Goal: Task Accomplishment & Management: Complete application form

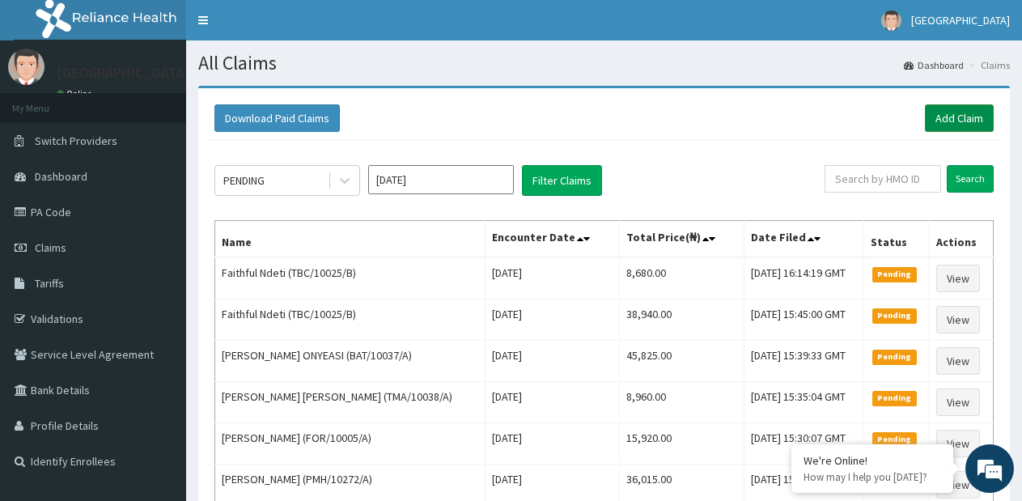
click at [943, 121] on link "Add Claim" at bounding box center [959, 118] width 69 height 28
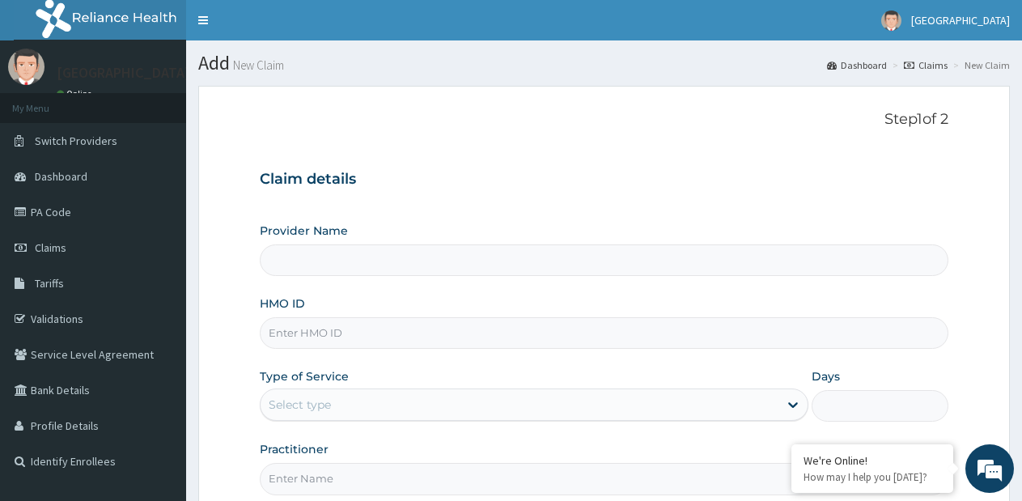
type input "[GEOGRAPHIC_DATA]- [GEOGRAPHIC_DATA] estate"
click at [529, 323] on input "HMO ID" at bounding box center [604, 333] width 689 height 32
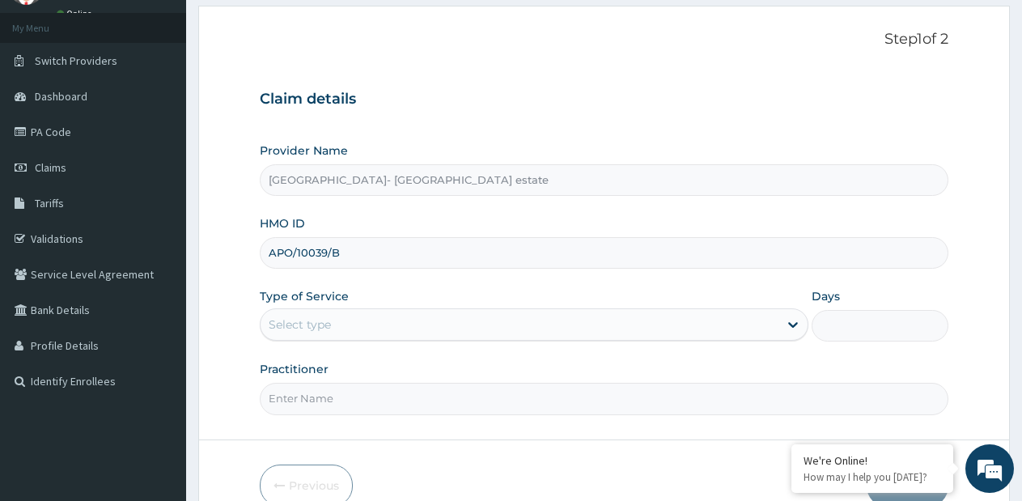
scroll to position [81, 0]
type input "APO/10039/B"
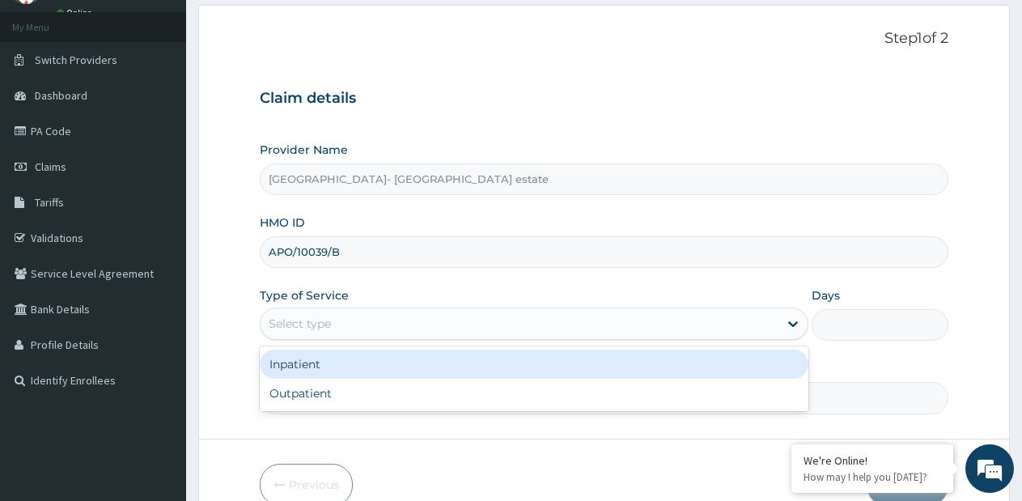
click at [458, 311] on div "Select type" at bounding box center [519, 324] width 517 height 26
click at [399, 372] on div "Inpatient" at bounding box center [534, 364] width 548 height 29
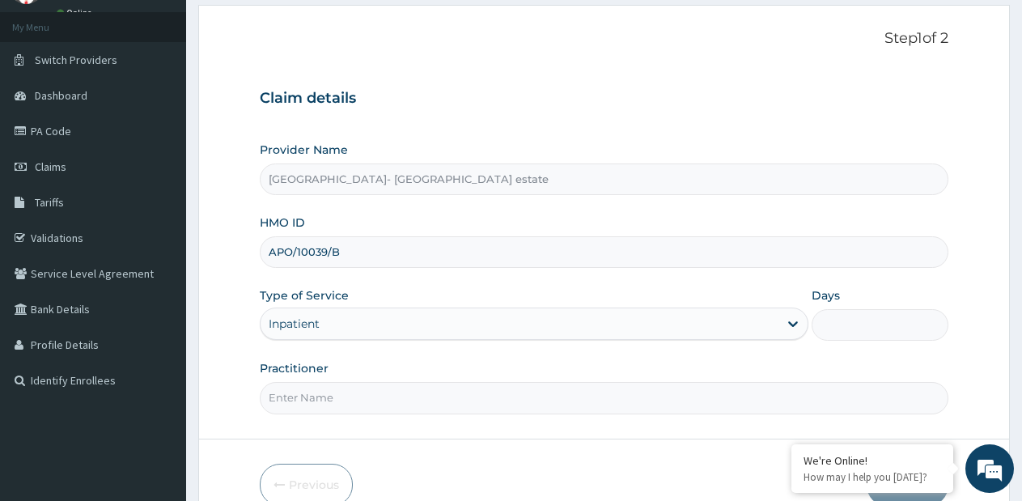
click at [397, 323] on div "Inpatient" at bounding box center [519, 324] width 517 height 26
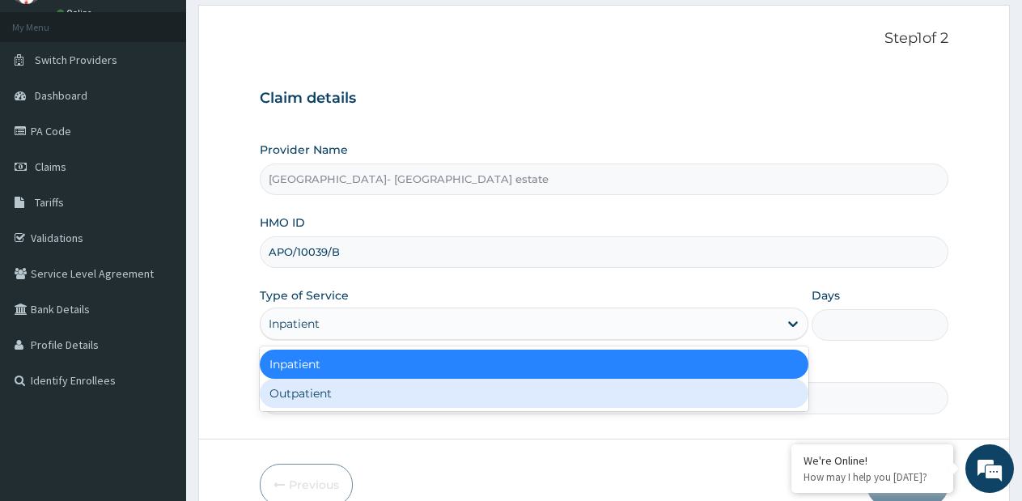
click at [370, 386] on div "Outpatient" at bounding box center [534, 393] width 548 height 29
type input "1"
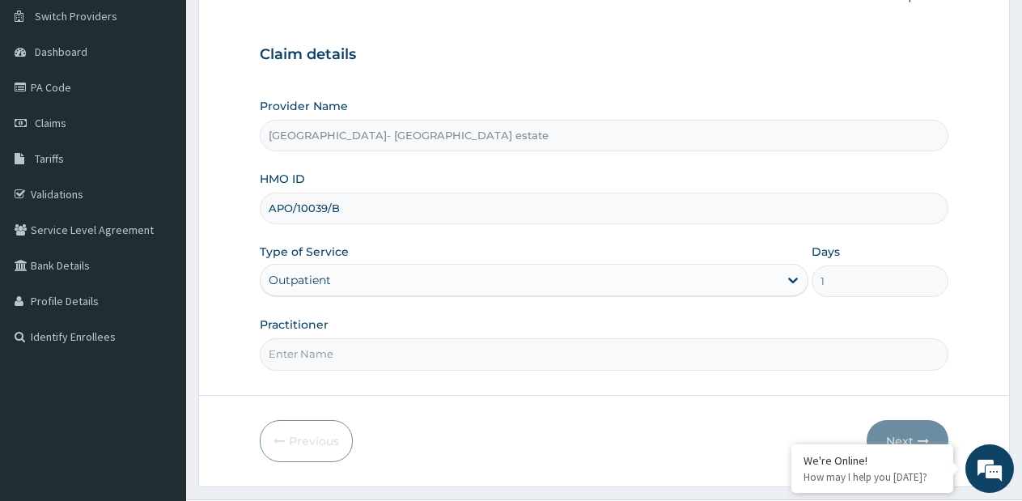
scroll to position [164, 0]
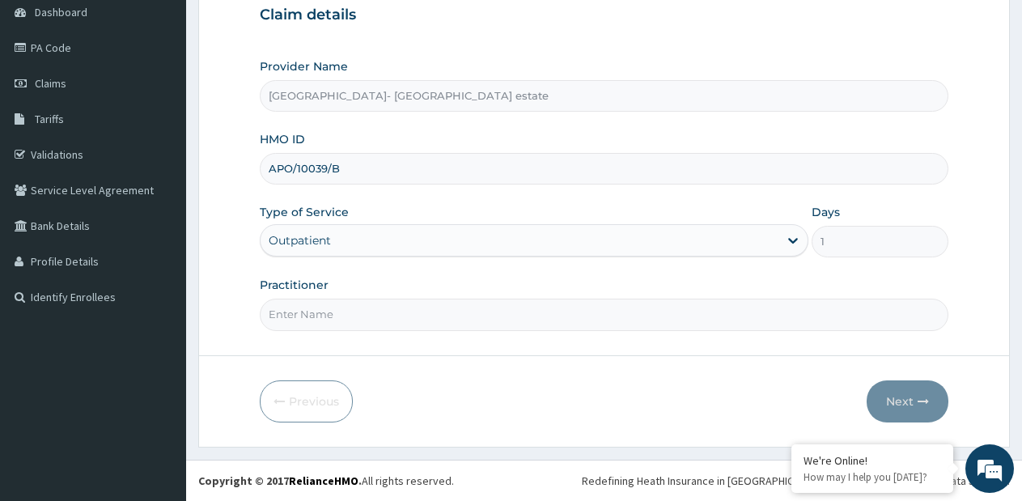
click at [413, 304] on input "Practitioner" at bounding box center [604, 315] width 689 height 32
type input "GP"
click at [918, 401] on icon "button" at bounding box center [923, 401] width 11 height 11
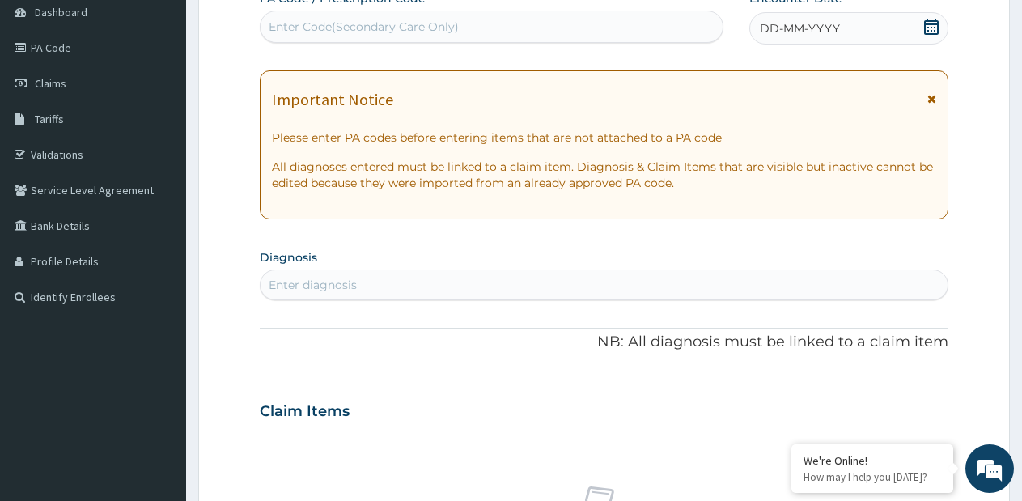
click at [483, 28] on div "Enter Code(Secondary Care Only)" at bounding box center [492, 27] width 462 height 26
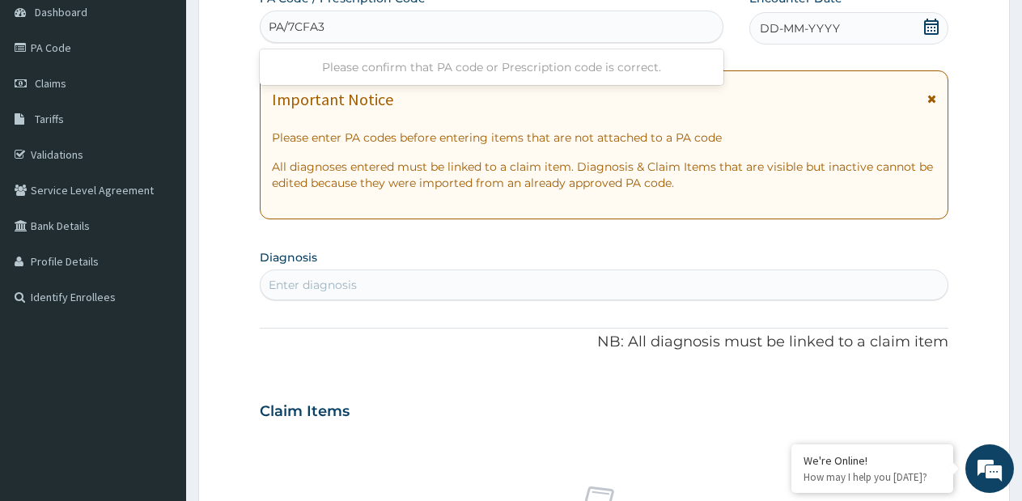
type input "PA/7CFA3E"
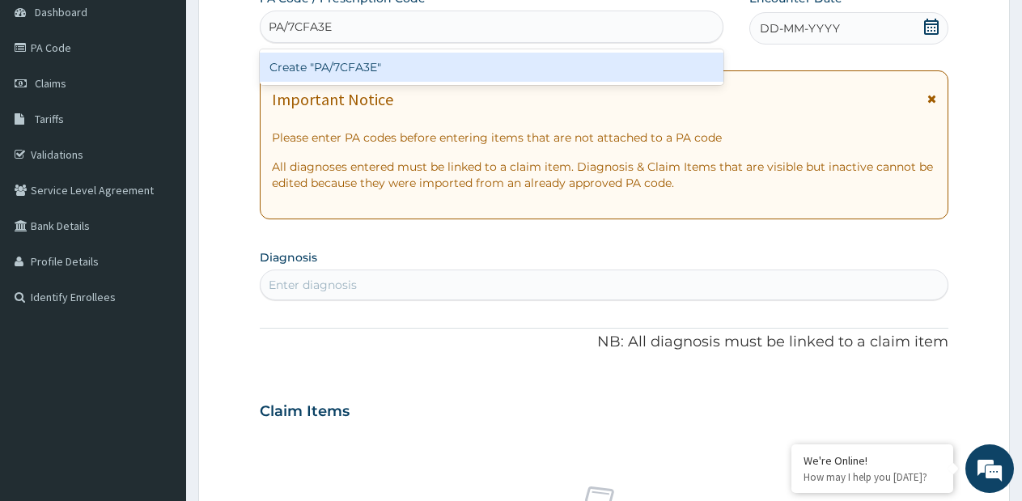
click at [393, 62] on div "Create "PA/7CFA3E"" at bounding box center [492, 67] width 464 height 29
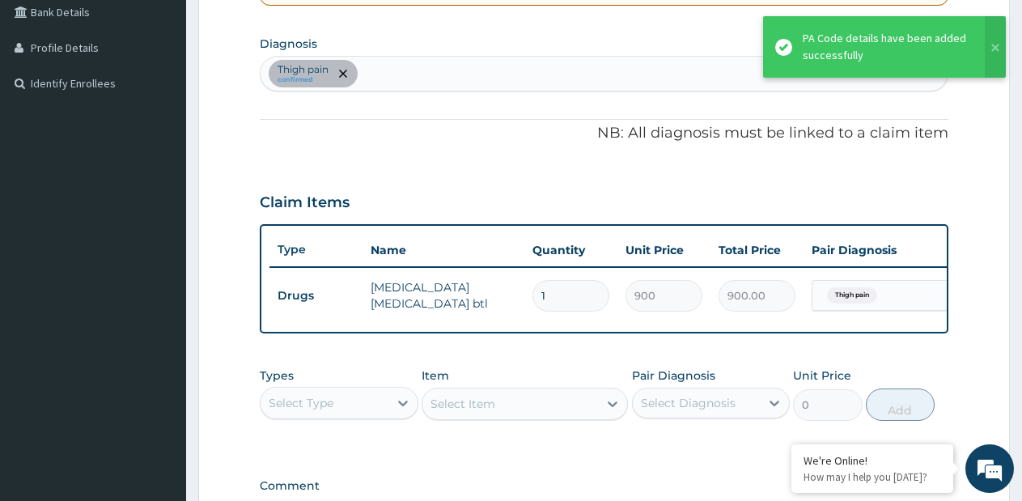
scroll to position [350, 0]
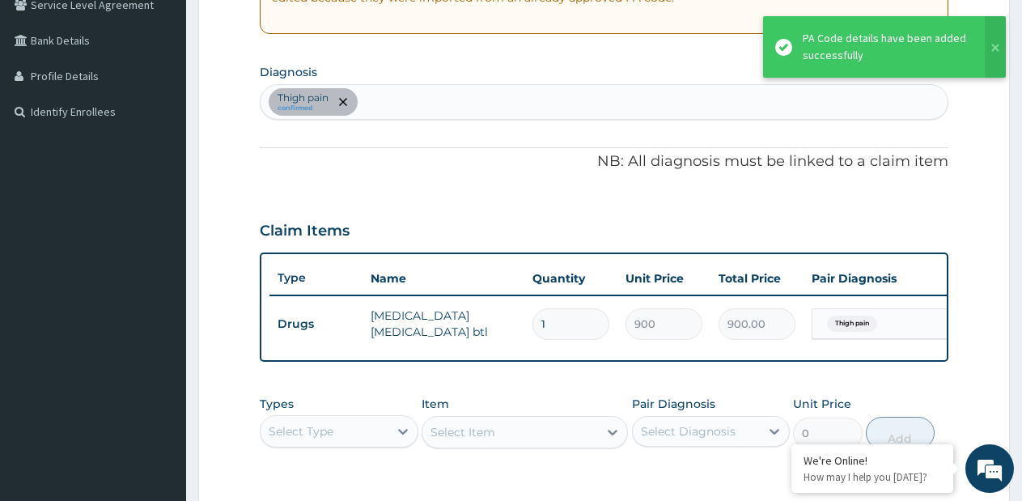
click at [516, 106] on div "Thigh pain confirmed" at bounding box center [604, 102] width 687 height 34
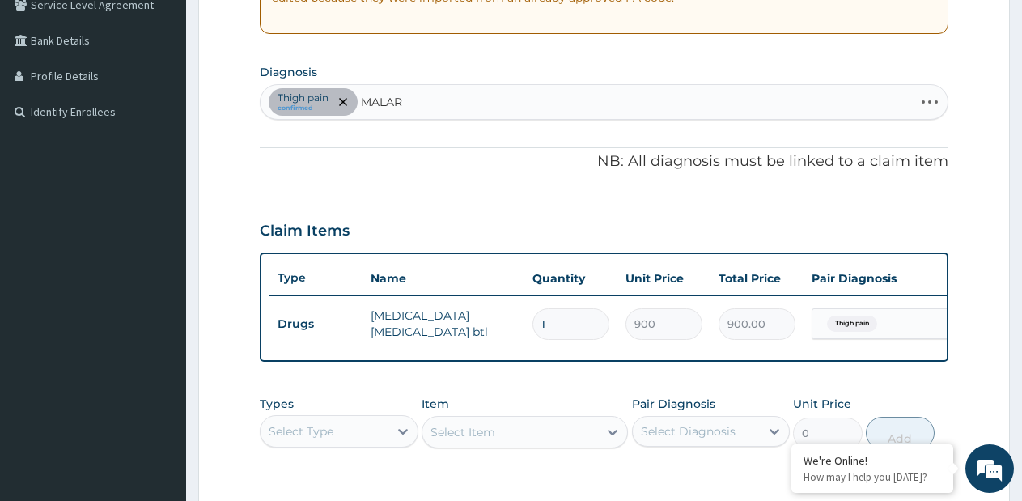
type input "MALARI"
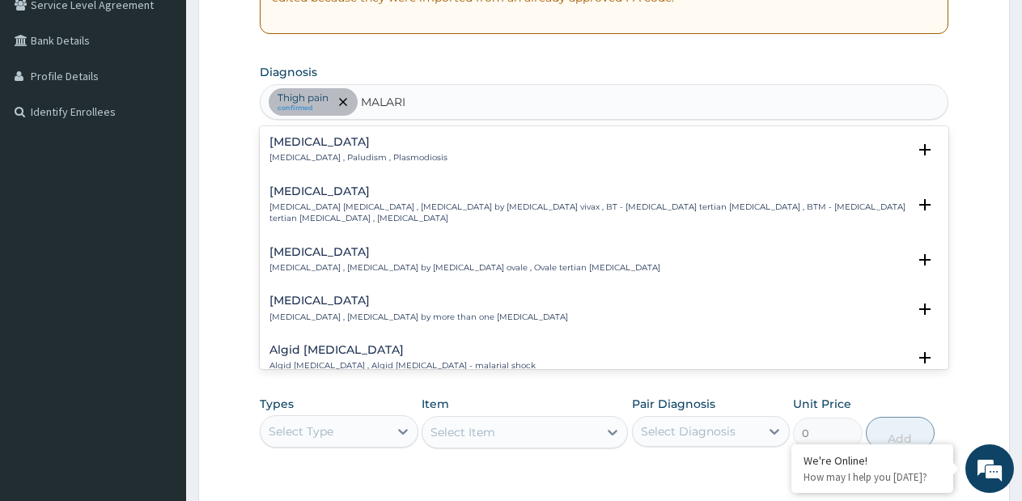
click at [415, 153] on div "Malaria Malaria , Paludism , Plasmodiosis" at bounding box center [605, 150] width 670 height 28
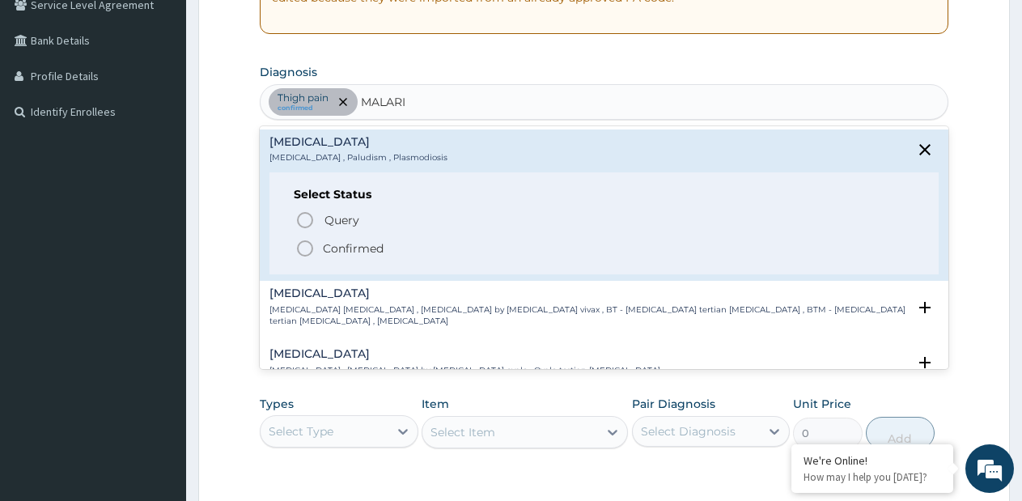
drag, startPoint x: 366, startPoint y: 229, endPoint x: 344, endPoint y: 257, distance: 35.1
click at [344, 257] on div "Query Query covers suspected (?), Keep in view (kiv), Ruled out (r/o) Confirmed" at bounding box center [604, 233] width 621 height 49
click at [344, 251] on p "Confirmed" at bounding box center [353, 248] width 61 height 16
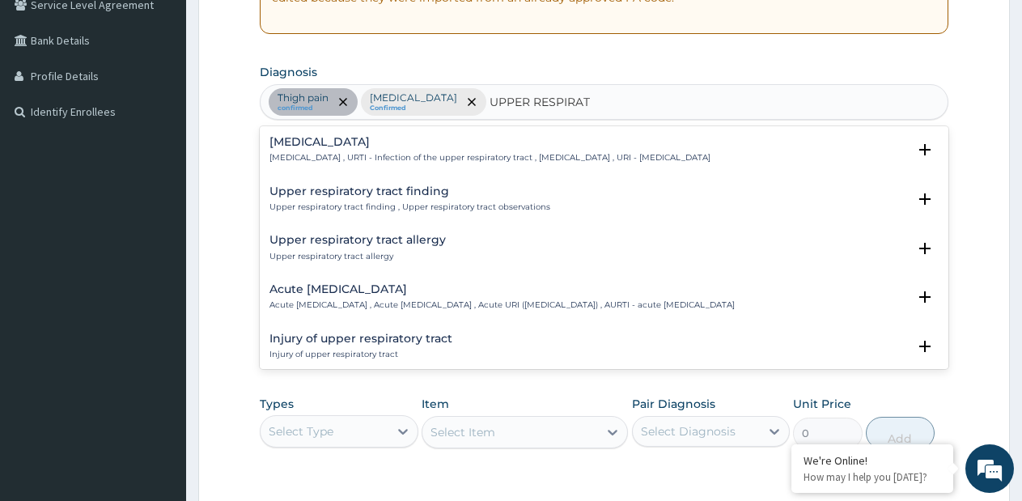
type input "UPPER RESPIRATO"
click at [369, 295] on h4 "Acute upper respiratory infection" at bounding box center [503, 289] width 466 height 12
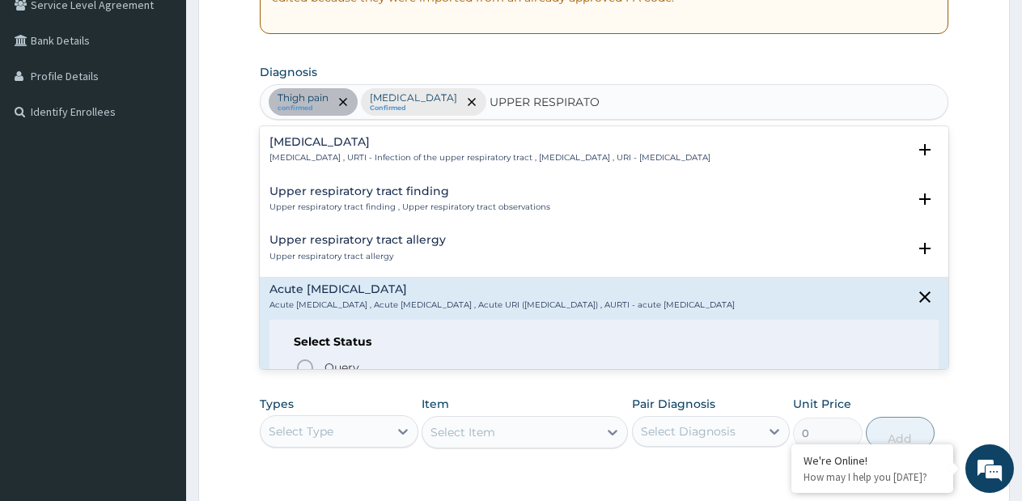
scroll to position [162, 0]
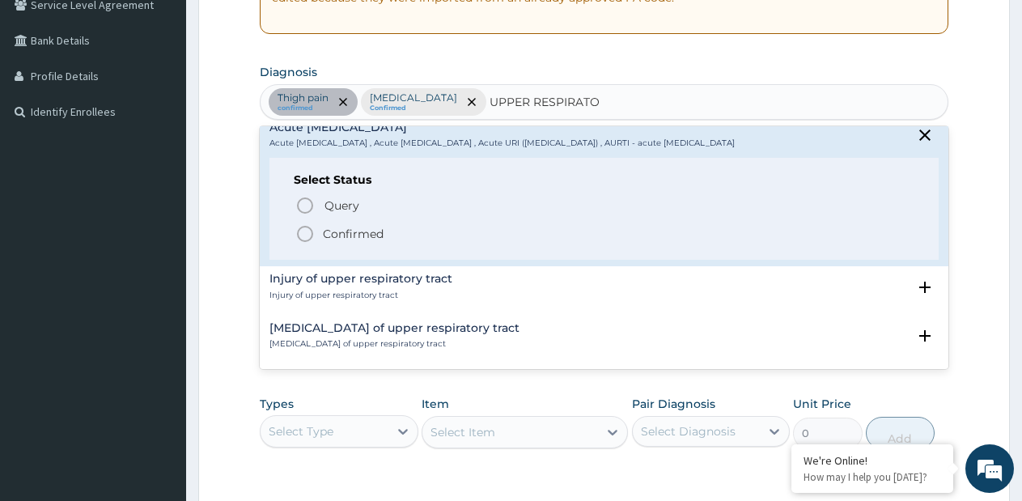
click at [369, 242] on p "Confirmed" at bounding box center [353, 234] width 61 height 16
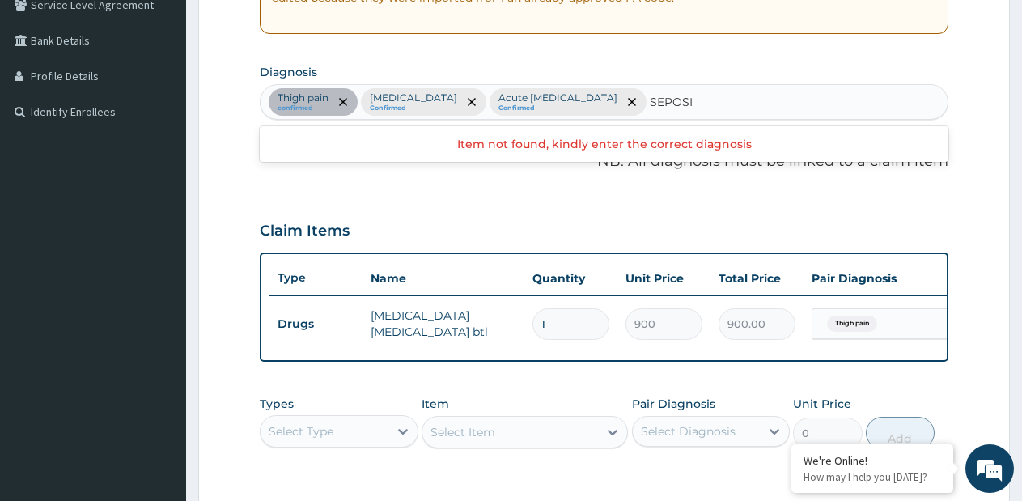
type input "SEPSI"
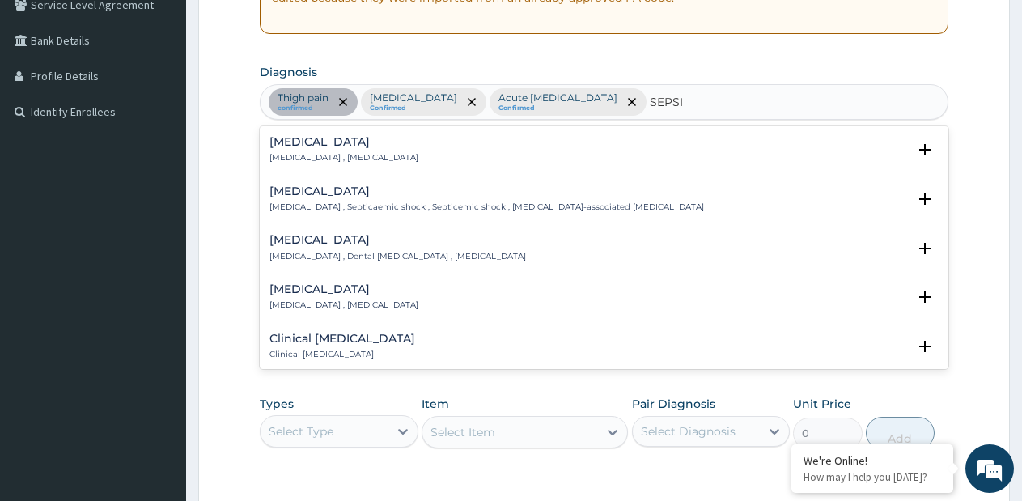
click at [343, 160] on p "Systemic infection , Sepsis" at bounding box center [344, 157] width 149 height 11
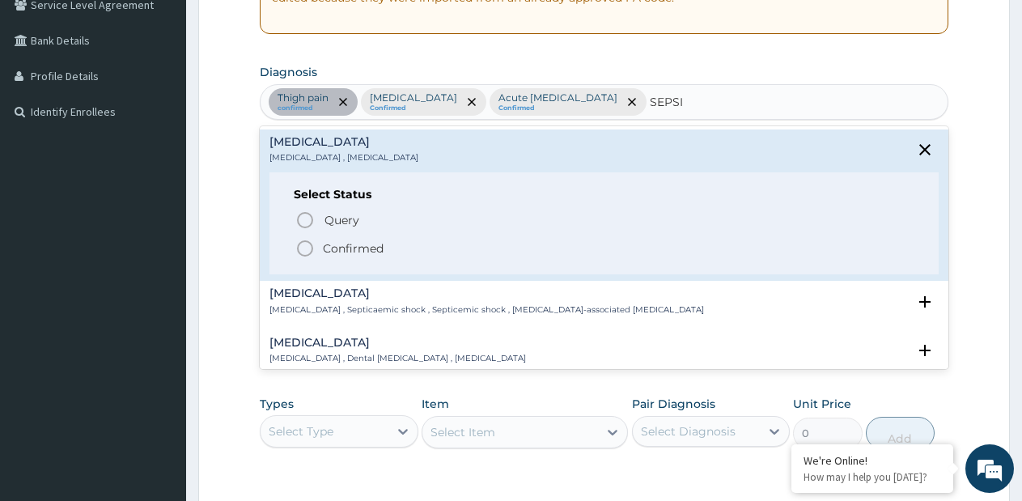
click at [340, 206] on div "Select Status Query Query covers suspected (?), Keep in view (kiv), Ruled out (…" at bounding box center [605, 223] width 670 height 103
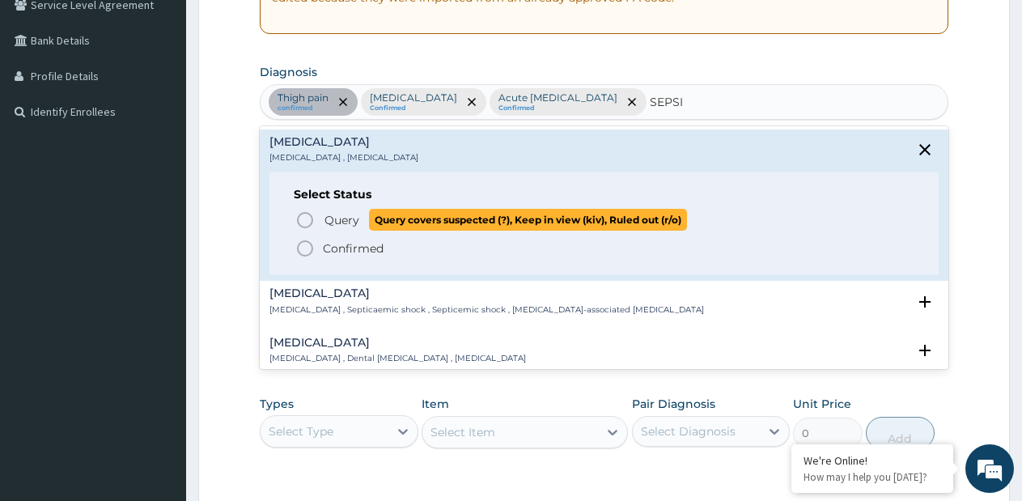
click at [344, 223] on span "Query" at bounding box center [342, 220] width 35 height 16
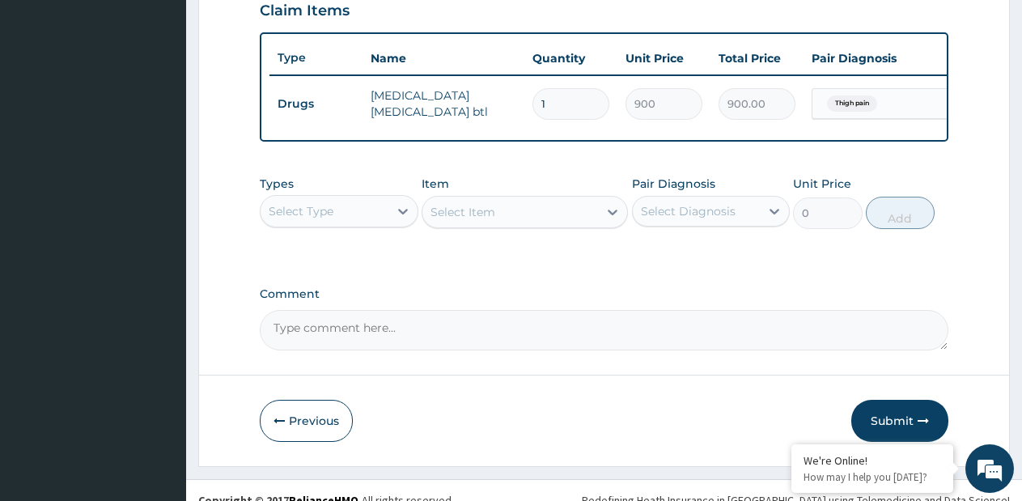
scroll to position [593, 0]
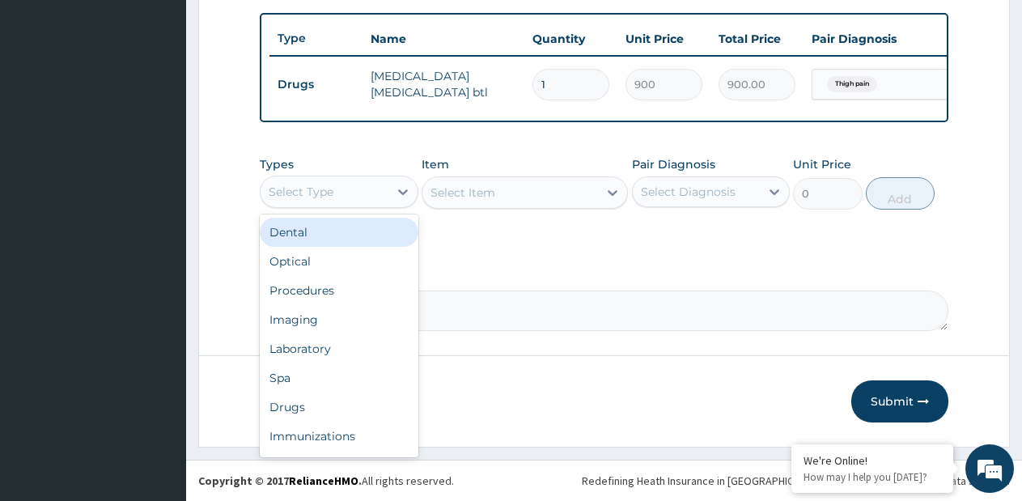
click at [357, 205] on div "Select Type" at bounding box center [325, 192] width 128 height 26
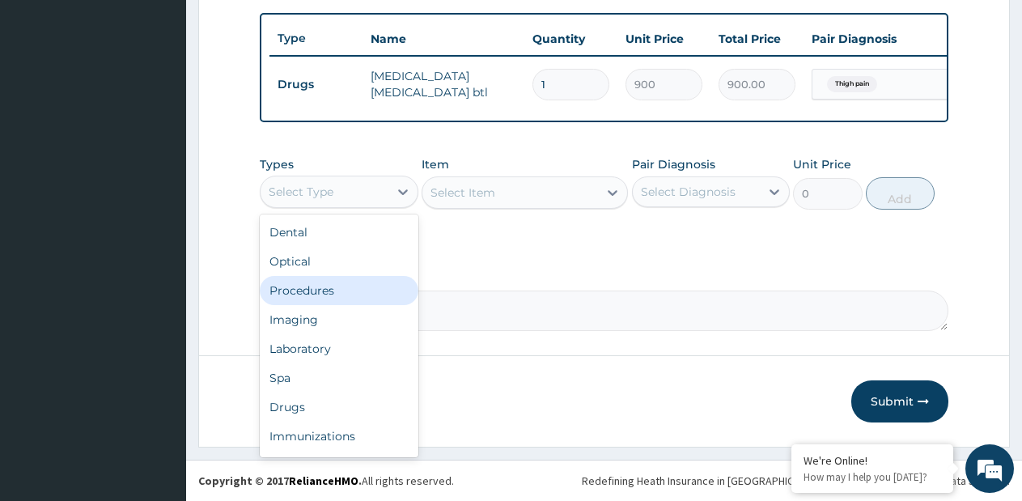
drag, startPoint x: 350, startPoint y: 295, endPoint x: 491, endPoint y: 252, distance: 148.3
click at [349, 295] on div "Procedures" at bounding box center [339, 290] width 159 height 29
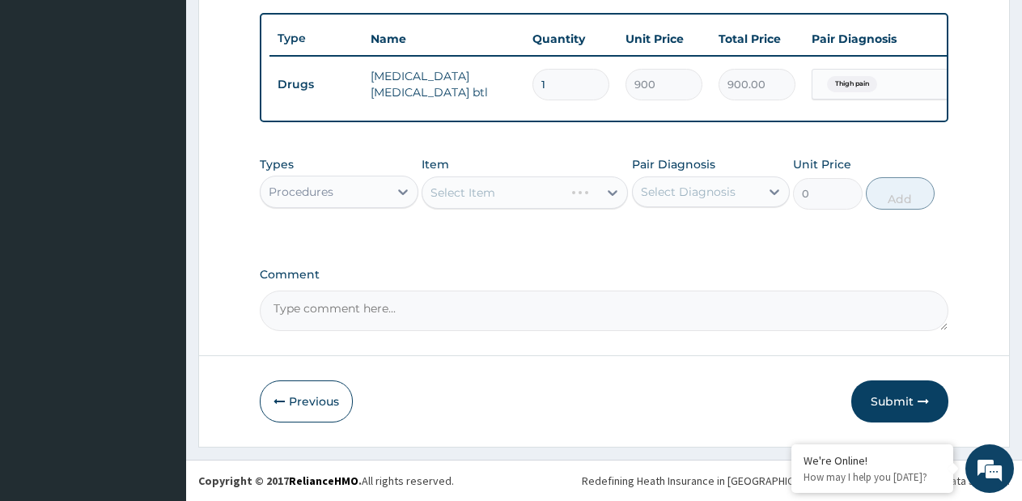
click at [586, 209] on div "Select Item" at bounding box center [525, 192] width 206 height 32
click at [591, 206] on div "Select Item" at bounding box center [525, 192] width 206 height 32
click at [610, 201] on icon at bounding box center [613, 193] width 16 height 16
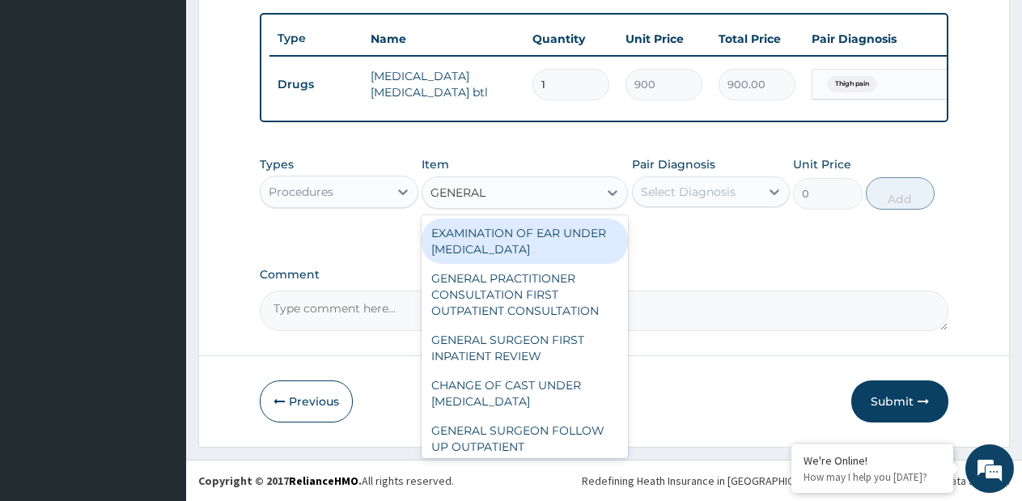
type input "GENERAL P"
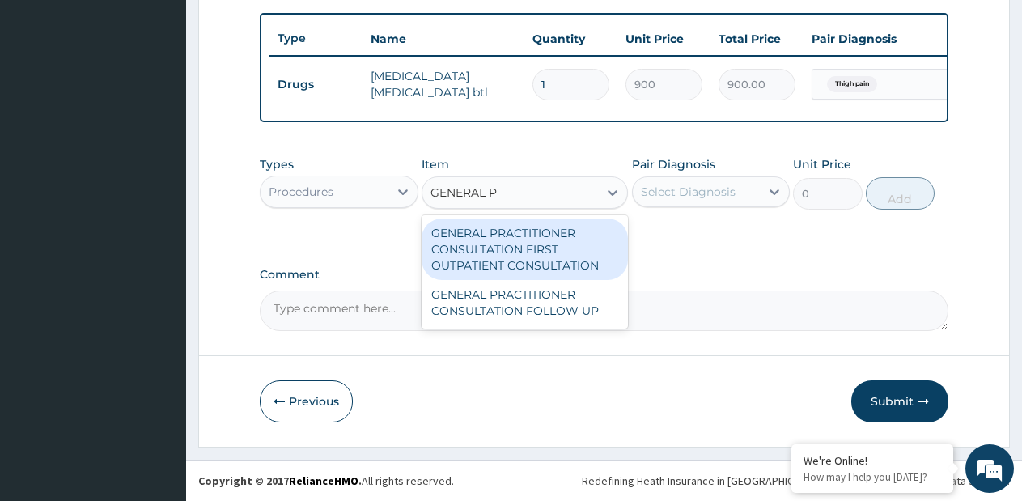
drag, startPoint x: 579, startPoint y: 248, endPoint x: 652, endPoint y: 227, distance: 75.6
click at [581, 248] on div "GENERAL PRACTITIONER CONSULTATION FIRST OUTPATIENT CONSULTATION" at bounding box center [525, 250] width 206 height 62
type input "3795"
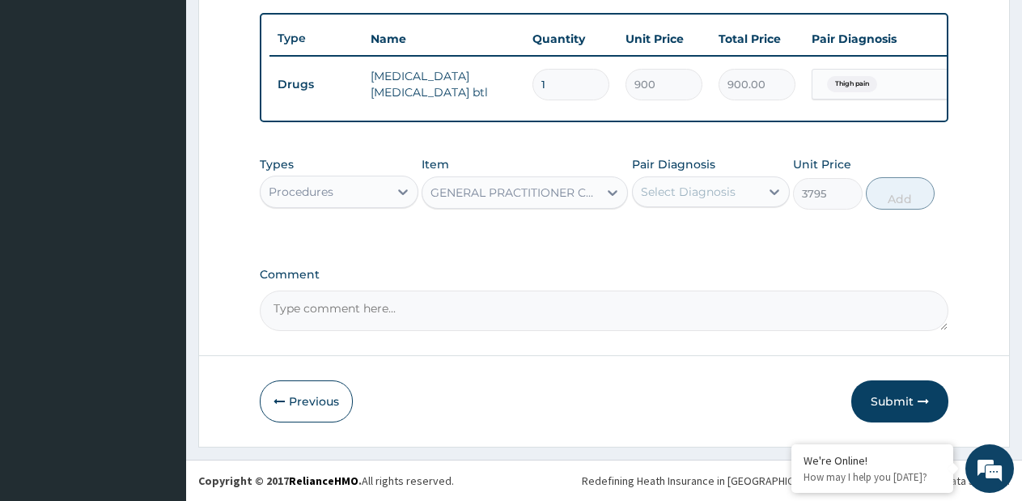
drag, startPoint x: 678, startPoint y: 202, endPoint x: 690, endPoint y: 213, distance: 16.1
click at [678, 200] on div "Select Diagnosis" at bounding box center [688, 192] width 95 height 16
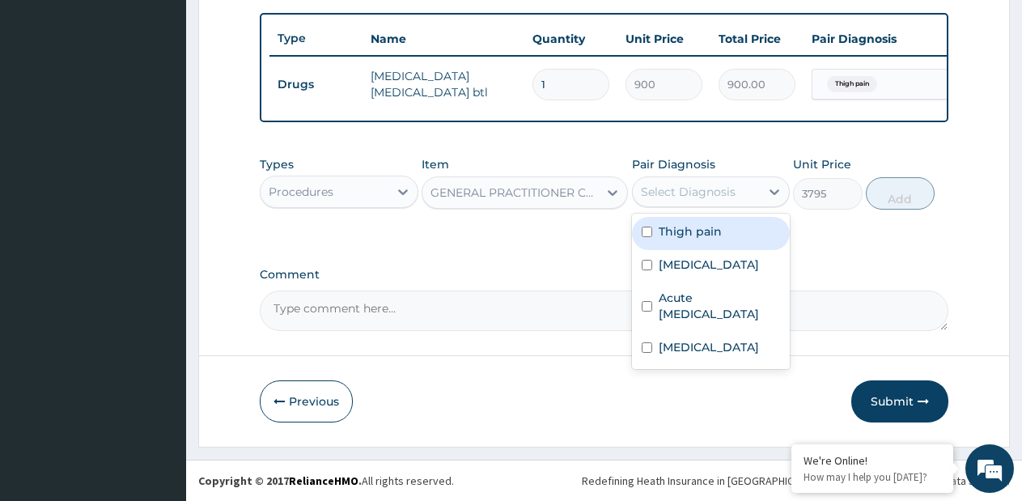
click at [686, 240] on label "Thigh pain" at bounding box center [690, 231] width 63 height 16
checkbox input "true"
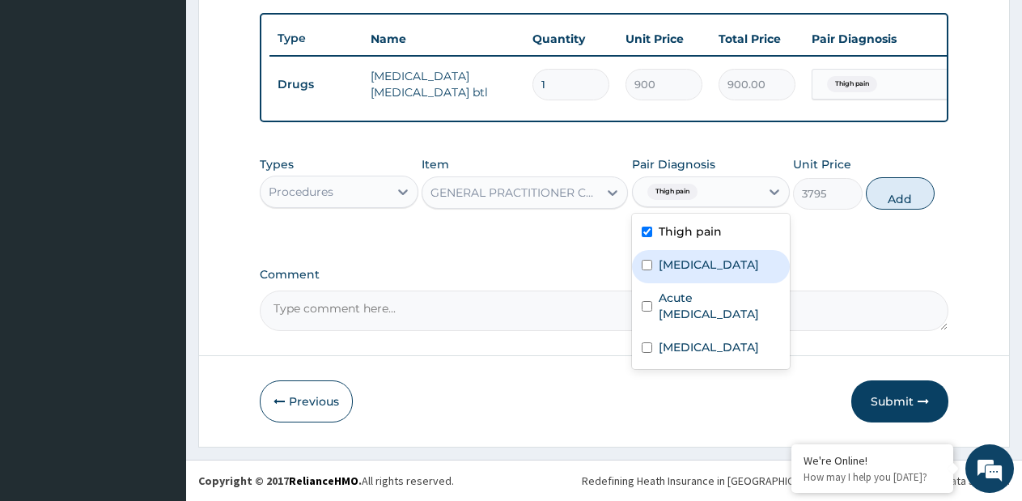
click at [674, 273] on label "[MEDICAL_DATA]" at bounding box center [709, 265] width 100 height 16
checkbox input "true"
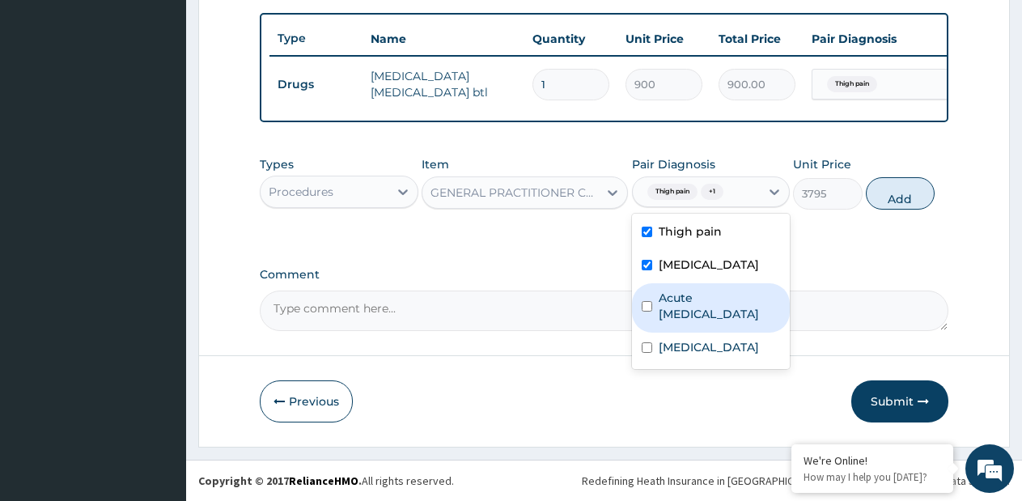
click at [673, 319] on label "Acute upper respiratory infection" at bounding box center [720, 306] width 122 height 32
checkbox input "true"
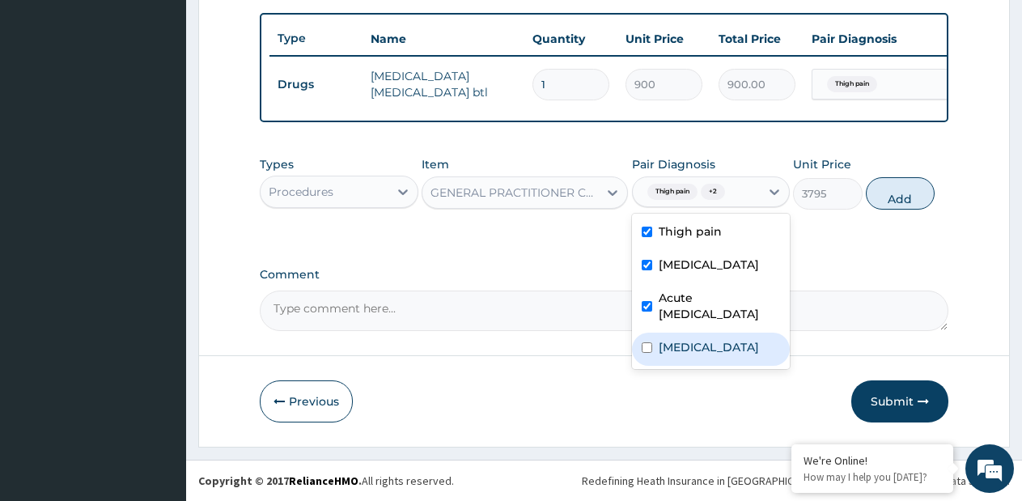
drag, startPoint x: 671, startPoint y: 355, endPoint x: 877, endPoint y: 240, distance: 236.0
click at [677, 354] on label "Sepsis" at bounding box center [709, 347] width 100 height 16
checkbox input "true"
click at [891, 210] on button "Add" at bounding box center [900, 193] width 69 height 32
type input "0"
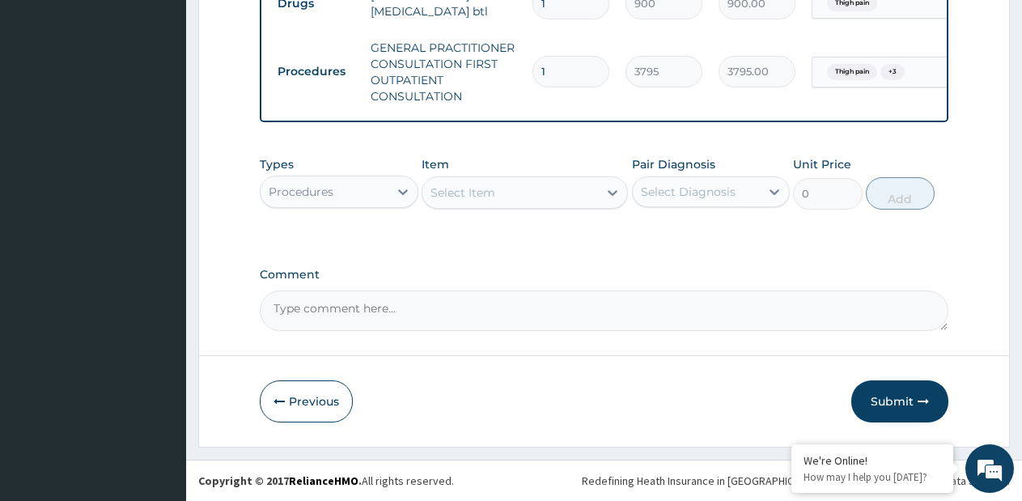
scroll to position [684, 0]
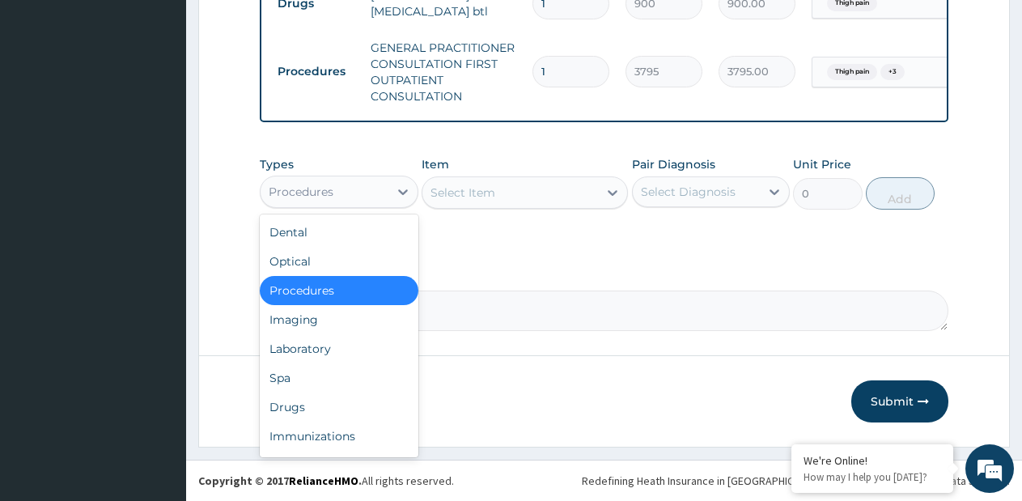
click at [373, 197] on div "Procedures" at bounding box center [325, 192] width 128 height 26
drag, startPoint x: 308, startPoint y: 336, endPoint x: 415, endPoint y: 271, distance: 124.3
click at [314, 334] on div "Laboratory" at bounding box center [339, 348] width 159 height 29
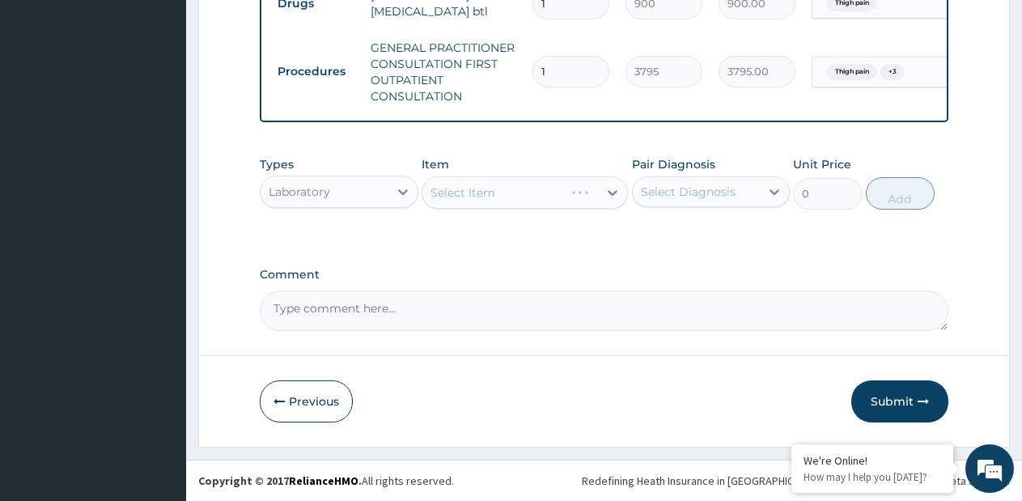
click at [609, 189] on div "Select Item" at bounding box center [525, 192] width 206 height 32
click at [636, 168] on label "Pair Diagnosis" at bounding box center [673, 164] width 83 height 16
click at [594, 187] on div "Select Item" at bounding box center [525, 192] width 206 height 32
click at [592, 189] on div "Select Item" at bounding box center [511, 193] width 176 height 26
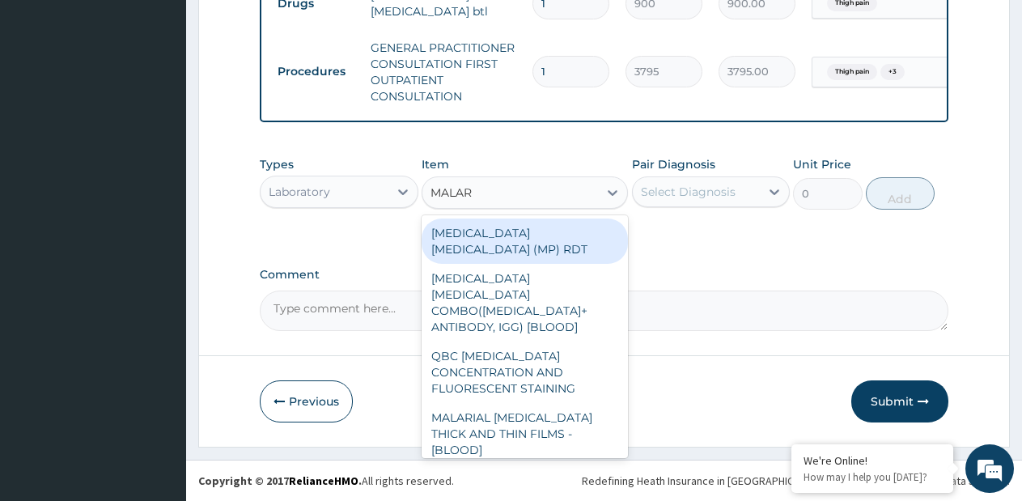
type input "MALARI"
click at [589, 223] on div "MALARIA PARASITE (MP) RDT" at bounding box center [525, 241] width 206 height 45
type input "1725"
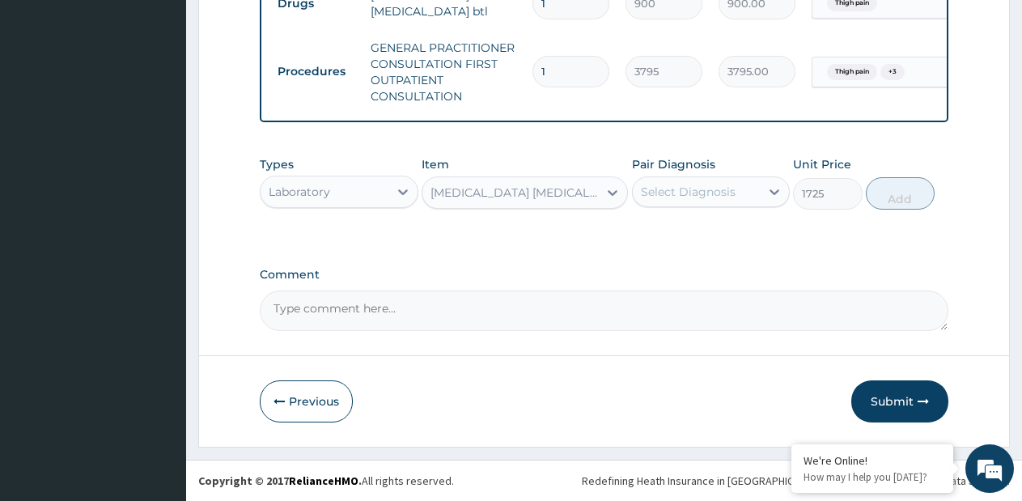
click at [699, 181] on div "Select Diagnosis" at bounding box center [697, 192] width 128 height 26
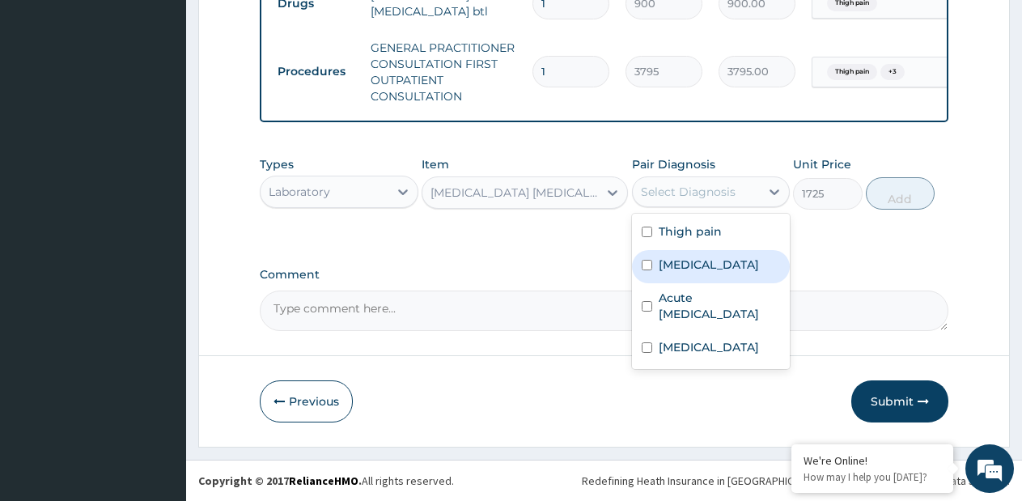
drag, startPoint x: 682, startPoint y: 272, endPoint x: 793, endPoint y: 242, distance: 114.9
click at [693, 269] on label "Malaria" at bounding box center [709, 265] width 100 height 16
checkbox input "true"
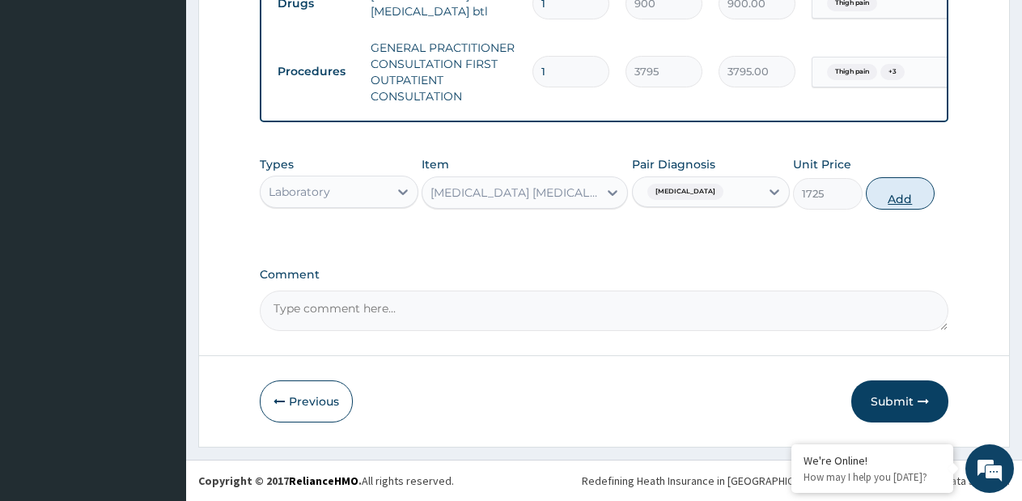
click at [910, 197] on button "Add" at bounding box center [900, 193] width 69 height 32
type input "0"
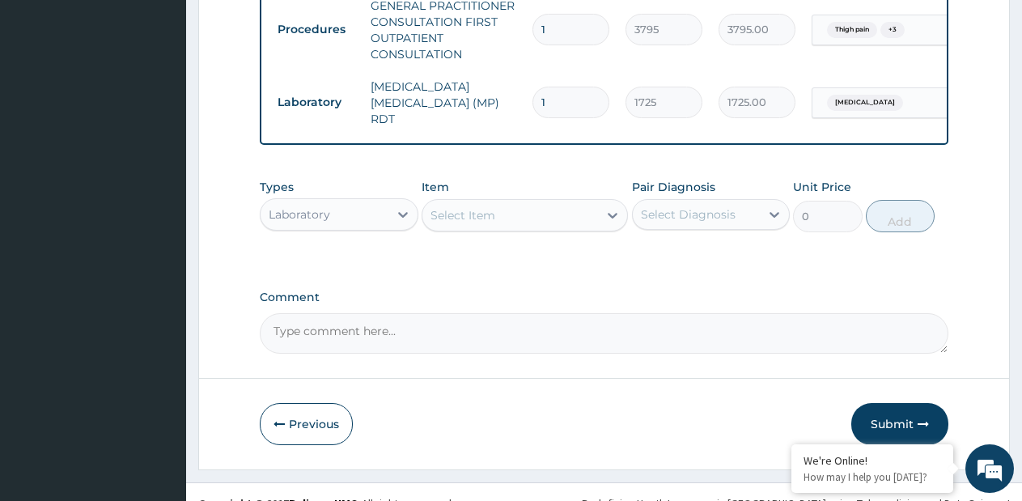
scroll to position [740, 0]
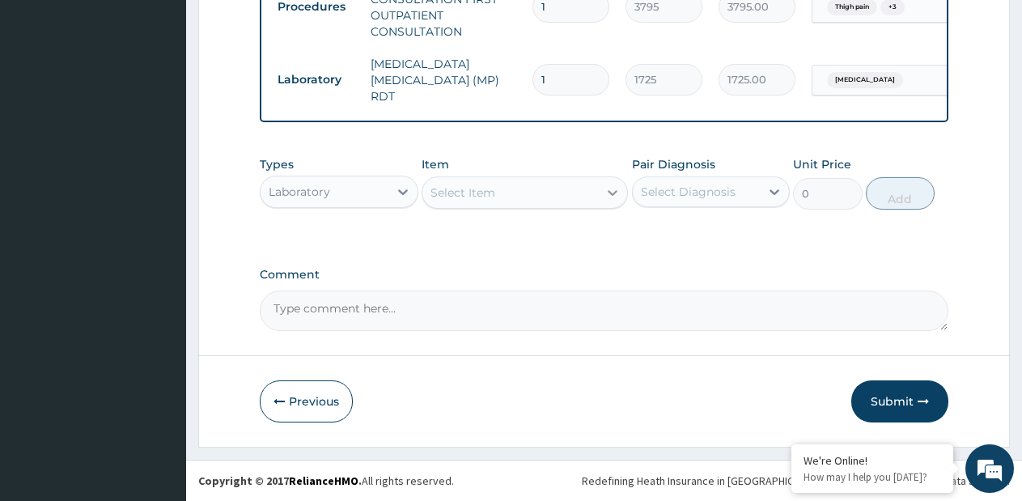
click at [616, 199] on icon at bounding box center [613, 193] width 16 height 16
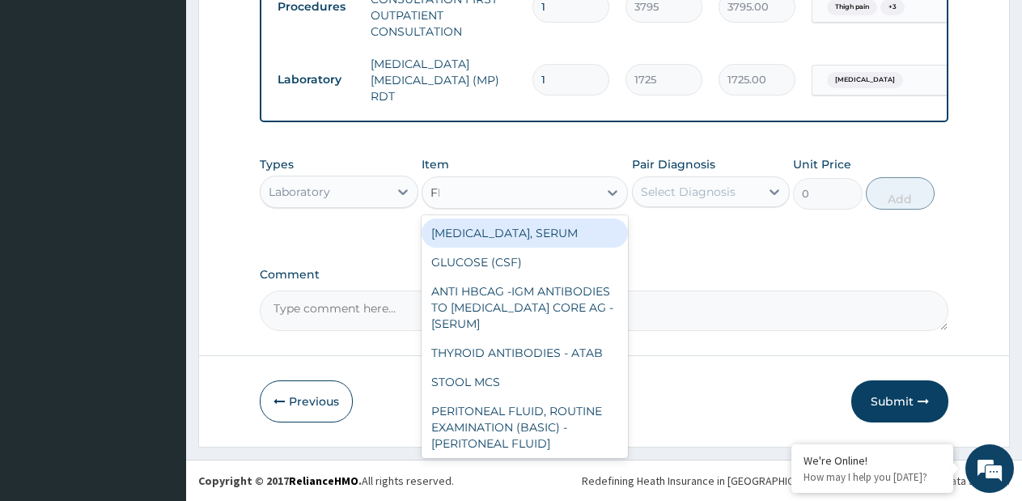
type input "FBC"
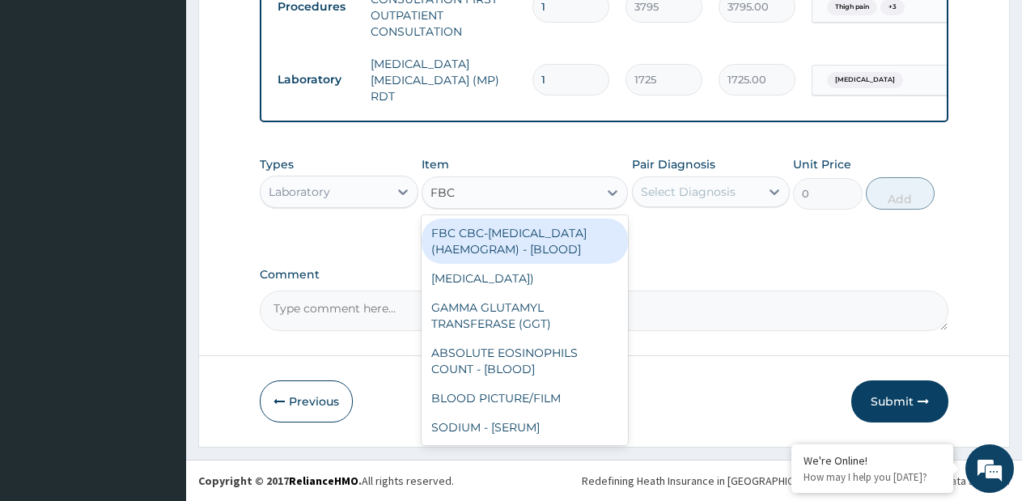
click at [579, 236] on div "FBC CBC-COMPLETE BLOOD COUNT (HAEMOGRAM) - [BLOOD]" at bounding box center [525, 241] width 206 height 45
type input "4600"
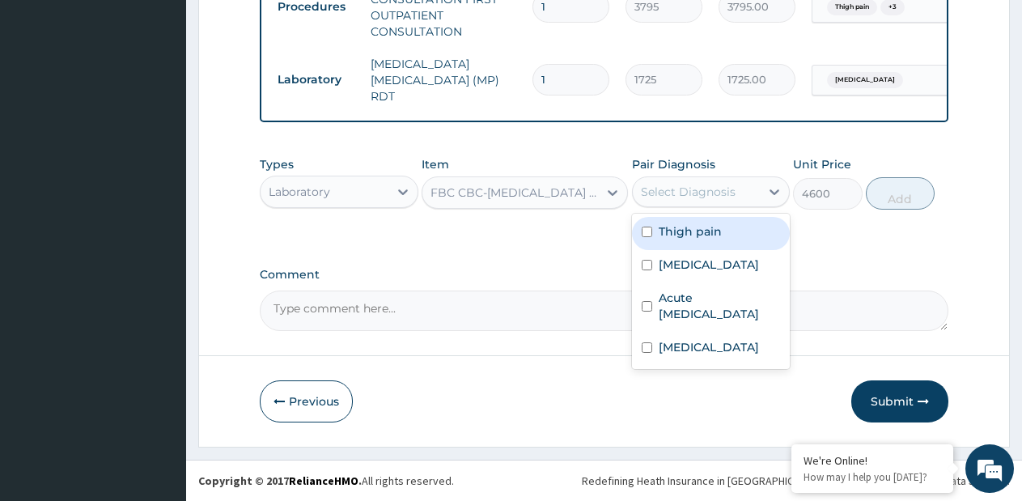
click at [671, 202] on div "Select Diagnosis" at bounding box center [697, 192] width 128 height 26
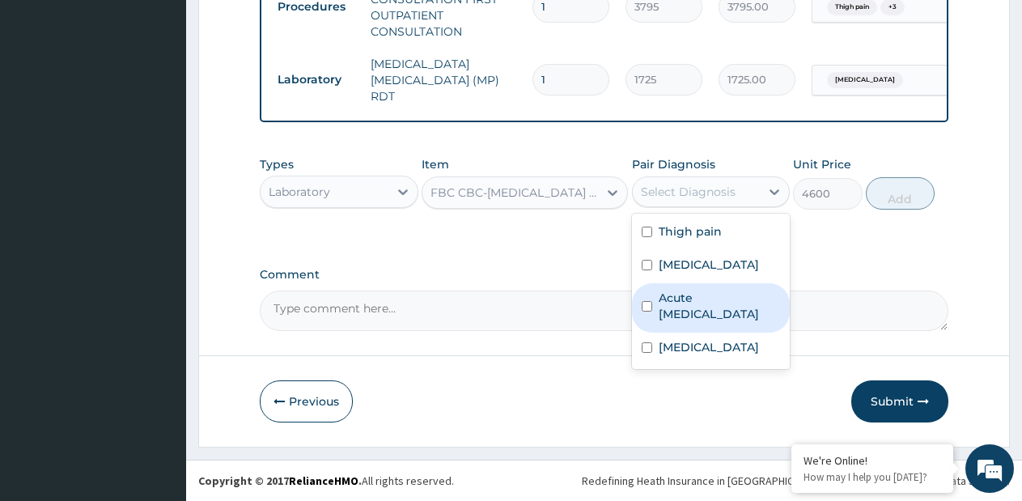
click at [672, 292] on label "Acute upper respiratory infection" at bounding box center [720, 306] width 122 height 32
checkbox input "true"
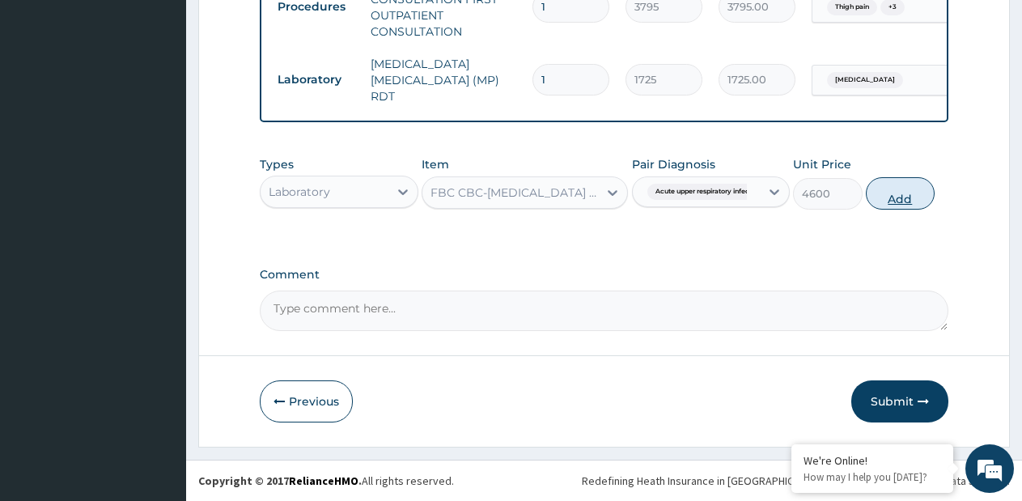
click at [881, 194] on button "Add" at bounding box center [900, 193] width 69 height 32
type input "0"
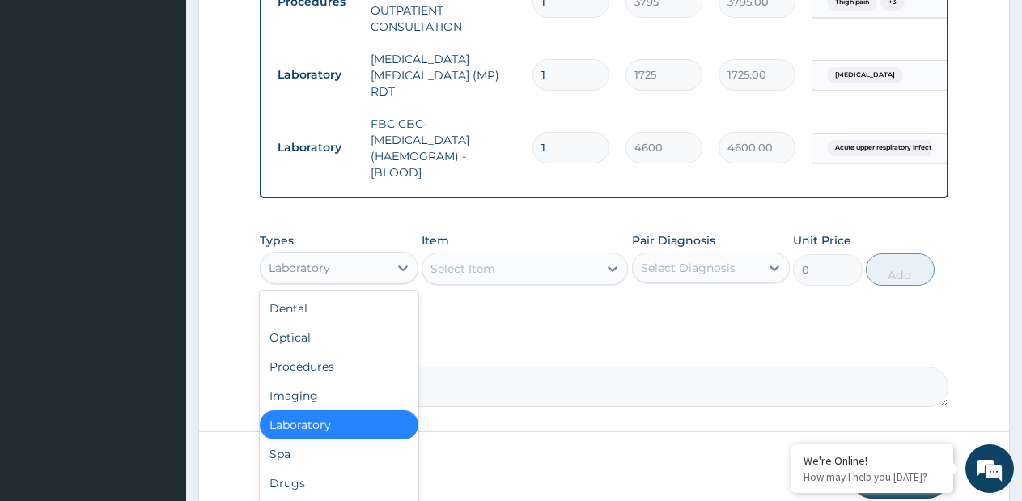
click at [385, 275] on div "Laboratory" at bounding box center [325, 268] width 128 height 26
click at [291, 490] on div "Drugs" at bounding box center [339, 483] width 159 height 29
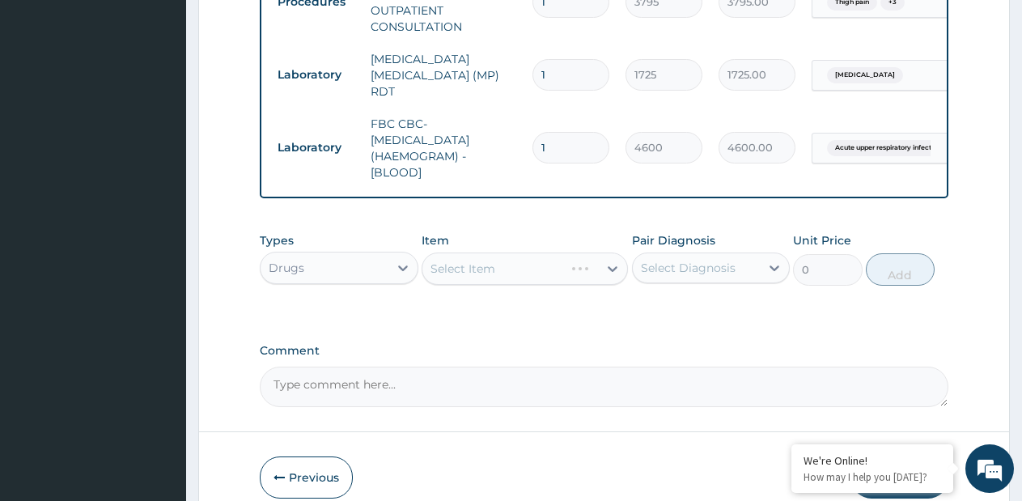
scroll to position [821, 0]
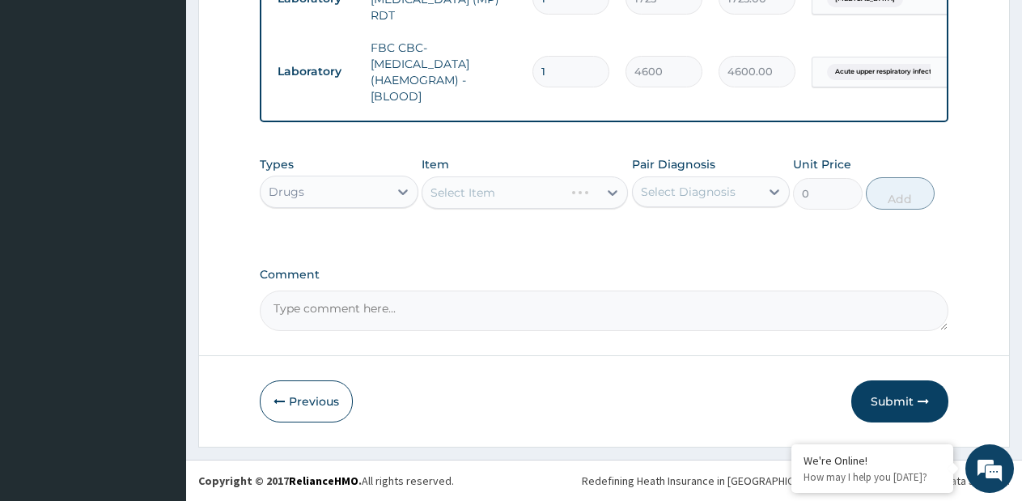
click at [610, 195] on div "Select Item" at bounding box center [525, 192] width 206 height 32
click at [610, 194] on div "Select Item" at bounding box center [525, 192] width 206 height 32
click at [610, 194] on icon at bounding box center [613, 193] width 16 height 16
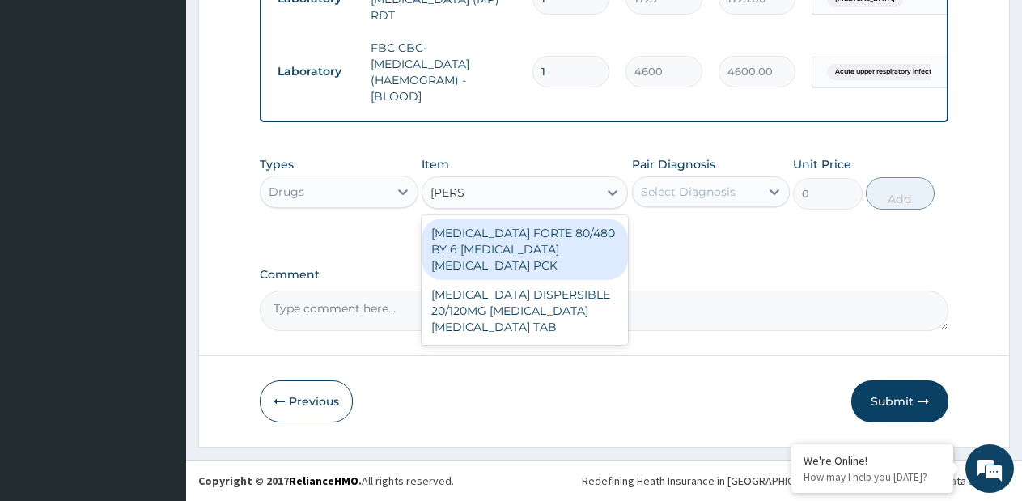
type input "COART"
click at [552, 239] on div "COARTEM FORTE 80/480 BY 6 ARTEMETHER LUMEFANTRINE PCK" at bounding box center [525, 250] width 206 height 62
type input "1170"
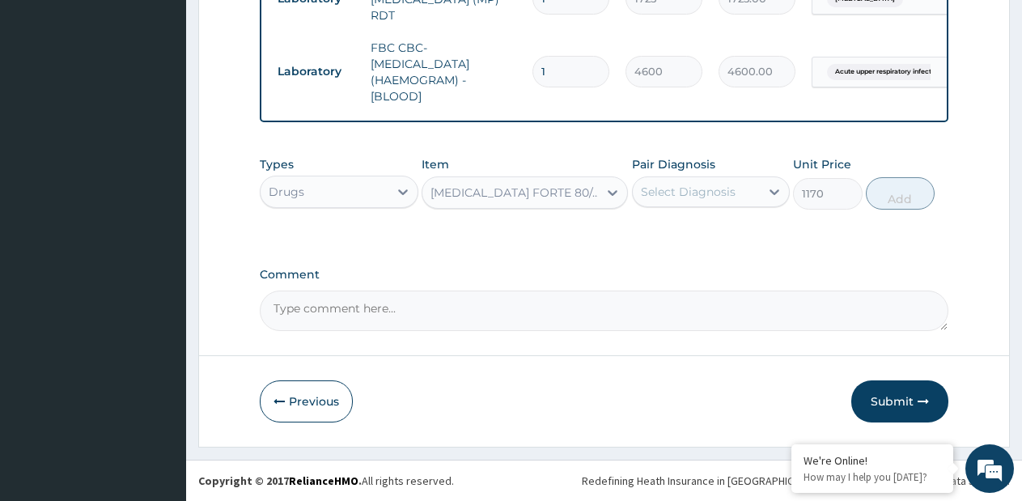
click at [657, 201] on div "Select Diagnosis" at bounding box center [697, 192] width 128 height 26
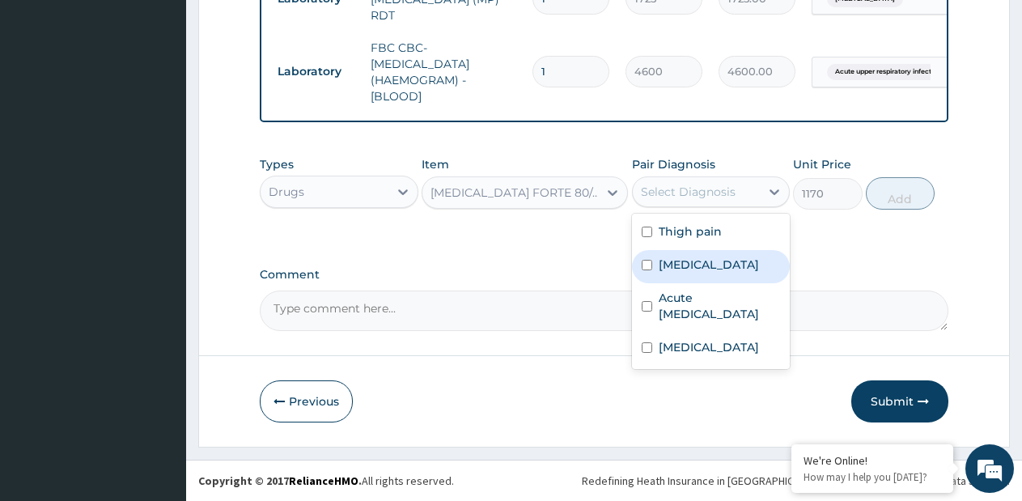
click at [662, 268] on label "Malaria" at bounding box center [709, 265] width 100 height 16
checkbox input "true"
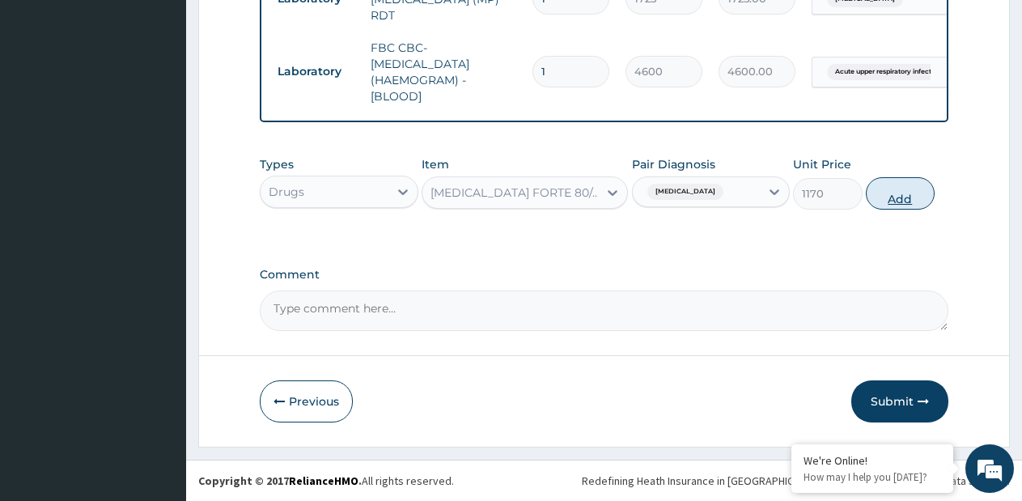
click at [891, 197] on button "Add" at bounding box center [900, 193] width 69 height 32
type input "0"
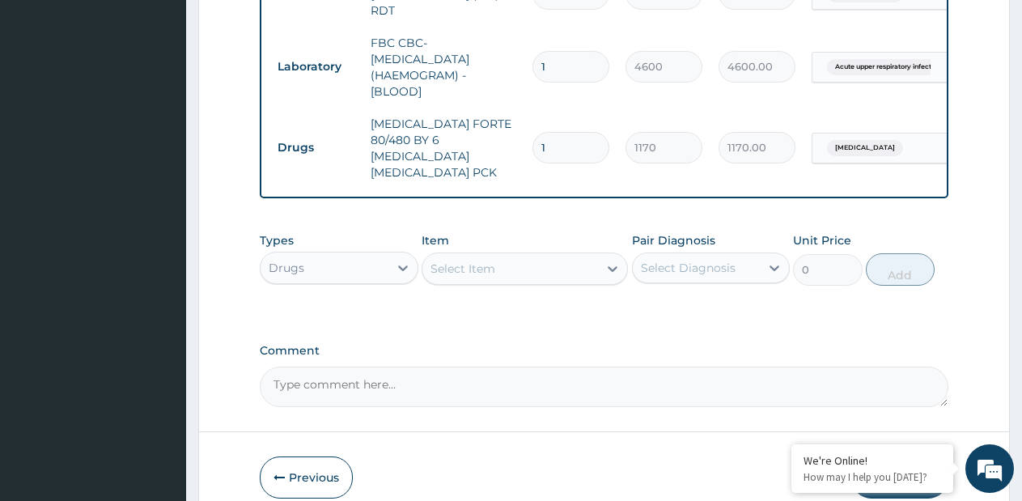
click at [597, 262] on div "Select Item" at bounding box center [511, 269] width 176 height 26
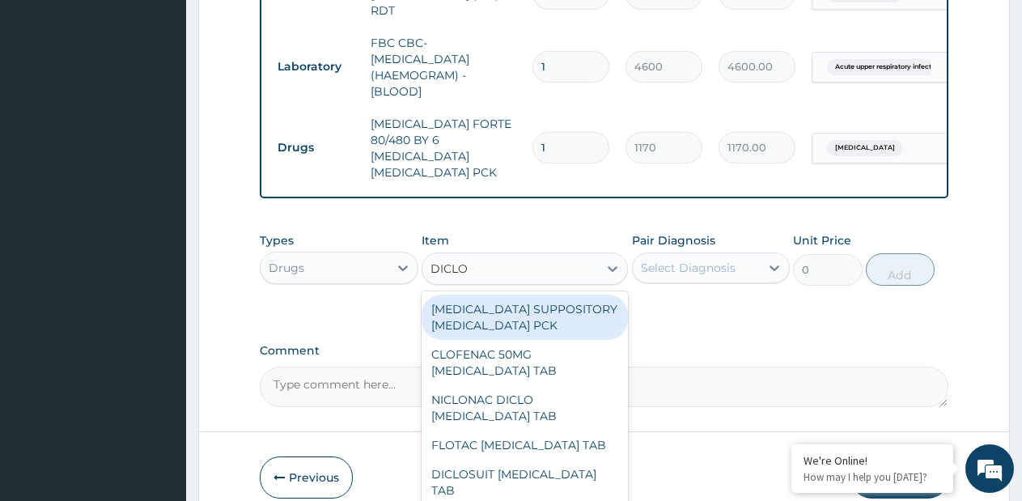
type input "DICLOF"
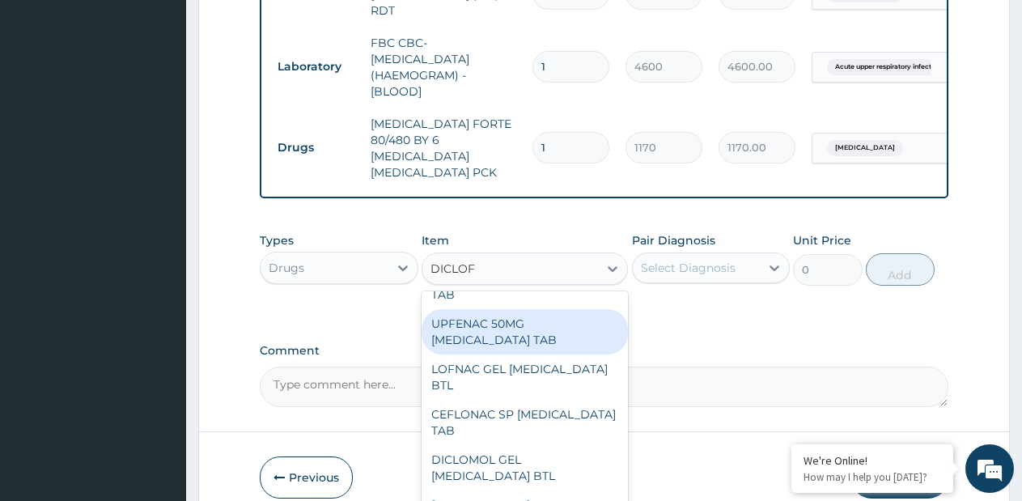
scroll to position [486, 0]
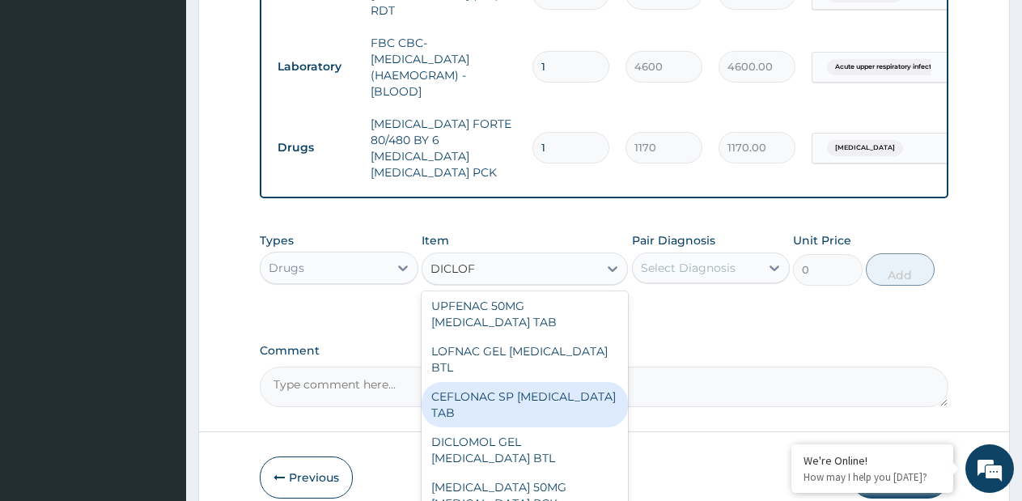
click at [562, 396] on div "CEFLONAC SP DICLOFENAC TAB" at bounding box center [525, 404] width 206 height 45
type input "50"
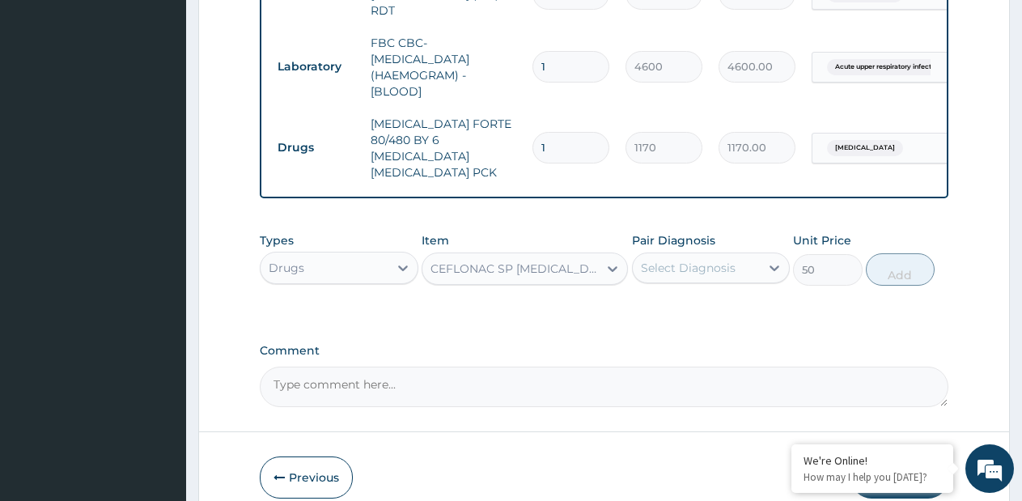
click at [704, 261] on div "Select Diagnosis" at bounding box center [688, 268] width 95 height 16
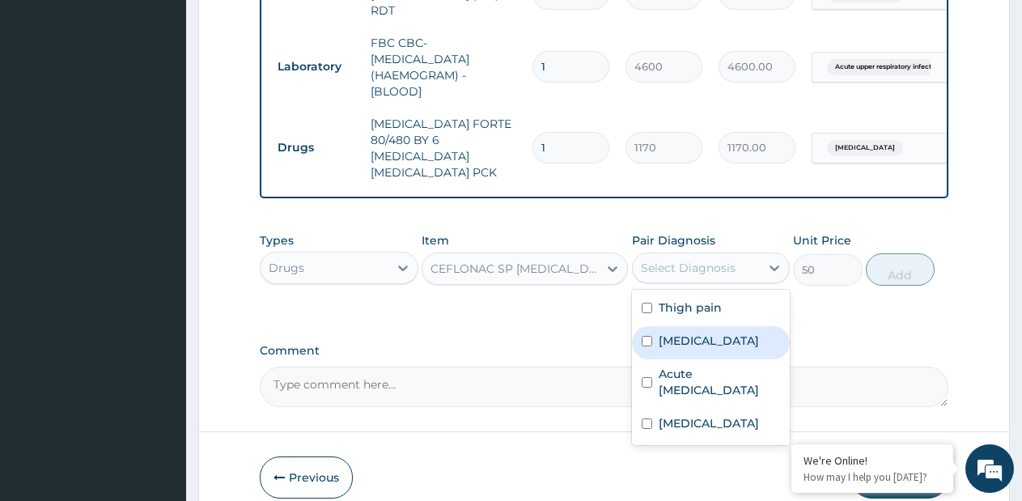
click at [678, 333] on label "Malaria" at bounding box center [709, 341] width 100 height 16
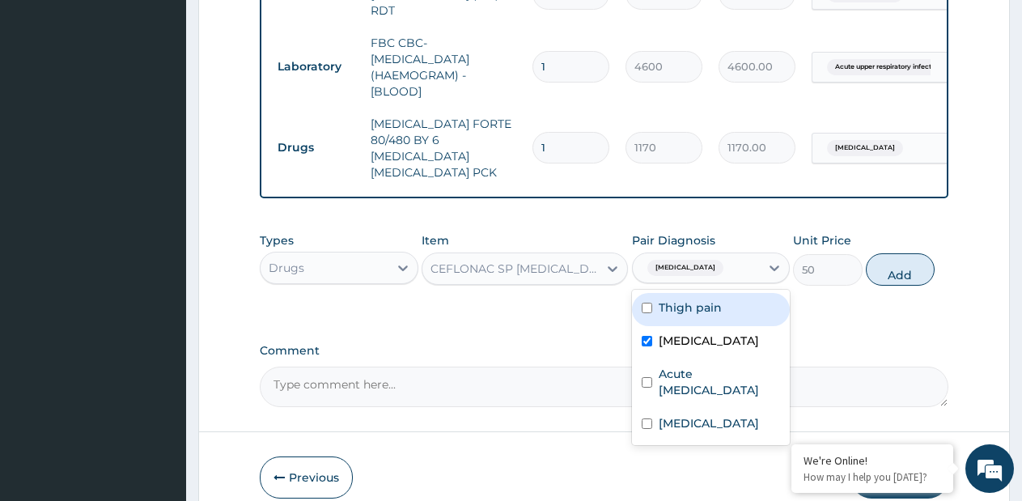
checkbox input "true"
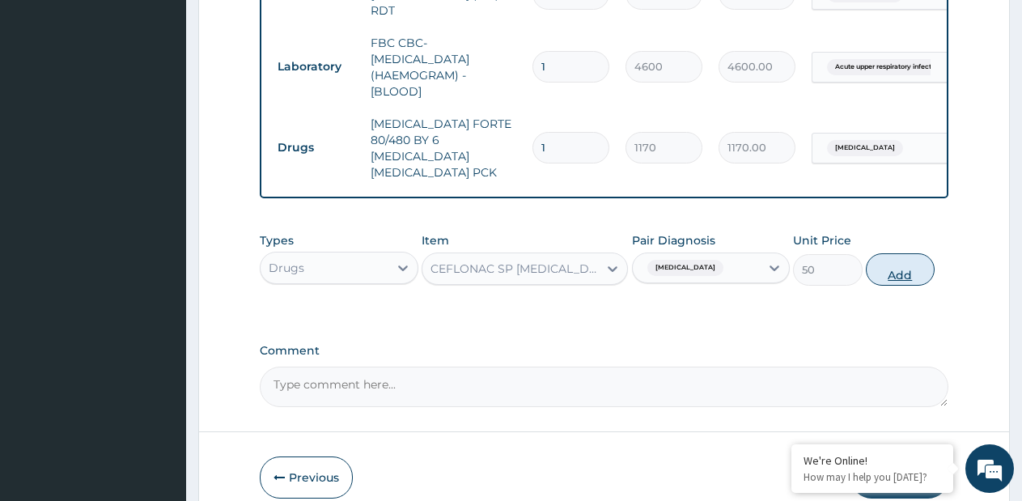
click at [890, 258] on button "Add" at bounding box center [900, 269] width 69 height 32
type input "0"
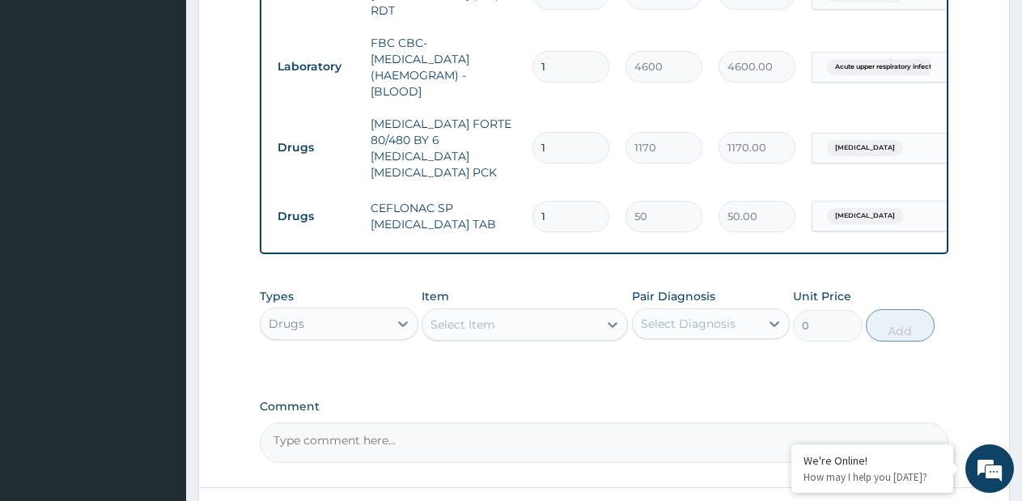
type input "10"
type input "500.00"
type input "10"
click at [614, 317] on icon at bounding box center [613, 325] width 16 height 16
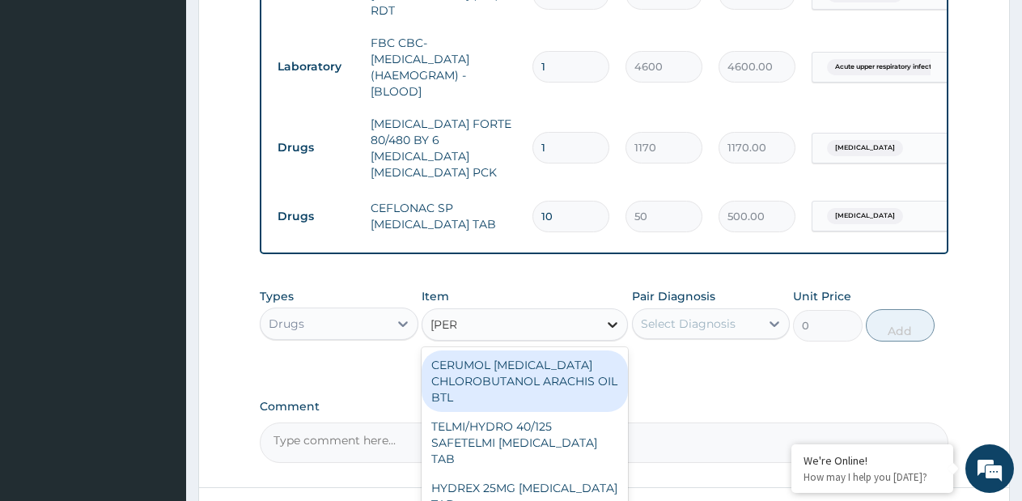
type input "LORAT"
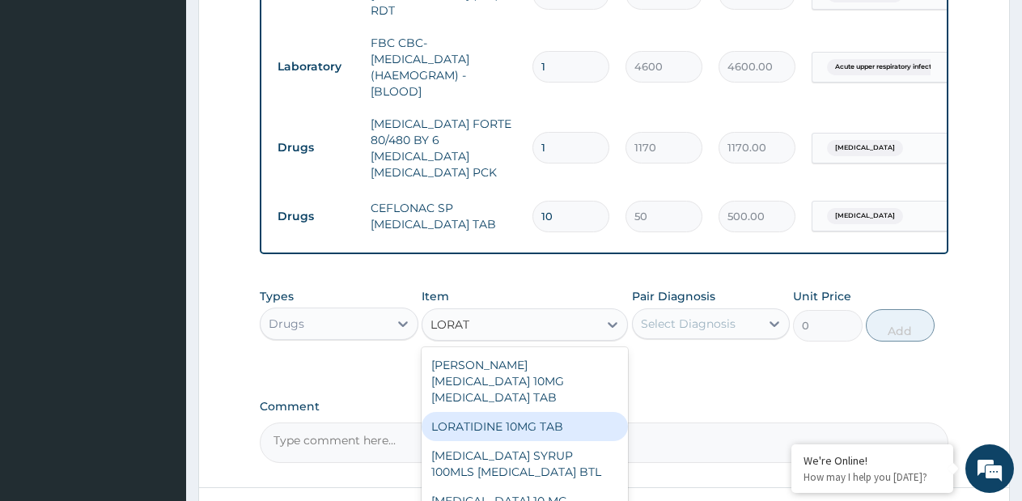
click at [530, 412] on div "LORATIDINE 10MG TAB" at bounding box center [525, 426] width 206 height 29
type input "70"
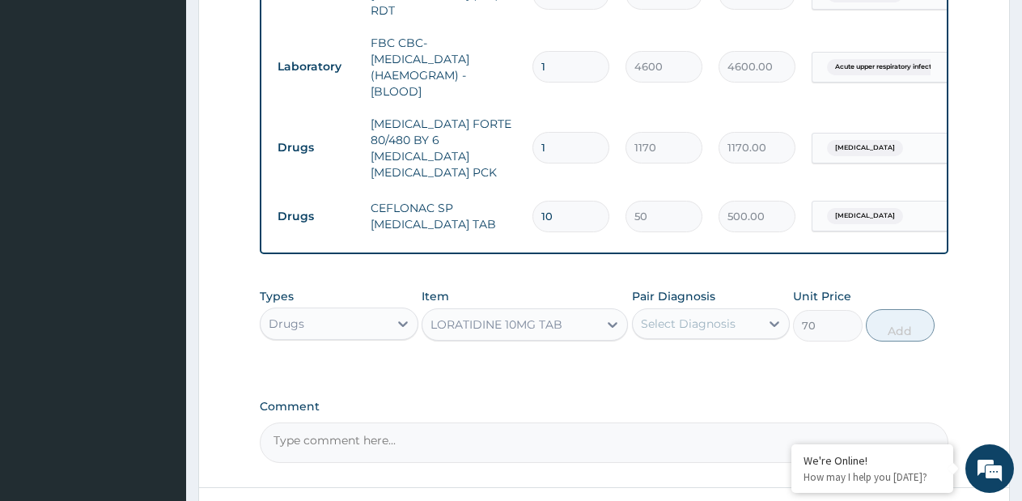
click at [714, 316] on div "Select Diagnosis" at bounding box center [688, 324] width 95 height 16
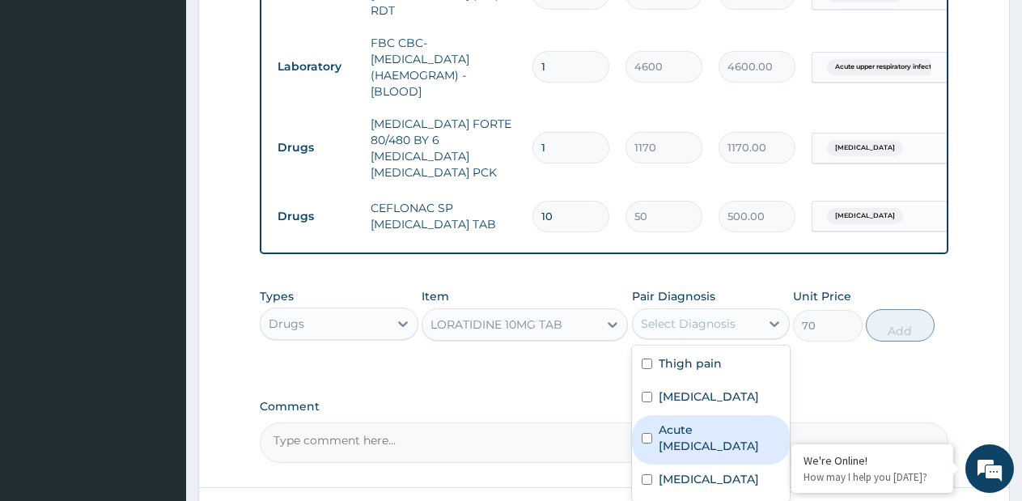
click at [682, 422] on label "Acute upper respiratory infection" at bounding box center [720, 438] width 122 height 32
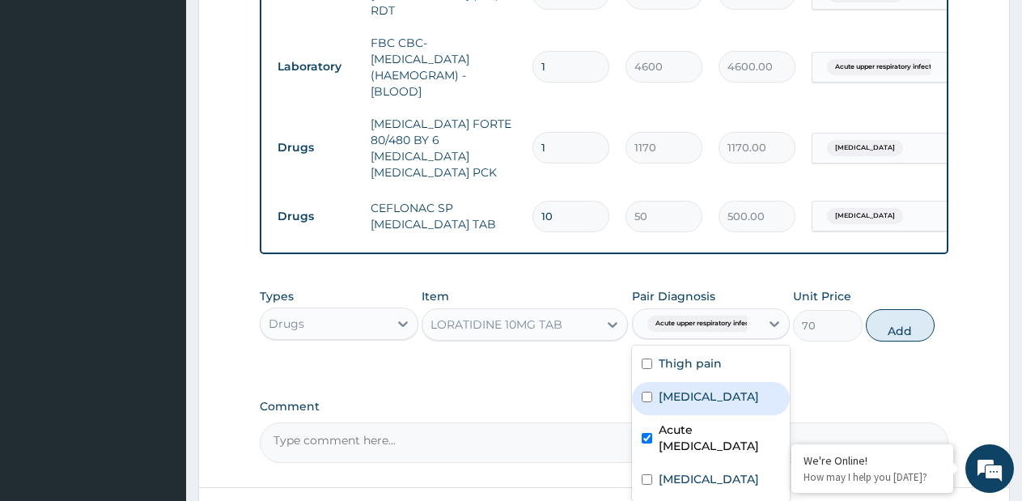
checkbox input "true"
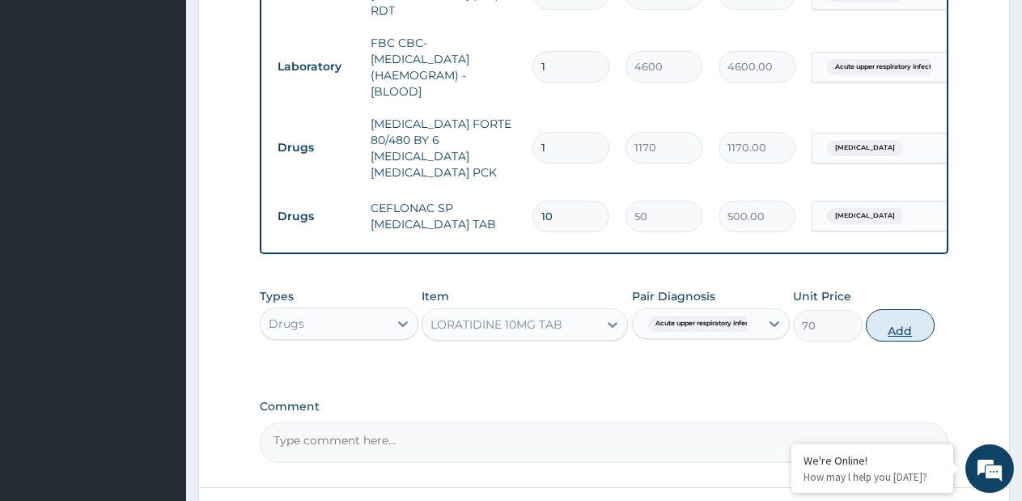
click at [897, 317] on button "Add" at bounding box center [900, 325] width 69 height 32
type input "0"
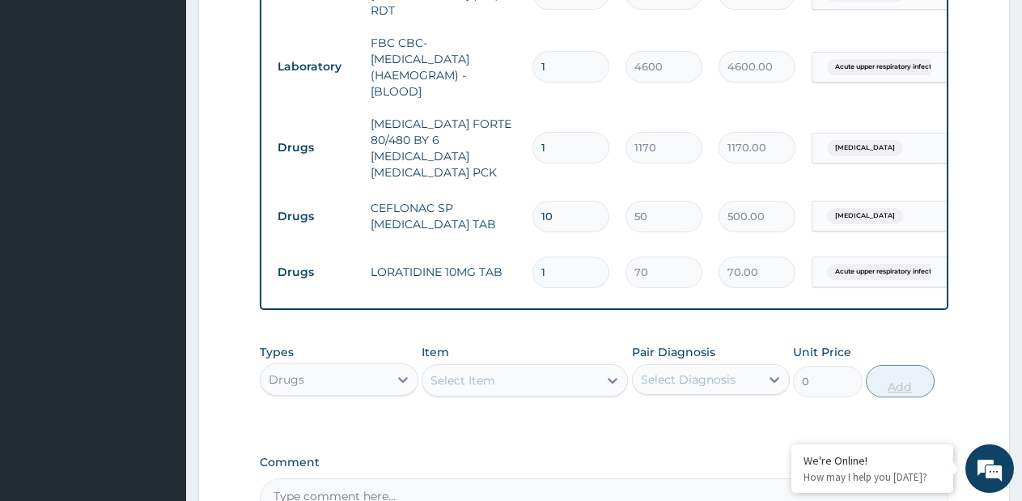
type input "5"
type input "350.00"
type input "5"
click at [569, 368] on div "Select Item" at bounding box center [511, 381] width 176 height 26
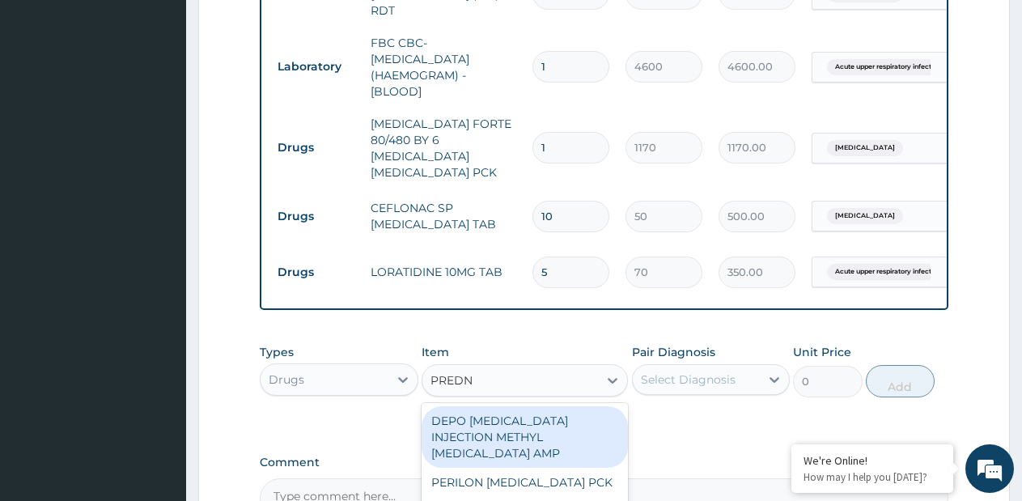
type input "PREDNI"
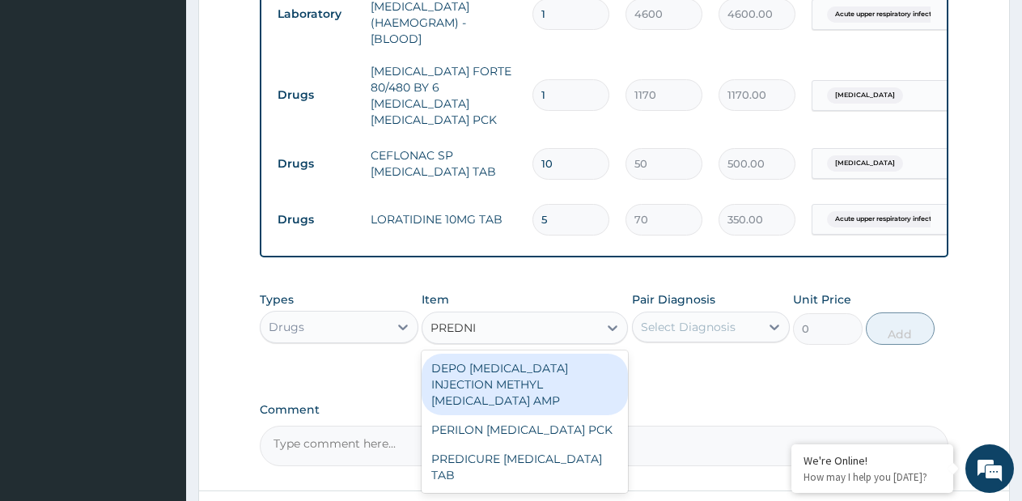
scroll to position [902, 0]
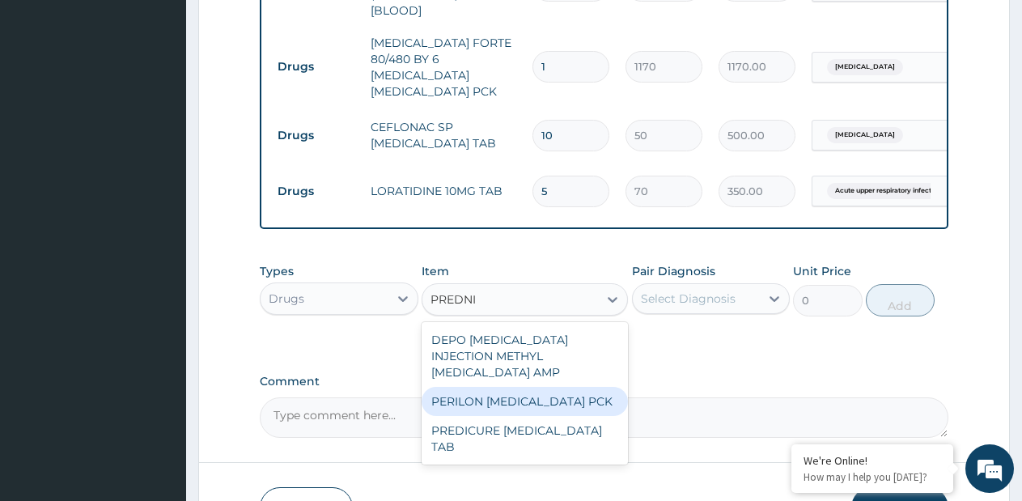
drag, startPoint x: 568, startPoint y: 376, endPoint x: 683, endPoint y: 304, distance: 136.8
click at [568, 387] on div "PERILON PREDNISOLONE PCK" at bounding box center [525, 401] width 206 height 29
type input "2100"
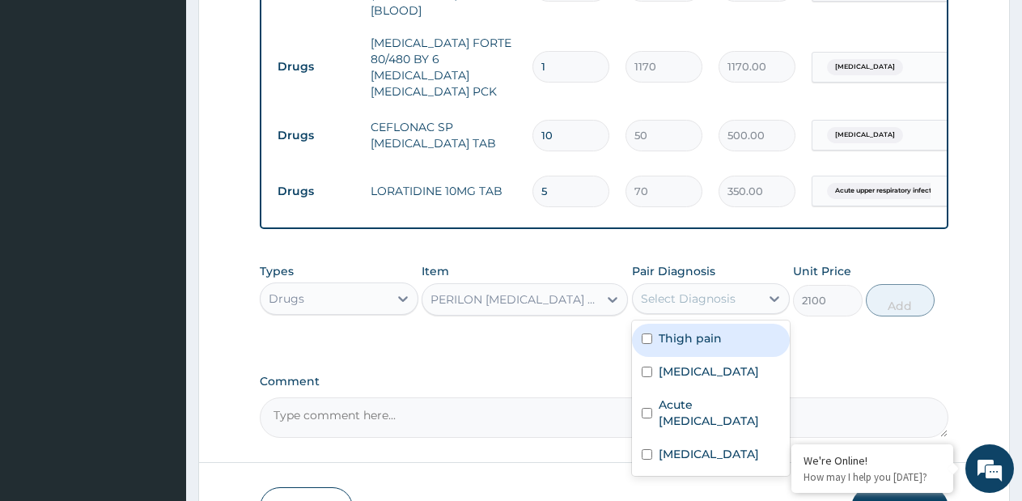
click at [693, 291] on div "Select Diagnosis" at bounding box center [688, 299] width 95 height 16
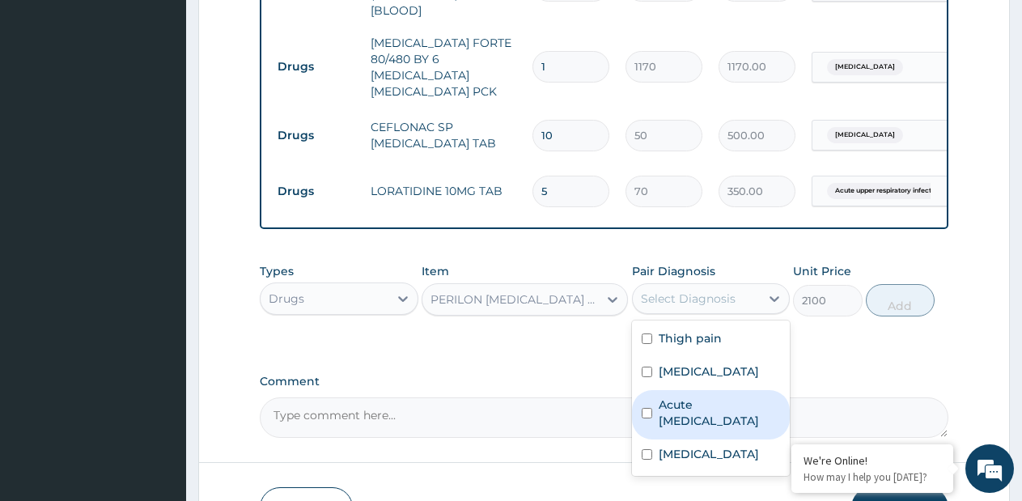
click at [663, 408] on label "Acute upper respiratory infection" at bounding box center [720, 413] width 122 height 32
checkbox input "true"
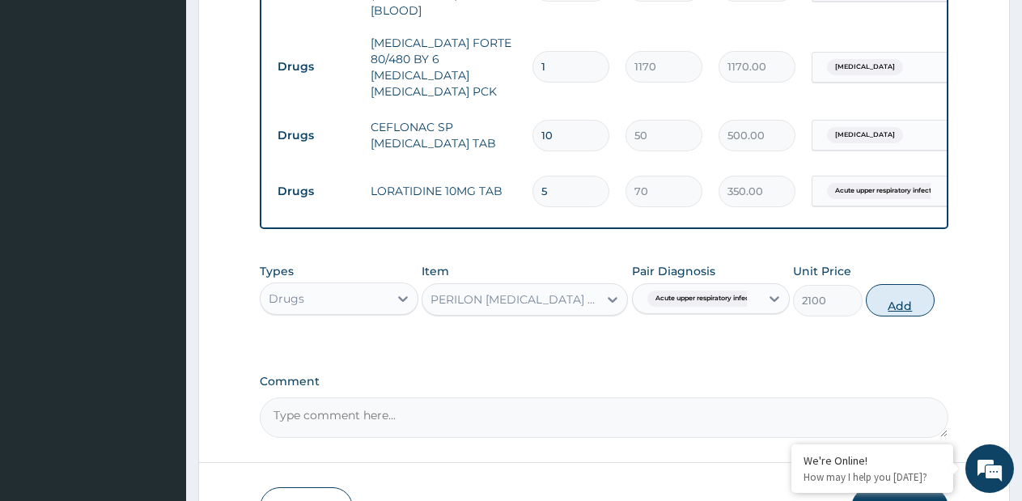
click at [884, 301] on button "Add" at bounding box center [900, 300] width 69 height 32
type input "0"
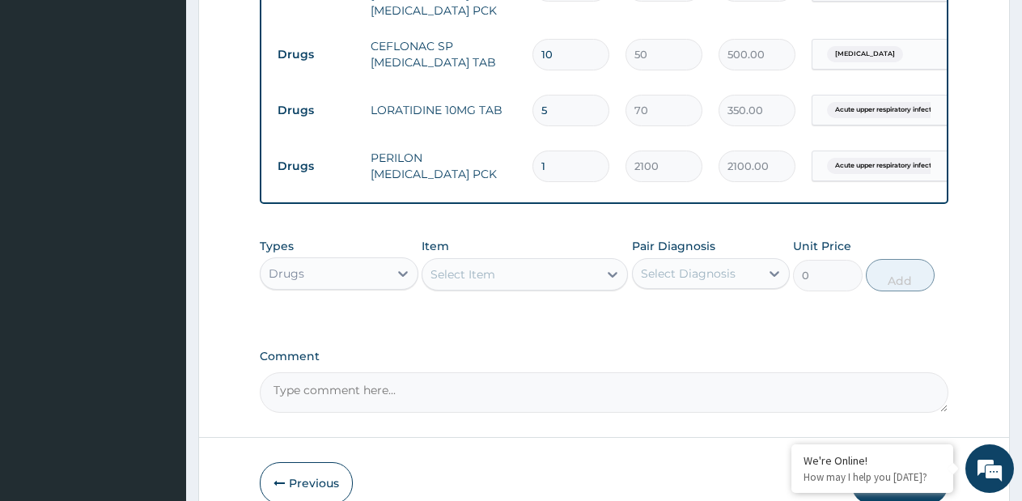
scroll to position [1053, 0]
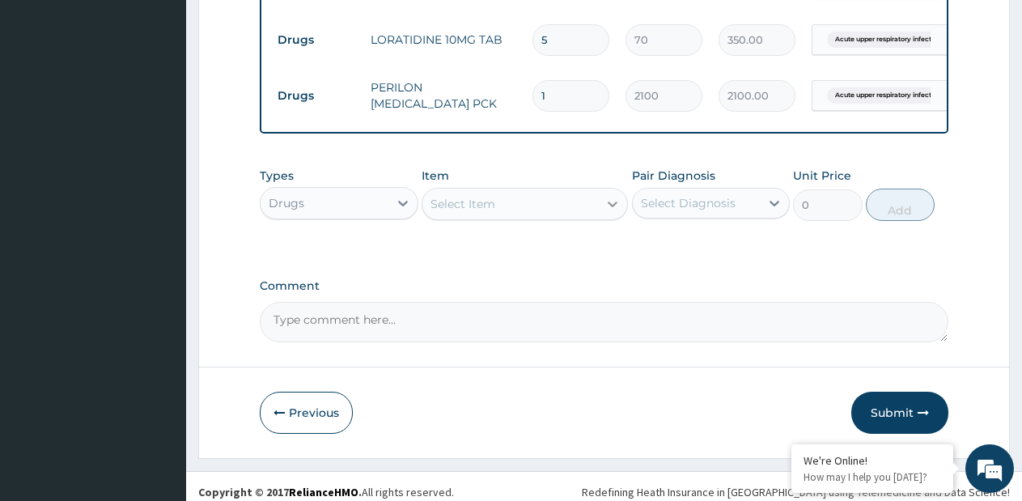
click at [599, 201] on div at bounding box center [612, 203] width 29 height 29
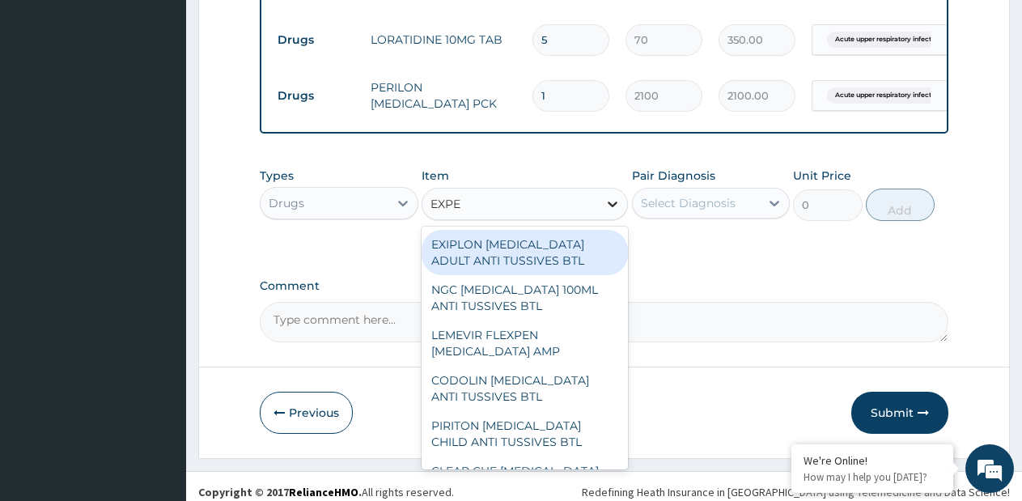
type input "EXPEC"
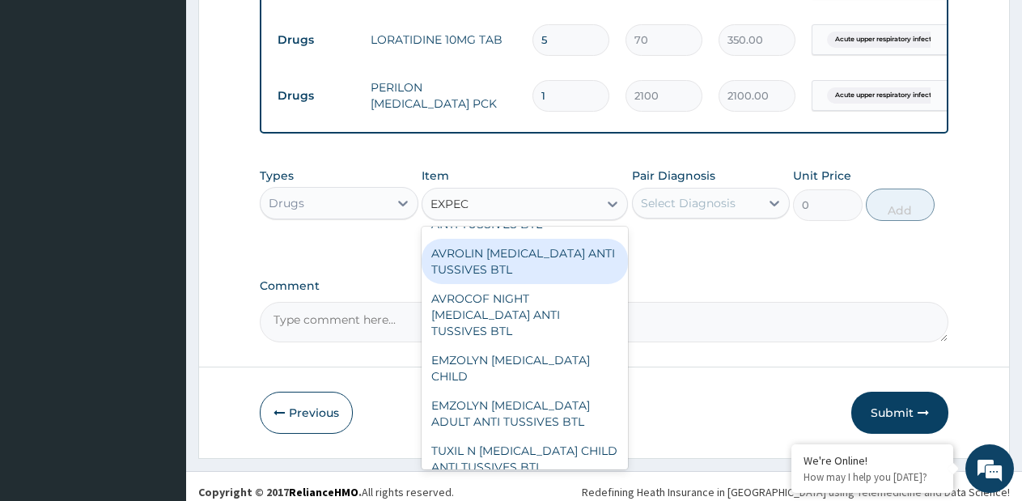
scroll to position [243, 0]
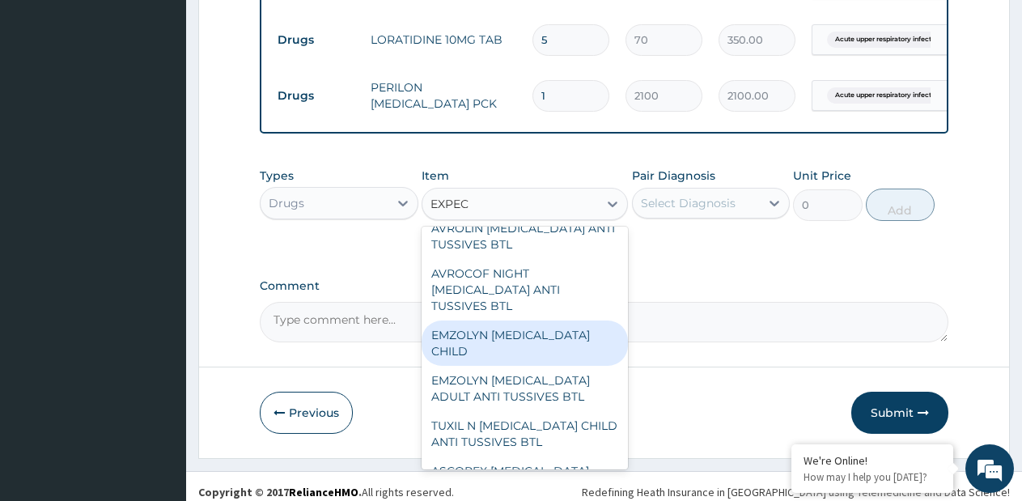
click at [547, 346] on div "EMZOLYN EXPECTORANT CHILD" at bounding box center [525, 343] width 206 height 45
type input "1100"
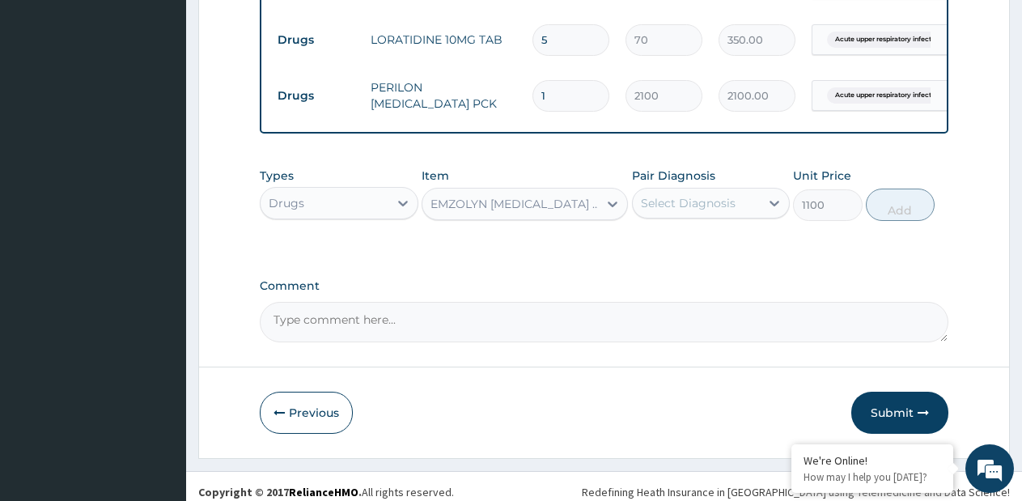
click at [699, 197] on div "Select Diagnosis" at bounding box center [688, 203] width 95 height 16
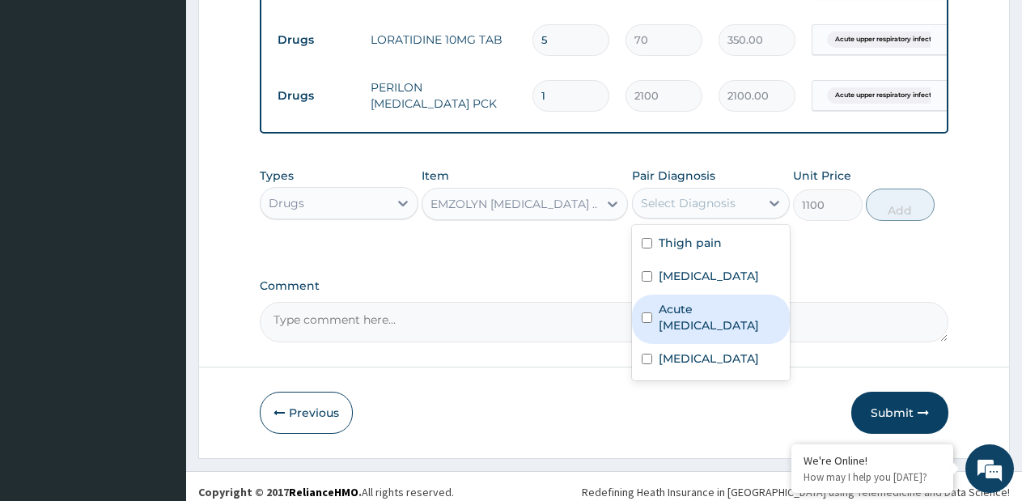
click at [672, 309] on label "Acute upper respiratory infection" at bounding box center [720, 317] width 122 height 32
checkbox input "true"
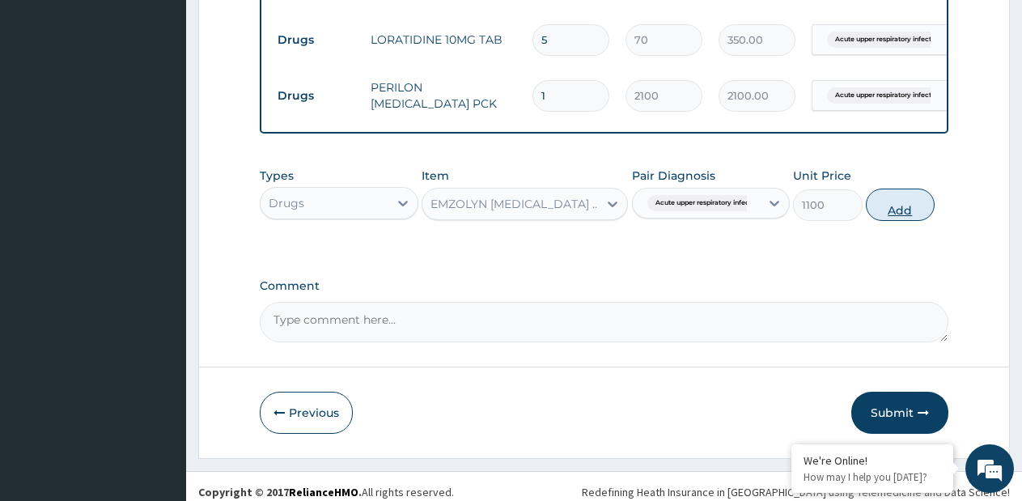
click at [892, 198] on button "Add" at bounding box center [900, 205] width 69 height 32
type input "0"
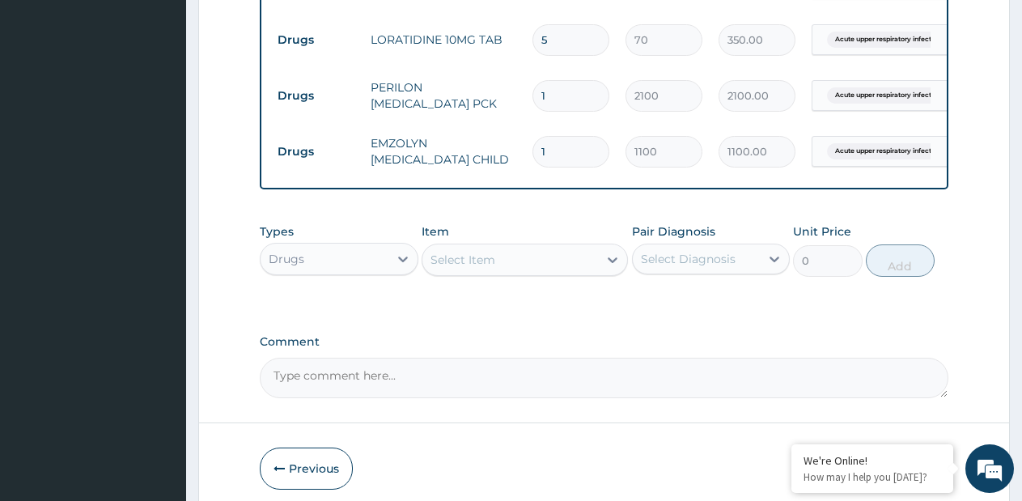
click at [549, 247] on div "Select Item" at bounding box center [511, 260] width 176 height 26
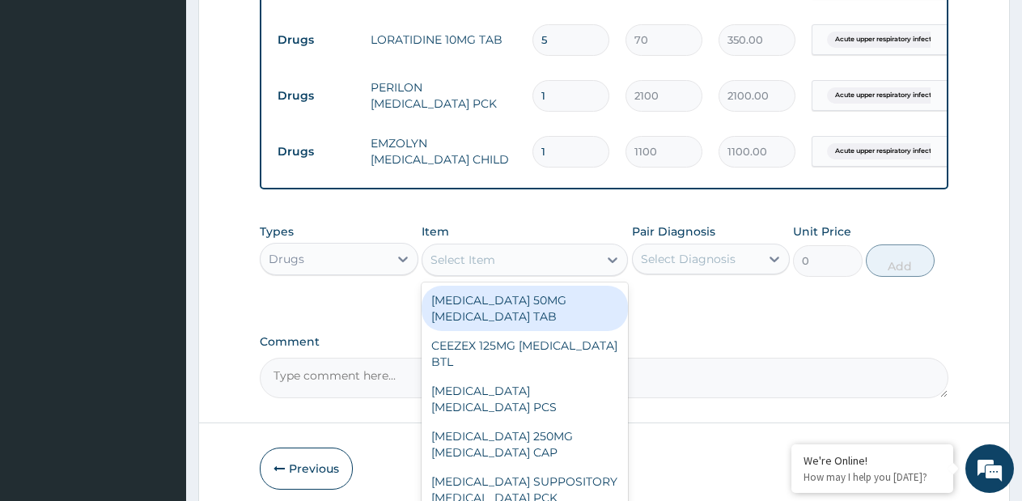
paste input "[MEDICAL_DATA] [MEDICAL_DATA] AMP"
type input "[MEDICAL_DATA] [MEDICAL_DATA] AMP"
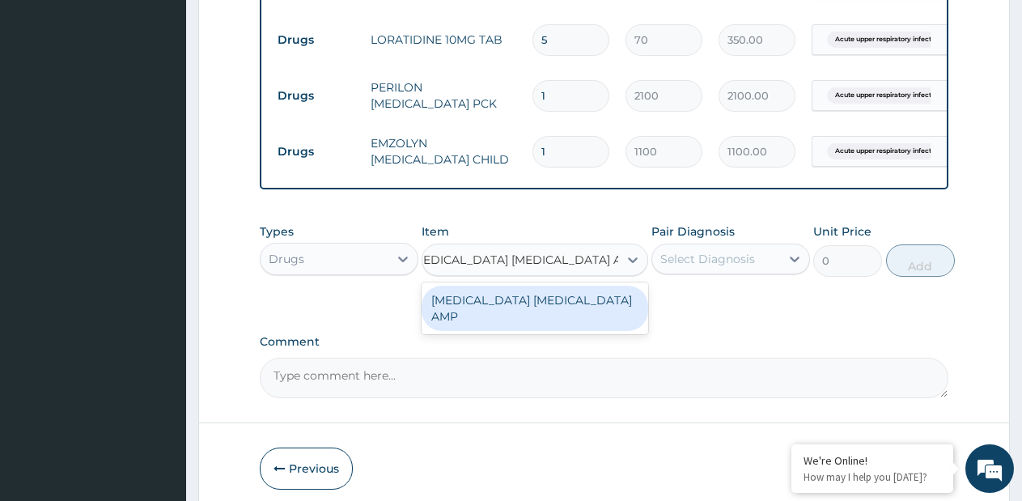
click at [533, 291] on div "[MEDICAL_DATA] [MEDICAL_DATA] AMP" at bounding box center [535, 308] width 227 height 45
type input "240"
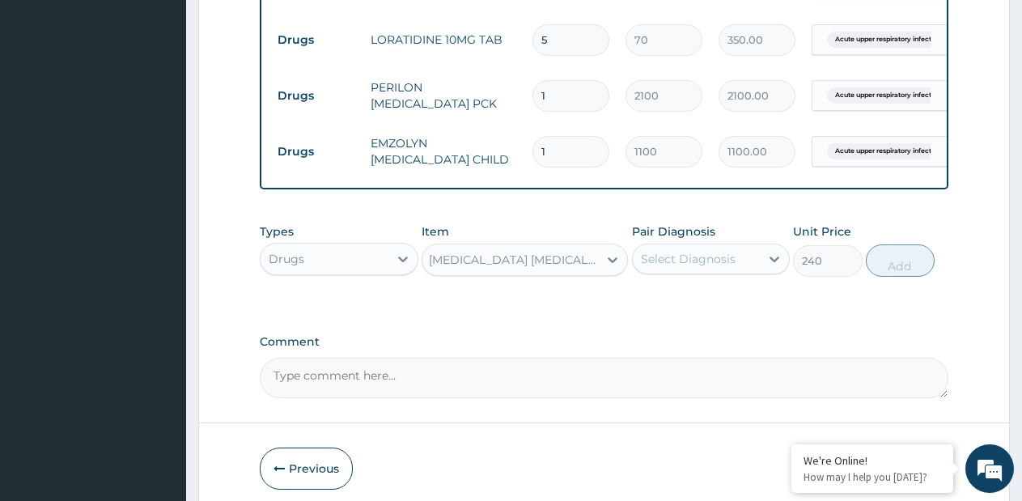
scroll to position [0, 2]
click at [666, 260] on div "Select Diagnosis" at bounding box center [697, 259] width 128 height 26
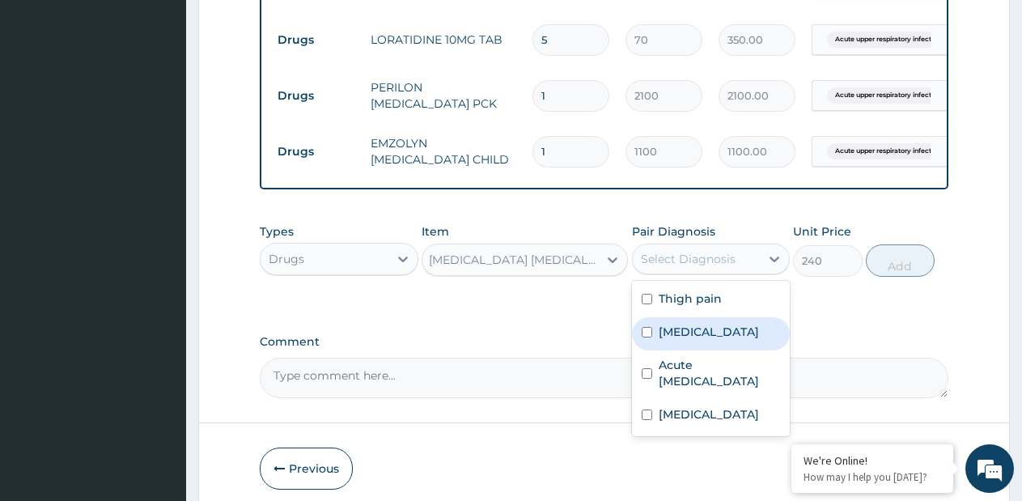
click at [667, 324] on label "[MEDICAL_DATA]" at bounding box center [709, 332] width 100 height 16
checkbox input "true"
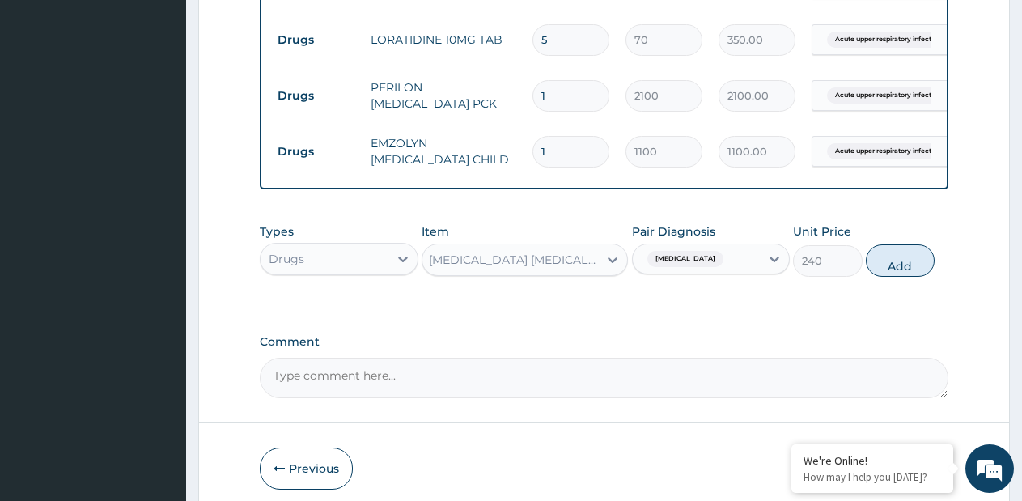
click at [897, 254] on button "Add" at bounding box center [900, 260] width 69 height 32
type input "0"
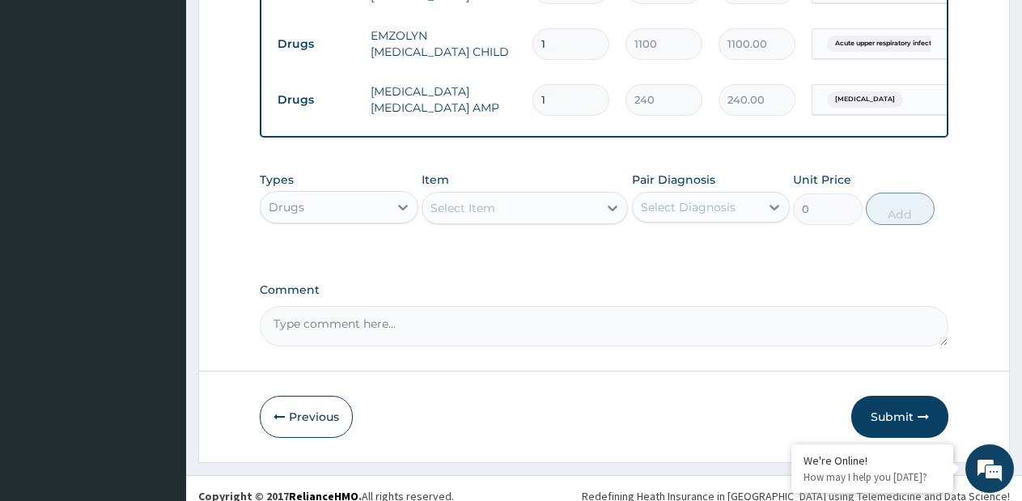
scroll to position [1165, 0]
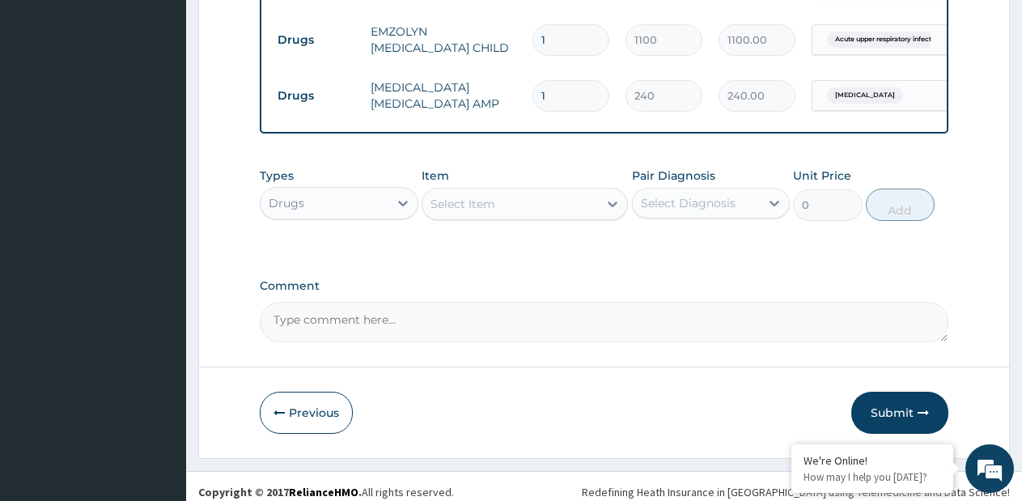
drag, startPoint x: 881, startPoint y: 397, endPoint x: 877, endPoint y: 389, distance: 8.3
click at [881, 398] on button "Submit" at bounding box center [900, 413] width 97 height 42
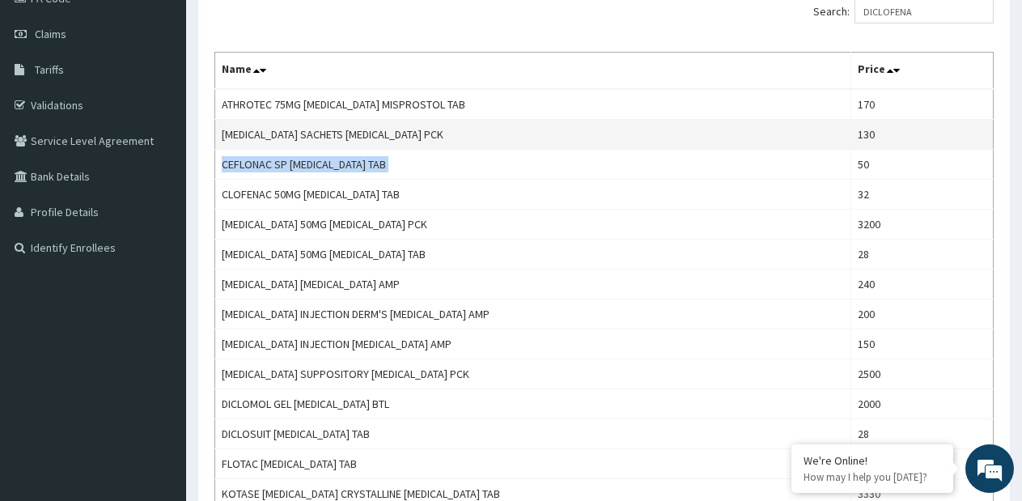
scroll to position [243, 0]
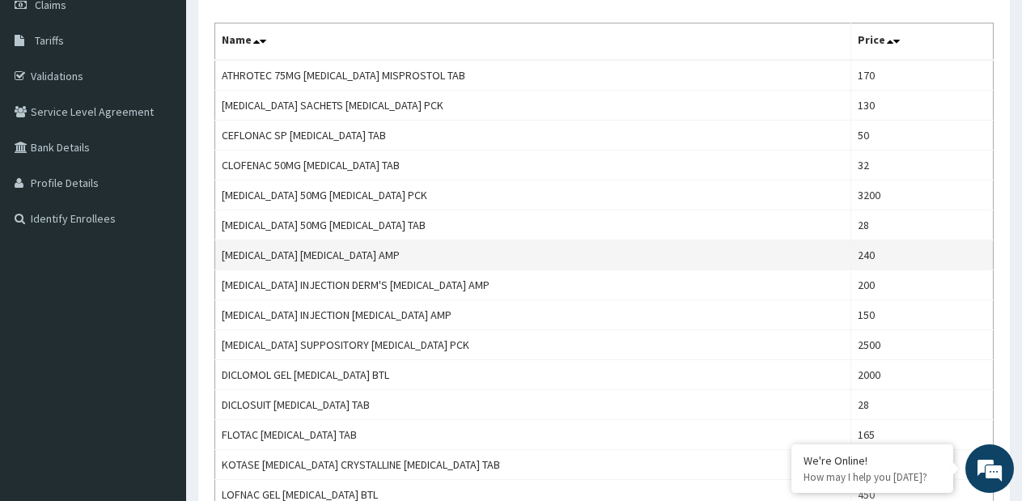
click at [346, 260] on td "[MEDICAL_DATA] [MEDICAL_DATA] AMP" at bounding box center [533, 255] width 636 height 30
click at [346, 260] on td "DICLOFENAC DICLOFENAC AMP" at bounding box center [533, 255] width 636 height 30
copy td "DICLOFENAC DICLOFENAC AMP"
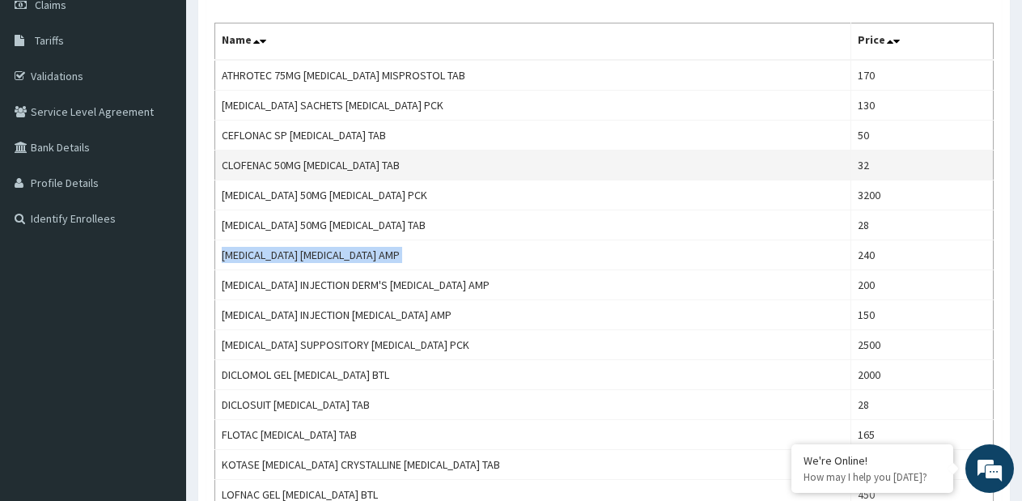
copy td "DICLOFENAC DICLOFENAC AMP"
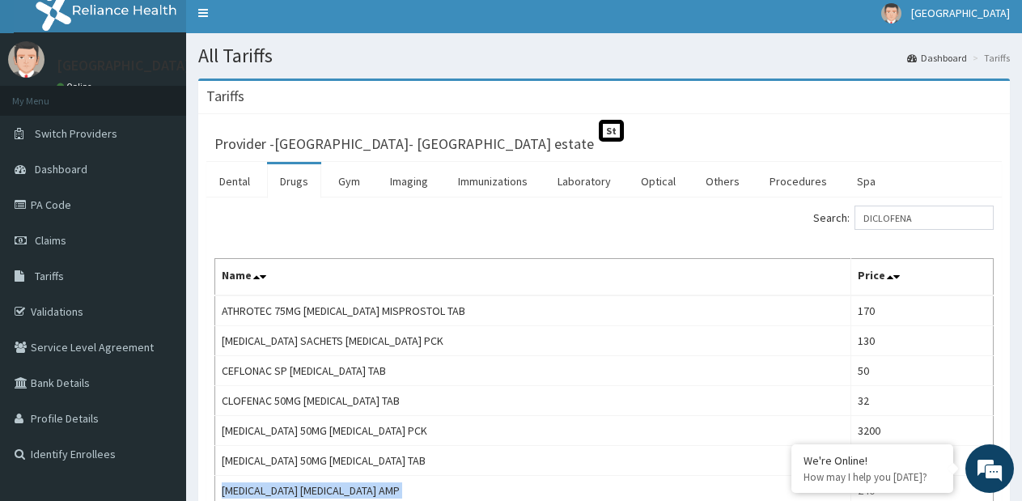
scroll to position [0, 0]
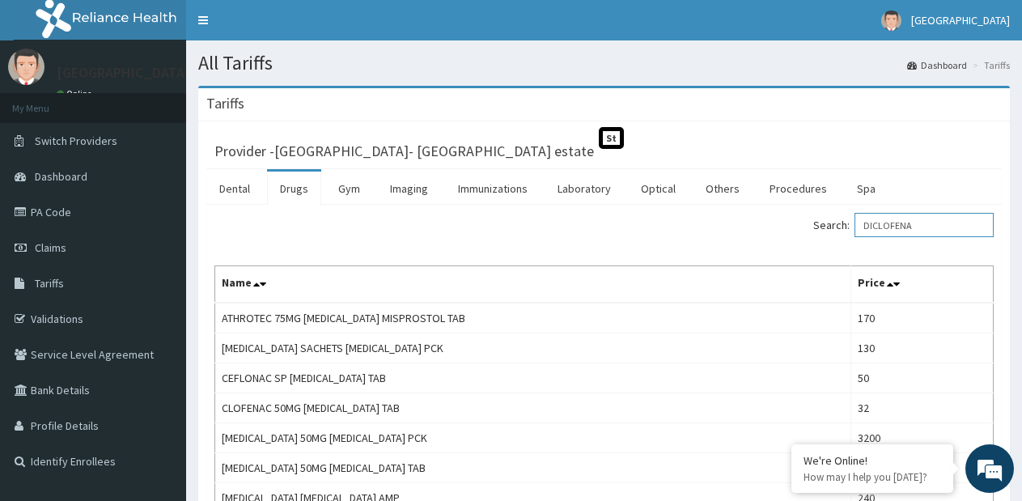
click at [877, 232] on input "DICLOFENA" at bounding box center [924, 225] width 139 height 24
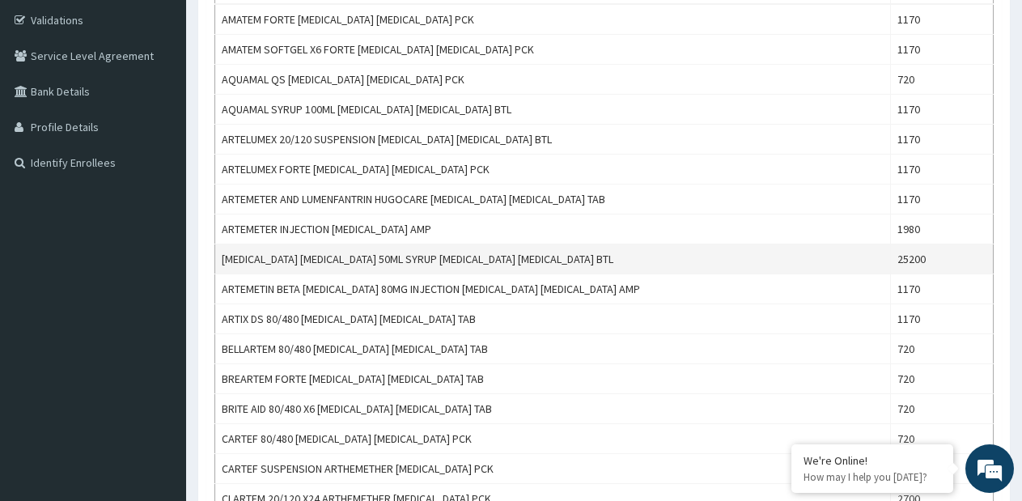
scroll to position [324, 0]
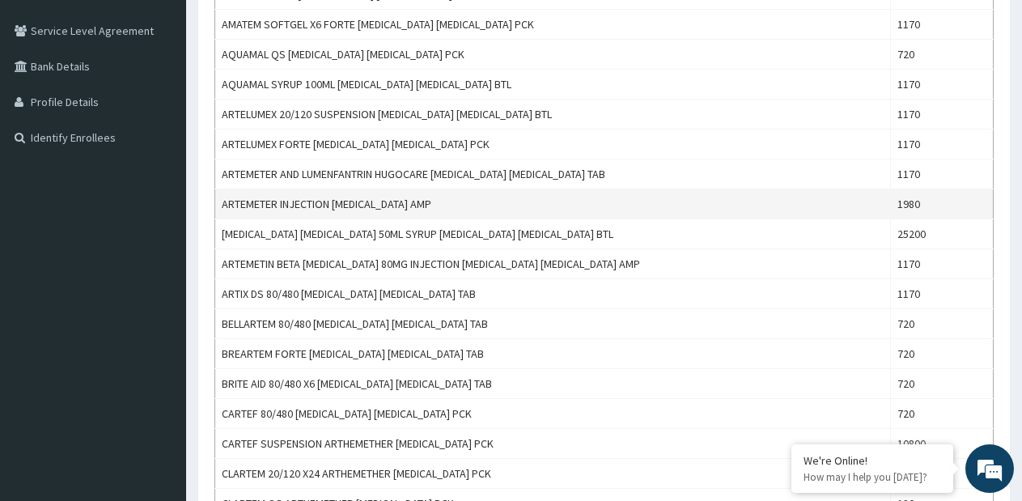
click at [407, 205] on td "ARTEMETER INJECTION ARTEMETHER AMP" at bounding box center [553, 204] width 676 height 30
copy td "ARTEMETER INJECTION ARTEMETHER AMP"
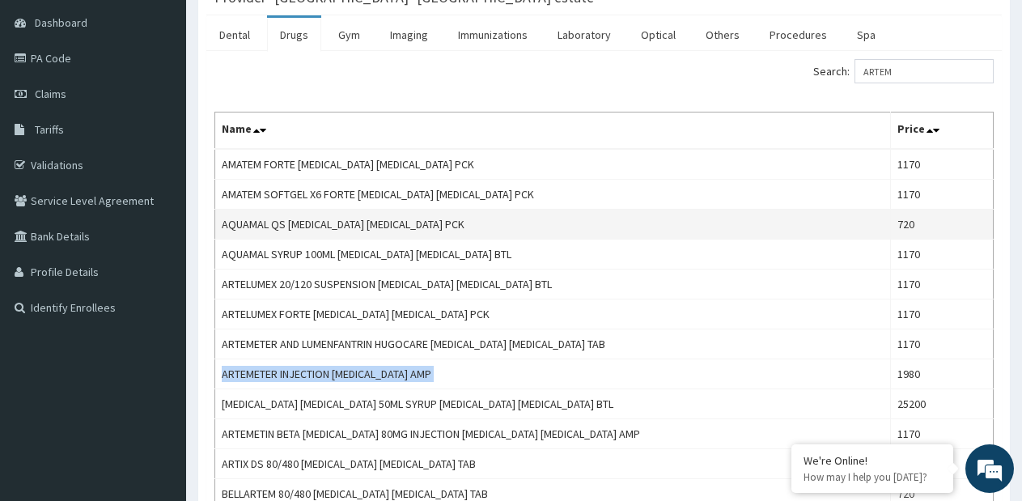
scroll to position [0, 0]
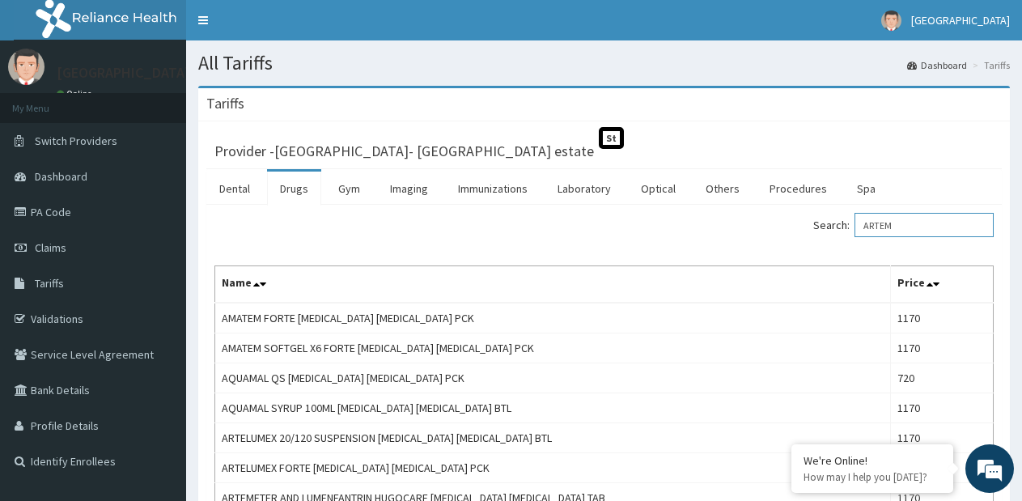
click at [883, 223] on input "ARTEM" at bounding box center [924, 225] width 139 height 24
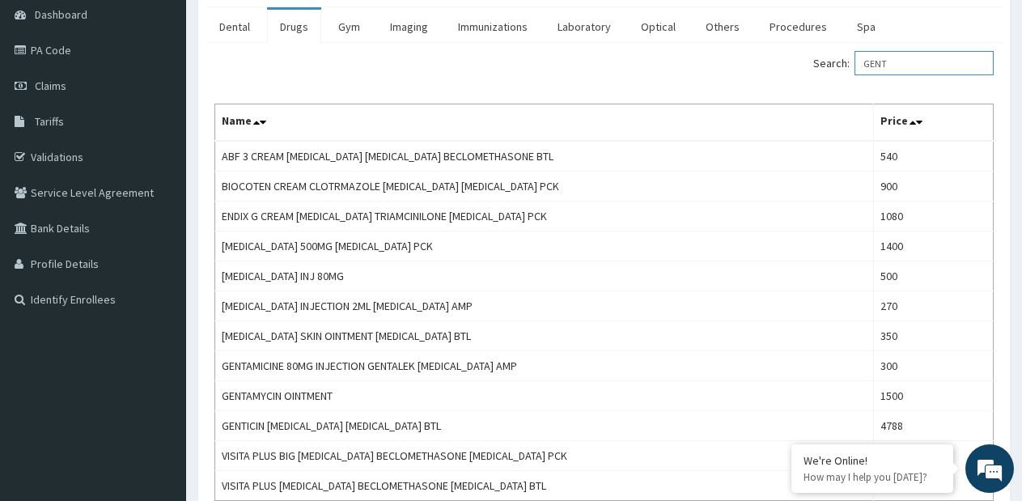
scroll to position [243, 0]
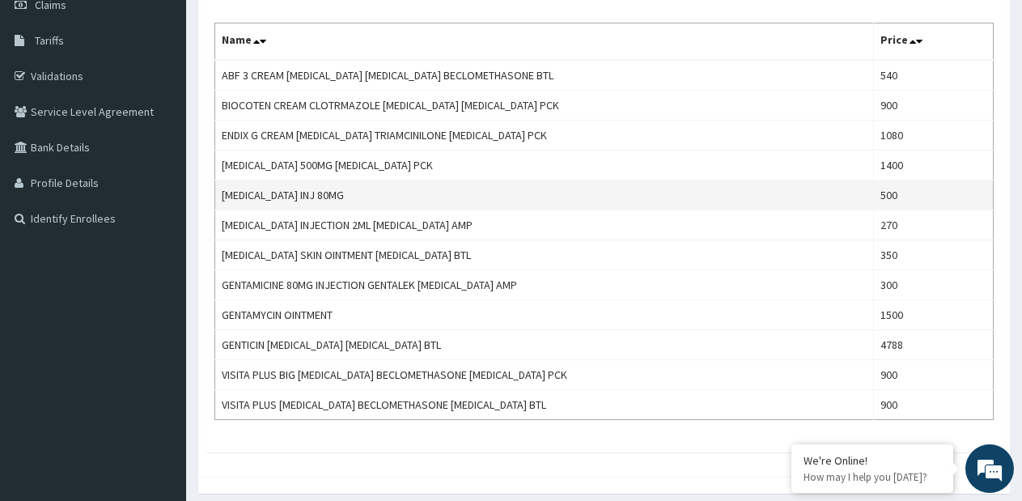
click at [317, 193] on td "GENTAMICIN INJ 80MG" at bounding box center [544, 196] width 659 height 30
copy td "GENTAMICIN INJ 80MG"
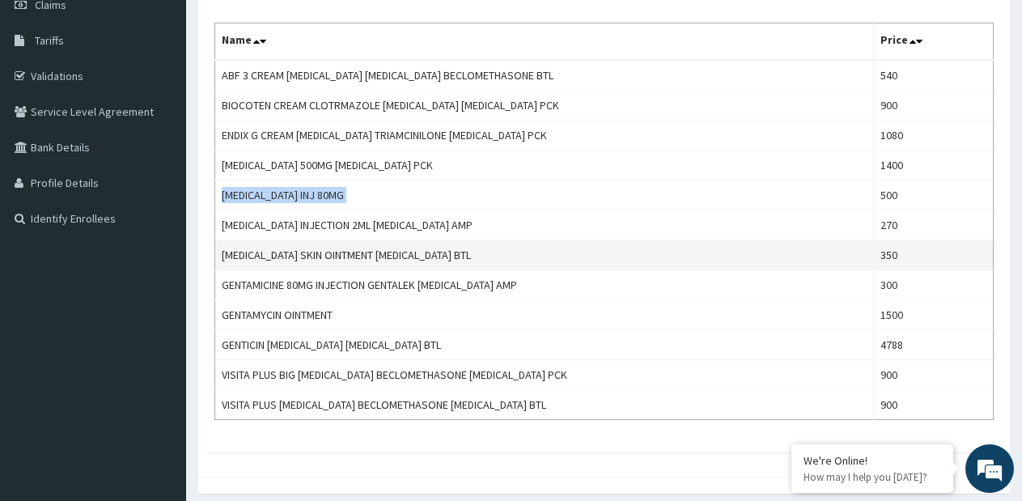
copy td "GENTAMICIN INJ 80MG"
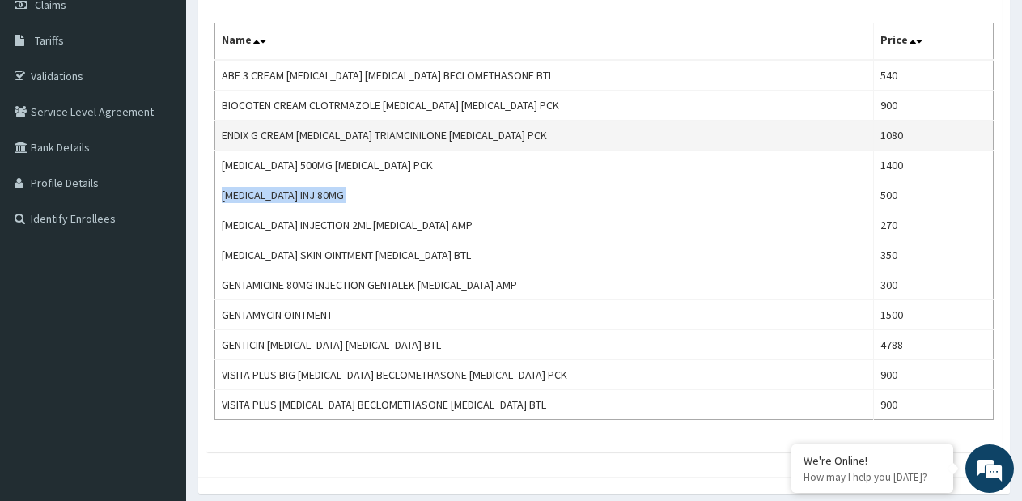
scroll to position [0, 0]
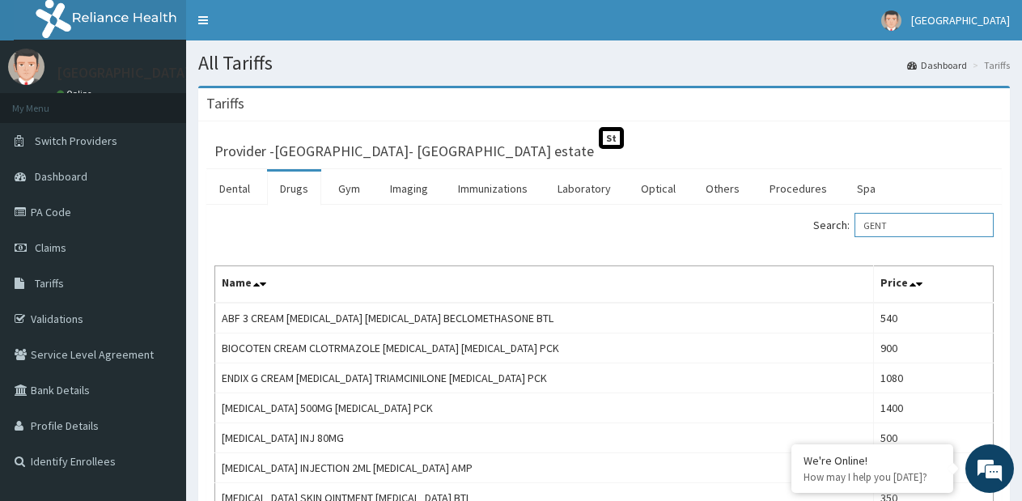
click at [910, 223] on input "GENT" at bounding box center [924, 225] width 139 height 24
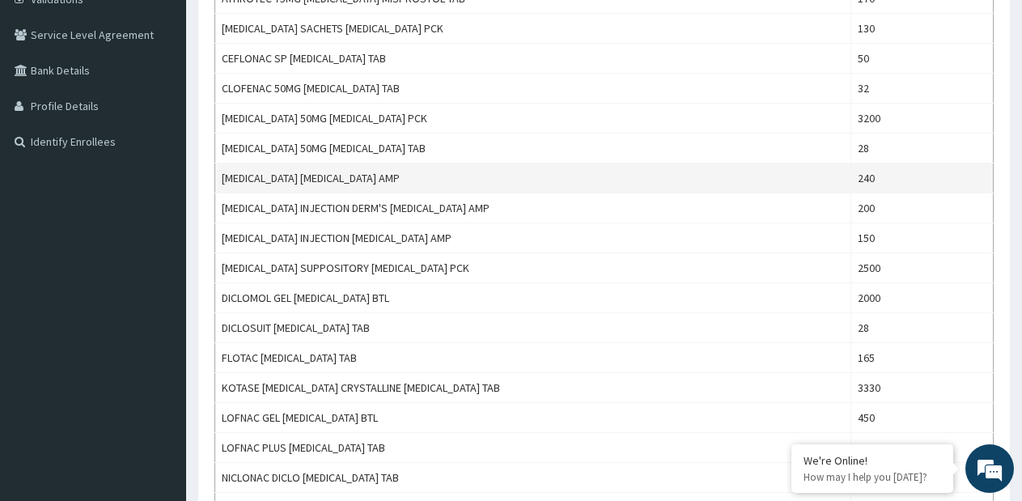
scroll to position [324, 0]
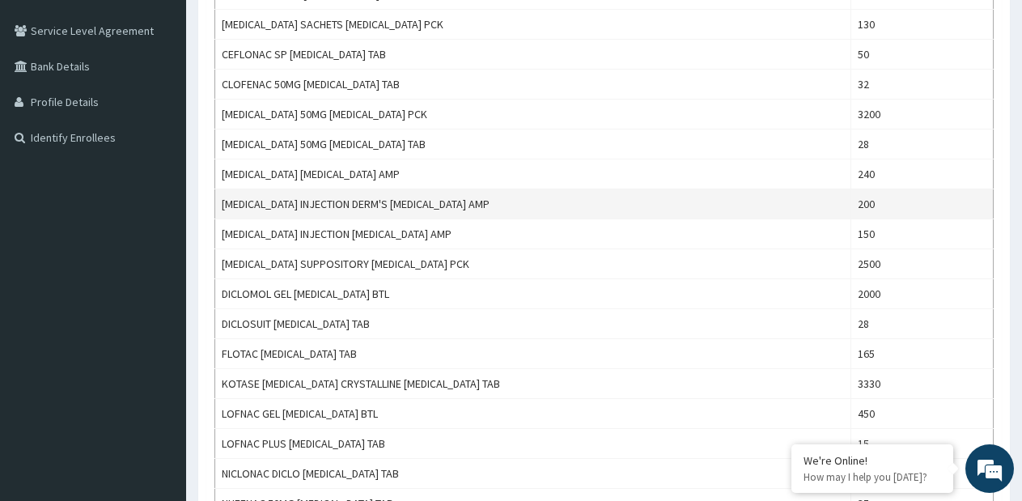
click at [440, 197] on td "DICLOFENAC INJECTION DERM'S DICLOFENAC AMP" at bounding box center [533, 204] width 636 height 30
copy td "DICLOFENAC INJECTION DERM'S DICLOFENAC AMP"
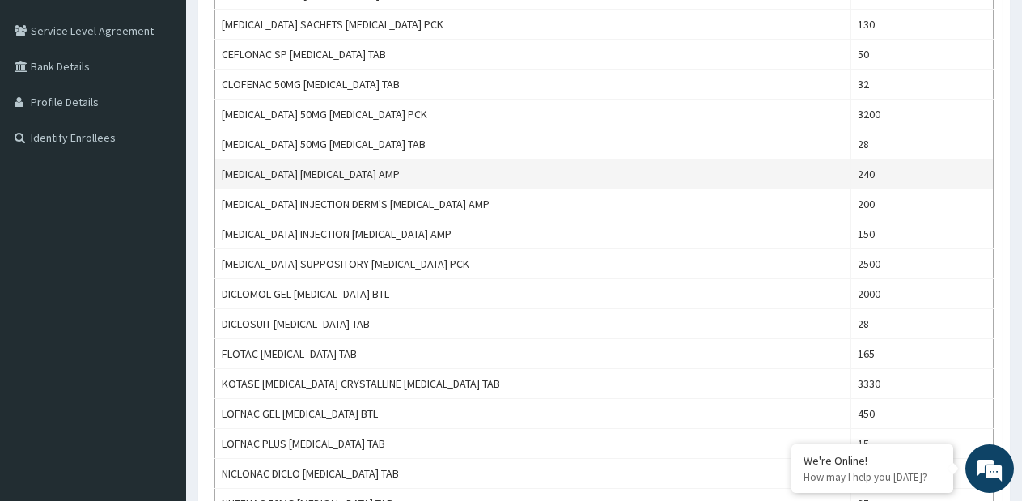
click at [360, 178] on td "DICLOFENAC DICLOFENAC AMP" at bounding box center [533, 174] width 636 height 30
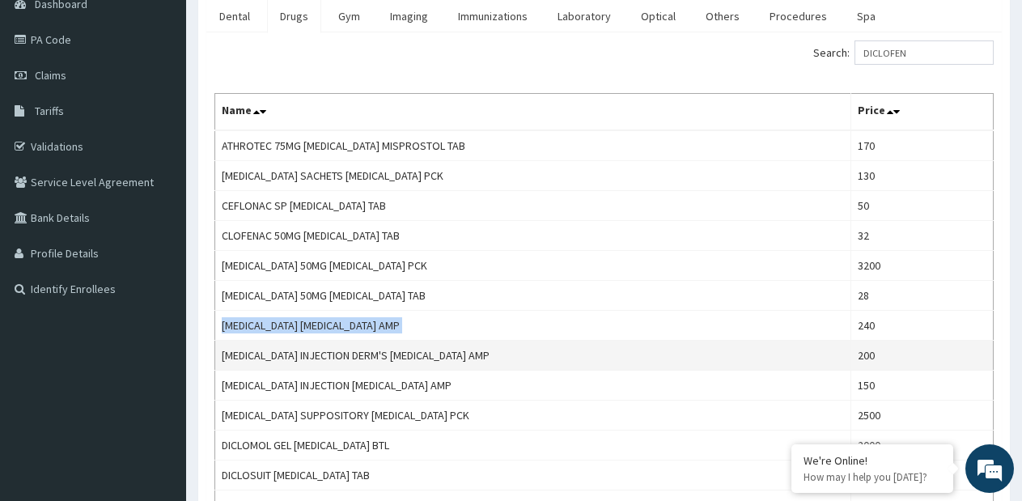
scroll to position [0, 0]
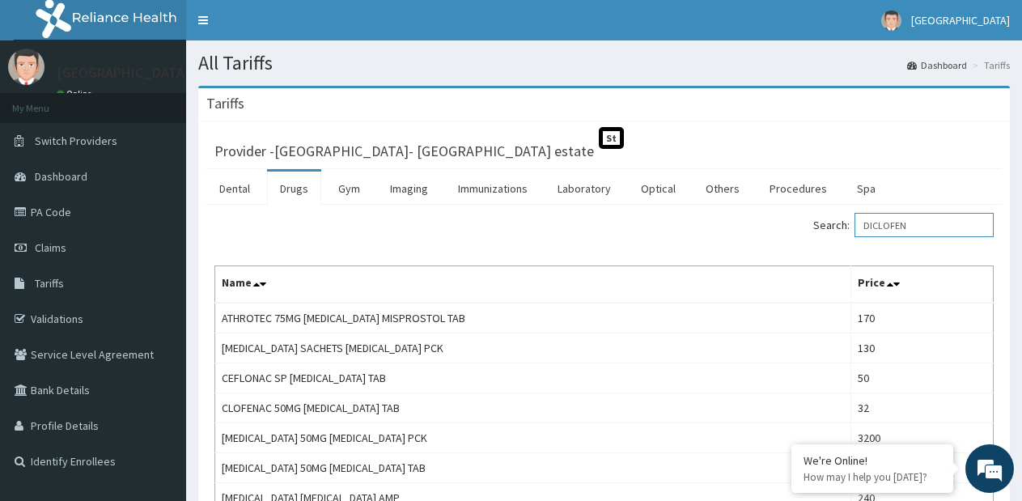
click at [895, 232] on input "DICLOFEN" at bounding box center [924, 225] width 139 height 24
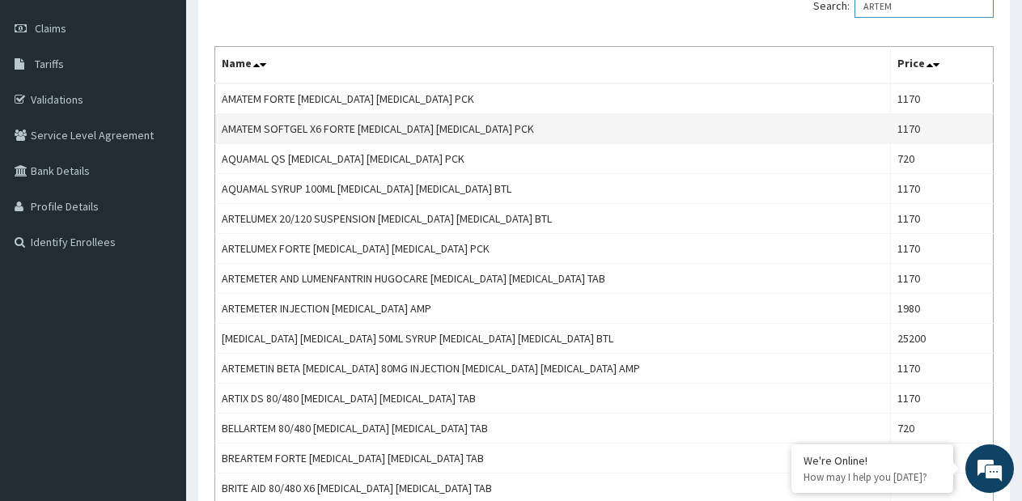
scroll to position [243, 0]
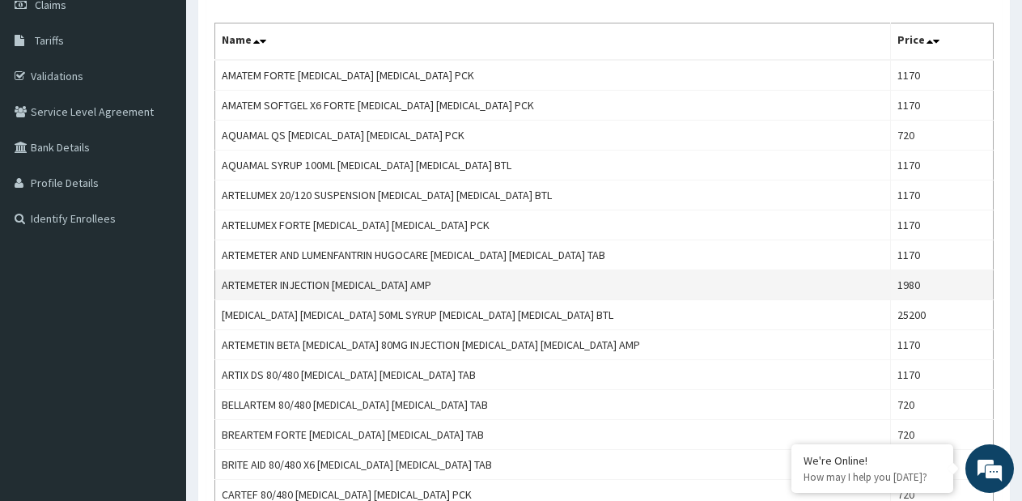
type input "ARTEM"
click at [406, 295] on td "ARTEMETER INJECTION ARTEMETHER AMP" at bounding box center [553, 285] width 676 height 30
click at [406, 293] on td "ARTEMETER INJECTION ARTEMETHER AMP" at bounding box center [553, 285] width 676 height 30
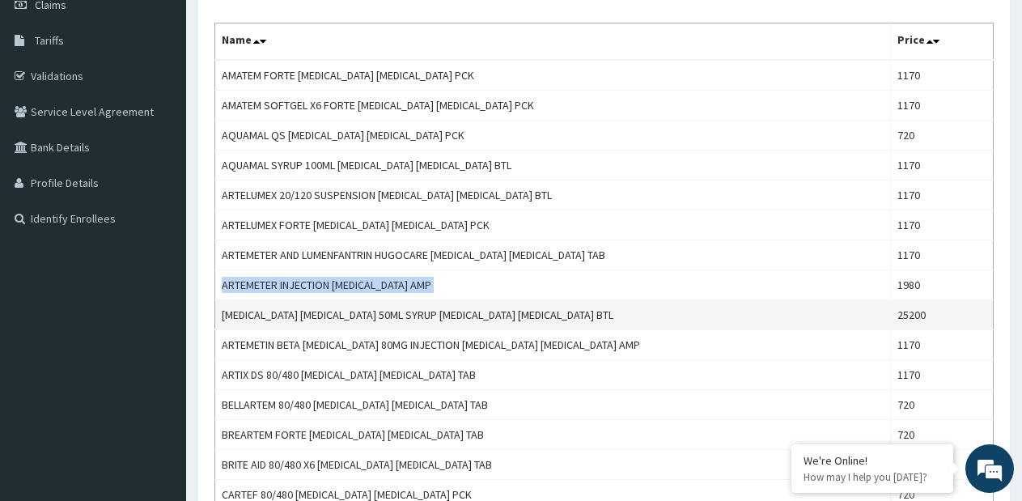
copy td "ARTEMETER INJECTION ARTEMETHER AMP"
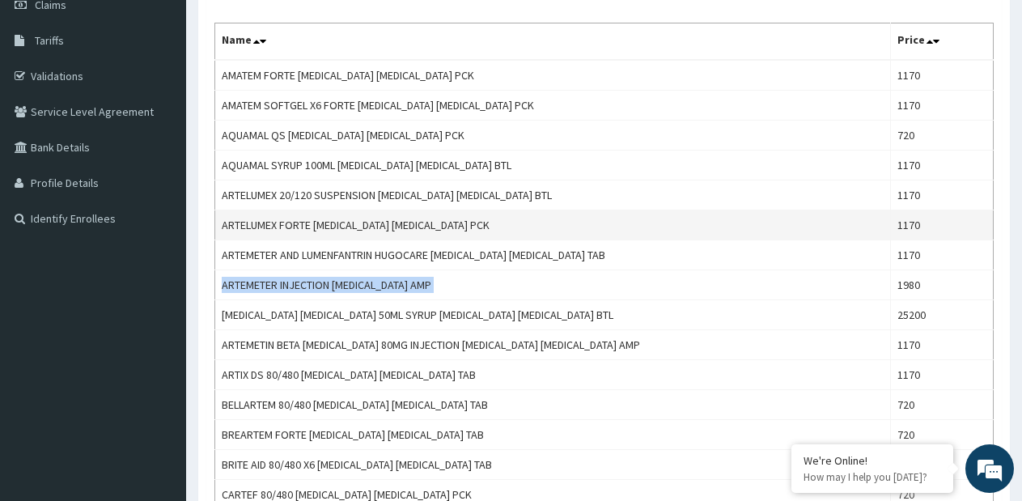
copy td "ARTEMETER INJECTION ARTEMETHER AMP"
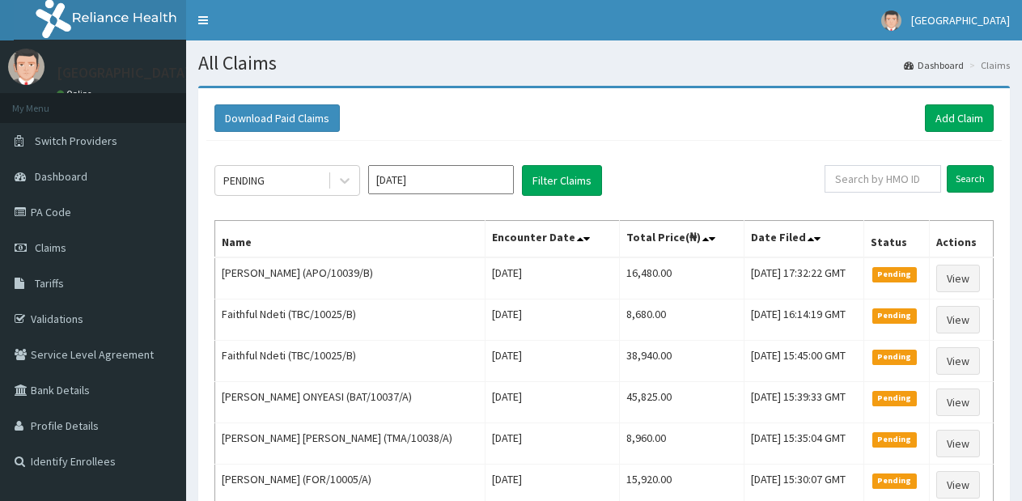
click at [949, 122] on link "Add Claim" at bounding box center [959, 118] width 69 height 28
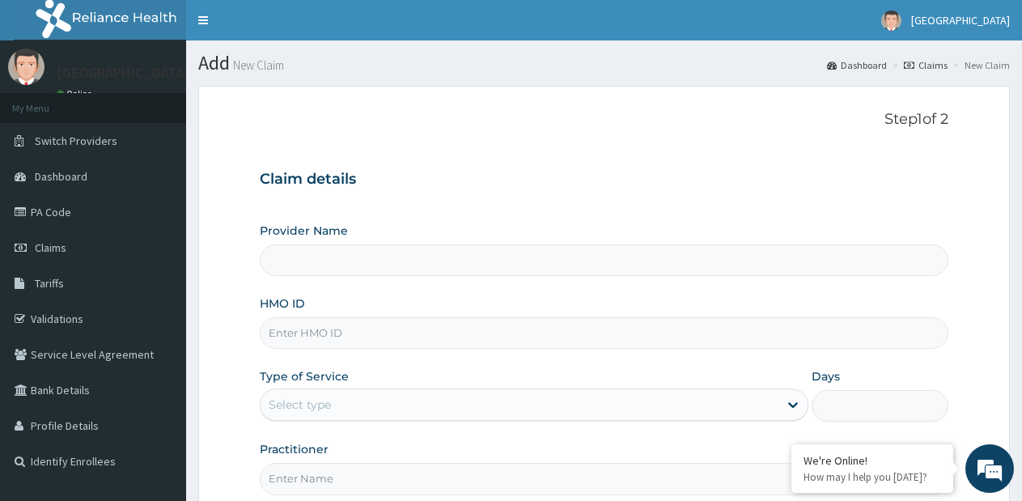
click at [346, 334] on input "HMO ID" at bounding box center [604, 333] width 689 height 32
type input "[GEOGRAPHIC_DATA]- [GEOGRAPHIC_DATA] estate"
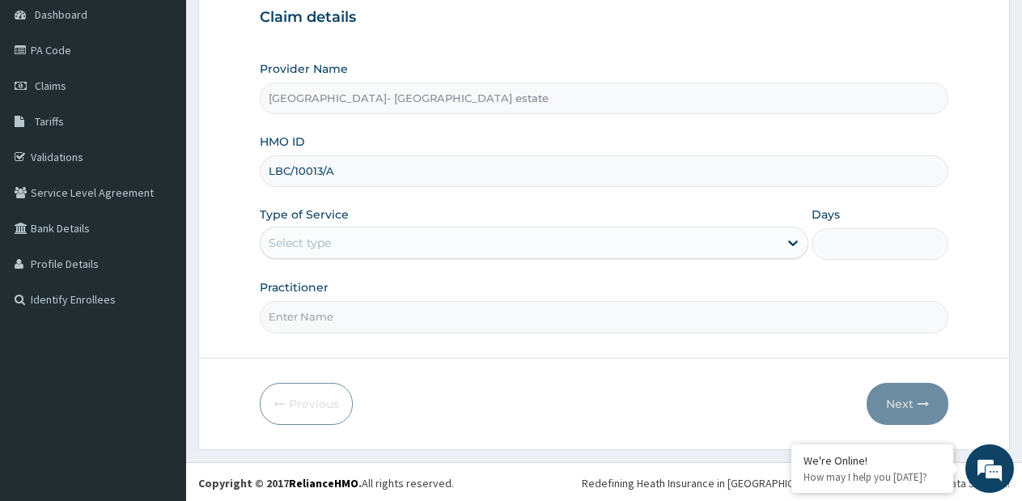
type input "LBC/10013/A"
click at [372, 240] on div "Select type" at bounding box center [519, 243] width 517 height 26
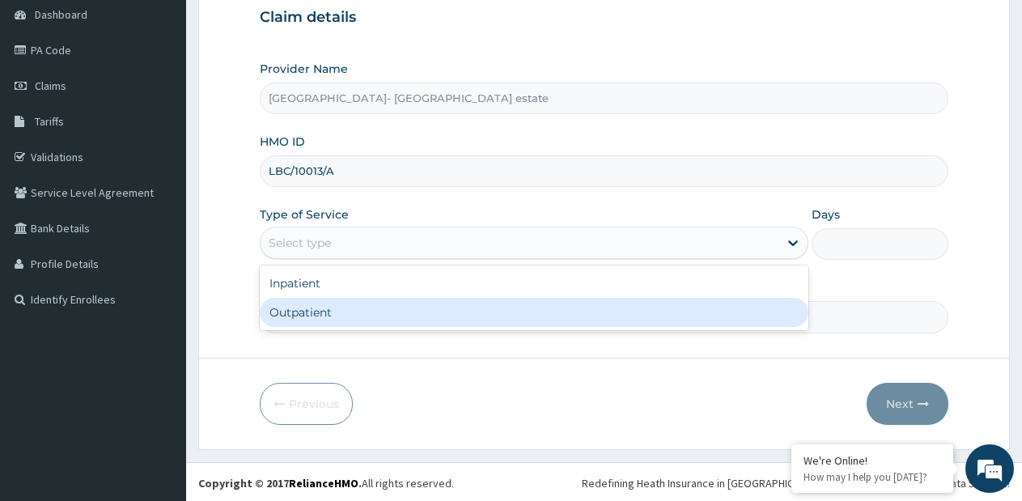
scroll to position [0, 0]
click at [341, 315] on div "Outpatient" at bounding box center [534, 312] width 548 height 29
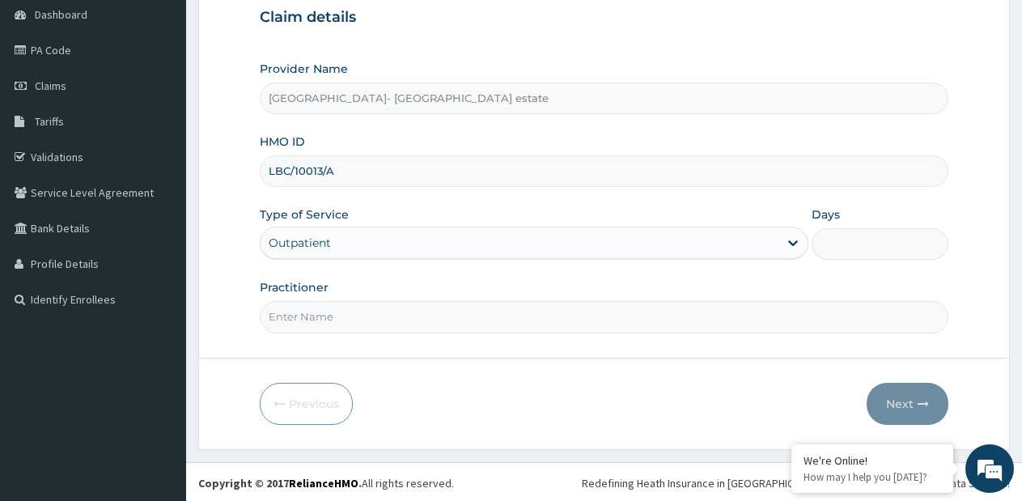
type input "1"
click at [341, 316] on input "Practitioner" at bounding box center [604, 317] width 689 height 32
type input "GP"
click at [894, 394] on button "Next" at bounding box center [908, 404] width 82 height 42
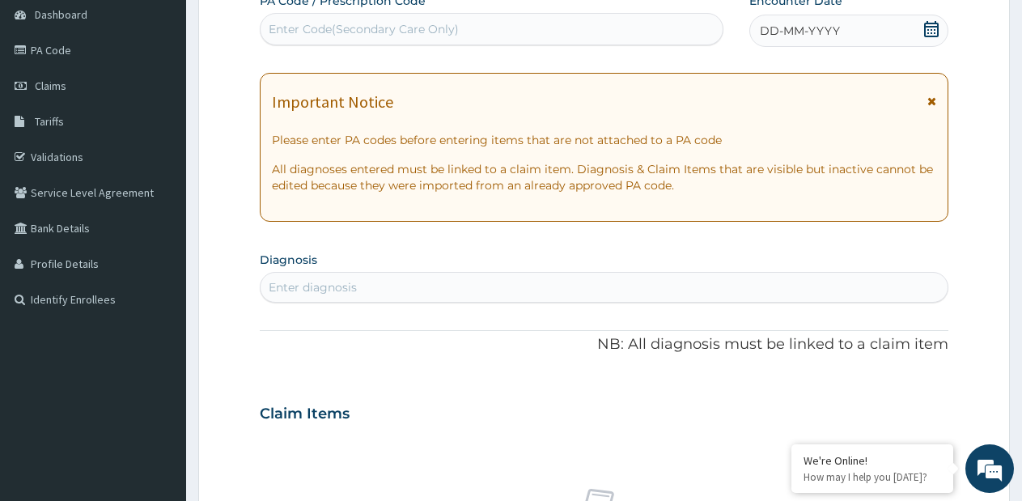
scroll to position [81, 0]
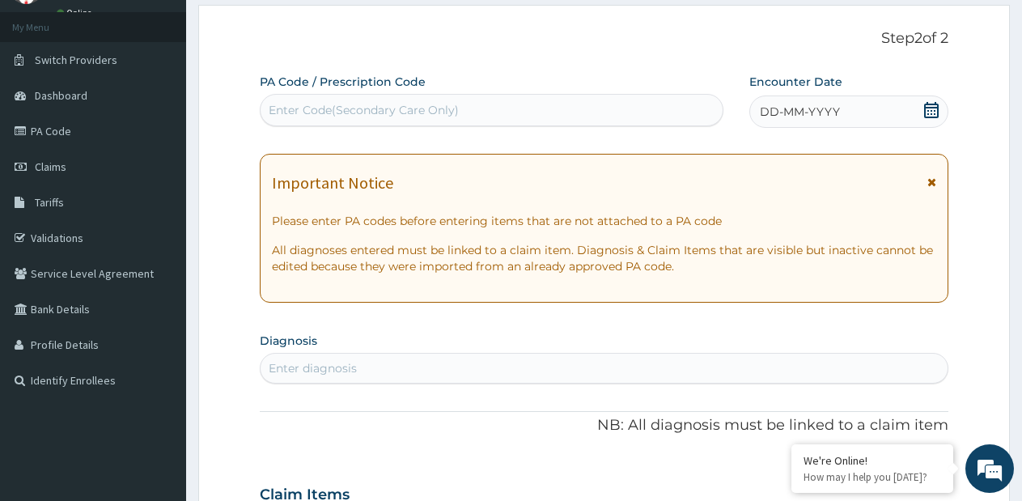
click at [424, 108] on div "Enter Code(Secondary Care Only)" at bounding box center [364, 110] width 190 height 16
type input "PA/B23AE5"
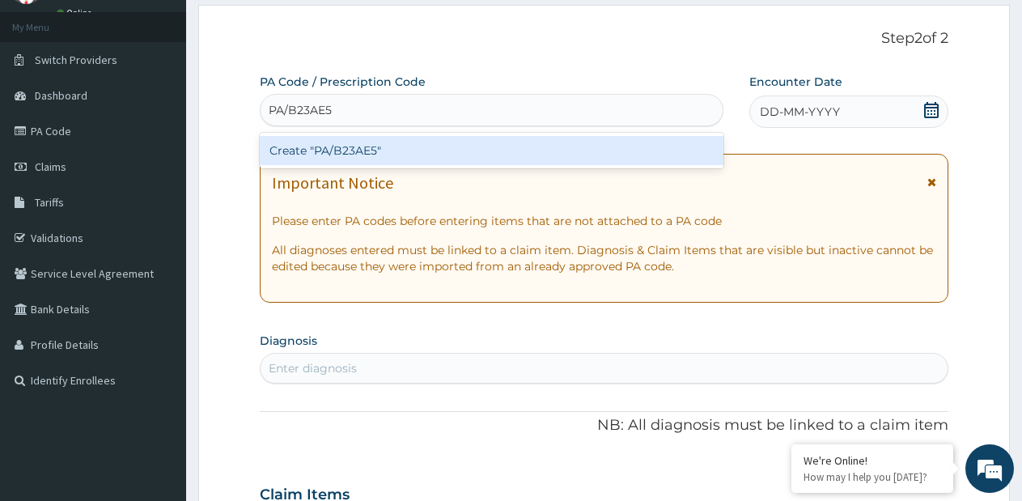
click at [394, 153] on div "Create "PA/B23AE5"" at bounding box center [492, 150] width 464 height 29
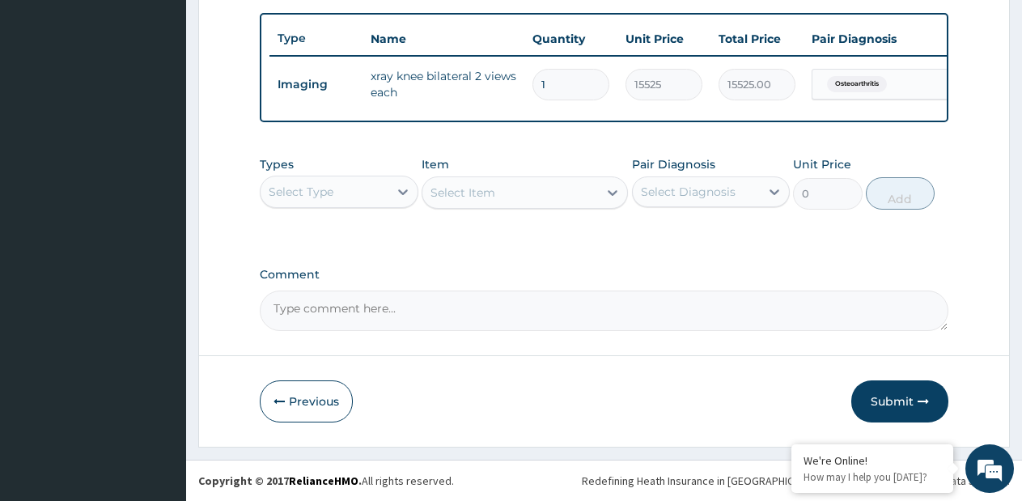
scroll to position [603, 0]
click at [374, 199] on div "Select Type" at bounding box center [325, 192] width 128 height 26
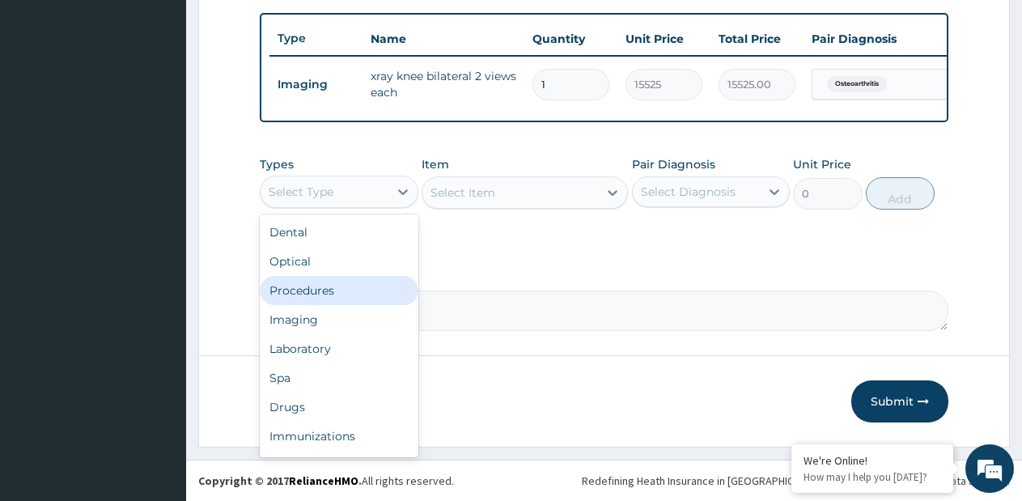
drag, startPoint x: 326, startPoint y: 295, endPoint x: 555, endPoint y: 244, distance: 234.5
click at [331, 291] on div "Procedures" at bounding box center [339, 290] width 159 height 29
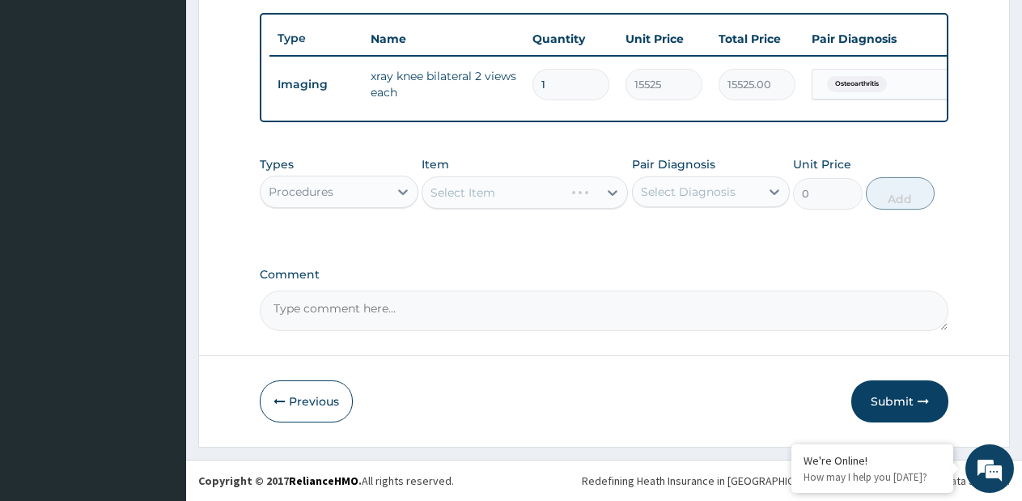
click at [610, 194] on div "Select Item" at bounding box center [525, 192] width 206 height 32
click at [610, 194] on icon at bounding box center [613, 193] width 16 height 16
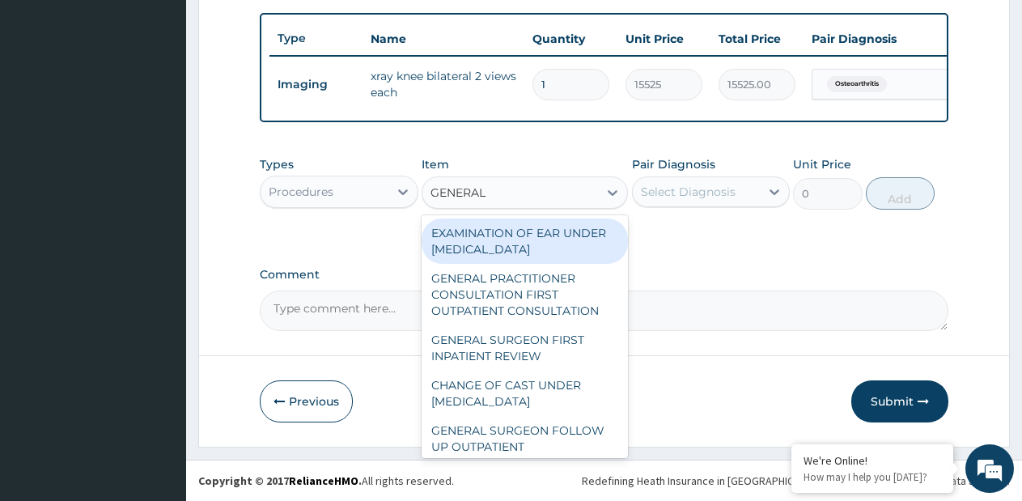
type input "GENERAL P"
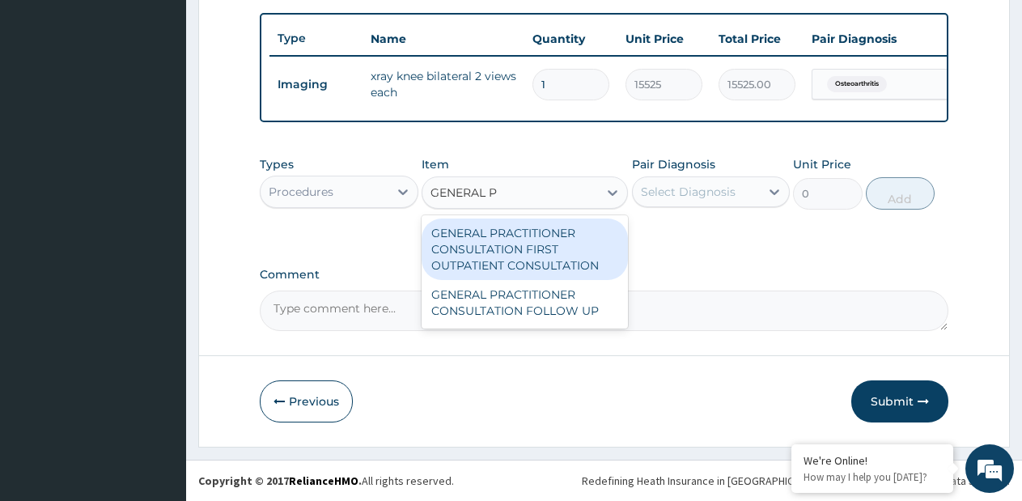
drag, startPoint x: 572, startPoint y: 233, endPoint x: 697, endPoint y: 195, distance: 130.4
click at [580, 232] on div "GENERAL PRACTITIONER CONSULTATION FIRST OUTPATIENT CONSULTATION" at bounding box center [525, 250] width 206 height 62
type input "3795"
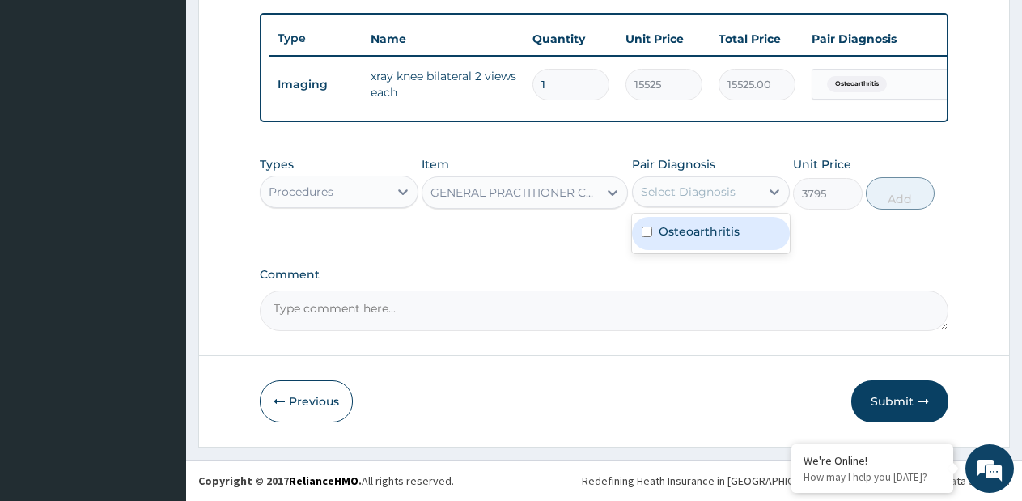
click at [715, 189] on div "Select Diagnosis" at bounding box center [688, 192] width 95 height 16
click at [676, 231] on label "Osteoarthritis" at bounding box center [699, 231] width 81 height 16
checkbox input "true"
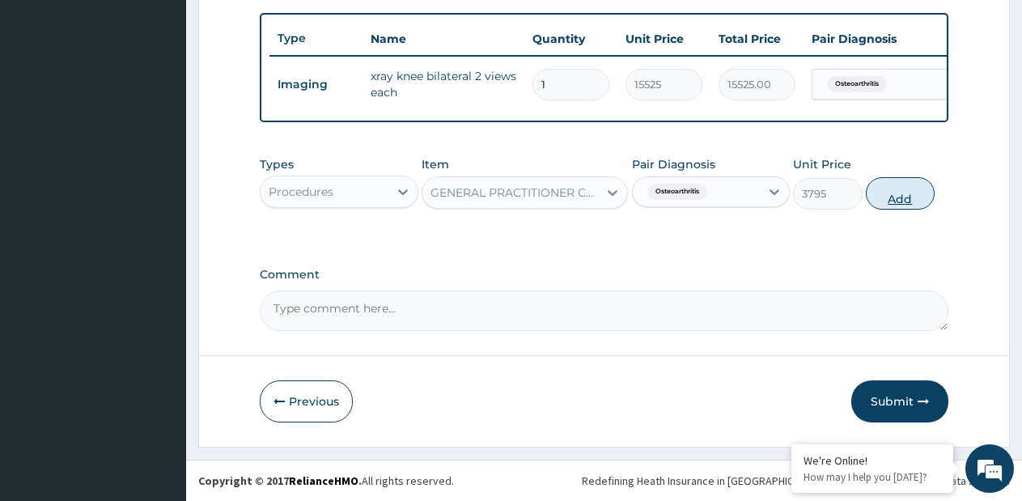
click at [880, 193] on button "Add" at bounding box center [900, 193] width 69 height 32
type input "0"
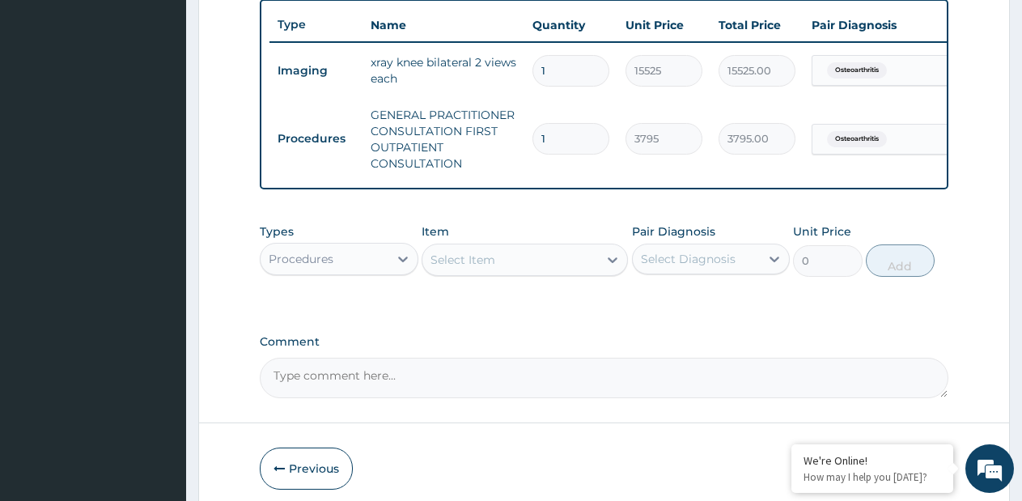
click at [375, 270] on div "Procedures" at bounding box center [325, 259] width 128 height 26
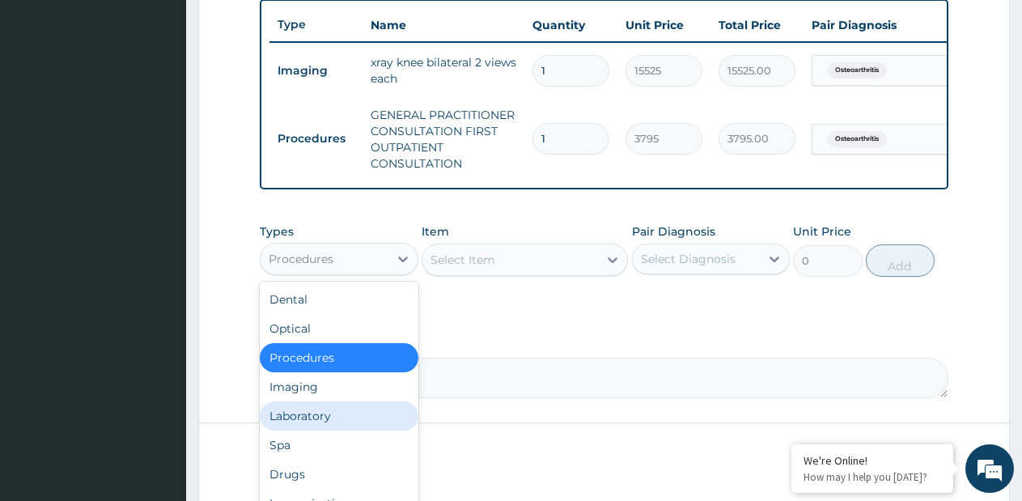
drag, startPoint x: 325, startPoint y: 430, endPoint x: 355, endPoint y: 410, distance: 35.7
click at [325, 429] on div "Laboratory" at bounding box center [339, 416] width 159 height 29
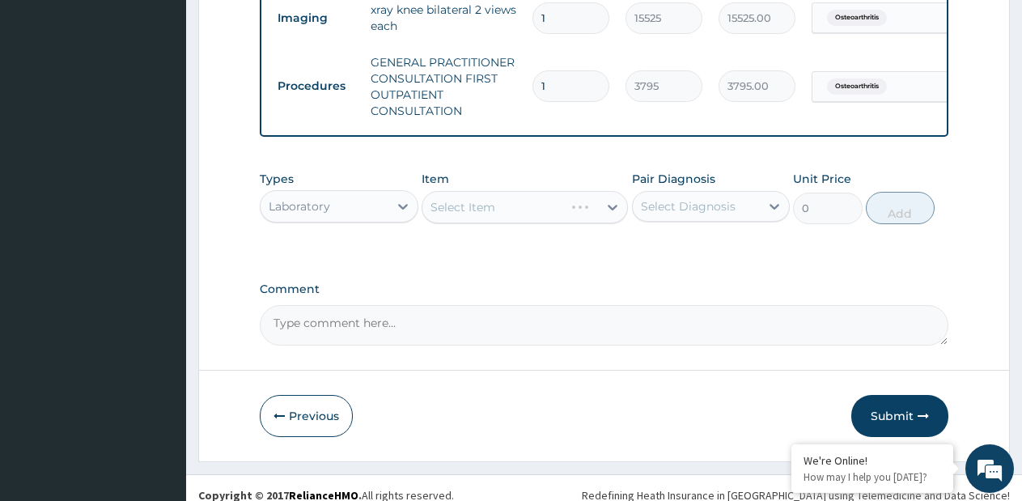
scroll to position [684, 0]
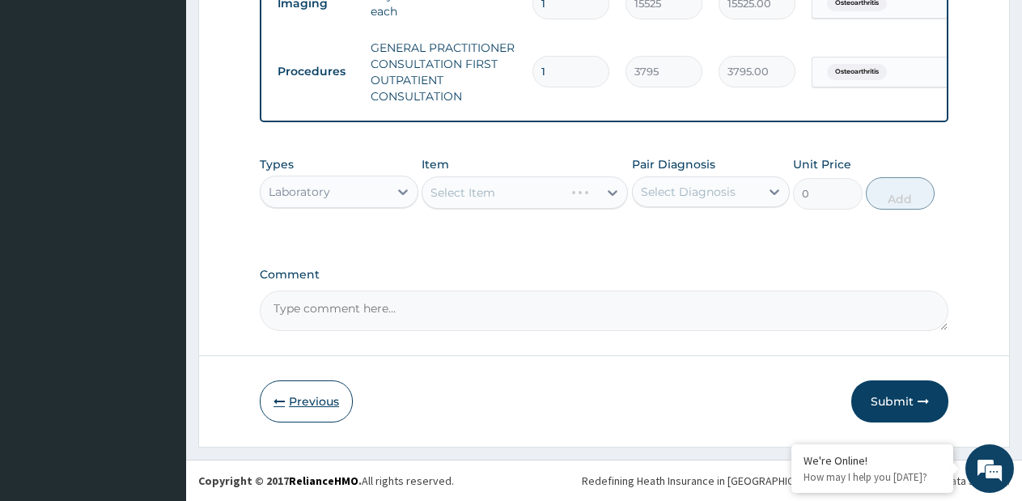
click at [320, 402] on button "Previous" at bounding box center [306, 402] width 93 height 42
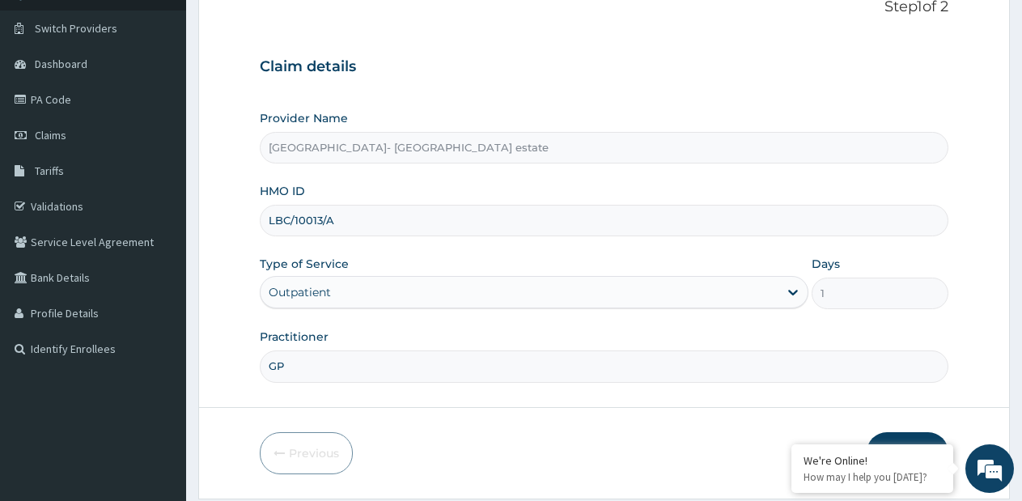
scroll to position [83, 0]
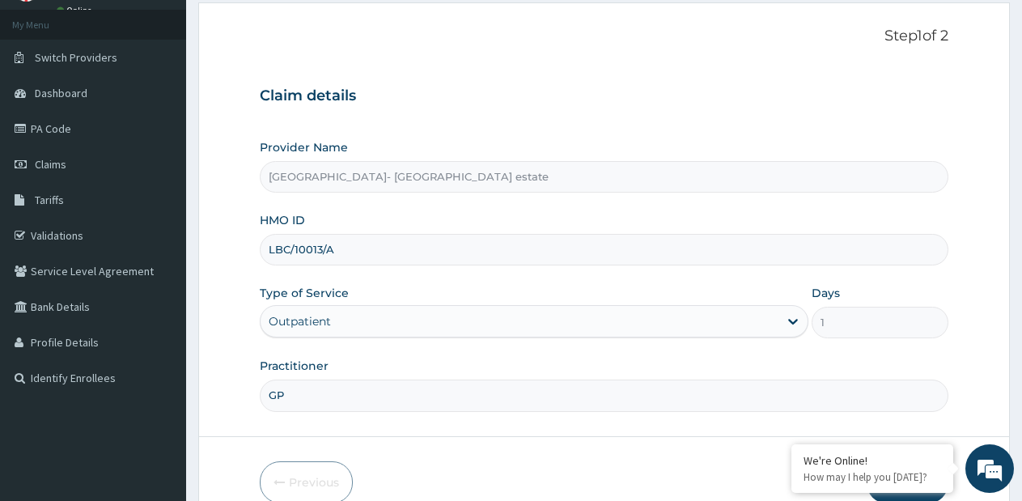
click at [300, 246] on input "LBC/10013/A" at bounding box center [604, 250] width 689 height 32
click at [300, 249] on input "LBC/10013/A" at bounding box center [604, 250] width 689 height 32
click at [301, 250] on input "LBC/10013/A" at bounding box center [604, 250] width 689 height 32
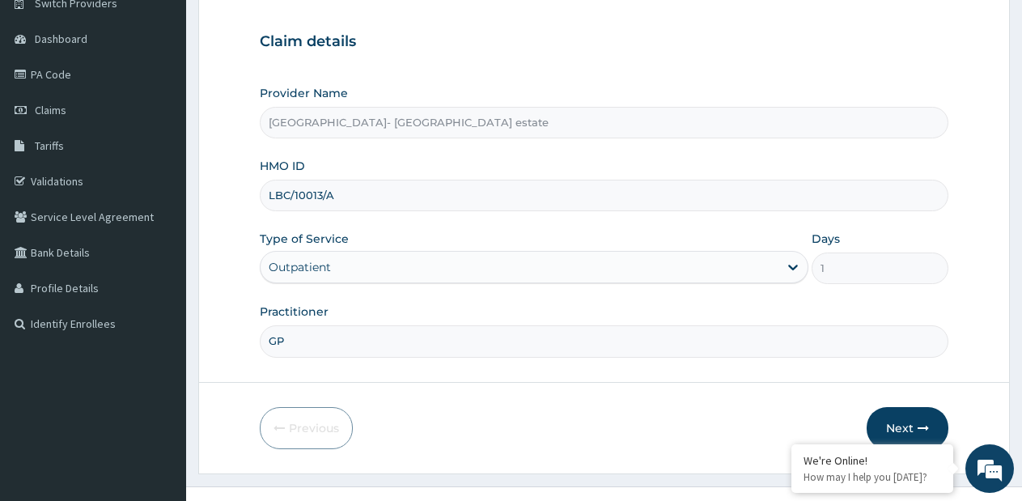
scroll to position [164, 0]
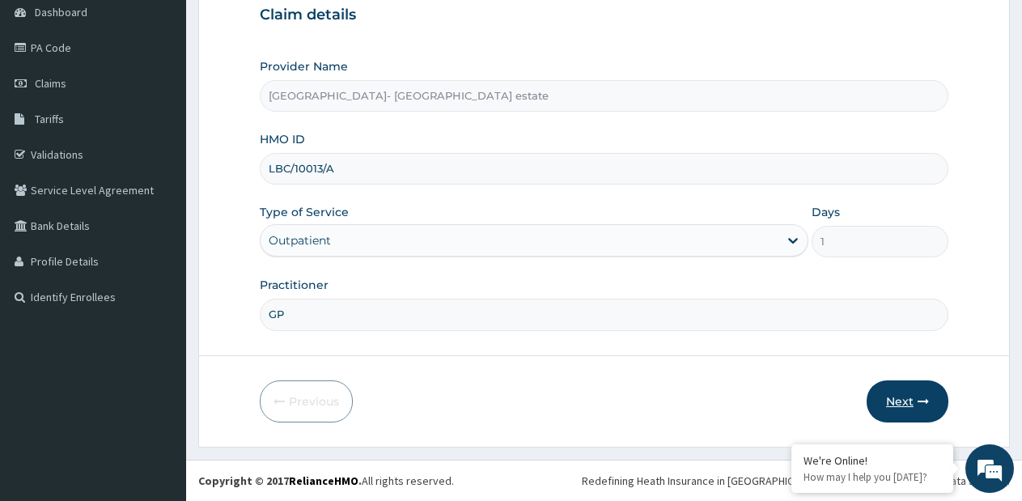
click at [880, 389] on button "Next" at bounding box center [908, 402] width 82 height 42
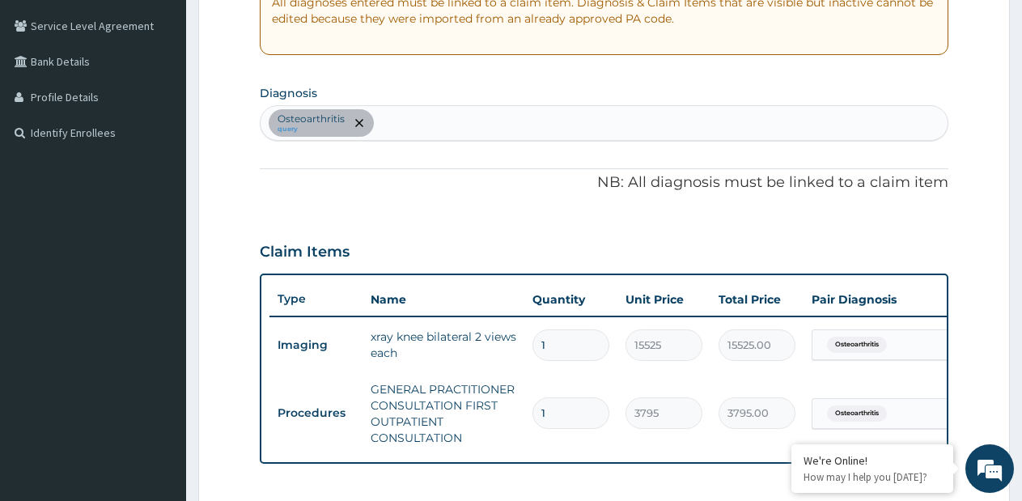
scroll to position [488, 0]
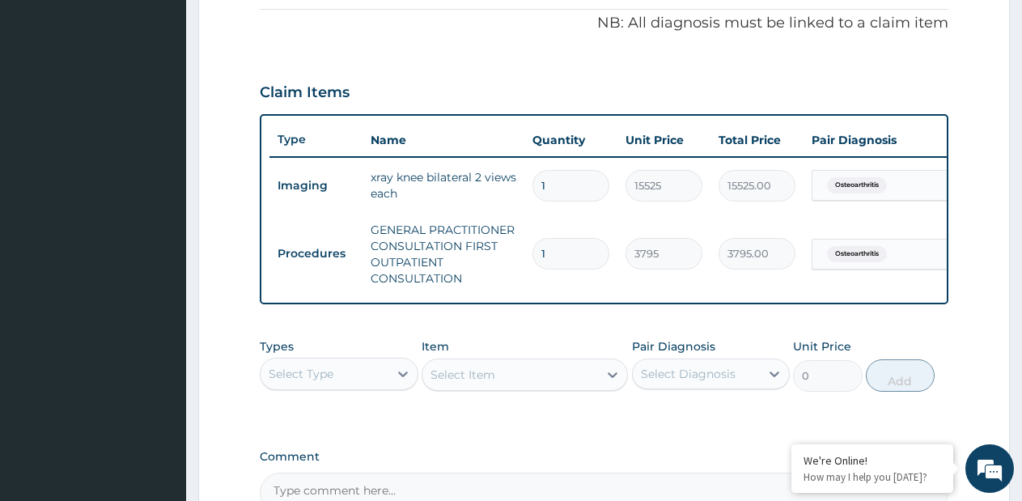
click at [363, 387] on div "Select Type" at bounding box center [325, 374] width 128 height 26
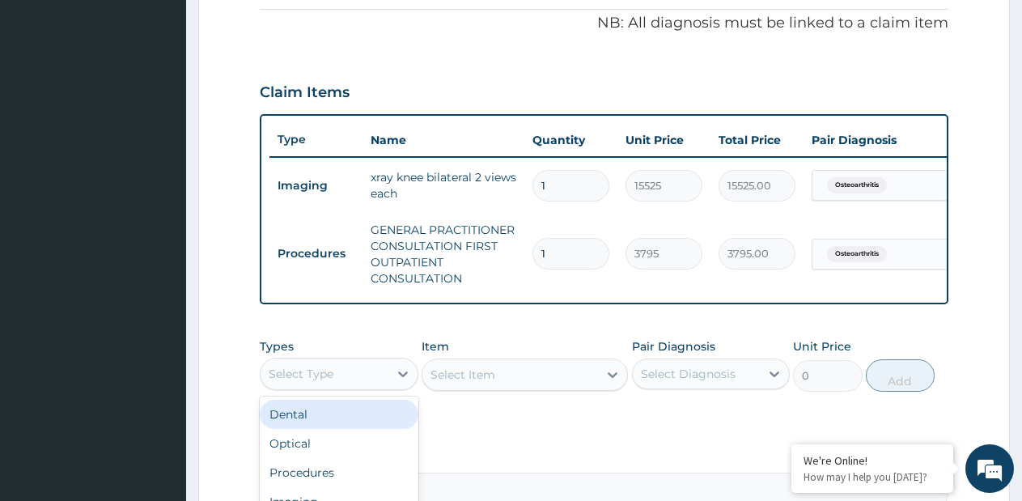
scroll to position [684, 0]
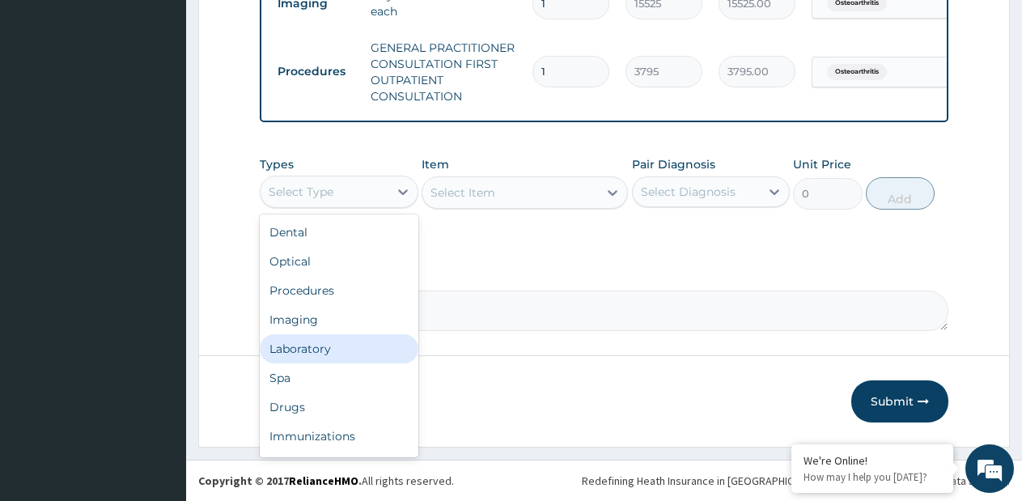
click at [316, 344] on div "Laboratory" at bounding box center [339, 348] width 159 height 29
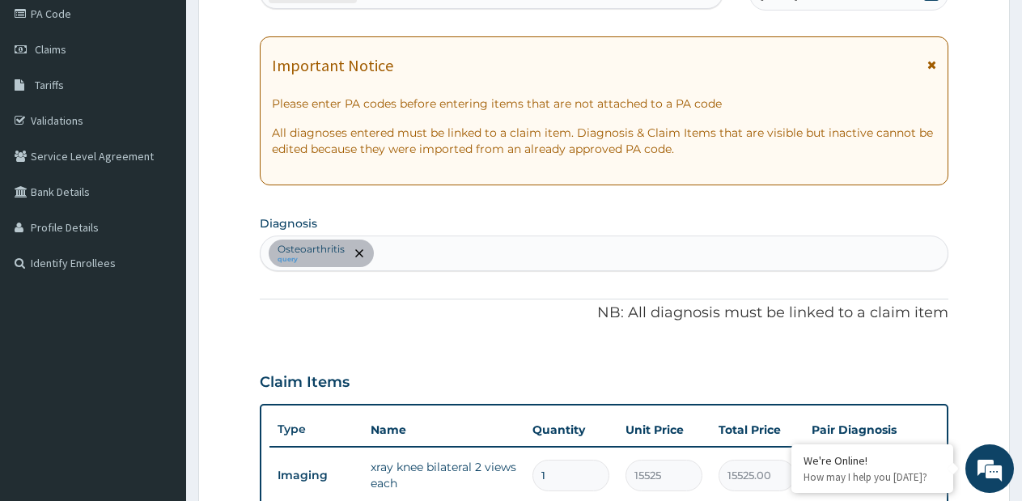
scroll to position [36, 0]
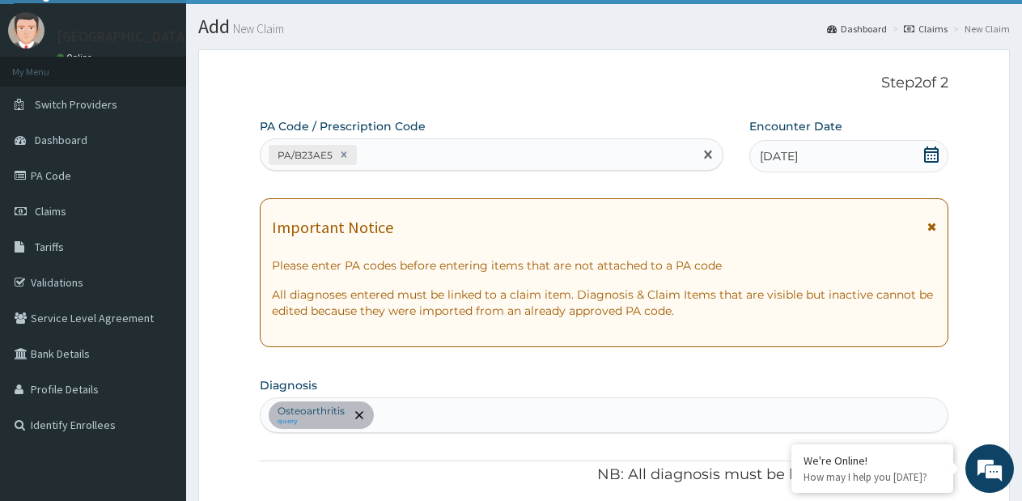
click at [541, 158] on div "PA/B23AE5" at bounding box center [477, 155] width 433 height 27
paste input "PA/1B5559"
type input "PA/1B5559"
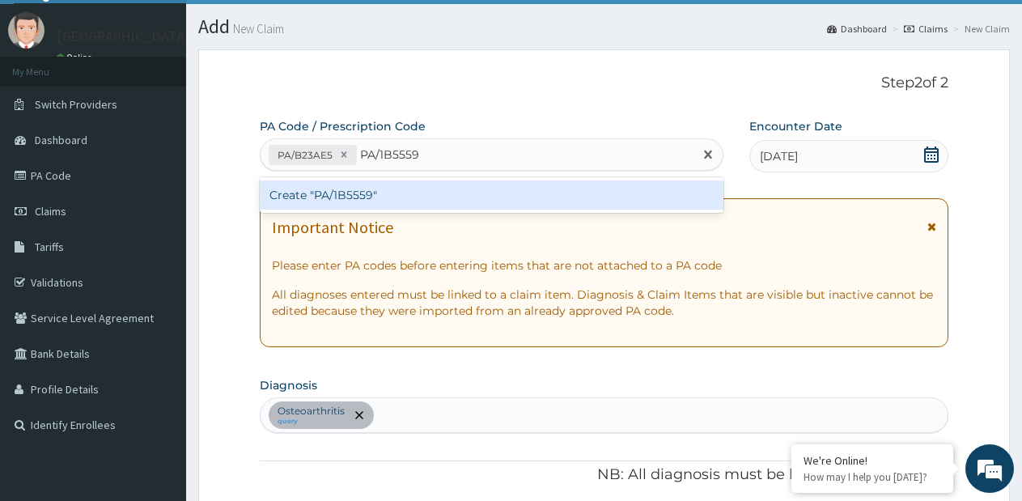
click at [506, 190] on div "Create "PA/1B5559"" at bounding box center [492, 195] width 464 height 29
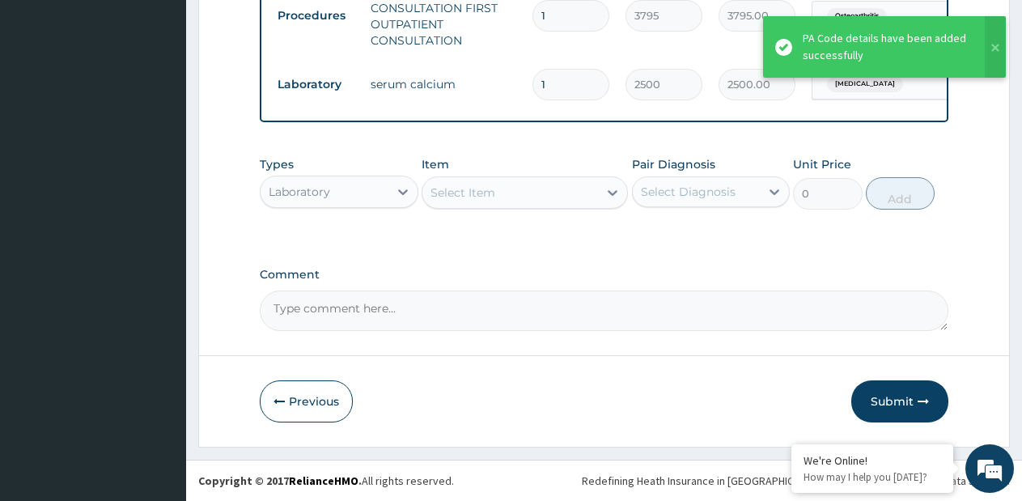
scroll to position [740, 0]
click at [912, 415] on button "Submit" at bounding box center [900, 402] width 97 height 42
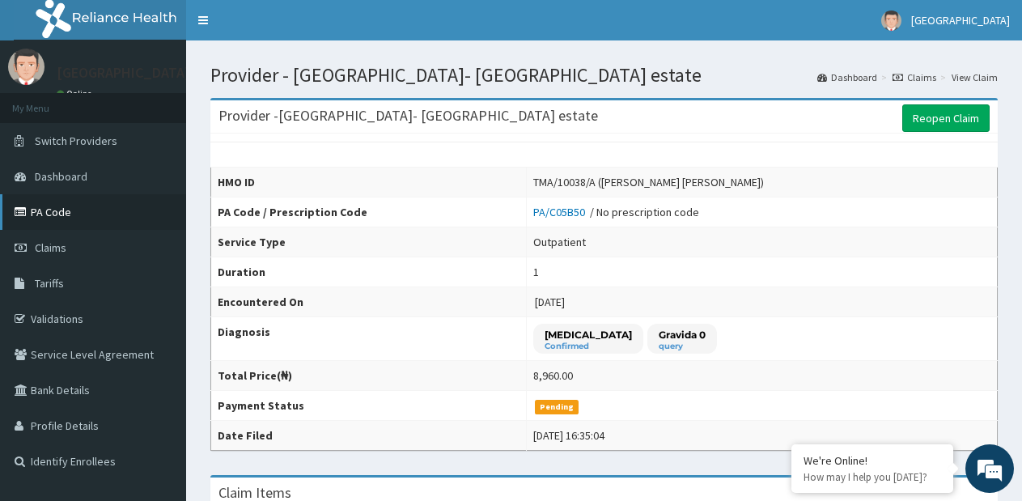
click at [45, 209] on link "PA Code" at bounding box center [93, 212] width 186 height 36
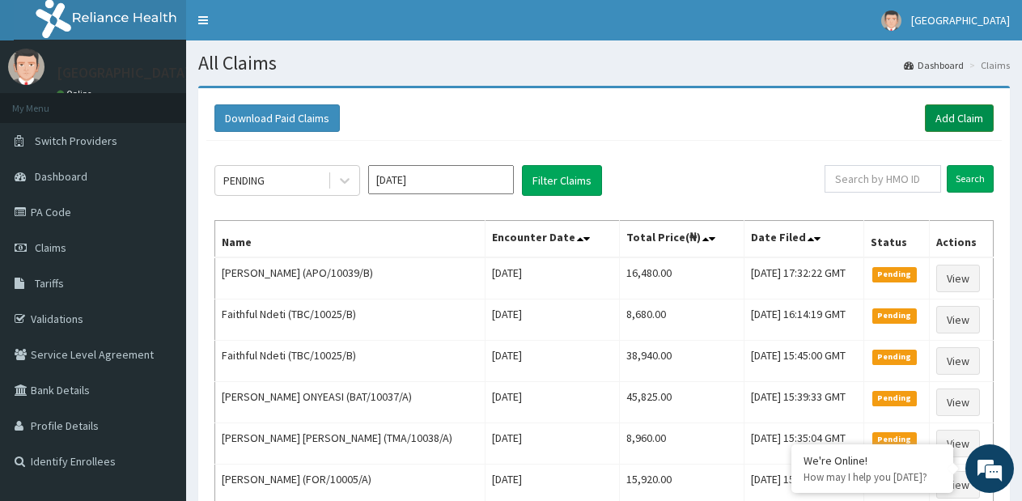
click at [949, 120] on link "Add Claim" at bounding box center [959, 118] width 69 height 28
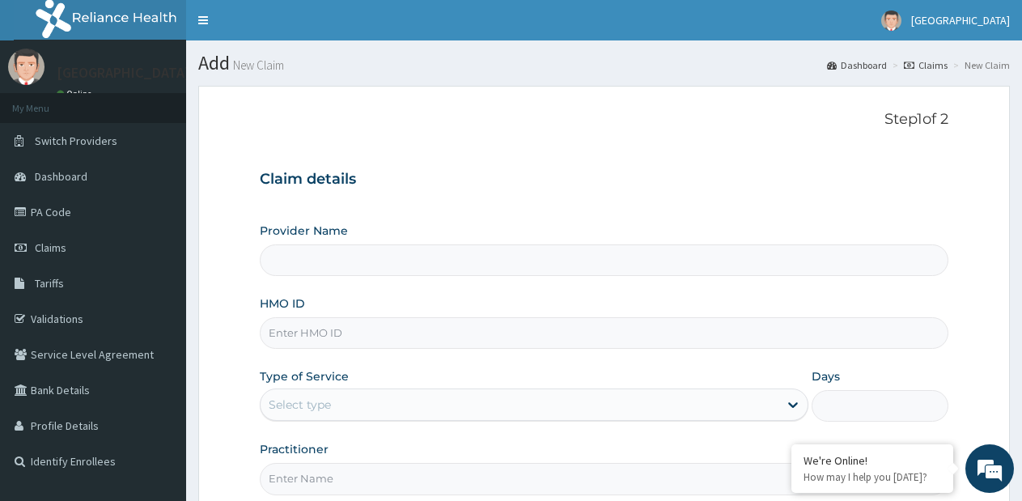
drag, startPoint x: 0, startPoint y: 0, endPoint x: 490, endPoint y: 332, distance: 591.7
click at [490, 332] on input "HMO ID" at bounding box center [604, 333] width 689 height 32
type input "Faith City Hospital- Ajao estate"
type input "PRN/10122/A"
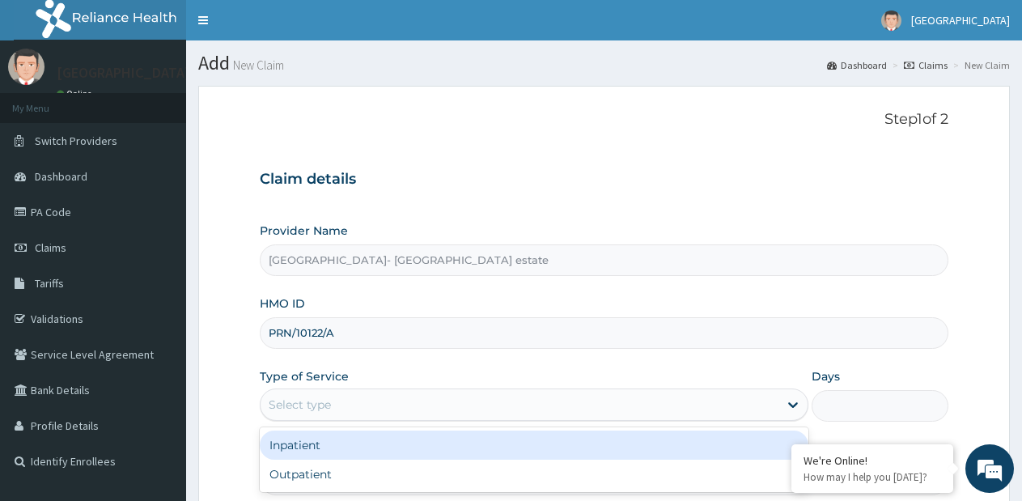
click at [336, 410] on div "Select type" at bounding box center [519, 405] width 517 height 26
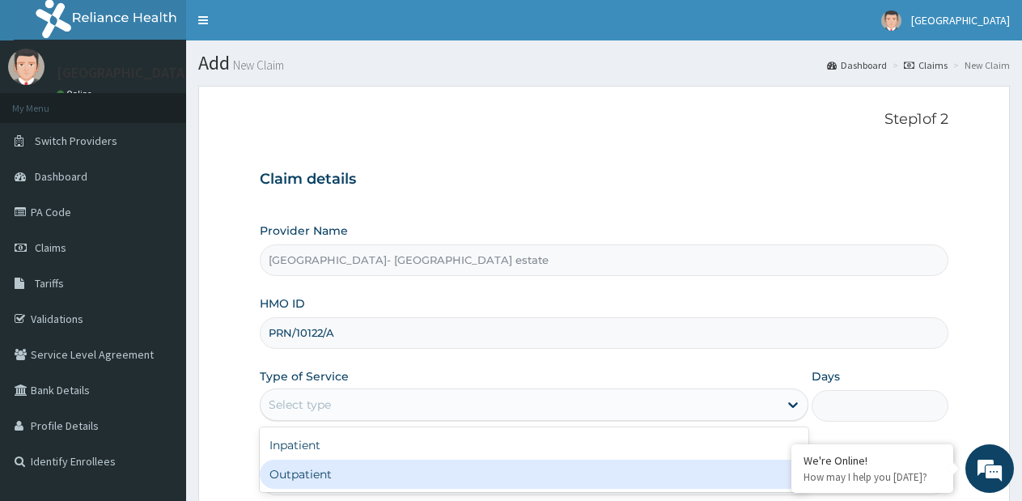
click at [336, 461] on div "Outpatient" at bounding box center [534, 474] width 548 height 29
type input "1"
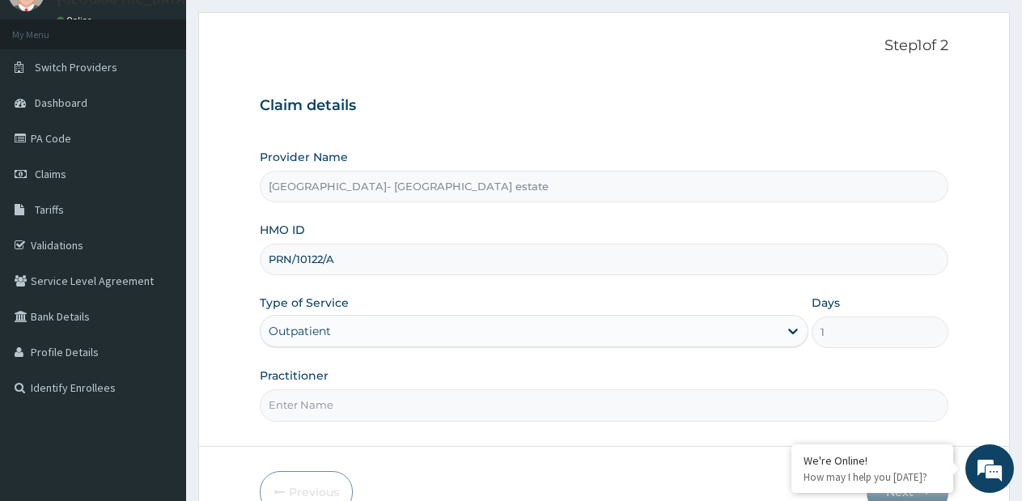
scroll to position [162, 0]
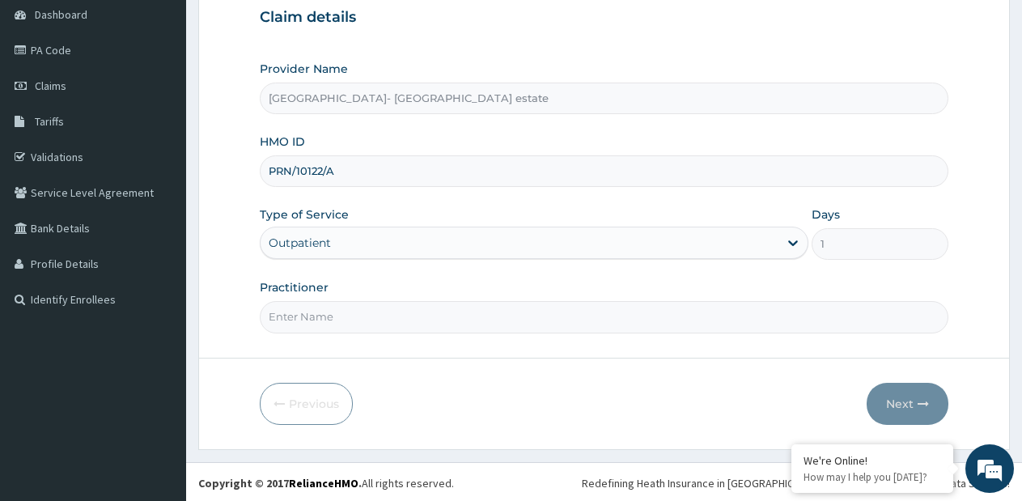
click at [408, 327] on input "Practitioner" at bounding box center [604, 317] width 689 height 32
type input "GP"
click at [898, 402] on button "Next" at bounding box center [908, 404] width 82 height 42
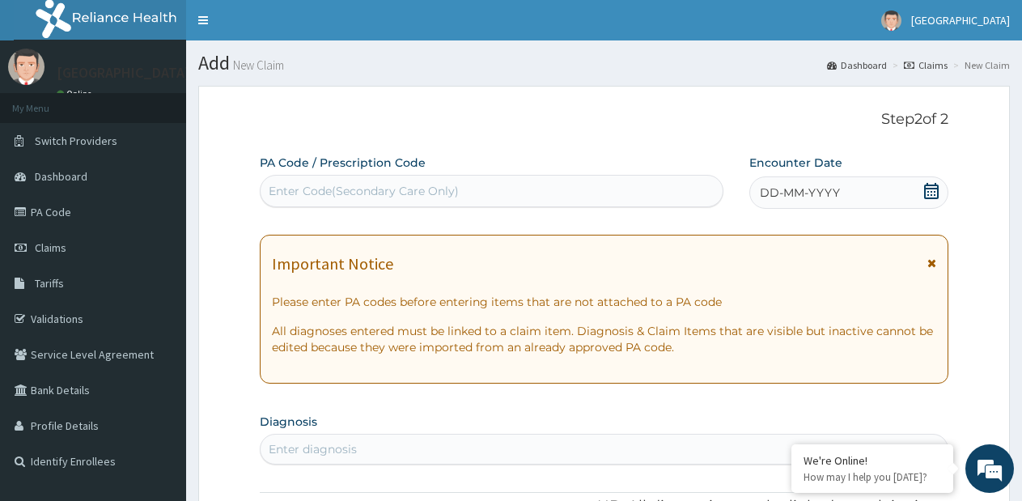
click at [583, 181] on div "Enter Code(Secondary Care Only)" at bounding box center [492, 191] width 462 height 26
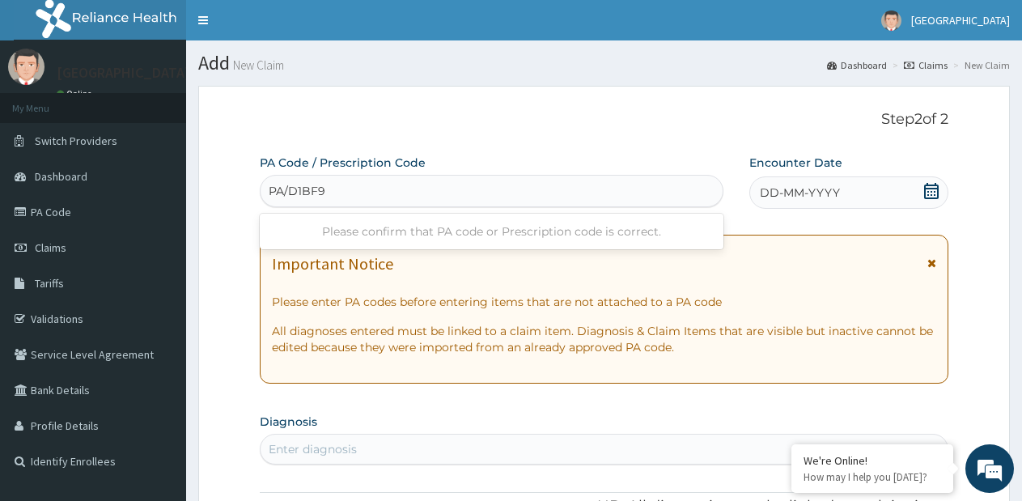
type input "PA/D1BF97"
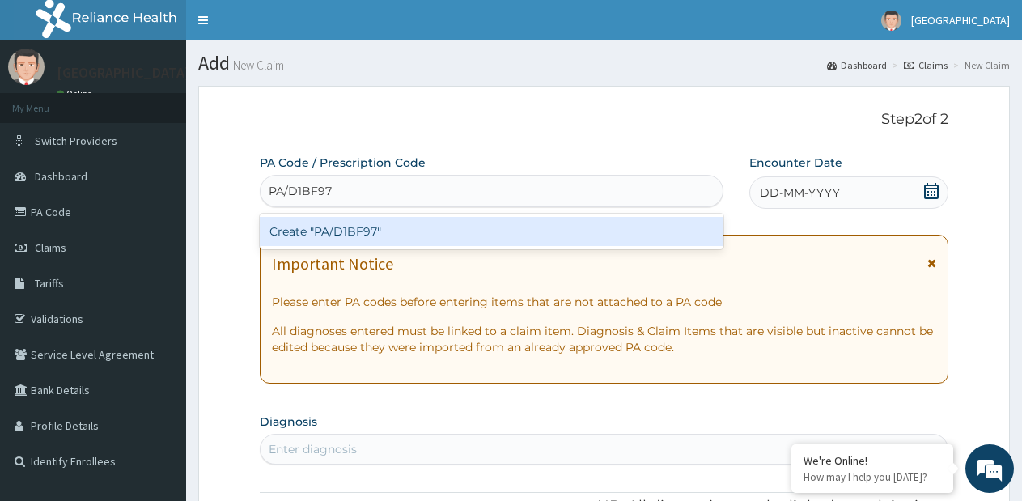
click at [525, 233] on div "Create "PA/D1BF97"" at bounding box center [492, 231] width 464 height 29
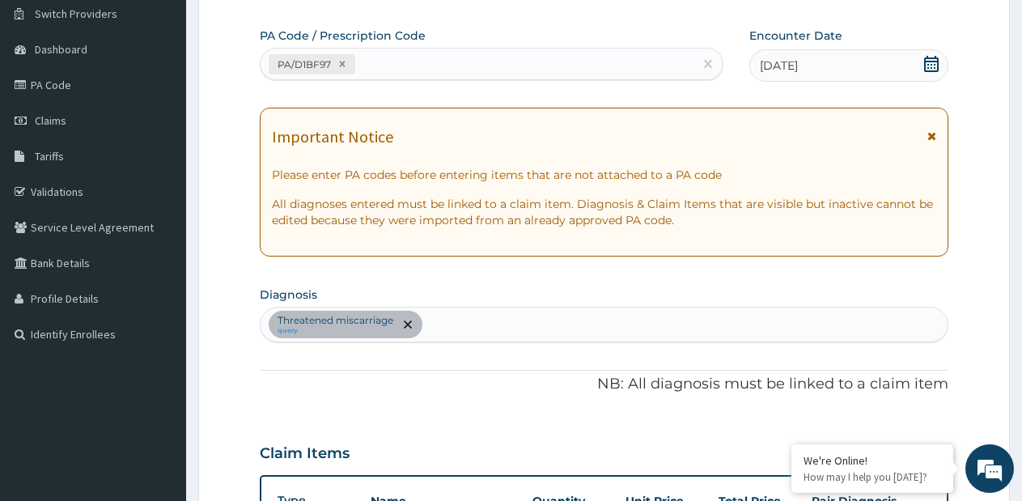
scroll to position [99, 0]
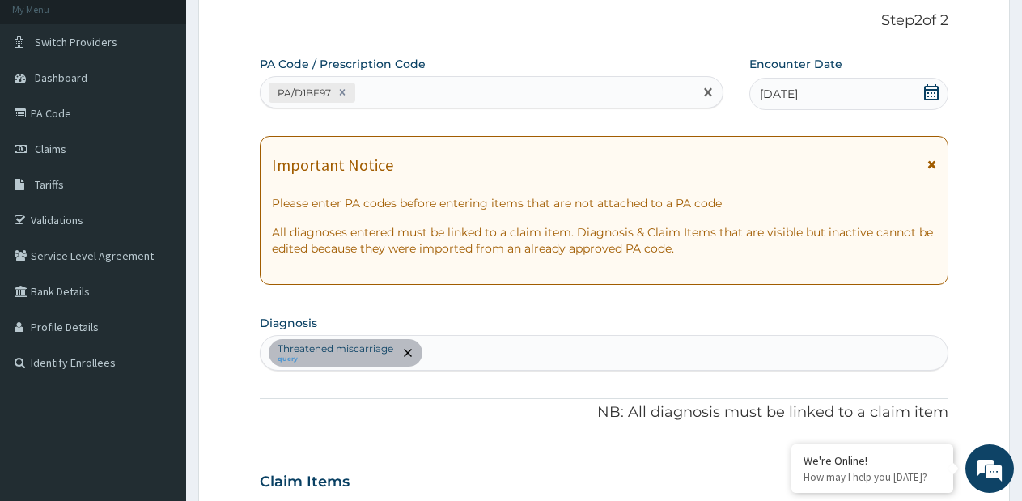
click at [549, 91] on div "PA/D1BF97" at bounding box center [477, 92] width 433 height 27
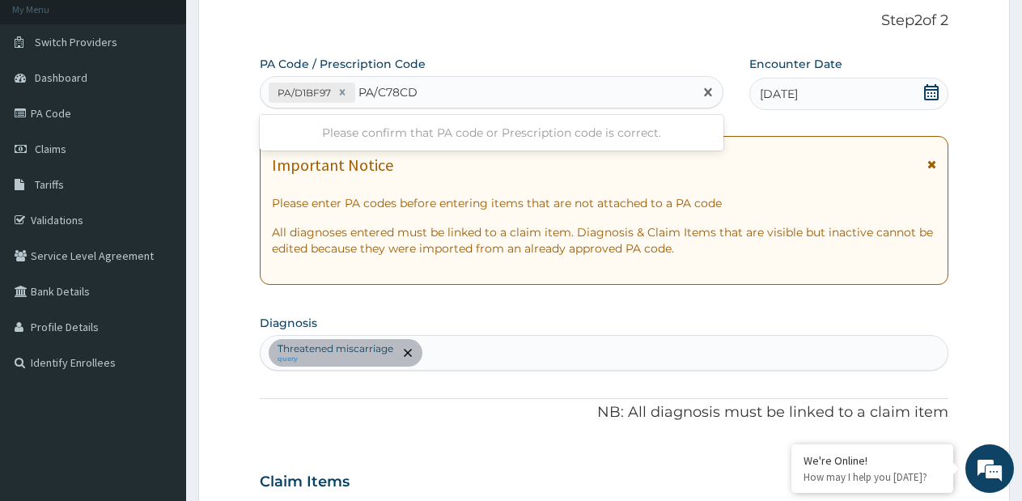
type input "PA/C78CDE"
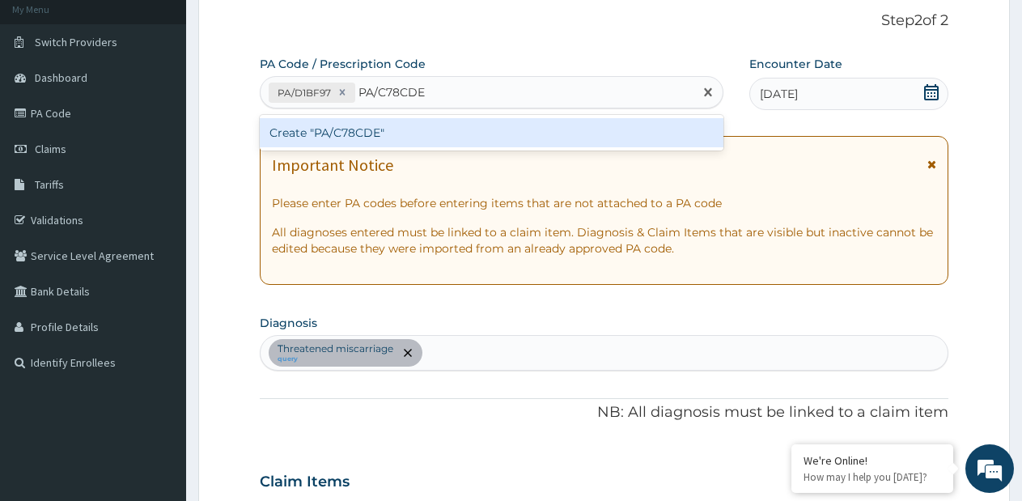
click at [449, 147] on div "Create "PA/C78CDE"" at bounding box center [492, 132] width 464 height 29
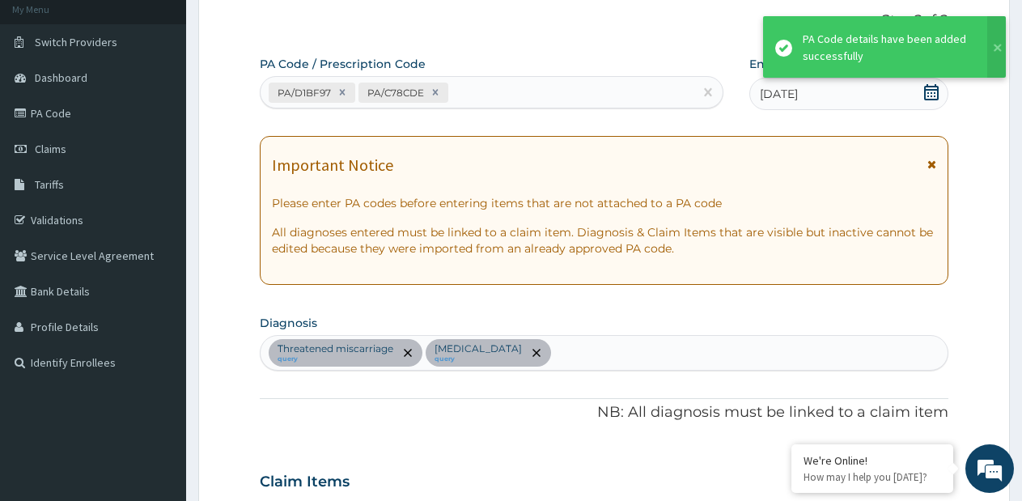
scroll to position [483, 0]
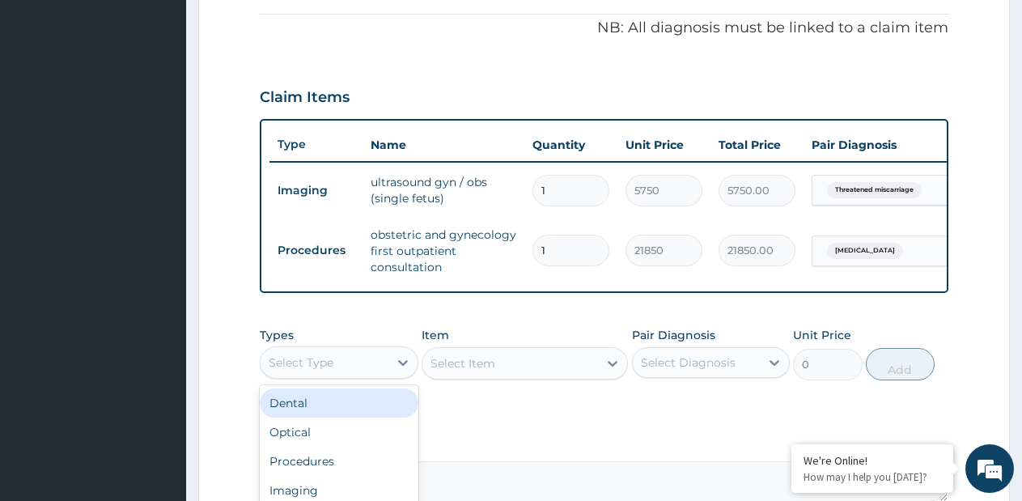
click at [380, 368] on div "Select Type" at bounding box center [325, 363] width 128 height 26
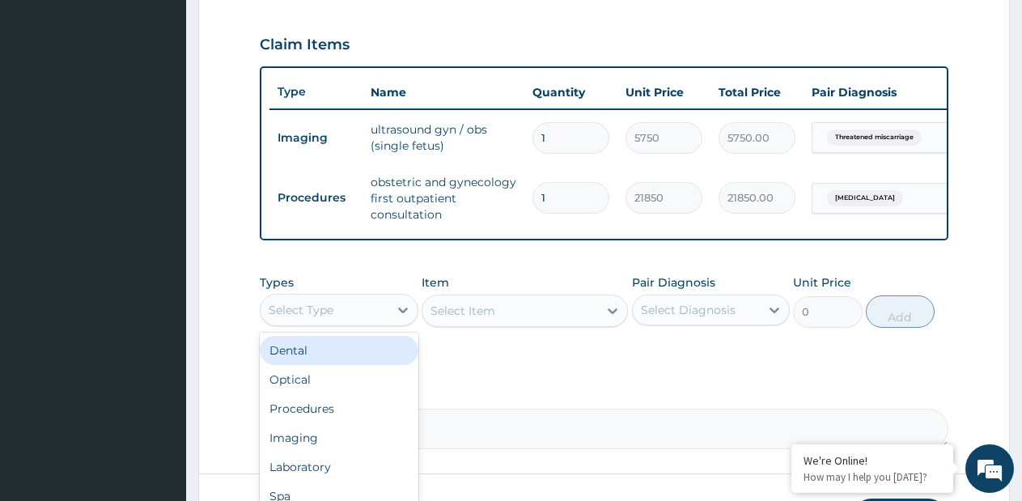
scroll to position [564, 0]
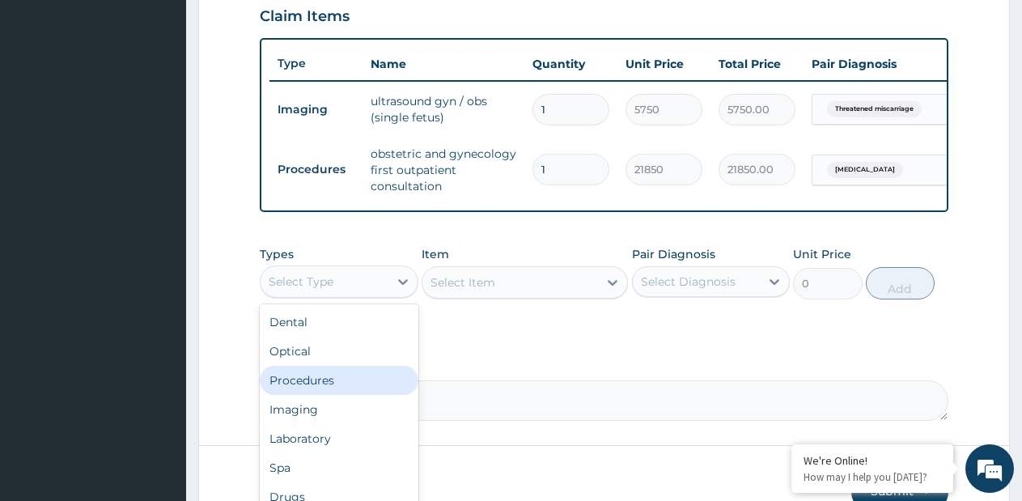
click at [361, 387] on div "Procedures" at bounding box center [339, 380] width 159 height 29
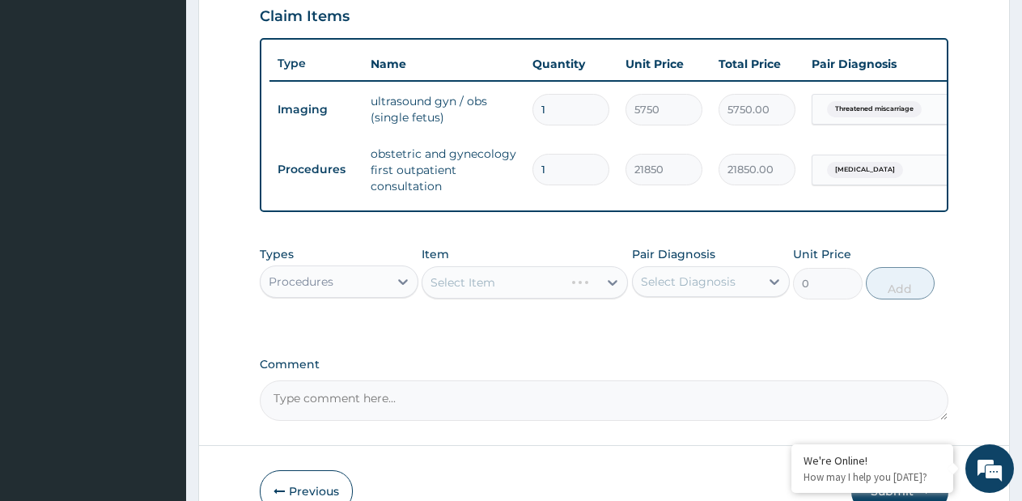
click at [605, 298] on div "Select Item" at bounding box center [525, 282] width 206 height 32
click at [607, 291] on div "Select Item" at bounding box center [525, 282] width 206 height 32
click at [610, 290] on icon at bounding box center [613, 282] width 16 height 16
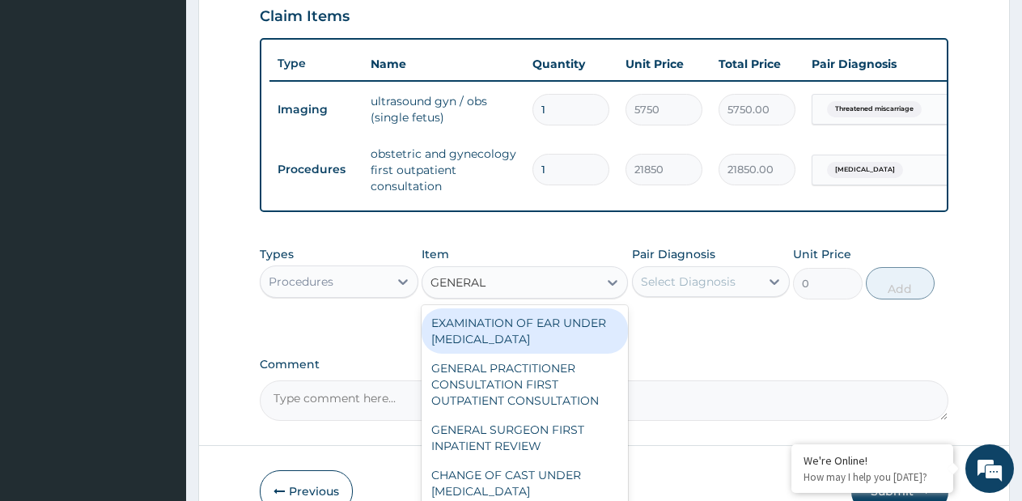
type input "GENERAL P"
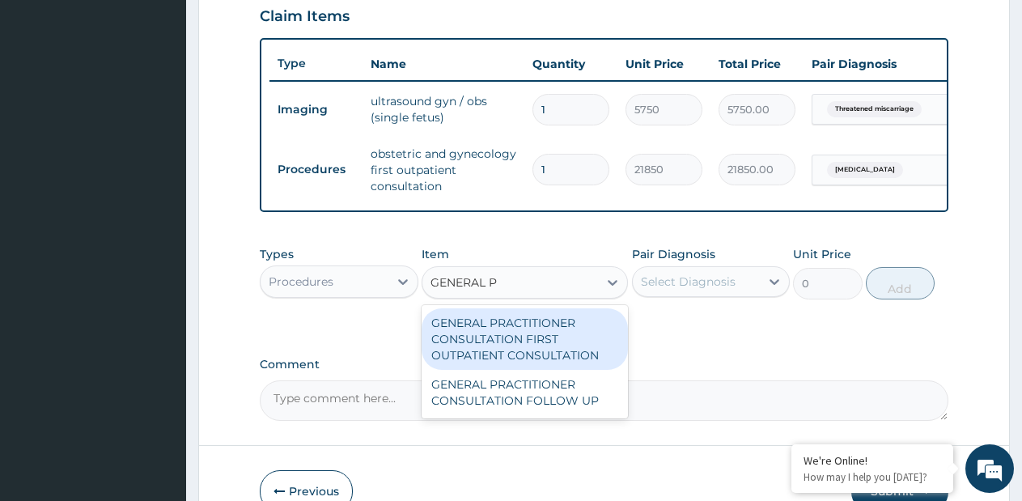
drag, startPoint x: 559, startPoint y: 340, endPoint x: 726, endPoint y: 287, distance: 175.6
click at [559, 340] on div "GENERAL PRACTITIONER CONSULTATION FIRST OUTPATIENT CONSULTATION" at bounding box center [525, 339] width 206 height 62
type input "3795"
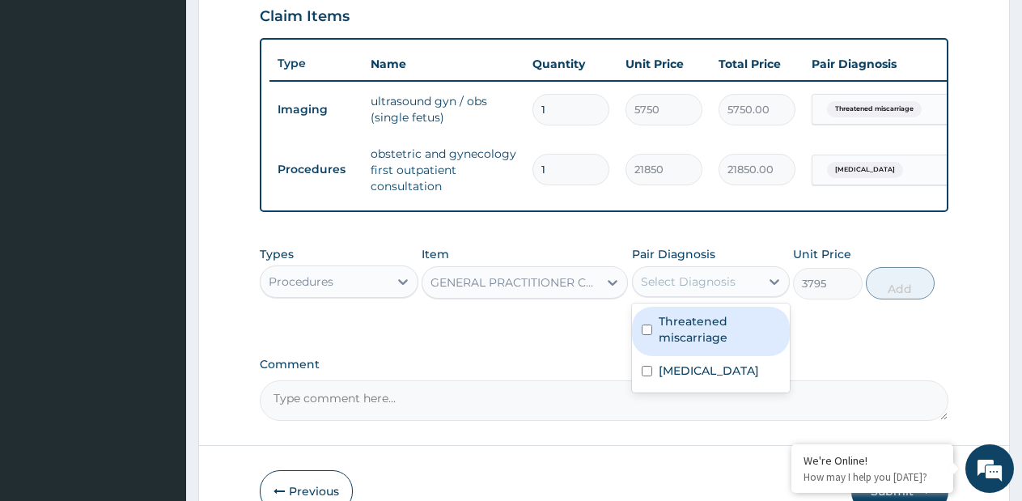
click at [726, 287] on div "Select Diagnosis" at bounding box center [688, 282] width 95 height 16
click at [695, 346] on label "Threatened miscarriage" at bounding box center [720, 329] width 122 height 32
checkbox input "true"
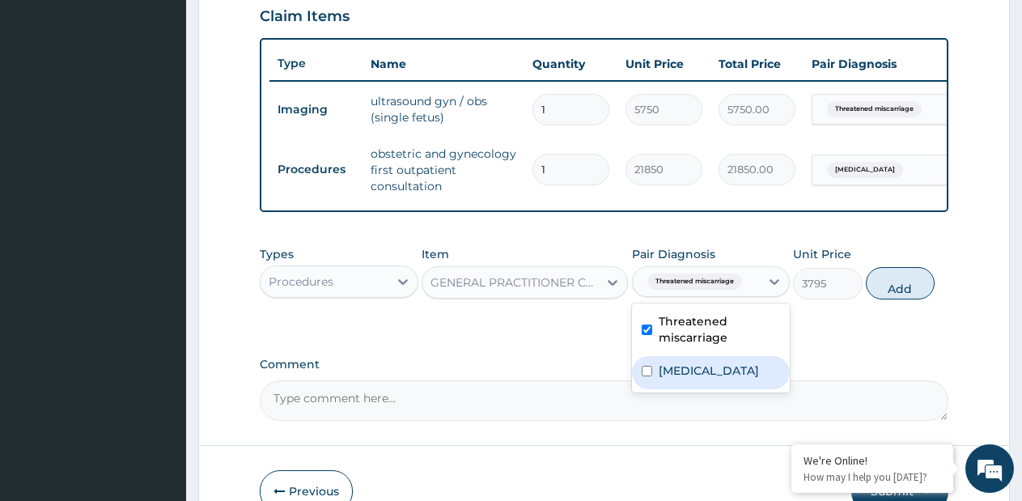
click at [686, 379] on label "Uterine leiomyoma" at bounding box center [709, 371] width 100 height 16
checkbox input "true"
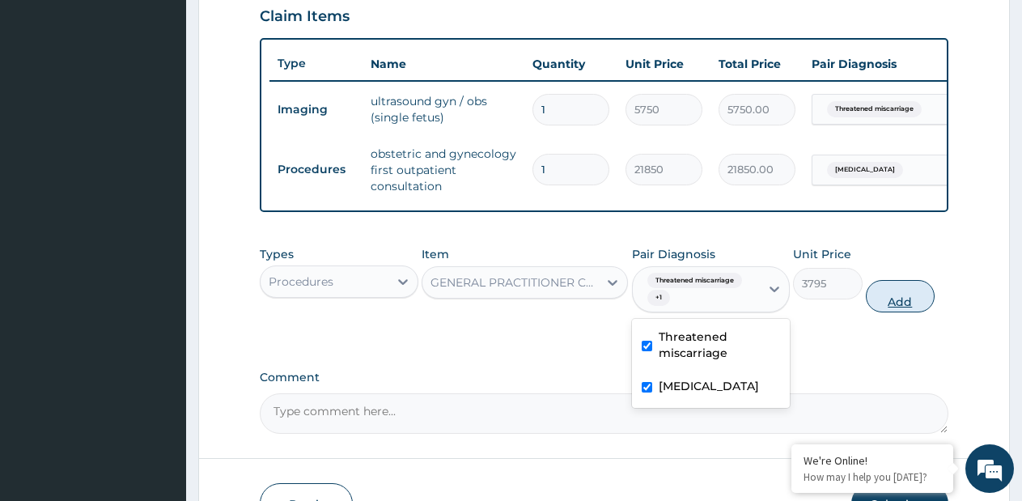
click at [883, 310] on button "Add" at bounding box center [900, 296] width 69 height 32
type input "0"
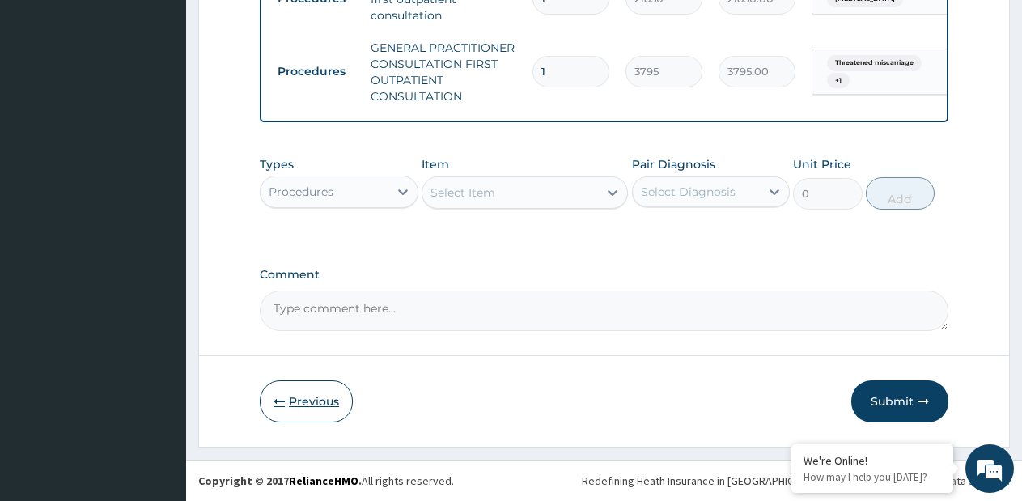
click at [317, 391] on button "Previous" at bounding box center [306, 402] width 93 height 42
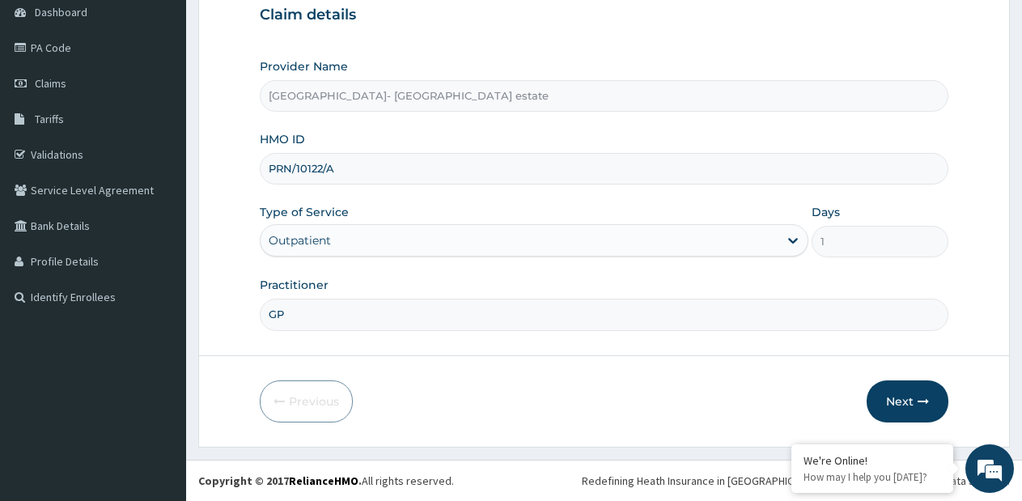
click at [323, 321] on input "GP" at bounding box center [604, 315] width 689 height 32
type input "GP & SP"
click at [894, 395] on button "Next" at bounding box center [908, 402] width 82 height 42
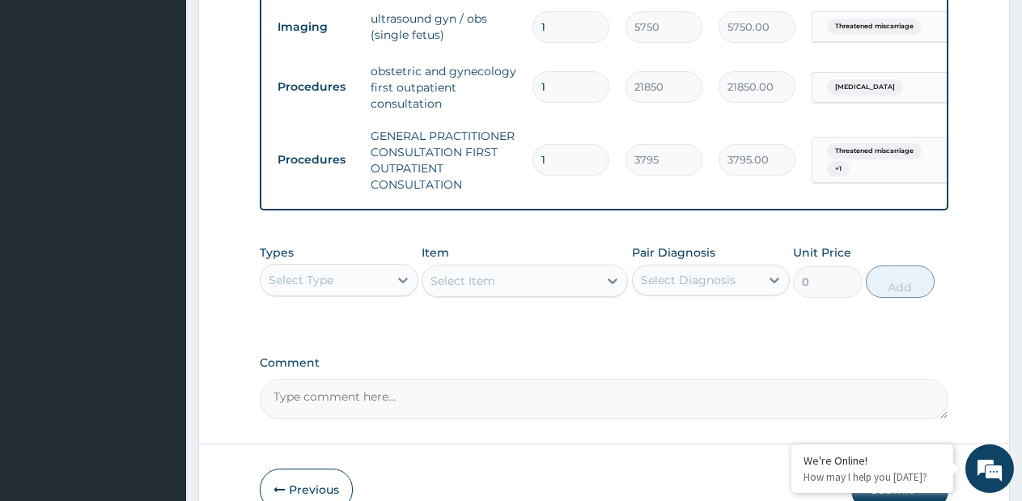
scroll to position [648, 0]
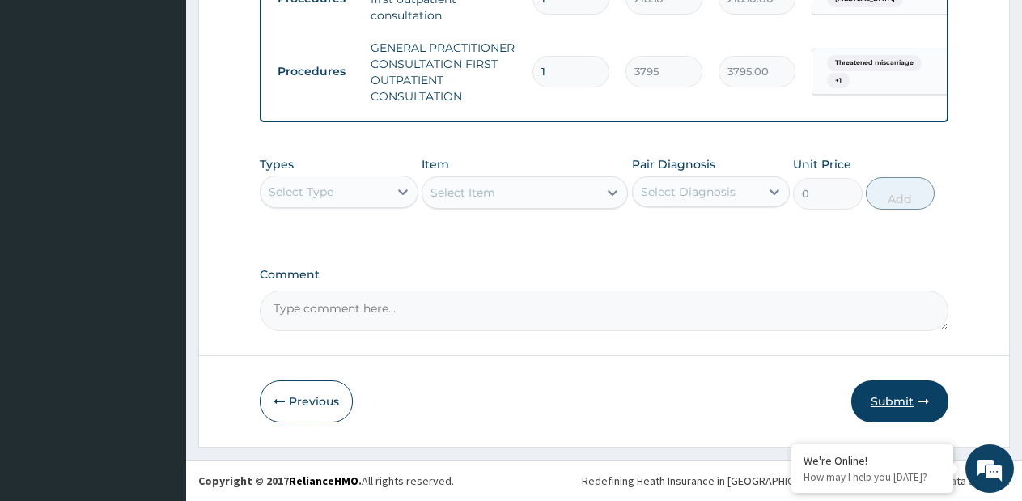
click at [900, 398] on button "Submit" at bounding box center [900, 402] width 97 height 42
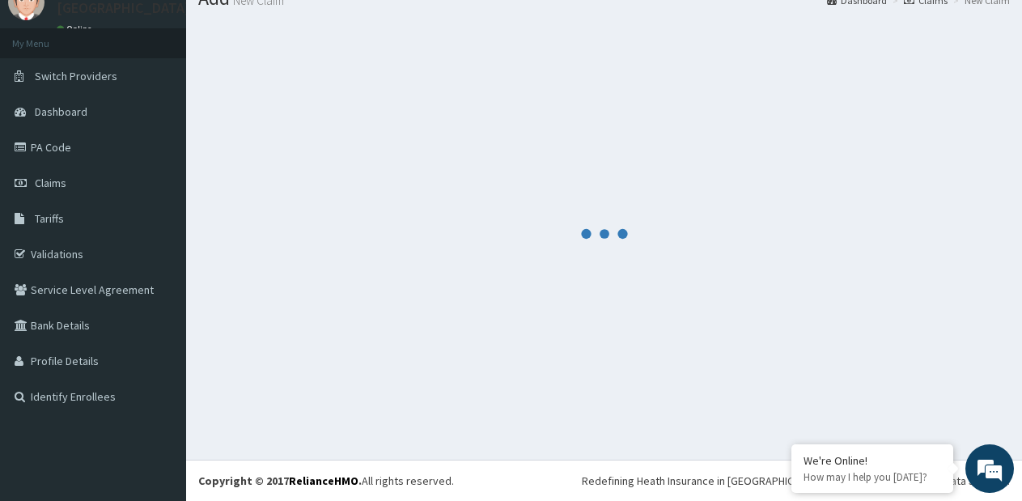
scroll to position [749, 0]
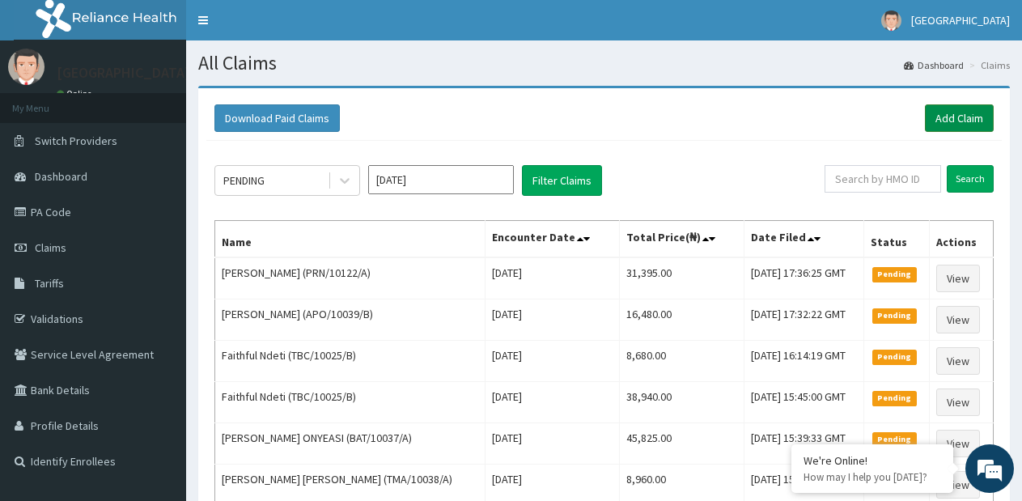
click at [939, 117] on link "Add Claim" at bounding box center [959, 118] width 69 height 28
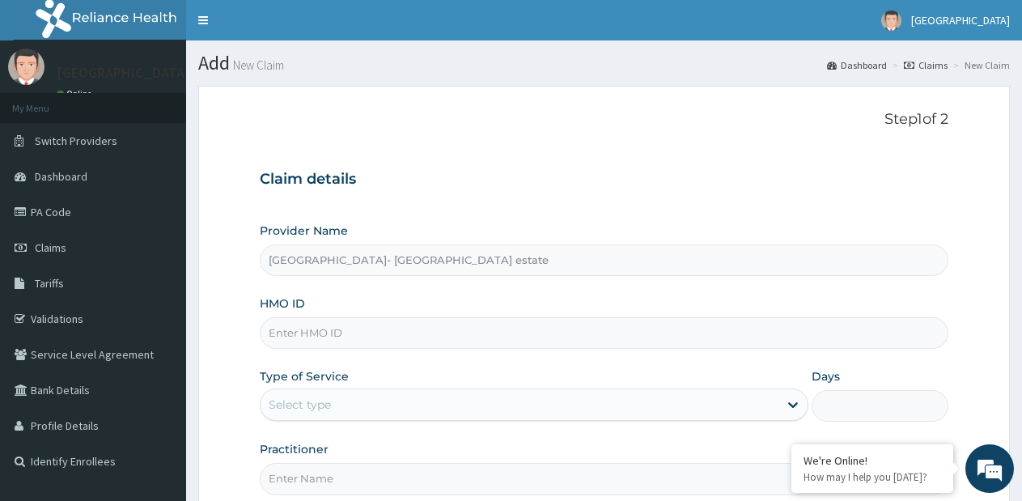
click at [508, 329] on input "HMO ID" at bounding box center [604, 333] width 689 height 32
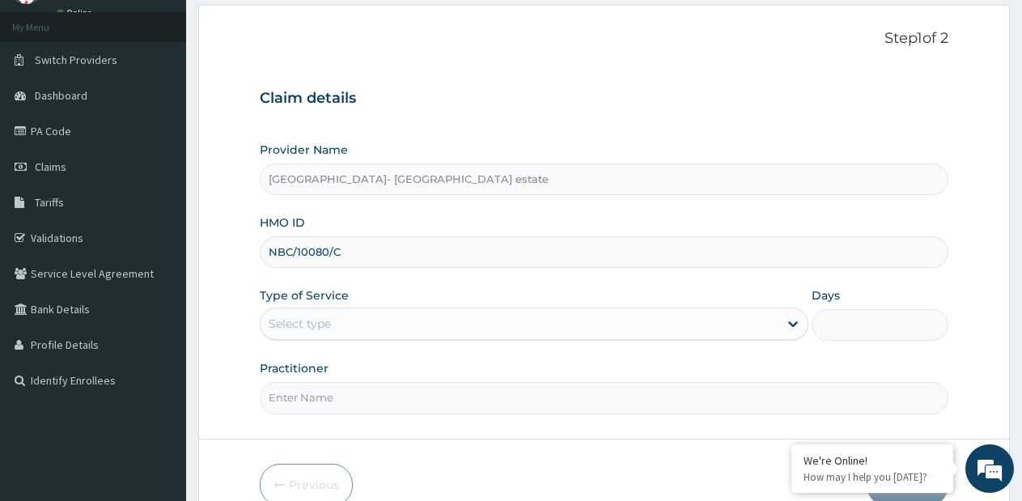
type input "NBC/10080/C"
click at [458, 317] on div "Select type" at bounding box center [519, 324] width 517 height 26
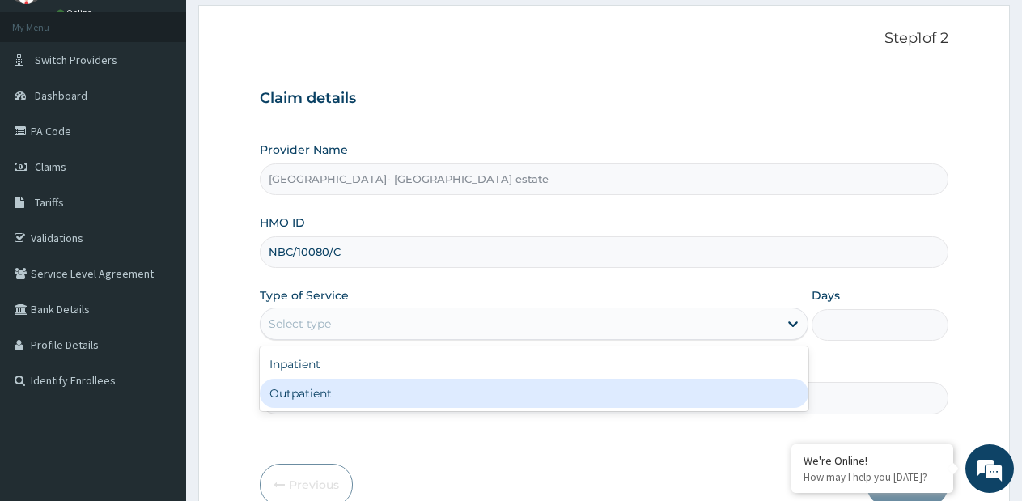
click at [368, 381] on div "Outpatient" at bounding box center [534, 393] width 548 height 29
type input "1"
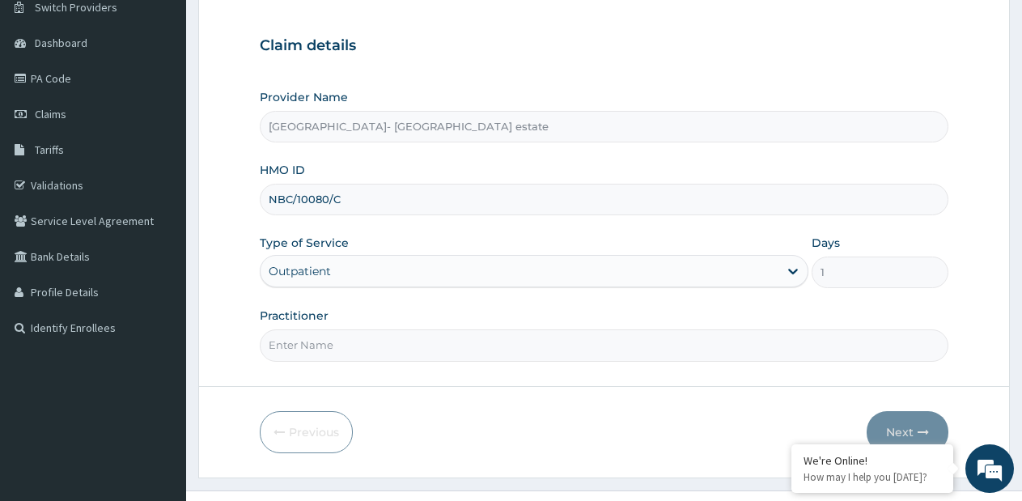
scroll to position [162, 0]
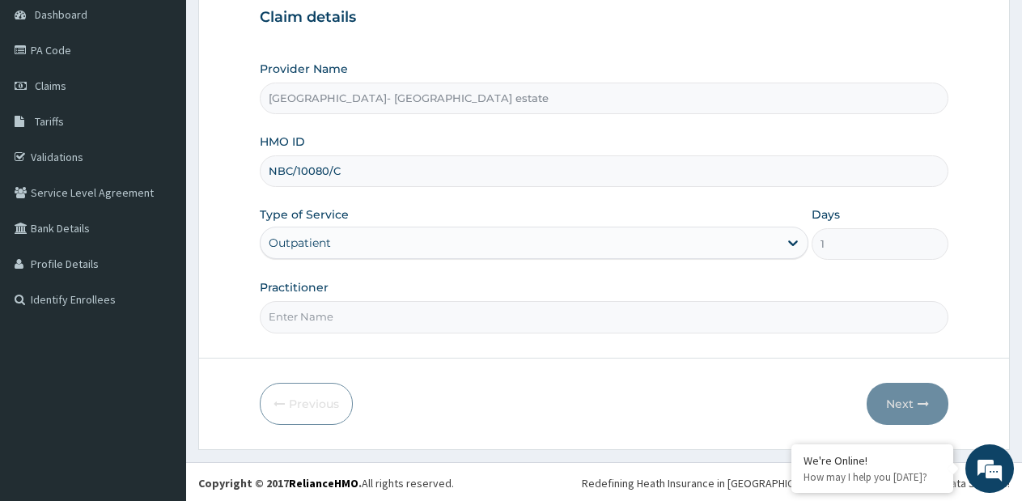
click at [423, 320] on input "Practitioner" at bounding box center [604, 317] width 689 height 32
type input "GP"
click at [879, 402] on button "Next" at bounding box center [908, 404] width 82 height 42
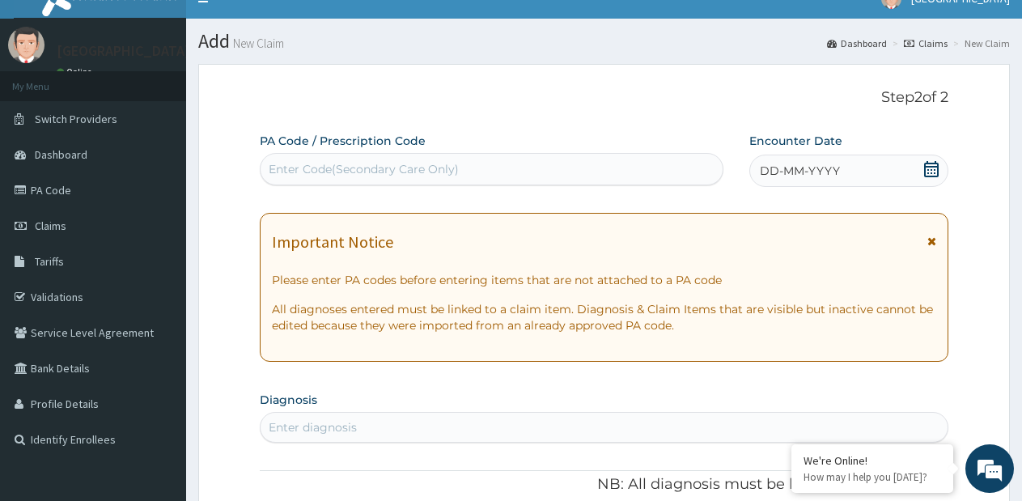
scroll to position [0, 0]
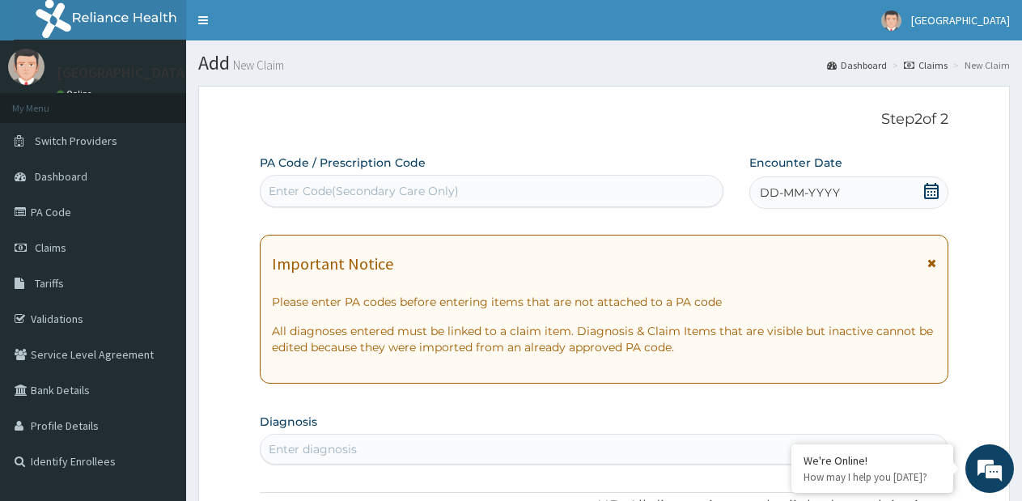
click at [551, 193] on div "Enter Code(Secondary Care Only)" at bounding box center [492, 191] width 462 height 26
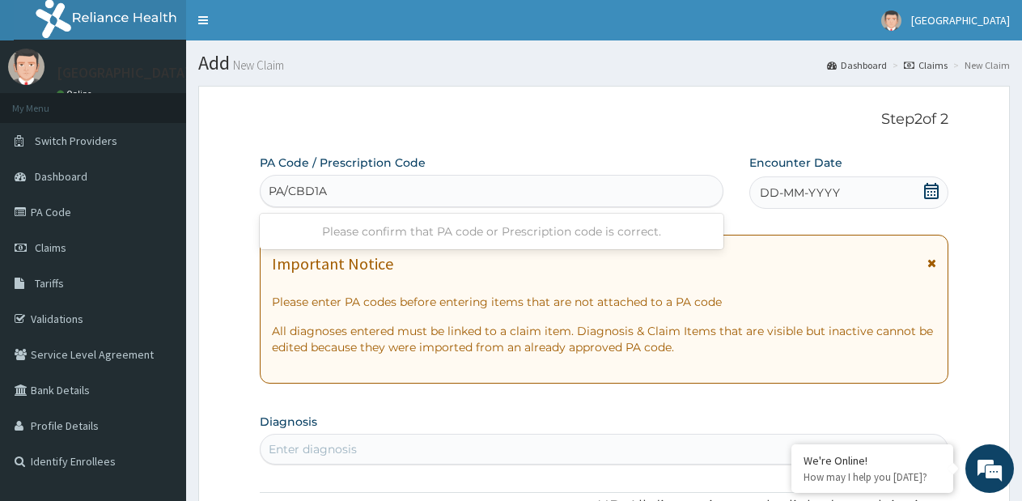
type input "PA/CBD1A4"
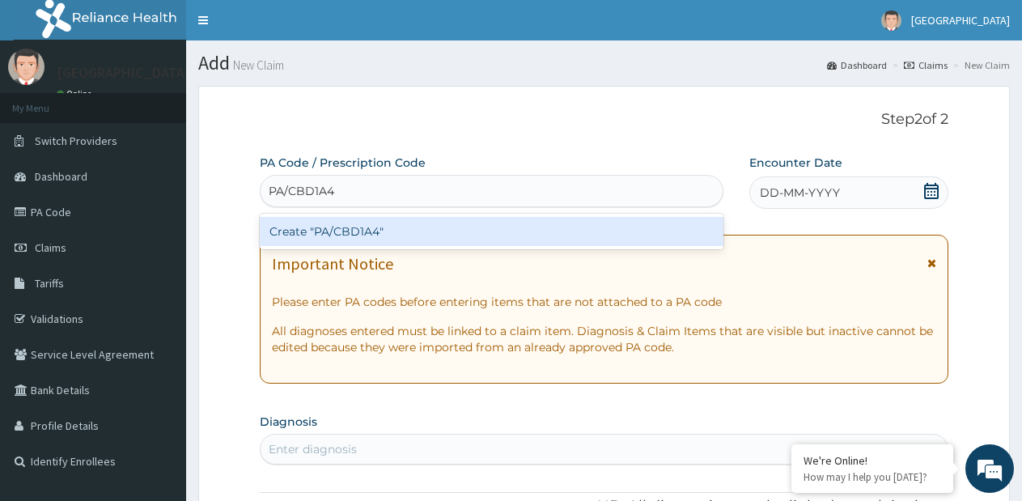
click at [530, 235] on div "Create "PA/CBD1A4"" at bounding box center [492, 231] width 464 height 29
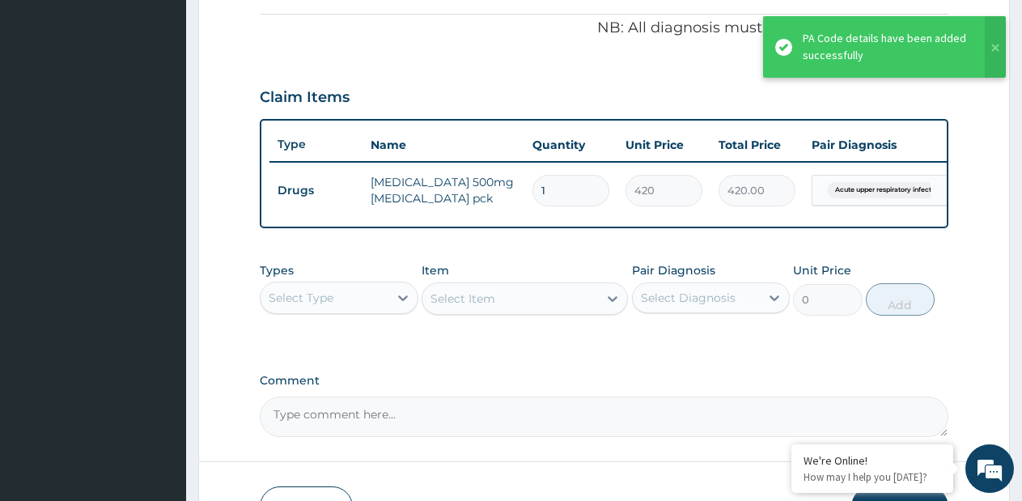
scroll to position [522, 0]
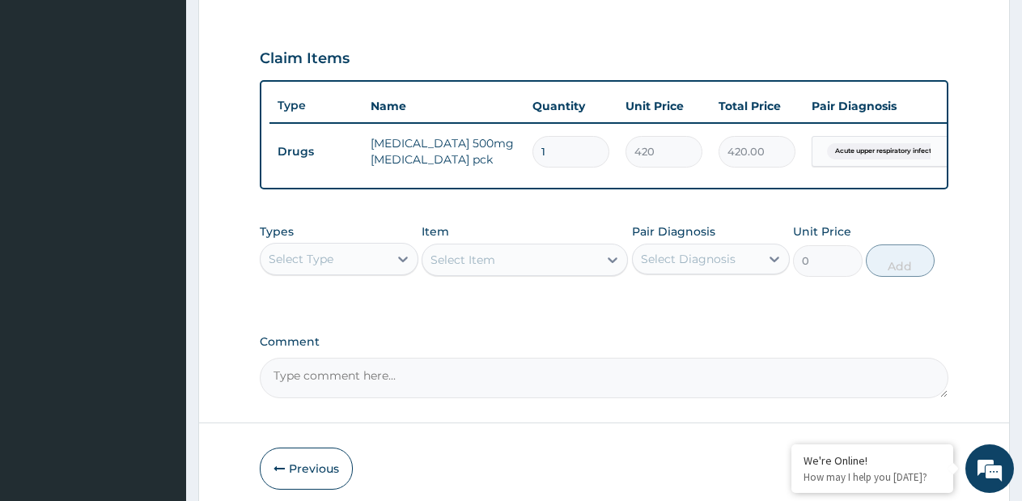
click at [560, 159] on input "1" at bounding box center [571, 152] width 77 height 32
drag, startPoint x: 538, startPoint y: 157, endPoint x: 560, endPoint y: 157, distance: 22.7
click at [560, 157] on input "1" at bounding box center [571, 152] width 77 height 32
type input "7"
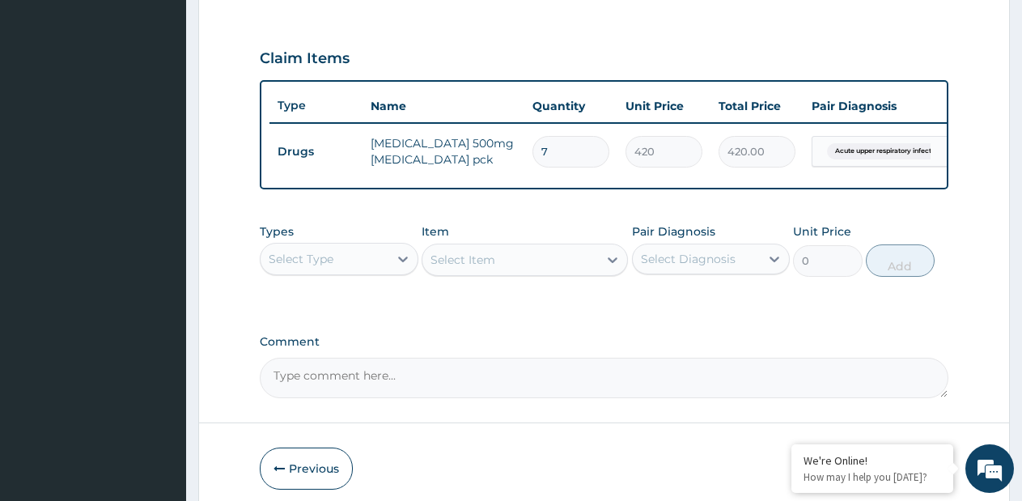
type input "2940.00"
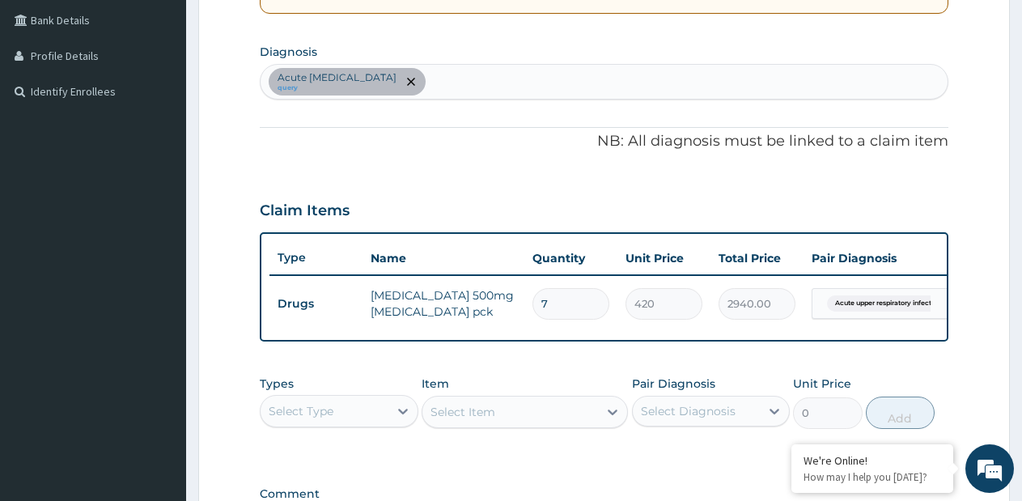
scroll to position [360, 0]
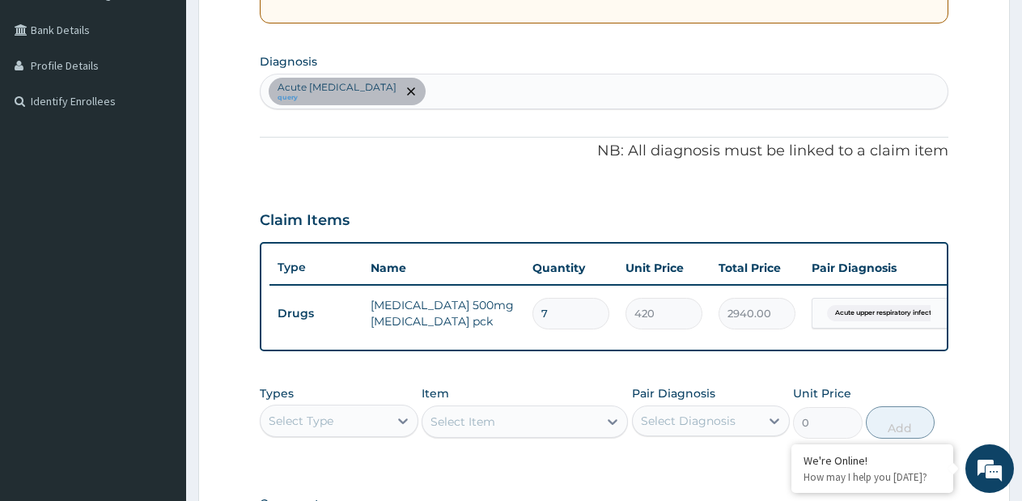
type input "7"
click at [555, 83] on div "Acute upper respiratory infection query" at bounding box center [604, 91] width 687 height 34
type input "SEPSI"
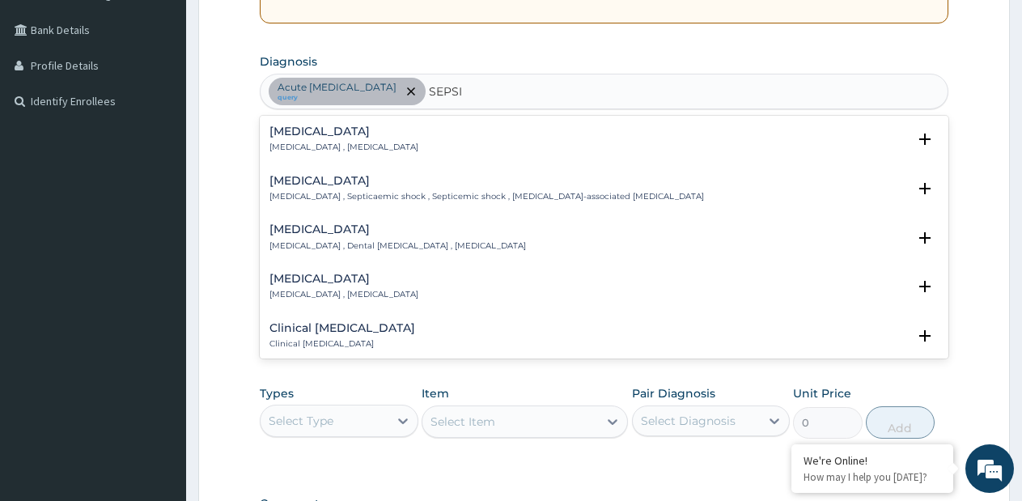
click at [343, 132] on h4 "Sepsis" at bounding box center [344, 131] width 149 height 12
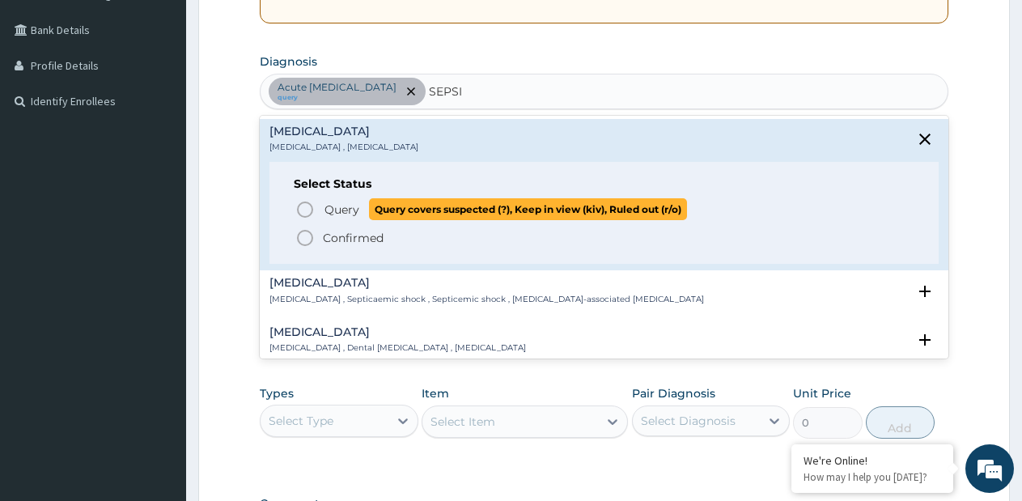
click at [338, 212] on span "Query" at bounding box center [342, 210] width 35 height 16
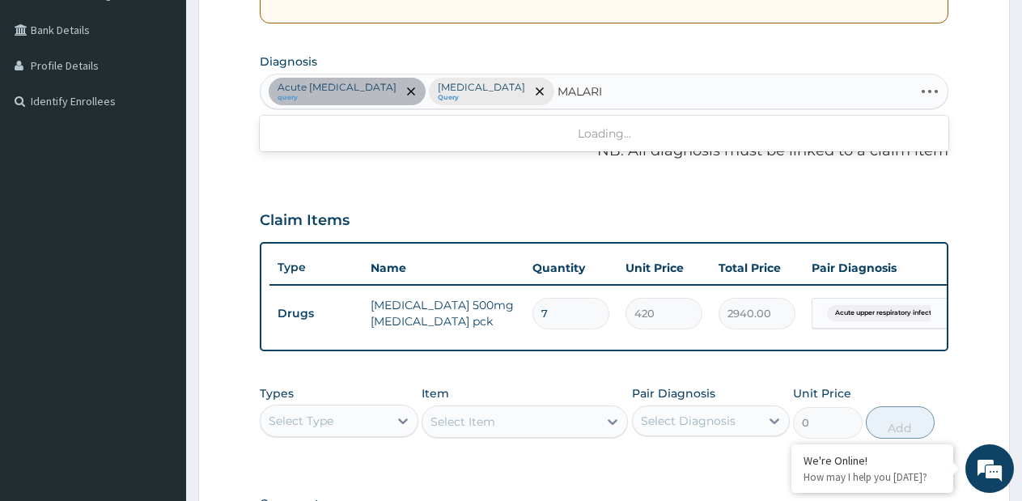
type input "MALARIA"
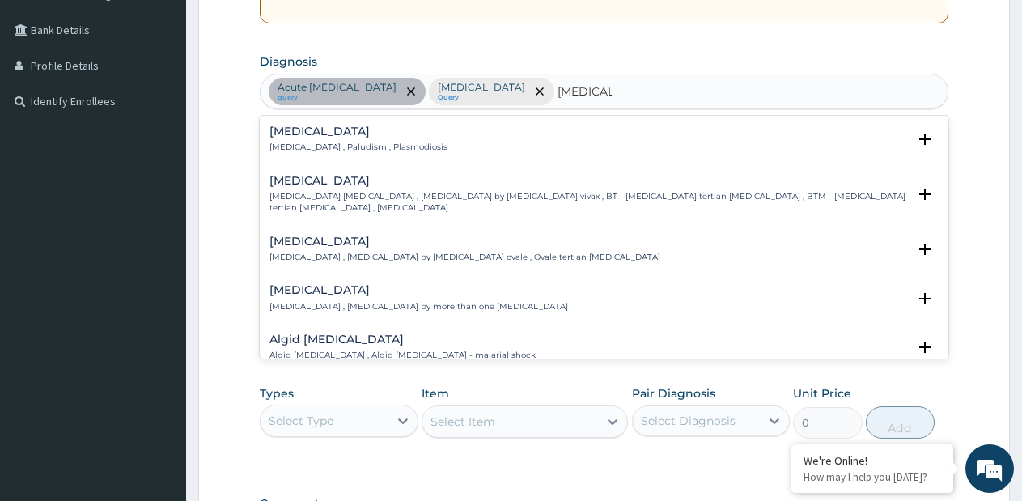
click at [389, 138] on div "Malaria Malaria , Paludism , Plasmodiosis" at bounding box center [359, 139] width 178 height 28
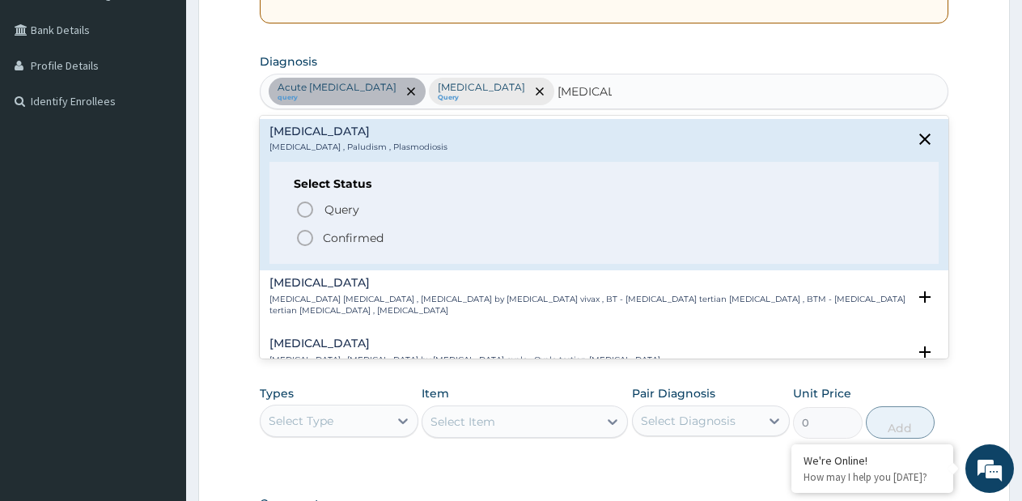
click at [352, 232] on p "Confirmed" at bounding box center [353, 238] width 61 height 16
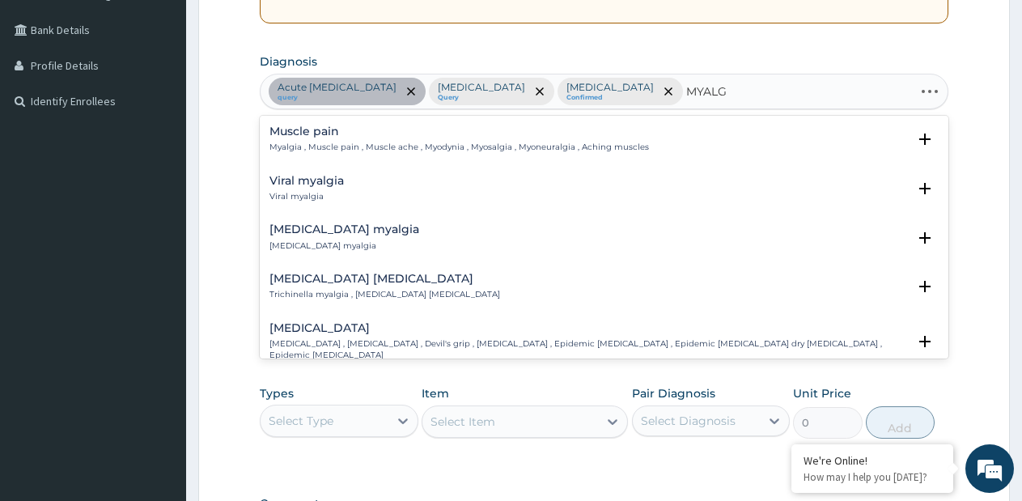
type input "MYALGI"
click at [405, 133] on h4 "Muscle pain" at bounding box center [460, 131] width 380 height 12
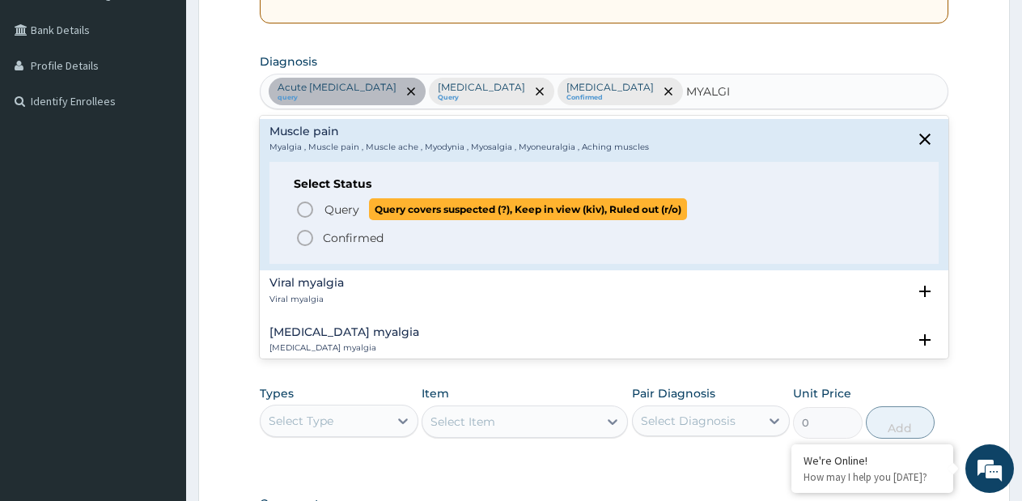
click at [350, 210] on span "Query" at bounding box center [342, 210] width 35 height 16
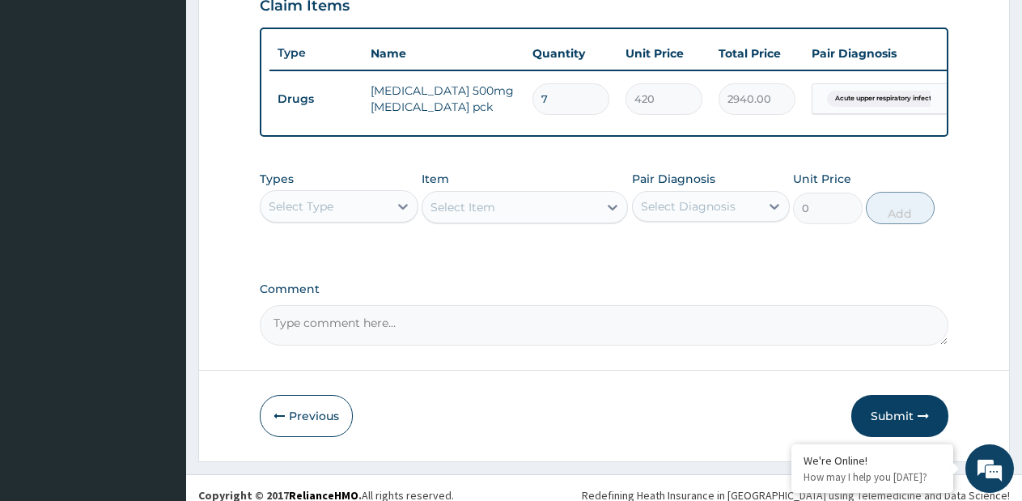
scroll to position [603, 0]
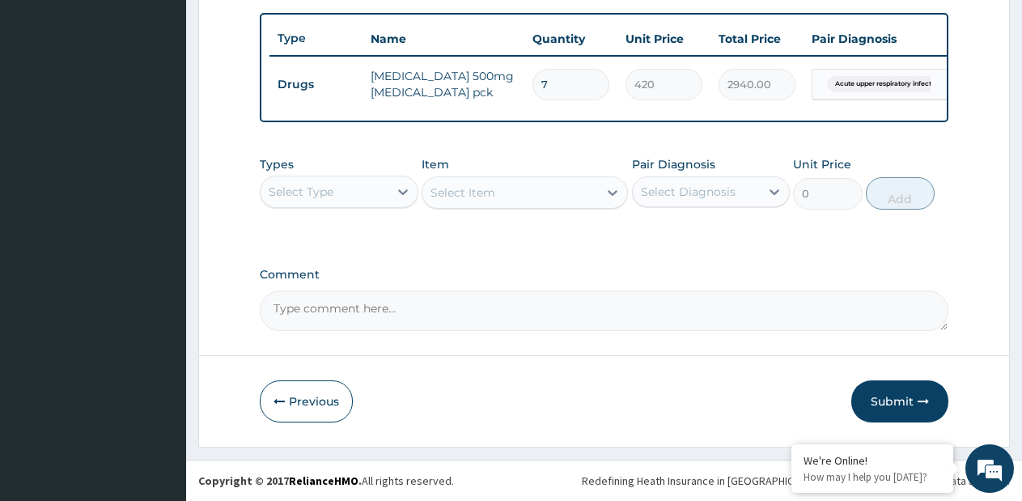
click at [381, 194] on div "Select Type" at bounding box center [325, 192] width 128 height 26
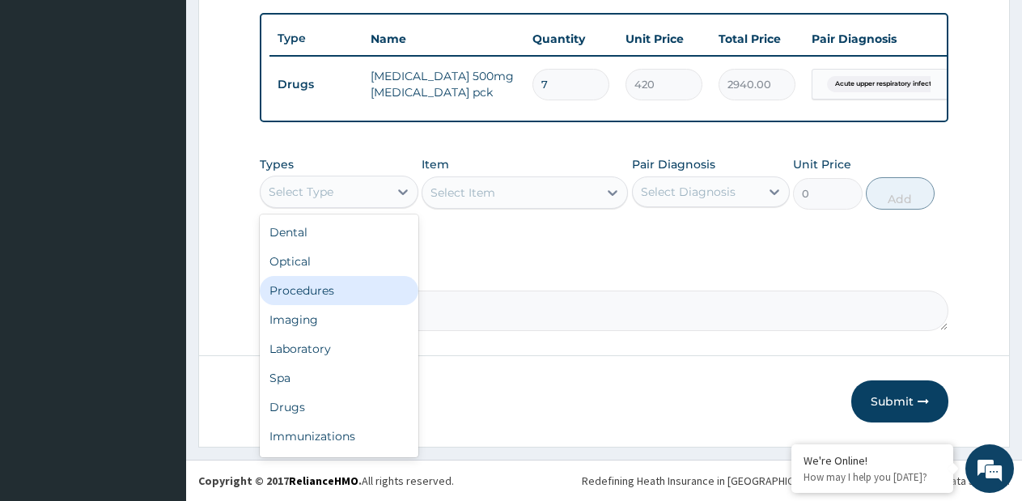
click at [333, 297] on div "Procedures" at bounding box center [339, 290] width 159 height 29
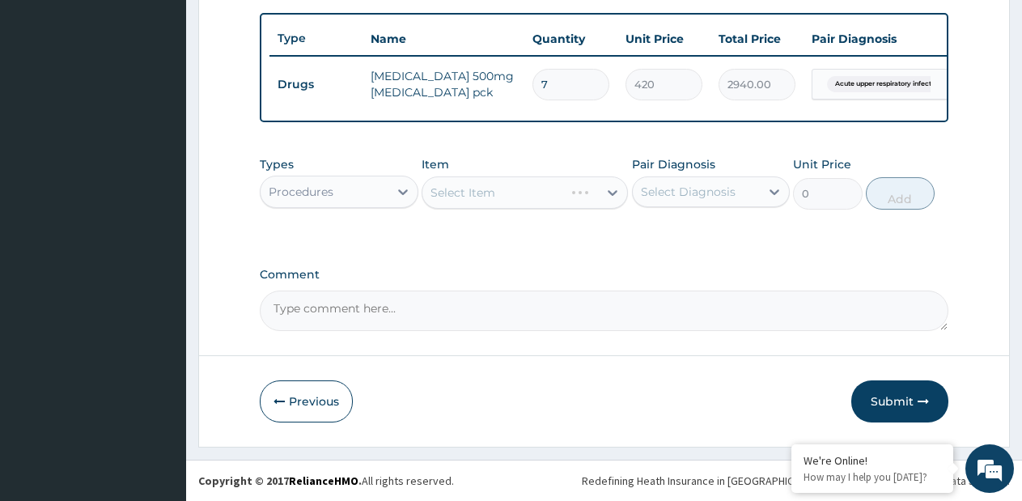
click at [606, 193] on div "Select Item" at bounding box center [525, 192] width 206 height 32
click at [614, 189] on div "Select Item" at bounding box center [525, 192] width 206 height 32
click at [607, 193] on div "Select Item" at bounding box center [525, 192] width 206 height 32
click at [607, 193] on icon at bounding box center [613, 193] width 16 height 16
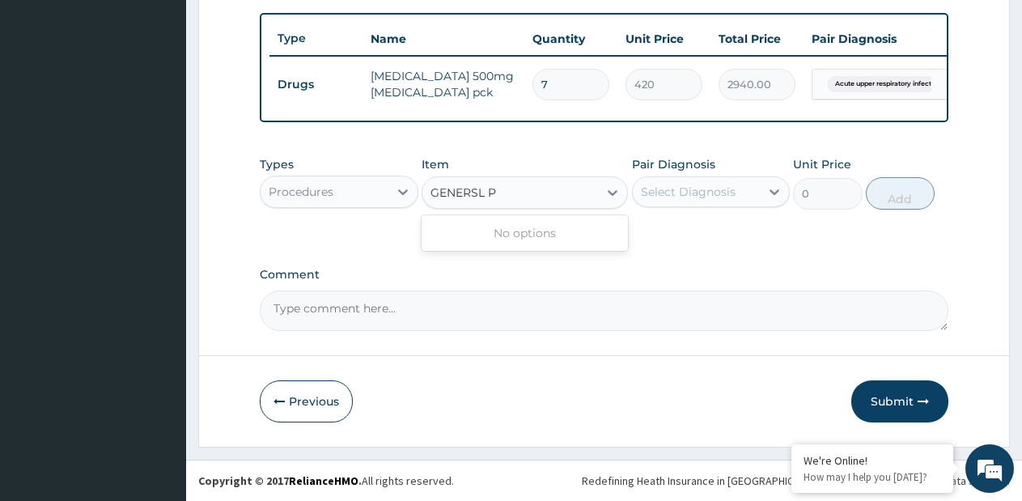
click at [479, 195] on input "GENERSL P" at bounding box center [464, 193] width 67 height 16
type input "GENERAL P"
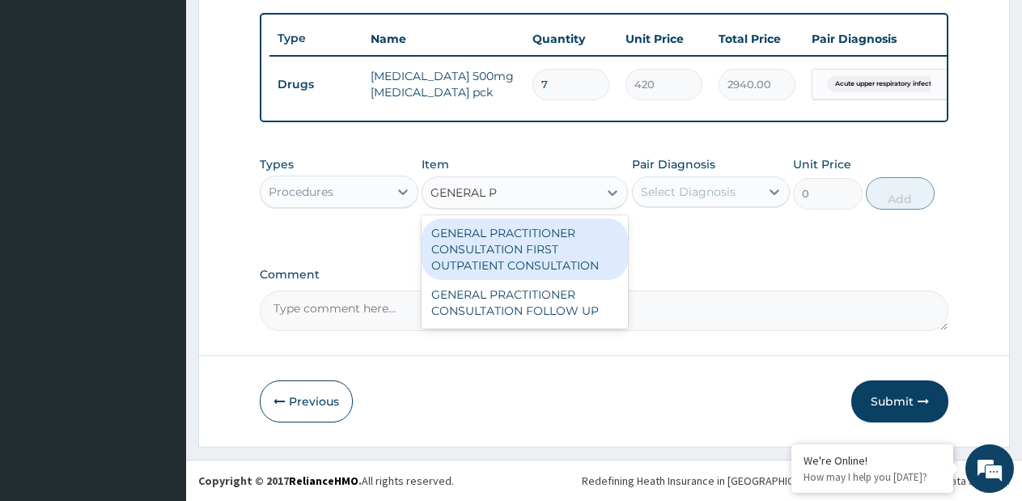
drag, startPoint x: 492, startPoint y: 226, endPoint x: 527, endPoint y: 210, distance: 38.4
click at [493, 225] on div "GENERAL PRACTITIONER CONSULTATION FIRST OUTPATIENT CONSULTATION" at bounding box center [525, 250] width 206 height 62
type input "3795"
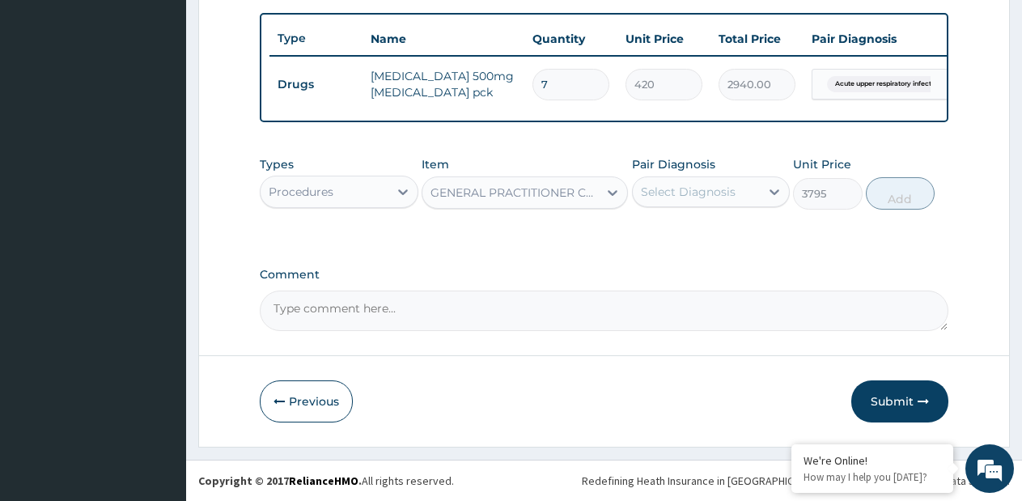
click at [686, 189] on div "Select Diagnosis" at bounding box center [688, 192] width 95 height 16
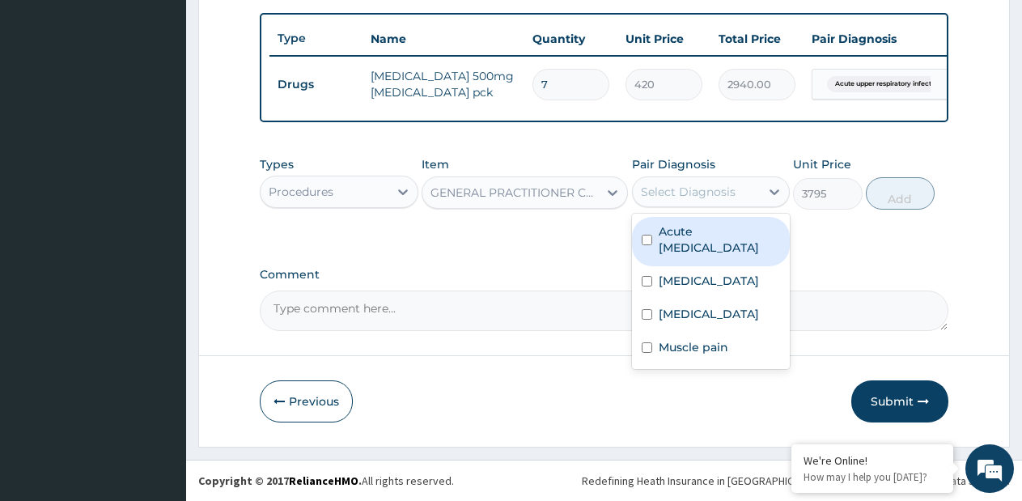
click at [668, 257] on div "Acute upper respiratory infection" at bounding box center [711, 241] width 159 height 49
checkbox input "true"
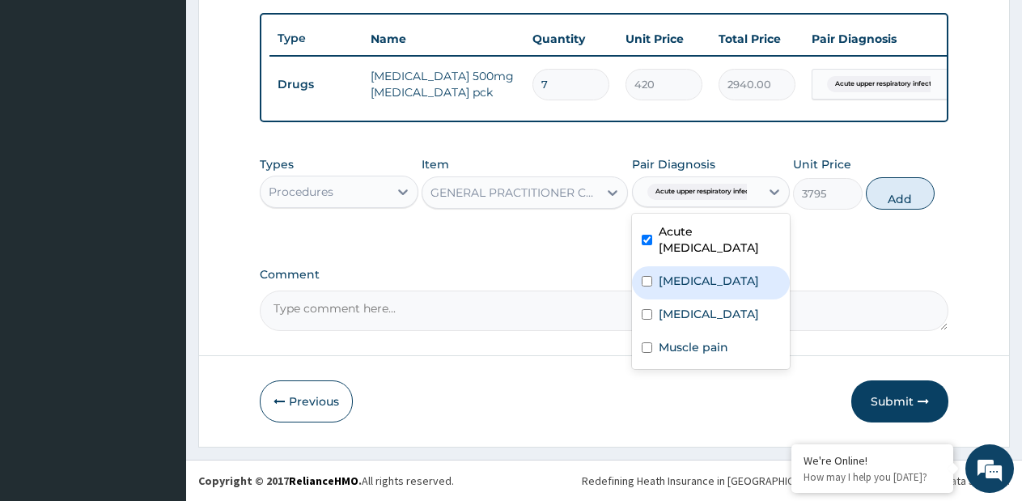
click at [657, 283] on div "[MEDICAL_DATA]" at bounding box center [711, 282] width 159 height 33
checkbox input "true"
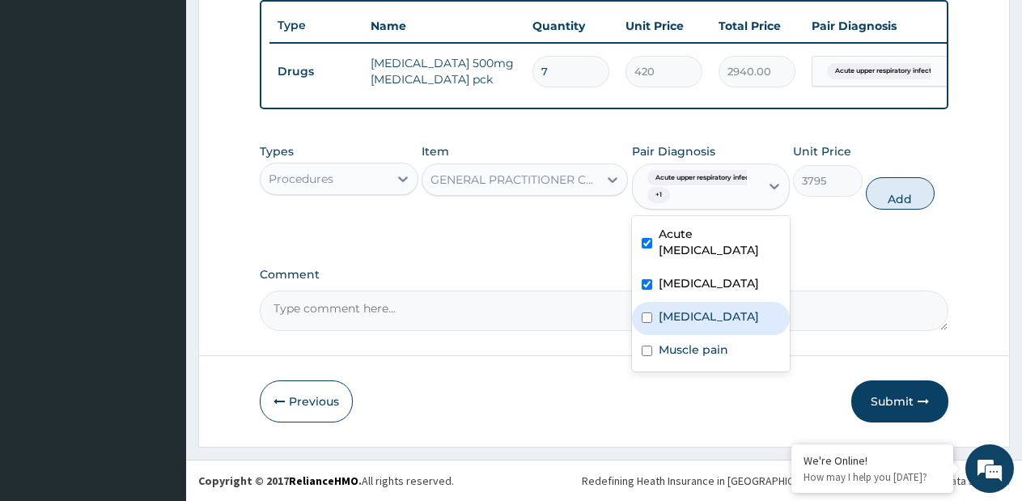
drag, startPoint x: 666, startPoint y: 321, endPoint x: 672, endPoint y: 350, distance: 29.7
click at [669, 326] on div "[MEDICAL_DATA]" at bounding box center [711, 318] width 159 height 33
checkbox input "true"
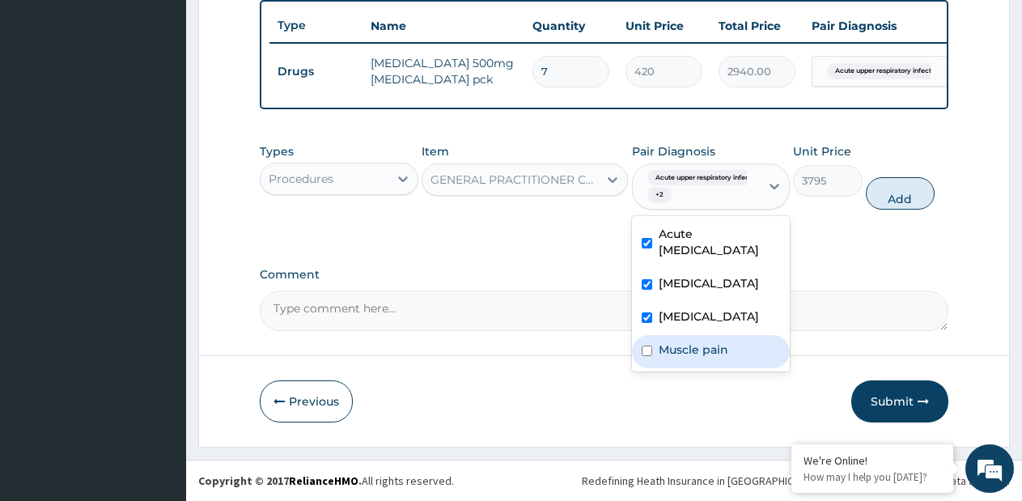
click at [672, 352] on div "Muscle pain" at bounding box center [711, 351] width 159 height 33
checkbox input "true"
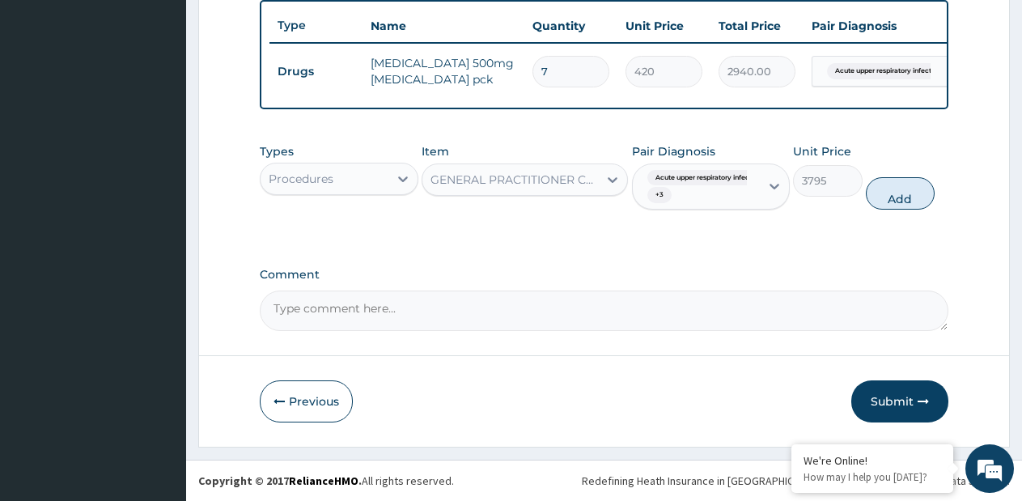
drag, startPoint x: 902, startPoint y: 219, endPoint x: 689, endPoint y: 205, distance: 213.4
click at [899, 210] on button "Add" at bounding box center [900, 193] width 69 height 32
type input "0"
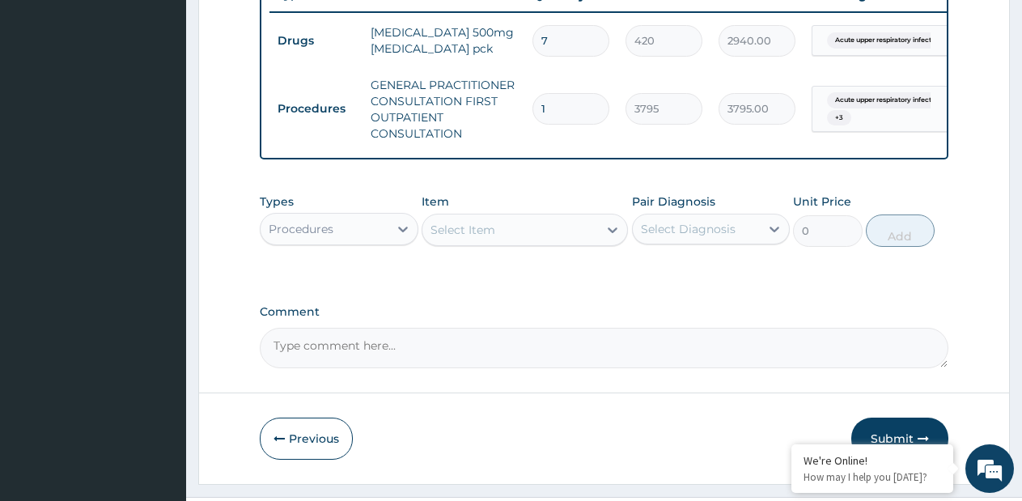
scroll to position [684, 0]
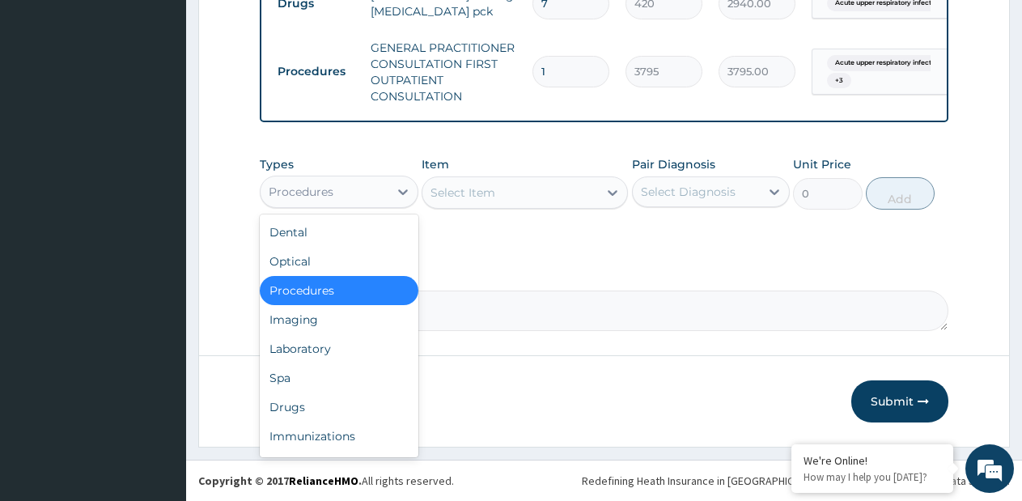
click at [363, 194] on div "Procedures" at bounding box center [325, 192] width 128 height 26
drag, startPoint x: 326, startPoint y: 347, endPoint x: 419, endPoint y: 272, distance: 119.1
click at [326, 346] on div "Laboratory" at bounding box center [339, 348] width 159 height 29
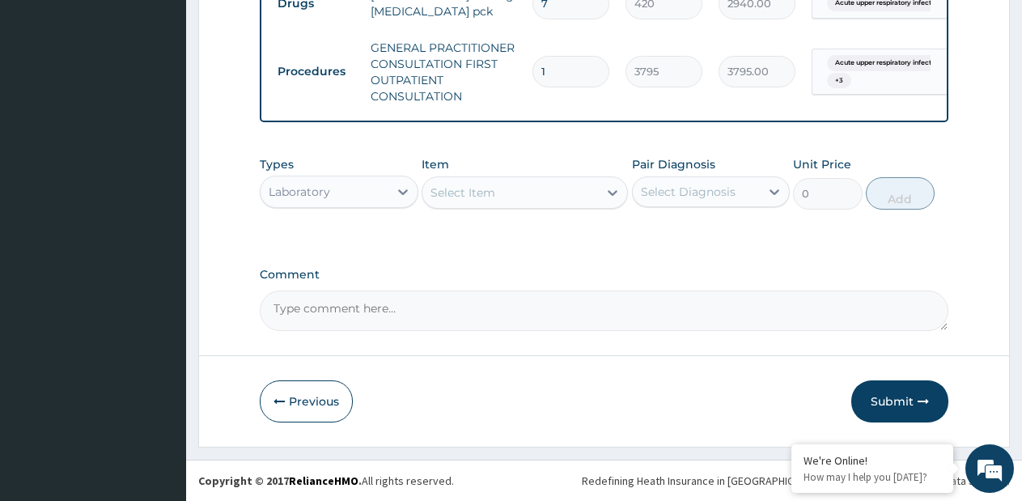
click at [538, 201] on div "Select Item" at bounding box center [511, 193] width 176 height 26
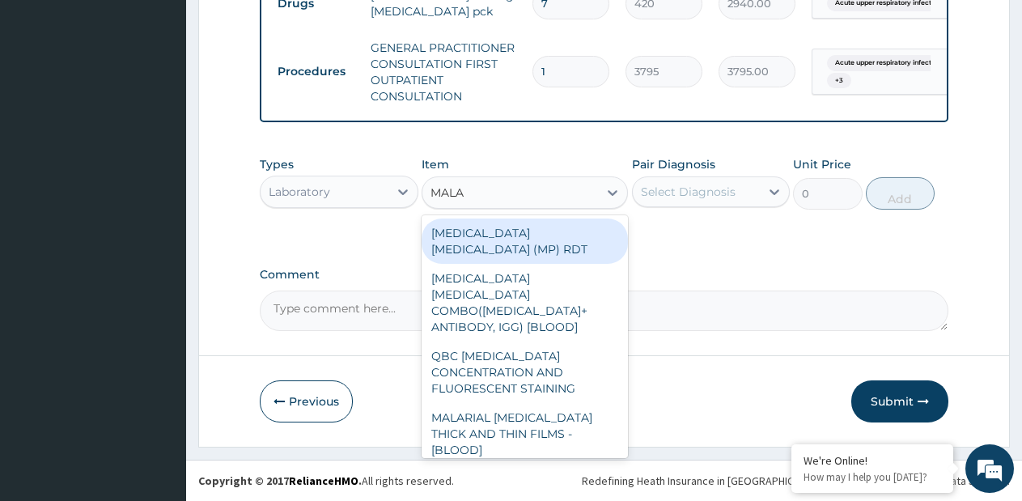
type input "MALAR"
click at [574, 229] on div "[MEDICAL_DATA] [MEDICAL_DATA] (MP) RDT" at bounding box center [525, 241] width 206 height 45
type input "1725"
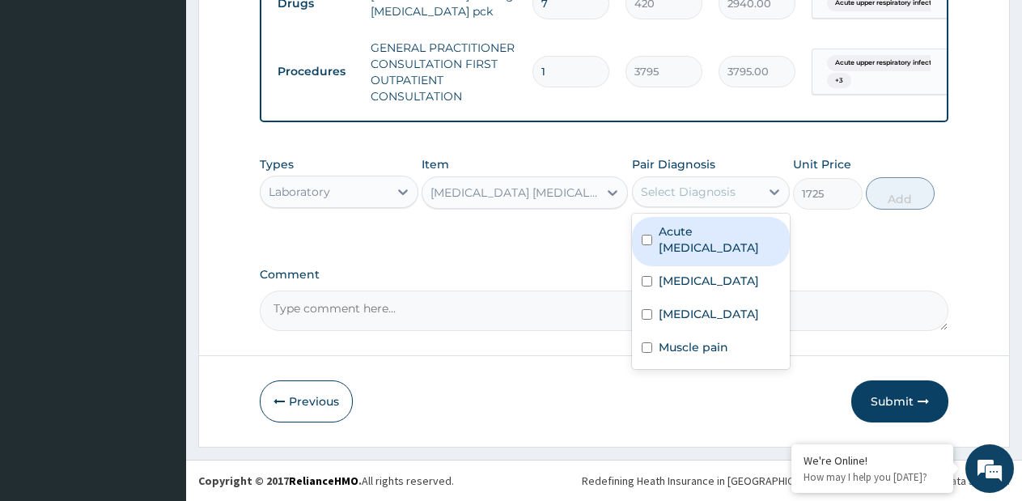
click at [702, 197] on div "Select Diagnosis" at bounding box center [688, 192] width 95 height 16
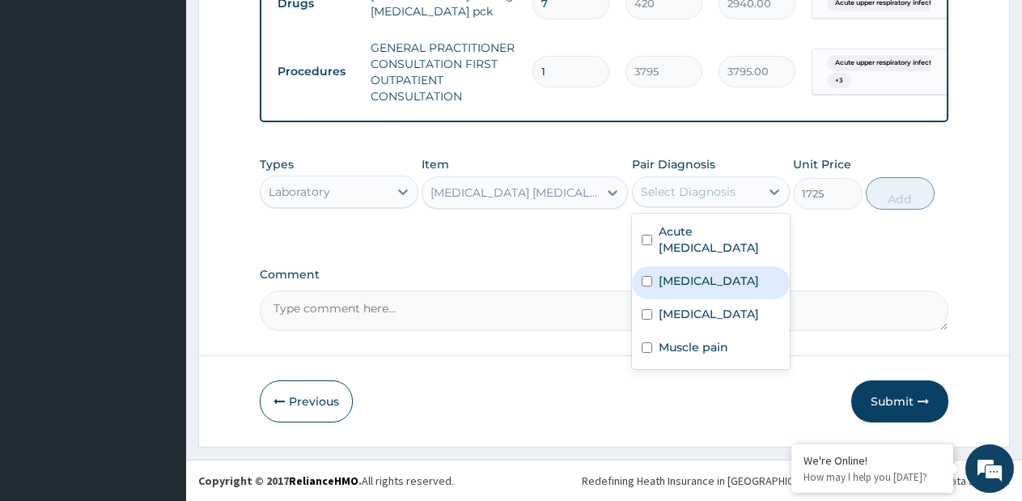
click at [682, 283] on label "[MEDICAL_DATA]" at bounding box center [709, 281] width 100 height 16
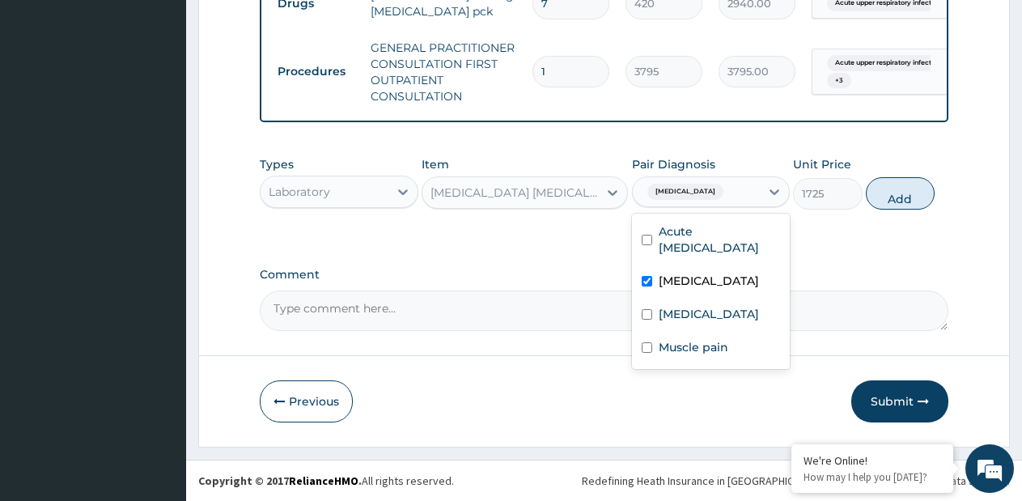
click at [682, 283] on label "[MEDICAL_DATA]" at bounding box center [709, 281] width 100 height 16
checkbox input "false"
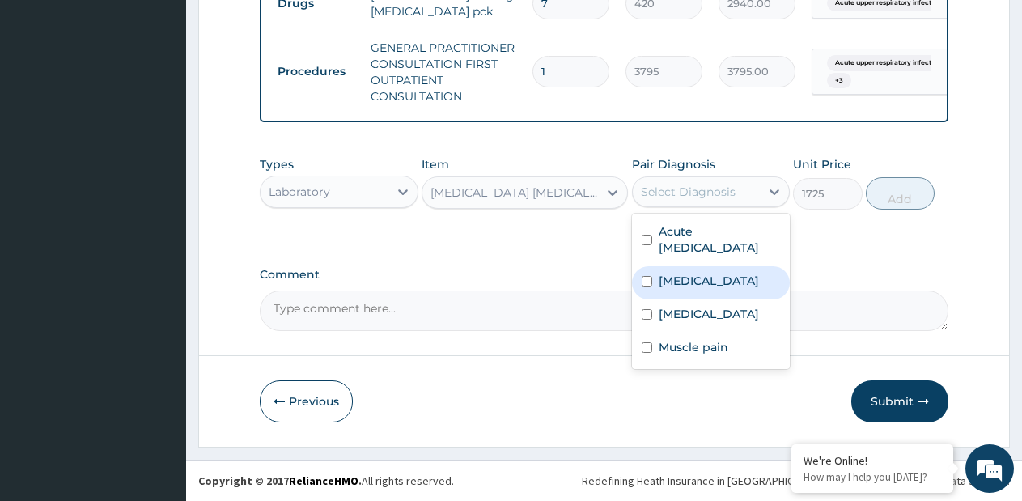
drag, startPoint x: 681, startPoint y: 304, endPoint x: 759, endPoint y: 277, distance: 82.2
click at [681, 304] on div "[MEDICAL_DATA]" at bounding box center [711, 316] width 159 height 33
checkbox input "true"
click at [903, 193] on button "Add" at bounding box center [900, 193] width 69 height 32
type input "0"
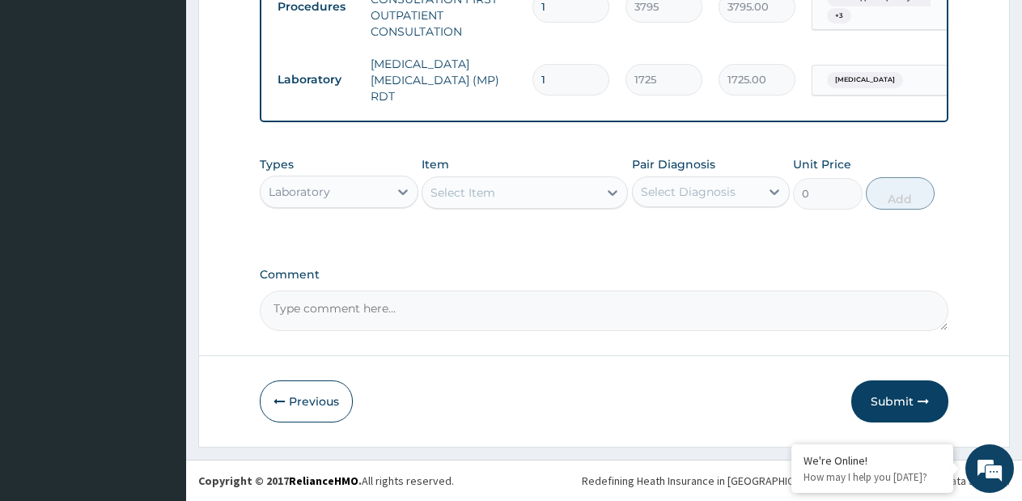
scroll to position [740, 0]
click at [584, 200] on div "Select Item" at bounding box center [511, 193] width 176 height 26
type input "FBC"
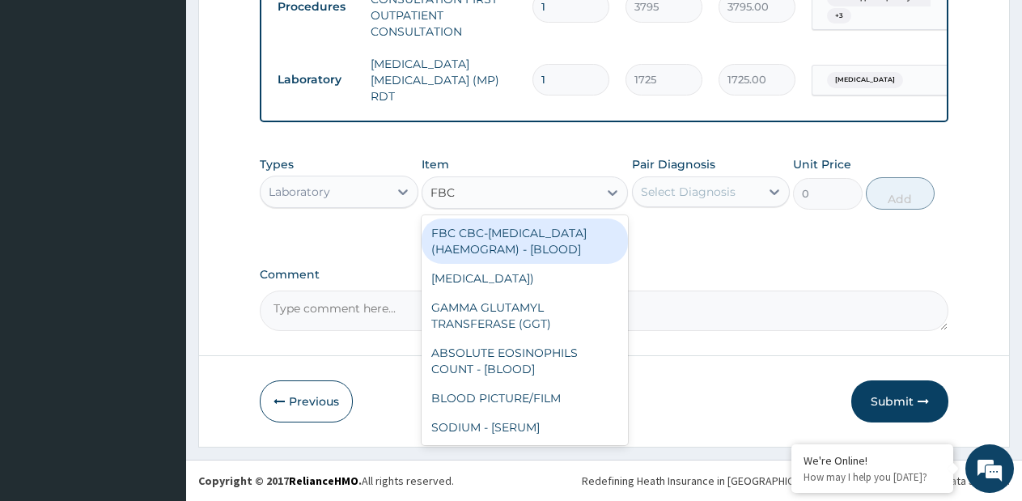
click at [534, 241] on div "FBC CBC-[MEDICAL_DATA] (HAEMOGRAM) - [BLOOD]" at bounding box center [525, 241] width 206 height 45
type input "4600"
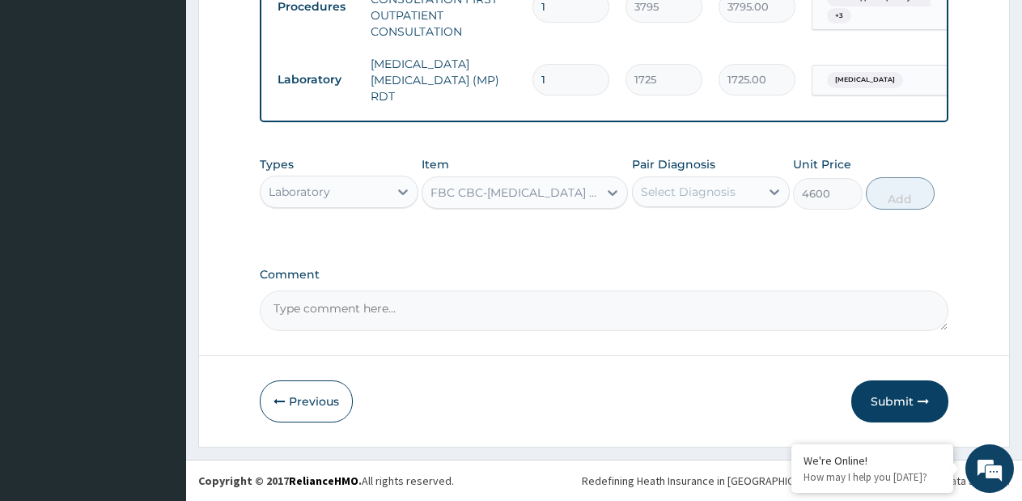
click at [670, 193] on div "Select Diagnosis" at bounding box center [688, 192] width 95 height 16
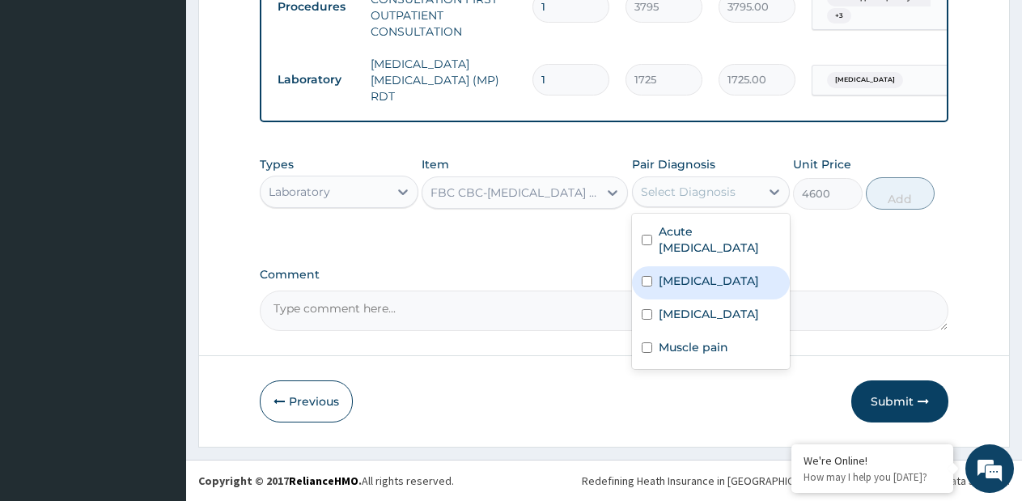
click at [659, 280] on label "[MEDICAL_DATA]" at bounding box center [709, 281] width 100 height 16
checkbox input "true"
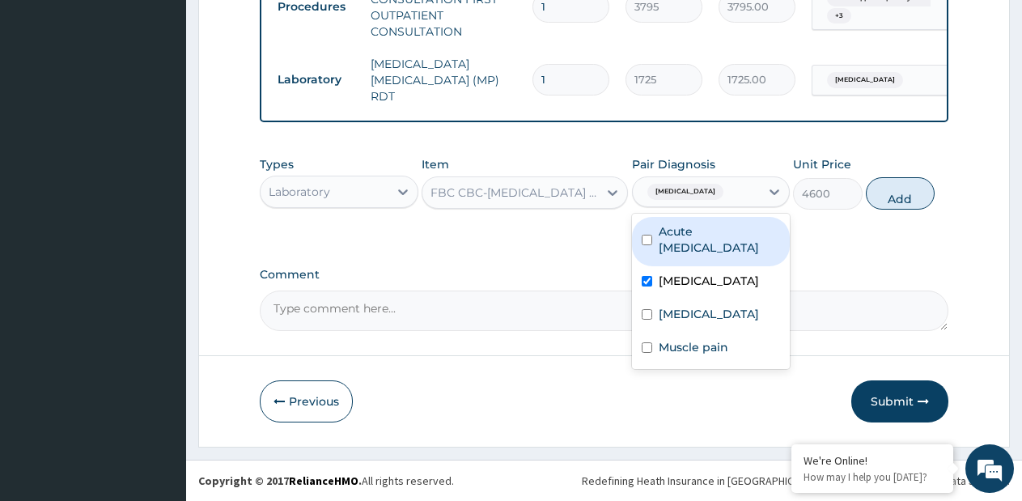
click at [680, 242] on label "Acute upper respiratory infection" at bounding box center [720, 239] width 122 height 32
checkbox input "true"
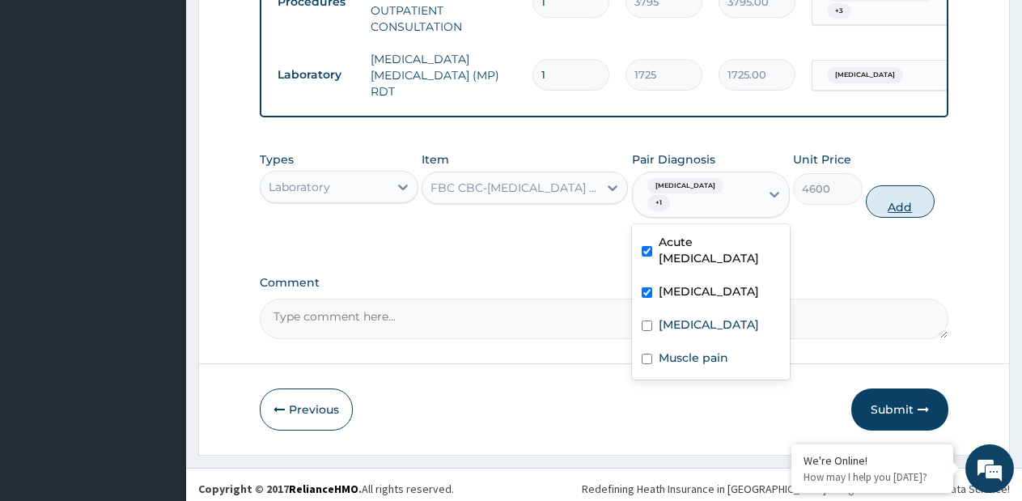
click at [888, 198] on button "Add" at bounding box center [900, 201] width 69 height 32
type input "0"
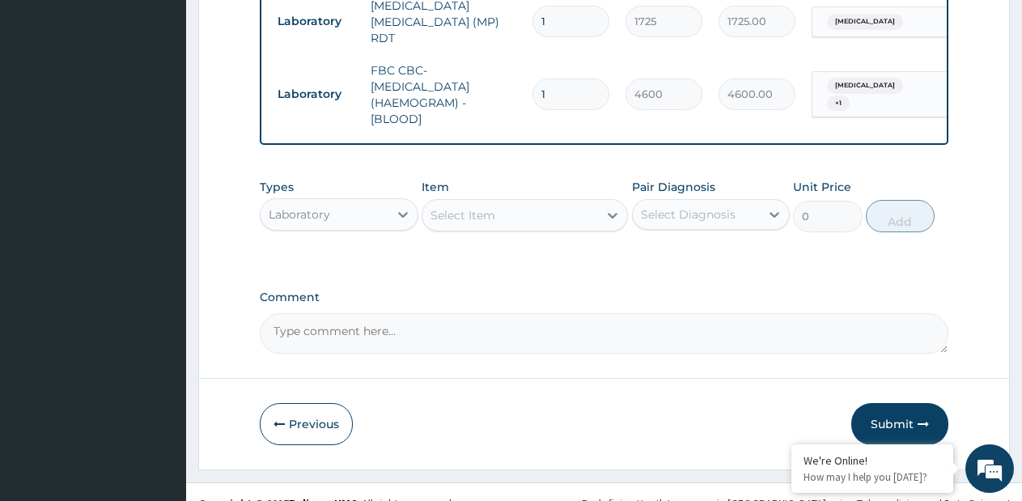
scroll to position [821, 0]
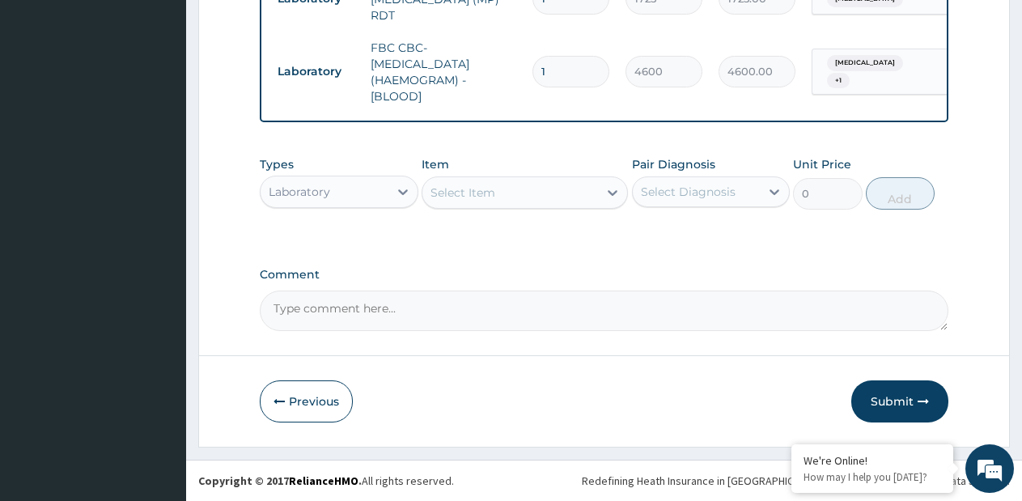
click at [373, 189] on div "Laboratory" at bounding box center [325, 192] width 128 height 26
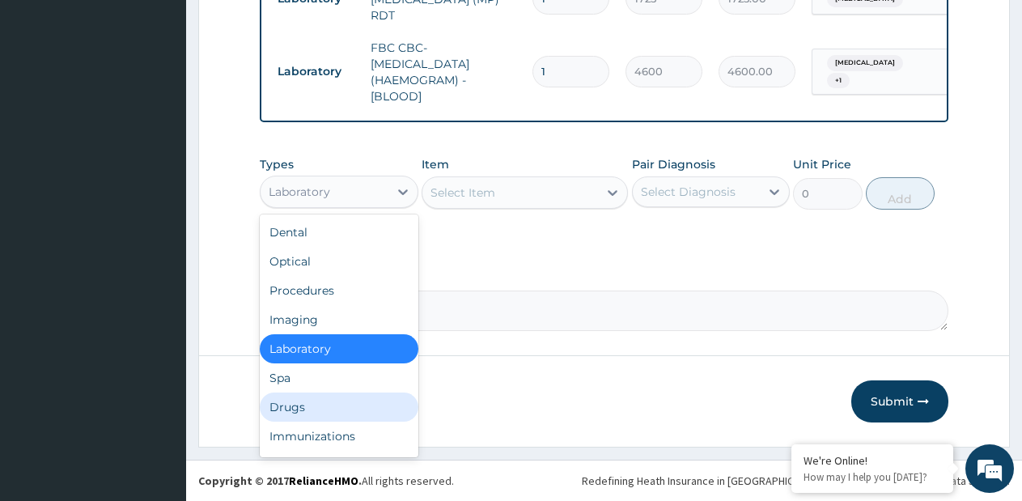
click at [306, 398] on div "Drugs" at bounding box center [339, 407] width 159 height 29
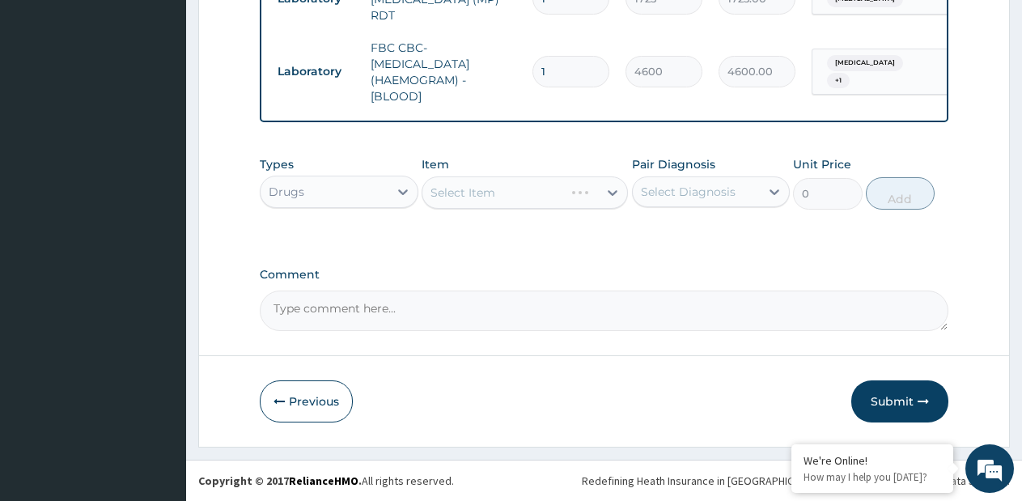
click at [570, 192] on div "Select Item" at bounding box center [525, 192] width 206 height 32
click at [611, 195] on div "Select Item" at bounding box center [525, 192] width 206 height 32
click at [614, 191] on icon at bounding box center [613, 193] width 16 height 16
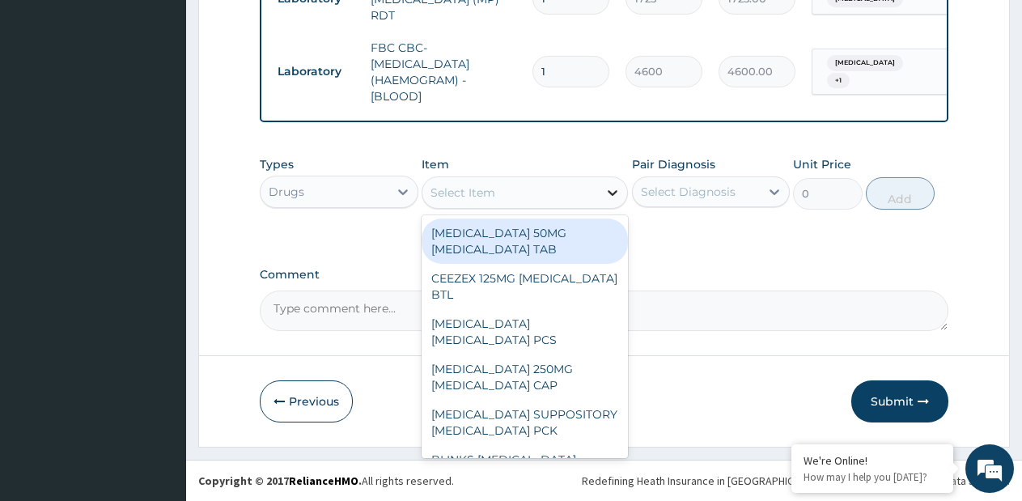
paste input "PA/1B5559"
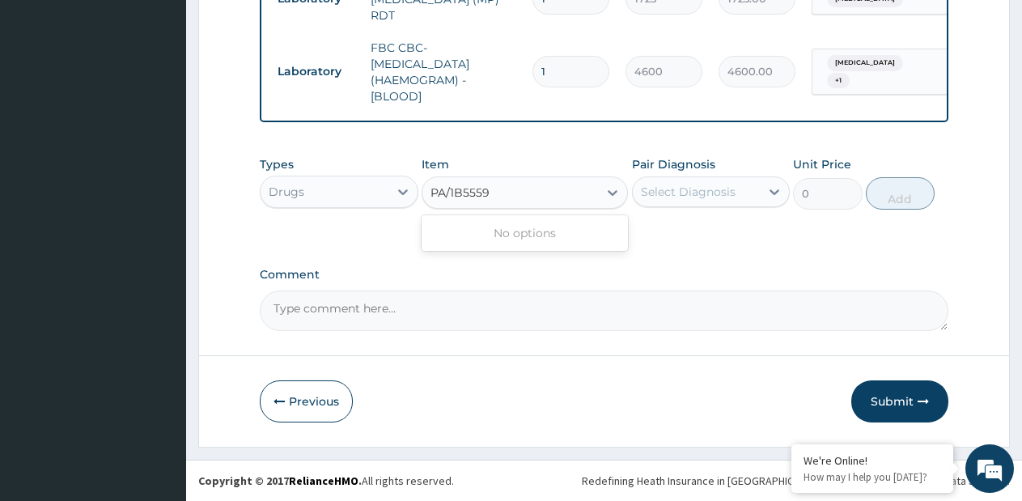
type input "PA/1B5559"
paste input "[MEDICAL_DATA] [MEDICAL_DATA] AMP"
type input "[MEDICAL_DATA] [MEDICAL_DATA] AMP"
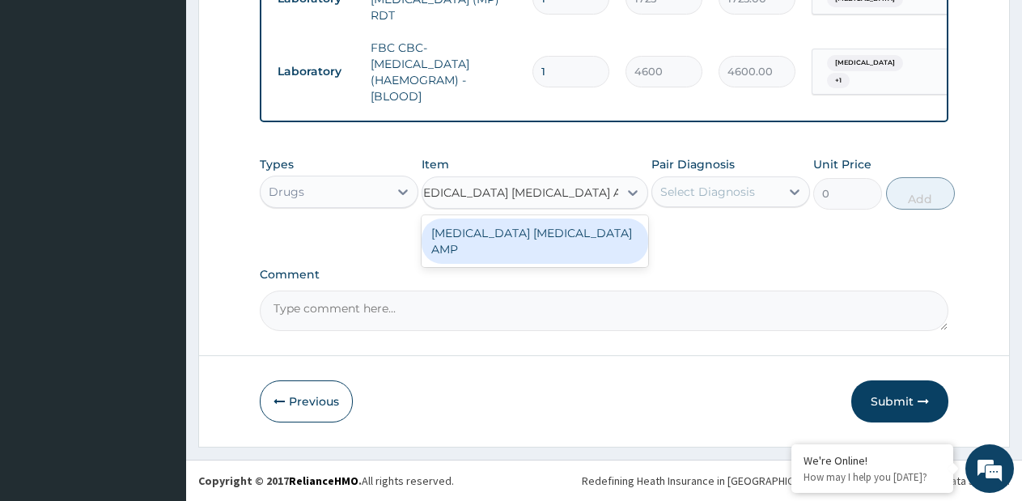
drag, startPoint x: 544, startPoint y: 231, endPoint x: 648, endPoint y: 202, distance: 108.2
click at [558, 226] on div "[MEDICAL_DATA] [MEDICAL_DATA] AMP" at bounding box center [535, 241] width 227 height 45
type input "240"
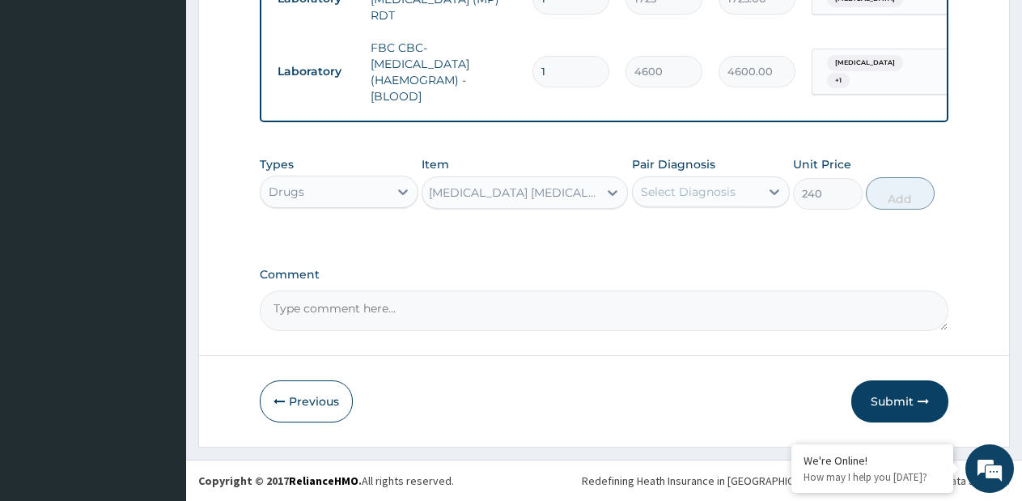
scroll to position [0, 2]
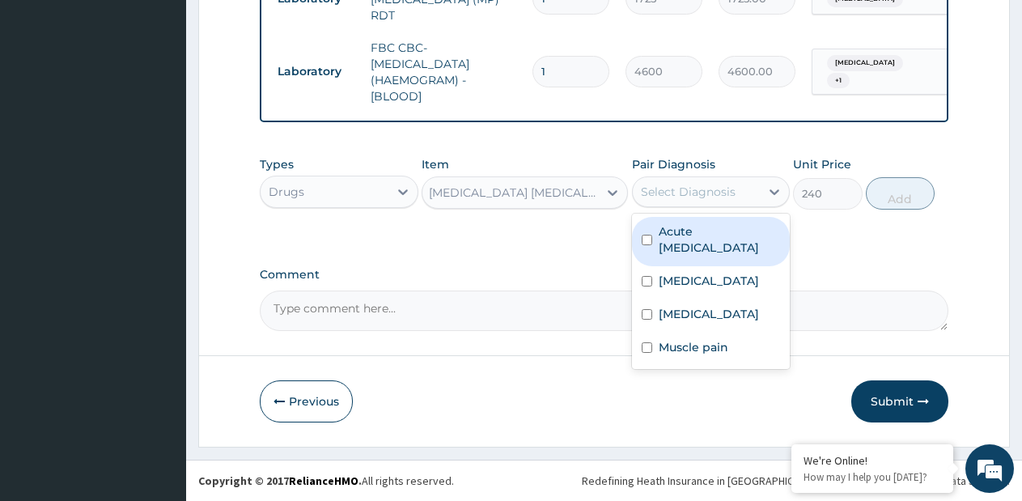
drag, startPoint x: 674, startPoint y: 193, endPoint x: 673, endPoint y: 221, distance: 27.6
click at [675, 193] on div "Select Diagnosis" at bounding box center [688, 192] width 95 height 16
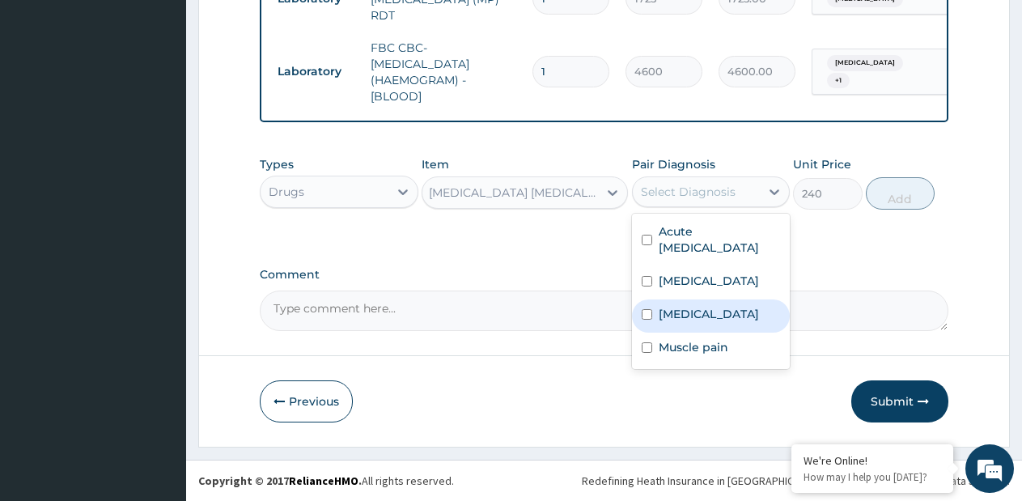
click at [695, 312] on label "[MEDICAL_DATA]" at bounding box center [709, 314] width 100 height 16
checkbox input "true"
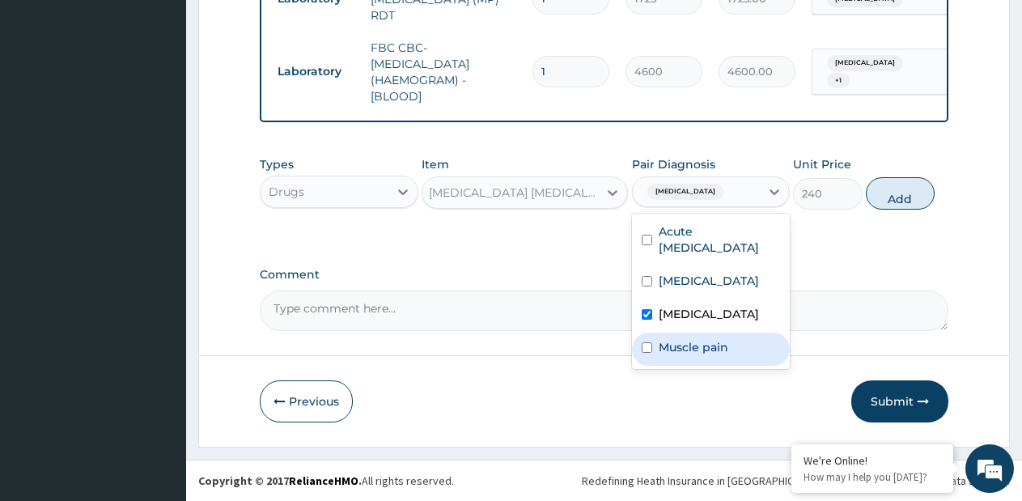
drag, startPoint x: 699, startPoint y: 346, endPoint x: 806, endPoint y: 249, distance: 143.8
click at [699, 345] on label "Muscle pain" at bounding box center [694, 347] width 70 height 16
checkbox input "true"
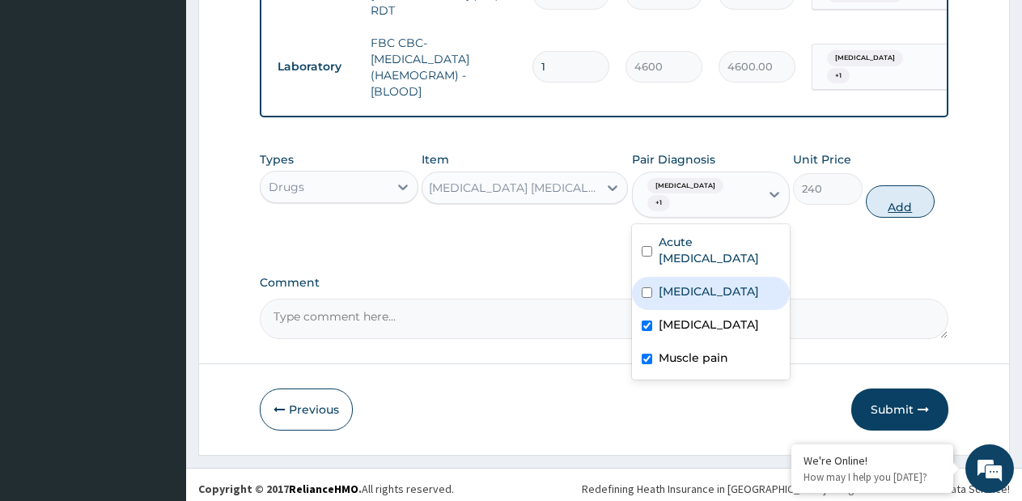
click at [904, 198] on button "Add" at bounding box center [900, 201] width 69 height 32
type input "0"
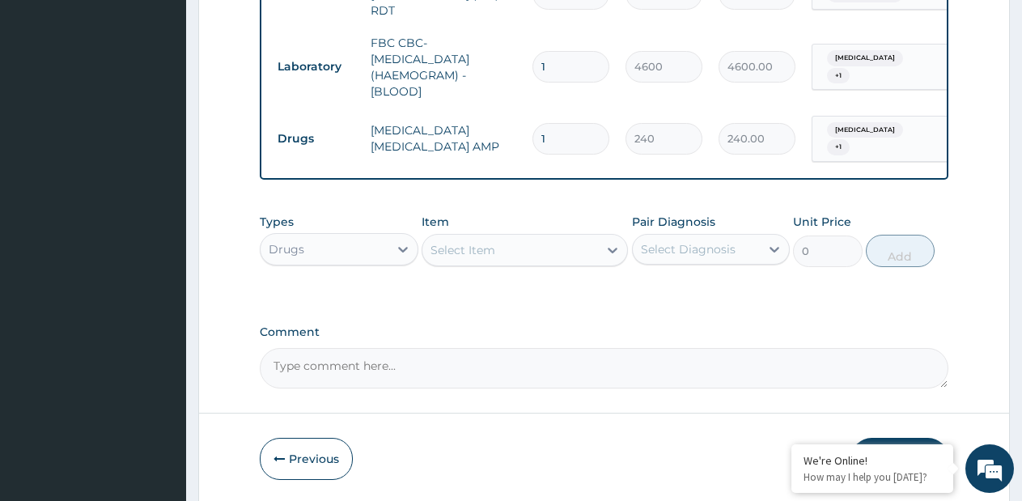
scroll to position [0, 0]
click at [597, 255] on div "Select Item" at bounding box center [511, 250] width 176 height 26
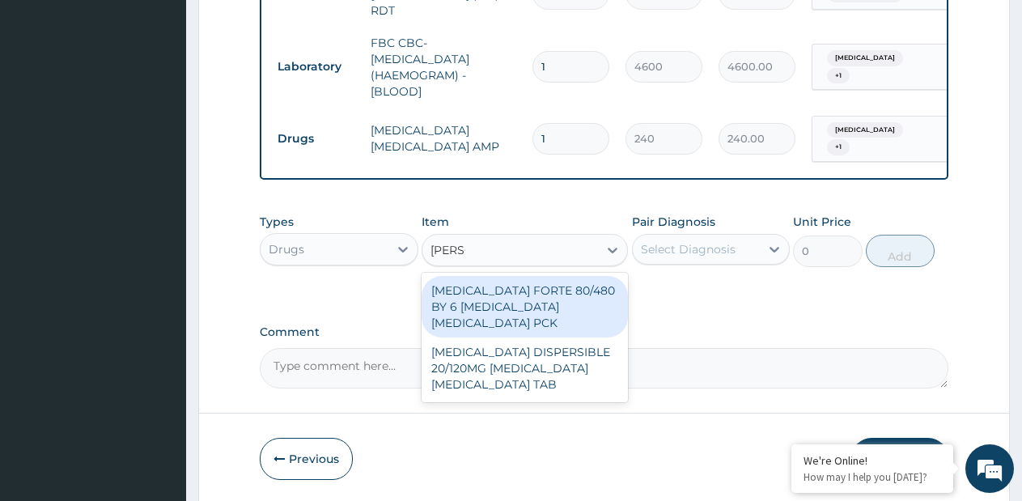
type input "COART"
type input "1170"
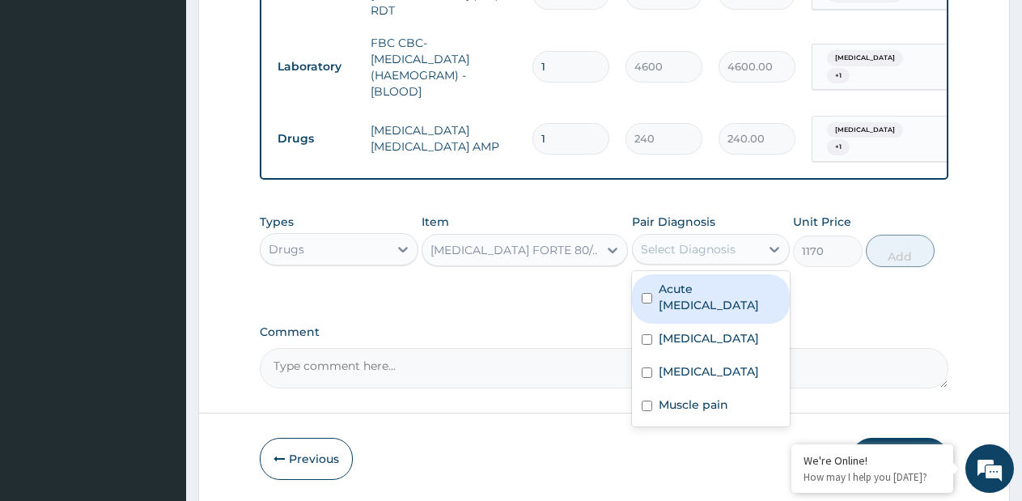
click at [681, 245] on div "Select Diagnosis" at bounding box center [688, 249] width 95 height 16
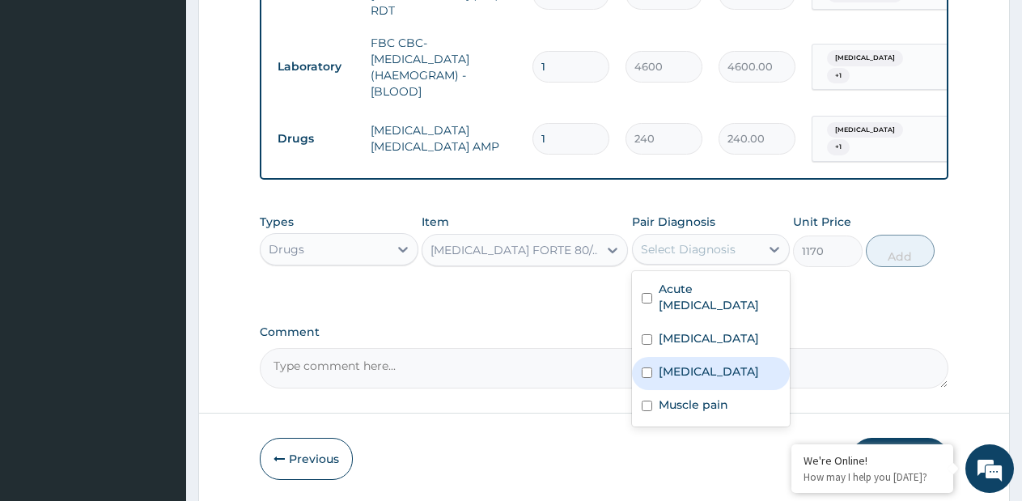
click at [670, 363] on label "[MEDICAL_DATA]" at bounding box center [709, 371] width 100 height 16
checkbox input "true"
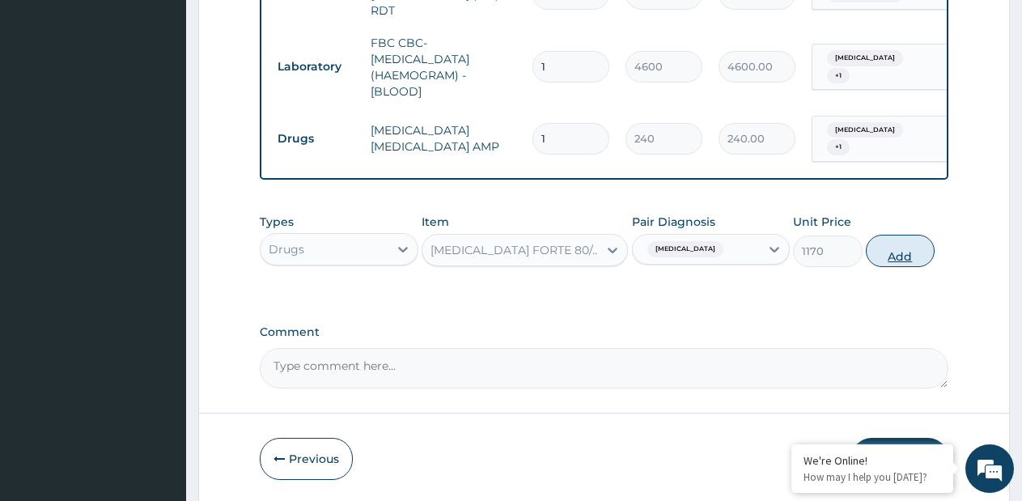
click at [904, 259] on button "Add" at bounding box center [900, 251] width 69 height 32
type input "0"
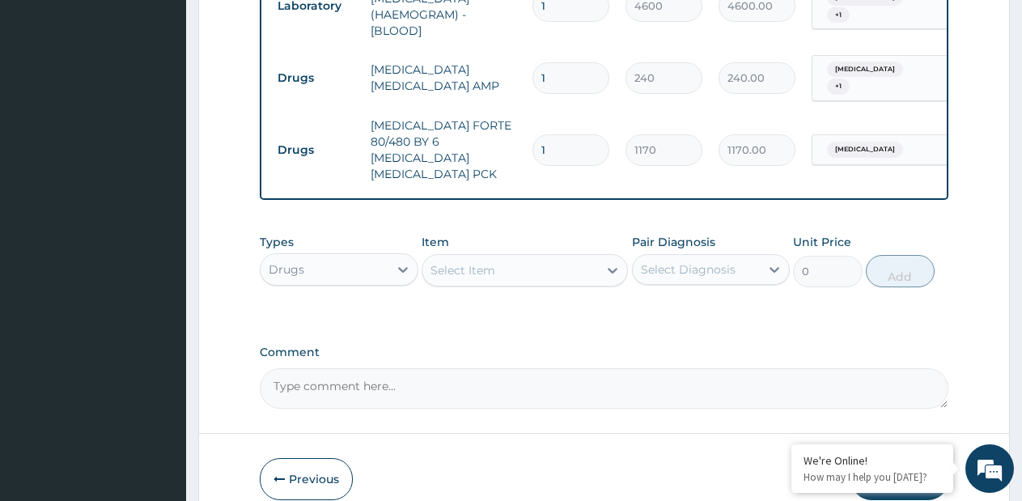
scroll to position [942, 0]
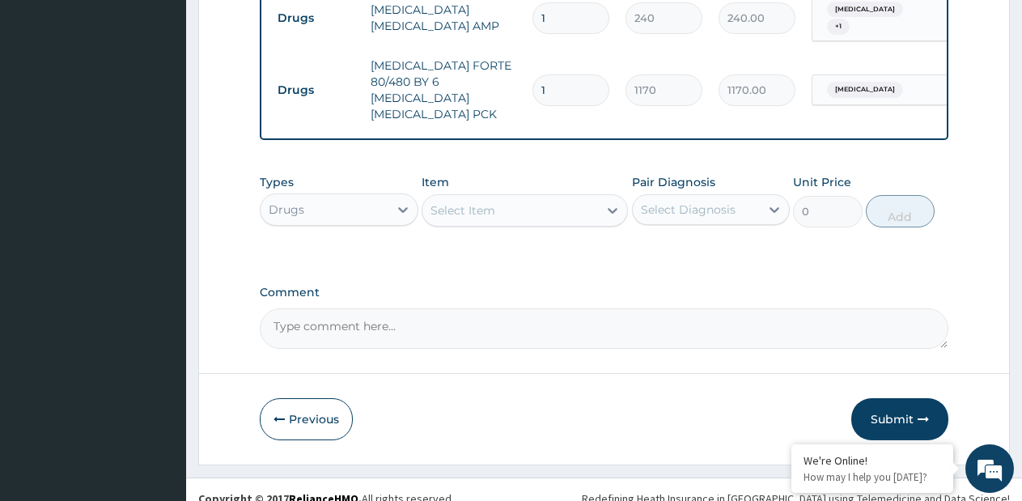
click at [584, 198] on div "Select Item" at bounding box center [511, 211] width 176 height 26
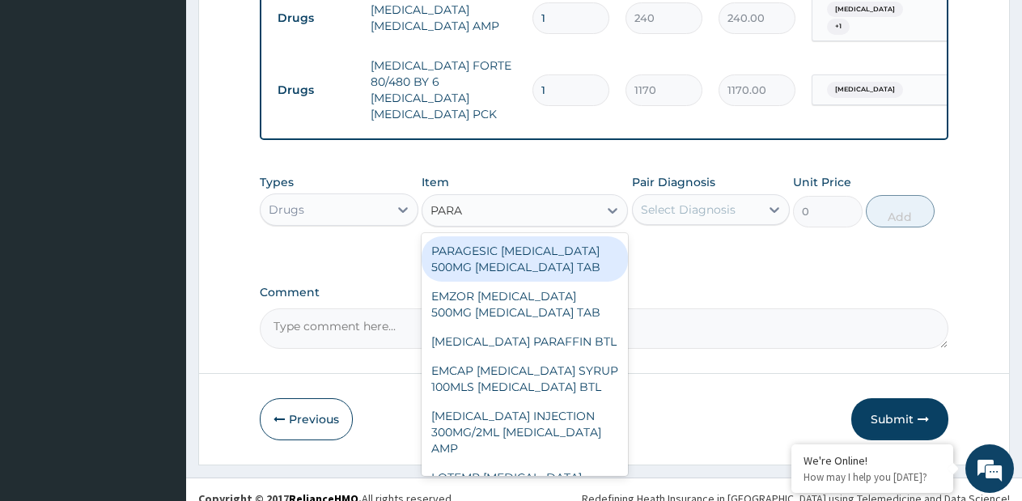
type input "PARAC"
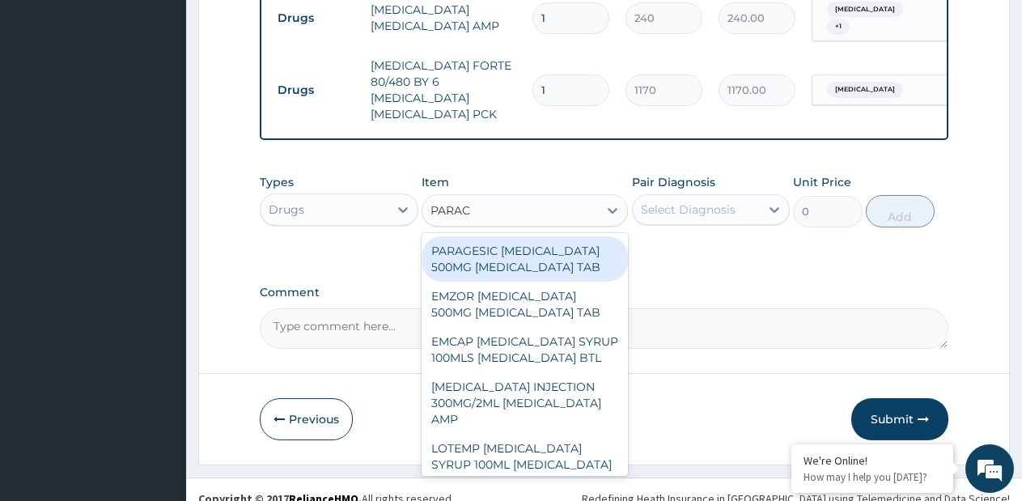
type input "15"
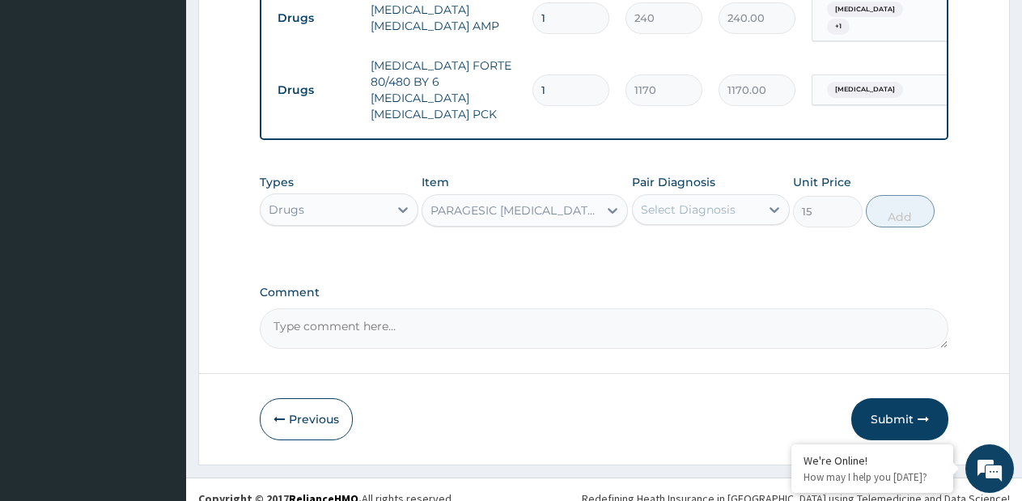
click at [686, 202] on div "Select Diagnosis" at bounding box center [688, 210] width 95 height 16
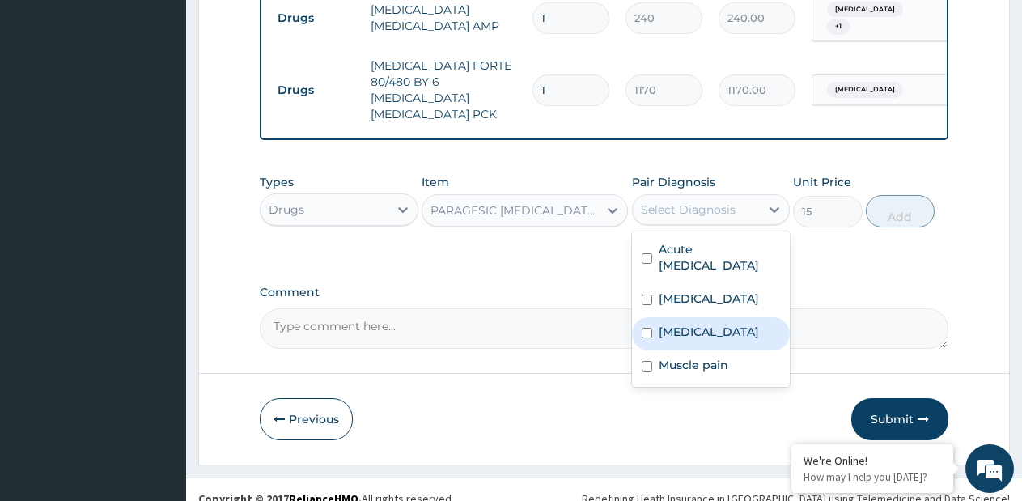
drag, startPoint x: 689, startPoint y: 310, endPoint x: 853, endPoint y: 233, distance: 181.4
click at [721, 295] on div "Acute upper respiratory infection Sepsis Malaria Muscle pain" at bounding box center [711, 309] width 159 height 155
drag, startPoint x: 689, startPoint y: 300, endPoint x: 773, endPoint y: 268, distance: 90.2
click at [690, 317] on div "Malaria" at bounding box center [711, 333] width 159 height 33
checkbox input "true"
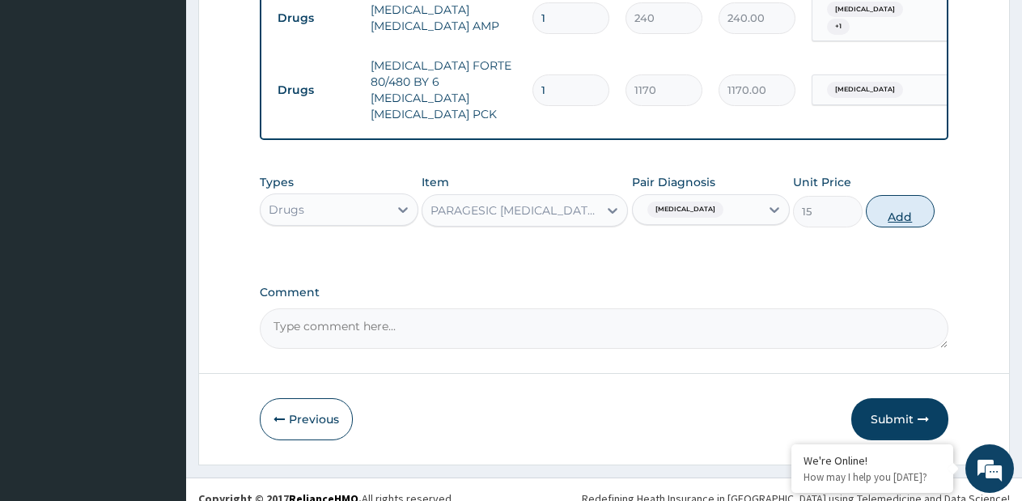
click at [874, 200] on button "Add" at bounding box center [900, 211] width 69 height 32
type input "0"
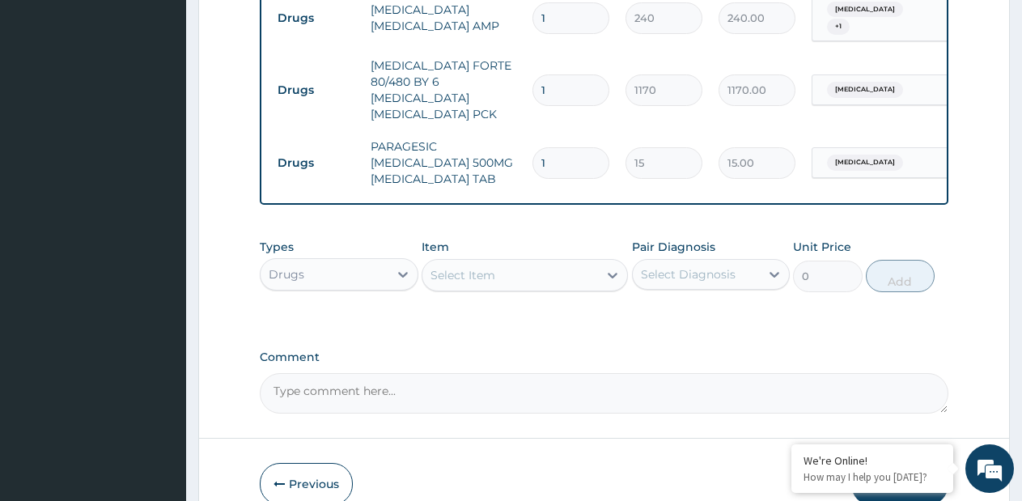
type input "18"
type input "270.00"
type input "18"
click at [557, 266] on div "Select Item" at bounding box center [511, 275] width 176 height 26
paste input "ARTEMETER INJECTION ARTEMETHER AMP"
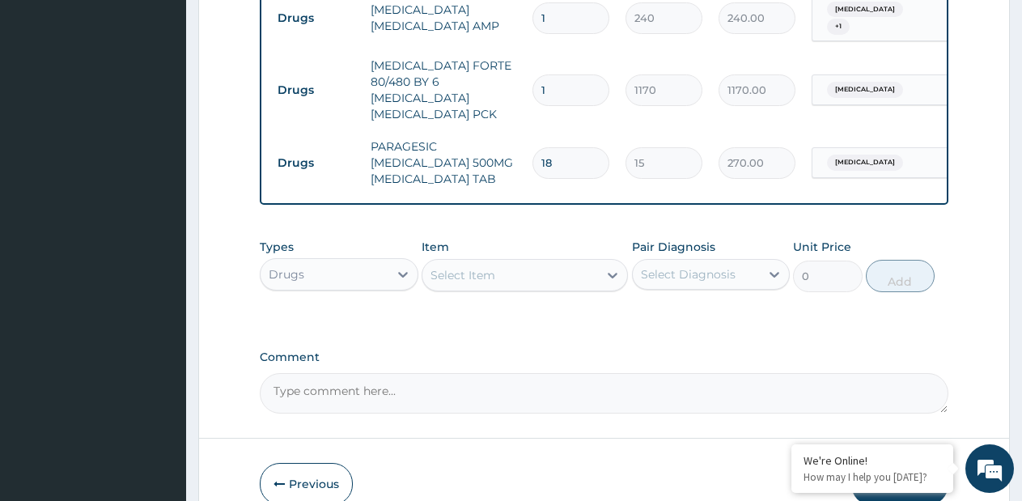
type input "ARTEMETER INJECTION ARTEMETHER AMP"
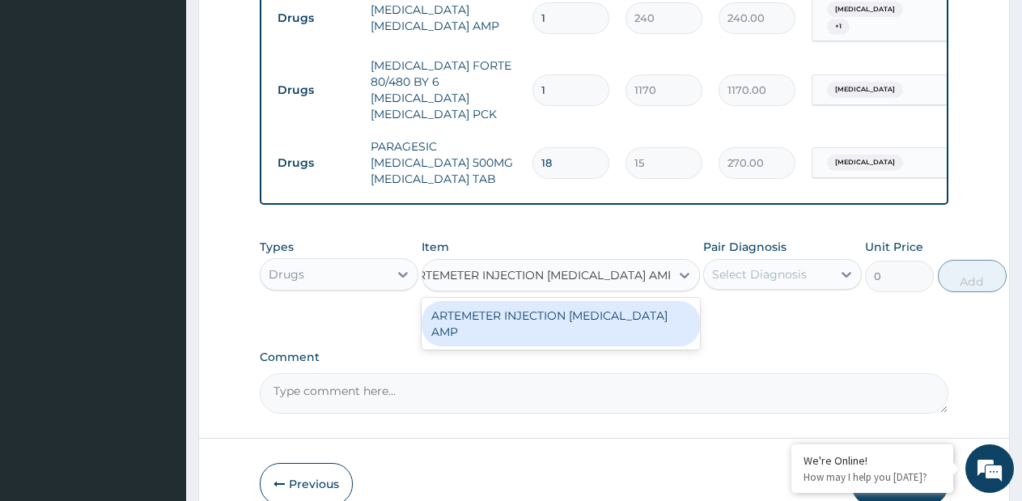
type input "1980"
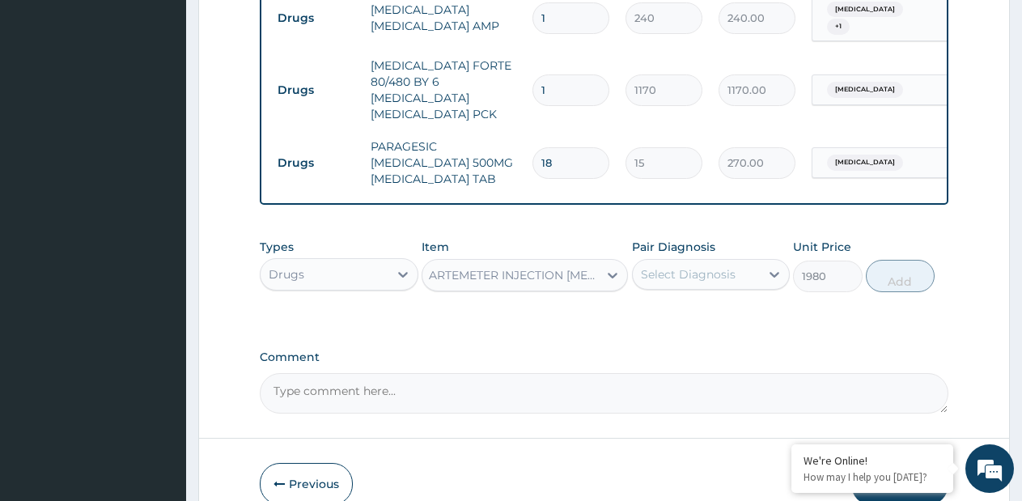
scroll to position [0, 2]
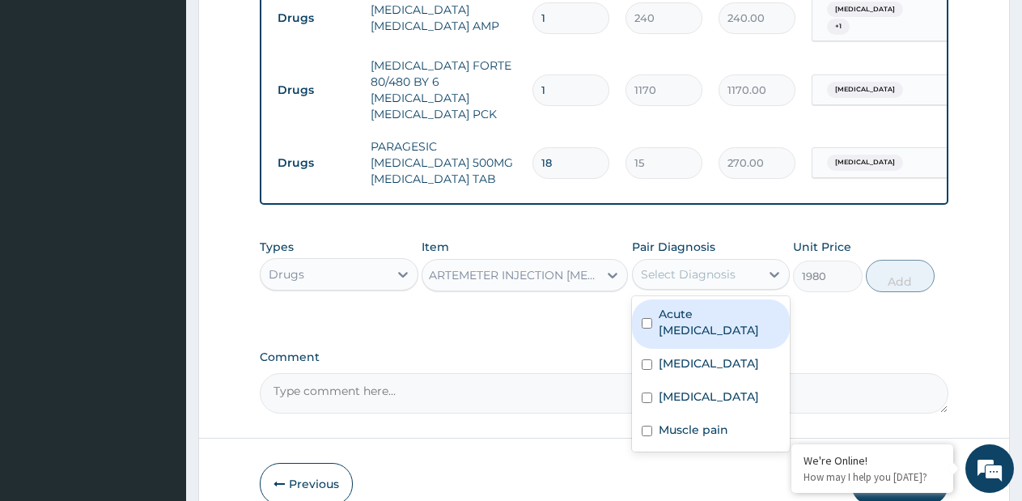
click at [726, 268] on div "Select Diagnosis" at bounding box center [697, 274] width 128 height 26
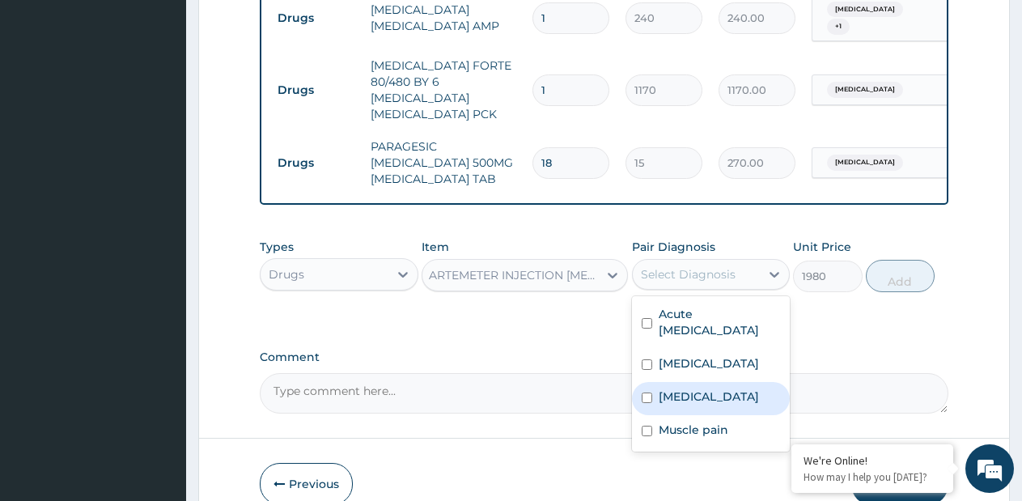
drag, startPoint x: 674, startPoint y: 381, endPoint x: 864, endPoint y: 281, distance: 214.7
click at [676, 389] on label "[MEDICAL_DATA]" at bounding box center [709, 397] width 100 height 16
checkbox input "true"
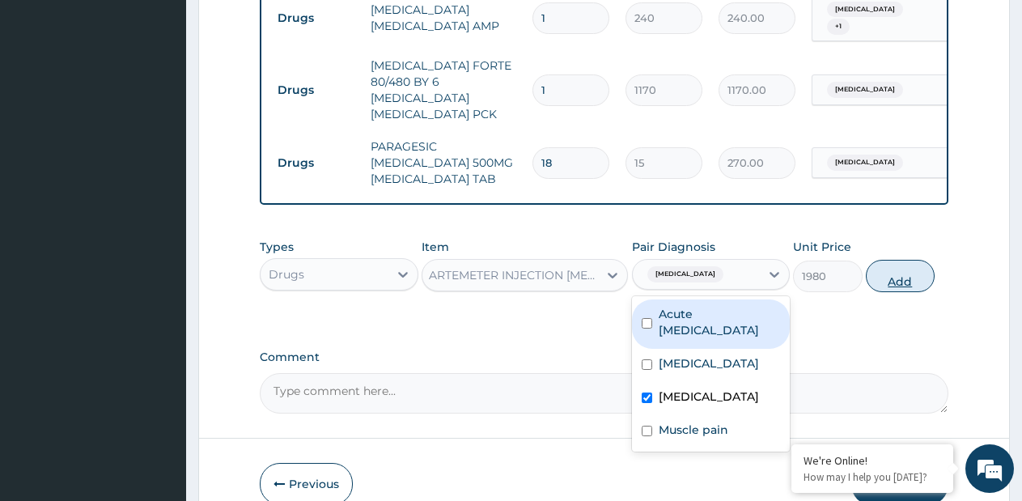
click at [911, 260] on button "Add" at bounding box center [900, 276] width 69 height 32
type input "0"
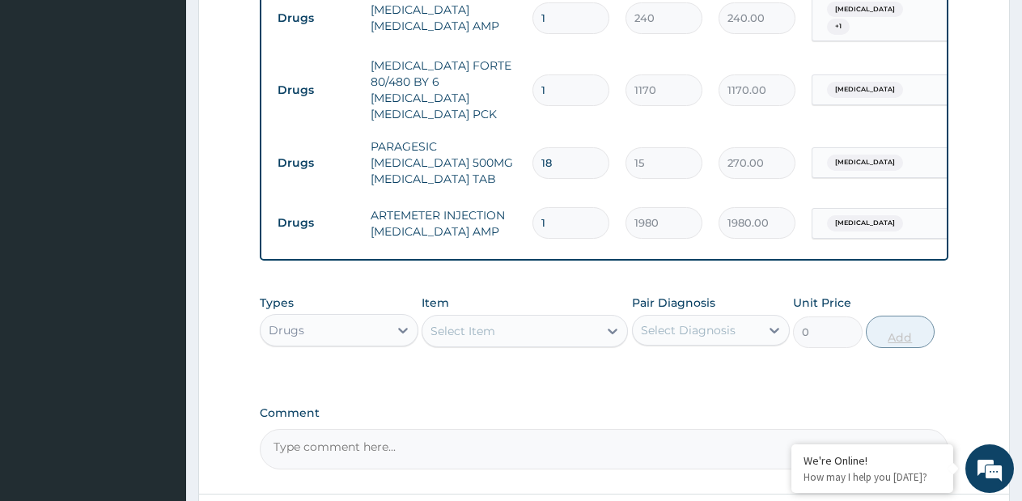
scroll to position [0, 0]
type input "2"
type input "3960.00"
type input "2"
click at [563, 318] on div "Select Item" at bounding box center [511, 331] width 176 height 26
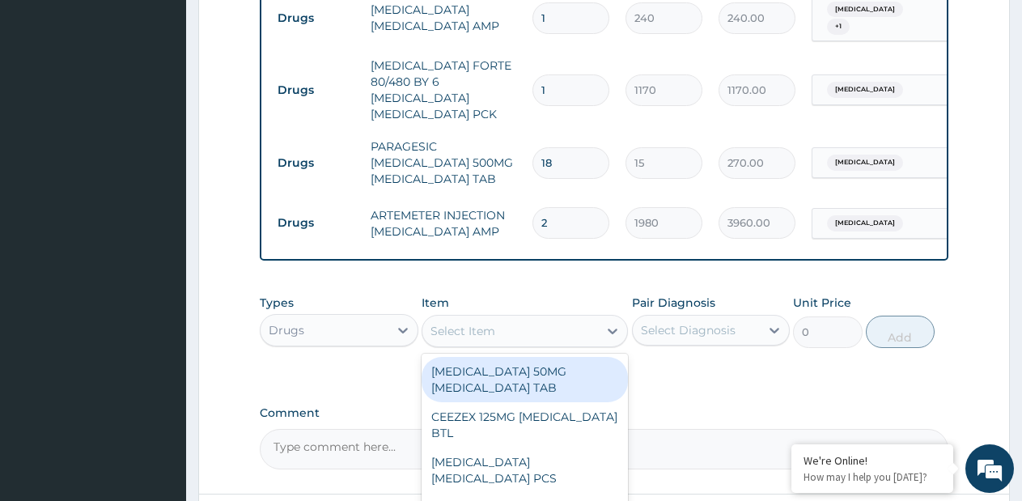
paste input "[MEDICAL_DATA] INJ 80MG"
type input "[MEDICAL_DATA] INJ 80MG"
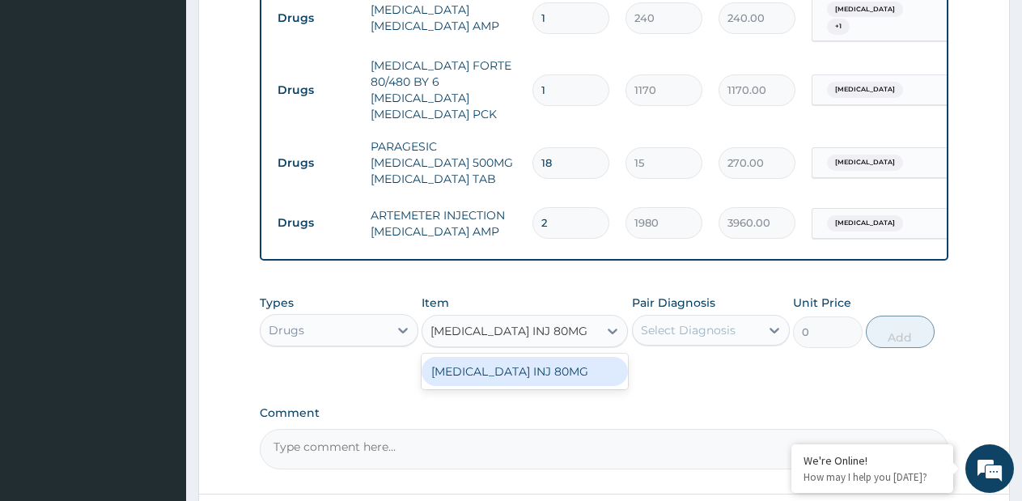
click at [580, 357] on div "[MEDICAL_DATA] INJ 80MG" at bounding box center [525, 371] width 206 height 29
type input "500"
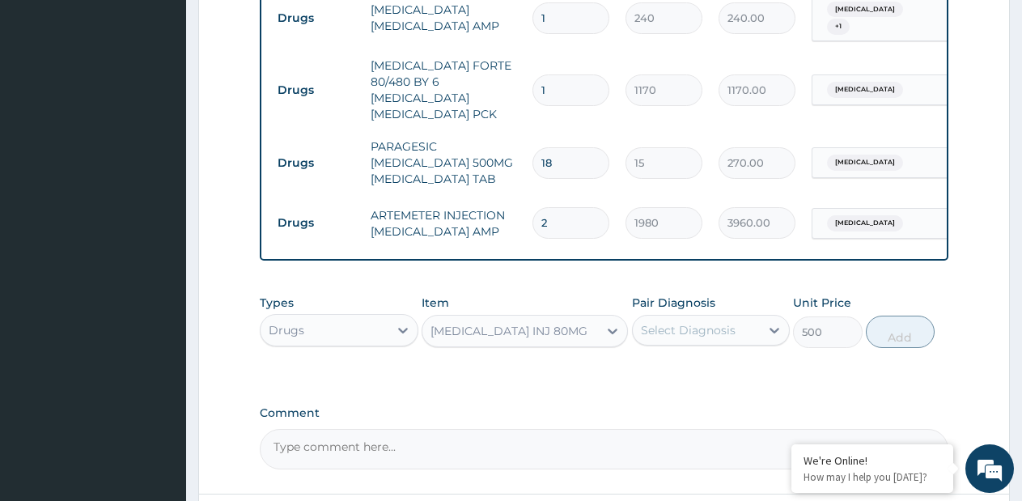
click at [672, 322] on div "Select Diagnosis" at bounding box center [688, 330] width 95 height 16
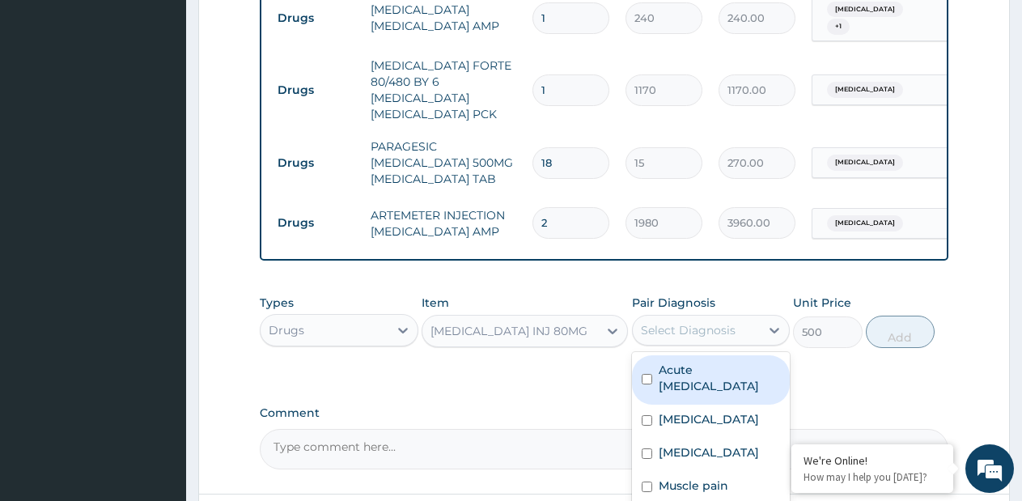
click at [746, 364] on label "Acute upper respiratory infection" at bounding box center [720, 378] width 122 height 32
checkbox input "true"
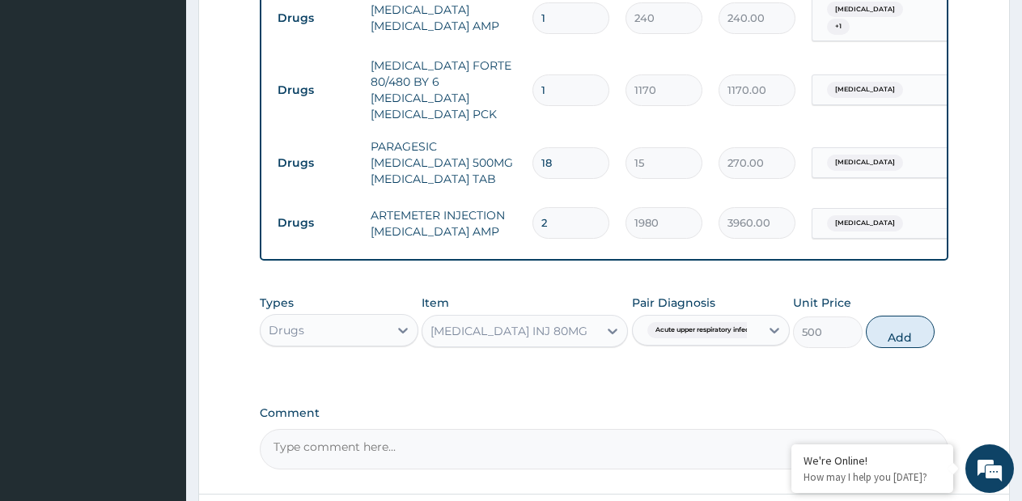
click at [727, 320] on div "Acute upper respiratory infect..." at bounding box center [694, 330] width 107 height 21
click at [895, 323] on button "Add" at bounding box center [900, 332] width 69 height 32
type input "0"
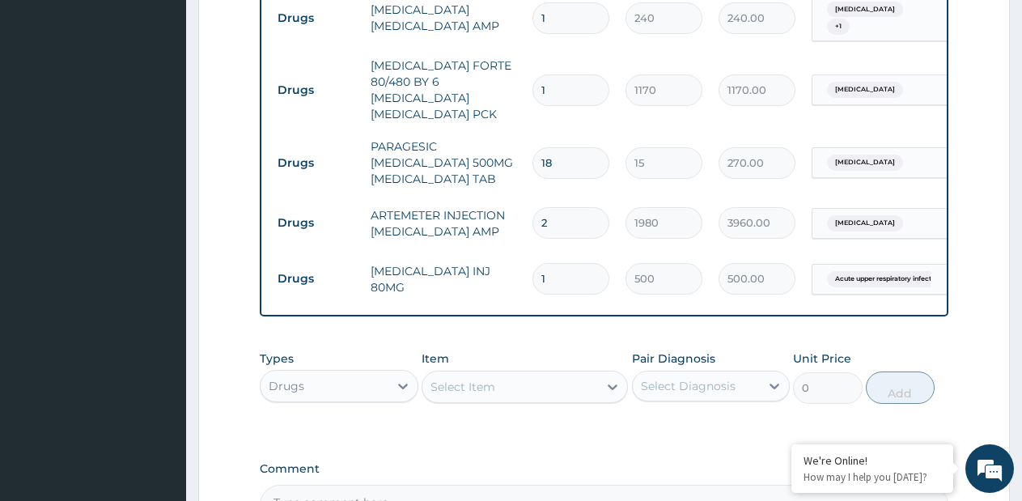
type input "2"
type input "1000.00"
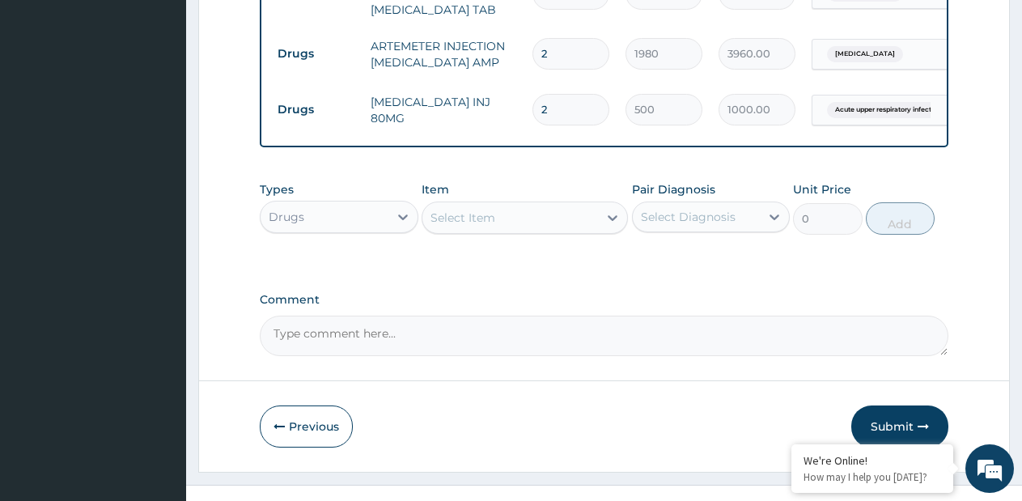
scroll to position [1118, 0]
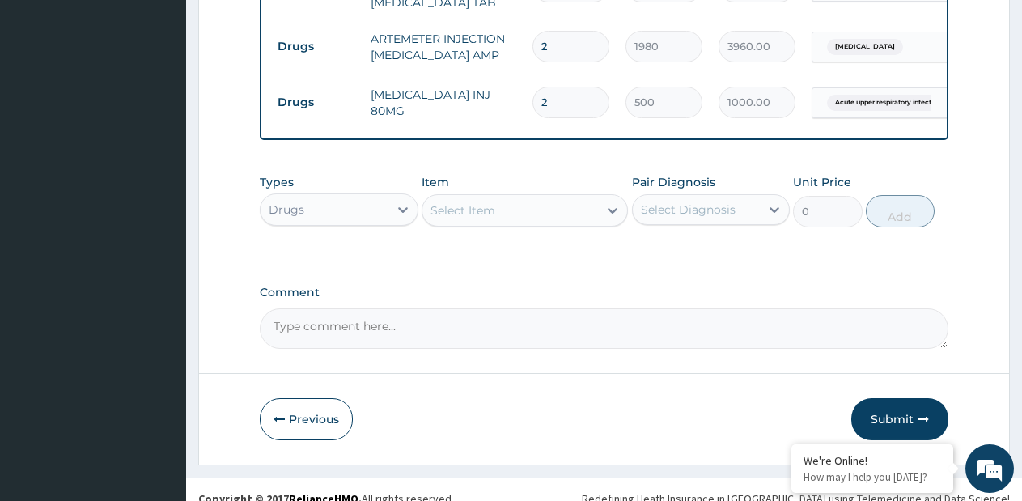
type input "2"
click at [555, 198] on div "Select Item" at bounding box center [511, 211] width 176 height 26
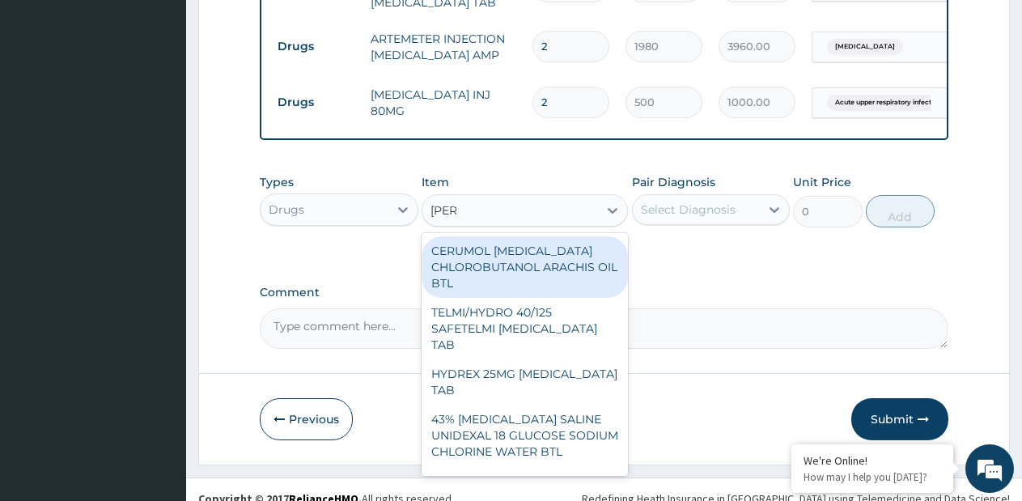
type input "LORAT"
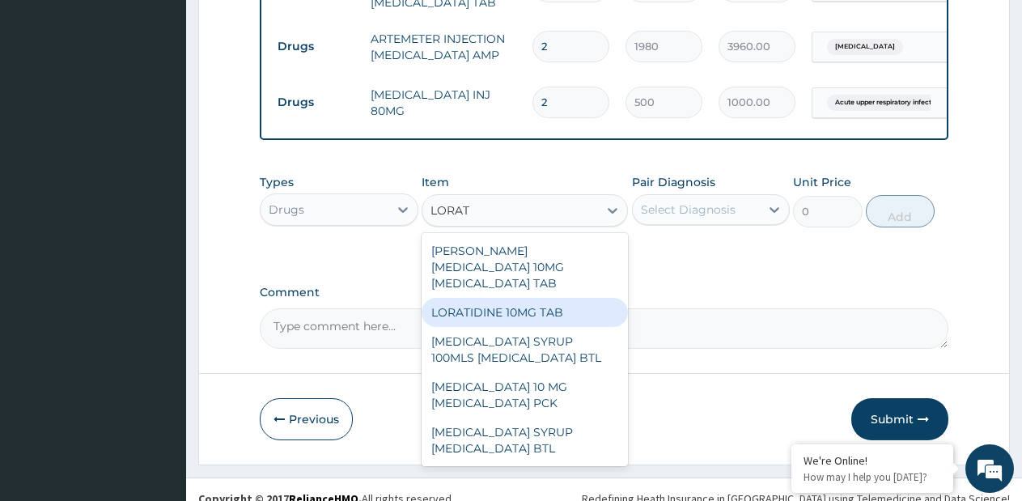
click at [551, 298] on div "LORATIDINE 10MG TAB" at bounding box center [525, 312] width 206 height 29
type input "70"
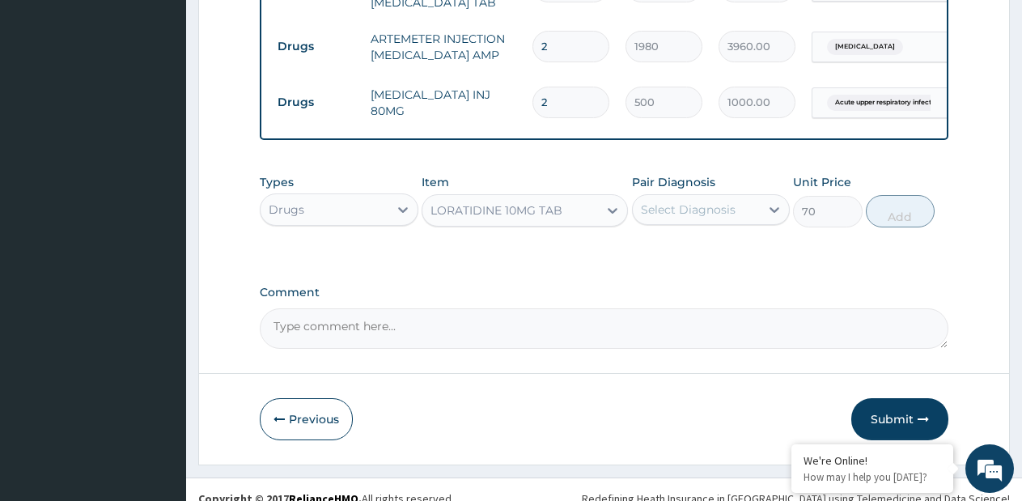
drag, startPoint x: 674, startPoint y: 202, endPoint x: 691, endPoint y: 211, distance: 20.3
click at [675, 202] on div "Select Diagnosis" at bounding box center [697, 210] width 128 height 26
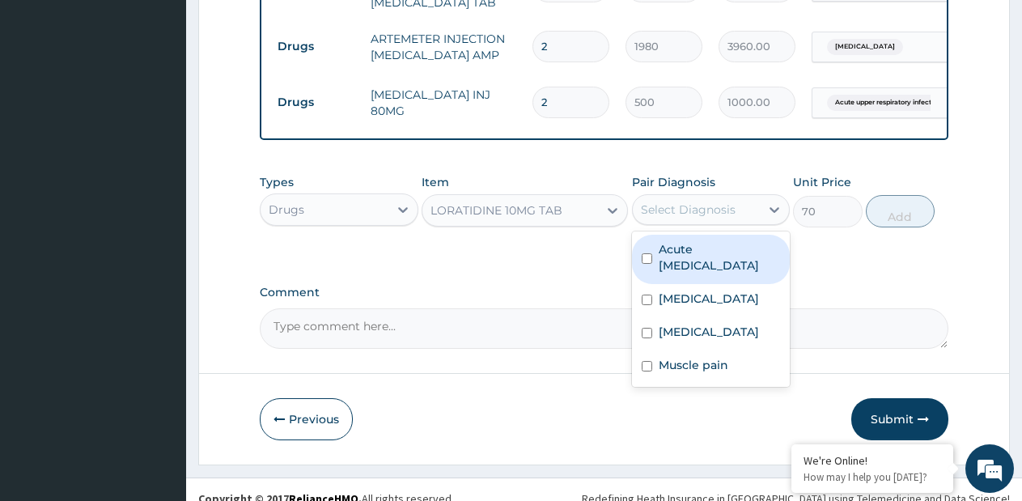
drag, startPoint x: 698, startPoint y: 251, endPoint x: 888, endPoint y: 219, distance: 193.0
click at [721, 244] on label "Acute upper respiratory infection" at bounding box center [720, 257] width 122 height 32
checkbox input "true"
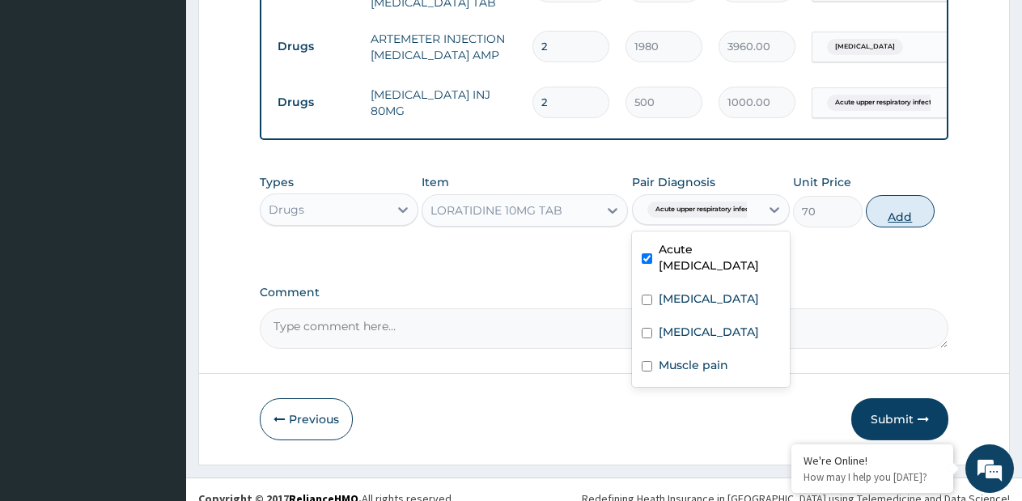
click at [905, 198] on button "Add" at bounding box center [900, 211] width 69 height 32
type input "0"
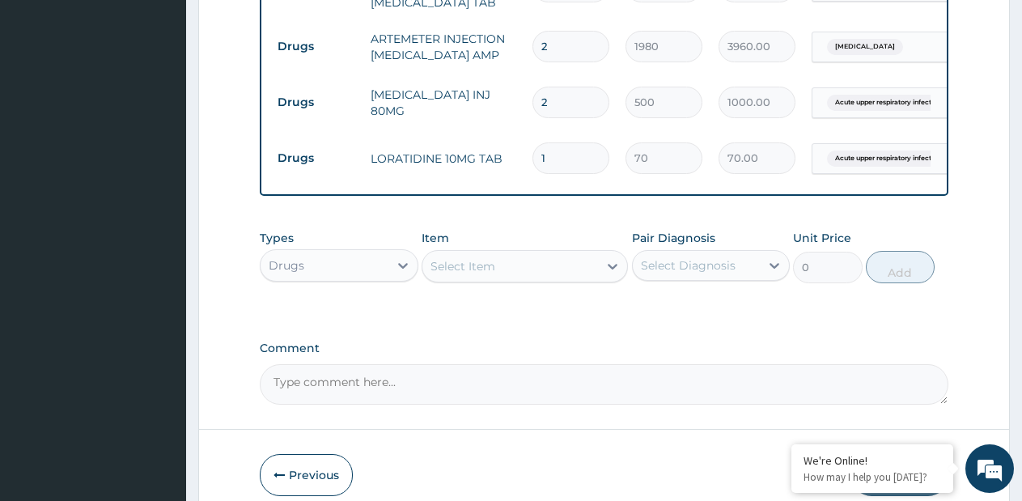
type input "5"
type input "350.00"
type input "5"
click at [547, 253] on div "Select Item" at bounding box center [511, 266] width 176 height 26
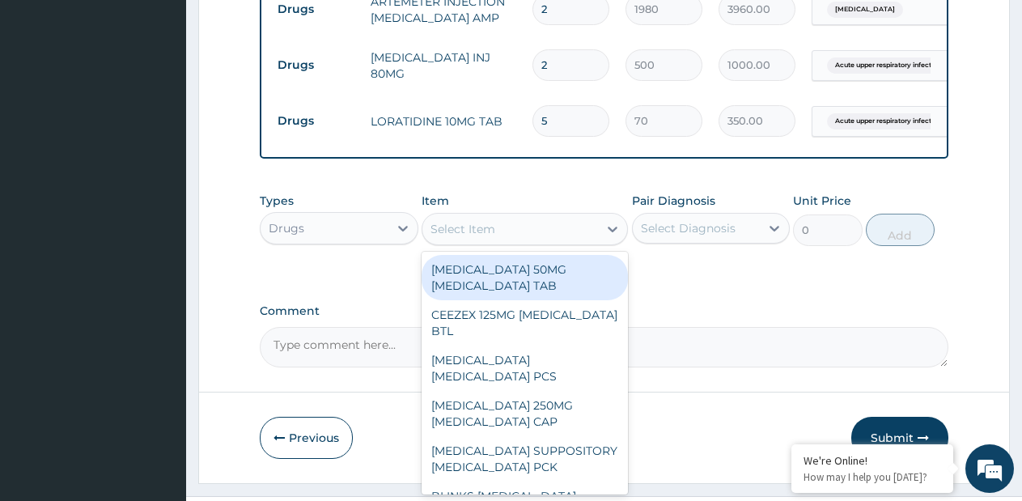
scroll to position [1174, 0]
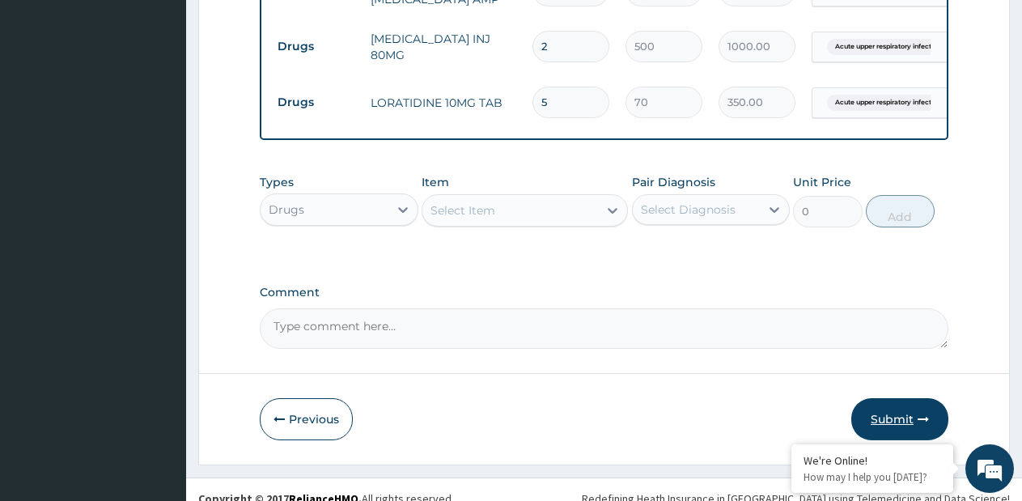
click at [886, 398] on button "Submit" at bounding box center [900, 419] width 97 height 42
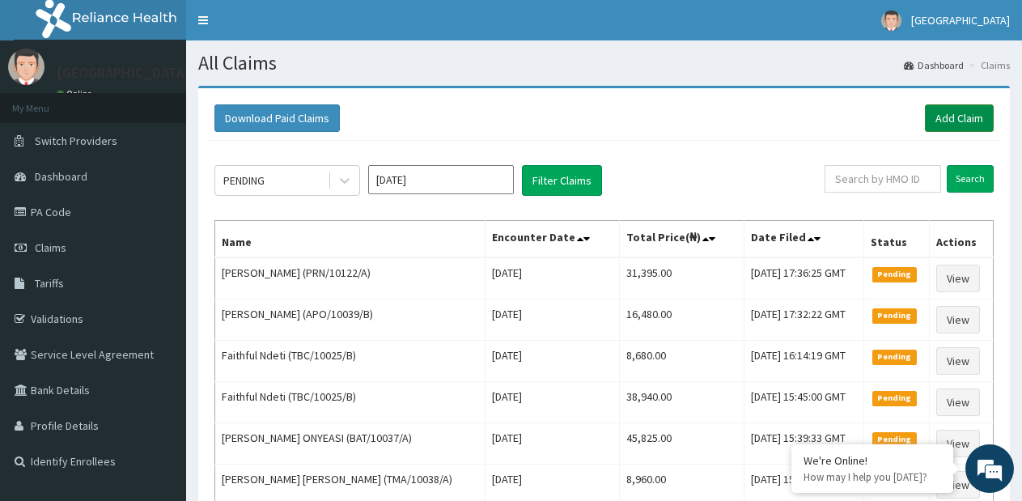
click at [951, 120] on link "Add Claim" at bounding box center [959, 118] width 69 height 28
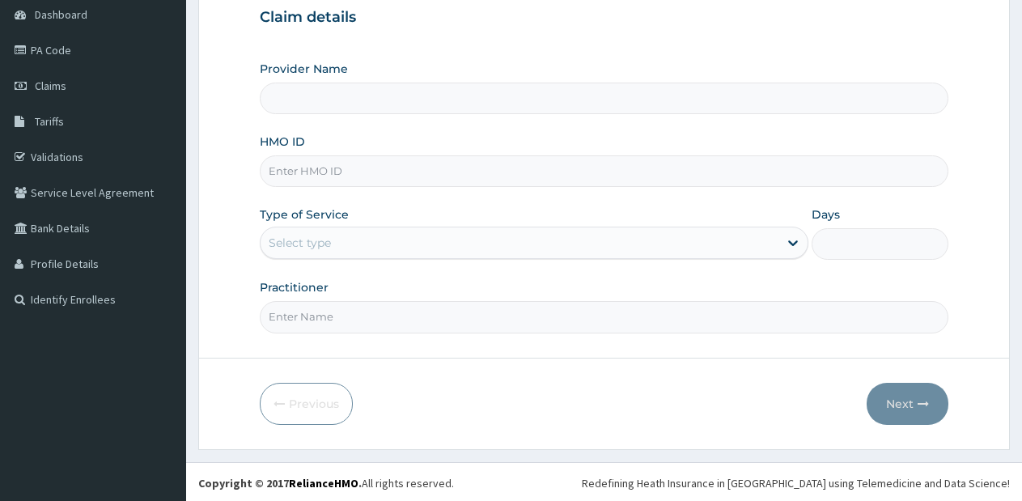
click at [593, 169] on input "HMO ID" at bounding box center [604, 171] width 689 height 32
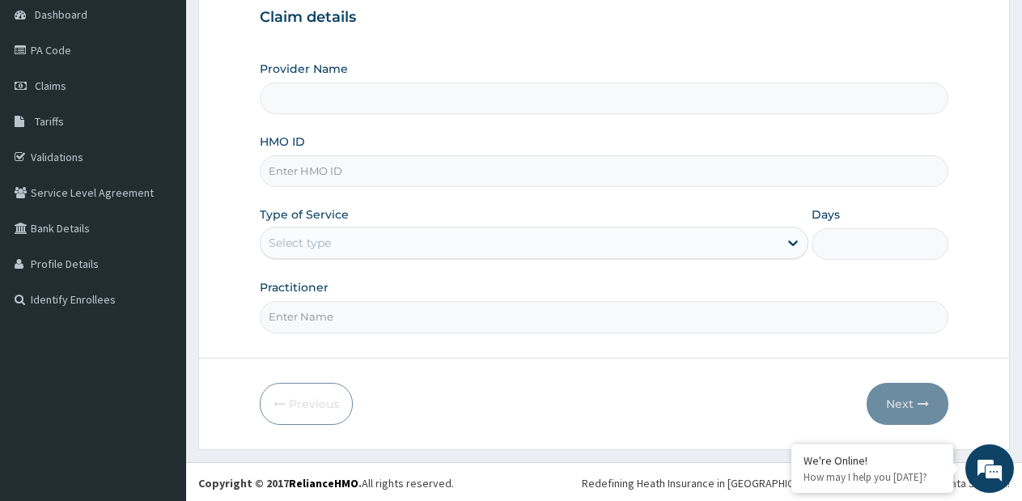
type input "[GEOGRAPHIC_DATA]- [GEOGRAPHIC_DATA] estate"
type input "FOR/10023/A"
click at [486, 249] on div "Select type" at bounding box center [519, 243] width 517 height 26
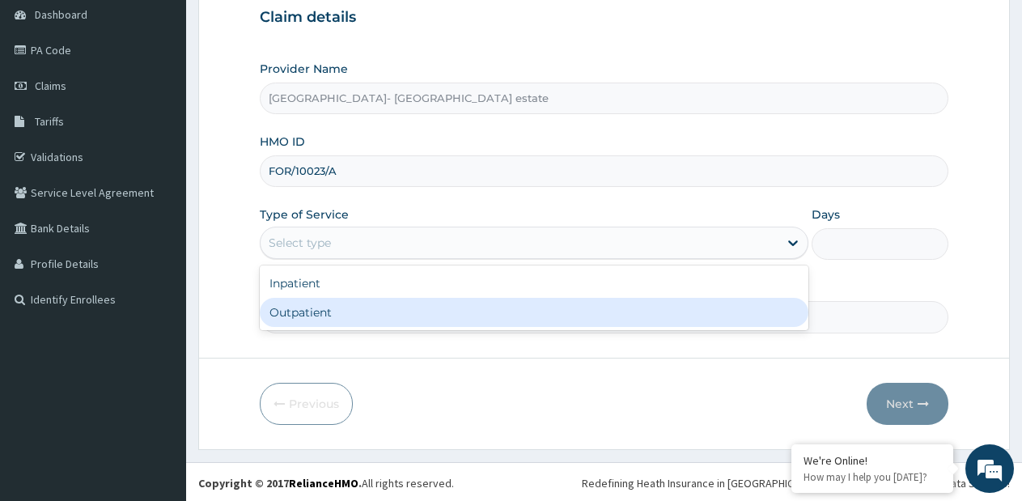
click at [418, 315] on div "Outpatient" at bounding box center [534, 312] width 548 height 29
type input "1"
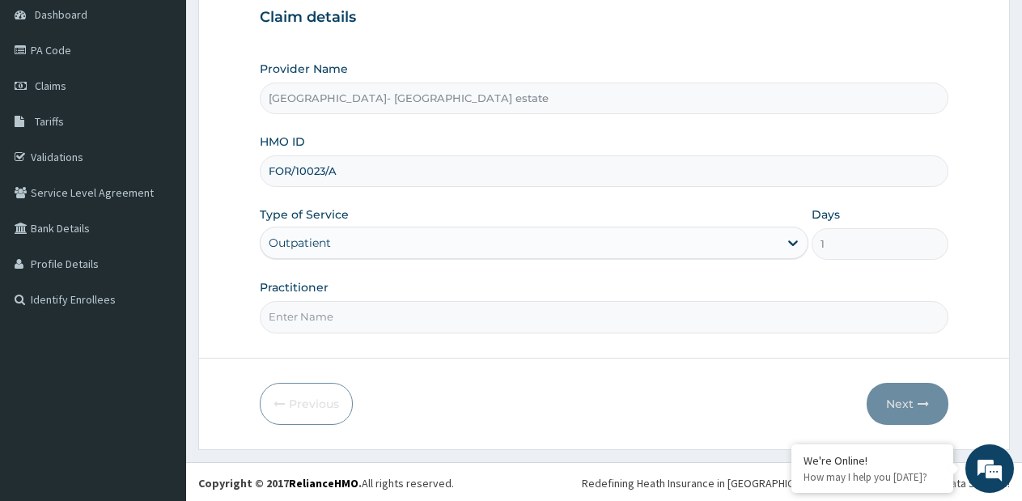
scroll to position [164, 0]
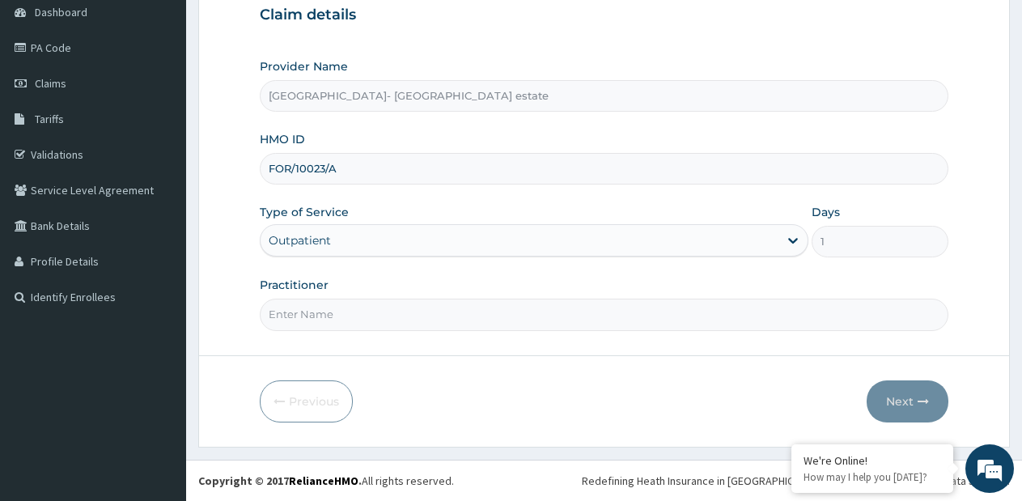
click at [432, 321] on input "Practitioner" at bounding box center [604, 315] width 689 height 32
type input "GP"
click at [898, 399] on button "Next" at bounding box center [908, 402] width 82 height 42
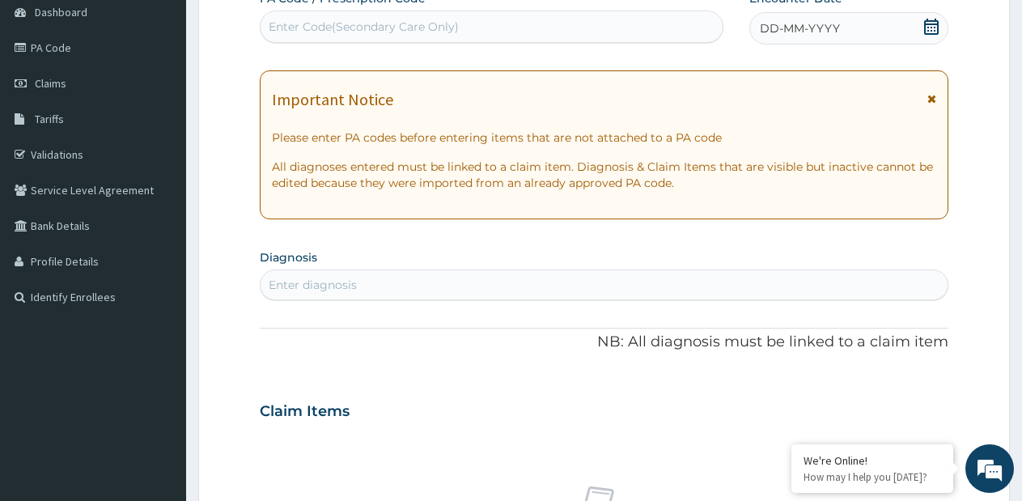
click at [640, 20] on div "Enter Code(Secondary Care Only)" at bounding box center [492, 27] width 462 height 26
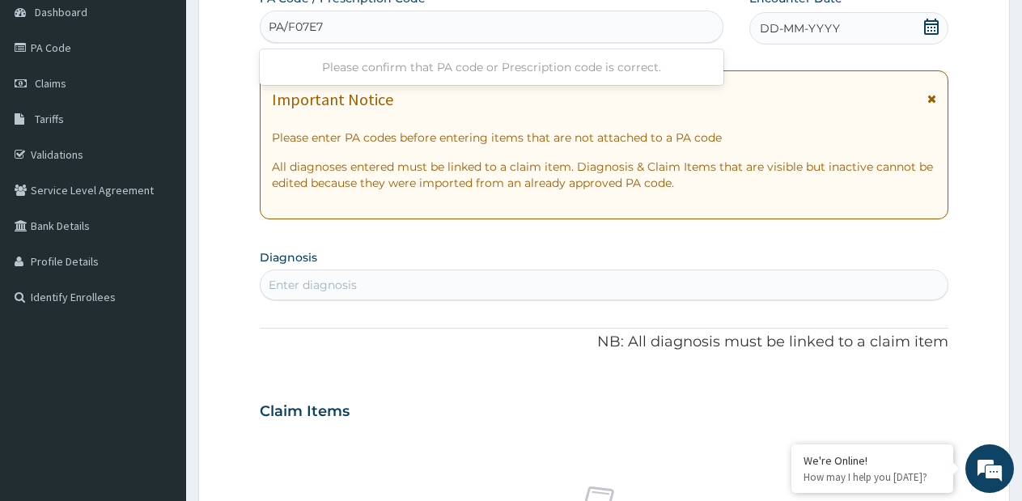
type input "PA/F07E72"
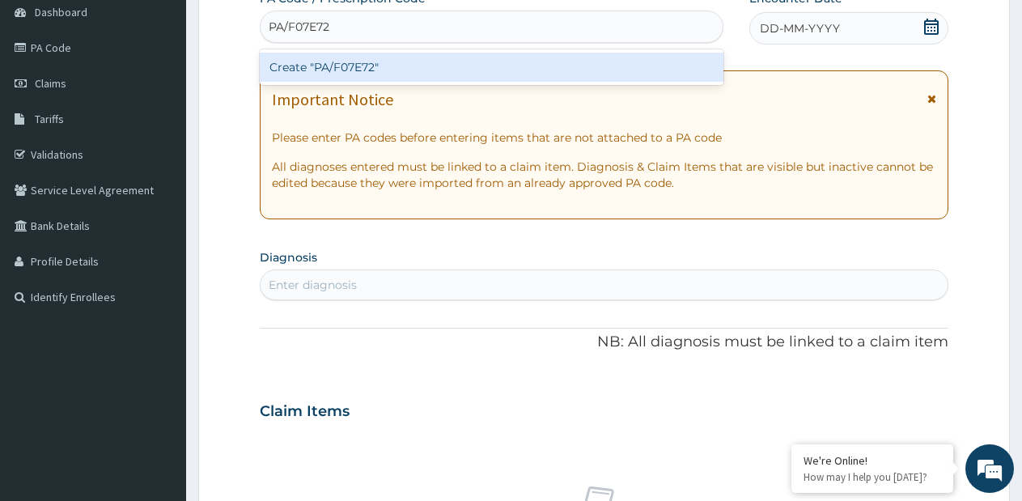
click at [527, 70] on div "Create "PA/F07E72"" at bounding box center [492, 67] width 464 height 29
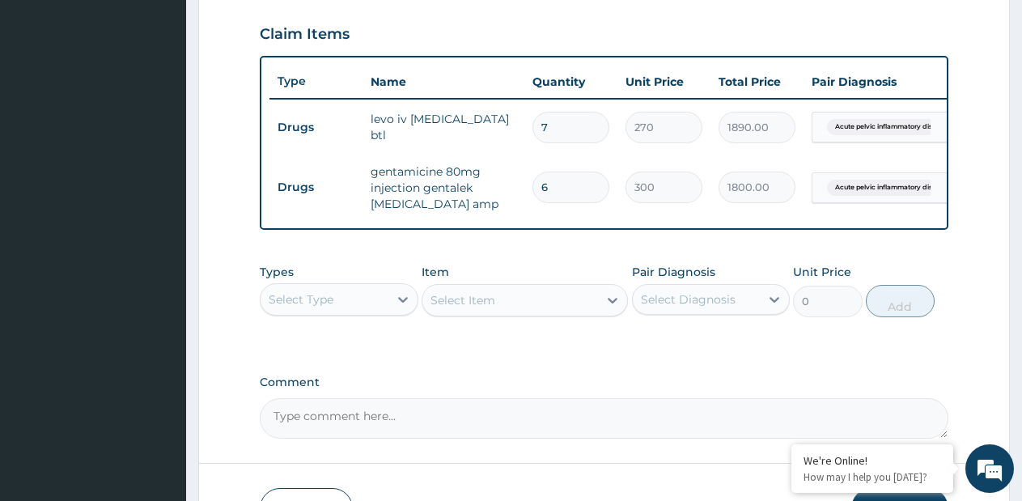
scroll to position [645, 0]
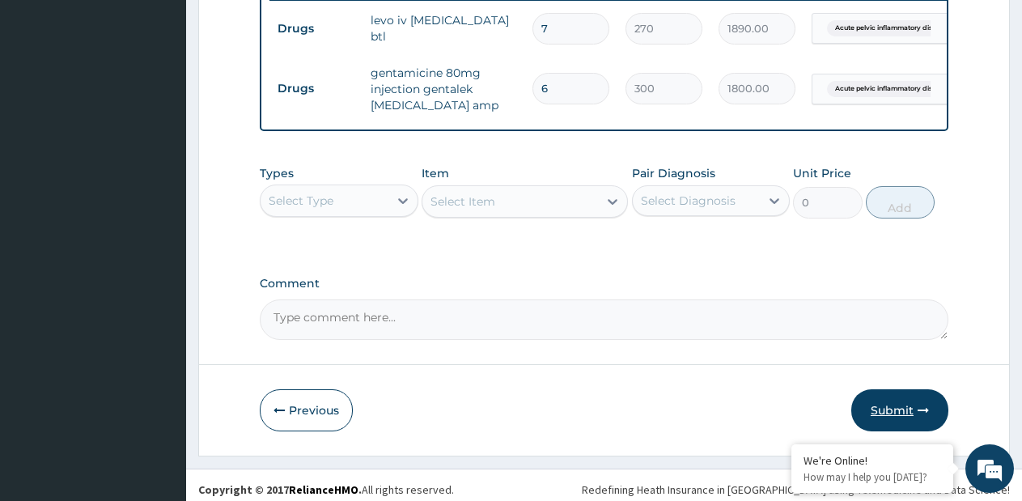
click at [902, 428] on button "Submit" at bounding box center [900, 410] width 97 height 42
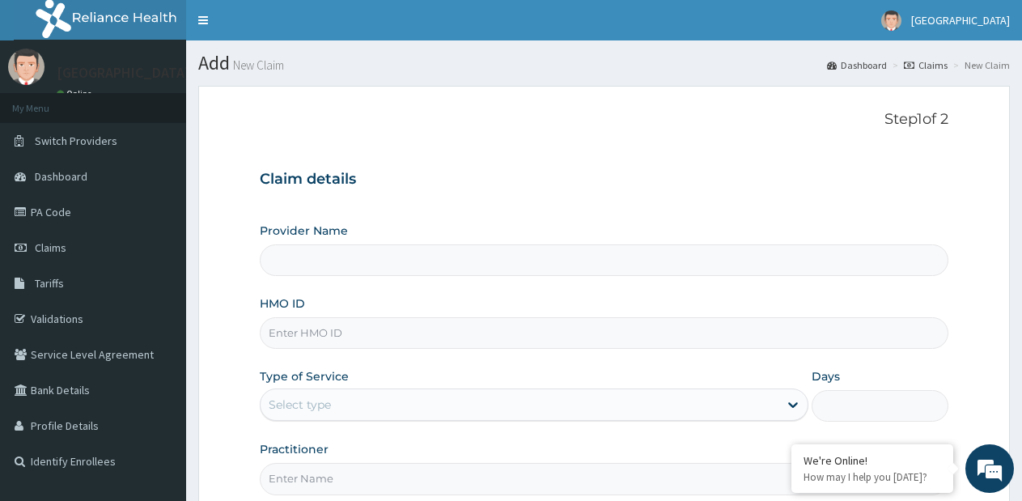
click at [379, 344] on input "HMO ID" at bounding box center [604, 333] width 689 height 32
type input "[GEOGRAPHIC_DATA]- [GEOGRAPHIC_DATA] estate"
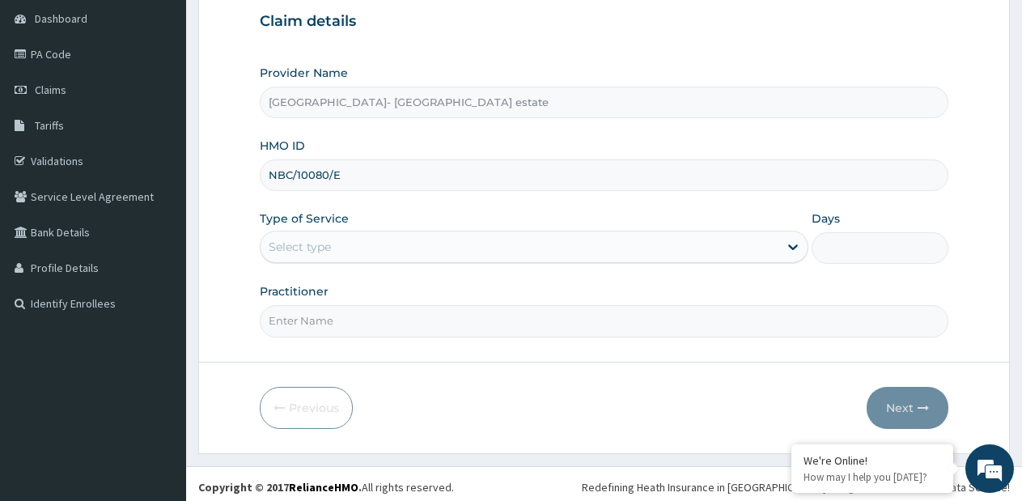
scroll to position [164, 0]
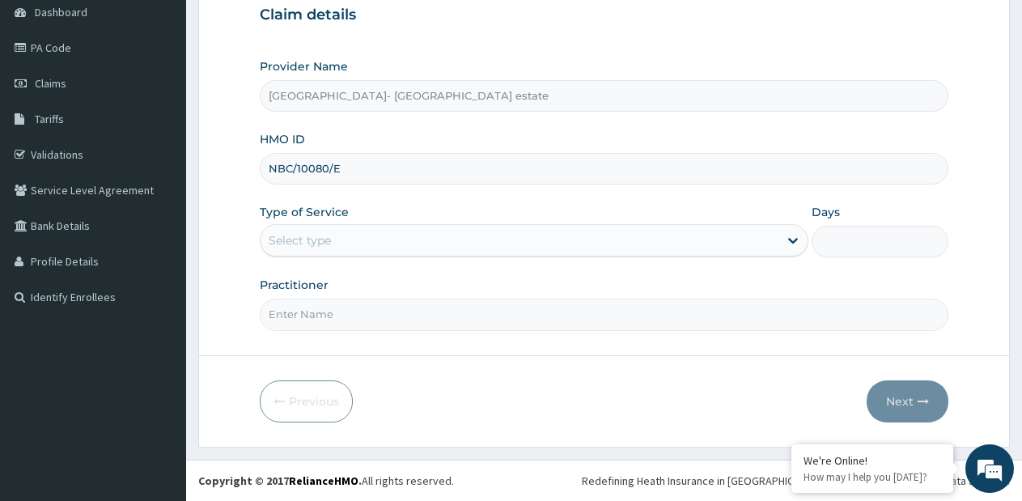
type input "NBC/10080/E"
drag, startPoint x: 459, startPoint y: 244, endPoint x: 453, endPoint y: 262, distance: 19.7
click at [459, 244] on div "Select type" at bounding box center [519, 240] width 517 height 26
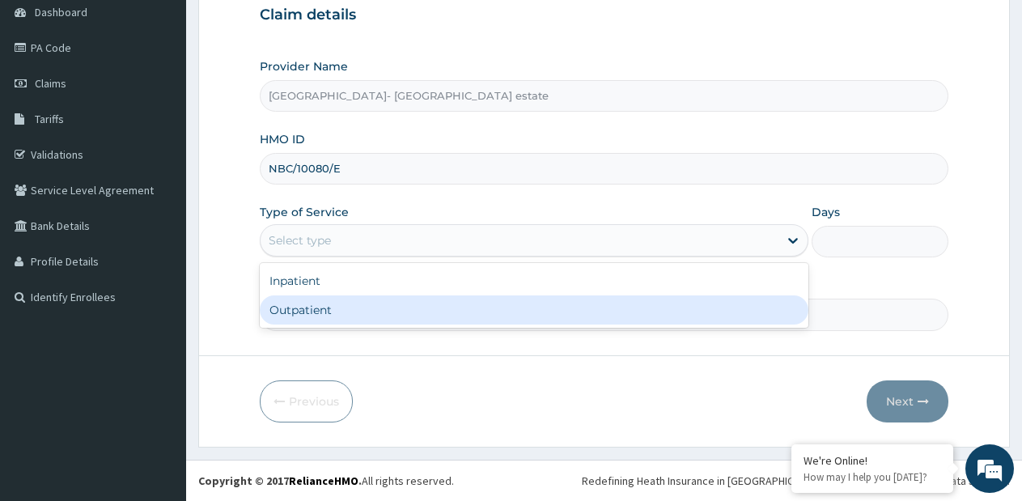
click at [383, 312] on div "Outpatient" at bounding box center [534, 309] width 548 height 29
type input "1"
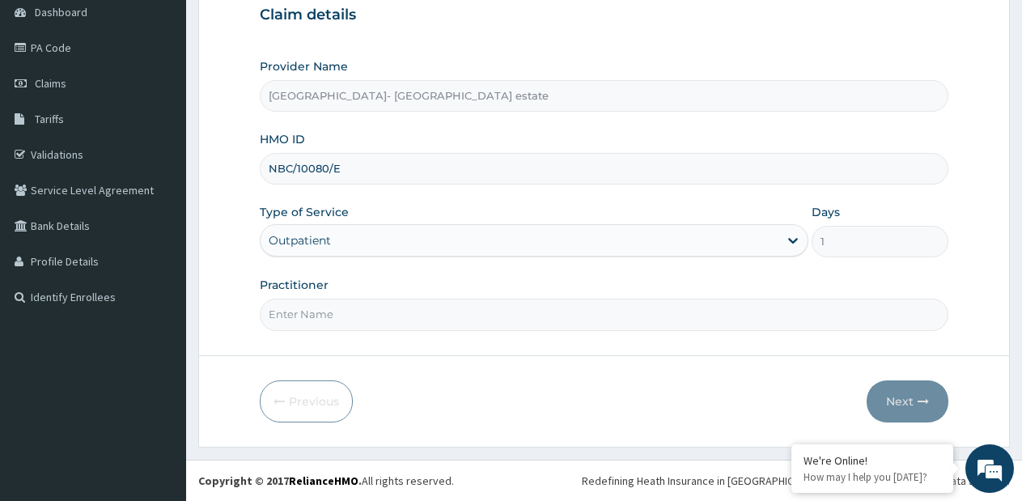
click at [378, 317] on input "Practitioner" at bounding box center [604, 315] width 689 height 32
type input "GP"
click at [928, 403] on icon "button" at bounding box center [923, 401] width 11 height 11
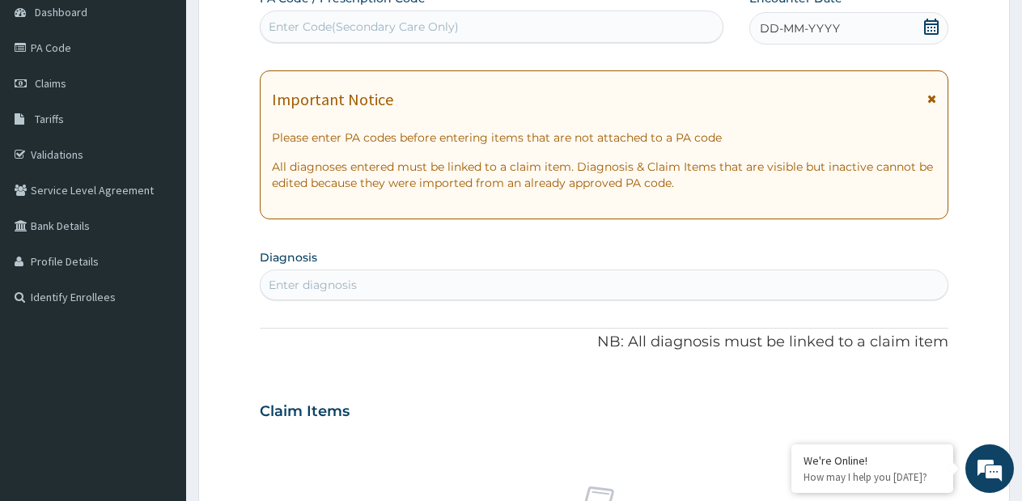
click at [640, 28] on div "Enter Code(Secondary Care Only)" at bounding box center [492, 27] width 462 height 26
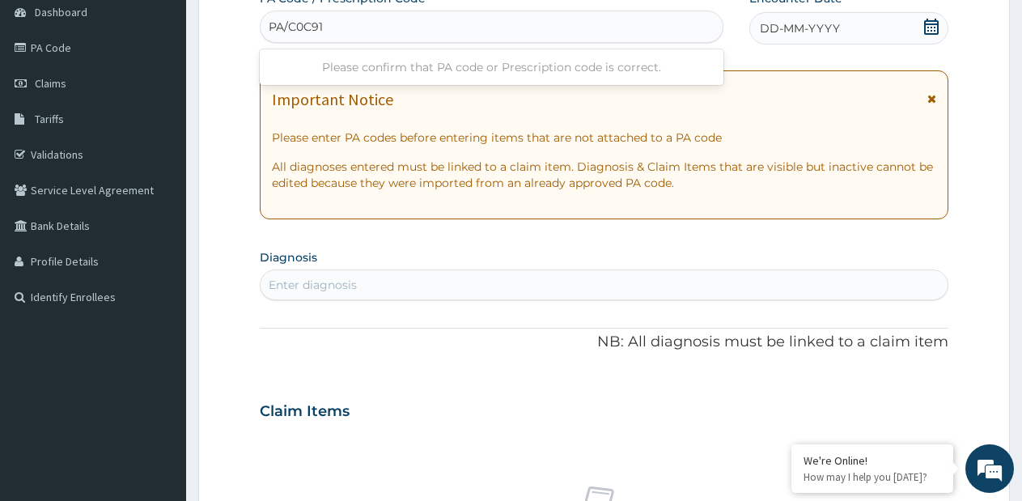
type input "PA/C0C917"
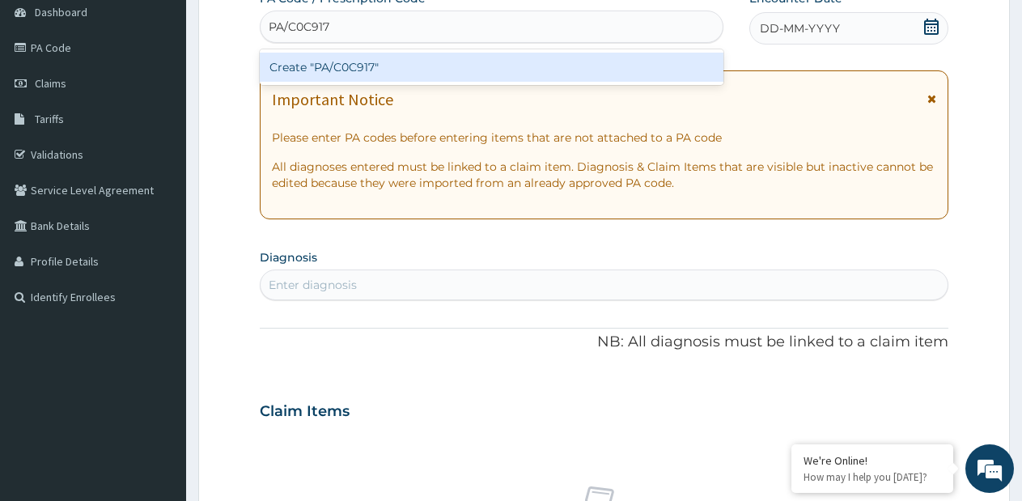
click at [538, 66] on div "Create "PA/C0C917"" at bounding box center [492, 67] width 464 height 29
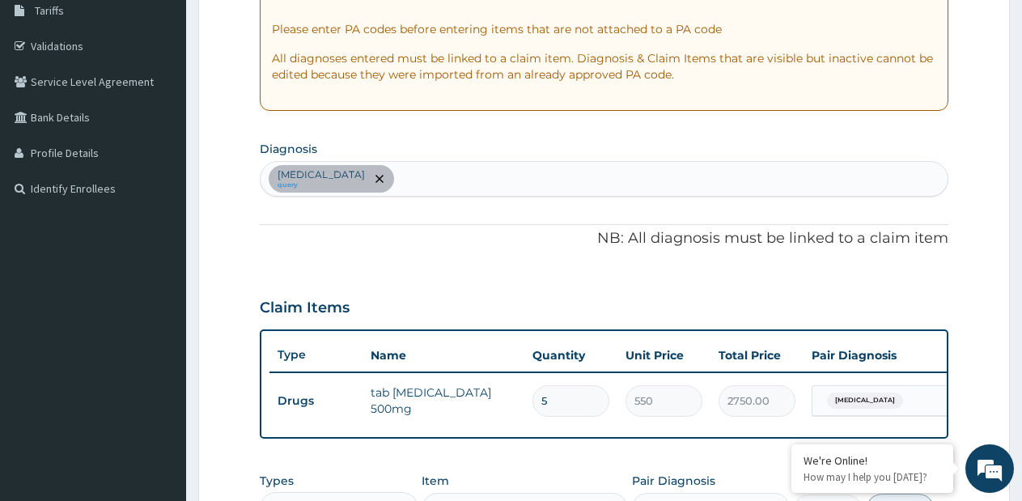
scroll to position [107, 0]
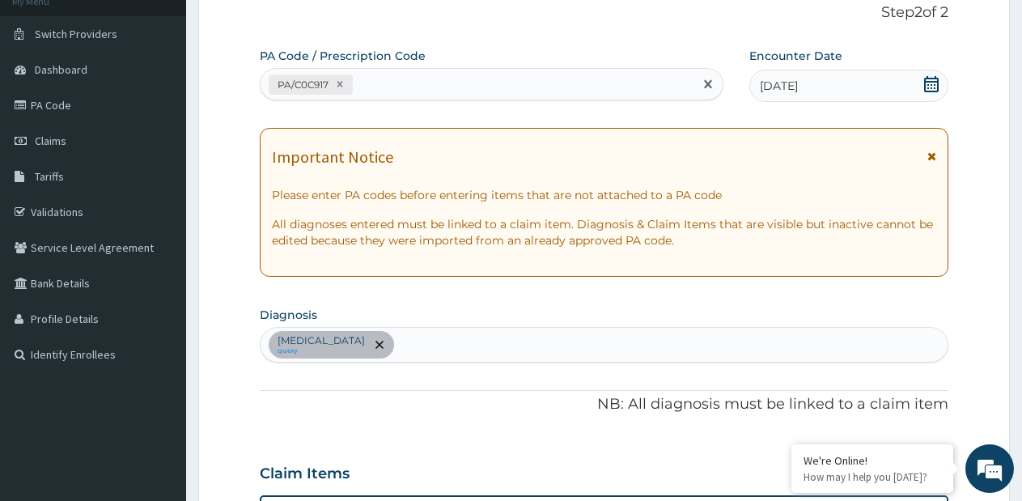
click at [575, 82] on div "PA/C0C917" at bounding box center [477, 84] width 433 height 27
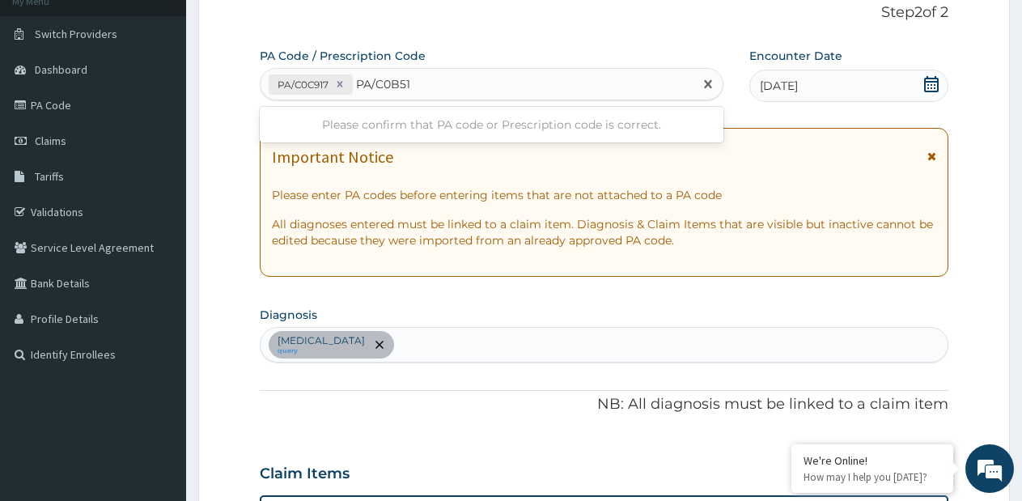
type input "PA/C0B510"
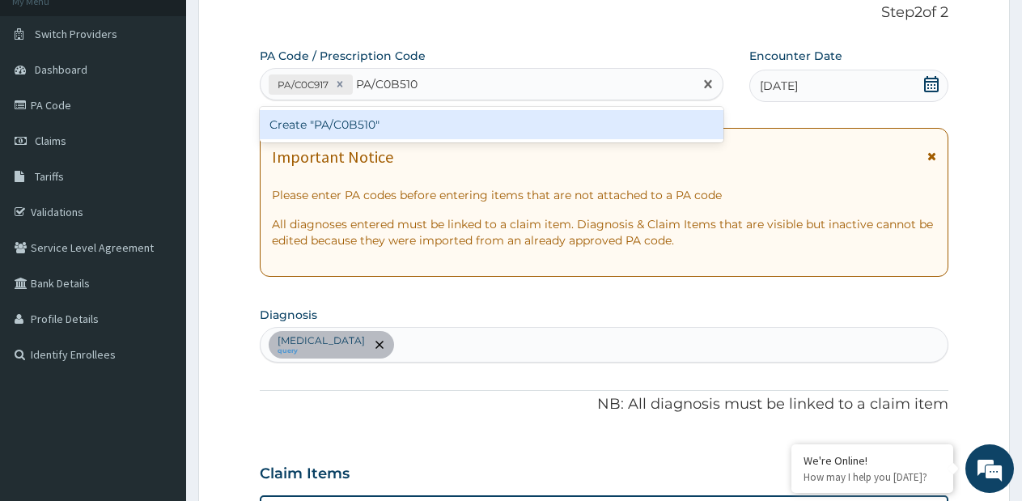
click at [573, 121] on div "Create "PA/C0B510"" at bounding box center [492, 124] width 464 height 29
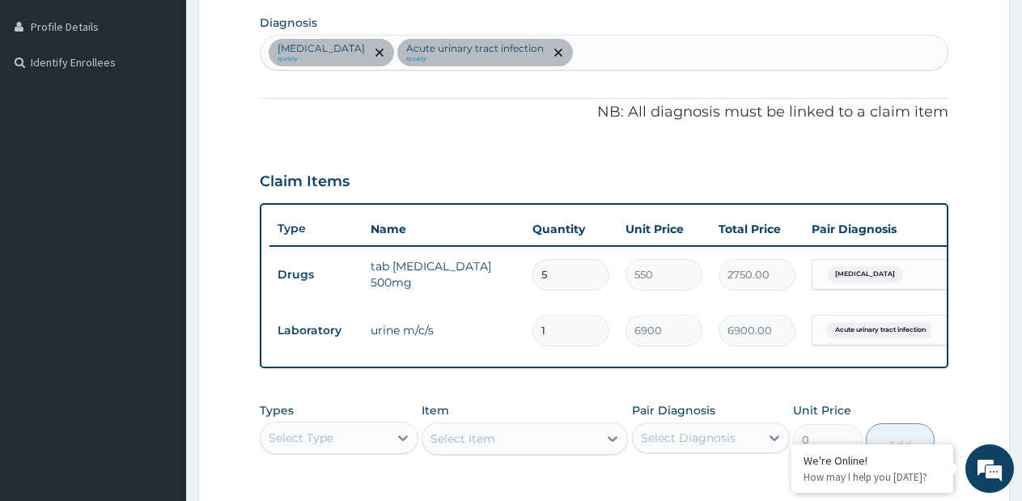
scroll to position [398, 0]
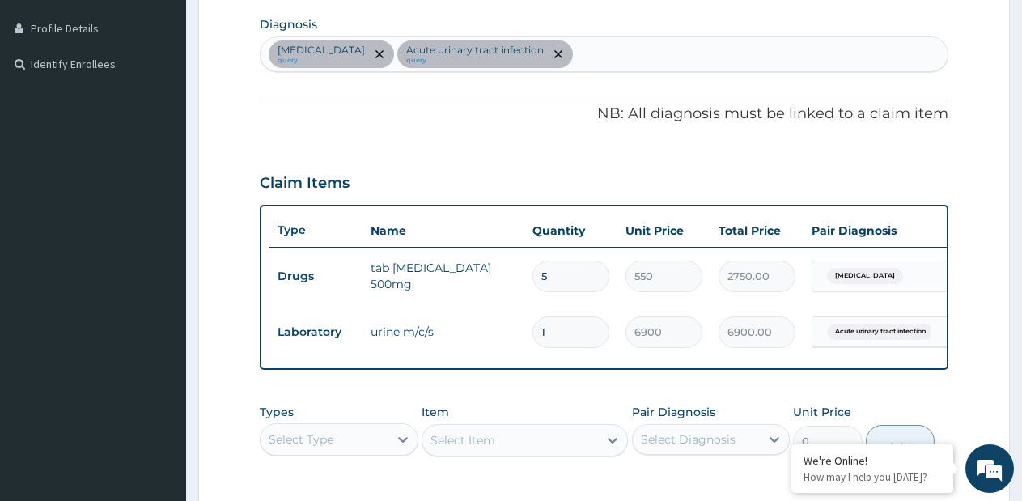
click at [625, 60] on div "Bacterial sepsis query Acute urinary tract infection query" at bounding box center [604, 54] width 687 height 34
type input "MALARI"
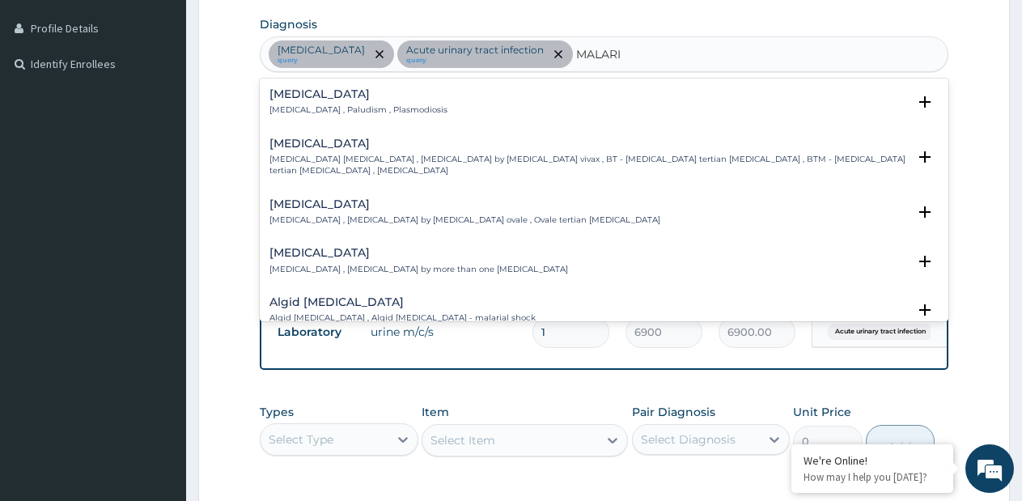
click at [393, 100] on h4 "Malaria" at bounding box center [359, 94] width 178 height 12
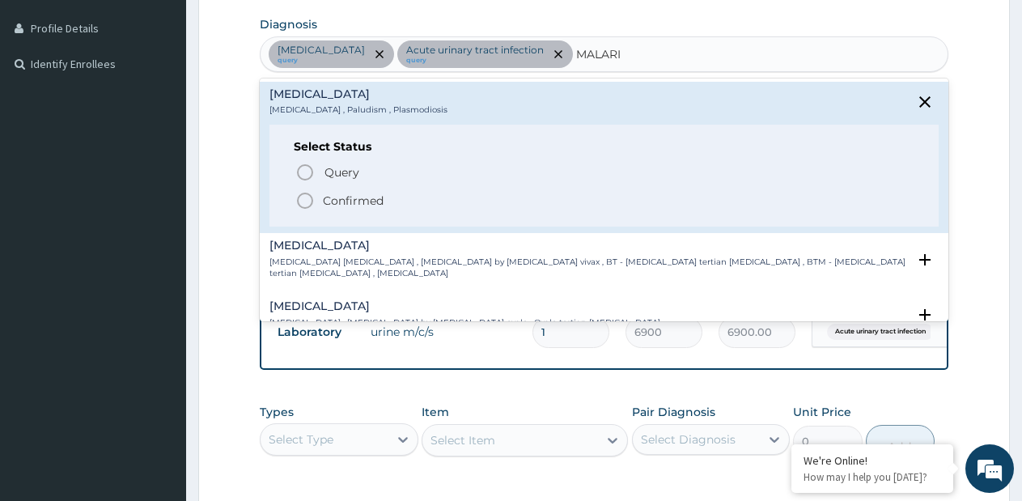
click at [363, 198] on p "Confirmed" at bounding box center [353, 201] width 61 height 16
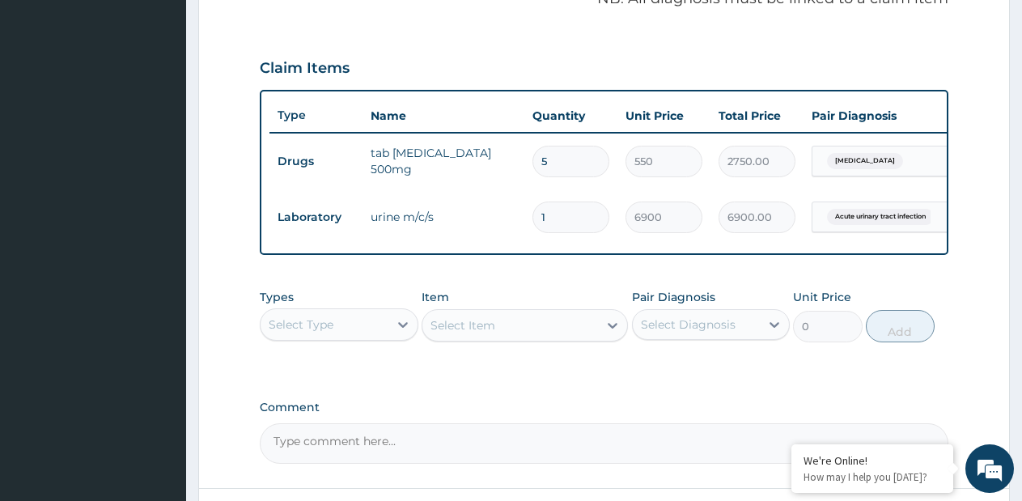
scroll to position [659, 0]
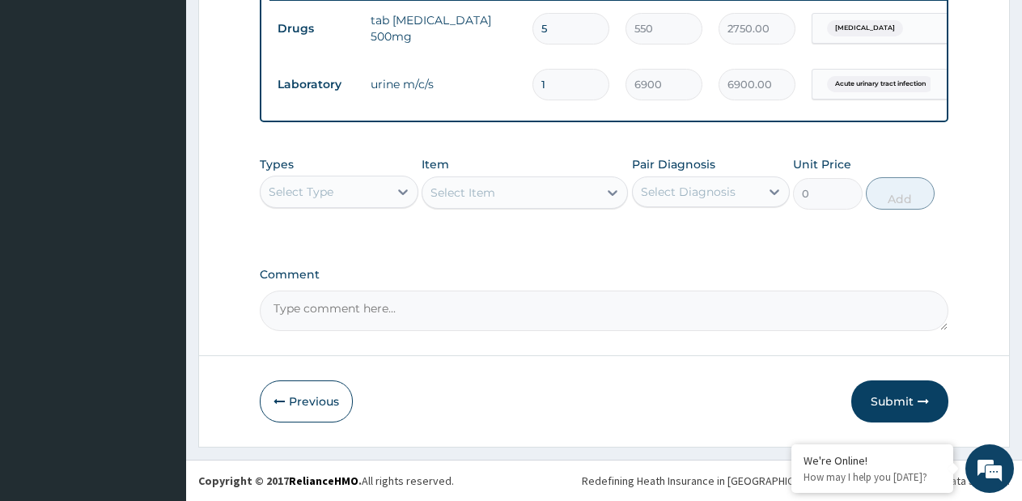
click at [487, 301] on textarea "Comment" at bounding box center [604, 311] width 689 height 40
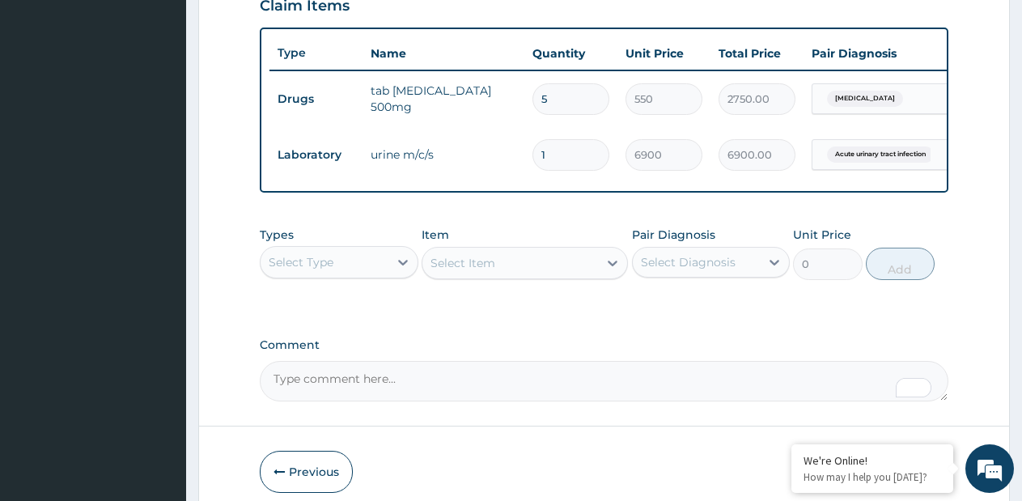
scroll to position [578, 0]
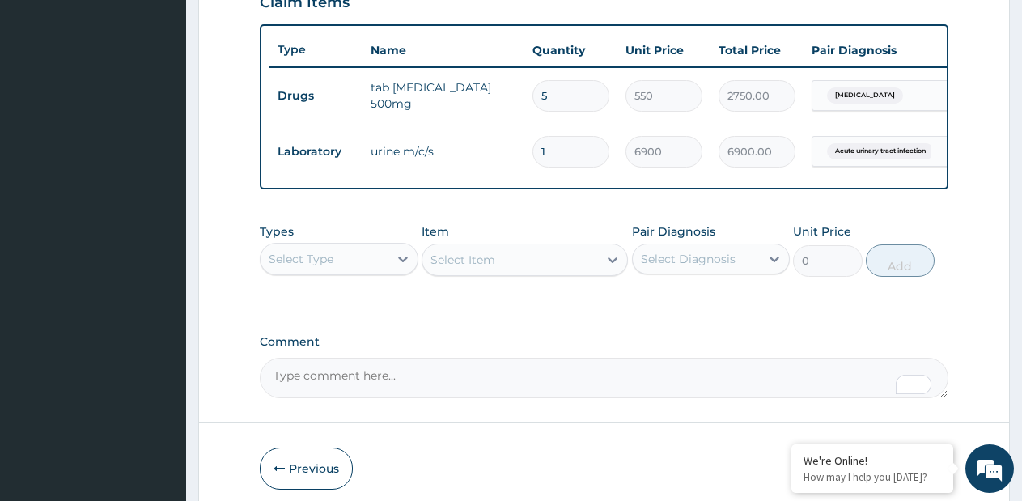
click at [363, 269] on div "Select Type" at bounding box center [325, 259] width 128 height 26
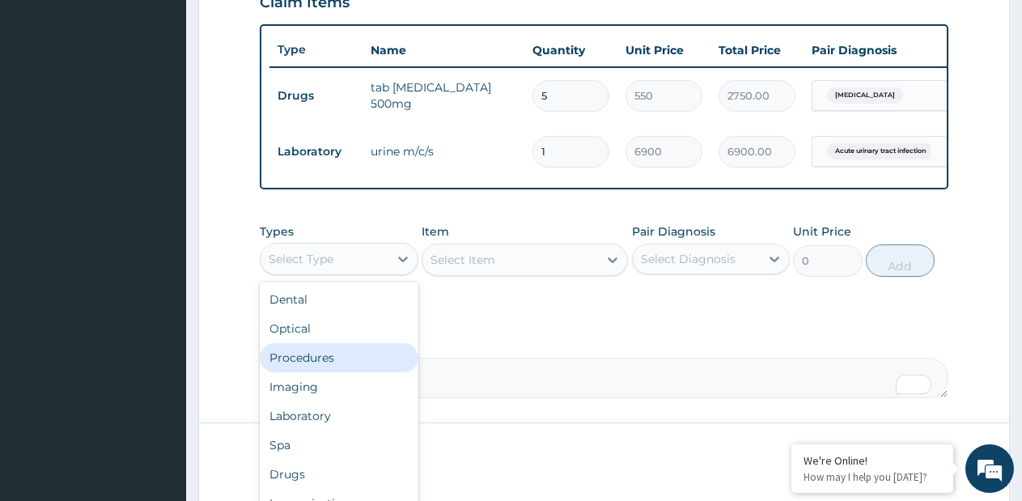
click at [320, 372] on div "Procedures" at bounding box center [339, 357] width 159 height 29
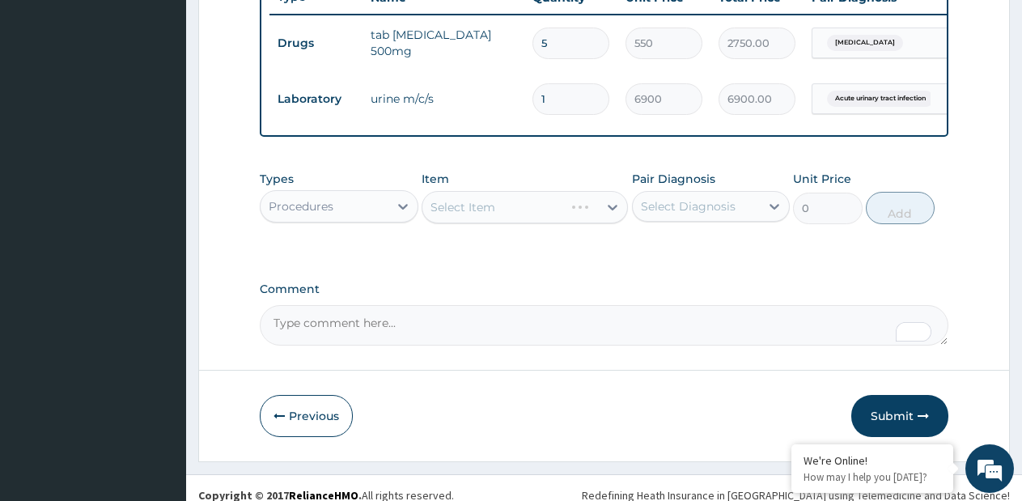
scroll to position [659, 0]
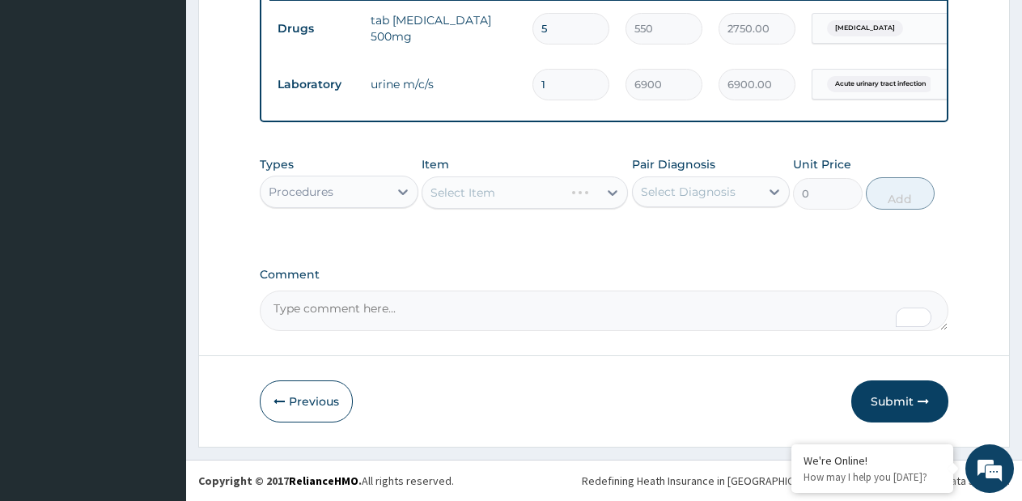
click at [613, 192] on div "Select Item" at bounding box center [525, 192] width 206 height 32
click at [613, 192] on icon at bounding box center [613, 193] width 16 height 16
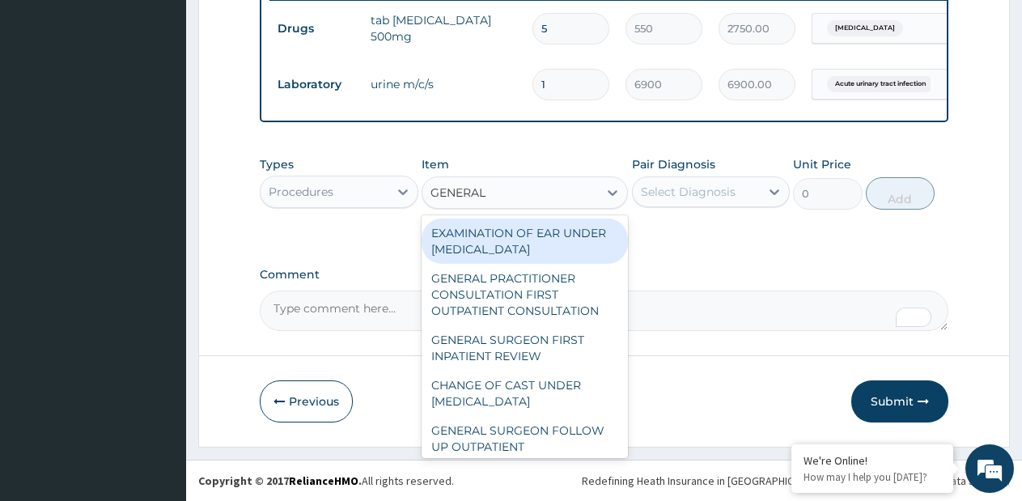
type input "GENERAL P"
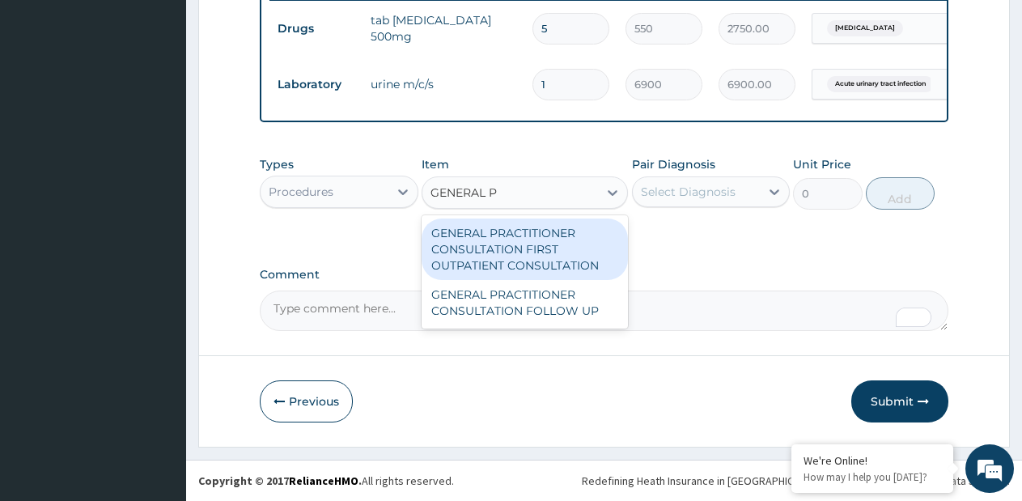
click at [593, 242] on div "GENERAL PRACTITIONER CONSULTATION FIRST OUTPATIENT CONSULTATION" at bounding box center [525, 250] width 206 height 62
type input "3795"
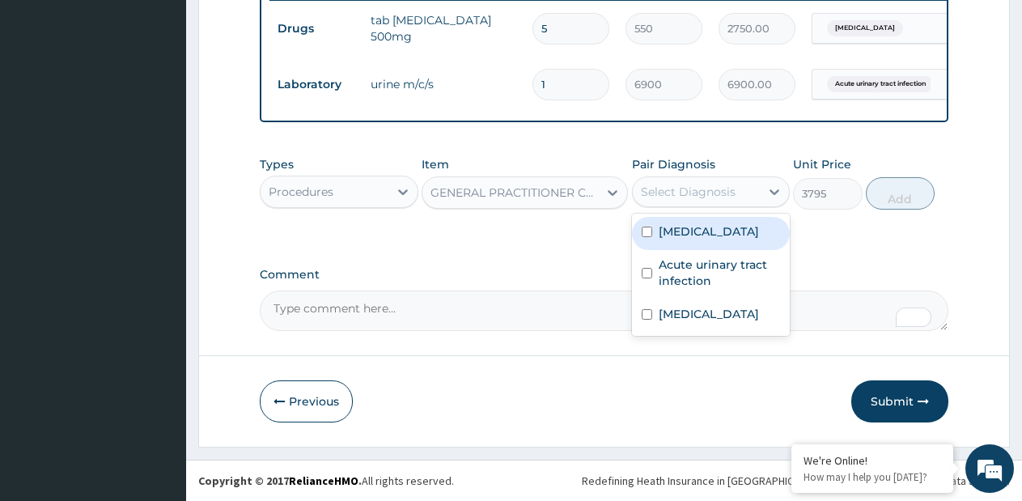
click at [685, 200] on div "Select Diagnosis" at bounding box center [697, 192] width 128 height 26
click at [680, 236] on label "Bacterial sepsis" at bounding box center [709, 231] width 100 height 16
checkbox input "true"
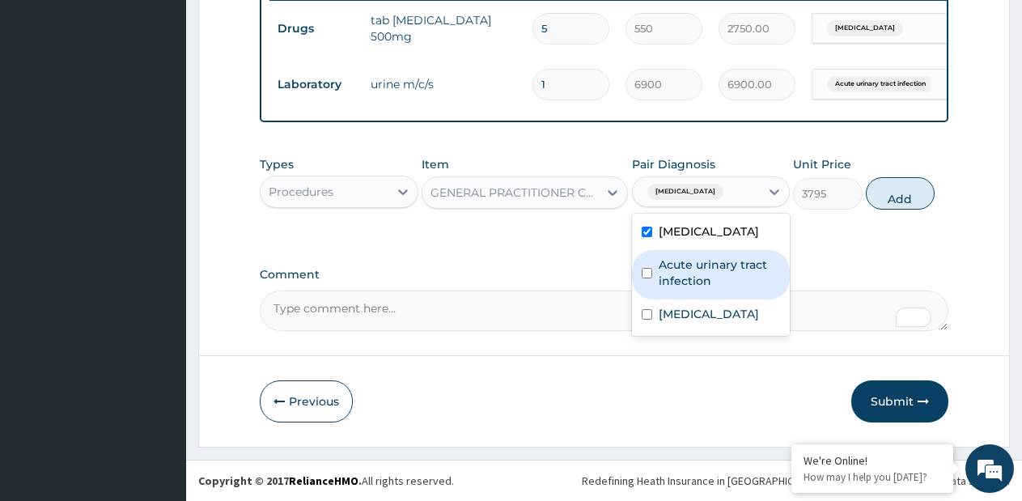
drag, startPoint x: 685, startPoint y: 272, endPoint x: 670, endPoint y: 314, distance: 44.5
click at [685, 278] on label "Acute urinary tract infection" at bounding box center [720, 273] width 122 height 32
checkbox input "true"
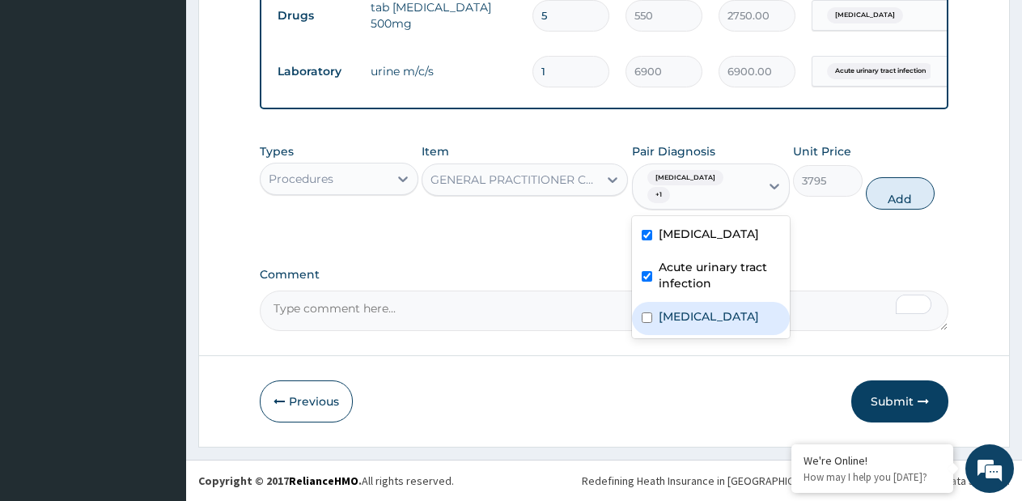
drag, startPoint x: 670, startPoint y: 317, endPoint x: 831, endPoint y: 232, distance: 182.2
click at [670, 317] on label "Malaria" at bounding box center [709, 316] width 100 height 16
checkbox input "true"
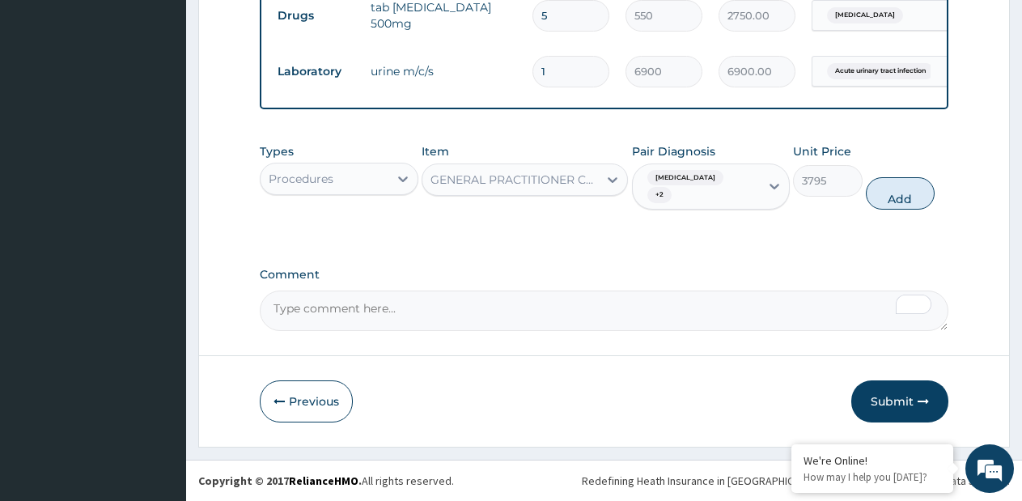
drag, startPoint x: 897, startPoint y: 201, endPoint x: 606, endPoint y: 239, distance: 293.1
click at [895, 202] on button "Add" at bounding box center [900, 193] width 69 height 32
type input "0"
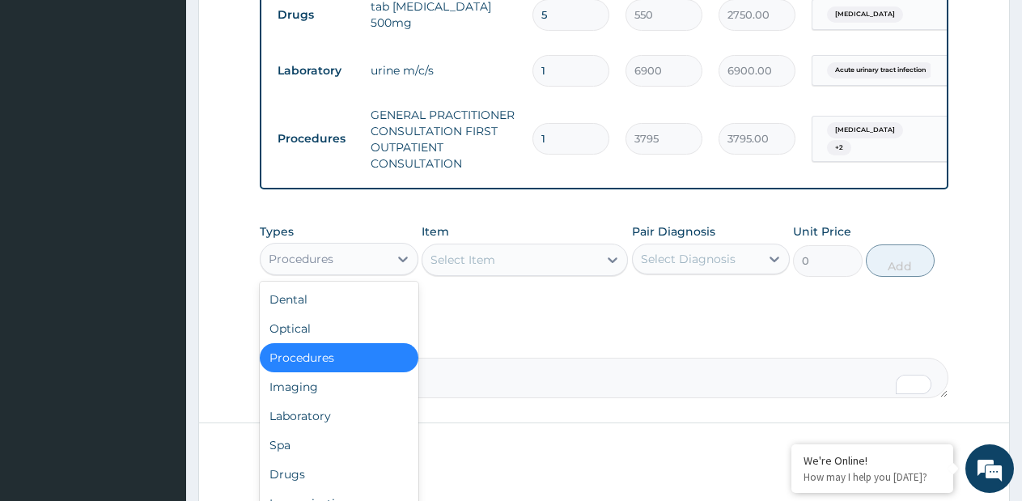
click at [363, 267] on div "Procedures" at bounding box center [325, 259] width 128 height 26
drag, startPoint x: 322, startPoint y: 431, endPoint x: 499, endPoint y: 335, distance: 200.7
click at [322, 431] on div "Laboratory" at bounding box center [339, 416] width 159 height 29
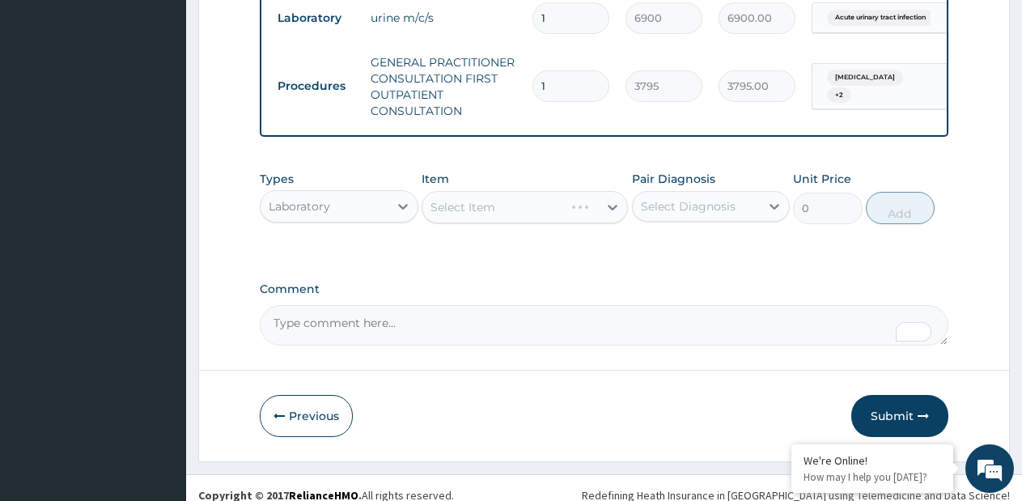
scroll to position [740, 0]
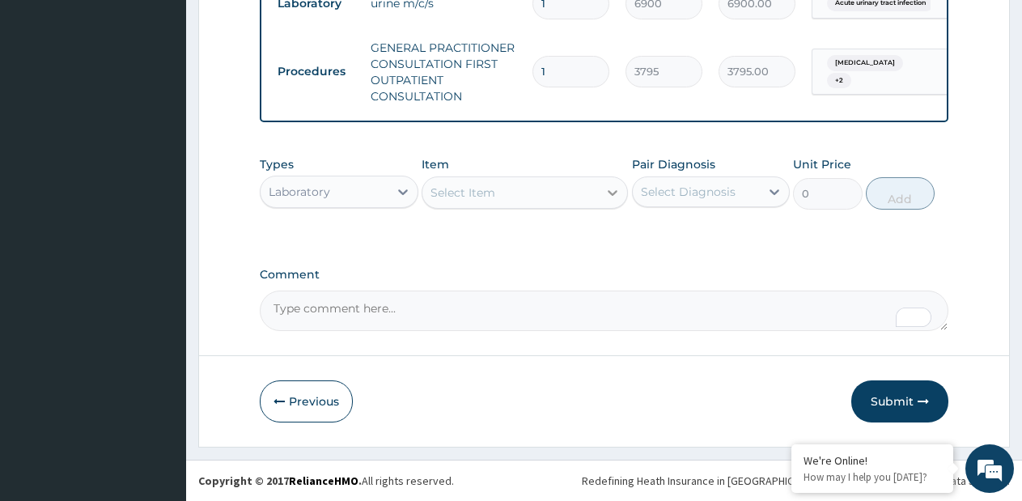
click at [612, 191] on icon at bounding box center [613, 193] width 16 height 16
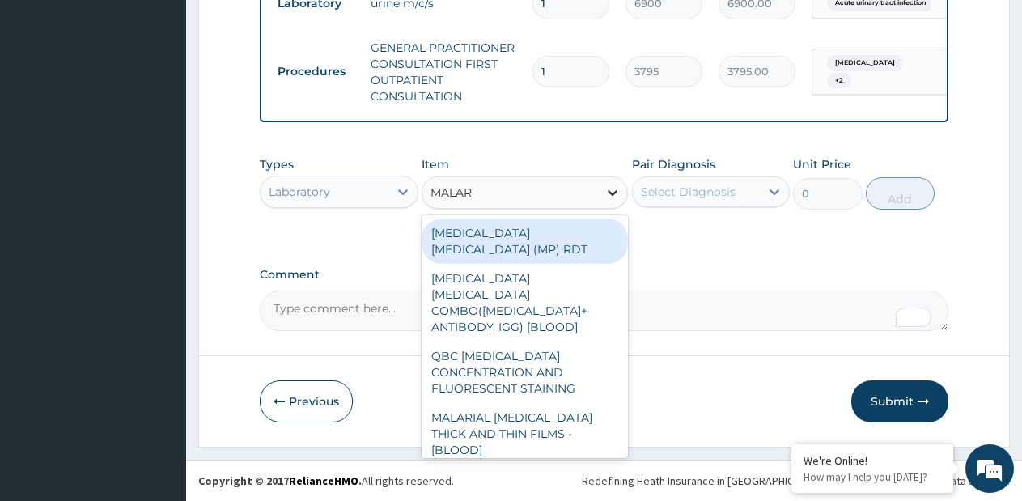
type input "MALARI"
drag, startPoint x: 601, startPoint y: 225, endPoint x: 688, endPoint y: 199, distance: 91.2
click at [615, 223] on div "MALARIA PARASITE (MP) RDT" at bounding box center [525, 241] width 206 height 45
type input "1725"
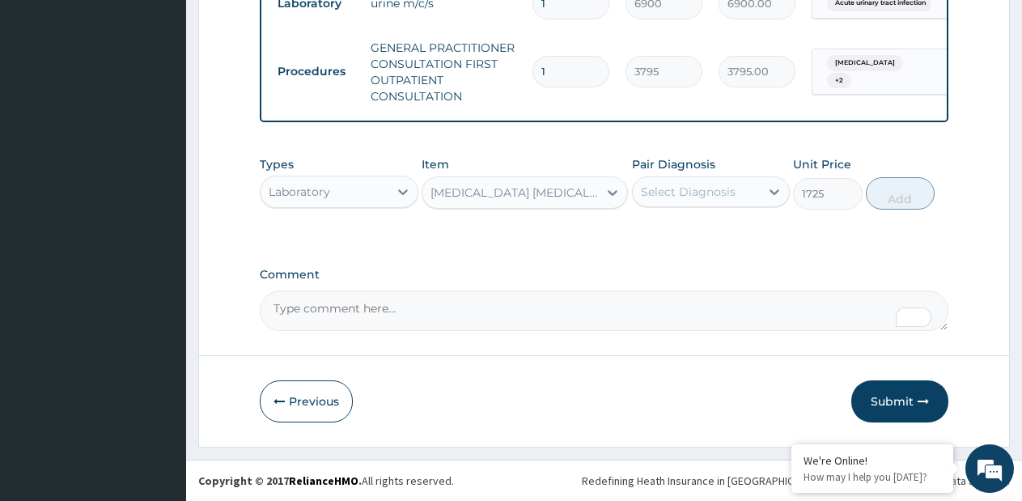
click at [689, 199] on div "Select Diagnosis" at bounding box center [688, 192] width 95 height 16
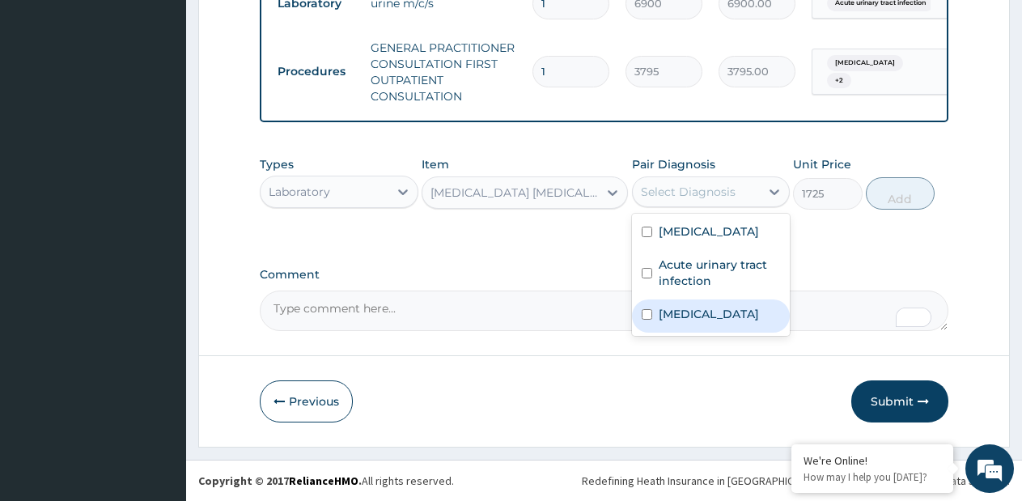
drag, startPoint x: 672, startPoint y: 308, endPoint x: 861, endPoint y: 220, distance: 208.3
click at [693, 303] on div "Malaria" at bounding box center [711, 316] width 159 height 33
checkbox input "true"
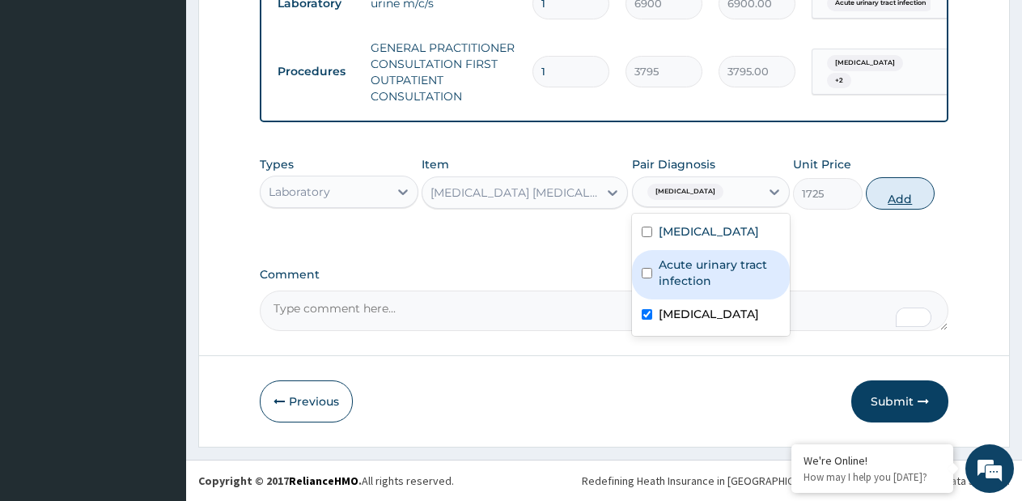
click at [888, 204] on button "Add" at bounding box center [900, 193] width 69 height 32
type input "0"
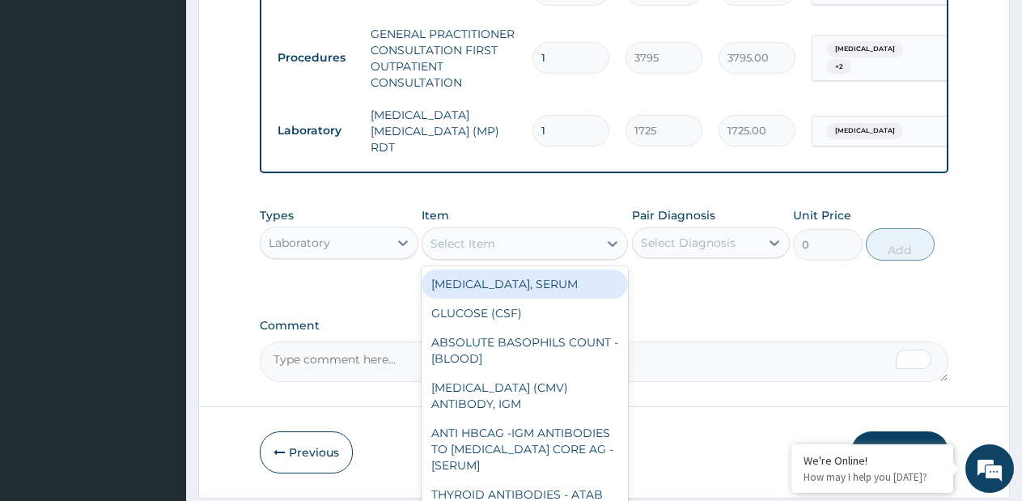
click at [530, 255] on div "Select Item" at bounding box center [511, 244] width 176 height 26
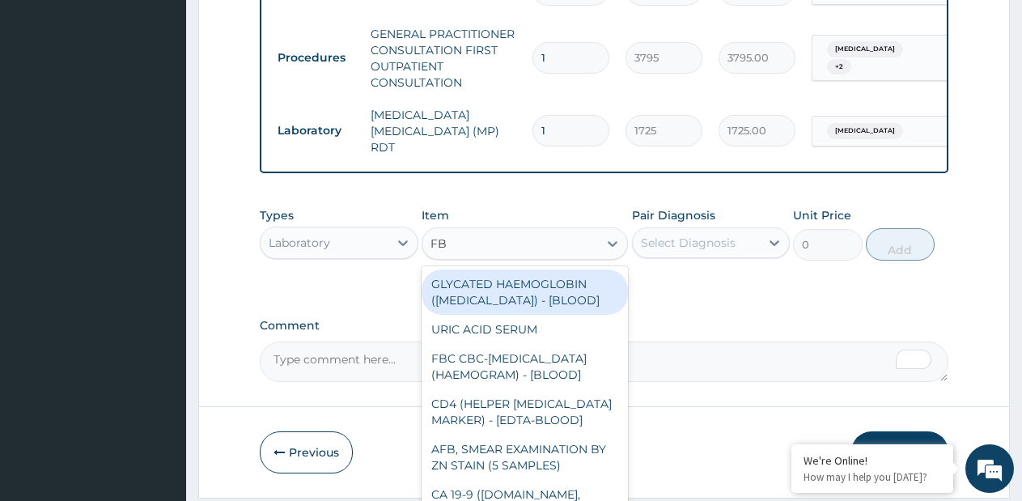
type input "FBC"
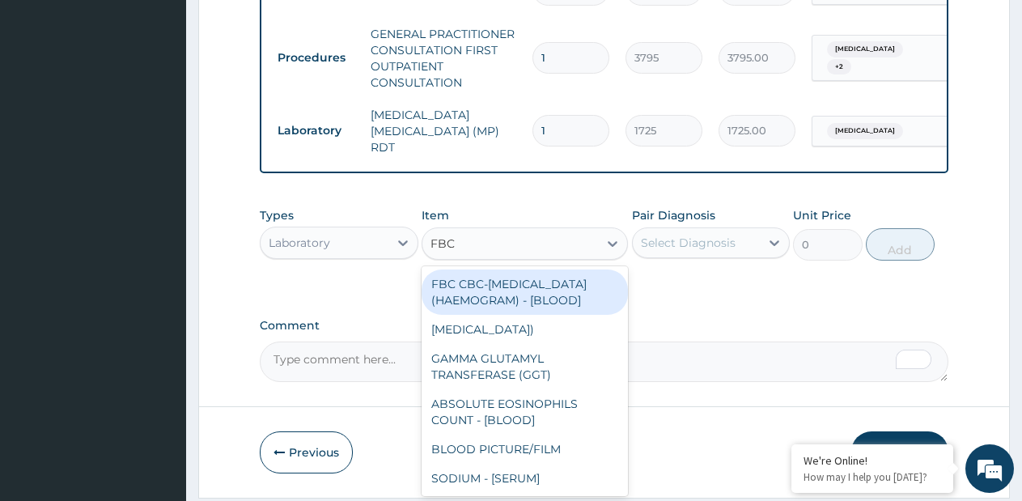
drag, startPoint x: 537, startPoint y: 286, endPoint x: 648, endPoint y: 253, distance: 116.3
click at [537, 287] on div "FBC CBC-COMPLETE BLOOD COUNT (HAEMOGRAM) - [BLOOD]" at bounding box center [525, 292] width 206 height 45
type input "4600"
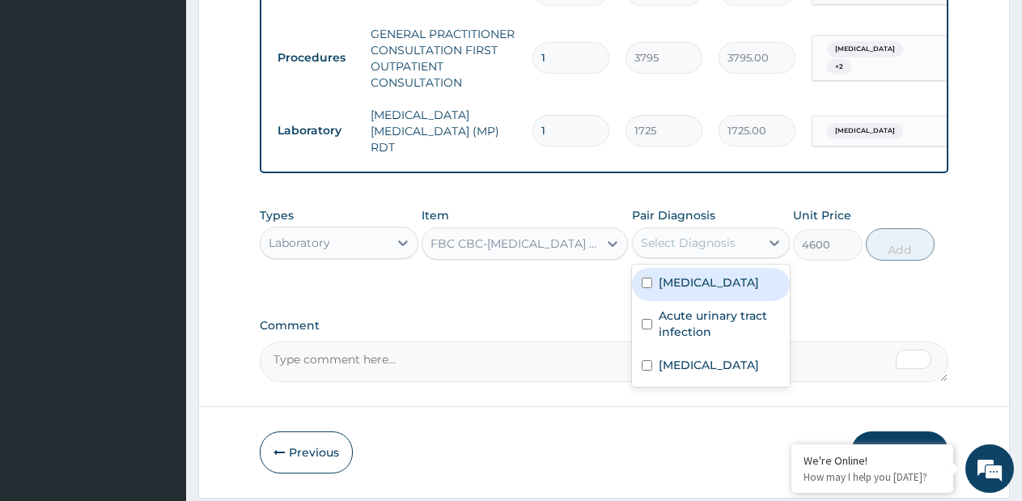
drag, startPoint x: 661, startPoint y: 246, endPoint x: 671, endPoint y: 280, distance: 35.6
click at [661, 246] on div "Select Diagnosis" at bounding box center [688, 243] width 95 height 16
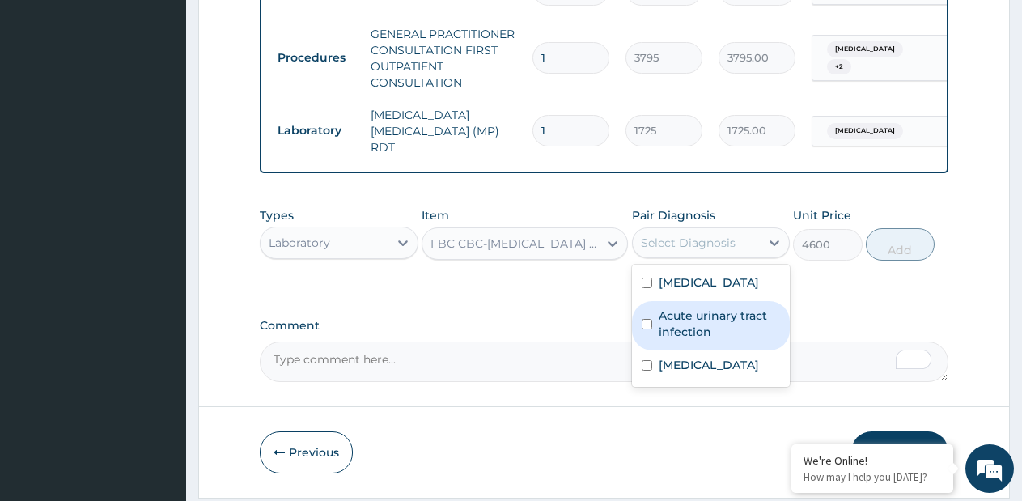
click at [670, 334] on label "Acute urinary tract infection" at bounding box center [720, 324] width 122 height 32
checkbox input "true"
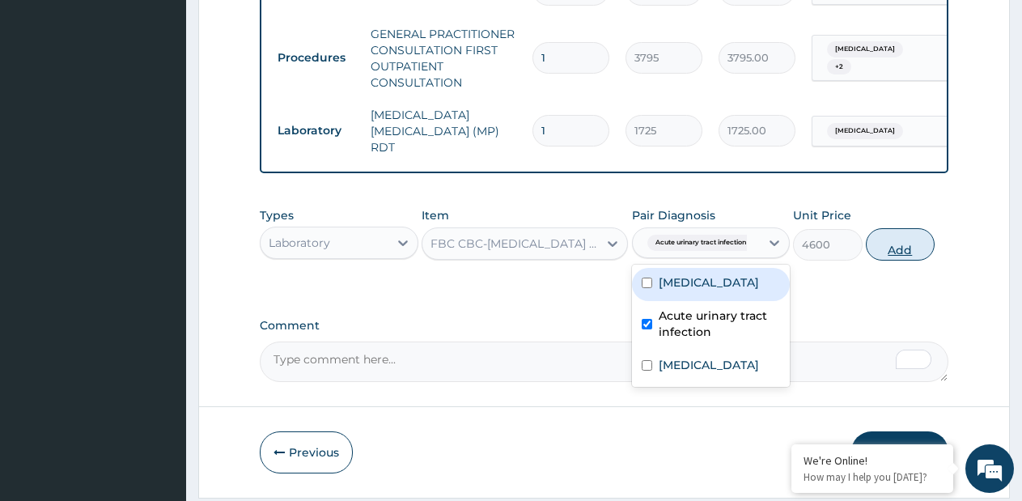
drag, startPoint x: 738, startPoint y: 281, endPoint x: 905, endPoint y: 256, distance: 168.7
click at [763, 281] on div "Bacterial sepsis" at bounding box center [711, 284] width 159 height 33
checkbox input "true"
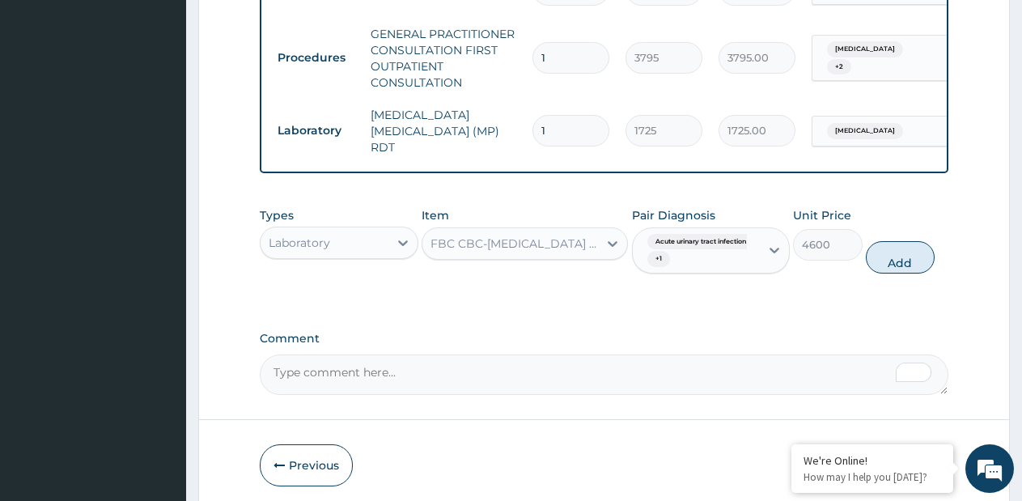
drag, startPoint x: 909, startPoint y: 251, endPoint x: 603, endPoint y: 266, distance: 306.4
click at [909, 250] on button "Add" at bounding box center [900, 257] width 69 height 32
type input "0"
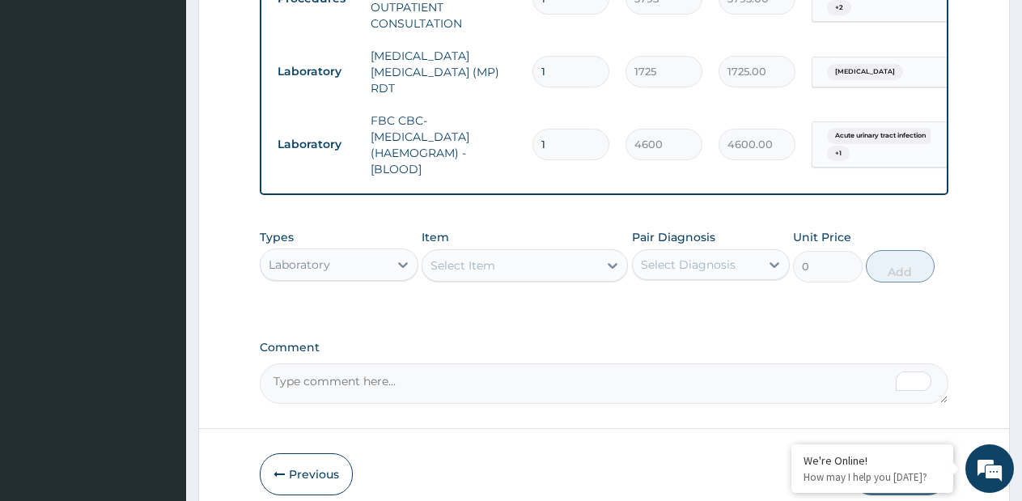
scroll to position [877, 0]
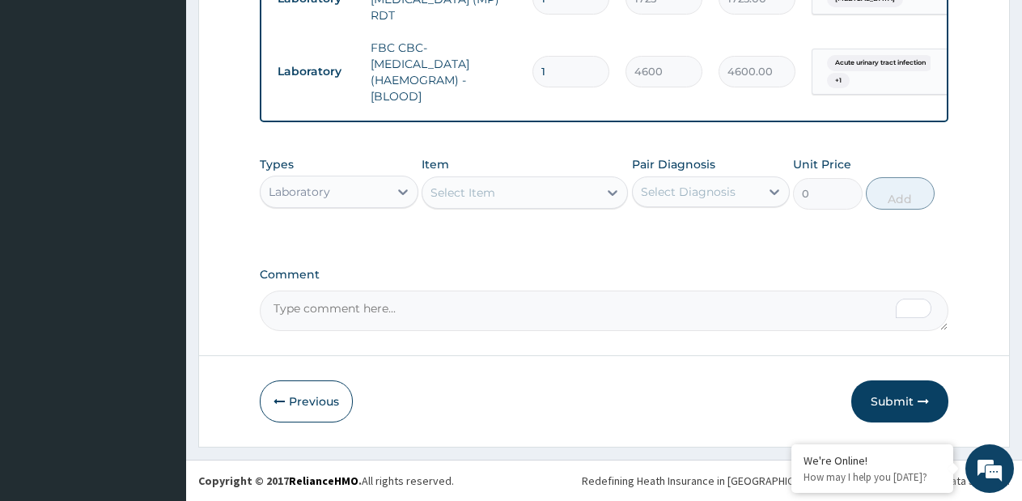
click at [376, 210] on div "Types Laboratory Item Select Item Pair Diagnosis Select Diagnosis Unit Price 0 …" at bounding box center [604, 183] width 689 height 70
click at [356, 199] on div "Laboratory" at bounding box center [325, 192] width 128 height 26
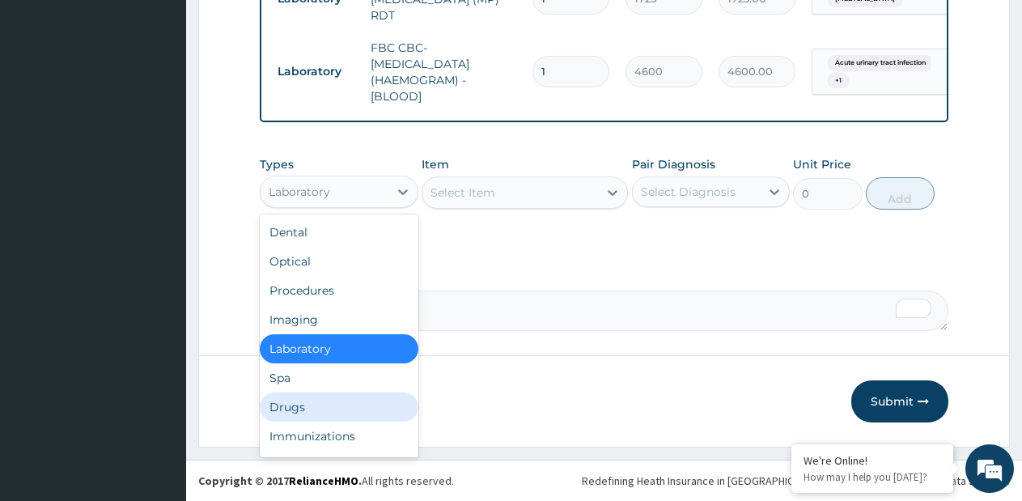
drag, startPoint x: 311, startPoint y: 407, endPoint x: 423, endPoint y: 346, distance: 127.9
click at [311, 408] on div "Drugs" at bounding box center [339, 407] width 159 height 29
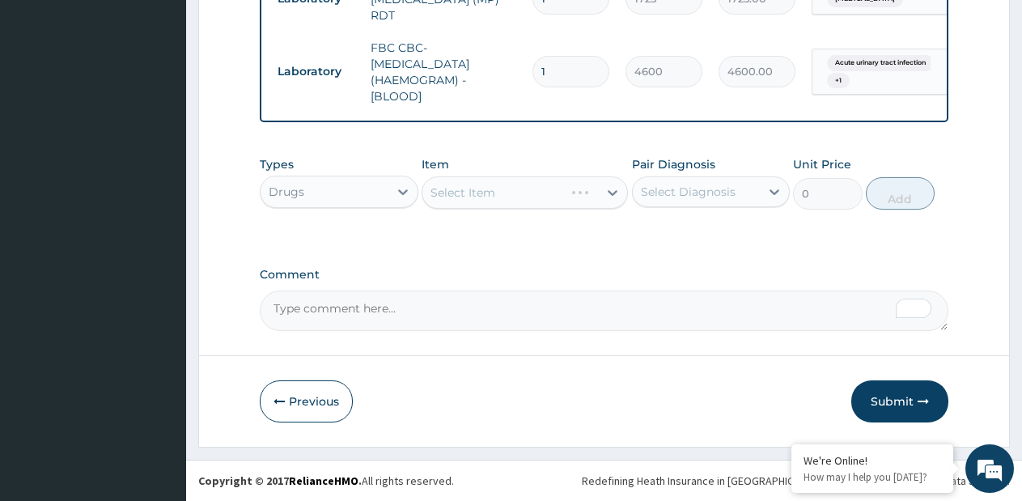
click at [603, 197] on div "Select Item" at bounding box center [525, 192] width 206 height 32
click at [563, 193] on div "Select Item" at bounding box center [511, 193] width 176 height 26
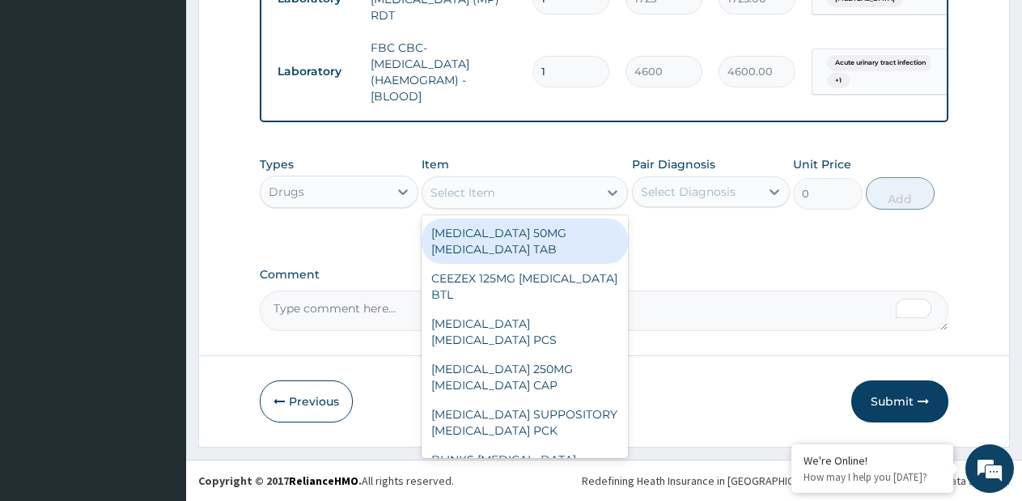
paste input "GENTAMICIN INJ 80MG"
type input "GENTAMICIN INJ 80MG"
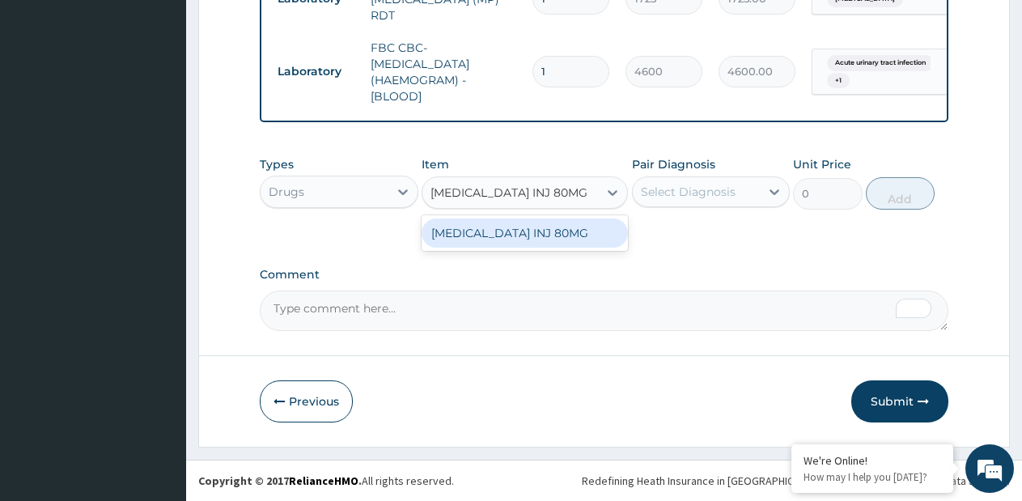
click at [531, 240] on div "GENTAMICIN INJ 80MG" at bounding box center [525, 233] width 206 height 29
type input "500"
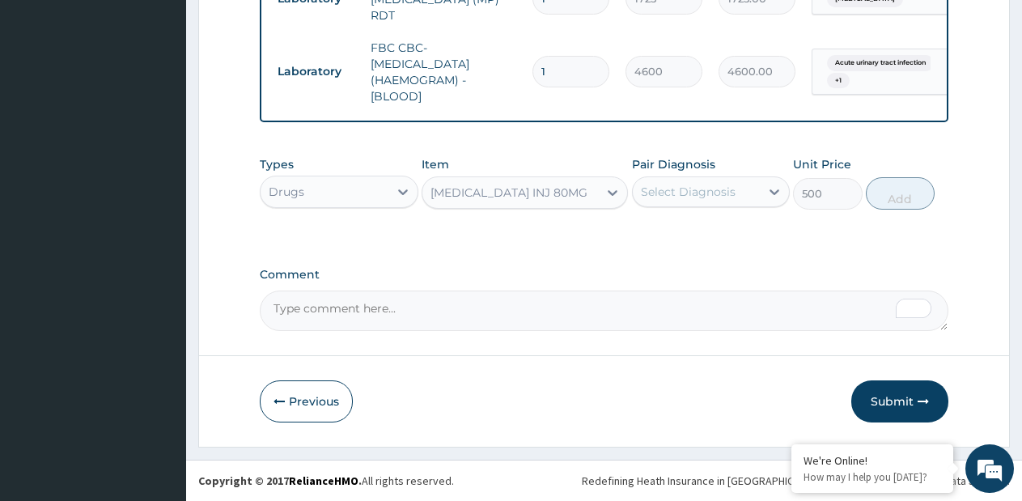
click at [661, 199] on div "Select Diagnosis" at bounding box center [688, 192] width 95 height 16
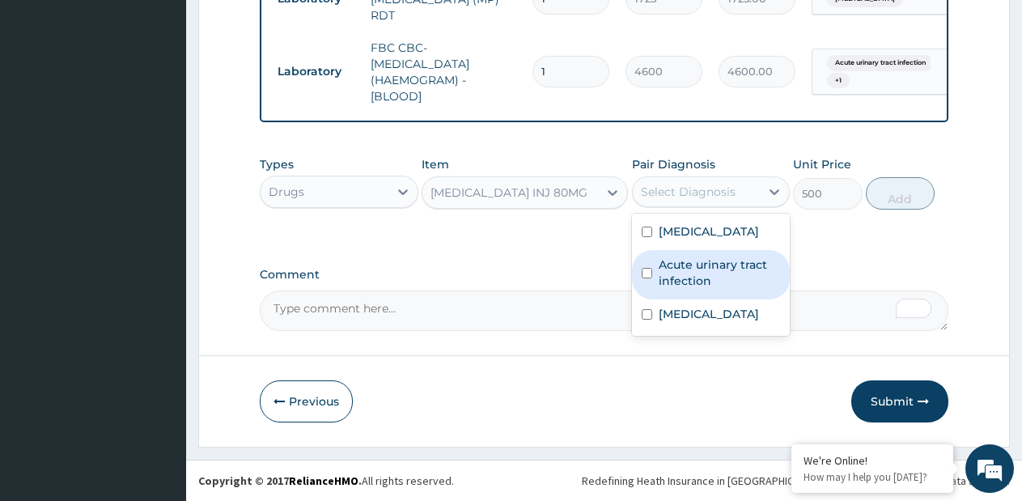
click at [676, 278] on label "Acute urinary tract infection" at bounding box center [720, 273] width 122 height 32
checkbox input "true"
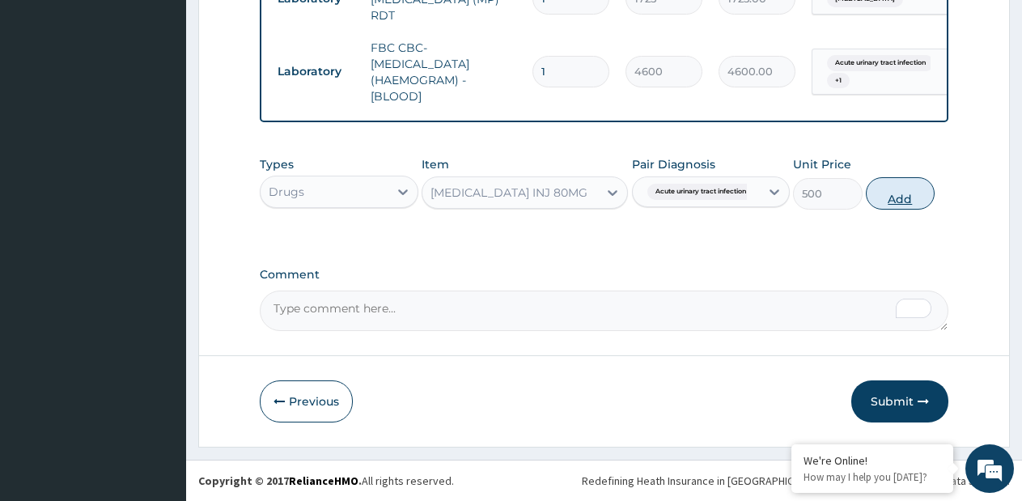
click at [898, 193] on button "Add" at bounding box center [900, 193] width 69 height 32
type input "0"
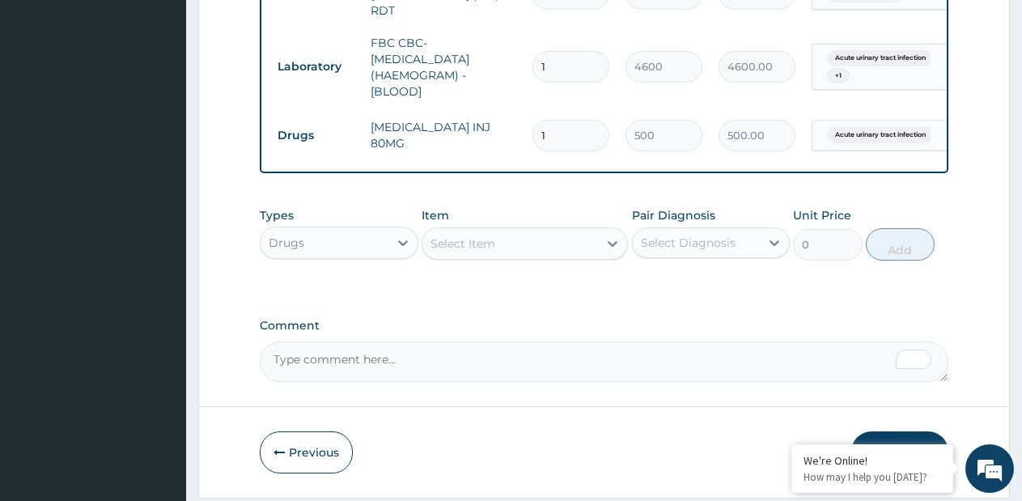
type input "2"
type input "1000.00"
type input "2"
click at [614, 236] on div at bounding box center [612, 243] width 29 height 29
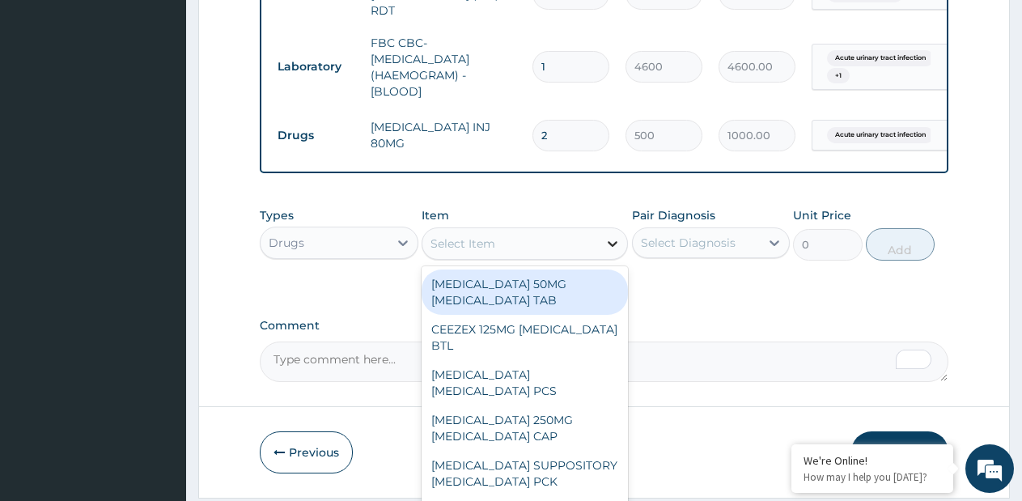
click at [602, 252] on div at bounding box center [612, 243] width 29 height 29
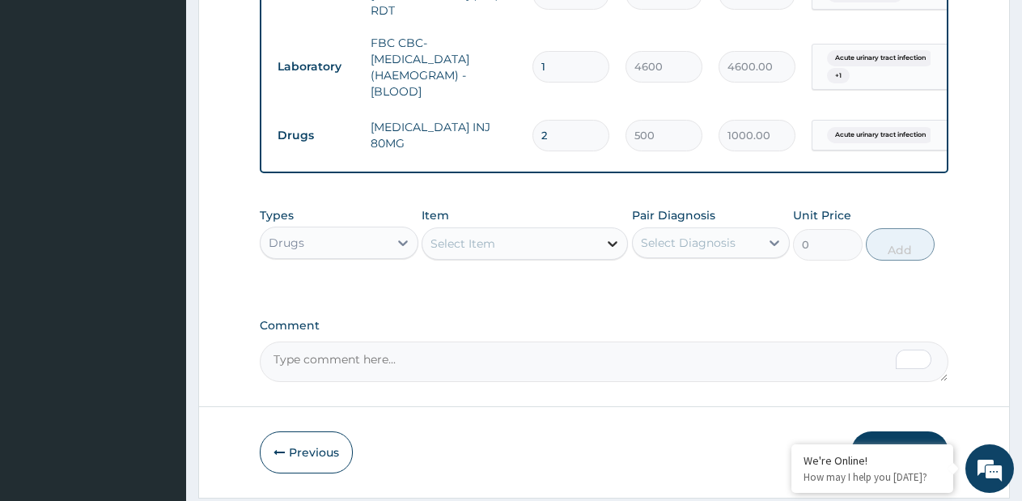
paste input "DICLOFENAC DICLOFENAC AMP"
type input "DICLOFENAC DICLOFENAC AMP"
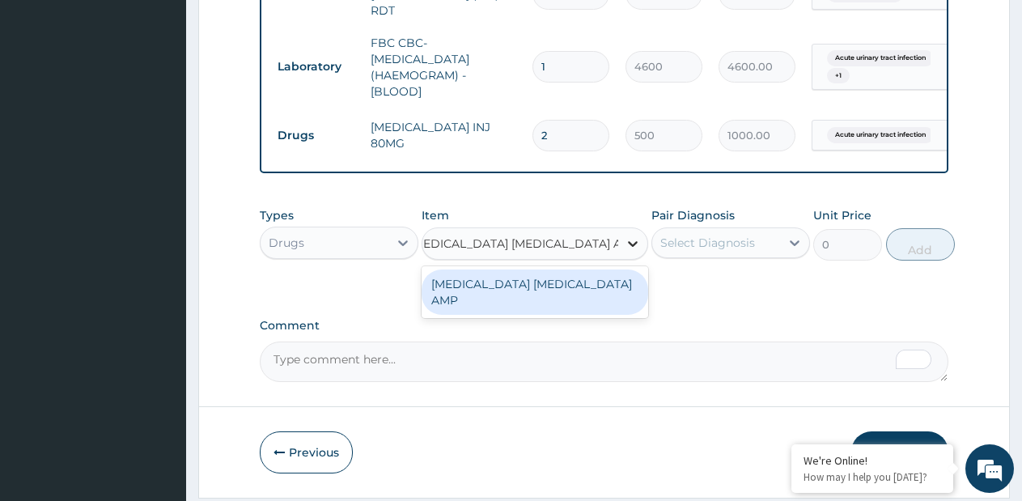
type input "240"
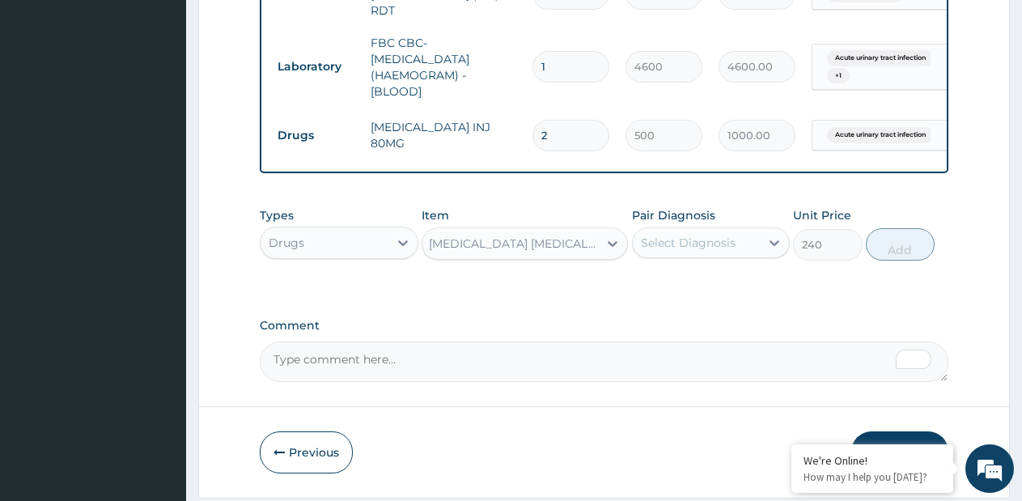
click at [734, 251] on div "Select Diagnosis" at bounding box center [688, 243] width 95 height 16
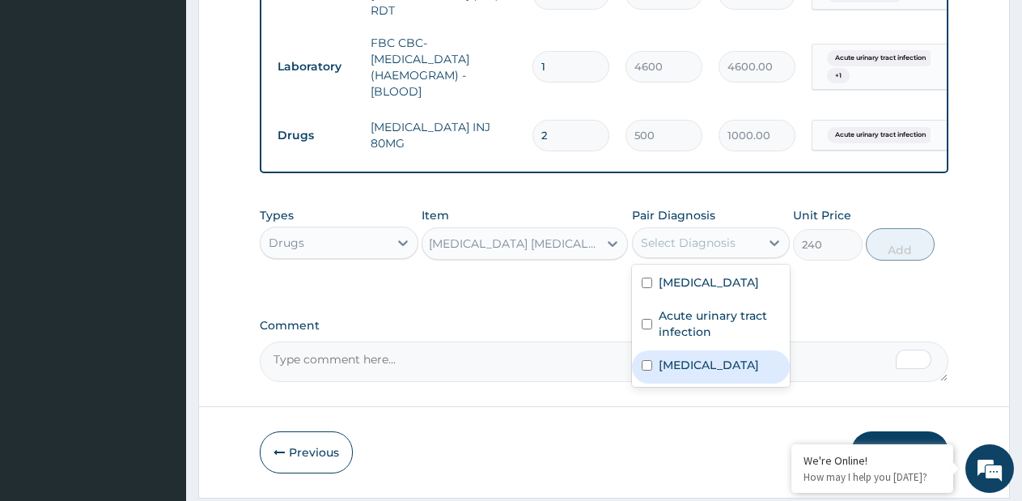
drag, startPoint x: 683, startPoint y: 367, endPoint x: 808, endPoint y: 272, distance: 156.6
click at [685, 363] on label "Malaria" at bounding box center [709, 365] width 100 height 16
checkbox input "true"
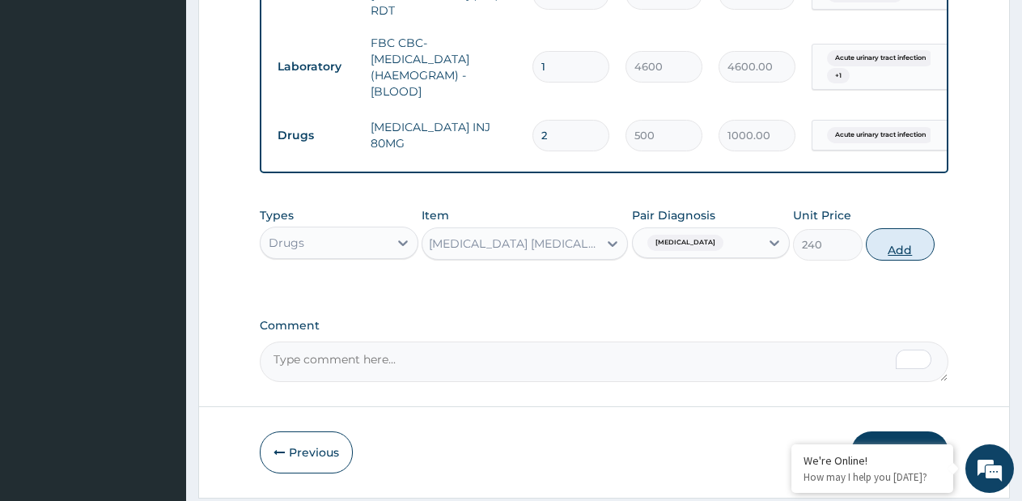
click at [882, 253] on button "Add" at bounding box center [900, 244] width 69 height 32
type input "0"
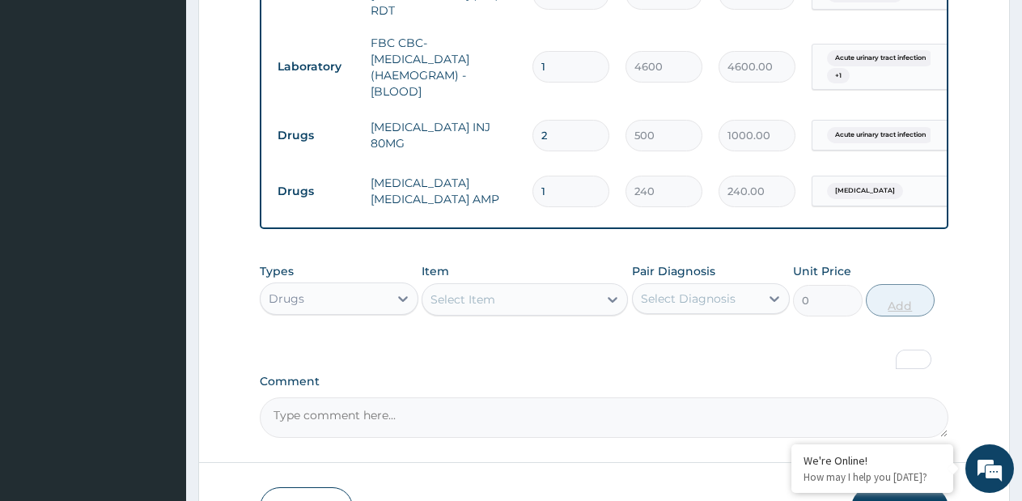
scroll to position [0, 0]
click at [606, 303] on icon at bounding box center [613, 299] width 16 height 16
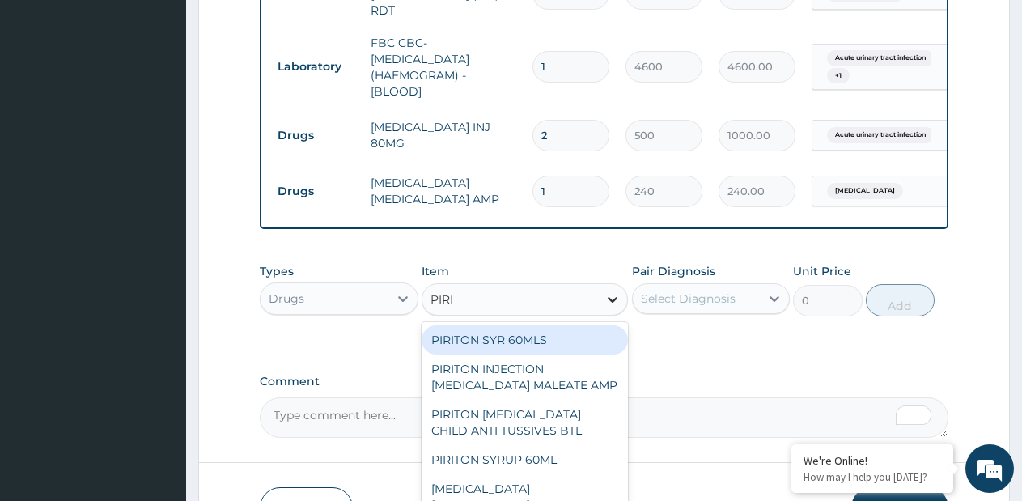
type input "PIRIT"
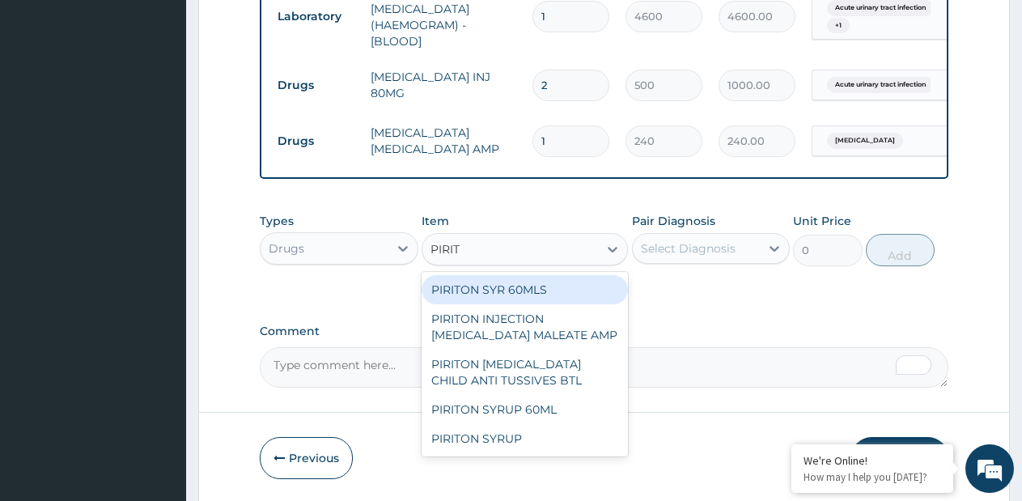
scroll to position [988, 0]
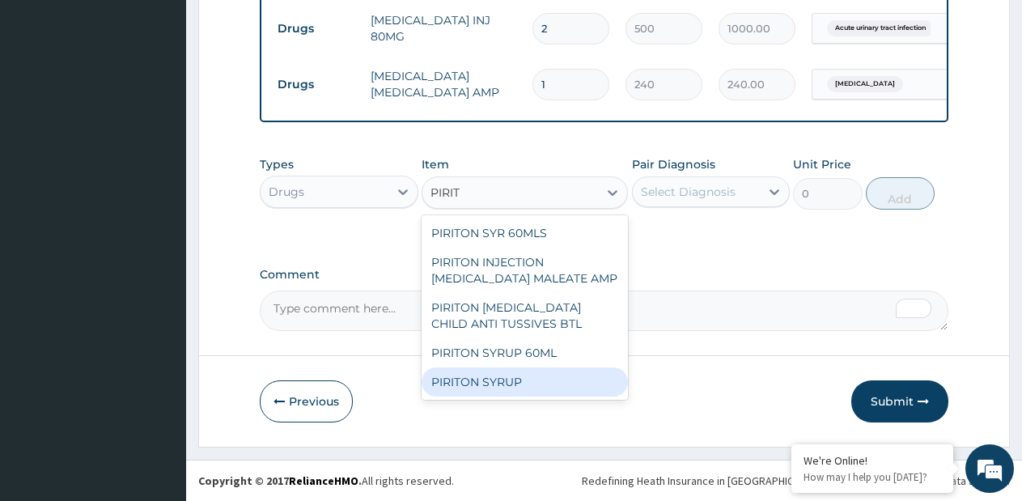
click at [539, 390] on div "PIRITON SYRUP" at bounding box center [525, 382] width 206 height 29
type input "2000"
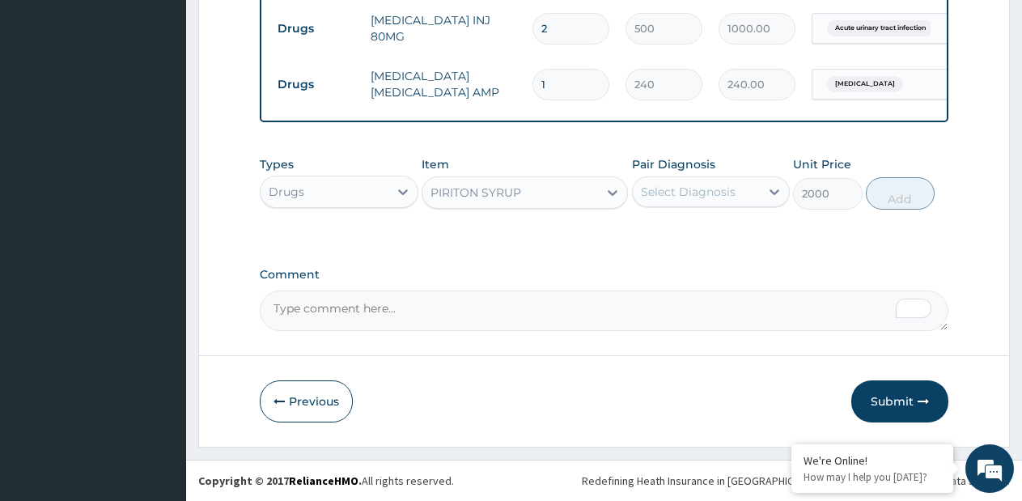
click at [661, 197] on div "Select Diagnosis" at bounding box center [688, 192] width 95 height 16
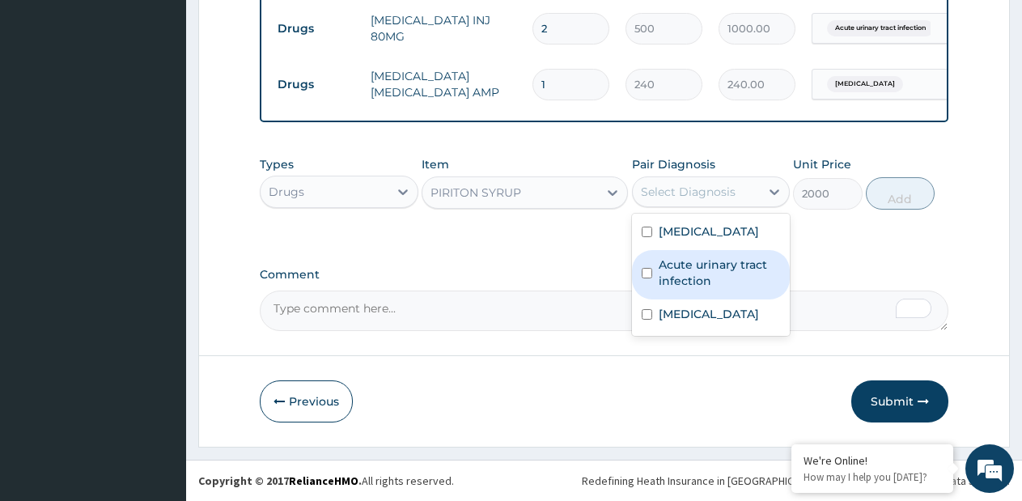
drag, startPoint x: 662, startPoint y: 278, endPoint x: 678, endPoint y: 248, distance: 34.4
click at [664, 276] on label "Acute urinary tract infection" at bounding box center [720, 273] width 122 height 32
checkbox input "true"
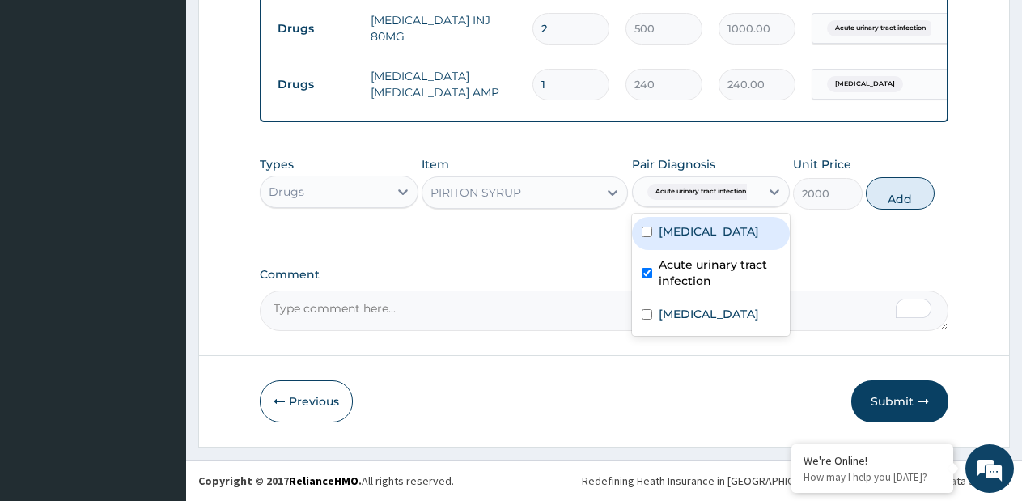
drag, startPoint x: 679, startPoint y: 240, endPoint x: 835, endPoint y: 212, distance: 158.0
click at [688, 236] on div "Bacterial sepsis" at bounding box center [711, 233] width 159 height 33
checkbox input "true"
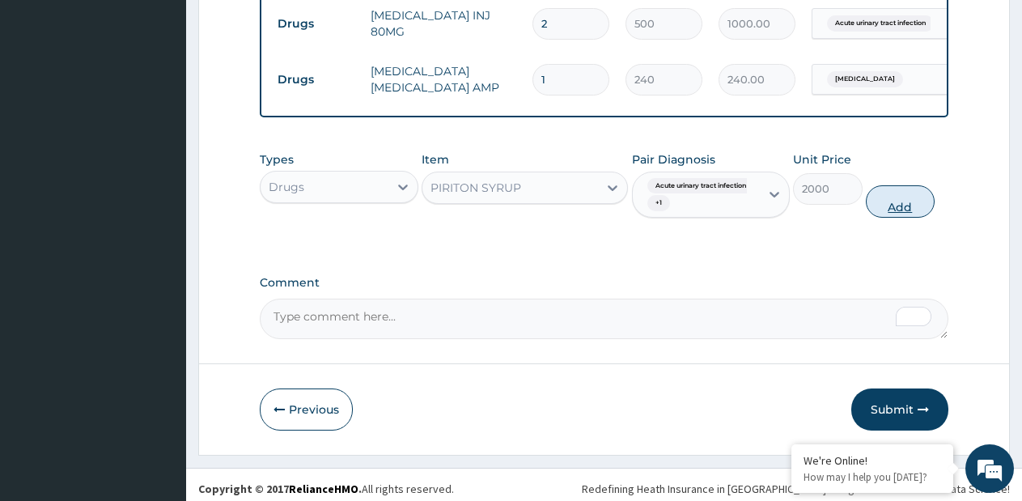
click at [874, 212] on button "Add" at bounding box center [900, 201] width 69 height 32
type input "0"
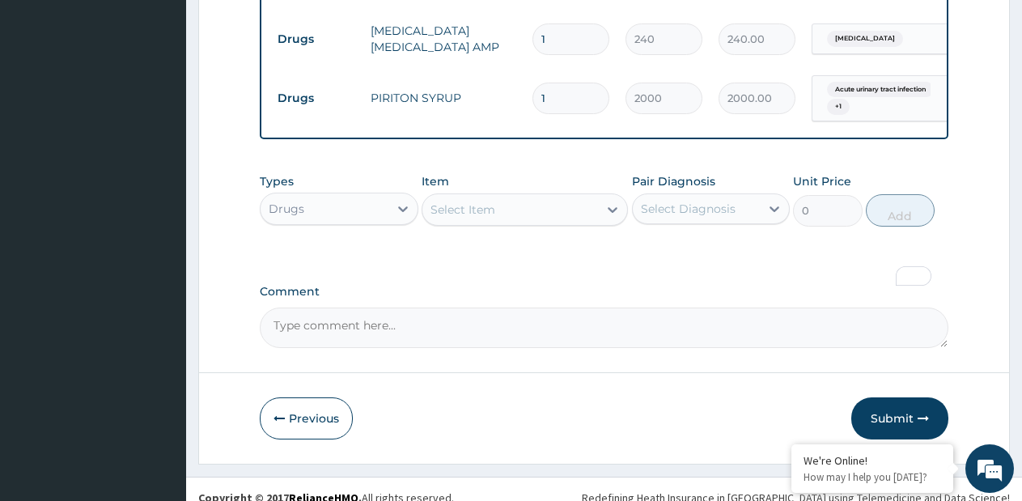
scroll to position [1051, 0]
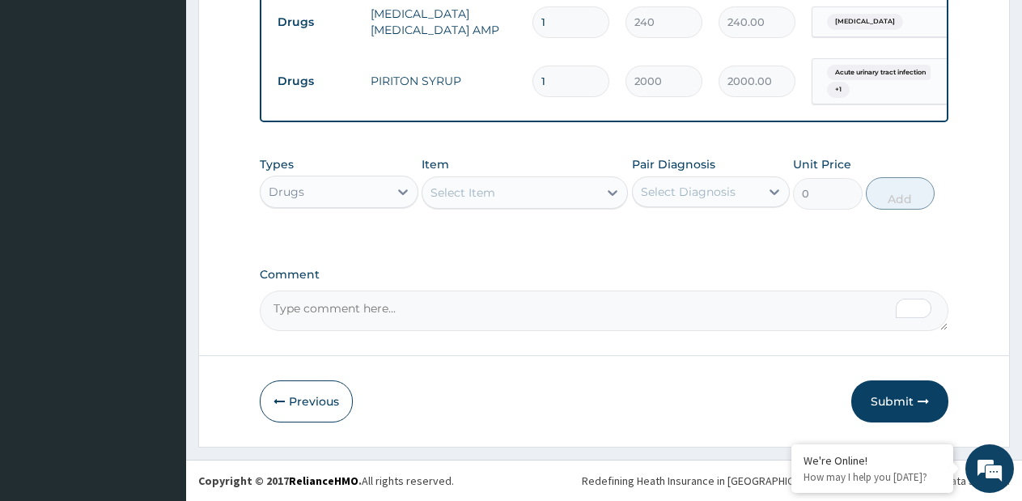
click at [593, 196] on div "Select Item" at bounding box center [511, 193] width 176 height 26
paste input "ARTEMETER INJECTION ARTEMETHER AMP"
type input "ARTEMETER INJECTION ARTEMETHER AMP"
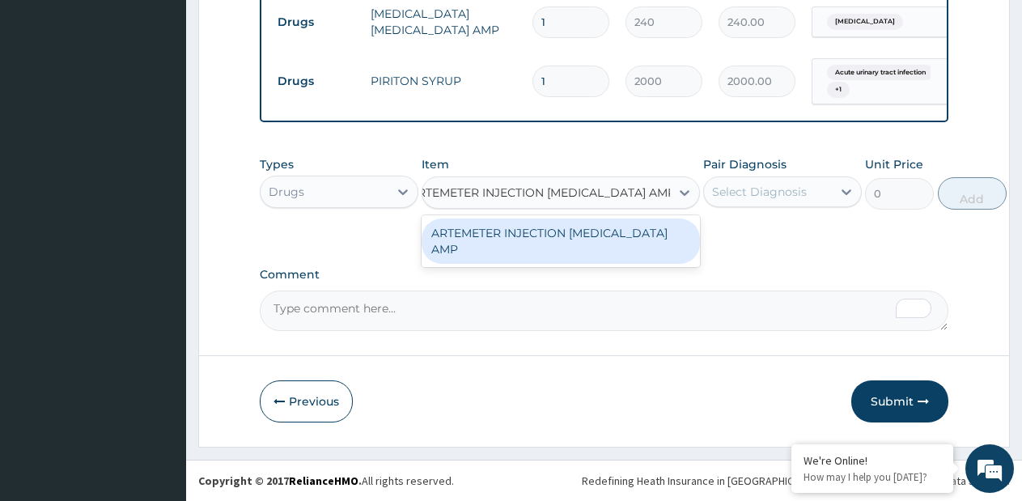
click at [573, 239] on div "ARTEMETER INJECTION ARTEMETHER AMP" at bounding box center [561, 241] width 278 height 45
type input "1980"
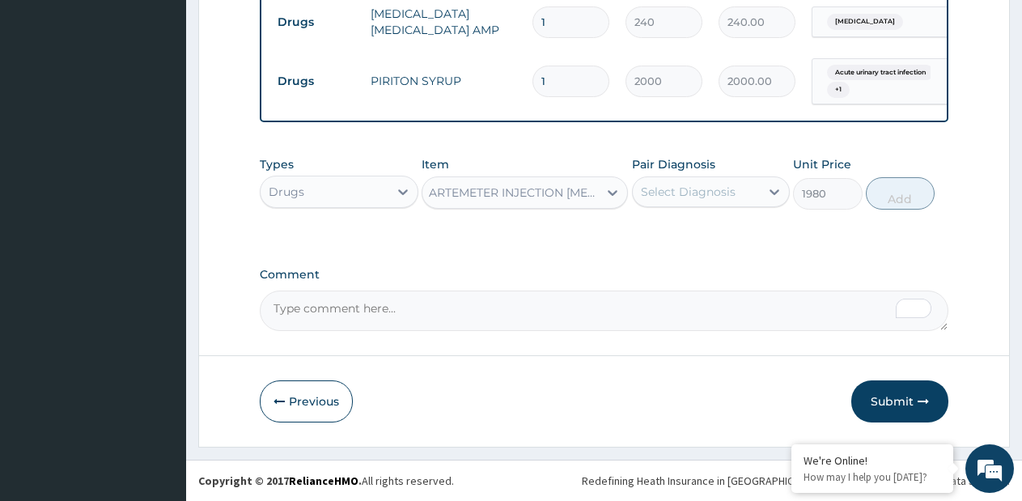
scroll to position [0, 2]
click at [718, 201] on div "Select Diagnosis" at bounding box center [697, 192] width 128 height 26
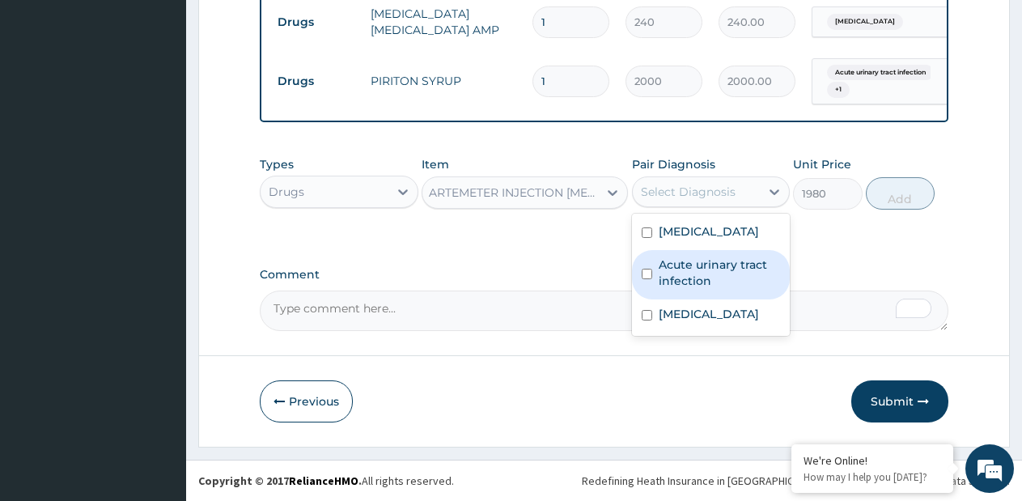
click at [683, 298] on div "Acute urinary tract infection" at bounding box center [711, 274] width 159 height 49
click at [674, 270] on label "Acute urinary tract infection" at bounding box center [720, 273] width 122 height 32
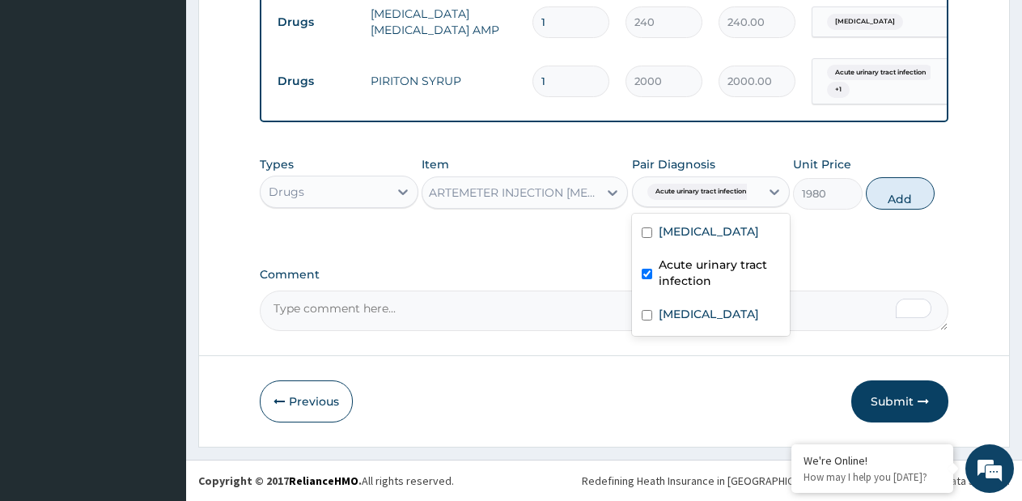
click at [676, 277] on label "Acute urinary tract infection" at bounding box center [720, 273] width 122 height 32
checkbox input "false"
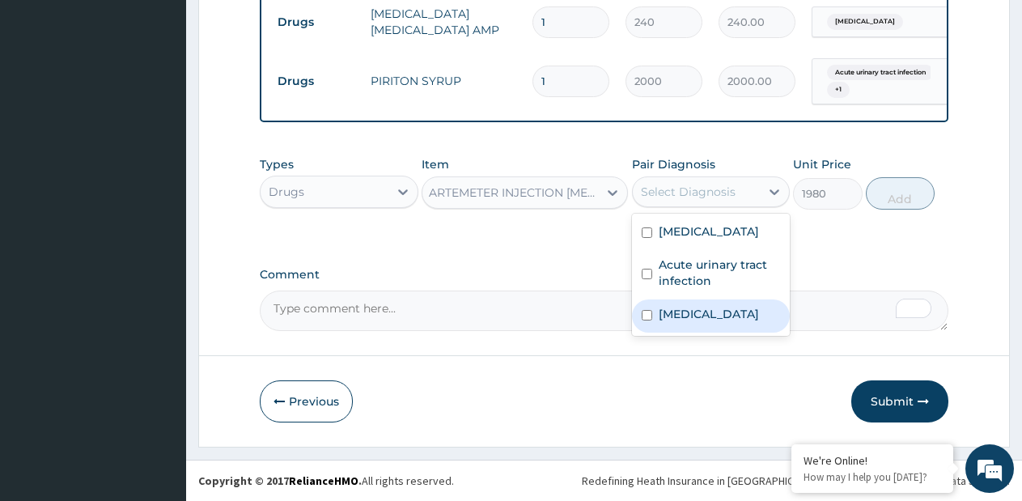
click at [682, 305] on div "Malaria" at bounding box center [711, 316] width 159 height 33
checkbox input "true"
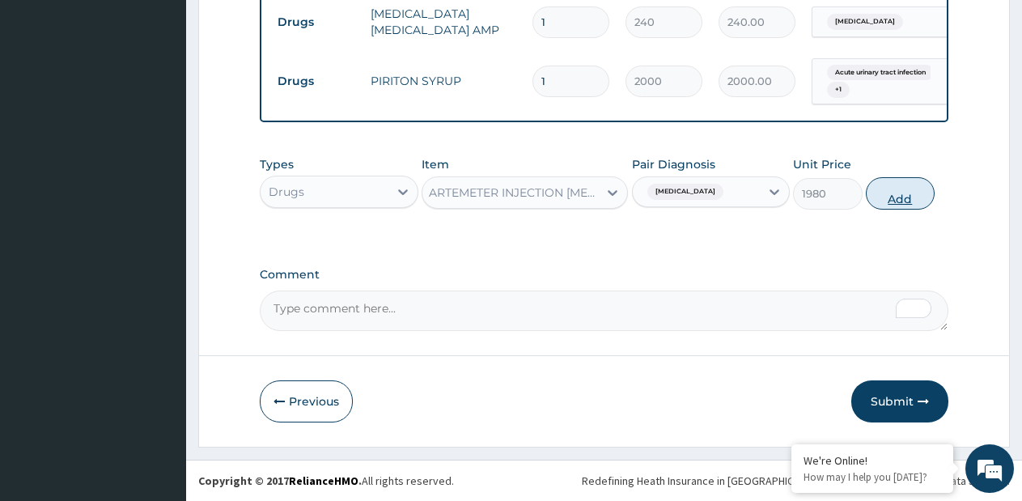
click at [900, 206] on button "Add" at bounding box center [900, 193] width 69 height 32
type input "0"
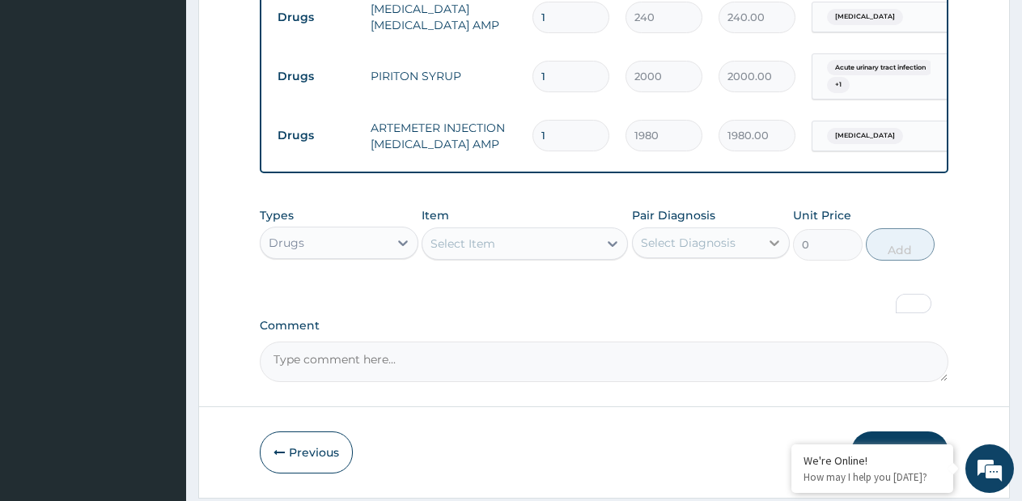
scroll to position [0, 0]
click at [589, 250] on div "Select Item" at bounding box center [511, 244] width 176 height 26
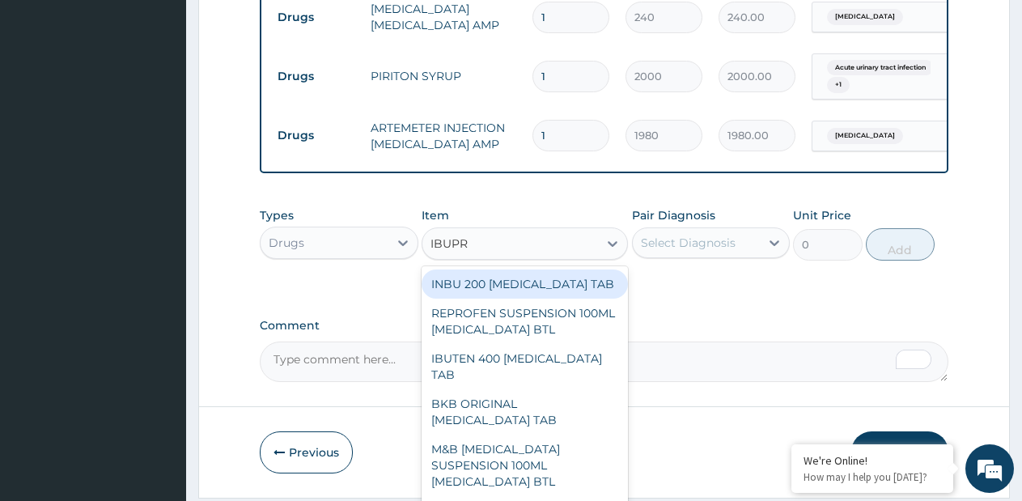
type input "IBUPRO"
click at [534, 297] on div "INBU 200 IBUPROFEN TAB" at bounding box center [525, 284] width 206 height 29
type input "50"
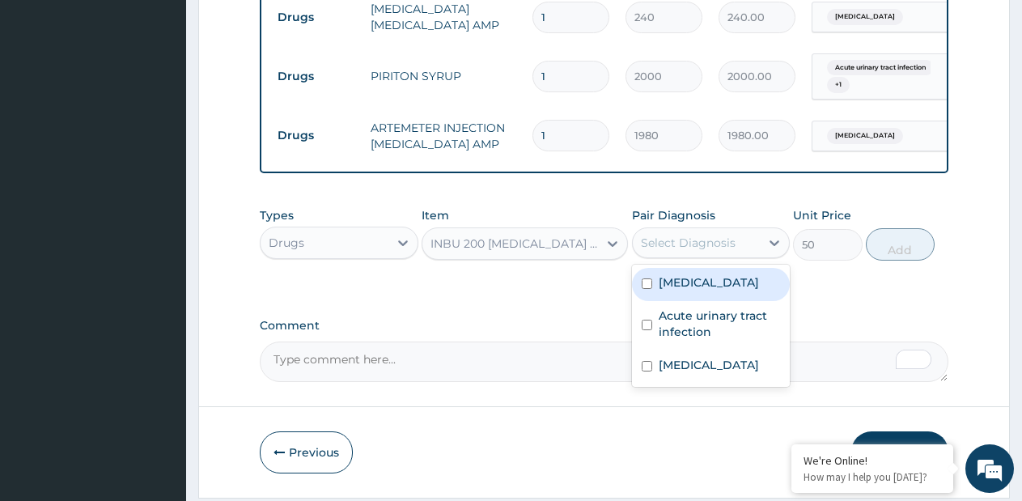
click at [655, 256] on div "Select Diagnosis" at bounding box center [697, 243] width 128 height 26
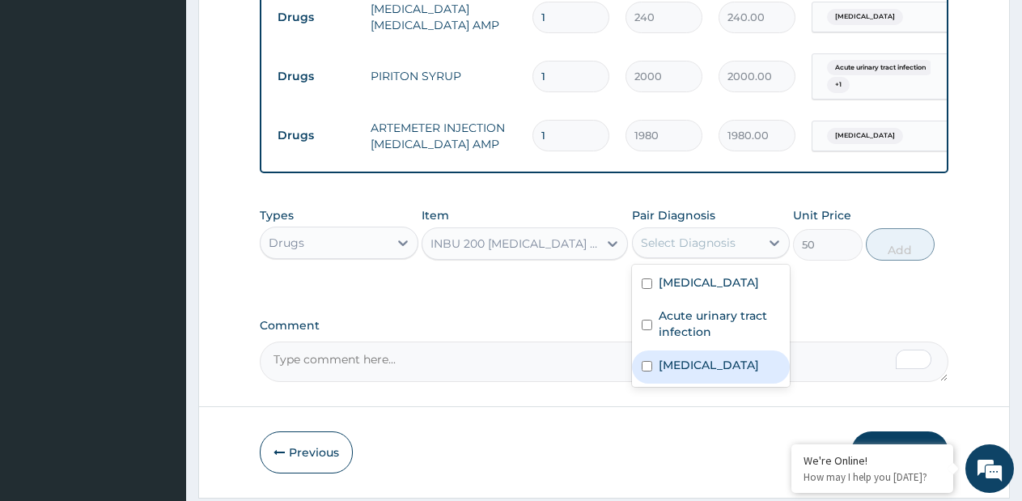
drag, startPoint x: 666, startPoint y: 369, endPoint x: 827, endPoint y: 261, distance: 194.2
click at [670, 366] on label "Malaria" at bounding box center [709, 365] width 100 height 16
checkbox input "true"
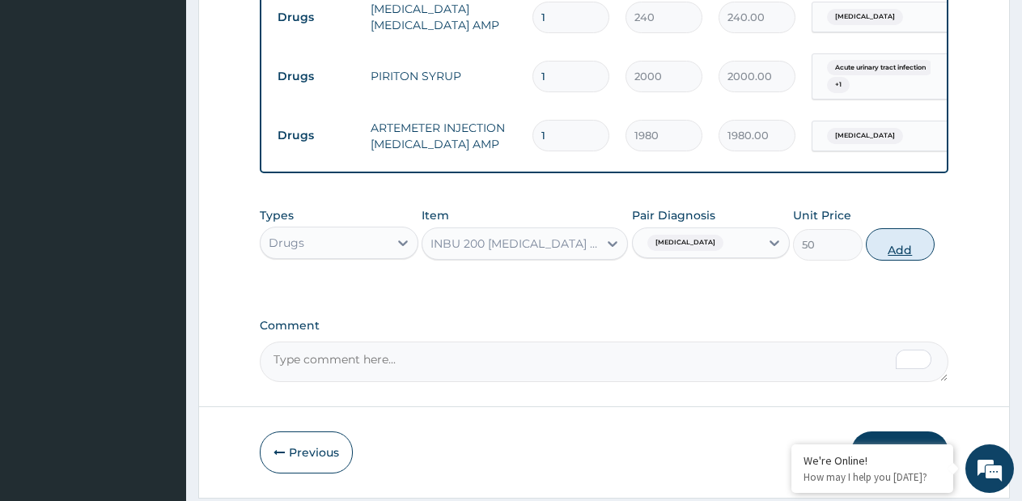
click at [894, 253] on button "Add" at bounding box center [900, 244] width 69 height 32
type input "0"
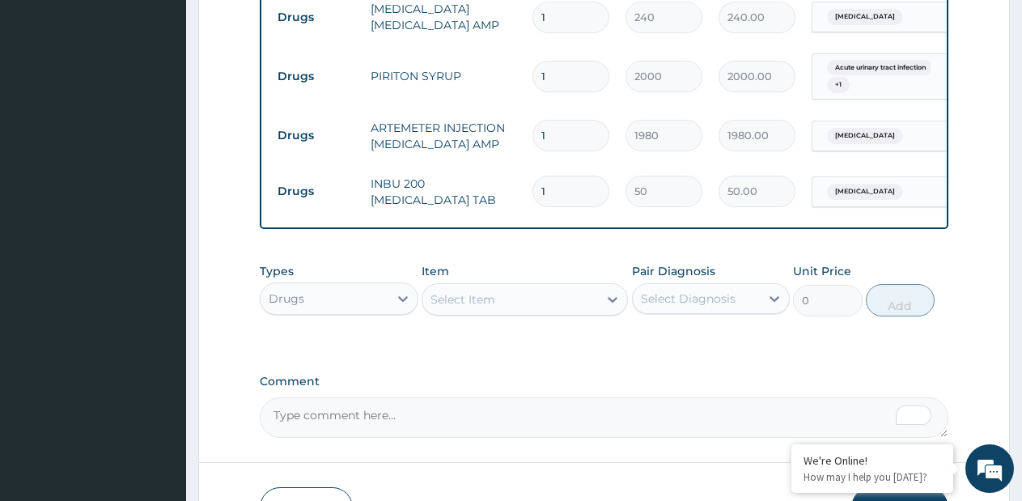
type input "3"
type input "150.00"
type input "30"
type input "1500.00"
type input "30"
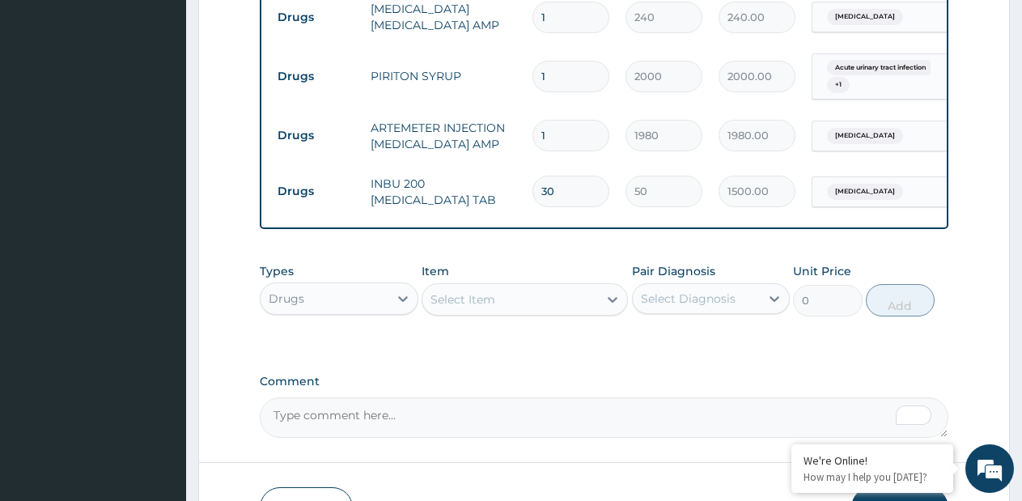
click at [521, 302] on div "Select Item" at bounding box center [511, 300] width 176 height 26
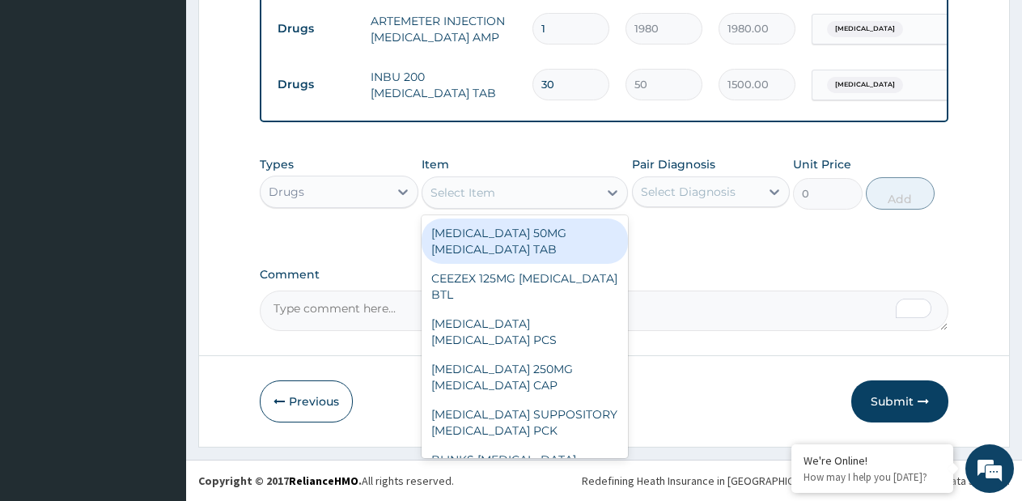
scroll to position [1163, 0]
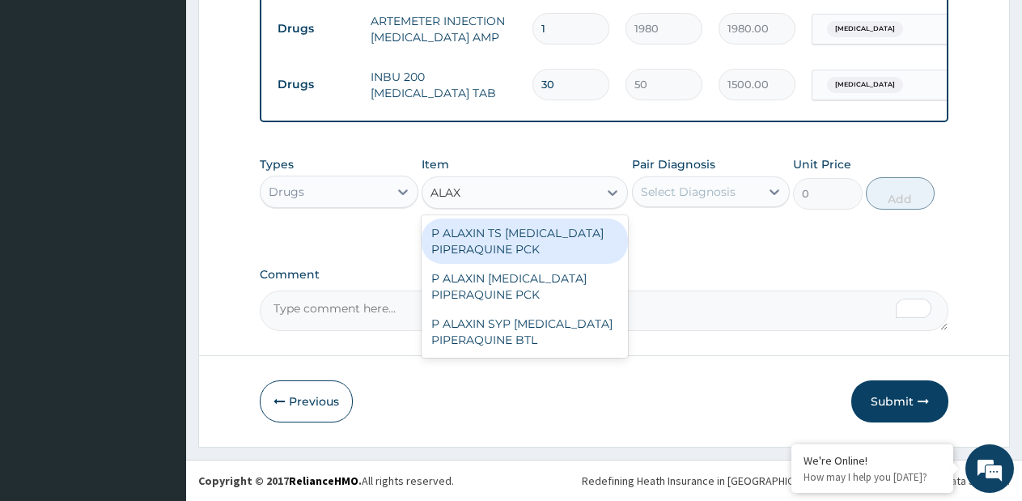
type input "ALAXI"
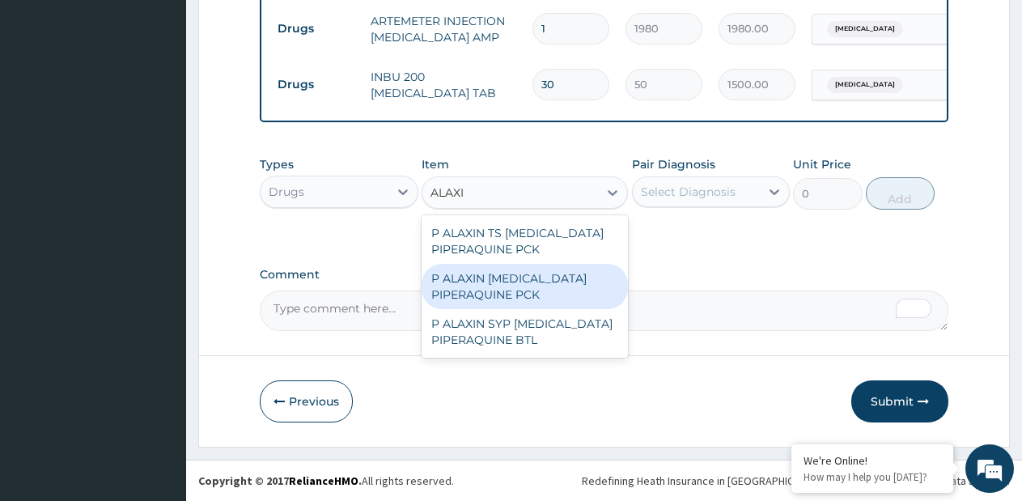
click at [536, 309] on div "P ALAXIN DIHYDROARTEMISININ PIPERAQUINE PCK" at bounding box center [525, 286] width 206 height 45
type input "9180"
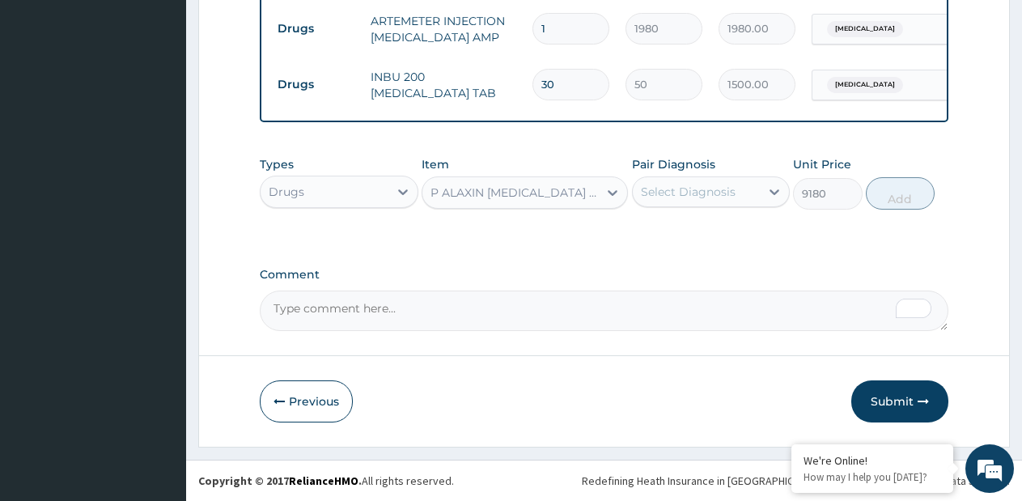
click at [536, 324] on textarea "Comment" at bounding box center [604, 311] width 689 height 40
click at [595, 198] on div "P ALAXIN DIHYDROARTEMISININ PIPERAQUINE PCK" at bounding box center [515, 193] width 169 height 16
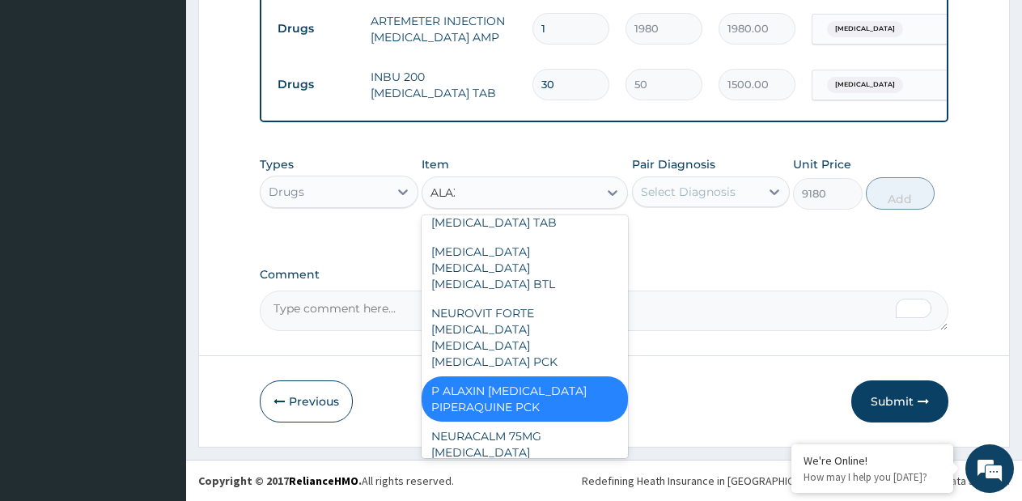
scroll to position [0, 0]
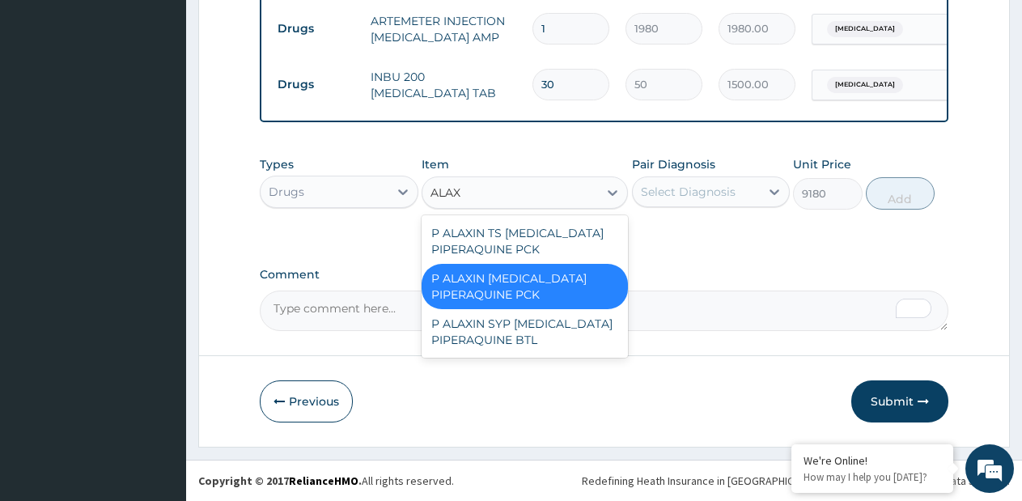
type input "ALAXI"
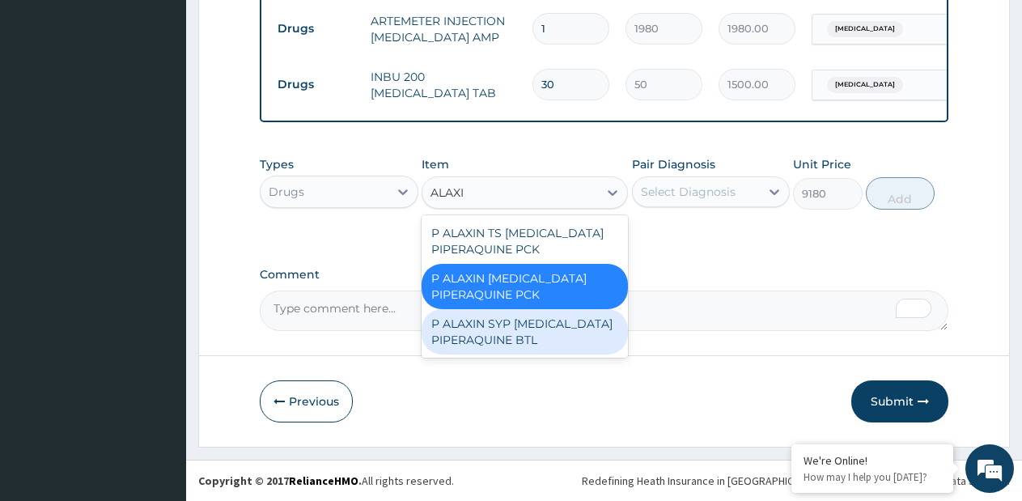
click at [541, 355] on div "P ALAXIN SYP DIHYDROARTEMISININ PIPERAQUINE BTL" at bounding box center [525, 331] width 206 height 45
type input "1800"
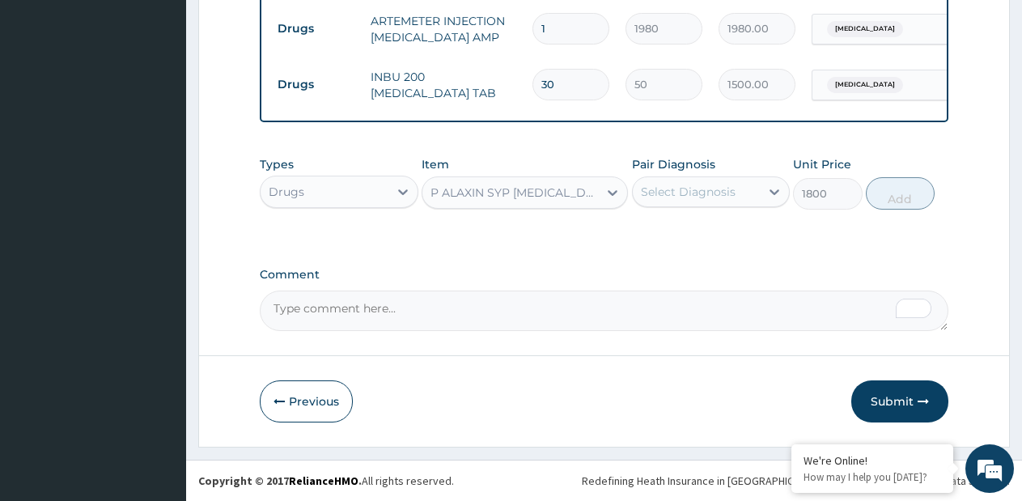
click at [716, 187] on div "Select Diagnosis" at bounding box center [688, 192] width 95 height 16
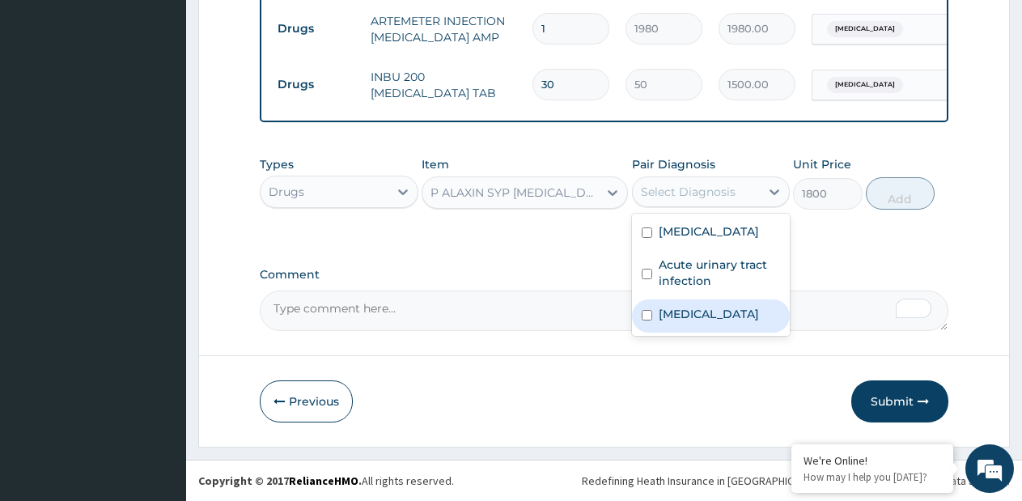
drag, startPoint x: 687, startPoint y: 304, endPoint x: 743, endPoint y: 279, distance: 60.9
click at [687, 304] on div "Malaria" at bounding box center [711, 316] width 159 height 33
checkbox input "true"
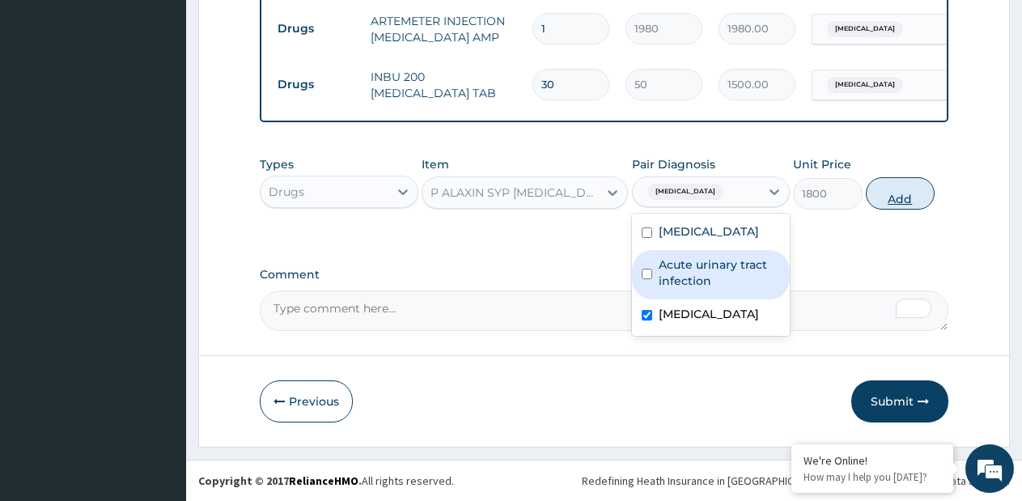
click at [895, 206] on button "Add" at bounding box center [900, 193] width 69 height 32
type input "0"
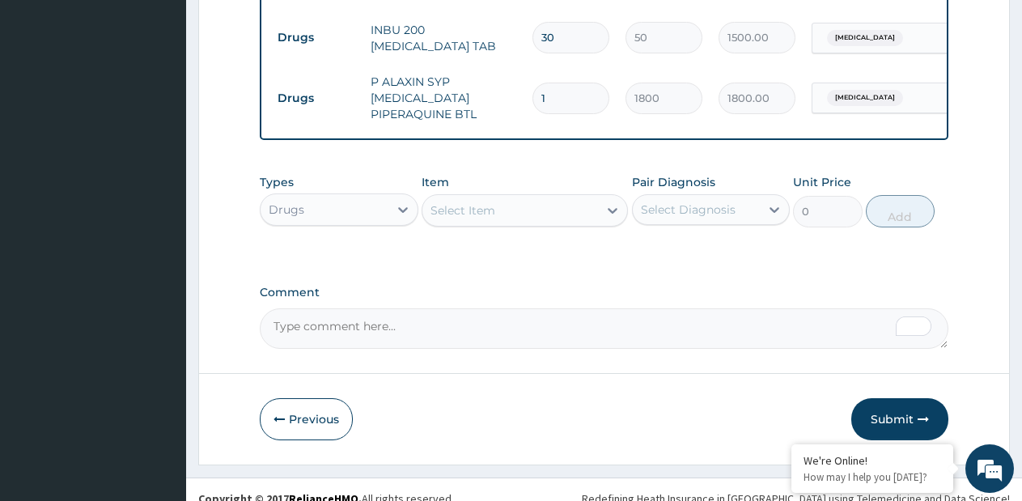
scroll to position [1227, 0]
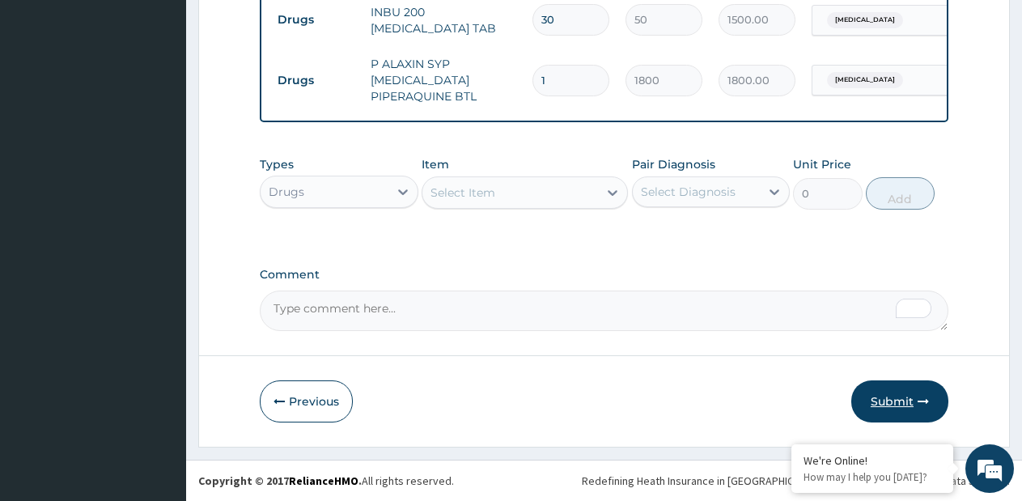
click at [882, 407] on button "Submit" at bounding box center [900, 402] width 97 height 42
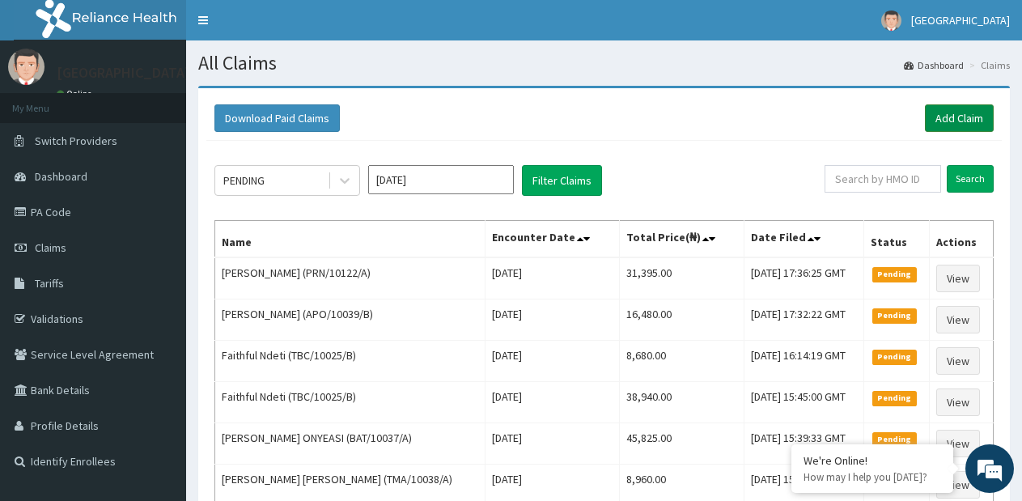
click at [965, 124] on link "Add Claim" at bounding box center [959, 118] width 69 height 28
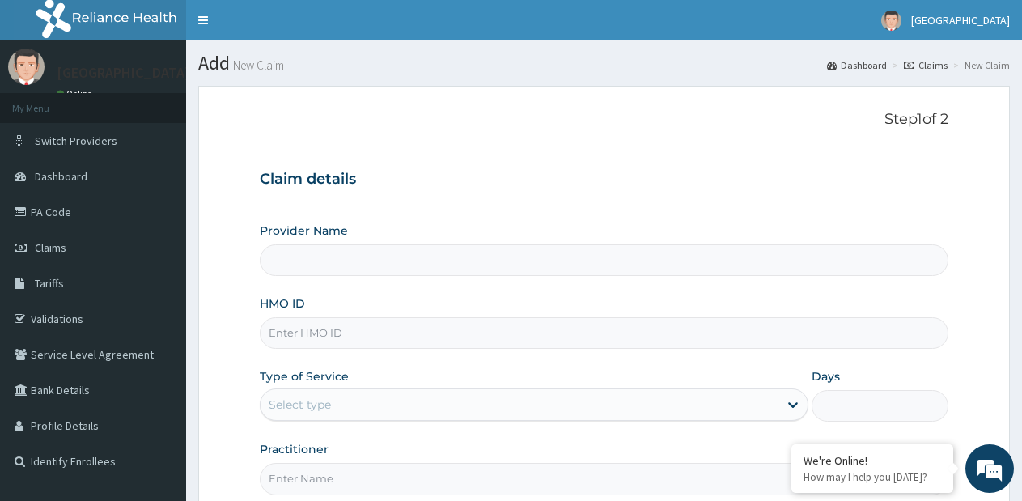
type input "[GEOGRAPHIC_DATA]- [GEOGRAPHIC_DATA] estate"
click at [543, 334] on input "HMO ID" at bounding box center [604, 333] width 689 height 32
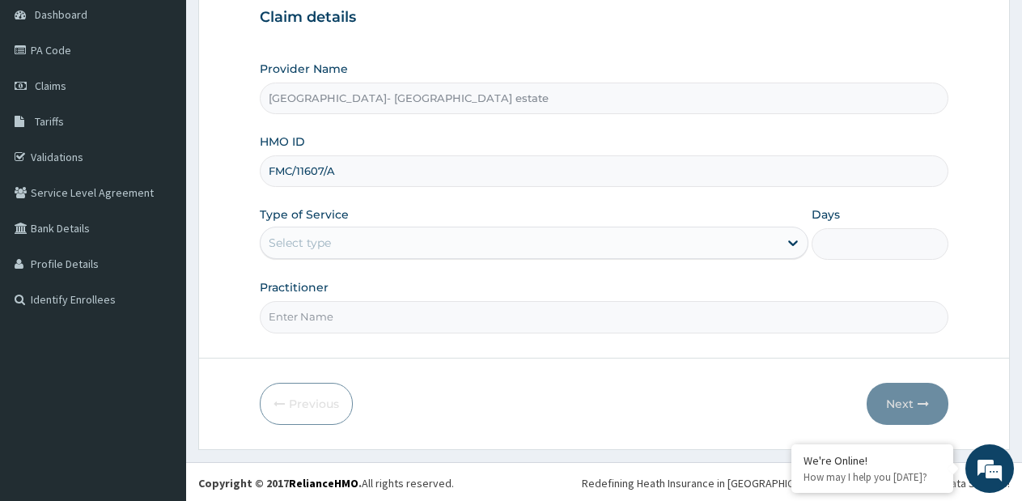
type input "FMC/11607/A"
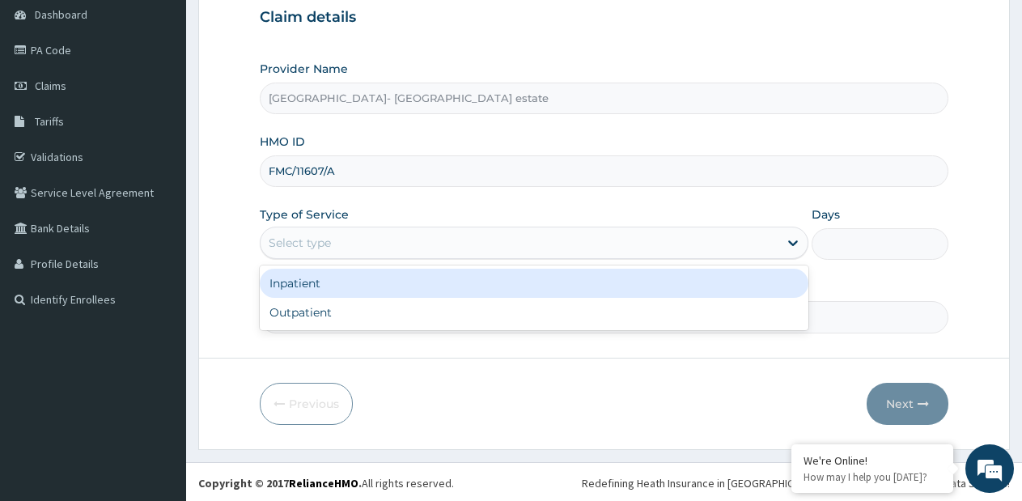
click at [476, 239] on div "Select type" at bounding box center [519, 243] width 517 height 26
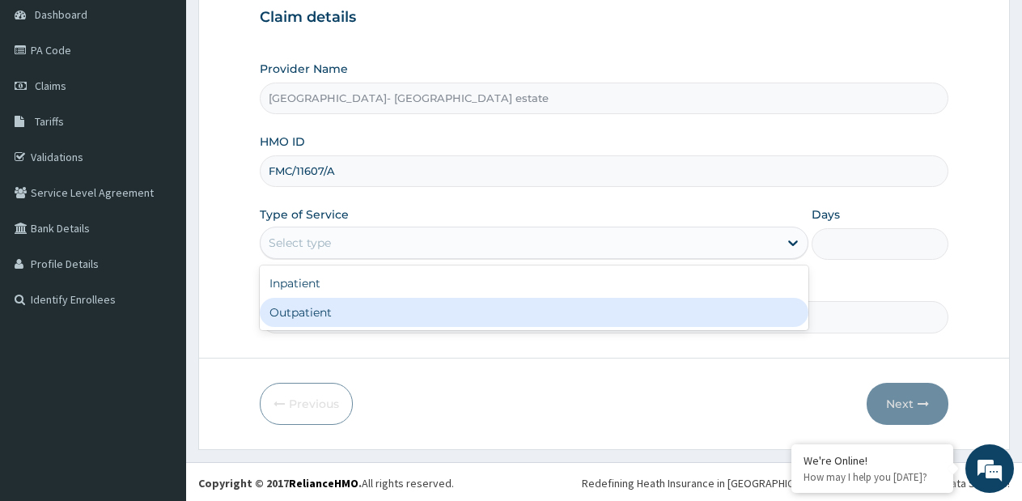
click at [394, 316] on div "Outpatient" at bounding box center [534, 312] width 548 height 29
type input "1"
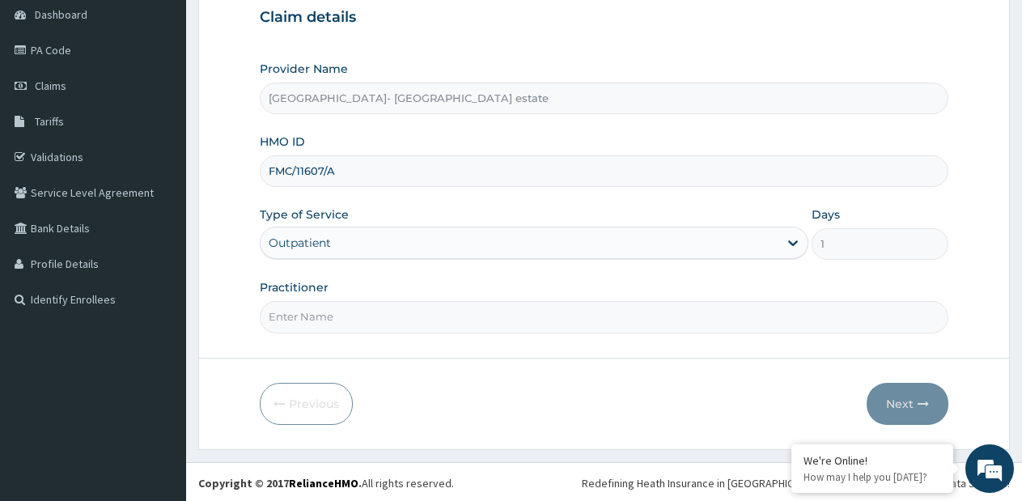
click at [394, 316] on input "Practitioner" at bounding box center [604, 317] width 689 height 32
type input "GP"
click at [873, 397] on button "Next" at bounding box center [908, 404] width 82 height 42
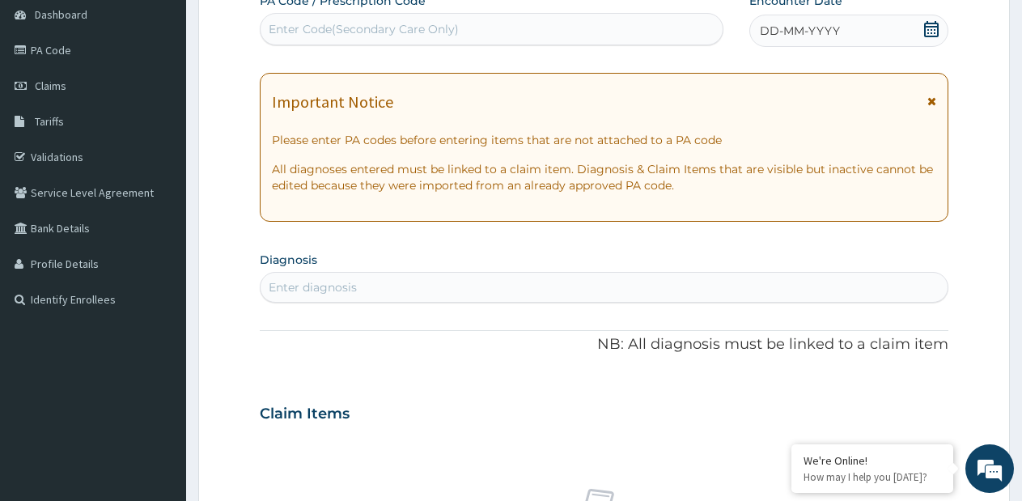
scroll to position [0, 0]
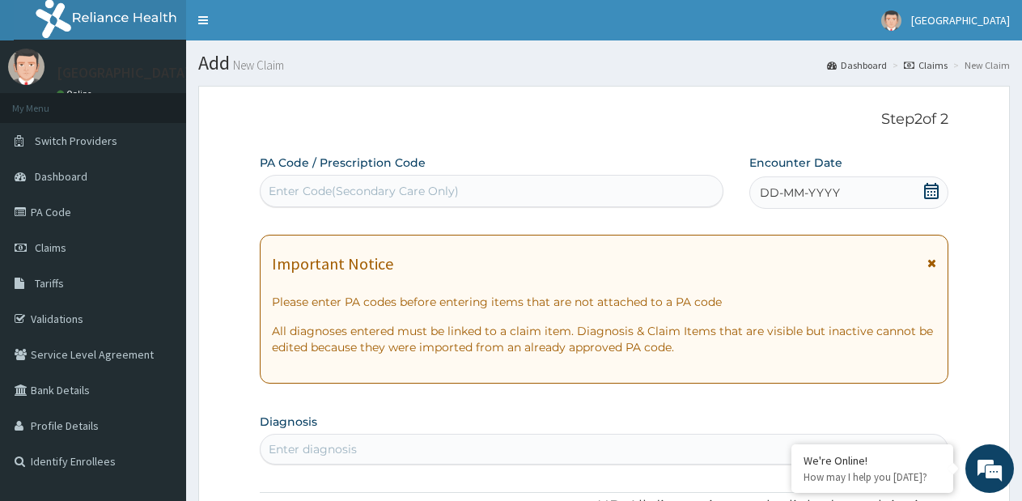
click at [806, 201] on span "DD-MM-YYYY" at bounding box center [800, 193] width 80 height 16
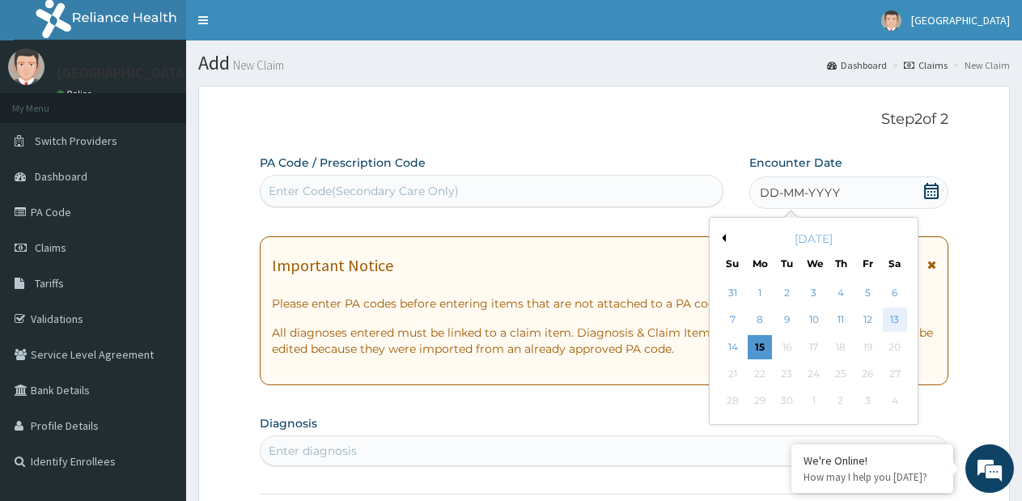
click at [895, 320] on div "13" at bounding box center [895, 320] width 24 height 24
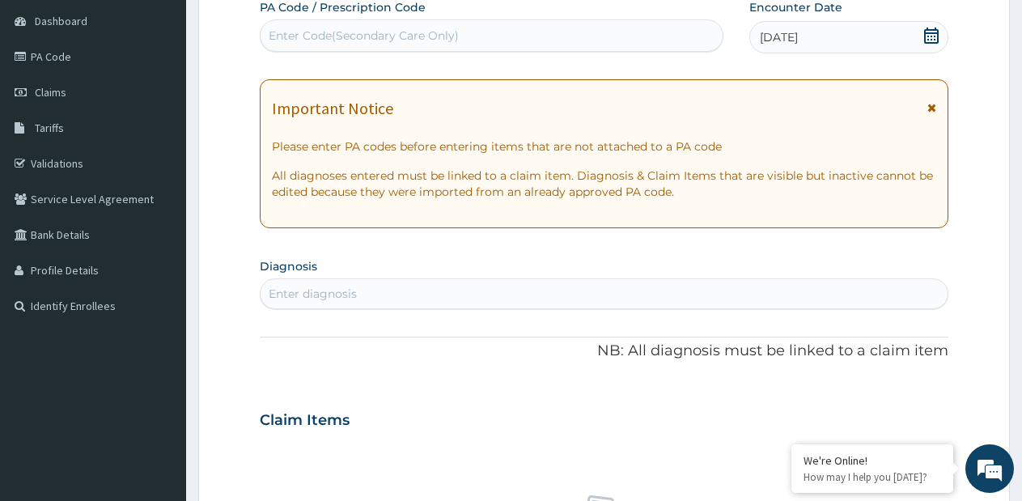
scroll to position [162, 0]
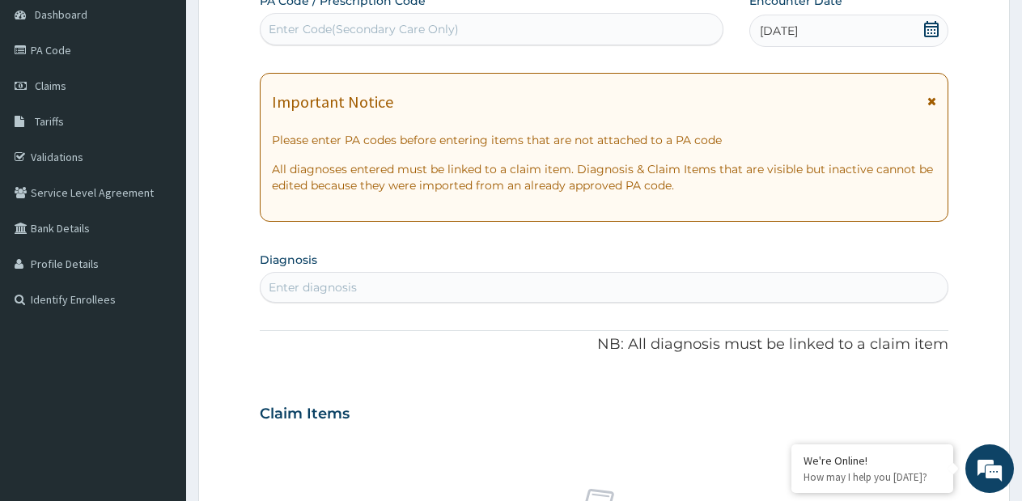
click at [491, 275] on div "Enter diagnosis" at bounding box center [604, 287] width 687 height 26
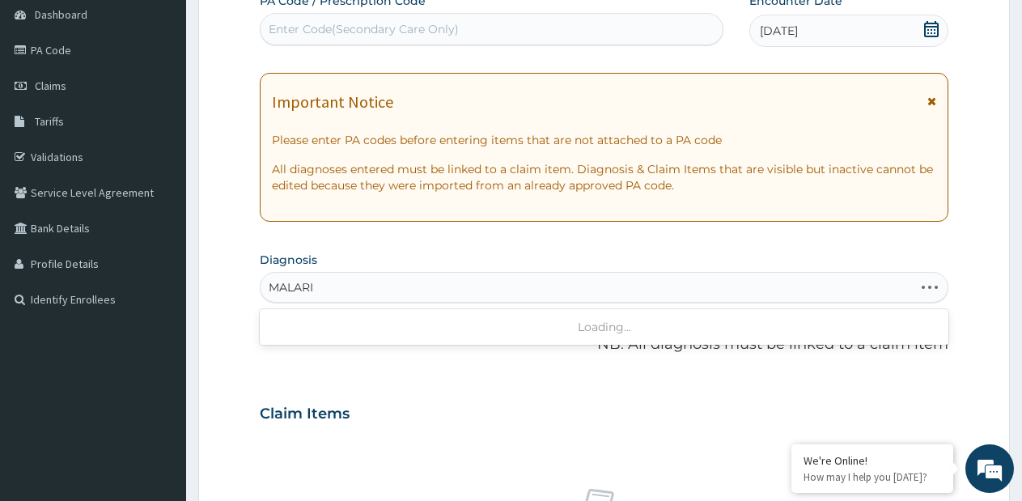
type input "[MEDICAL_DATA]"
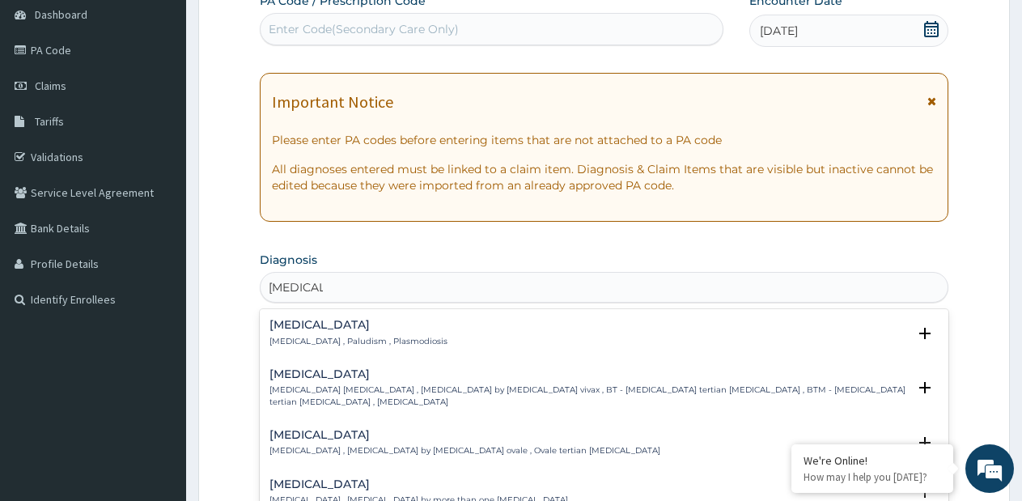
click at [296, 337] on p "[MEDICAL_DATA] , Paludism , Plasmodiosis" at bounding box center [359, 341] width 178 height 11
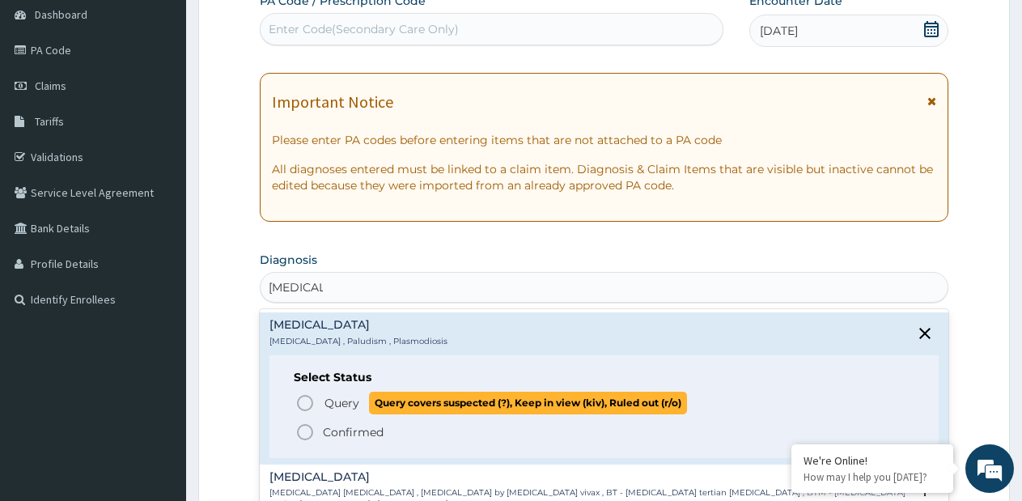
click at [307, 393] on icon "status option query" at bounding box center [304, 402] width 19 height 19
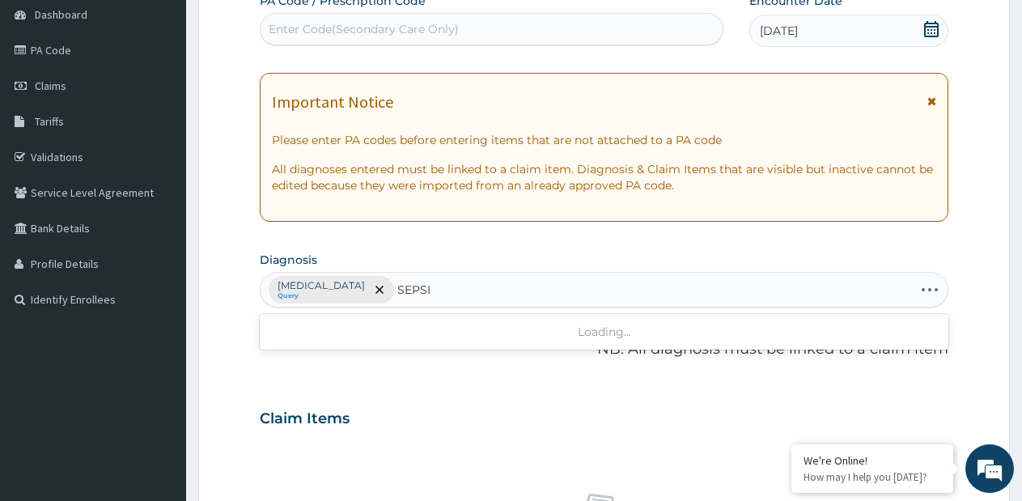
type input "[MEDICAL_DATA]"
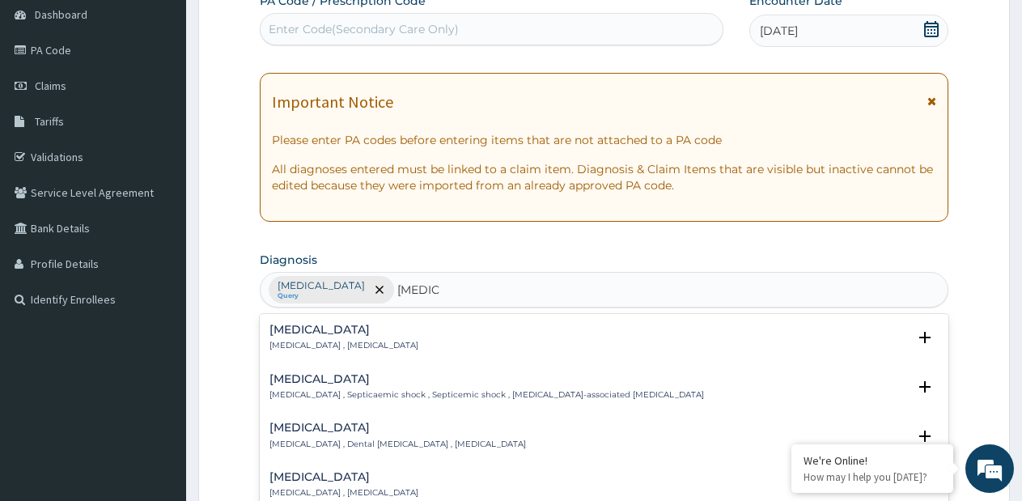
click at [304, 337] on div "[MEDICAL_DATA] [MEDICAL_DATA] , [MEDICAL_DATA]" at bounding box center [344, 338] width 149 height 28
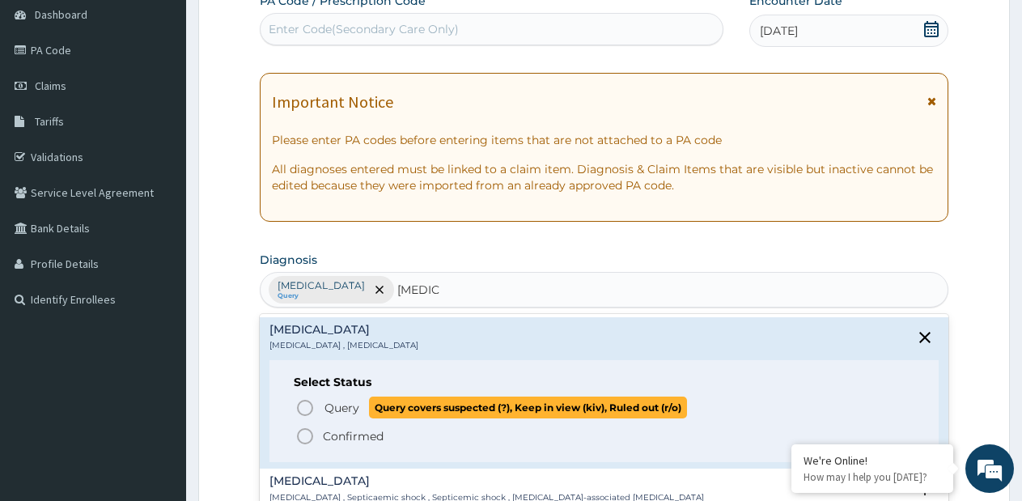
click at [311, 402] on circle "status option query" at bounding box center [305, 408] width 15 height 15
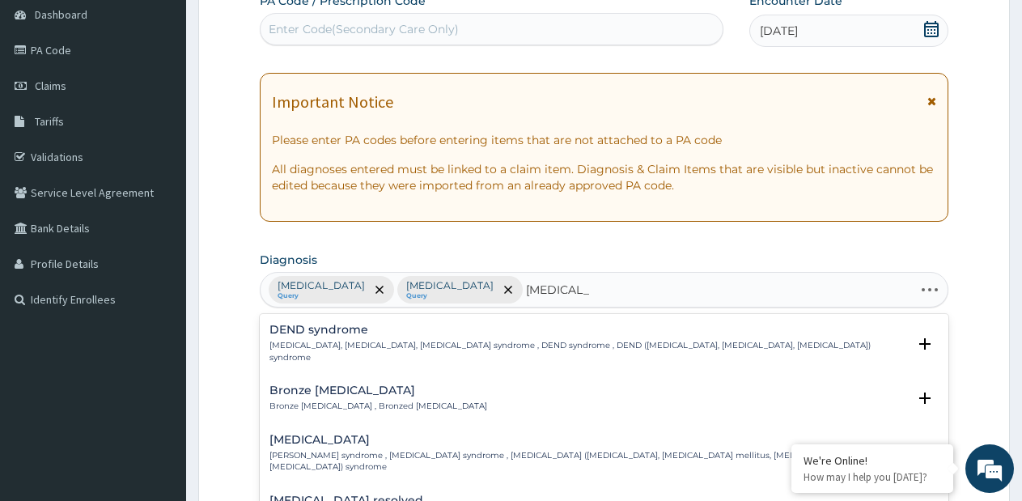
type input "[MEDICAL_DATA] ME"
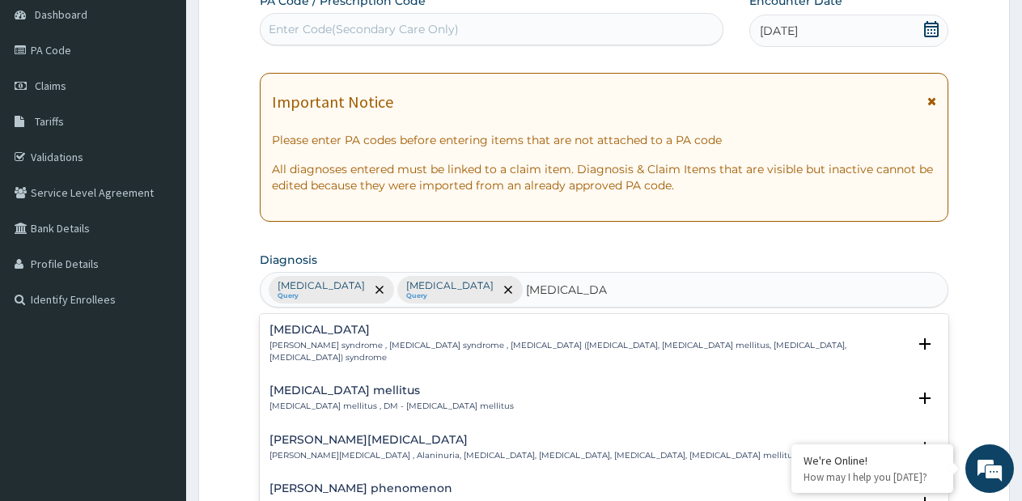
click at [346, 402] on p "[MEDICAL_DATA] mellitus , DM - [MEDICAL_DATA] mellitus" at bounding box center [392, 406] width 244 height 11
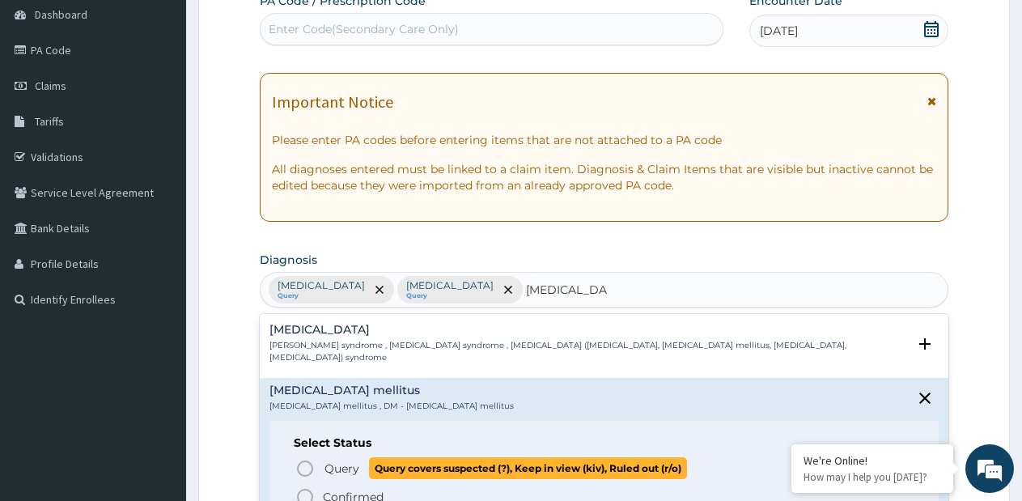
click at [329, 461] on span "Query" at bounding box center [342, 469] width 35 height 16
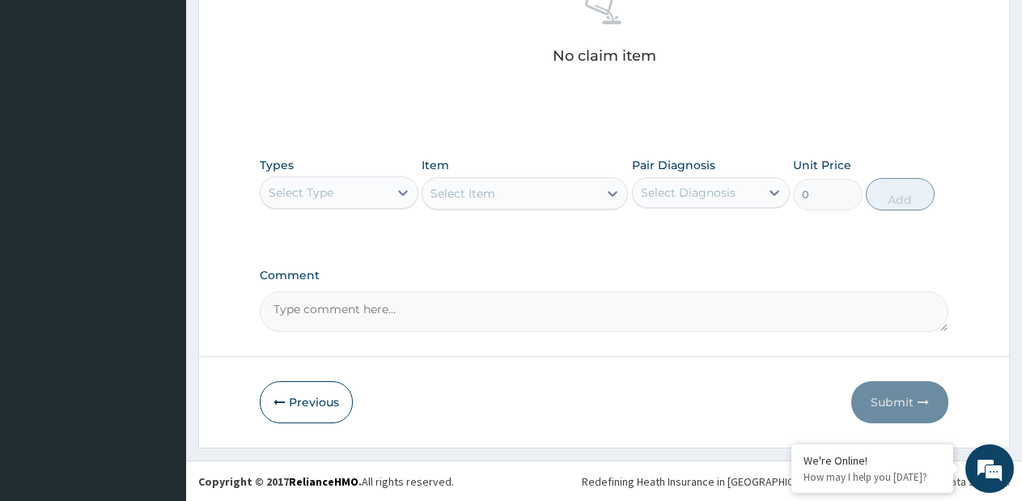
scroll to position [666, 0]
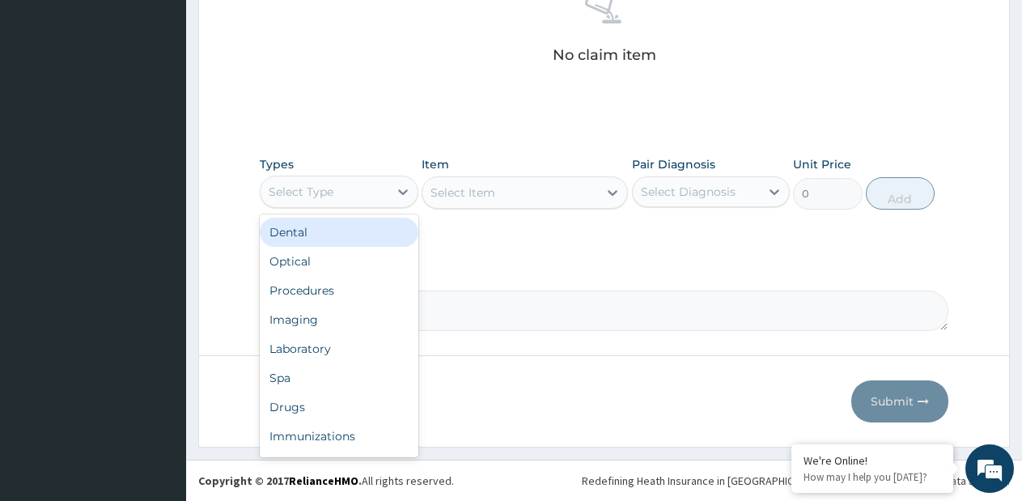
click at [388, 194] on div "Select Type" at bounding box center [325, 192] width 128 height 26
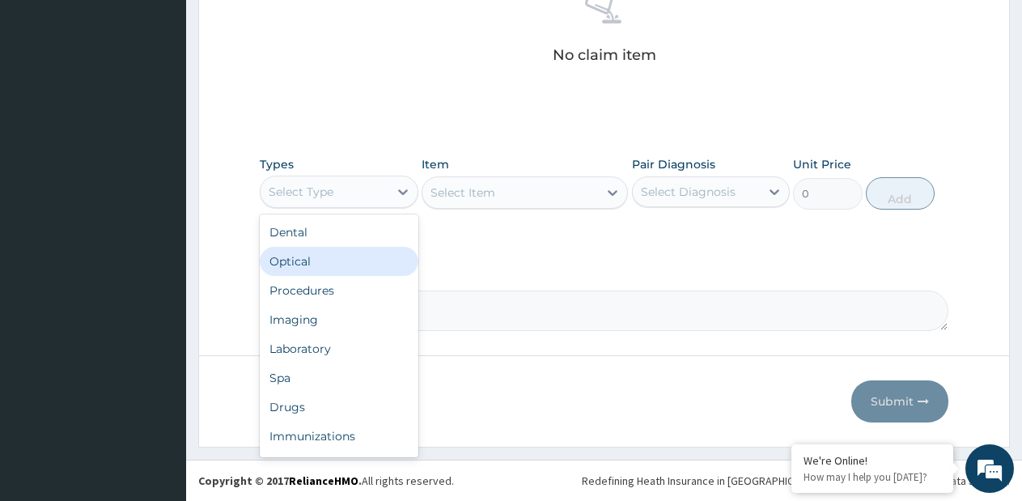
click at [359, 274] on div "Optical" at bounding box center [339, 261] width 159 height 29
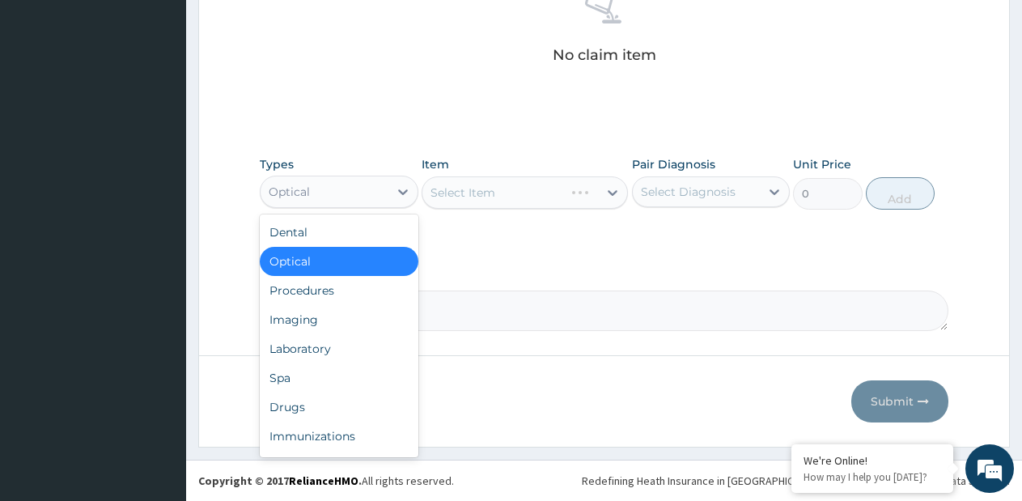
click at [364, 186] on div "Optical" at bounding box center [325, 192] width 128 height 26
click at [338, 287] on div "Procedures" at bounding box center [339, 290] width 159 height 29
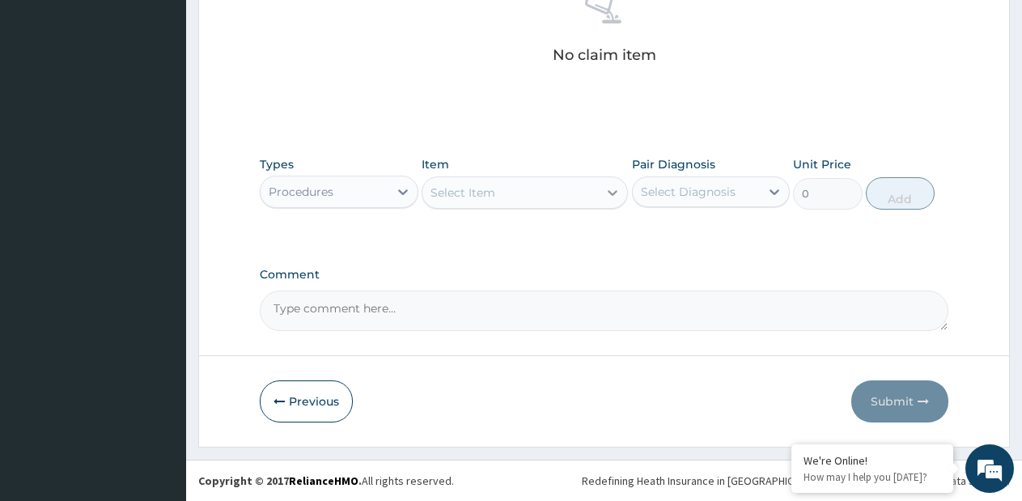
click at [613, 196] on icon at bounding box center [613, 193] width 16 height 16
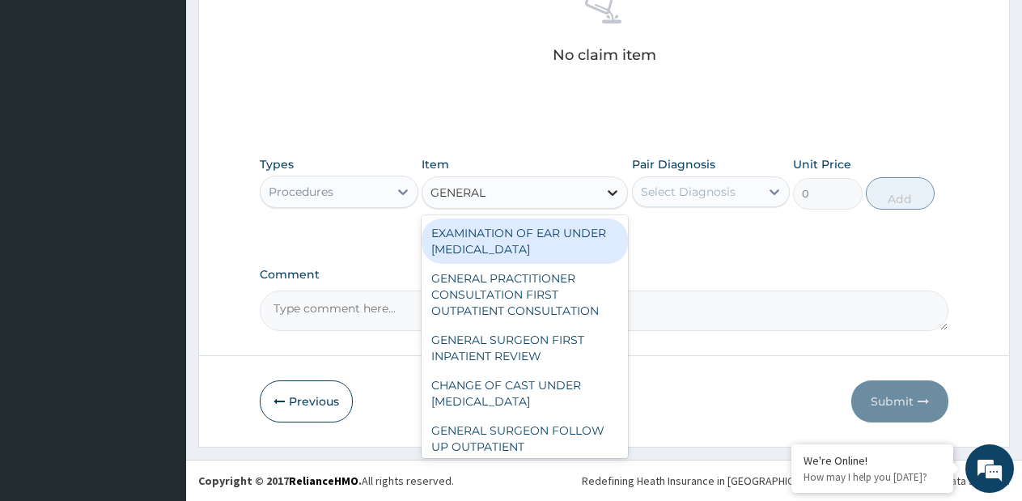
type input "GENERAL P"
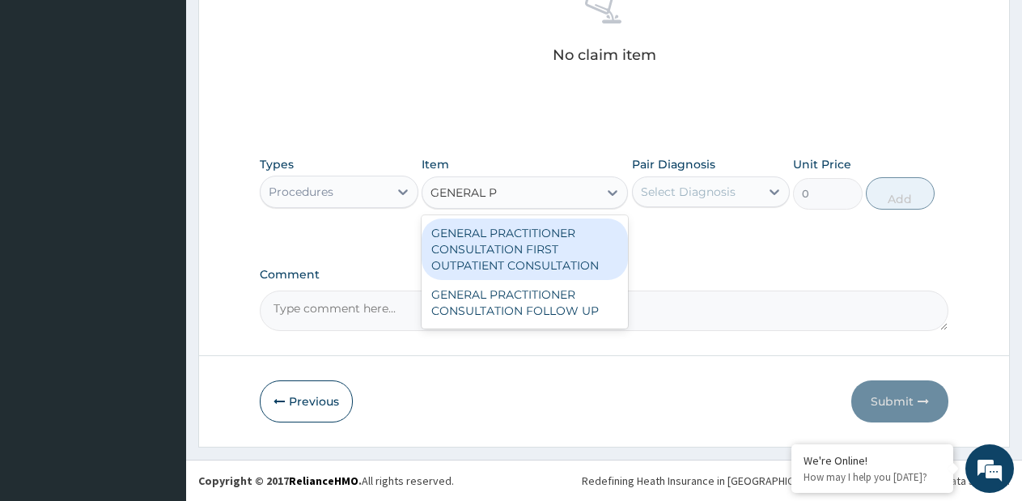
drag, startPoint x: 582, startPoint y: 242, endPoint x: 693, endPoint y: 173, distance: 130.5
click at [586, 241] on div "GENERAL PRACTITIONER CONSULTATION FIRST OUTPATIENT CONSULTATION" at bounding box center [525, 250] width 206 height 62
type input "3795"
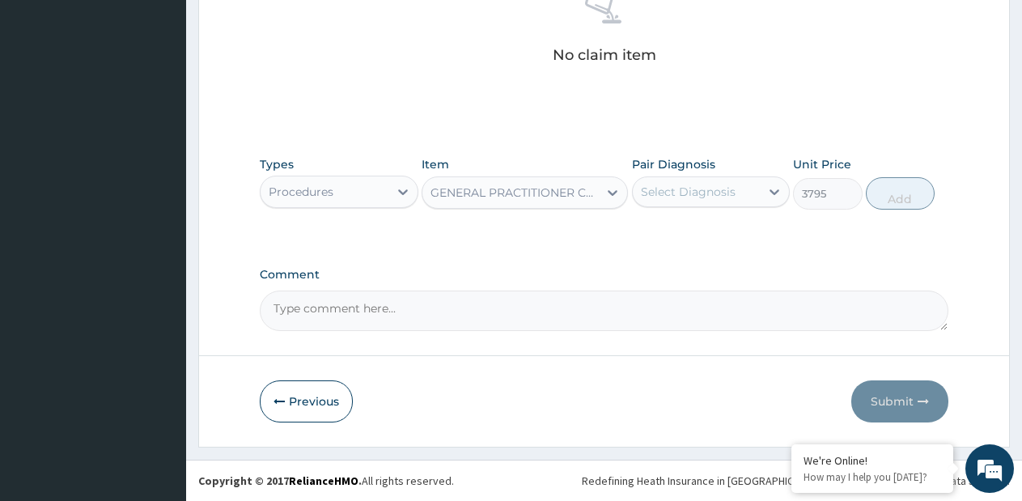
click at [699, 168] on label "Pair Diagnosis" at bounding box center [673, 164] width 83 height 16
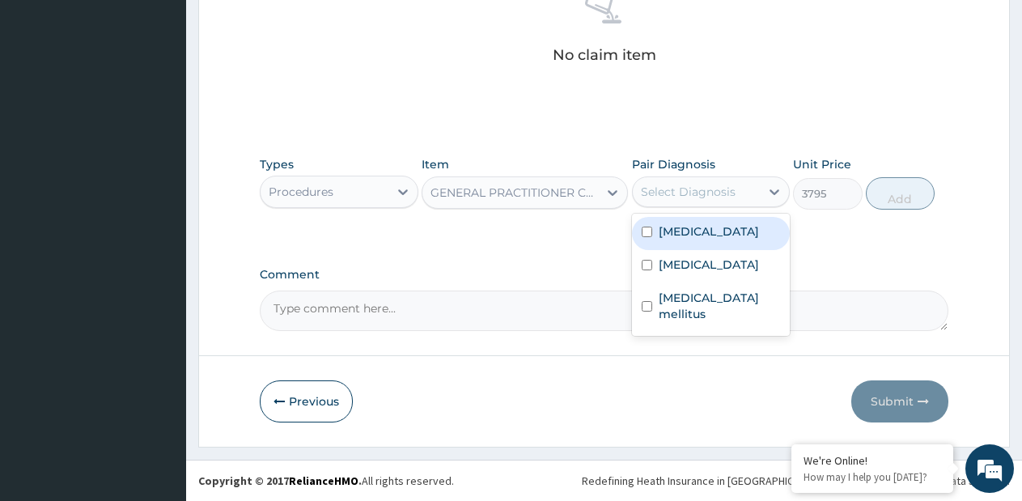
drag, startPoint x: 687, startPoint y: 184, endPoint x: 702, endPoint y: 215, distance: 34.0
click at [687, 186] on div "Select Diagnosis" at bounding box center [688, 192] width 95 height 16
click at [709, 241] on div "[MEDICAL_DATA]" at bounding box center [711, 233] width 159 height 33
checkbox input "true"
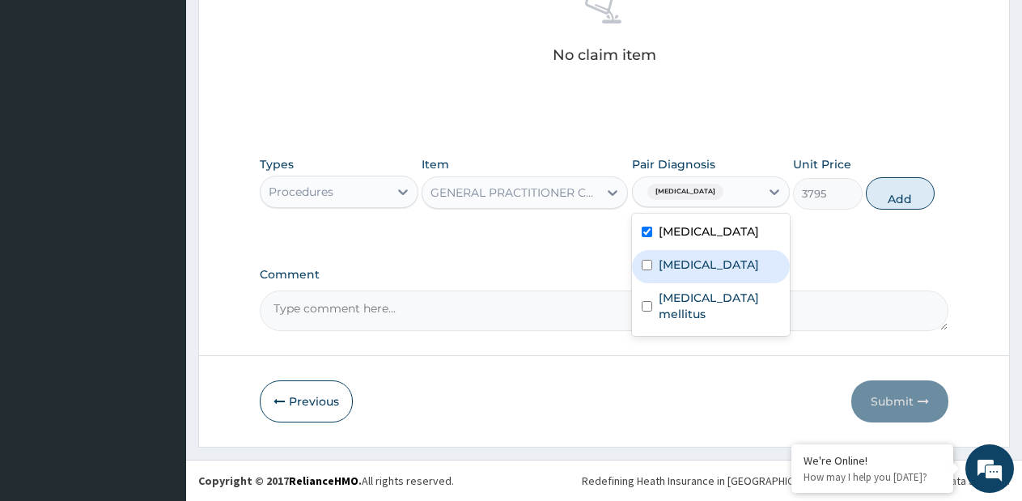
drag, startPoint x: 715, startPoint y: 272, endPoint x: 721, endPoint y: 298, distance: 26.5
click at [716, 274] on div "[MEDICAL_DATA]" at bounding box center [711, 266] width 159 height 33
checkbox input "true"
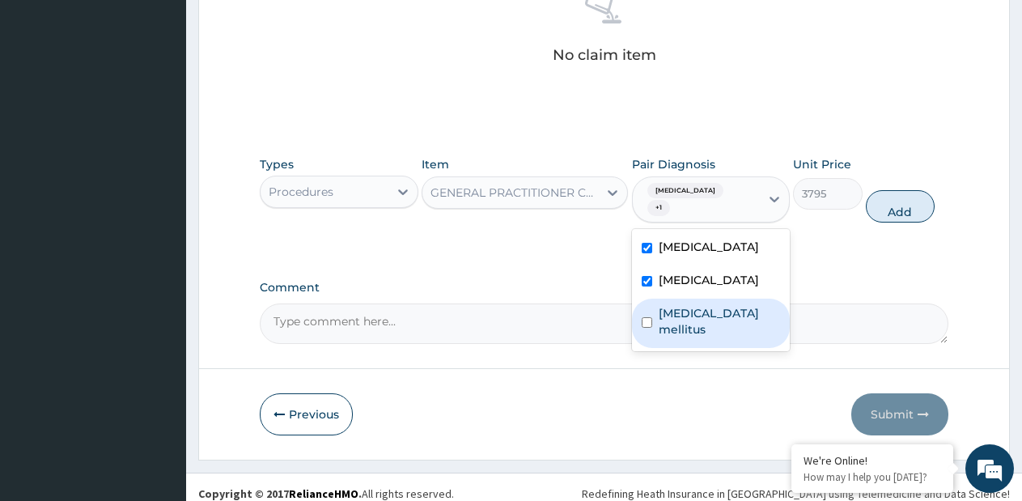
drag, startPoint x: 721, startPoint y: 298, endPoint x: 766, endPoint y: 279, distance: 49.0
click at [722, 305] on label "[MEDICAL_DATA] mellitus" at bounding box center [720, 321] width 122 height 32
checkbox input "true"
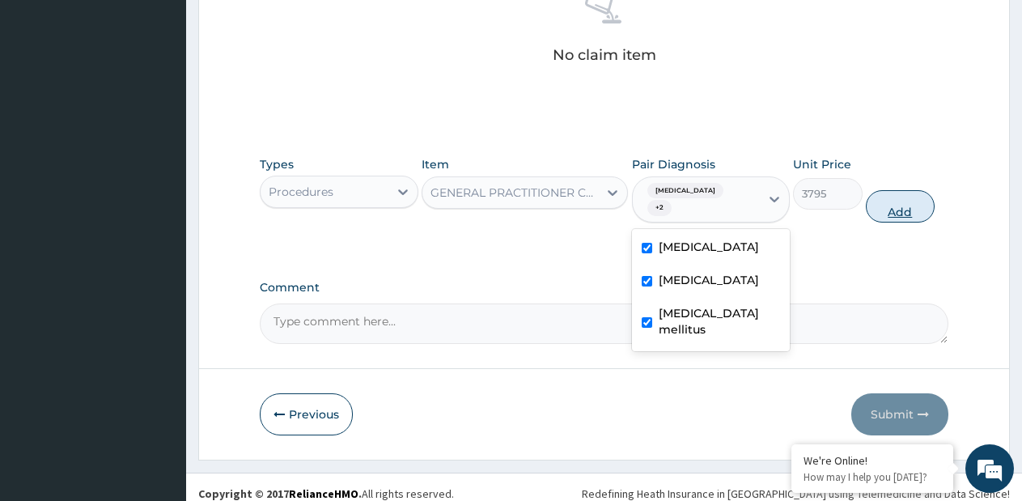
click at [890, 200] on button "Add" at bounding box center [900, 206] width 69 height 32
type input "0"
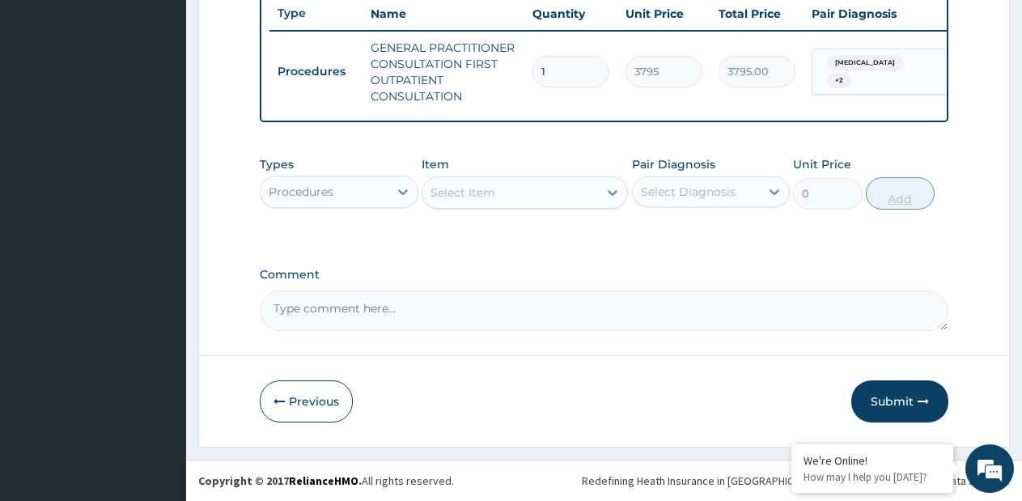
scroll to position [628, 0]
click at [298, 172] on div "Types Procedures" at bounding box center [339, 182] width 159 height 53
click at [288, 200] on div "Procedures" at bounding box center [325, 192] width 128 height 26
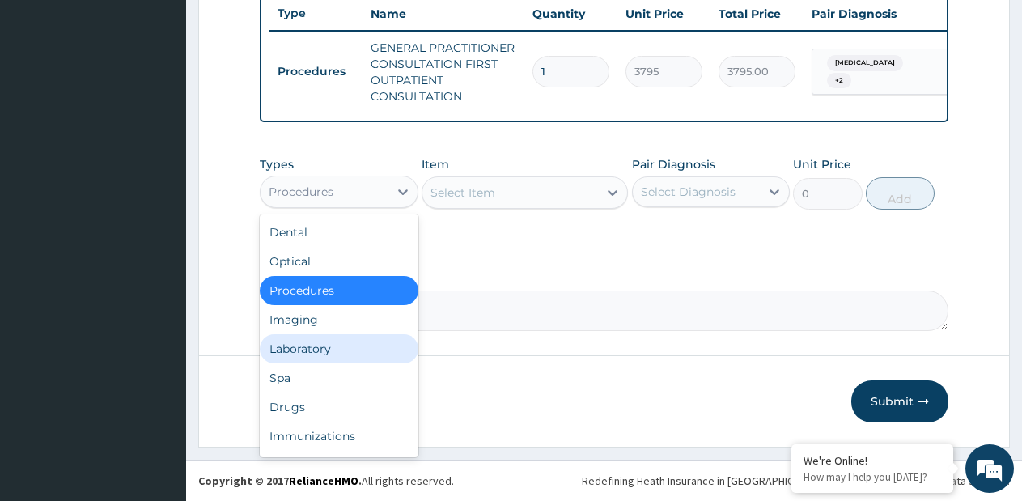
click at [304, 358] on div "Laboratory" at bounding box center [339, 348] width 159 height 29
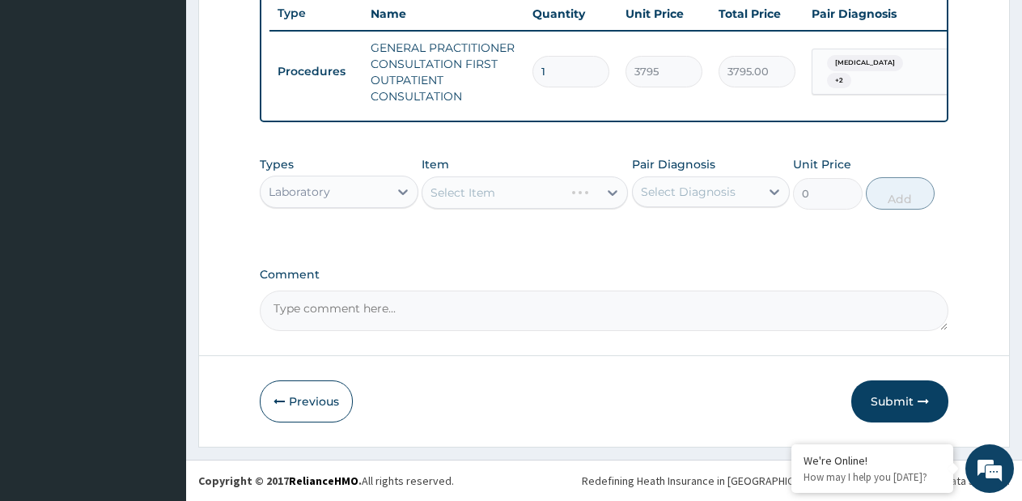
click at [618, 202] on div "Select Item" at bounding box center [525, 192] width 206 height 32
click at [614, 185] on icon at bounding box center [613, 193] width 16 height 16
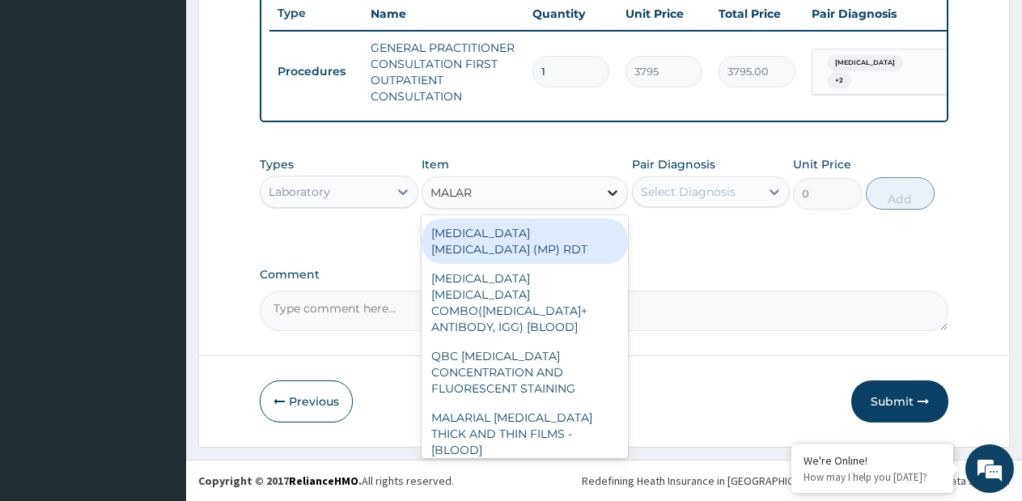
type input "MALARI"
click at [604, 220] on div "[MEDICAL_DATA] [MEDICAL_DATA] (MP) RDT" at bounding box center [525, 241] width 206 height 45
type input "1725"
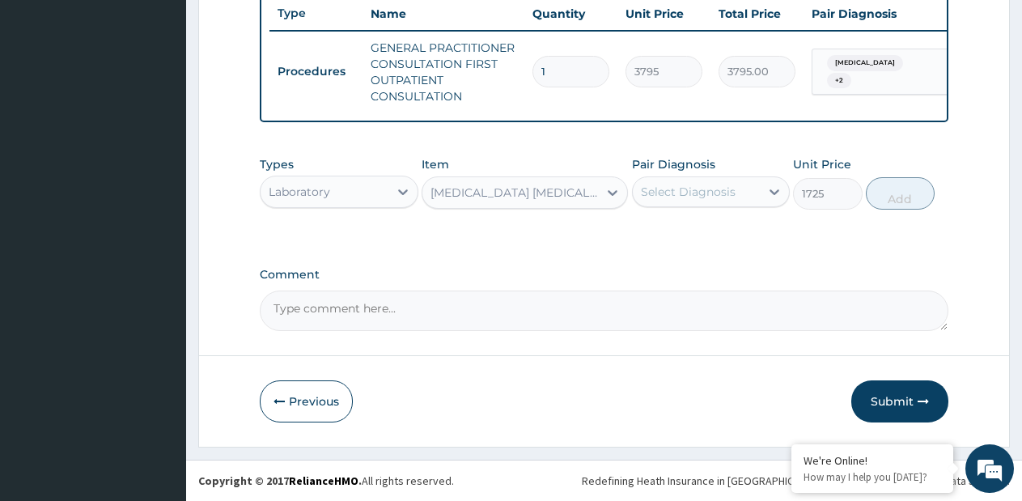
drag, startPoint x: 667, startPoint y: 195, endPoint x: 676, endPoint y: 206, distance: 14.4
click at [669, 196] on div "Select Diagnosis" at bounding box center [688, 192] width 95 height 16
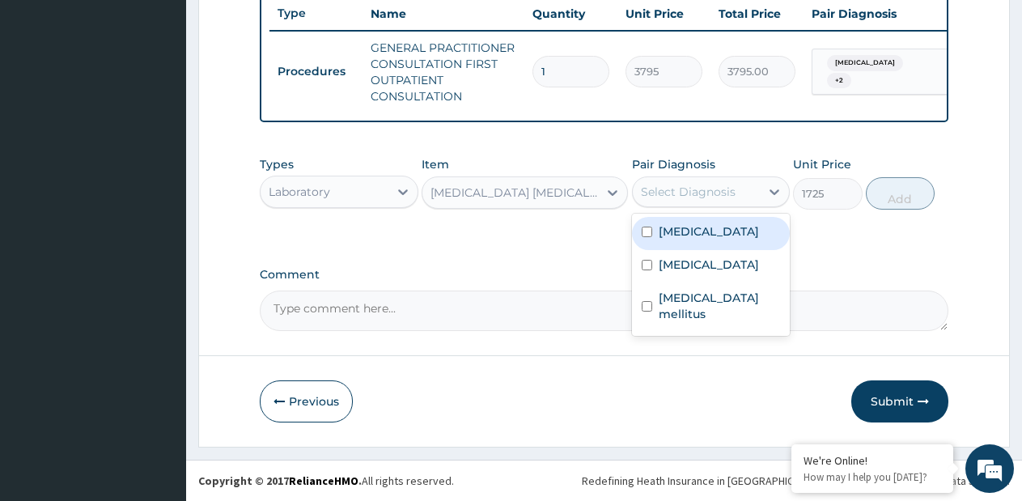
drag, startPoint x: 673, startPoint y: 233, endPoint x: 846, endPoint y: 190, distance: 178.5
click at [687, 233] on label "[MEDICAL_DATA]" at bounding box center [709, 231] width 100 height 16
checkbox input "true"
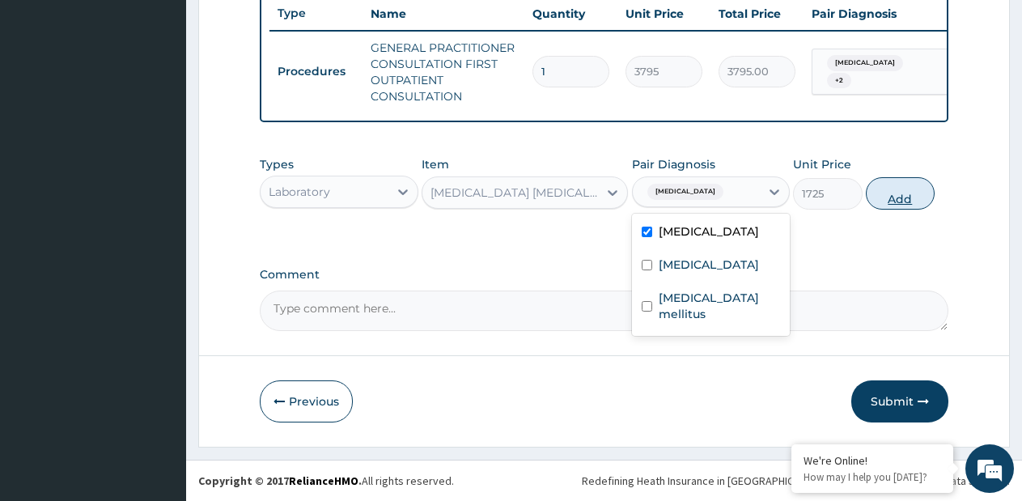
click at [911, 192] on button "Add" at bounding box center [900, 193] width 69 height 32
type input "0"
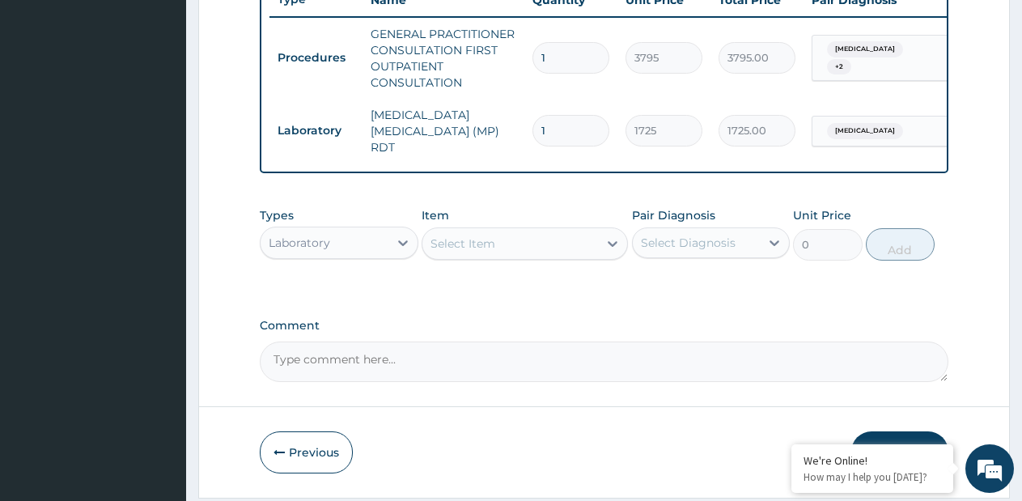
click at [588, 256] on div "Select Item" at bounding box center [511, 244] width 176 height 26
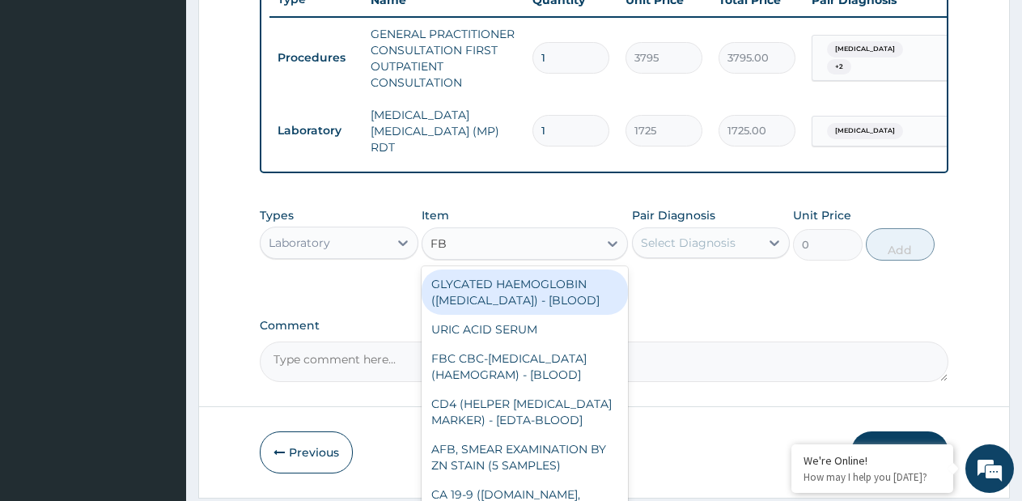
type input "FBC"
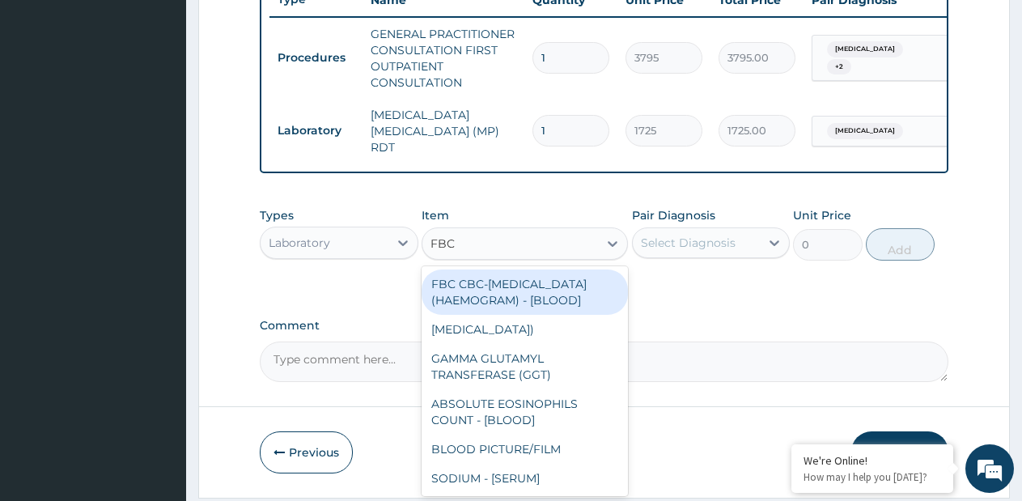
click at [563, 288] on div "FBC CBC-[MEDICAL_DATA] (HAEMOGRAM) - [BLOOD]" at bounding box center [525, 292] width 206 height 45
type input "4600"
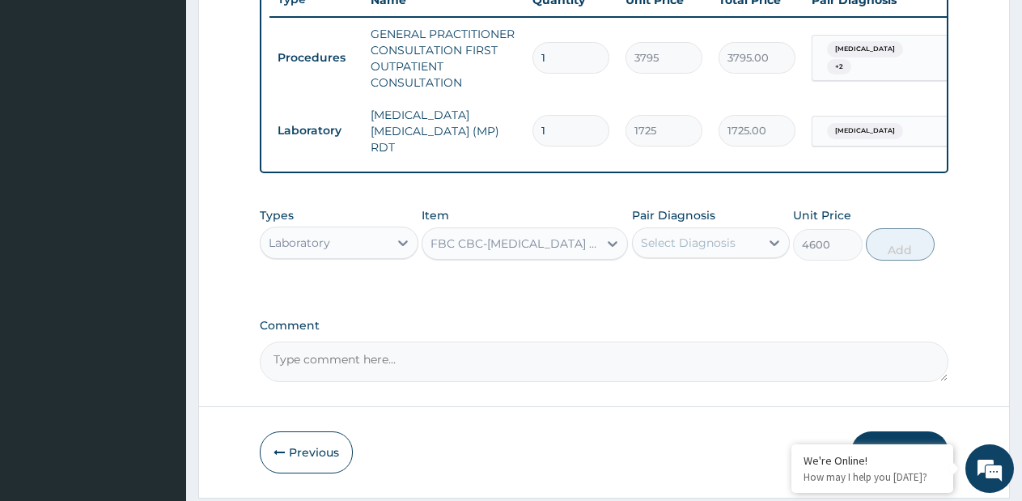
click at [664, 251] on div "Select Diagnosis" at bounding box center [688, 243] width 95 height 16
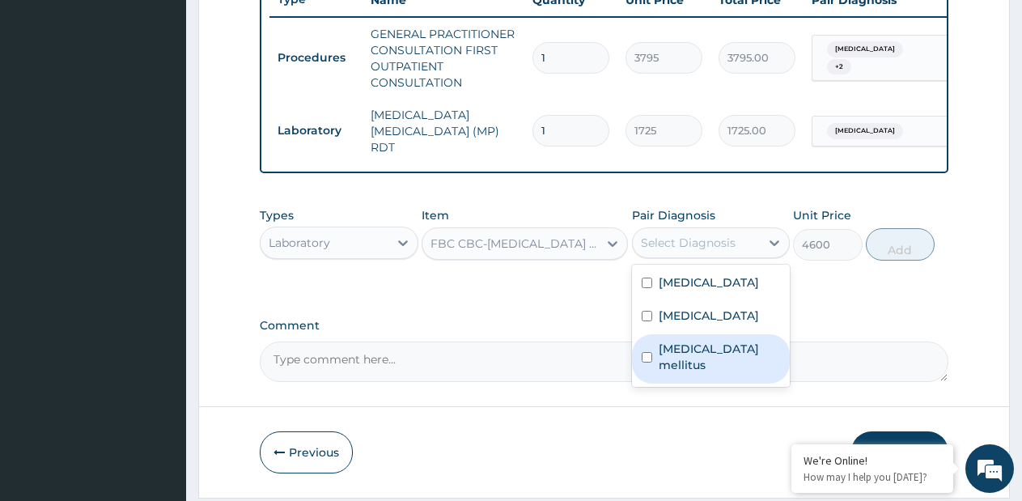
click at [680, 351] on label "[MEDICAL_DATA] mellitus" at bounding box center [720, 357] width 122 height 32
checkbox input "true"
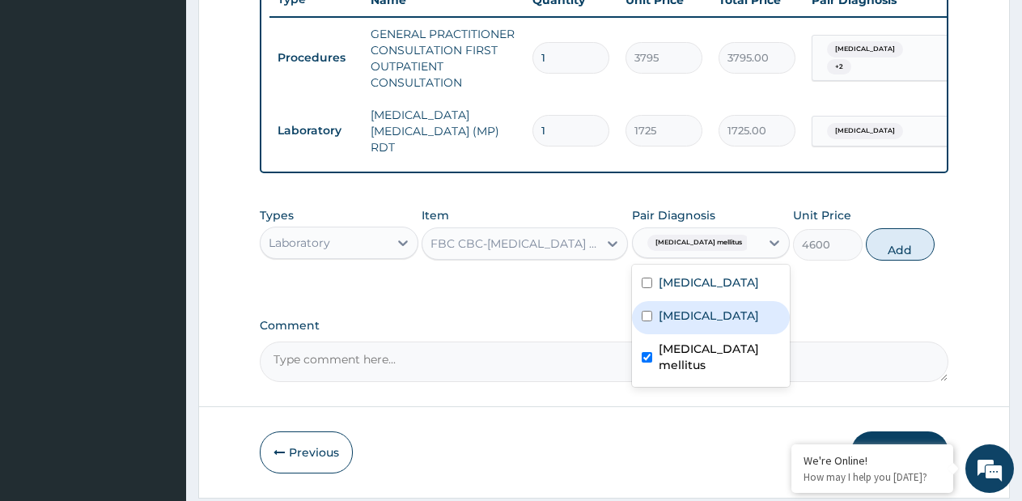
click at [667, 323] on label "[MEDICAL_DATA]" at bounding box center [709, 316] width 100 height 16
checkbox input "true"
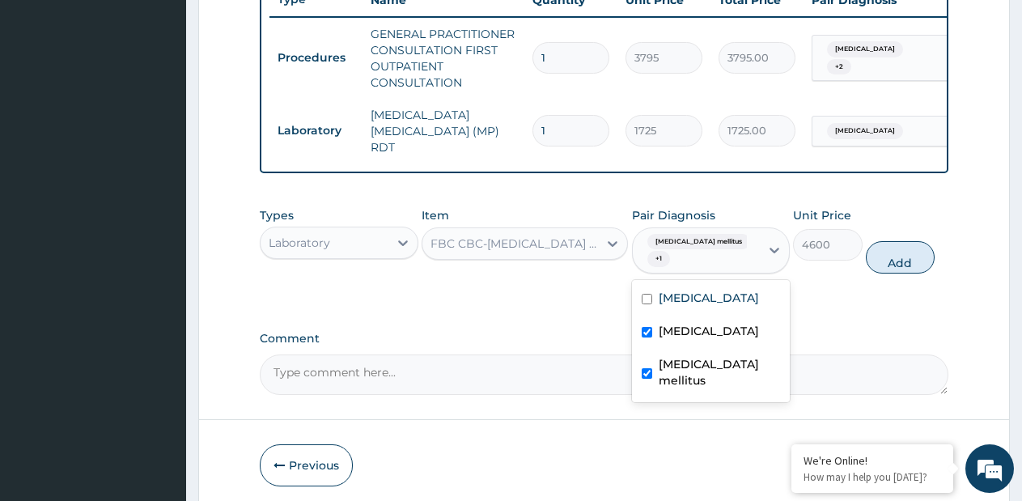
click at [666, 355] on div "[MEDICAL_DATA] mellitus" at bounding box center [711, 374] width 159 height 49
checkbox input "false"
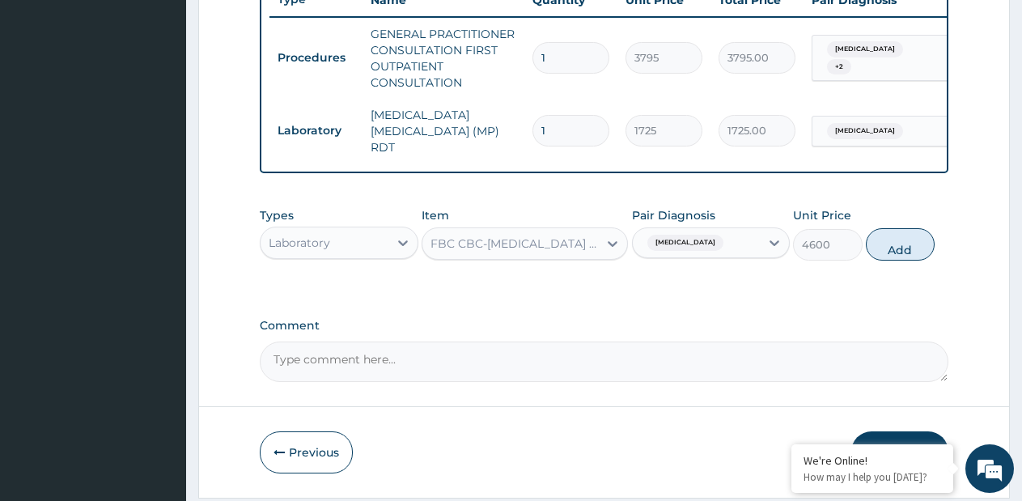
drag, startPoint x: 898, startPoint y: 260, endPoint x: 742, endPoint y: 277, distance: 156.4
click at [896, 259] on button "Add" at bounding box center [900, 244] width 69 height 32
type input "0"
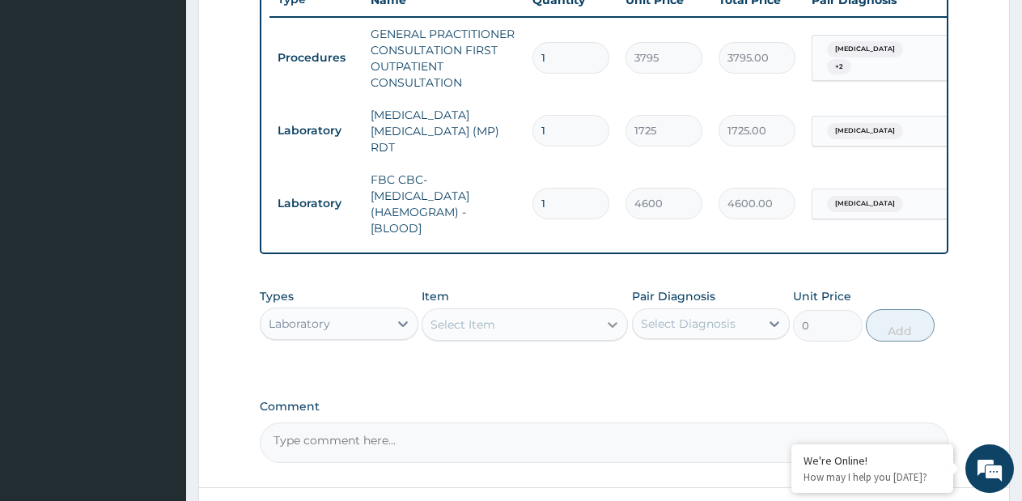
click at [608, 329] on icon at bounding box center [613, 325] width 16 height 16
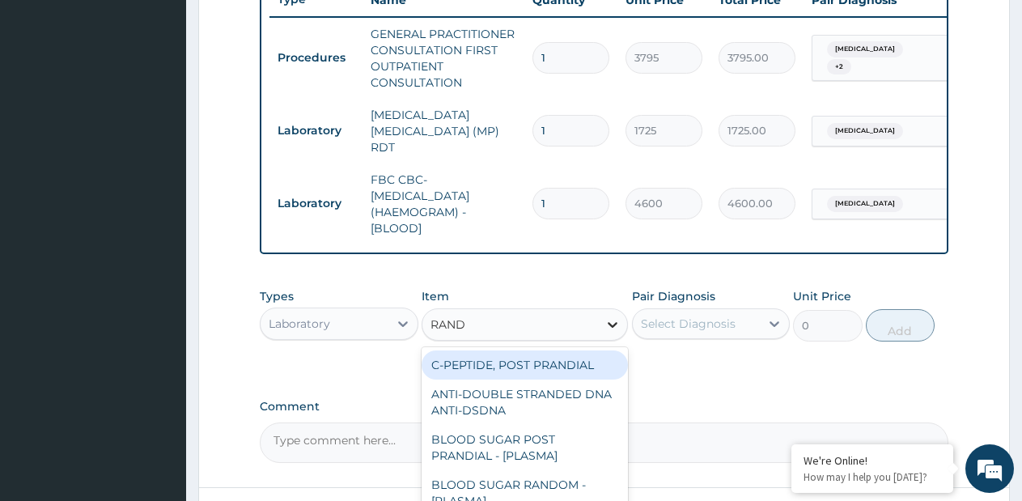
type input "[PERSON_NAME]"
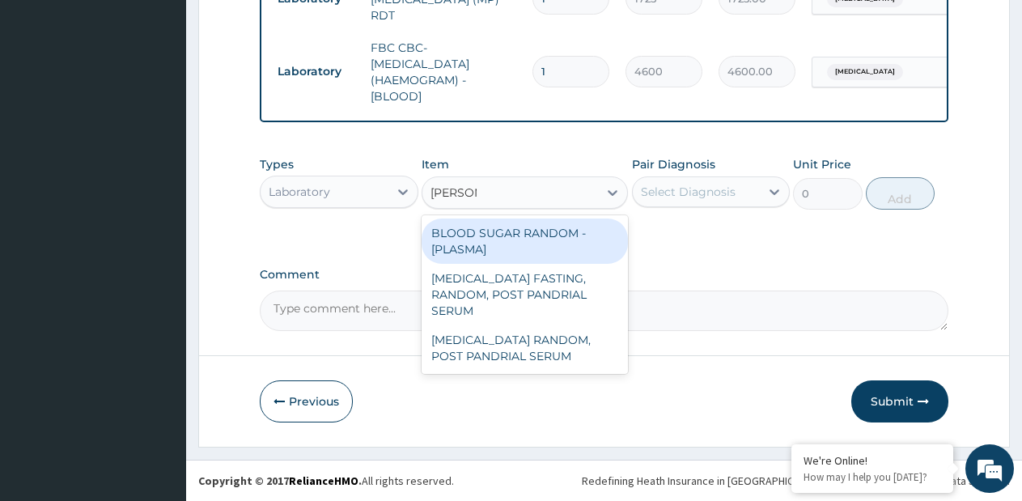
scroll to position [765, 0]
drag, startPoint x: 539, startPoint y: 243, endPoint x: 628, endPoint y: 223, distance: 91.1
click at [546, 242] on div "BLOOD SUGAR RANDOM - [PLASMA]" at bounding box center [525, 241] width 206 height 45
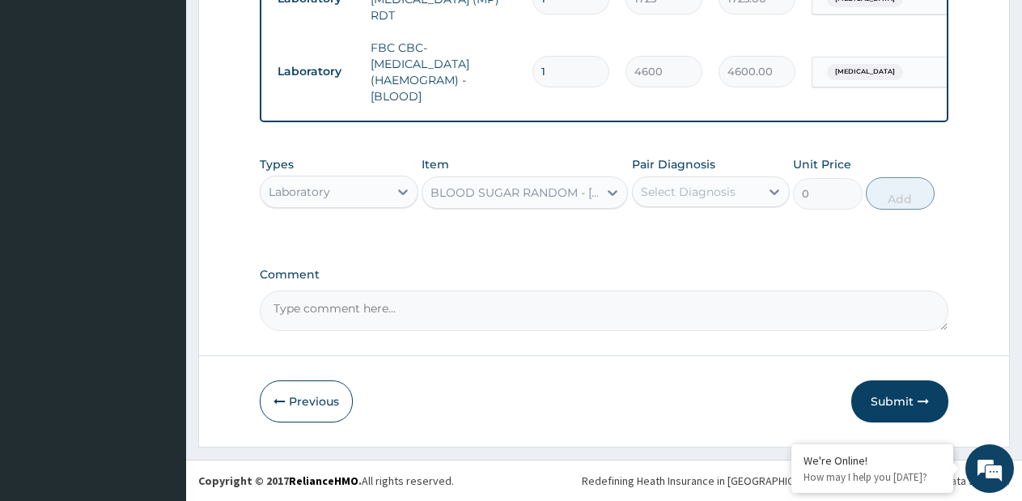
type input "1380"
click at [704, 203] on div "Select Diagnosis" at bounding box center [697, 192] width 128 height 26
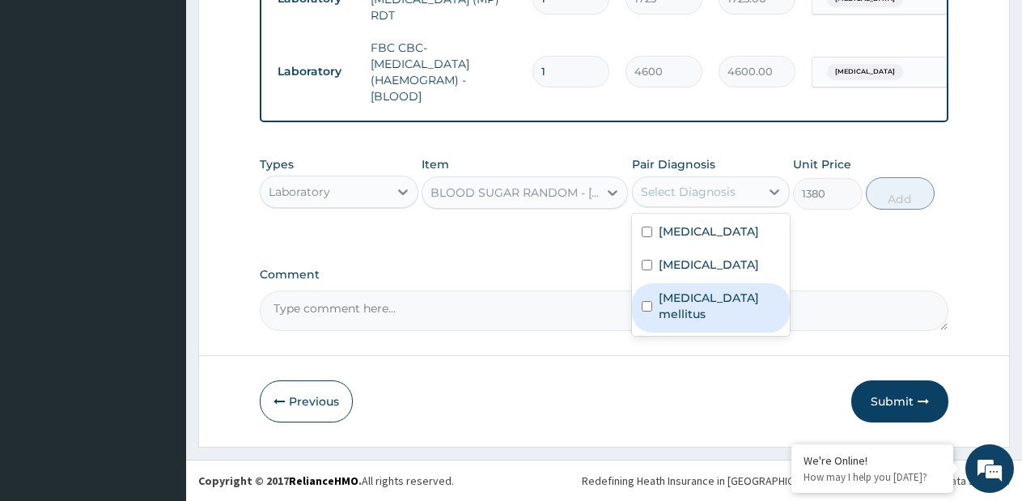
click at [687, 298] on label "[MEDICAL_DATA] mellitus" at bounding box center [720, 306] width 122 height 32
checkbox input "true"
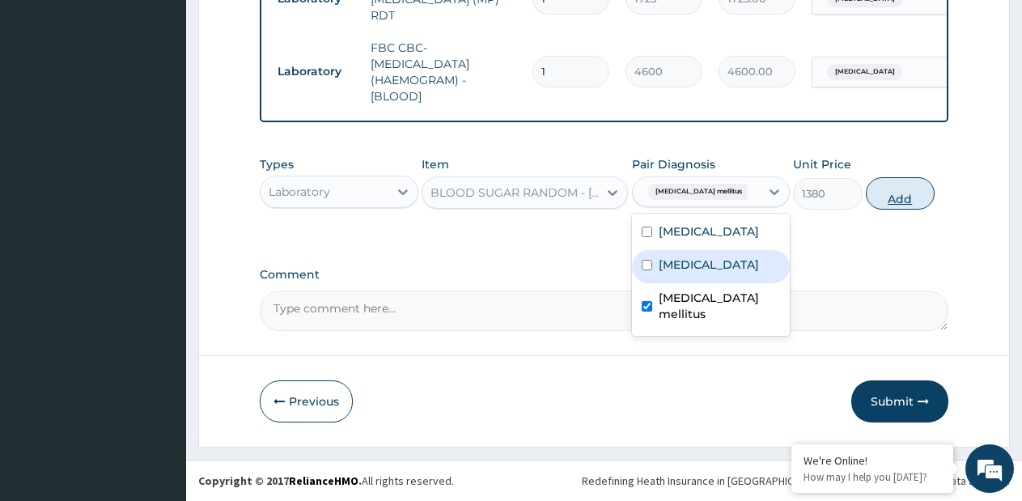
click at [907, 193] on button "Add" at bounding box center [900, 193] width 69 height 32
type input "0"
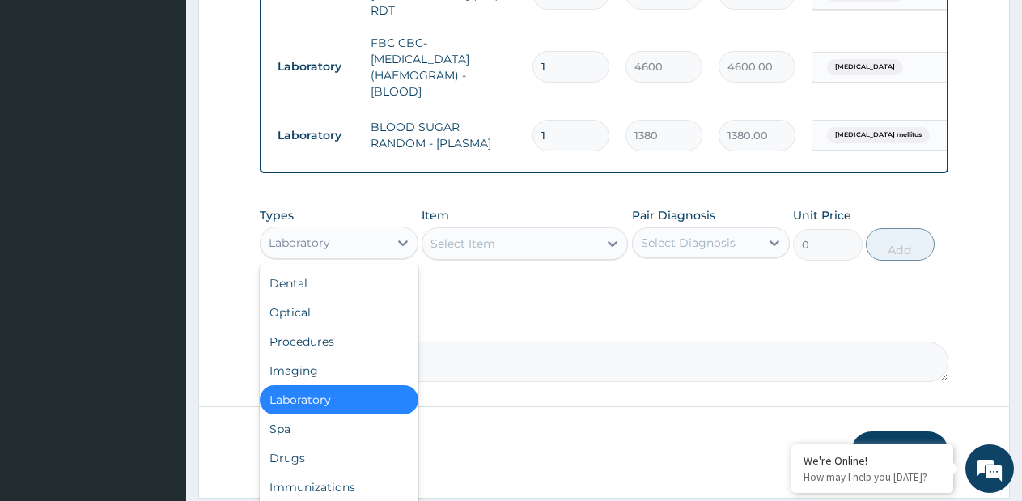
click at [342, 256] on div "Laboratory" at bounding box center [325, 243] width 128 height 26
click at [301, 464] on div "Drugs" at bounding box center [339, 458] width 159 height 29
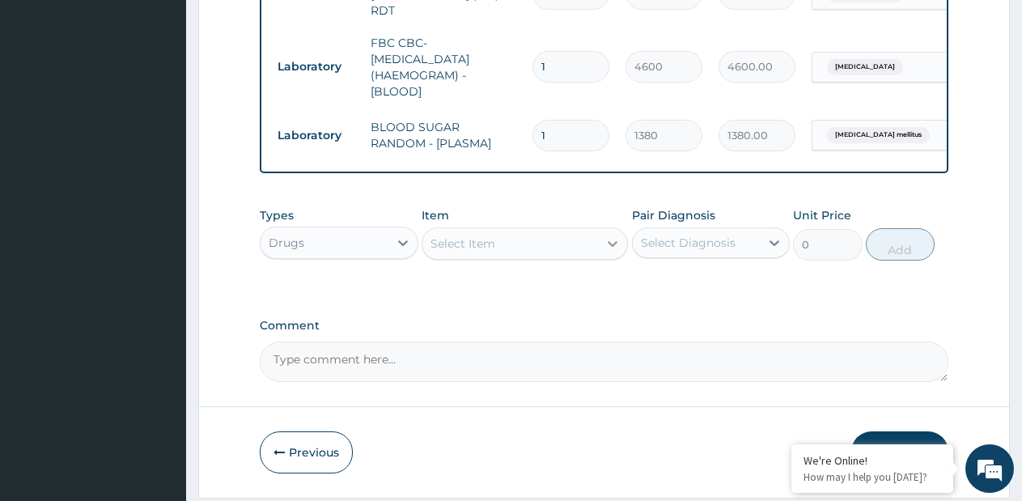
click at [601, 251] on div at bounding box center [612, 243] width 29 height 29
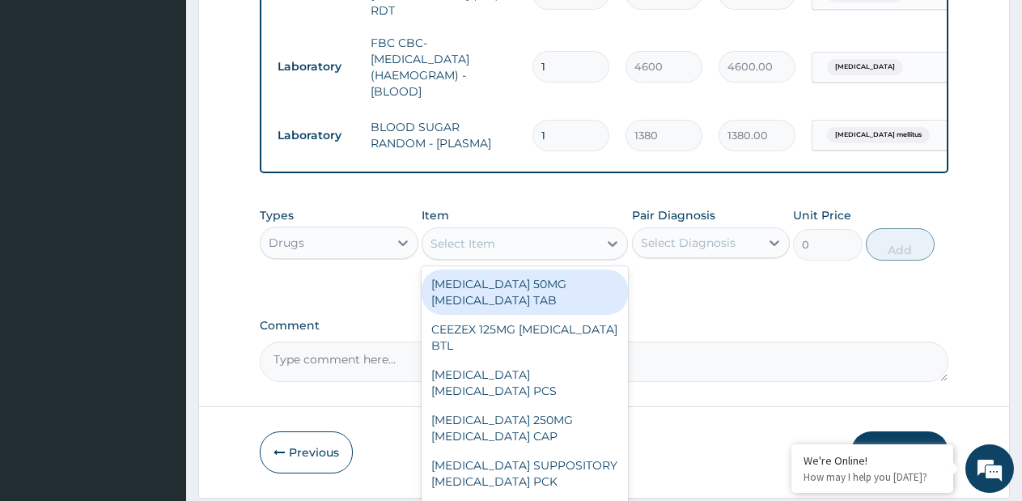
paste input "ARTEMETER INJECTION [MEDICAL_DATA] AMP"
type input "ARTEMETER INJECTION [MEDICAL_DATA] AMP"
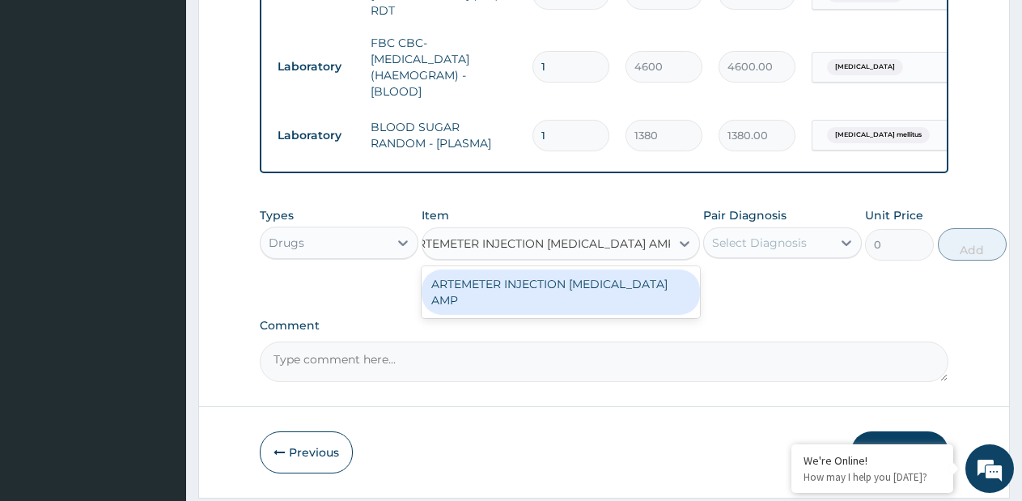
click at [565, 288] on div "ARTEMETER INJECTION [MEDICAL_DATA] AMP" at bounding box center [561, 292] width 278 height 45
type input "1980"
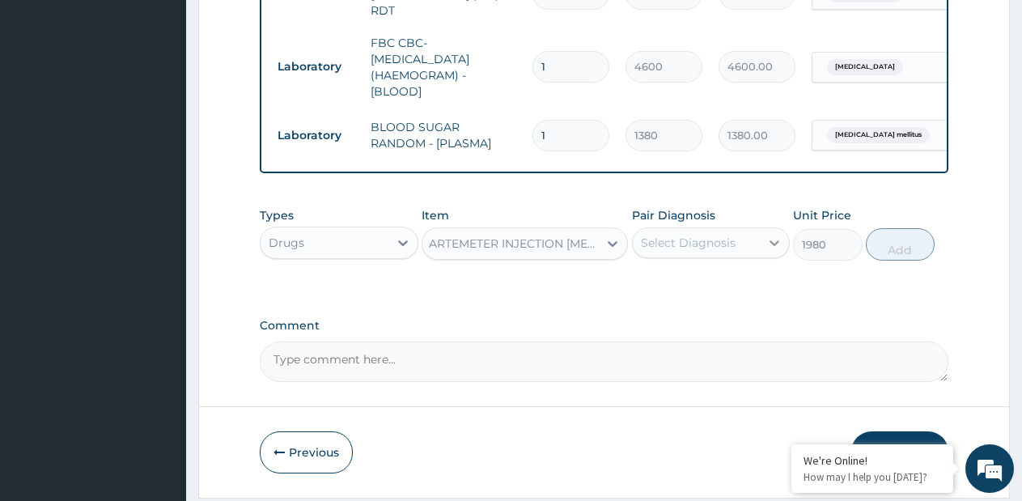
click at [789, 253] on div at bounding box center [774, 242] width 29 height 29
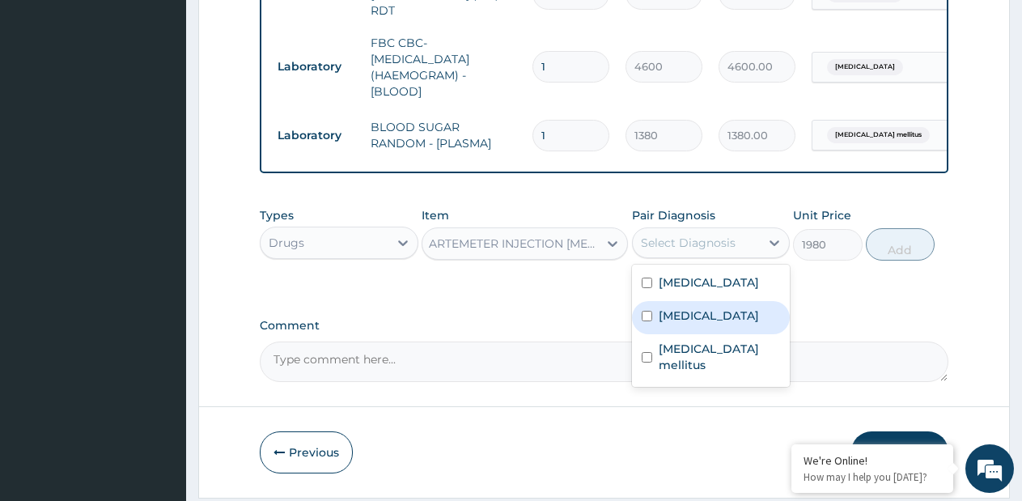
drag, startPoint x: 725, startPoint y: 282, endPoint x: 806, endPoint y: 274, distance: 81.3
click at [732, 281] on div "[MEDICAL_DATA]" at bounding box center [711, 284] width 159 height 33
checkbox input "true"
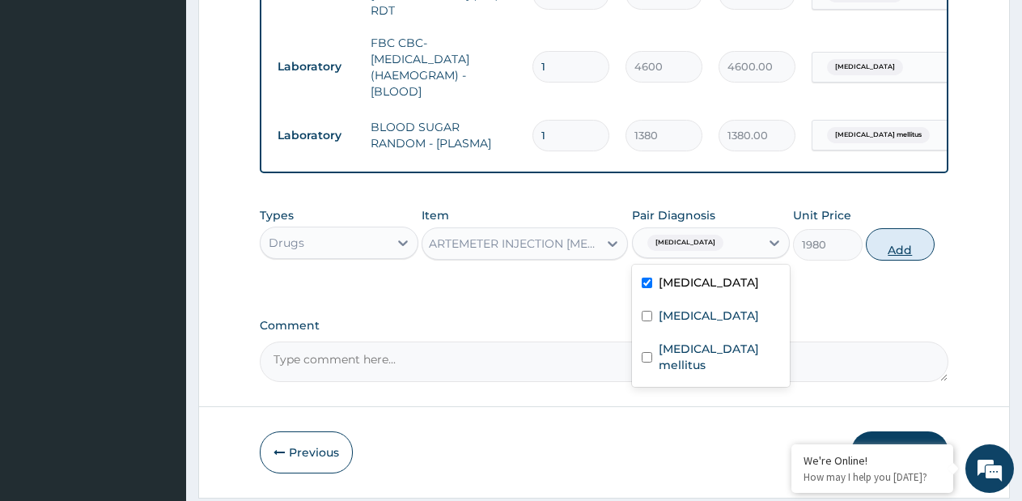
click at [904, 253] on button "Add" at bounding box center [900, 244] width 69 height 32
type input "0"
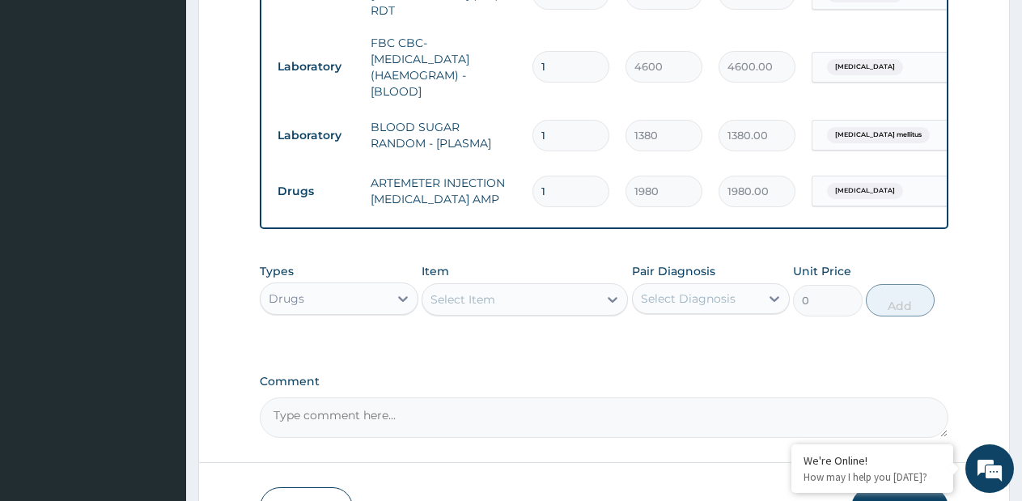
scroll to position [0, 0]
type input "2"
type input "3960.00"
type input "2"
click at [581, 300] on div "Select Item" at bounding box center [511, 300] width 176 height 26
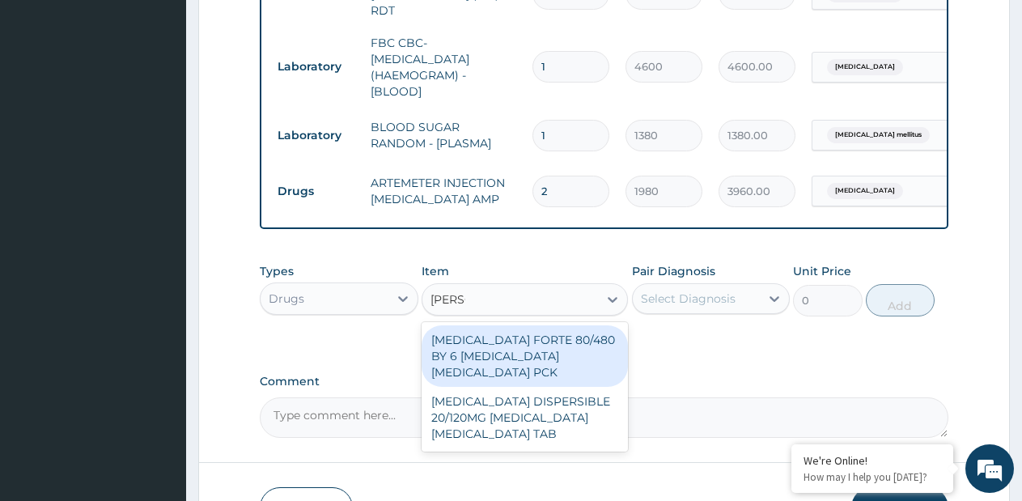
type input "COART"
type input "1170"
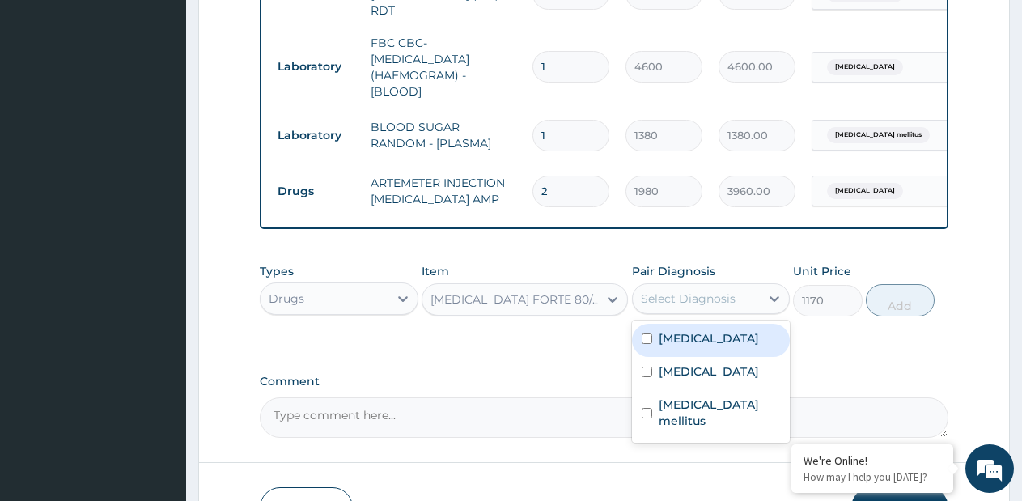
click at [692, 306] on div "Select Diagnosis" at bounding box center [688, 299] width 95 height 16
click at [668, 353] on div "[MEDICAL_DATA]" at bounding box center [711, 340] width 159 height 33
checkbox input "true"
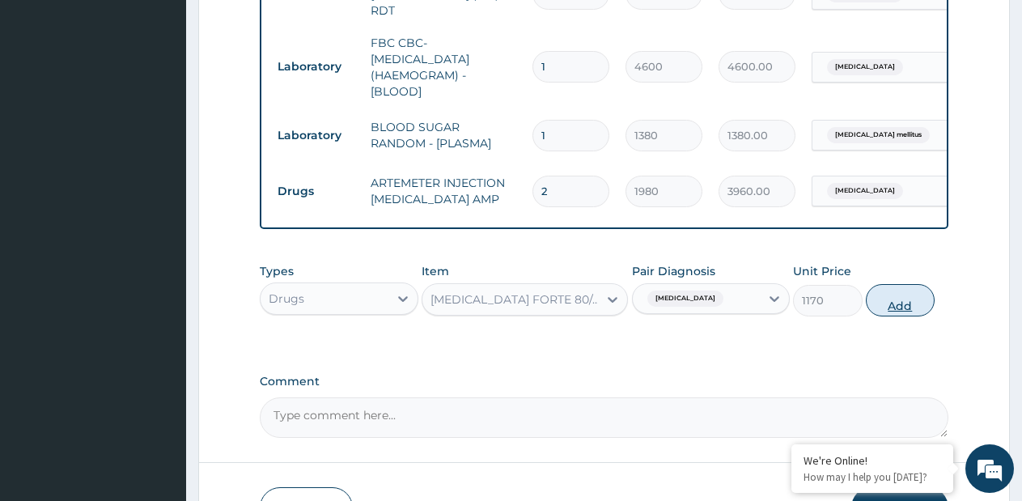
click at [882, 315] on button "Add" at bounding box center [900, 300] width 69 height 32
type input "0"
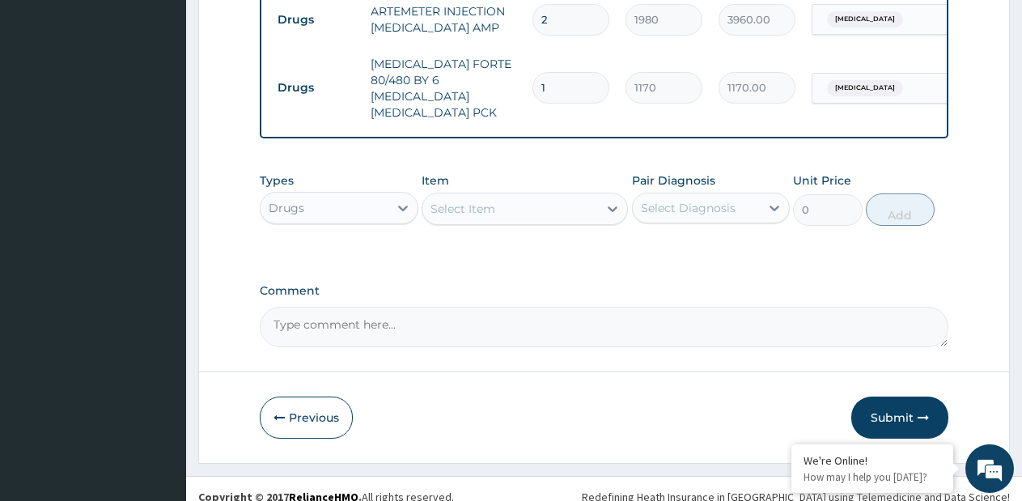
scroll to position [942, 0]
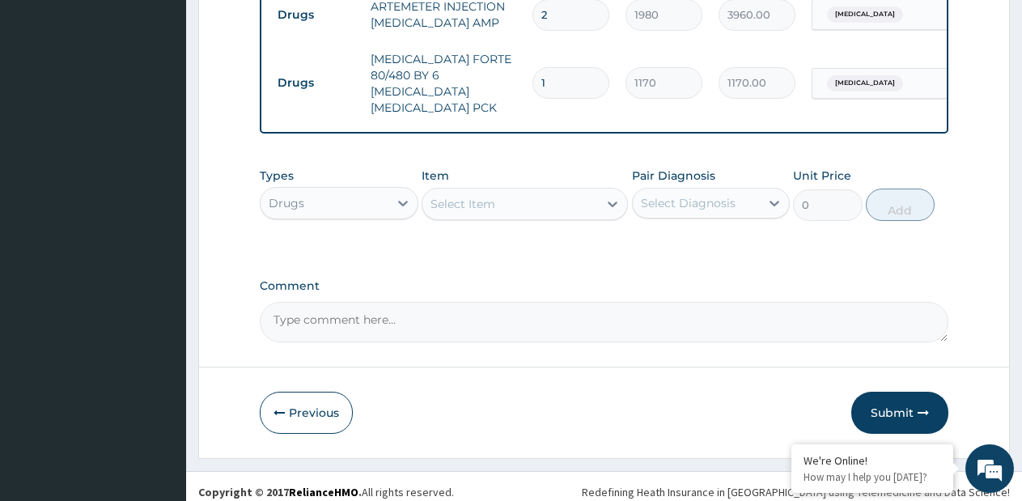
click at [576, 191] on div "Select Item" at bounding box center [511, 204] width 176 height 26
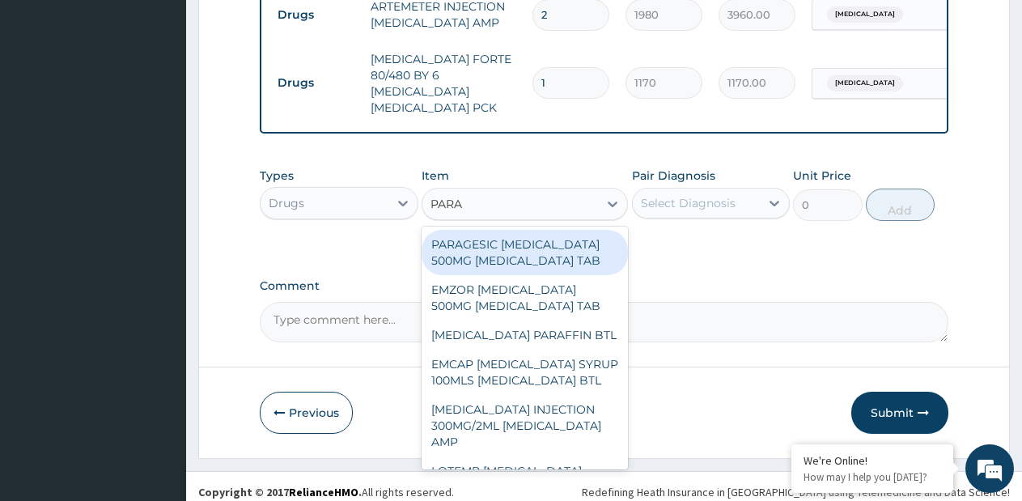
type input "PARAC"
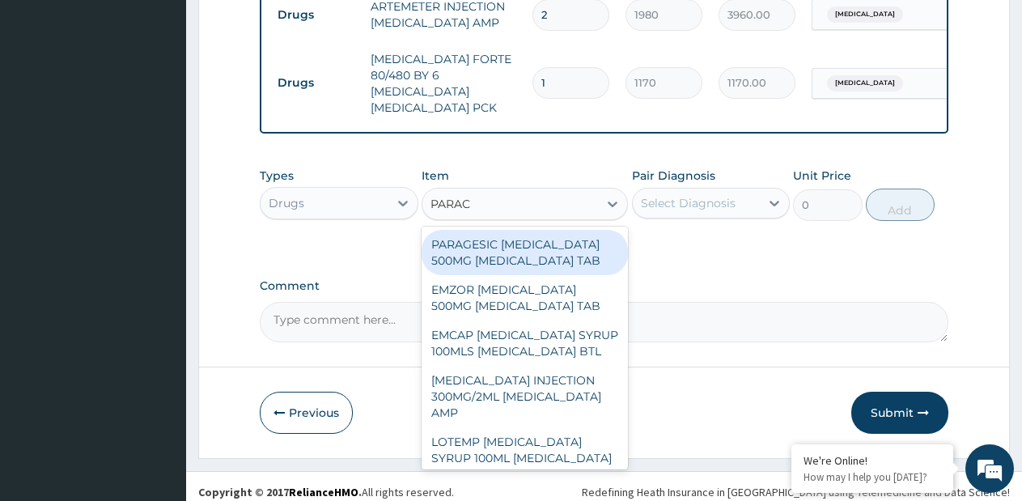
type input "15"
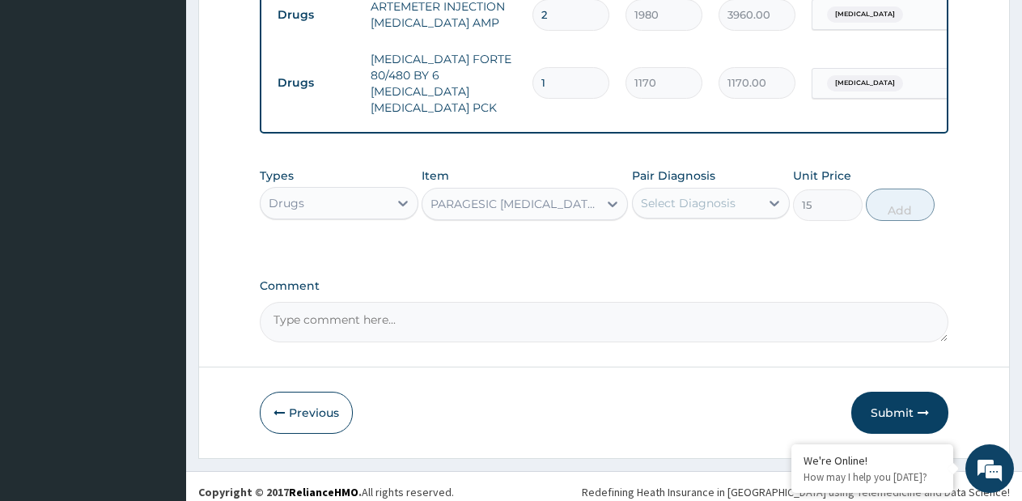
click at [750, 205] on div "Pair Diagnosis Select Diagnosis" at bounding box center [711, 194] width 159 height 53
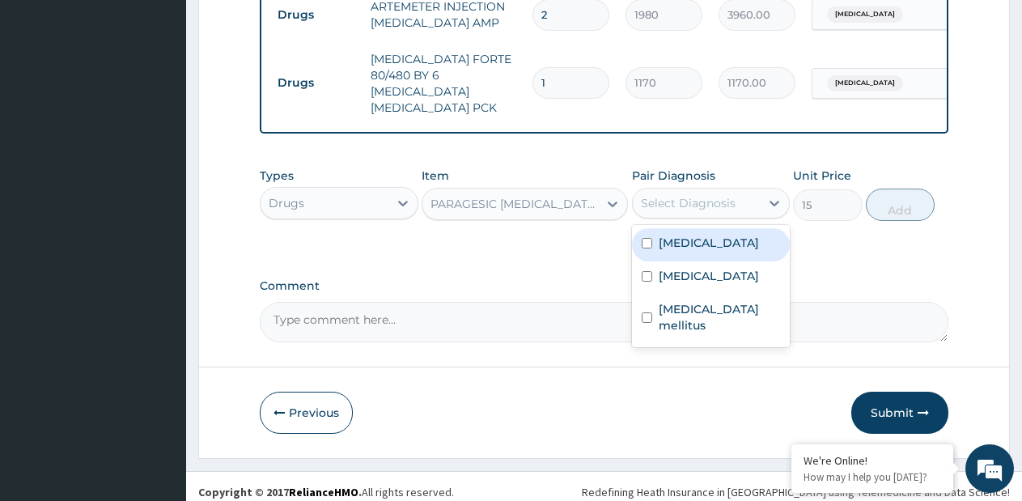
click at [730, 195] on div "Select Diagnosis" at bounding box center [688, 203] width 95 height 16
click at [698, 240] on div "[MEDICAL_DATA]" at bounding box center [711, 244] width 159 height 33
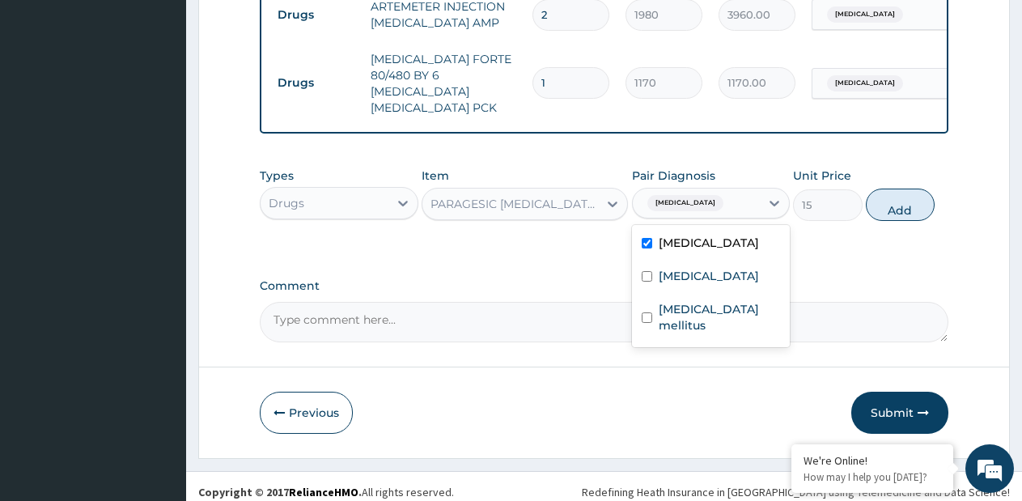
checkbox input "true"
click at [891, 198] on button "Add" at bounding box center [900, 205] width 69 height 32
type input "0"
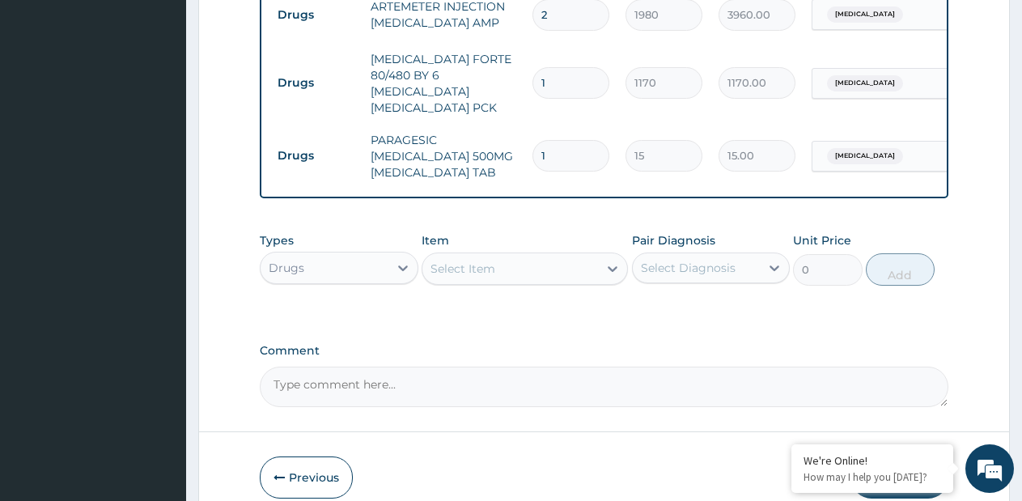
type input "18"
type input "270.00"
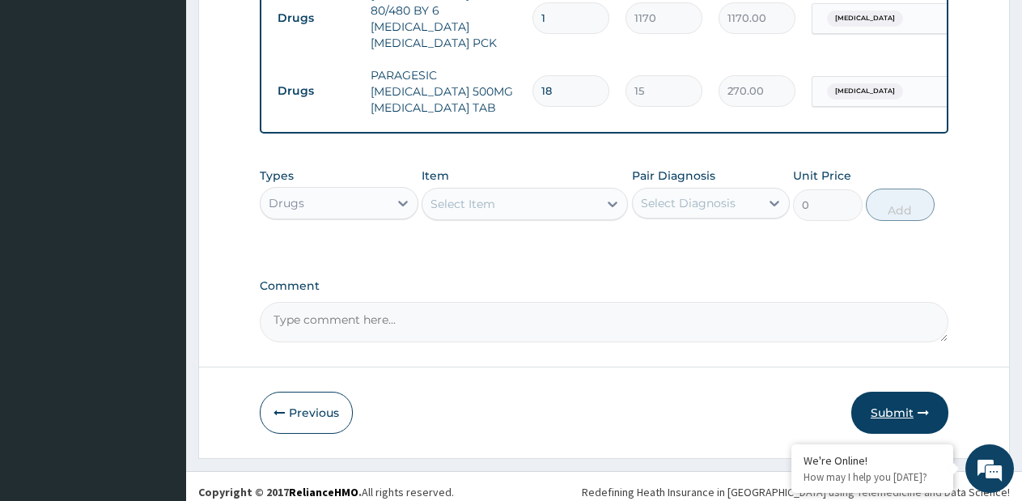
type input "18"
click at [869, 392] on button "Submit" at bounding box center [900, 413] width 97 height 42
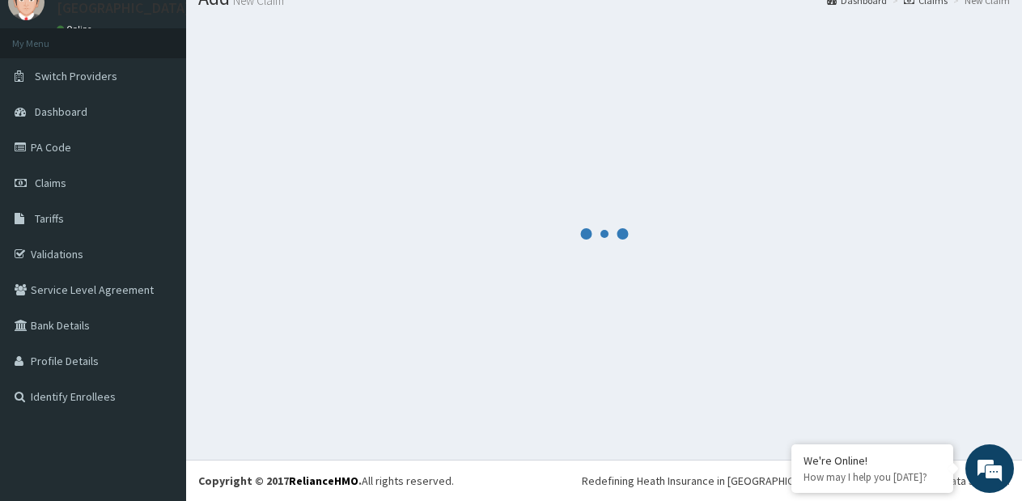
scroll to position [1006, 0]
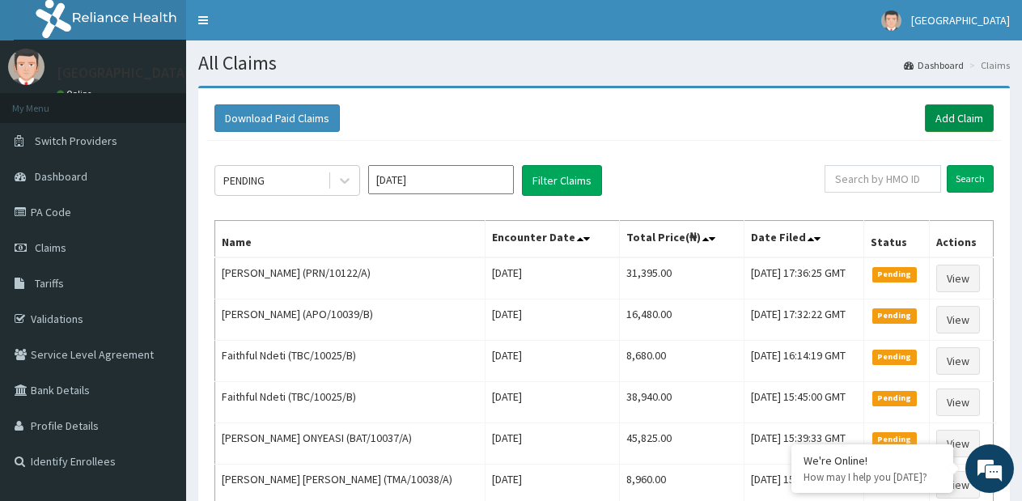
click at [947, 114] on link "Add Claim" at bounding box center [959, 118] width 69 height 28
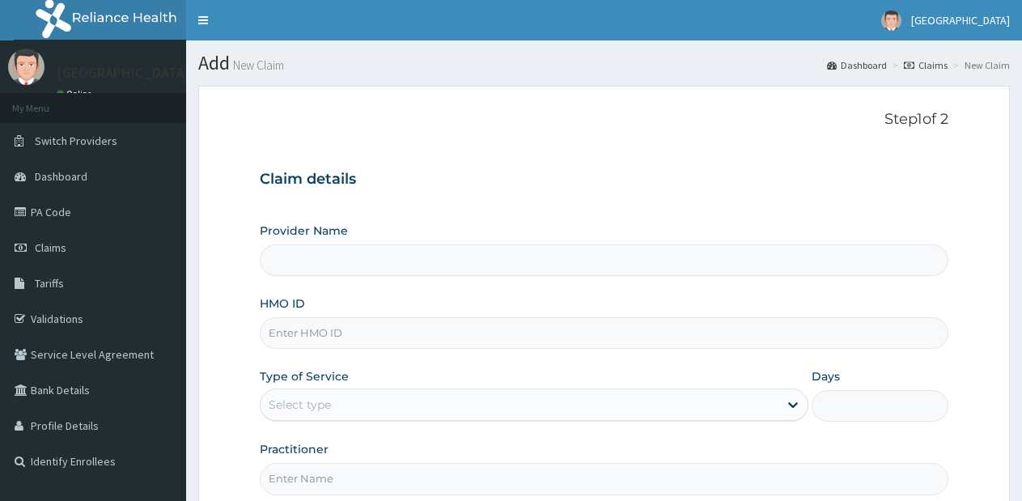
type input "[GEOGRAPHIC_DATA]- [GEOGRAPHIC_DATA] estate"
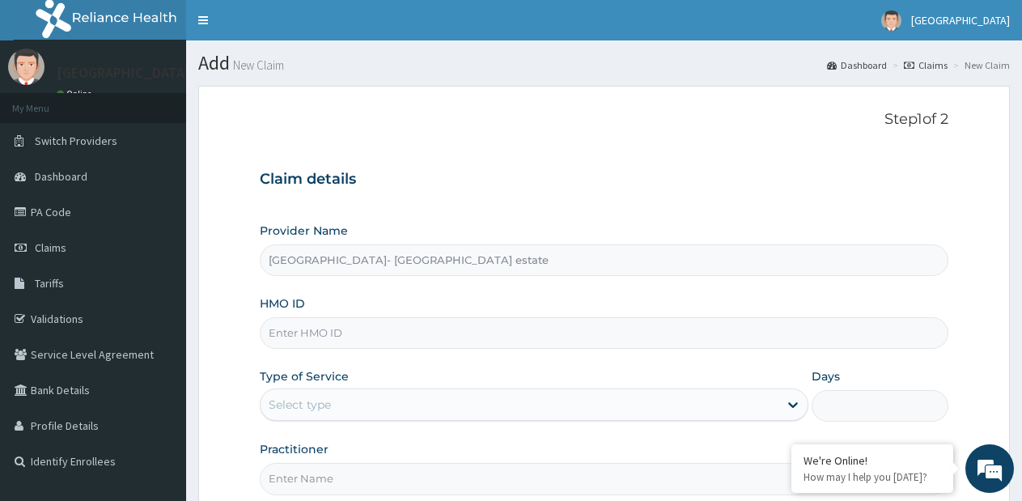
click at [419, 317] on input "HMO ID" at bounding box center [604, 333] width 689 height 32
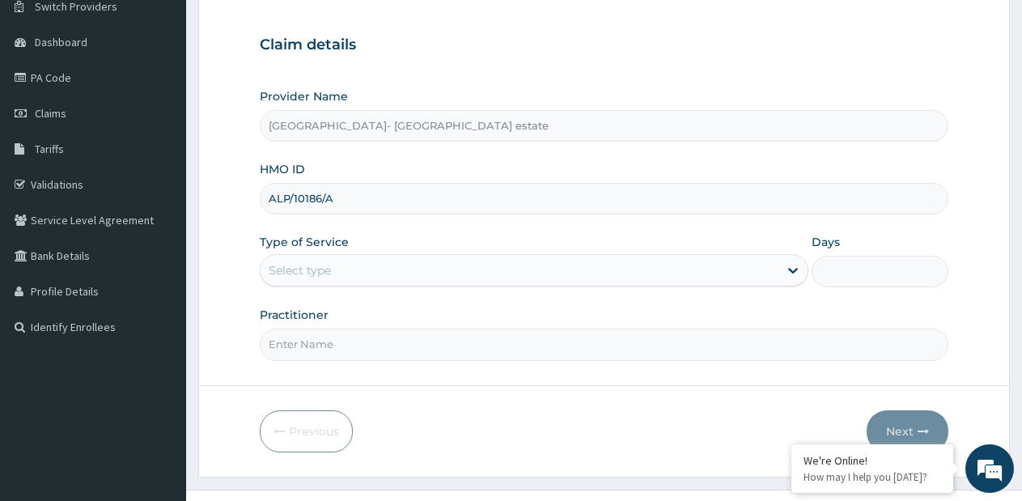
scroll to position [164, 0]
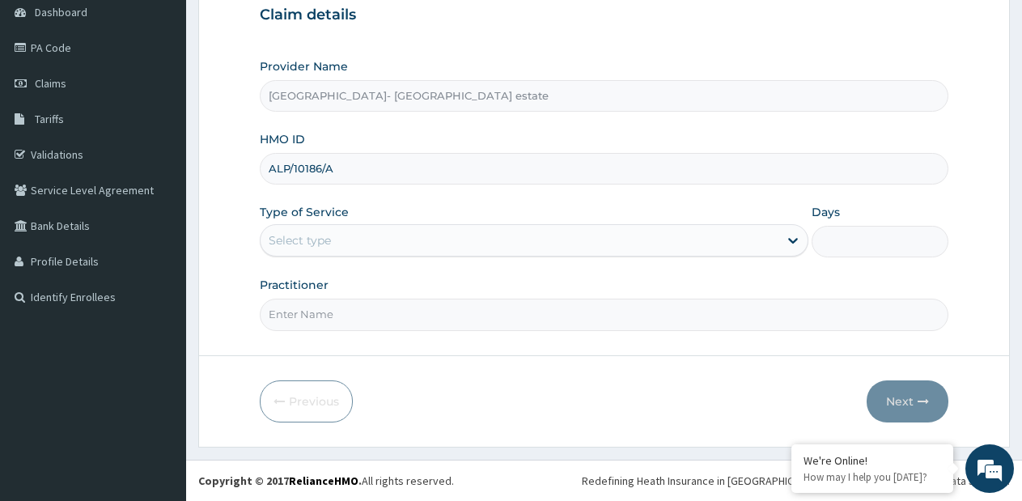
type input "ALP/10186/A"
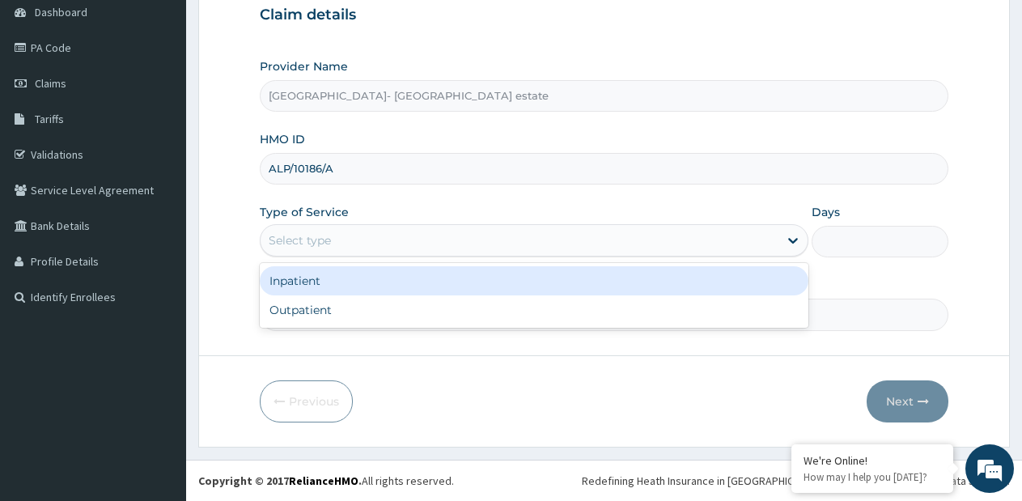
click at [413, 232] on div "Select type" at bounding box center [519, 240] width 517 height 26
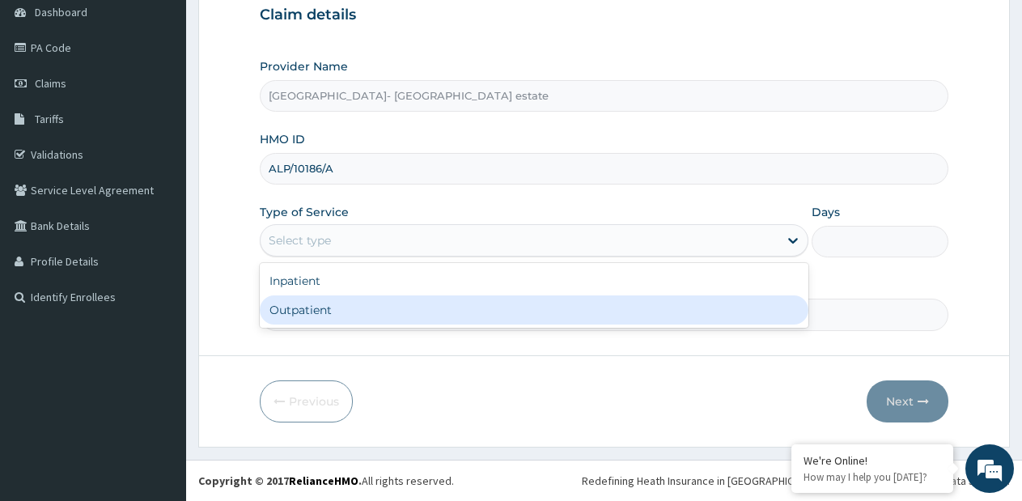
click at [386, 303] on div "Outpatient" at bounding box center [534, 309] width 548 height 29
type input "1"
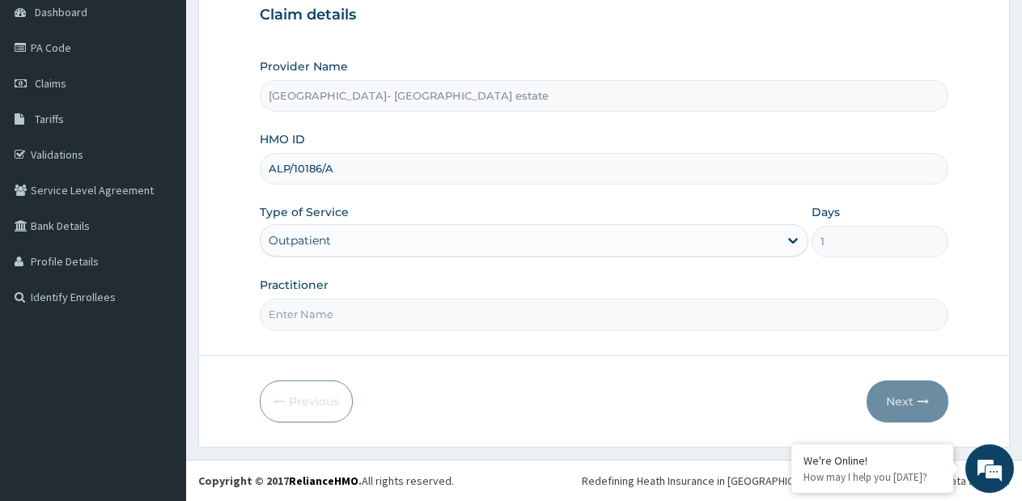
click at [393, 304] on input "Practitioner" at bounding box center [604, 315] width 689 height 32
type input "GP"
click at [888, 396] on button "Next" at bounding box center [908, 402] width 82 height 42
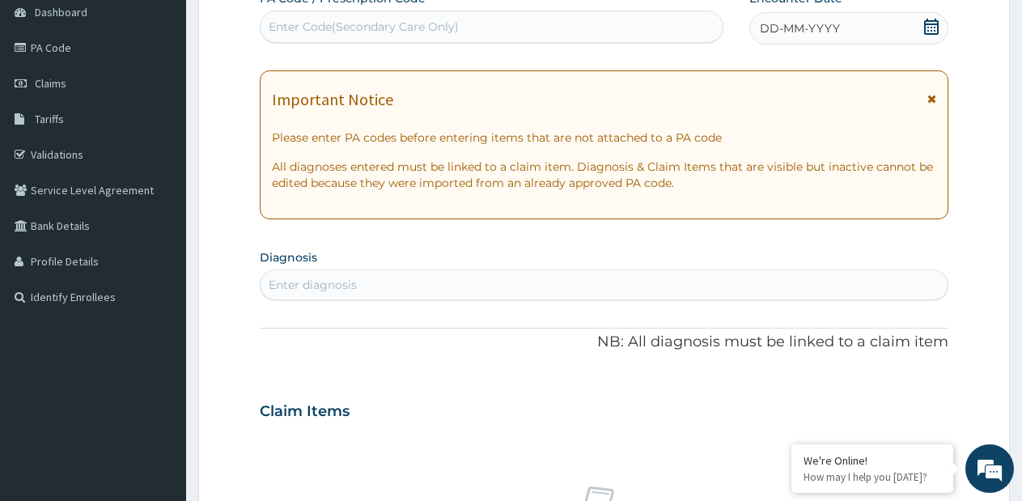
click at [546, 21] on div "Enter Code(Secondary Care Only)" at bounding box center [492, 27] width 462 height 26
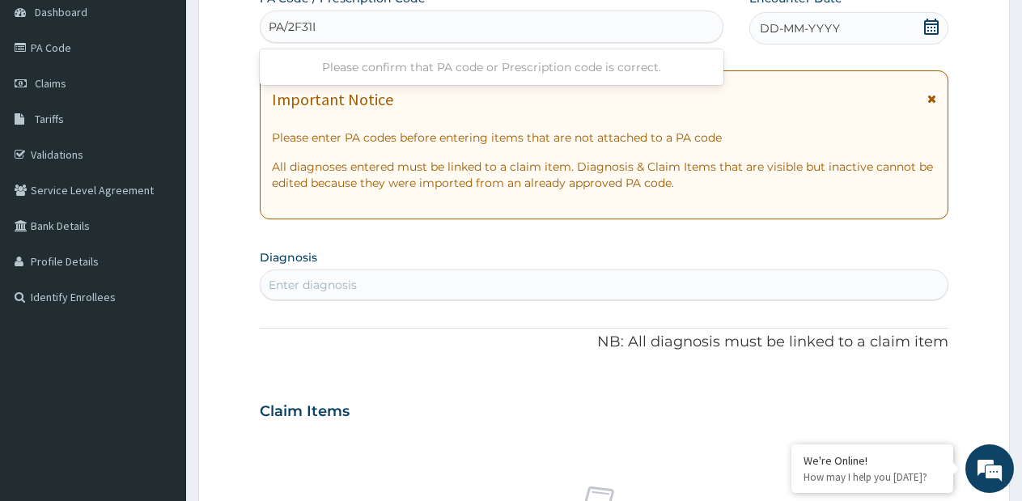
type input "PA/2F31DE"
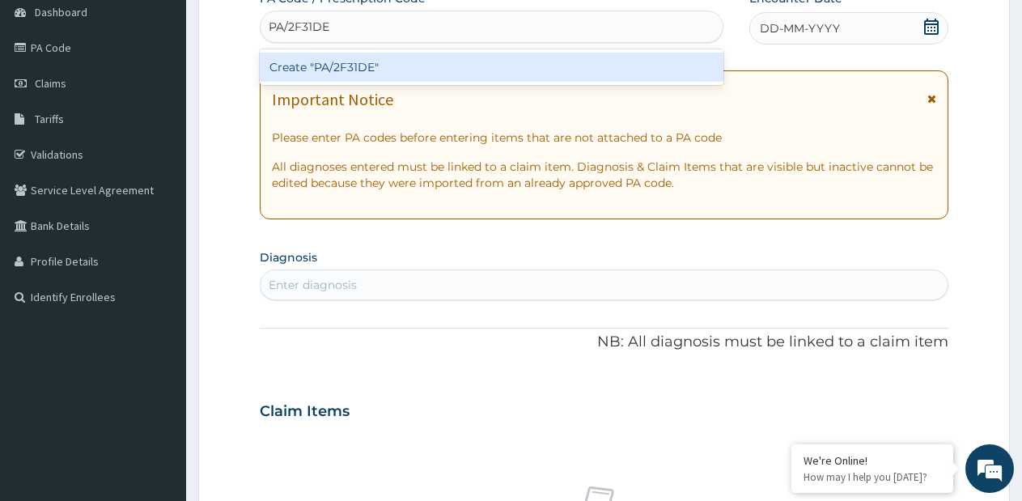
click at [457, 66] on div "Create "PA/2F31DE"" at bounding box center [492, 67] width 464 height 29
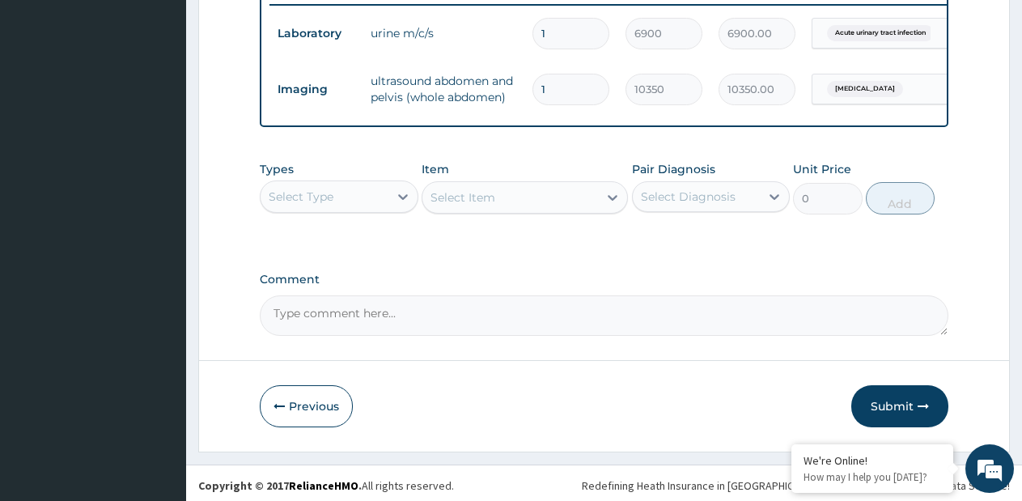
scroll to position [398, 0]
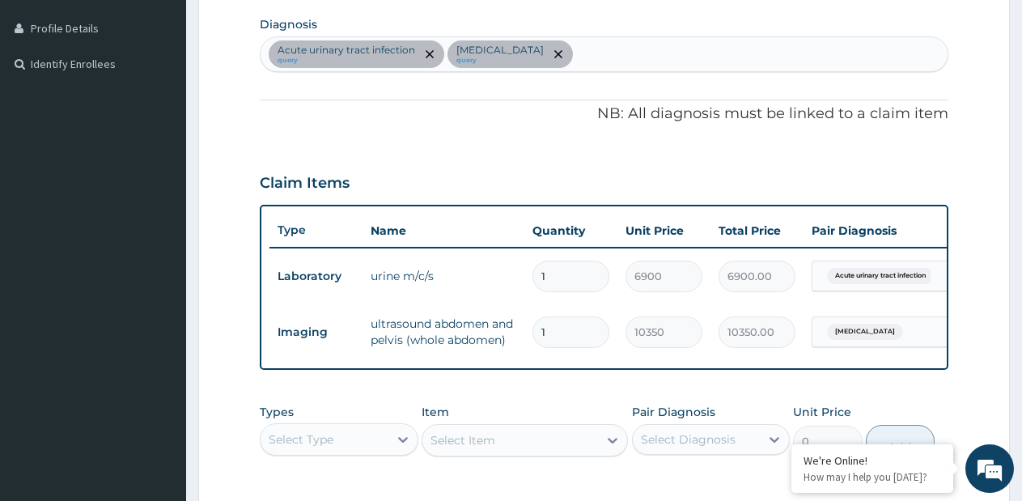
click at [645, 49] on div "Acute [MEDICAL_DATA] query [MEDICAL_DATA] query" at bounding box center [604, 54] width 687 height 34
type input "[MEDICAL_DATA]"
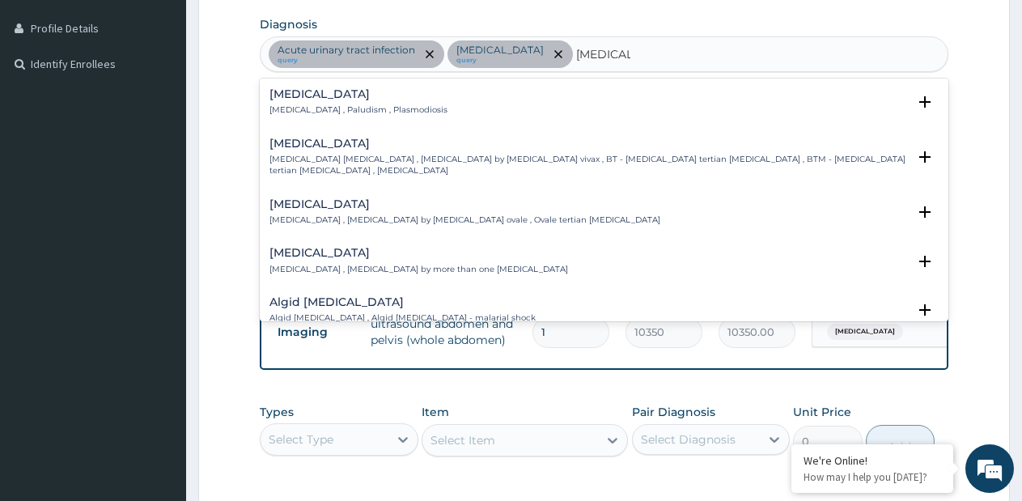
drag, startPoint x: 319, startPoint y: 87, endPoint x: 323, endPoint y: 118, distance: 31.8
click at [319, 87] on div "[MEDICAL_DATA] [MEDICAL_DATA] , Paludism , Plasmodiosis Select Status Query Que…" at bounding box center [604, 106] width 689 height 49
click at [312, 108] on p "[MEDICAL_DATA] , Paludism , Plasmodiosis" at bounding box center [359, 109] width 178 height 11
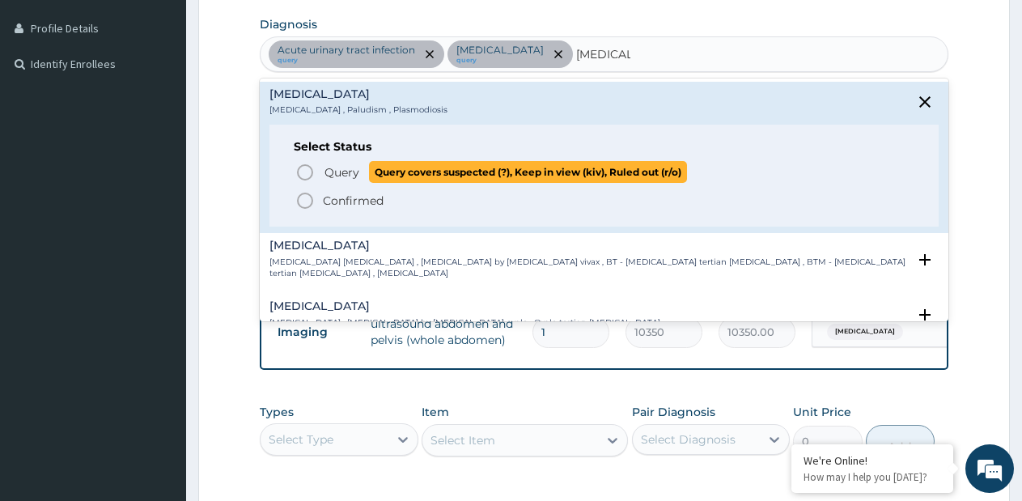
click at [330, 173] on span "Query" at bounding box center [342, 172] width 35 height 16
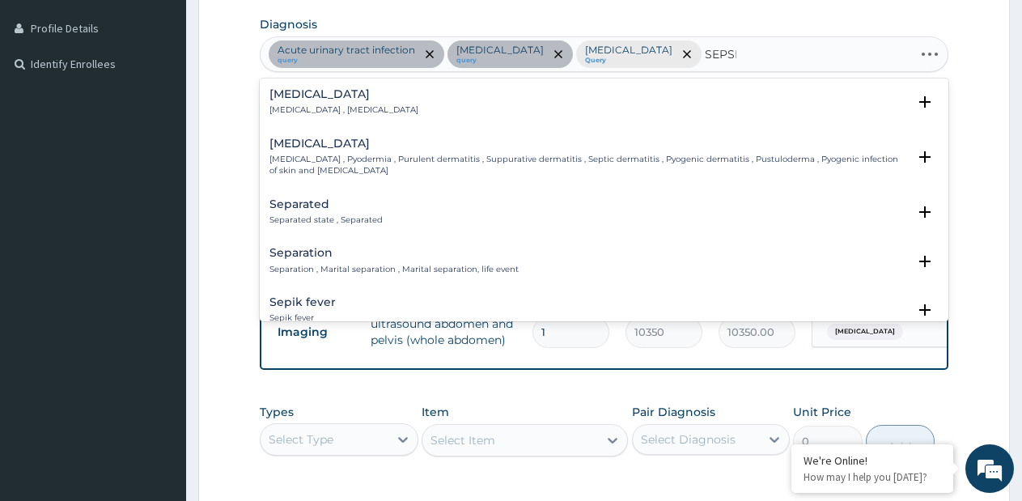
type input "[MEDICAL_DATA]"
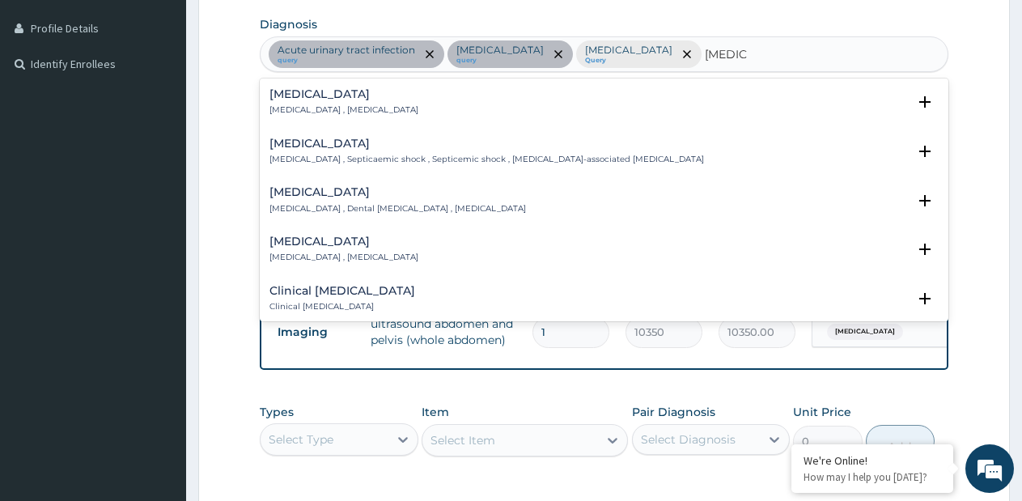
click at [298, 102] on div "[MEDICAL_DATA] [MEDICAL_DATA] , [MEDICAL_DATA]" at bounding box center [344, 102] width 149 height 28
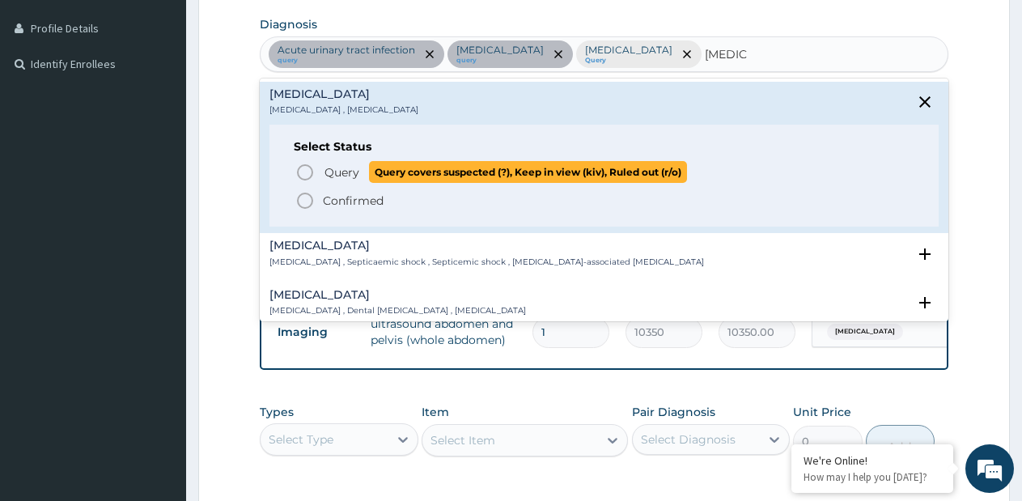
click at [316, 176] on span "Query Query covers suspected (?), Keep in view (kiv), Ruled out (r/o)" at bounding box center [604, 172] width 619 height 22
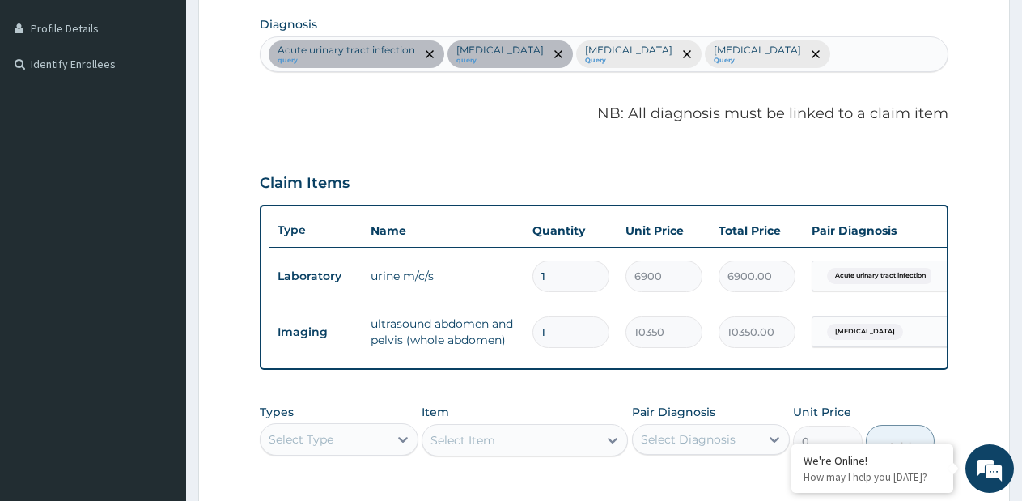
click at [716, 46] on div "Acute [MEDICAL_DATA] query [MEDICAL_DATA] query [MEDICAL_DATA] Query [MEDICAL_D…" at bounding box center [604, 54] width 687 height 34
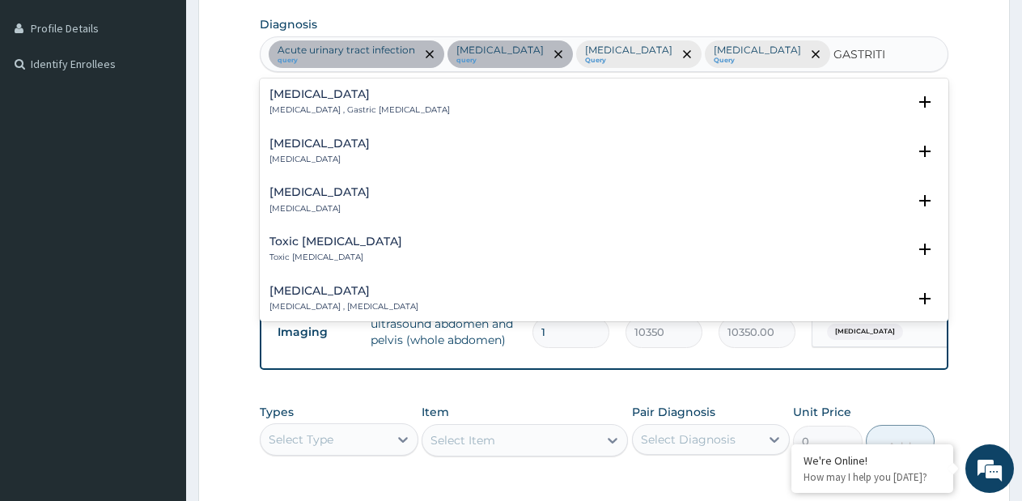
type input "[MEDICAL_DATA]"
click at [316, 144] on h4 "Acute gastritis" at bounding box center [320, 144] width 100 height 12
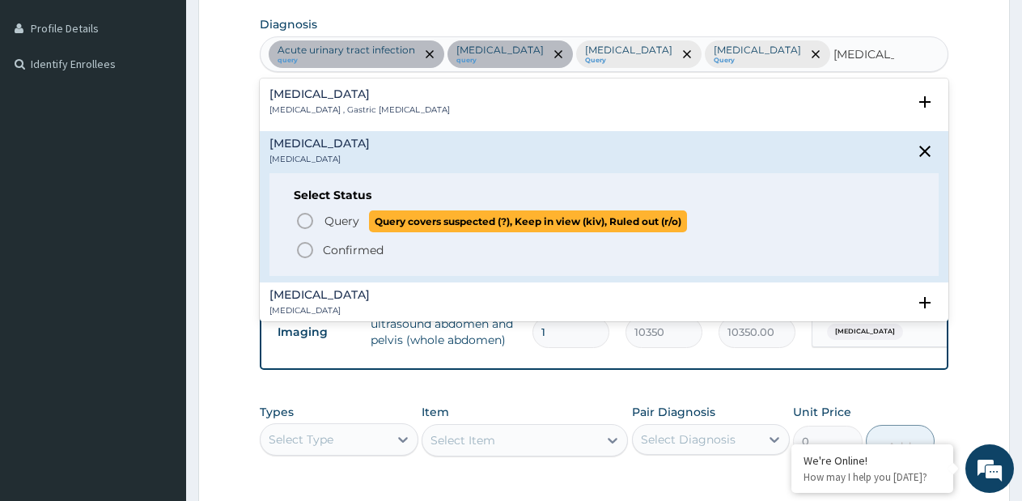
click at [320, 223] on span "Query Query covers suspected (?), Keep in view (kiv), Ruled out (r/o)" at bounding box center [604, 221] width 619 height 22
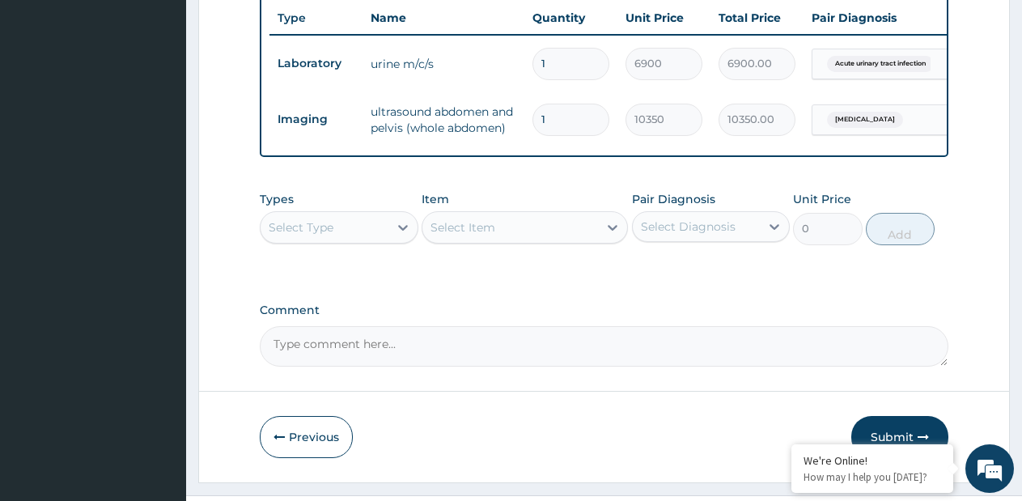
scroll to position [659, 0]
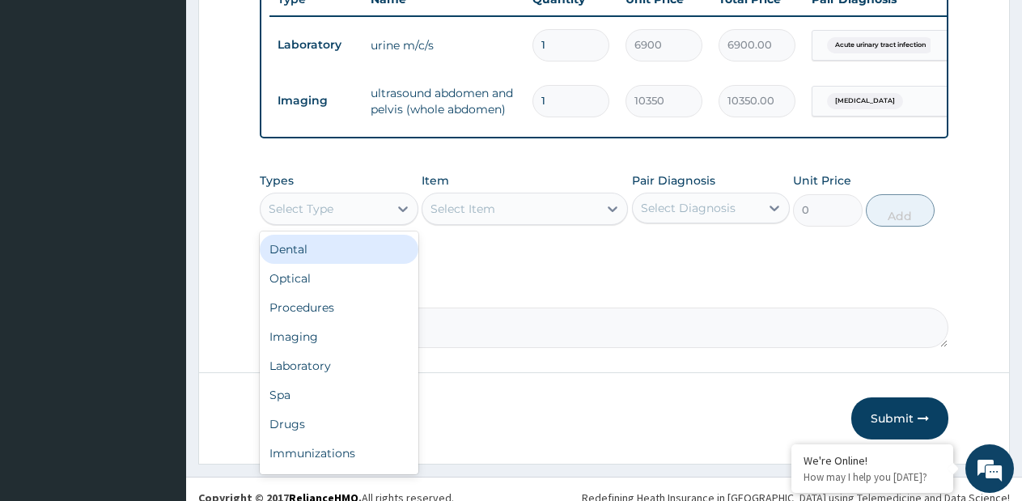
click at [371, 196] on div "Select Type" at bounding box center [325, 209] width 128 height 26
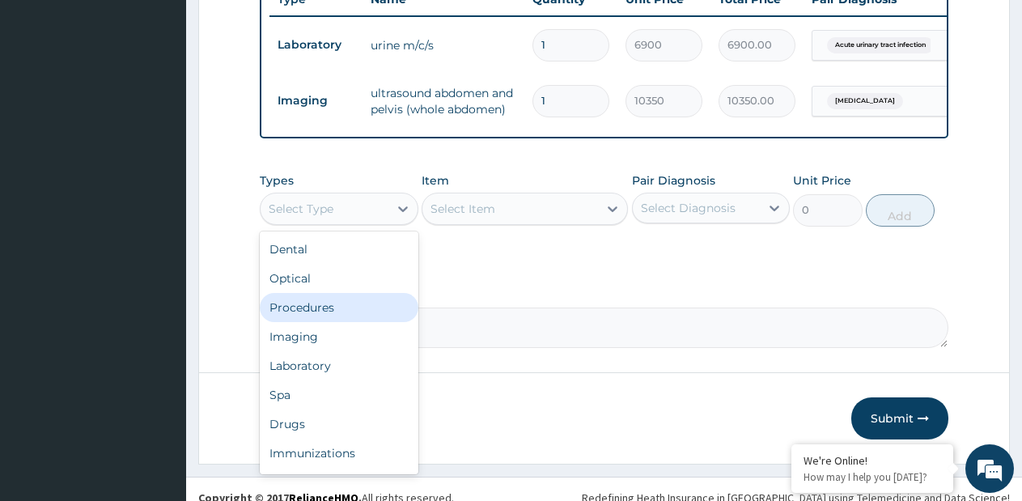
click at [330, 293] on div "Procedures" at bounding box center [339, 307] width 159 height 29
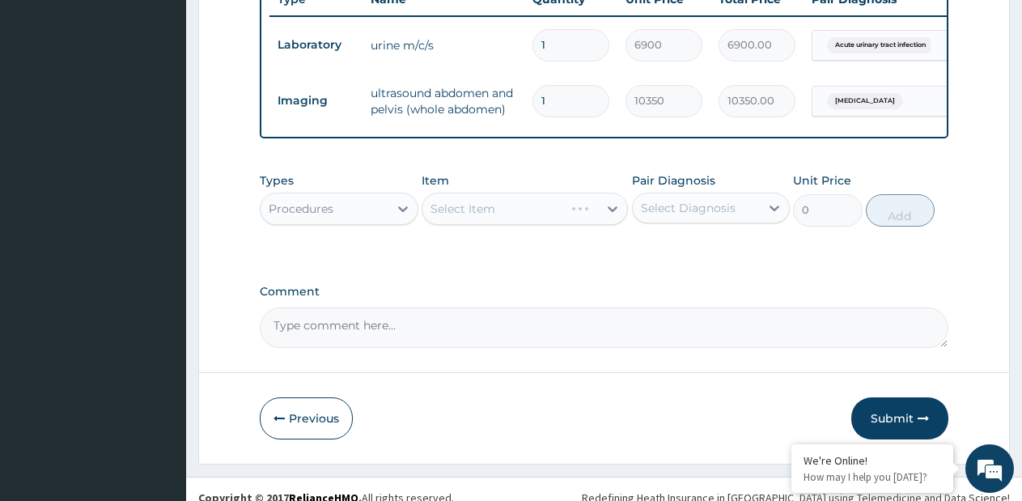
click at [609, 193] on div "Select Item" at bounding box center [525, 209] width 206 height 32
click at [608, 198] on div "Select Item" at bounding box center [525, 209] width 206 height 32
click at [623, 193] on div "Select Item" at bounding box center [525, 209] width 206 height 32
click at [612, 207] on icon at bounding box center [613, 210] width 10 height 6
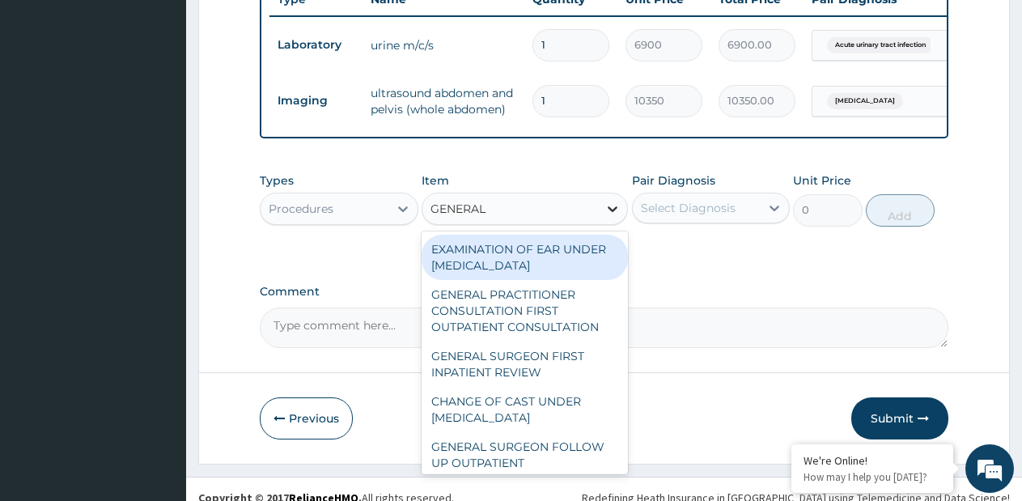
type input "GENERAL P"
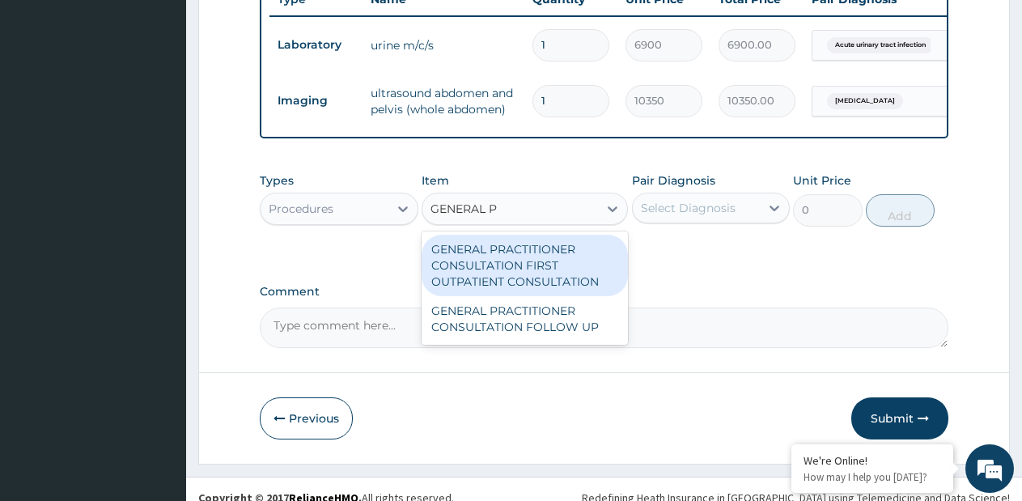
drag, startPoint x: 583, startPoint y: 240, endPoint x: 670, endPoint y: 200, distance: 95.6
click at [585, 240] on div "GENERAL PRACTITIONER CONSULTATION FIRST OUTPATIENT CONSULTATION" at bounding box center [525, 266] width 206 height 62
type input "3795"
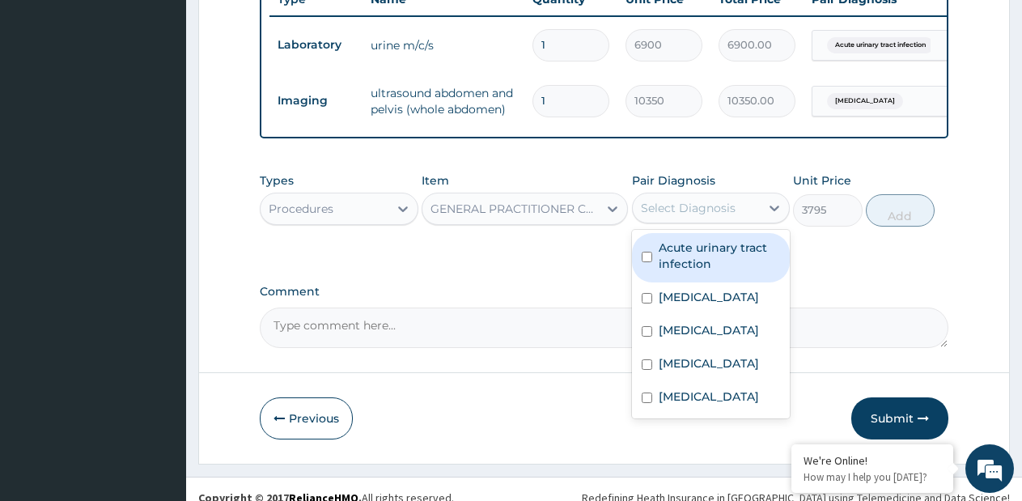
click at [673, 200] on div "Select Diagnosis" at bounding box center [688, 208] width 95 height 16
click at [670, 240] on label "Acute urinary tract infection" at bounding box center [720, 256] width 122 height 32
checkbox input "true"
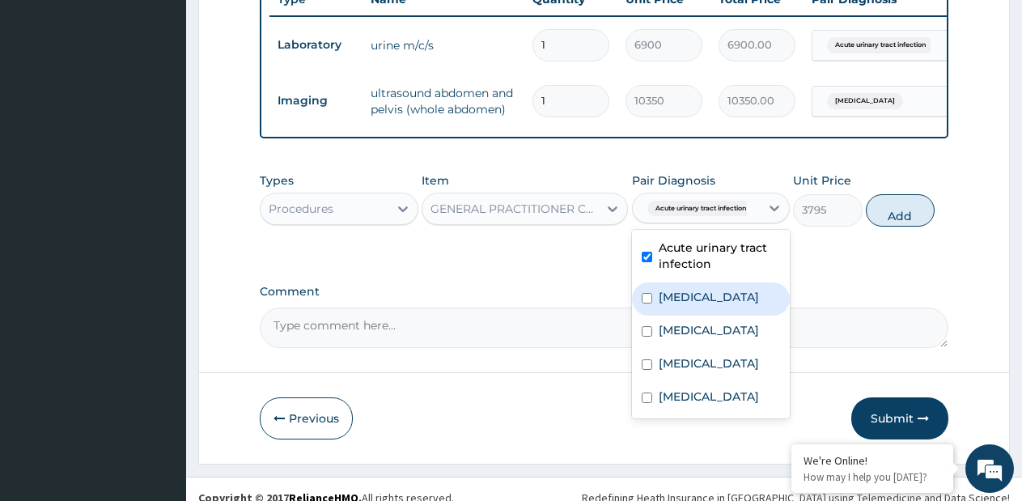
drag, startPoint x: 661, startPoint y: 285, endPoint x: 669, endPoint y: 322, distance: 37.9
click at [661, 289] on label "Appendicitis" at bounding box center [709, 297] width 100 height 16
checkbox input "true"
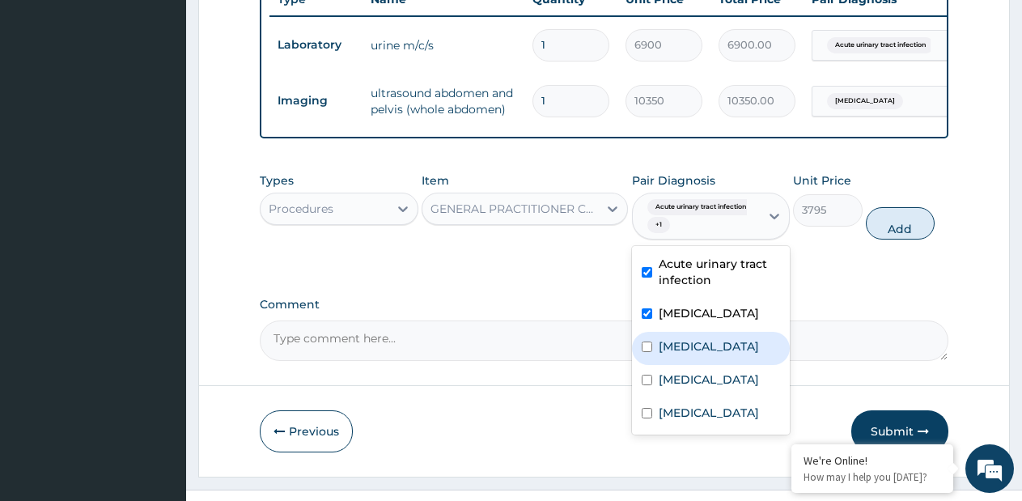
click at [669, 338] on label "Malaria" at bounding box center [709, 346] width 100 height 16
checkbox input "true"
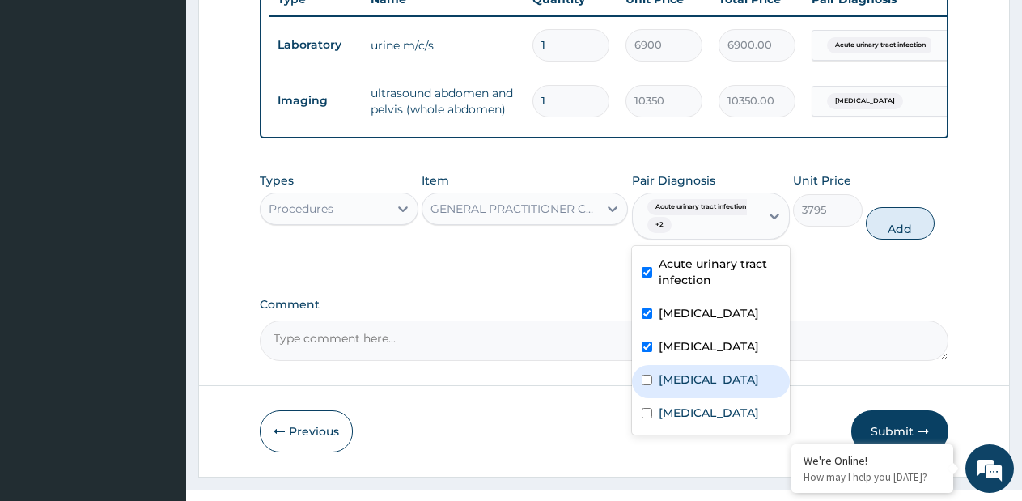
click at [662, 372] on label "Sepsis" at bounding box center [709, 380] width 100 height 16
checkbox input "true"
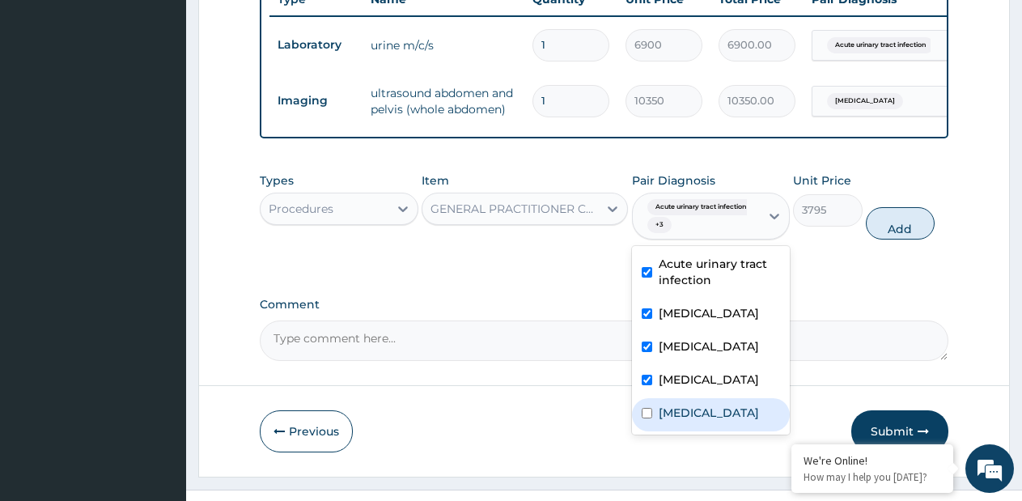
click at [667, 405] on label "Acute gastritis" at bounding box center [709, 413] width 100 height 16
checkbox input "true"
click at [903, 216] on button "Add" at bounding box center [900, 223] width 69 height 32
type input "0"
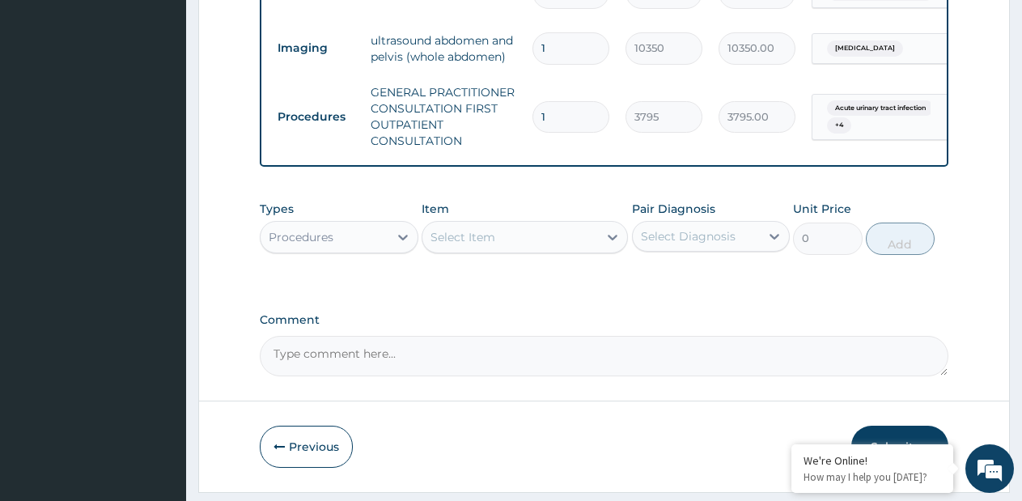
scroll to position [740, 0]
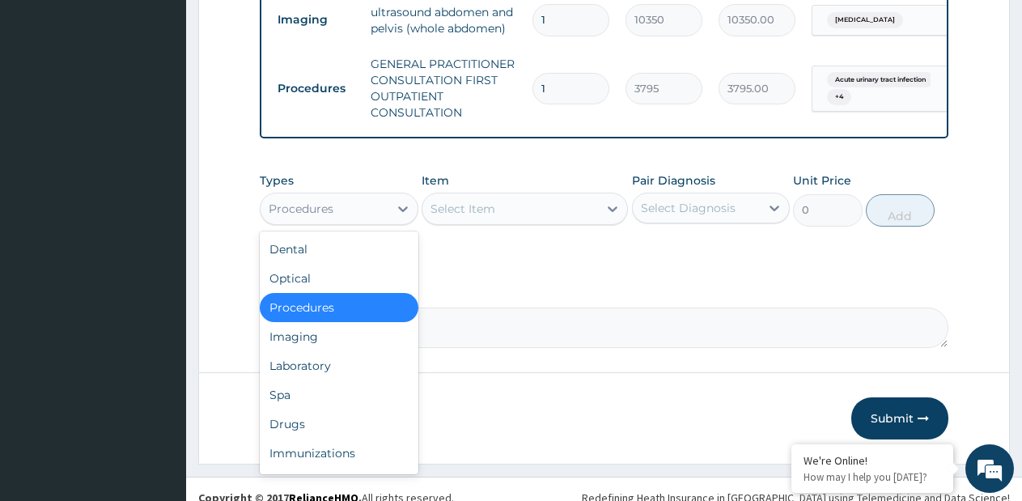
click at [360, 199] on div "Procedures" at bounding box center [325, 209] width 128 height 26
click at [291, 354] on div "Laboratory" at bounding box center [339, 365] width 159 height 29
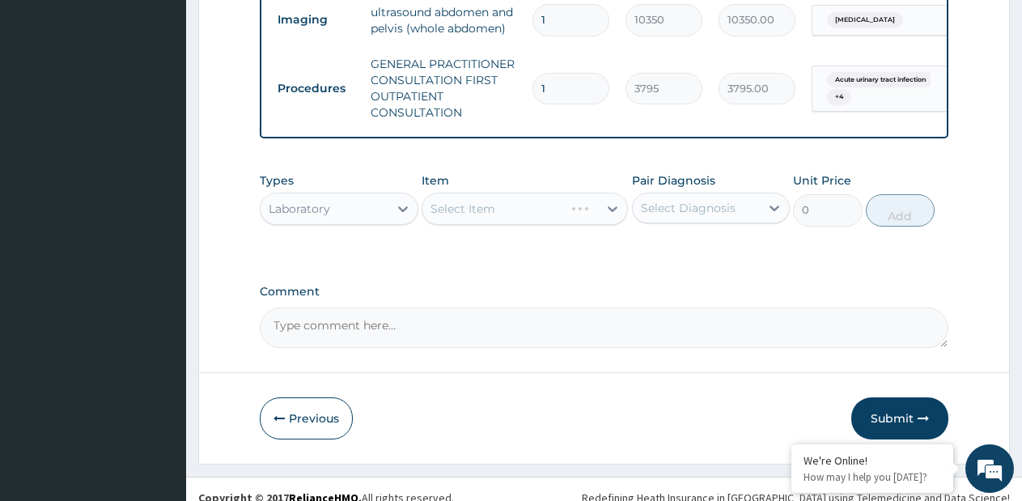
click at [589, 193] on div "Select Item" at bounding box center [525, 209] width 206 height 32
click at [609, 201] on icon at bounding box center [613, 209] width 16 height 16
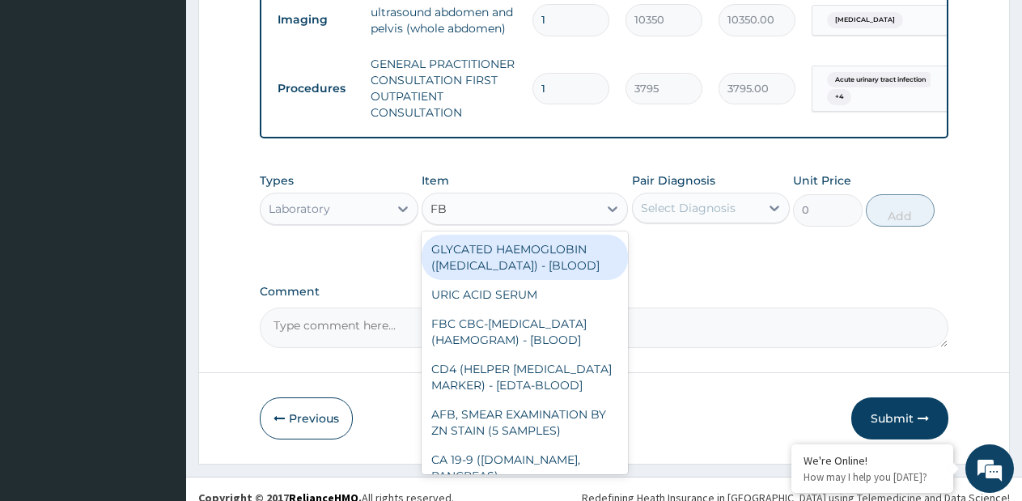
type input "FBC"
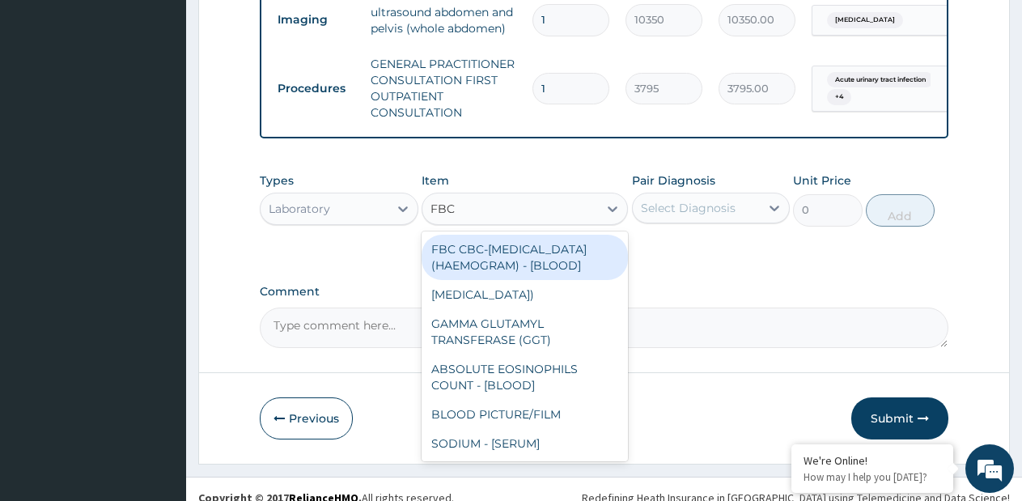
click at [571, 235] on div "FBC CBC-COMPLETE BLOOD COUNT (HAEMOGRAM) - [BLOOD]" at bounding box center [525, 257] width 206 height 45
type input "4600"
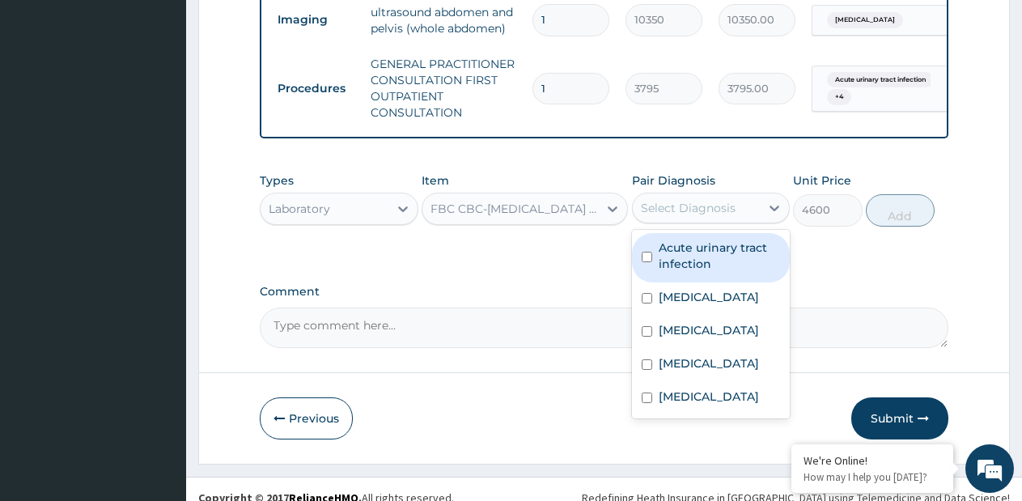
click at [707, 201] on div "Select Diagnosis" at bounding box center [697, 208] width 128 height 26
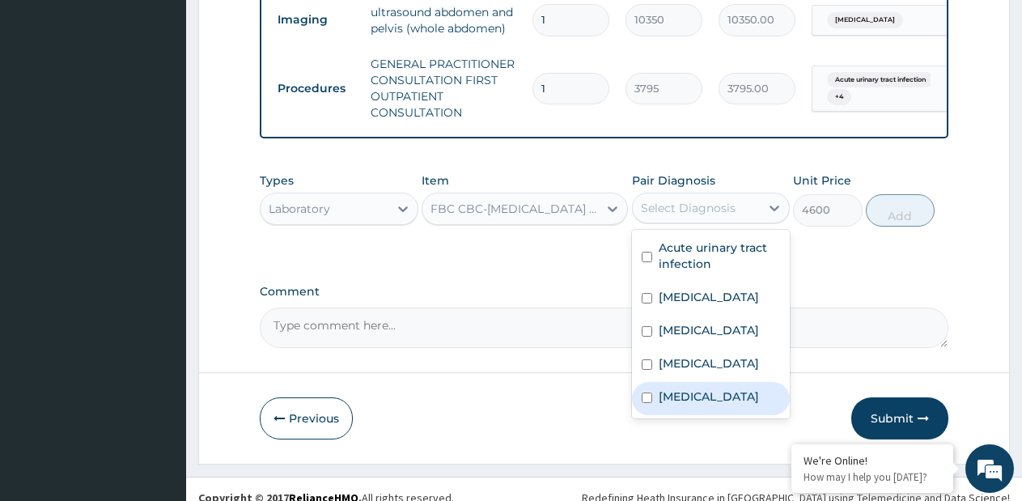
drag, startPoint x: 716, startPoint y: 376, endPoint x: 707, endPoint y: 301, distance: 75.0
click at [719, 382] on div "Acute gastritis" at bounding box center [711, 398] width 159 height 33
checkbox input "true"
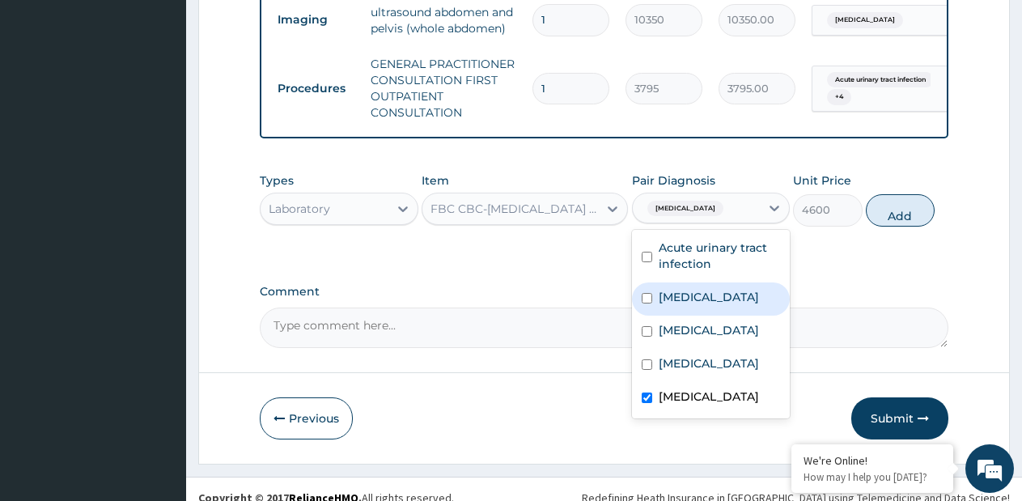
click at [706, 289] on label "Appendicitis" at bounding box center [709, 297] width 100 height 16
checkbox input "true"
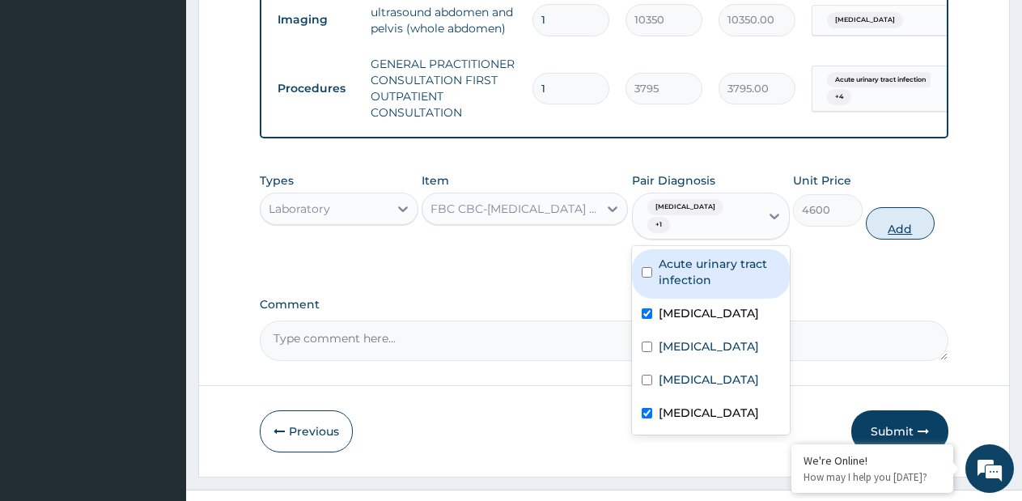
drag, startPoint x: 707, startPoint y: 248, endPoint x: 909, endPoint y: 208, distance: 206.2
click at [718, 256] on label "Acute urinary tract infection" at bounding box center [720, 272] width 122 height 32
checkbox input "true"
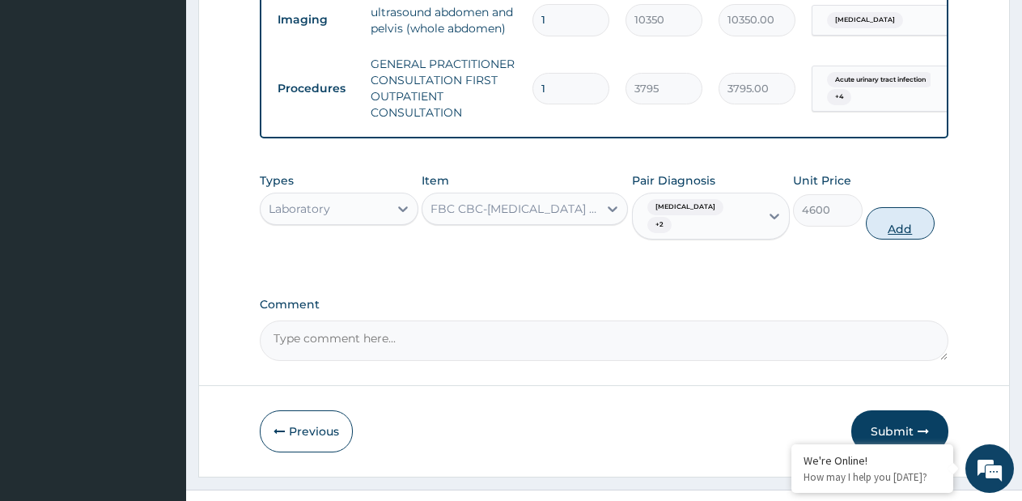
click at [912, 207] on button "Add" at bounding box center [900, 223] width 69 height 32
type input "0"
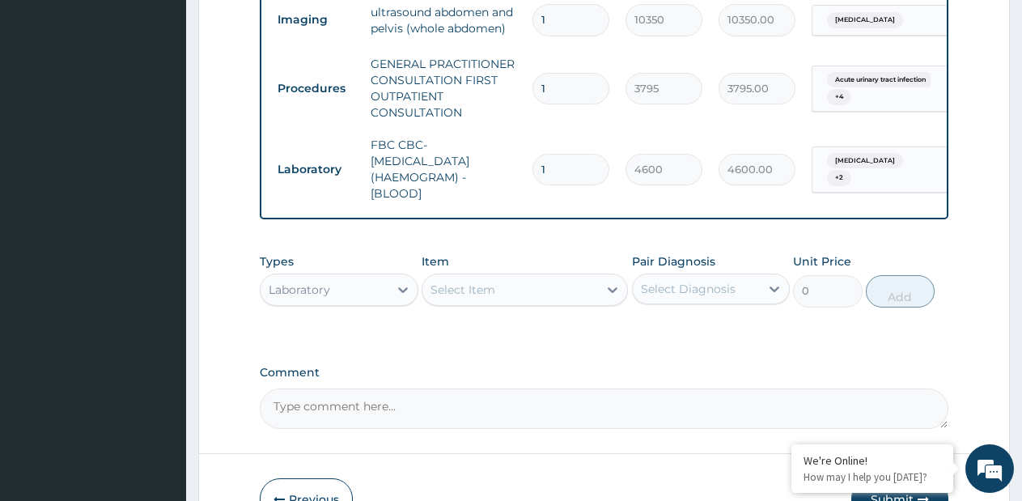
click at [589, 277] on div "Select Item" at bounding box center [511, 290] width 176 height 26
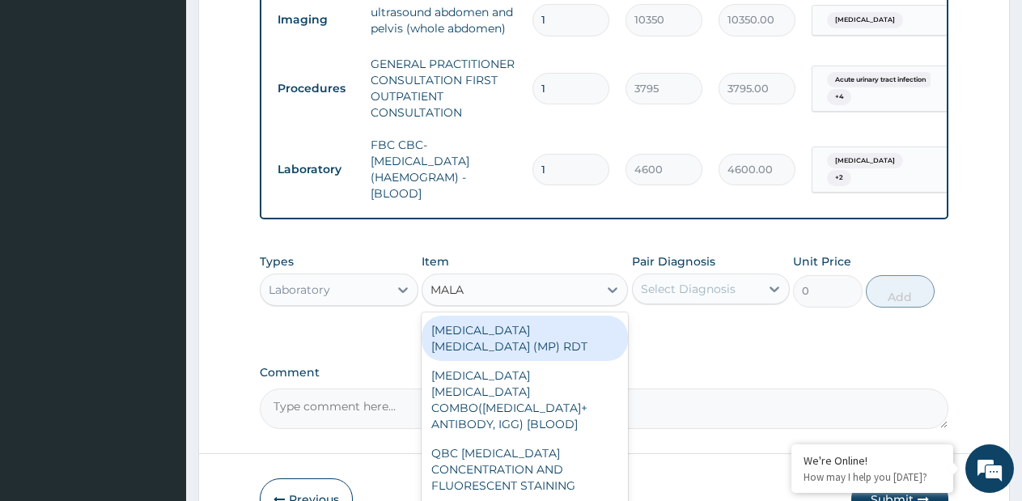
type input "MALAR"
type input "1725"
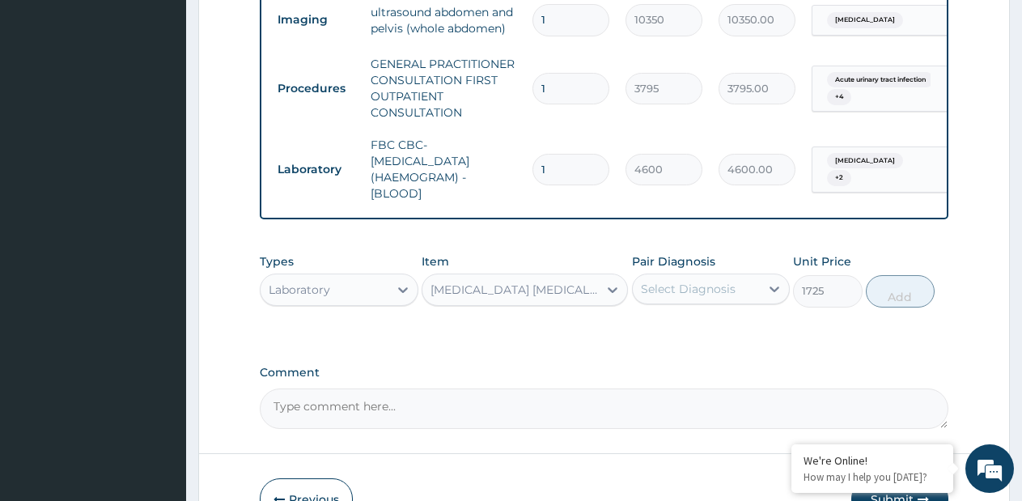
drag, startPoint x: 747, startPoint y: 277, endPoint x: 743, endPoint y: 287, distance: 10.5
click at [746, 277] on div "Select Diagnosis" at bounding box center [697, 289] width 128 height 26
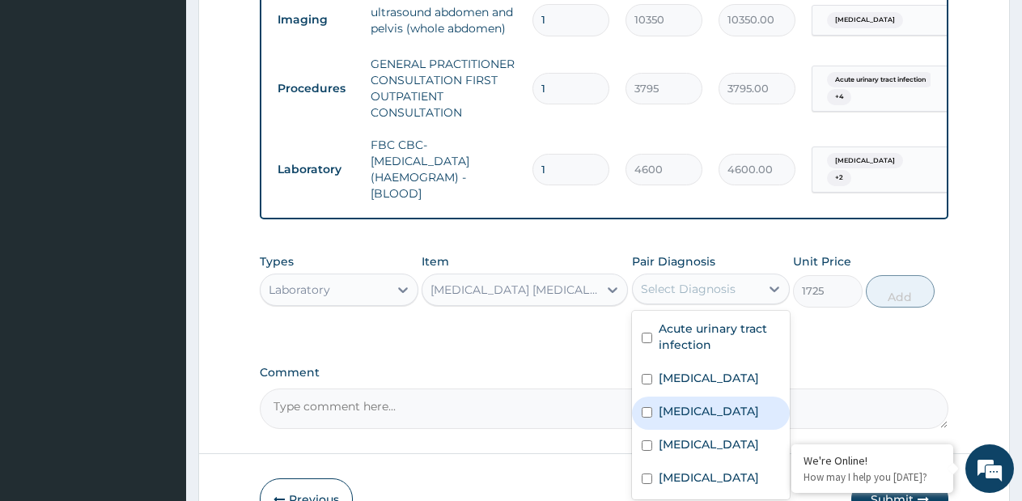
drag, startPoint x: 713, startPoint y: 384, endPoint x: 897, endPoint y: 304, distance: 200.2
click at [713, 397] on div "Malaria" at bounding box center [711, 413] width 159 height 33
checkbox input "true"
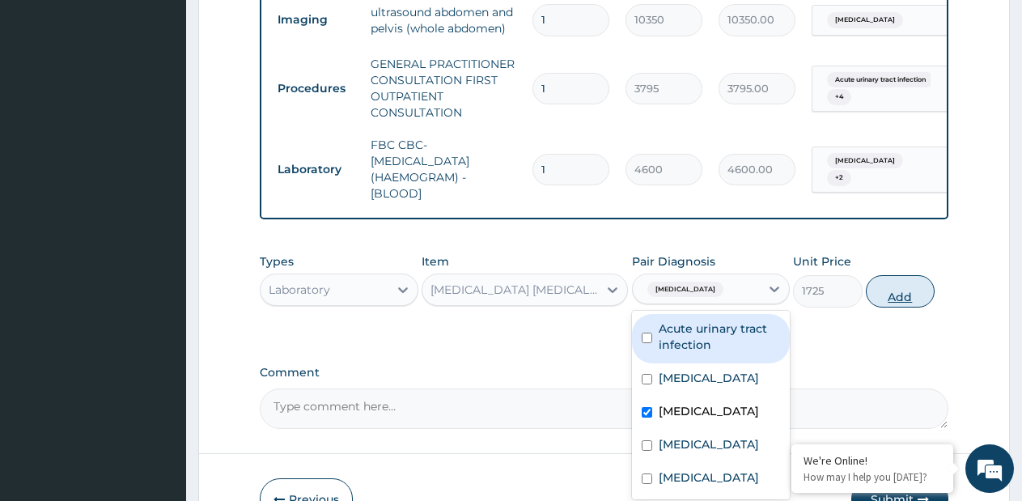
click at [912, 280] on button "Add" at bounding box center [900, 291] width 69 height 32
type input "0"
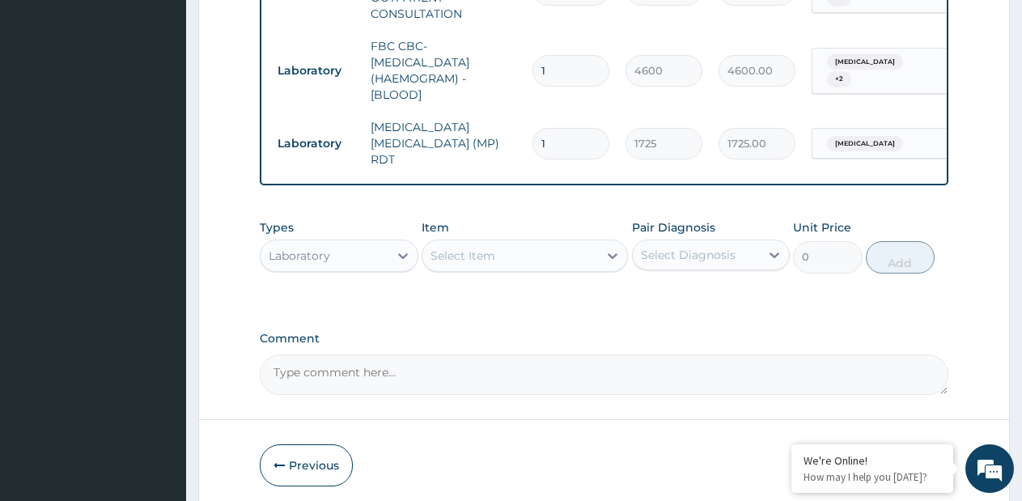
scroll to position [877, 0]
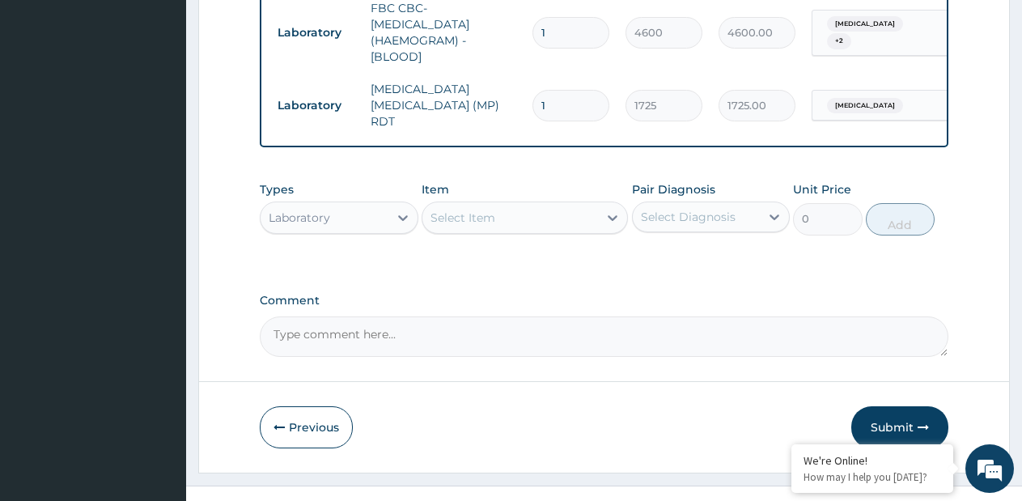
click at [383, 205] on div "Laboratory" at bounding box center [325, 218] width 128 height 26
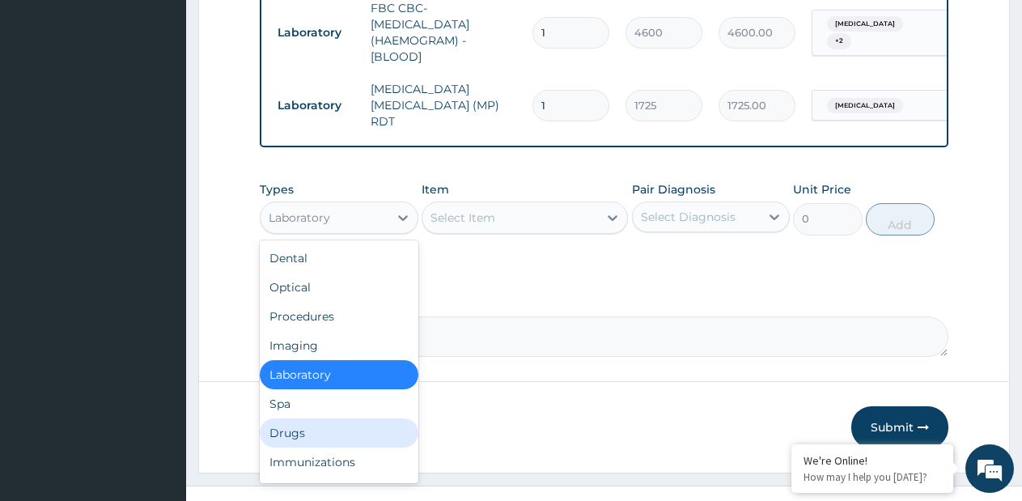
click at [300, 419] on div "Drugs" at bounding box center [339, 433] width 159 height 29
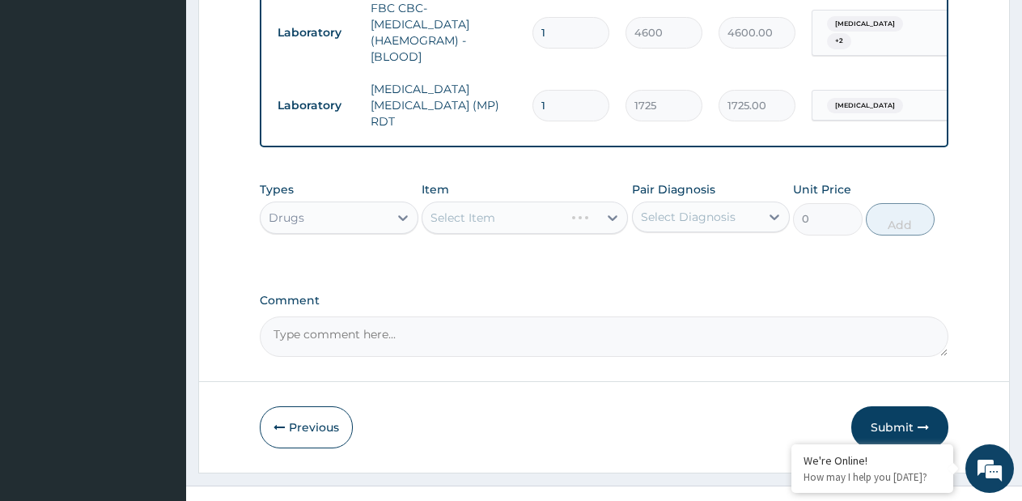
click at [597, 202] on div "Select Item" at bounding box center [525, 218] width 206 height 32
click at [620, 202] on div "Select Item" at bounding box center [525, 218] width 206 height 32
click at [607, 202] on div "Select Item" at bounding box center [525, 218] width 206 height 32
click at [607, 210] on icon at bounding box center [613, 218] width 16 height 16
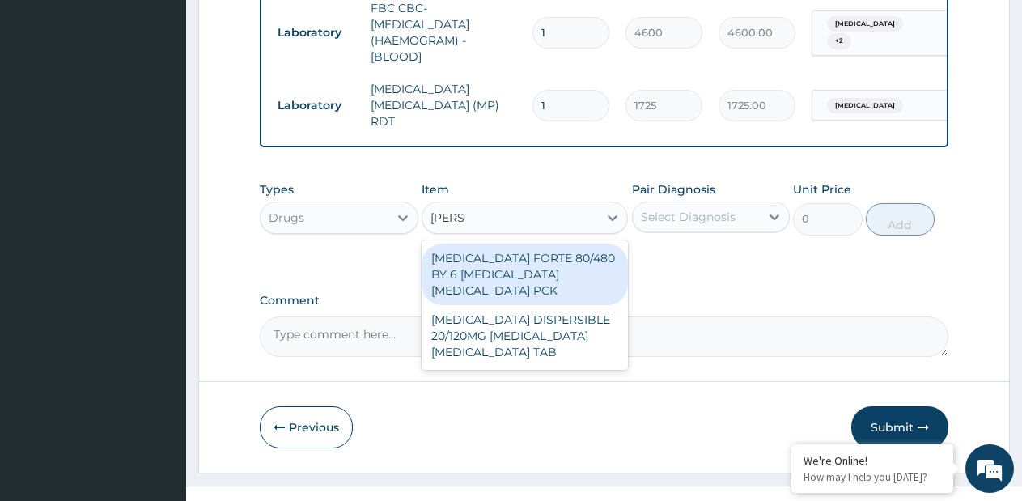
type input "COART"
type input "1170"
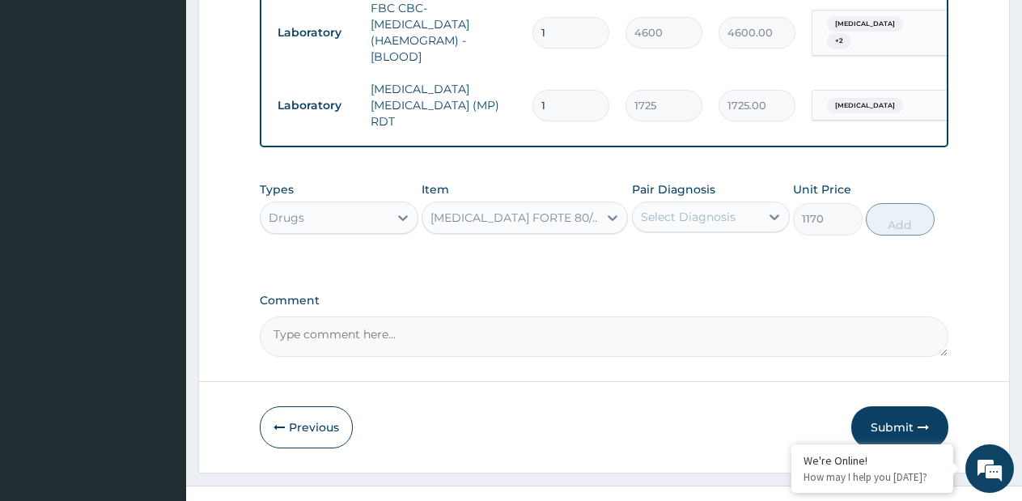
click at [684, 209] on div "Select Diagnosis" at bounding box center [688, 217] width 95 height 16
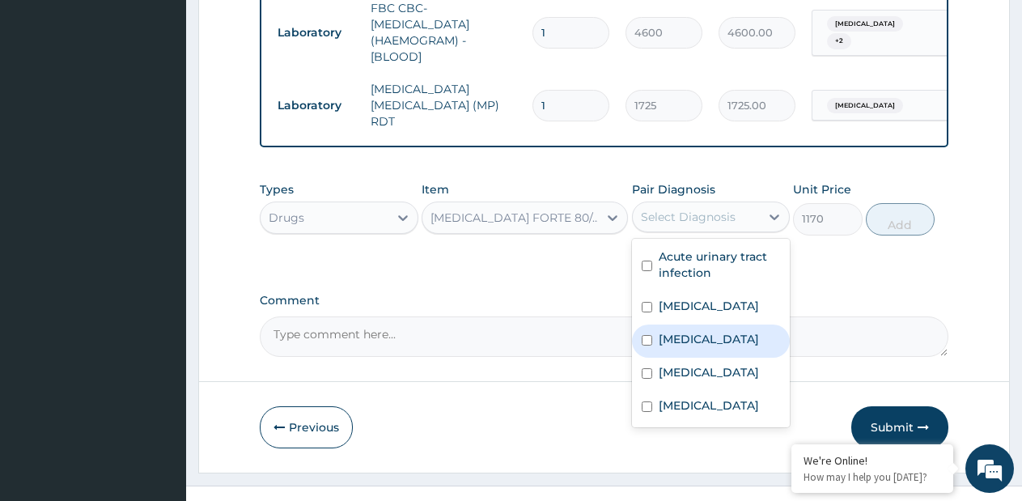
drag, startPoint x: 661, startPoint y: 312, endPoint x: 846, endPoint y: 216, distance: 208.9
click at [663, 331] on label "Malaria" at bounding box center [709, 339] width 100 height 16
checkbox input "true"
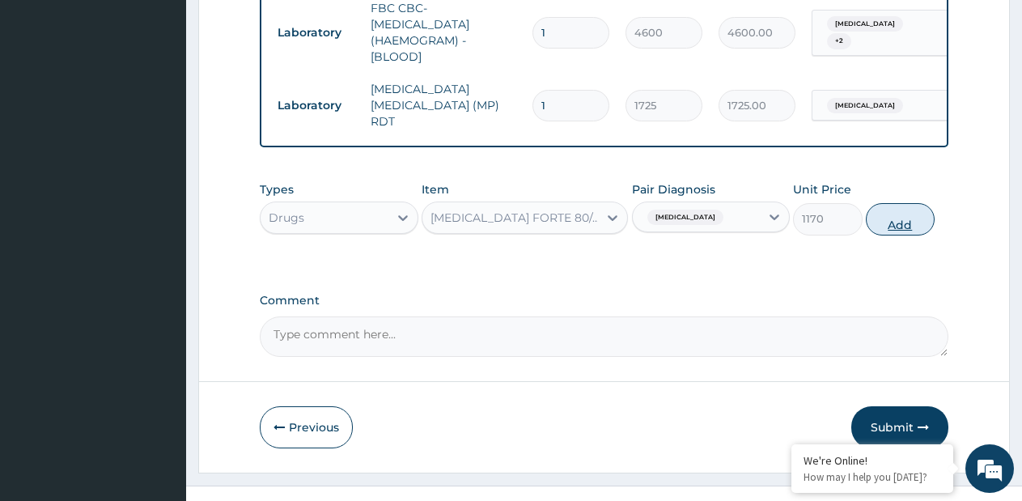
click at [886, 203] on button "Add" at bounding box center [900, 219] width 69 height 32
type input "0"
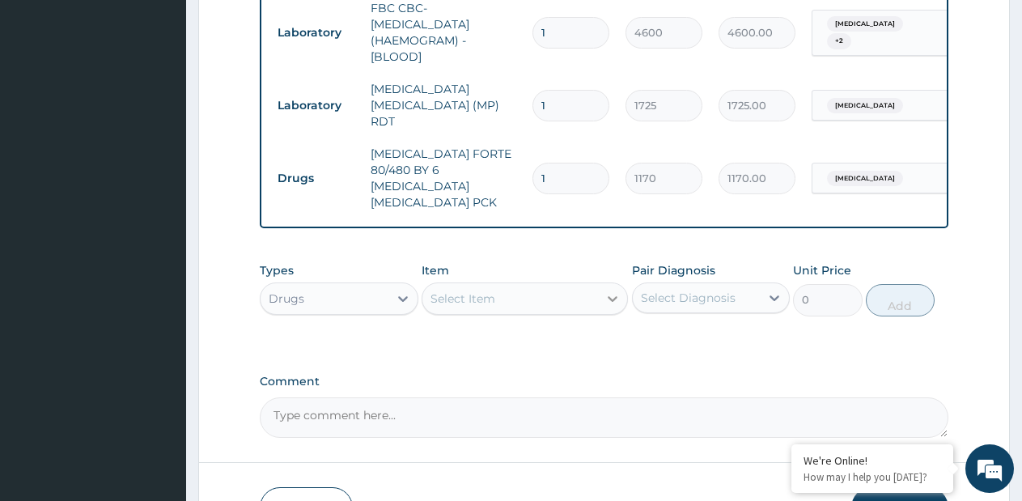
click at [614, 284] on div at bounding box center [612, 298] width 29 height 29
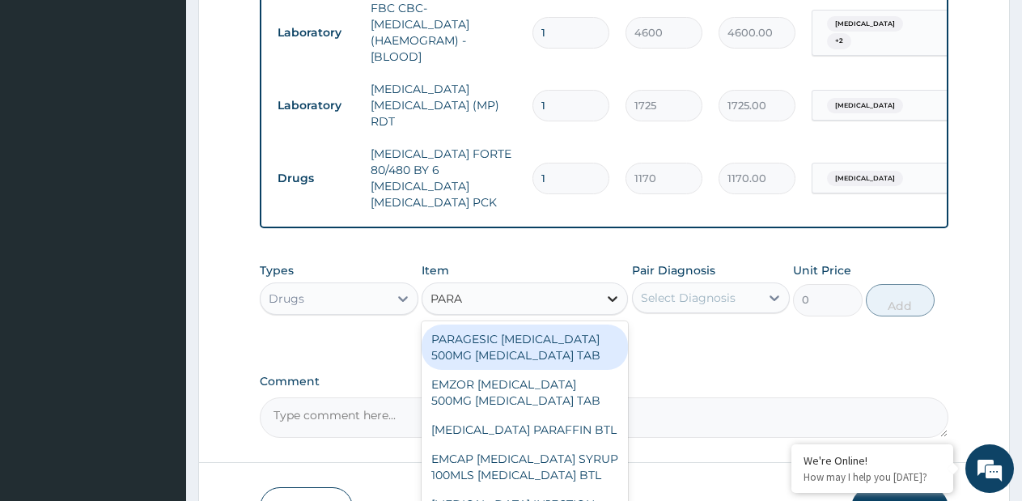
type input "PARAC"
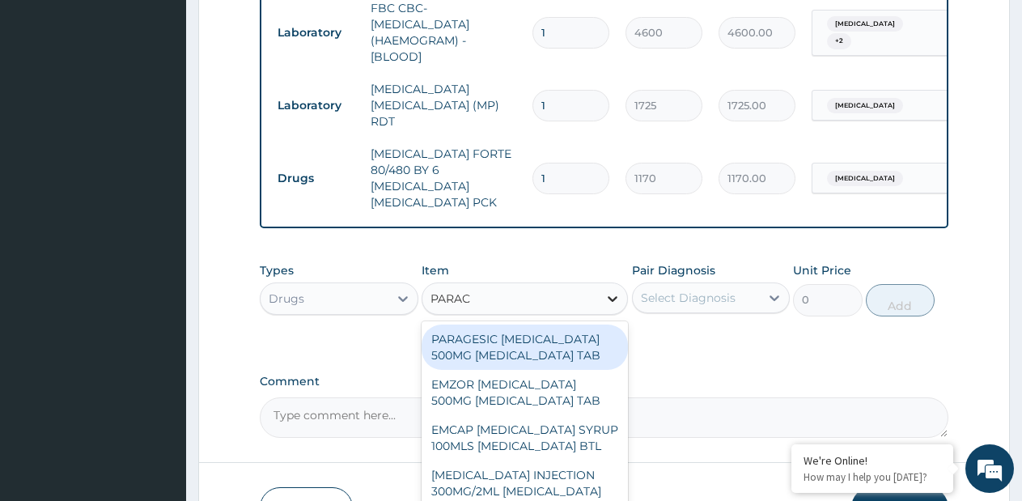
type input "15"
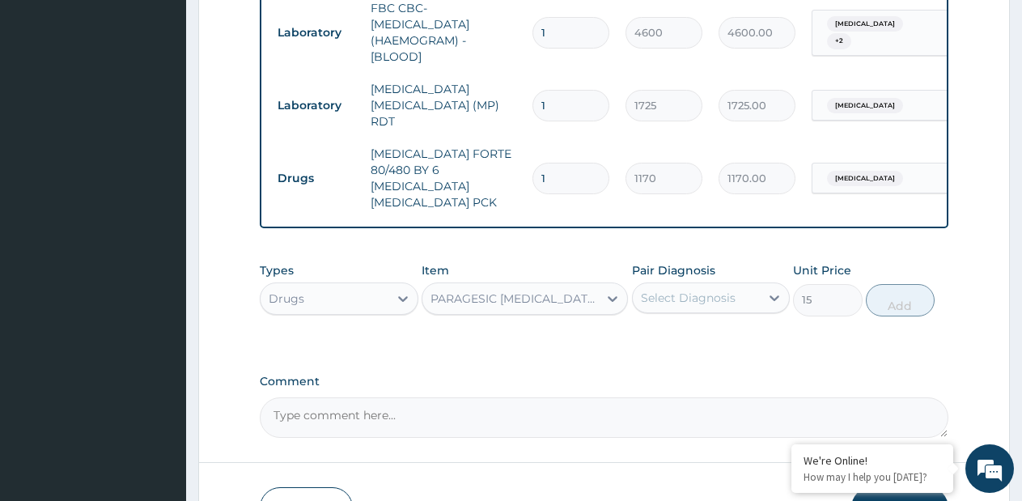
click at [685, 290] on div "Select Diagnosis" at bounding box center [688, 298] width 95 height 16
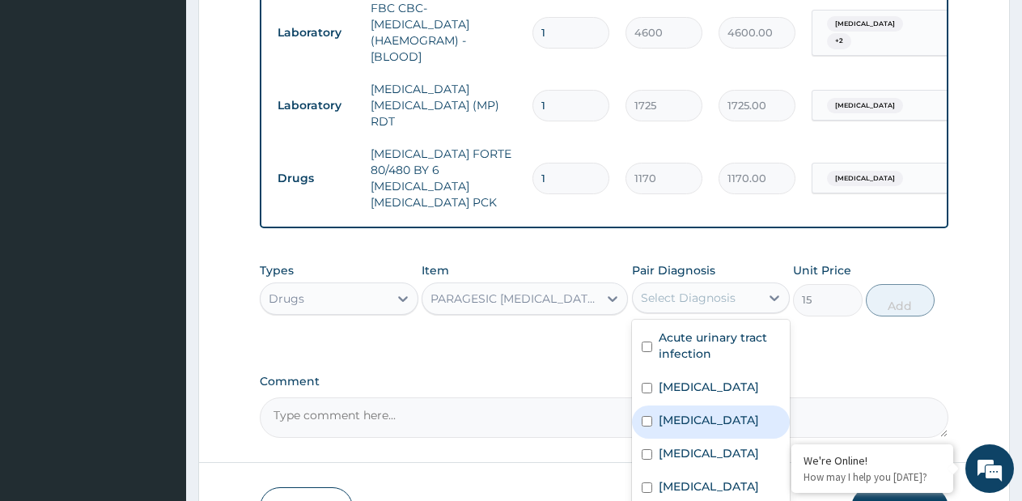
drag, startPoint x: 687, startPoint y: 384, endPoint x: 890, endPoint y: 292, distance: 222.1
click at [691, 412] on label "Malaria" at bounding box center [709, 420] width 100 height 16
checkbox input "true"
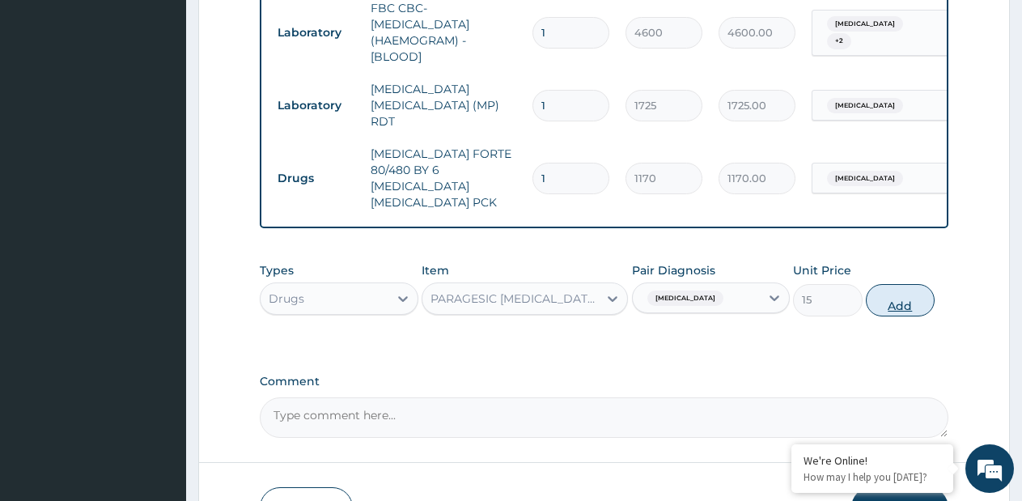
click at [910, 284] on button "Add" at bounding box center [900, 300] width 69 height 32
type input "0"
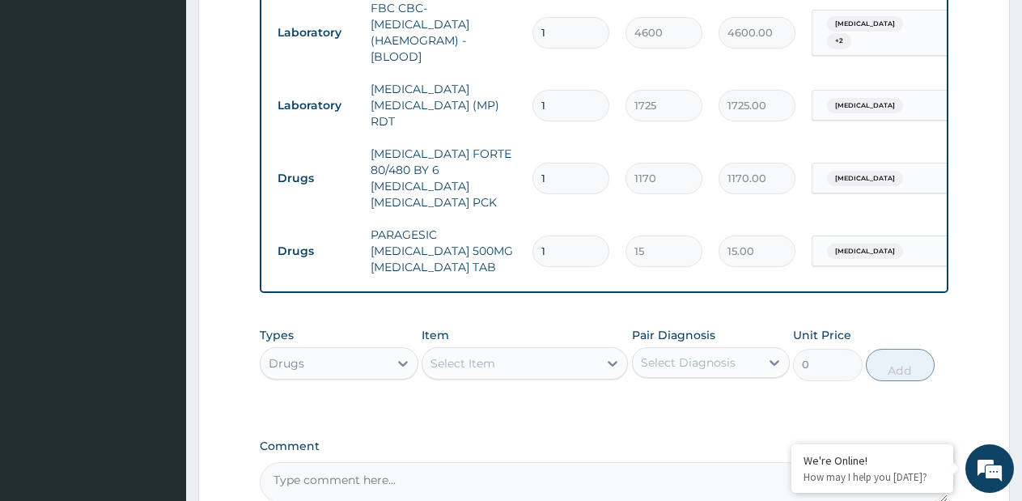
type input "18"
type input "270.00"
type input "18"
click at [610, 355] on icon at bounding box center [613, 363] width 16 height 16
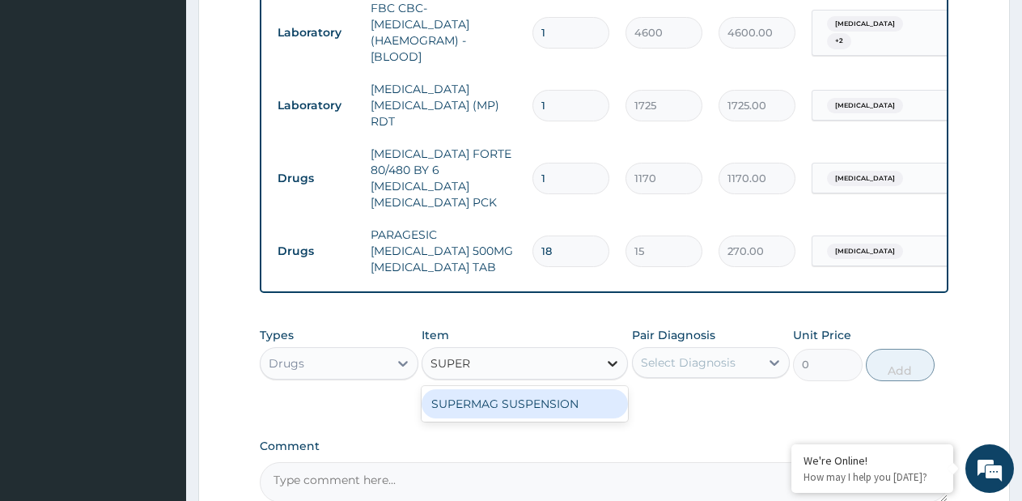
type input "SUPERM"
drag, startPoint x: 597, startPoint y: 359, endPoint x: 653, endPoint y: 328, distance: 64.2
click at [608, 389] on div "SUPERMAG SUSPENSION" at bounding box center [525, 403] width 206 height 29
type input "1500"
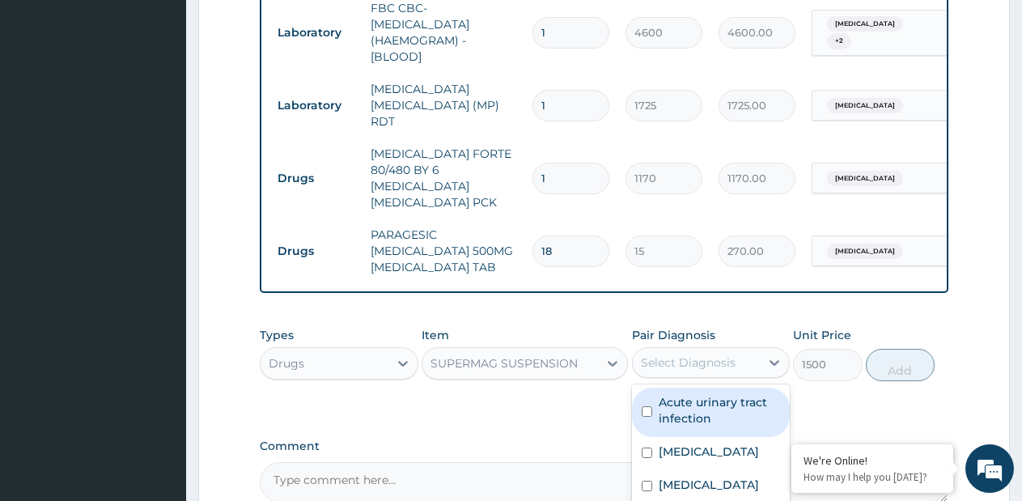
click at [653, 355] on div "Select Diagnosis" at bounding box center [688, 363] width 95 height 16
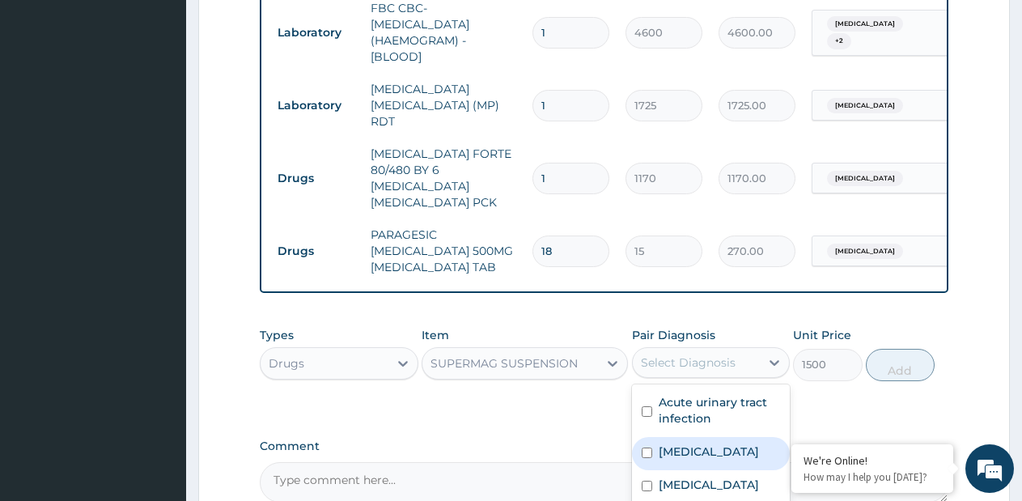
click at [690, 444] on label "Appendicitis" at bounding box center [709, 452] width 100 height 16
checkbox input "true"
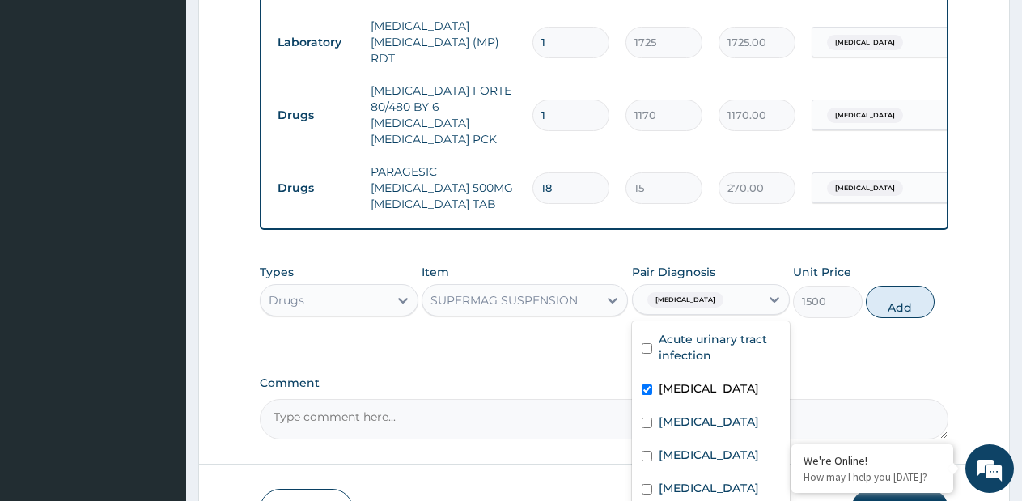
scroll to position [1006, 0]
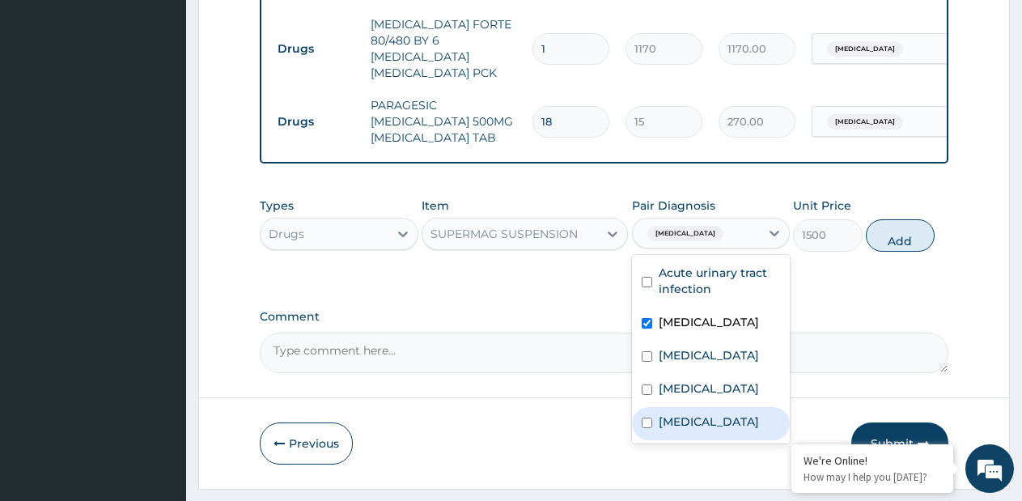
drag, startPoint x: 721, startPoint y: 382, endPoint x: 876, endPoint y: 257, distance: 199.8
click at [722, 414] on label "Acute gastritis" at bounding box center [709, 422] width 100 height 16
checkbox input "true"
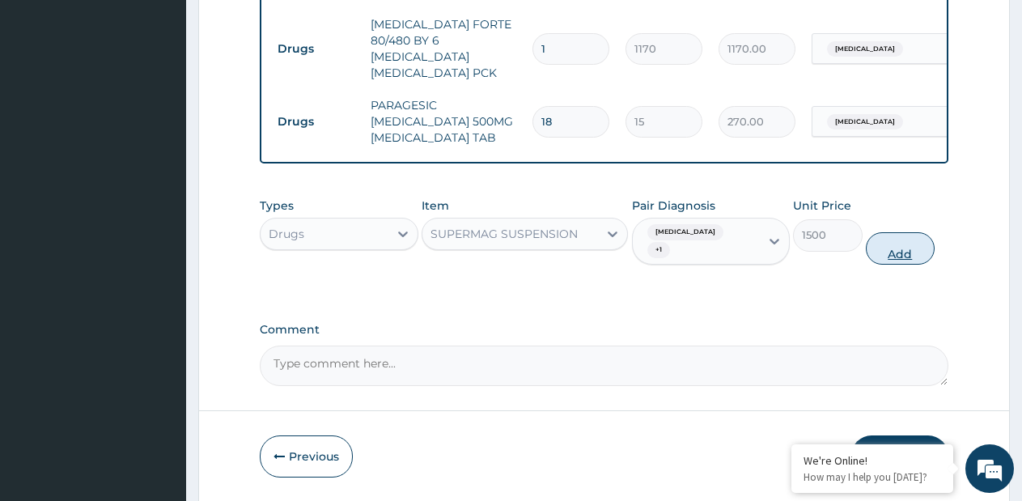
click at [897, 232] on button "Add" at bounding box center [900, 248] width 69 height 32
type input "0"
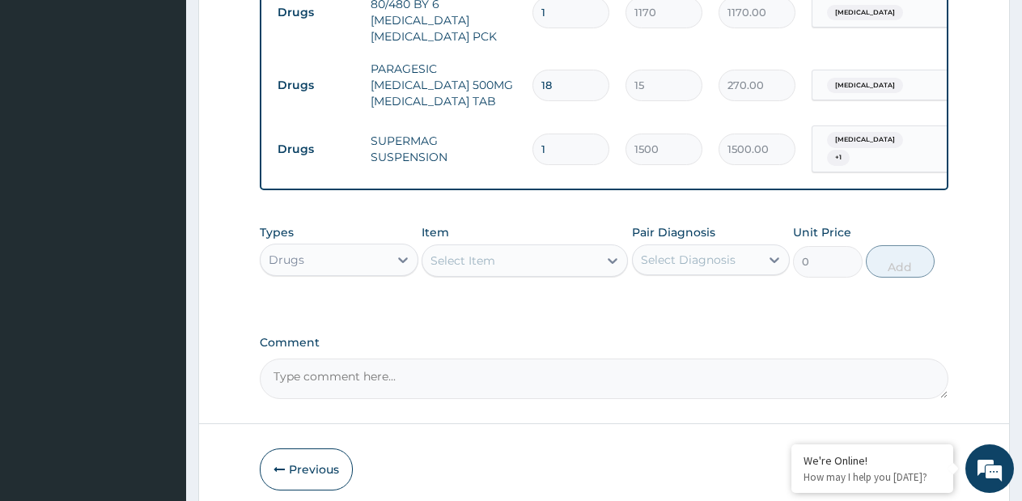
scroll to position [1062, 0]
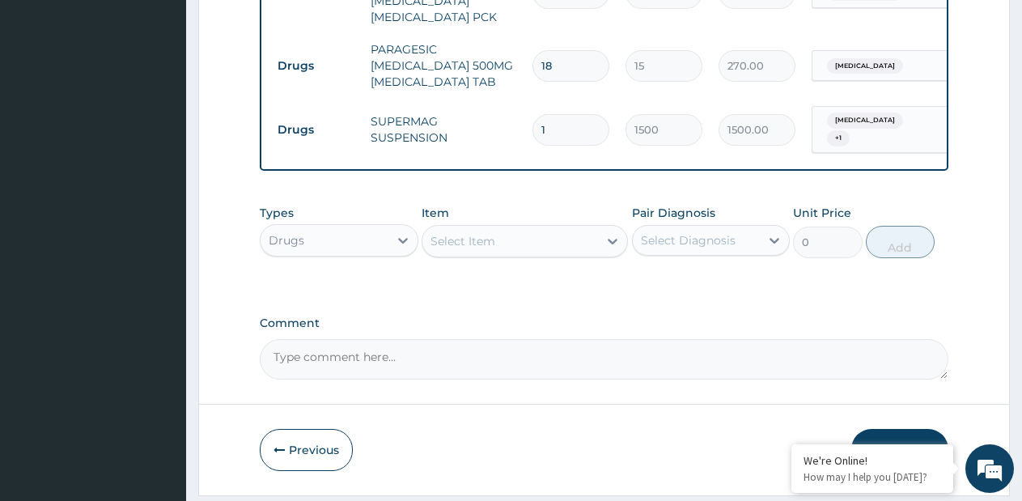
click at [897, 429] on button "Submit" at bounding box center [900, 450] width 97 height 42
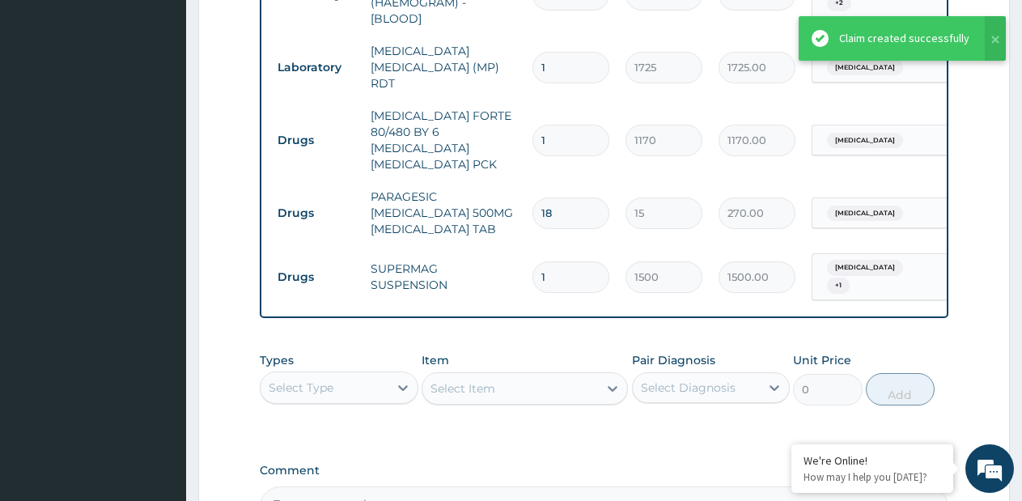
scroll to position [900, 0]
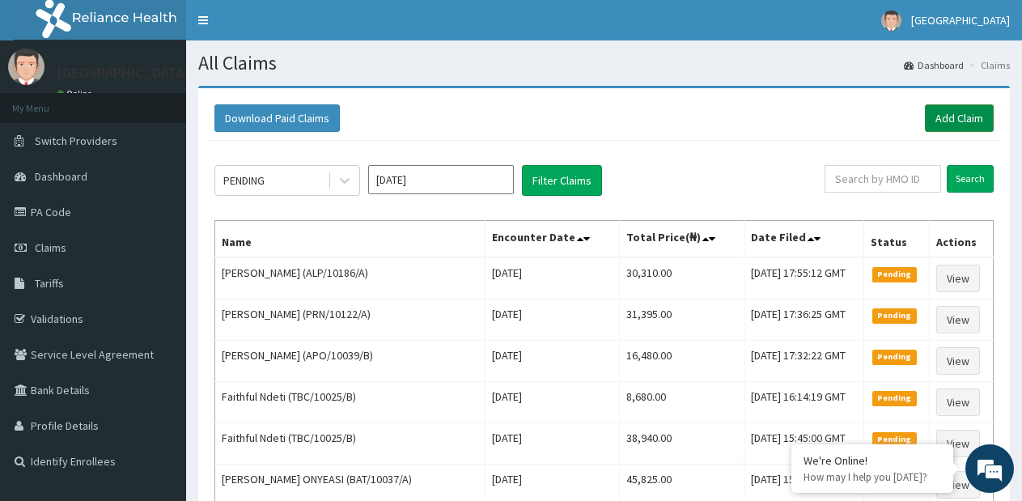
click at [960, 125] on link "Add Claim" at bounding box center [959, 118] width 69 height 28
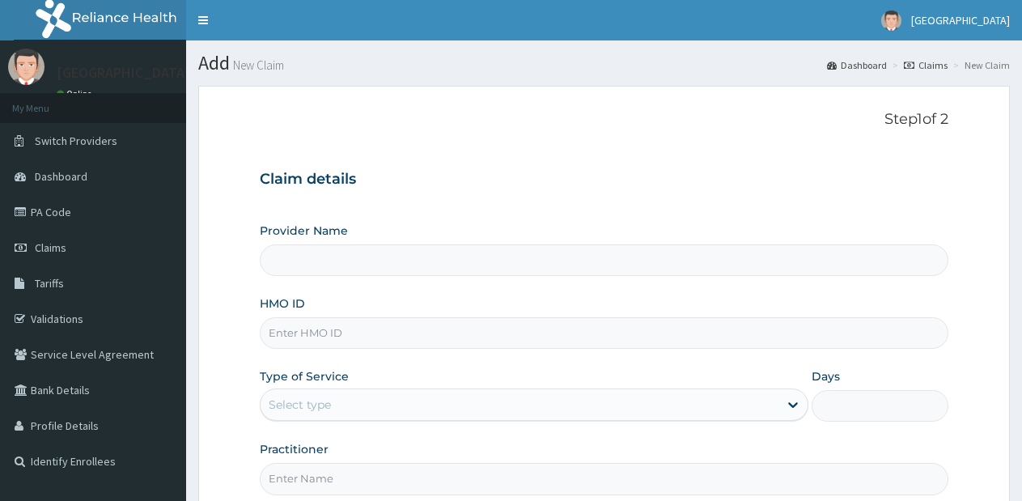
type input "[GEOGRAPHIC_DATA]- [GEOGRAPHIC_DATA] estate"
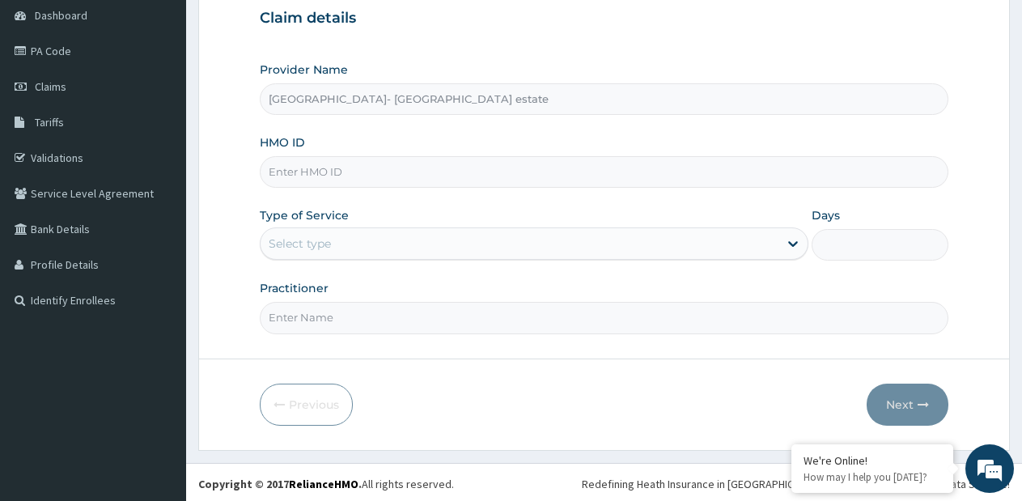
scroll to position [162, 0]
click at [617, 168] on input "HMO ID" at bounding box center [604, 171] width 689 height 32
type input "BAT/10037/A"
click at [442, 244] on div "Select type" at bounding box center [519, 243] width 517 height 26
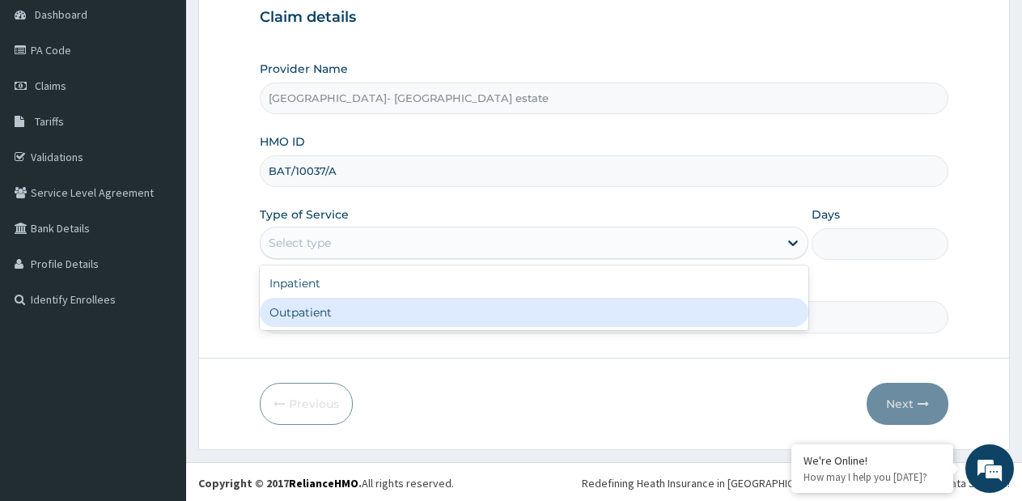
click at [394, 300] on div "Outpatient" at bounding box center [534, 312] width 548 height 29
type input "1"
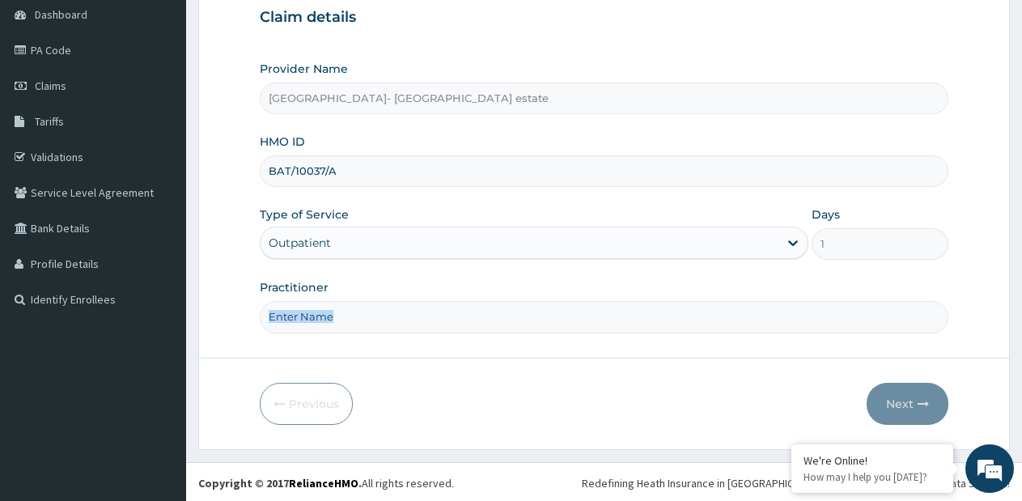
click at [394, 300] on div "Practitioner" at bounding box center [604, 305] width 689 height 53
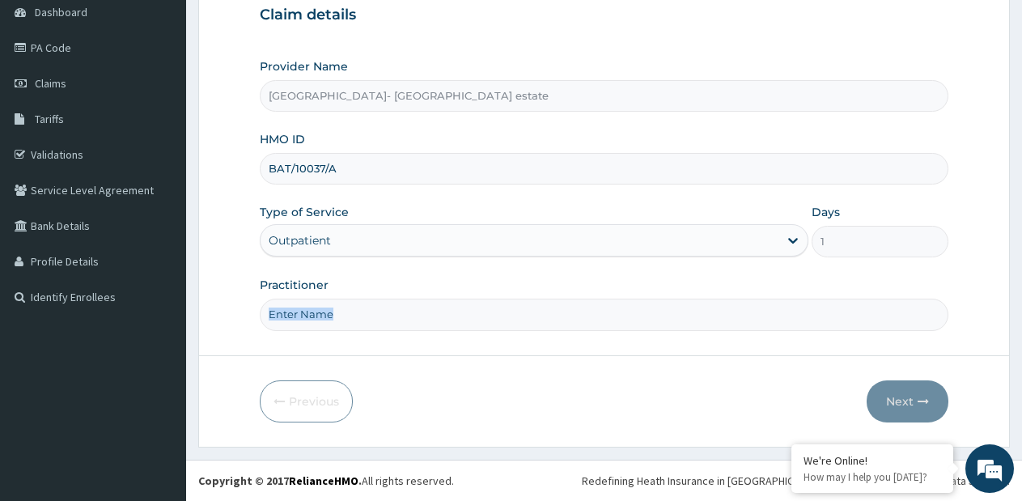
click at [421, 320] on input "Practitioner" at bounding box center [604, 315] width 689 height 32
click at [695, 315] on input "Practitioner" at bounding box center [604, 315] width 689 height 32
type input "GP"
click at [926, 400] on icon "button" at bounding box center [923, 401] width 11 height 11
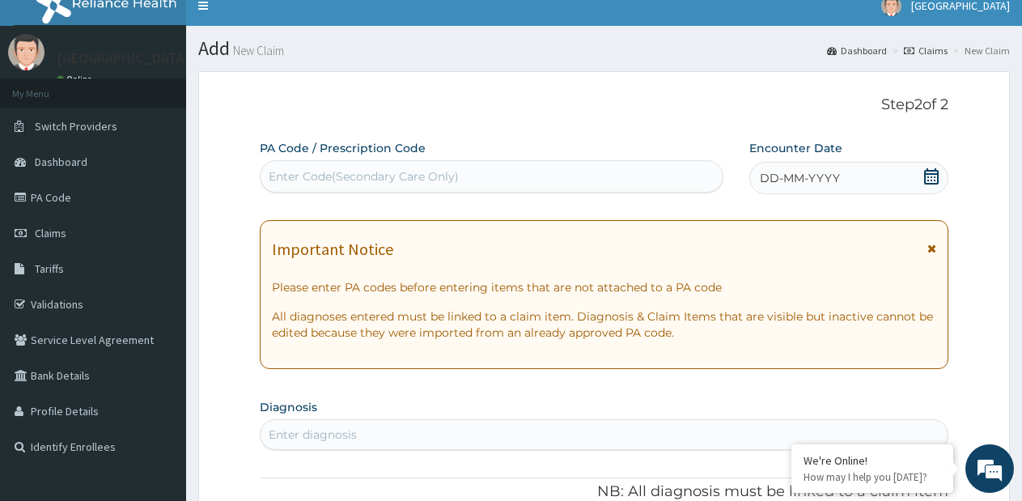
scroll to position [2, 0]
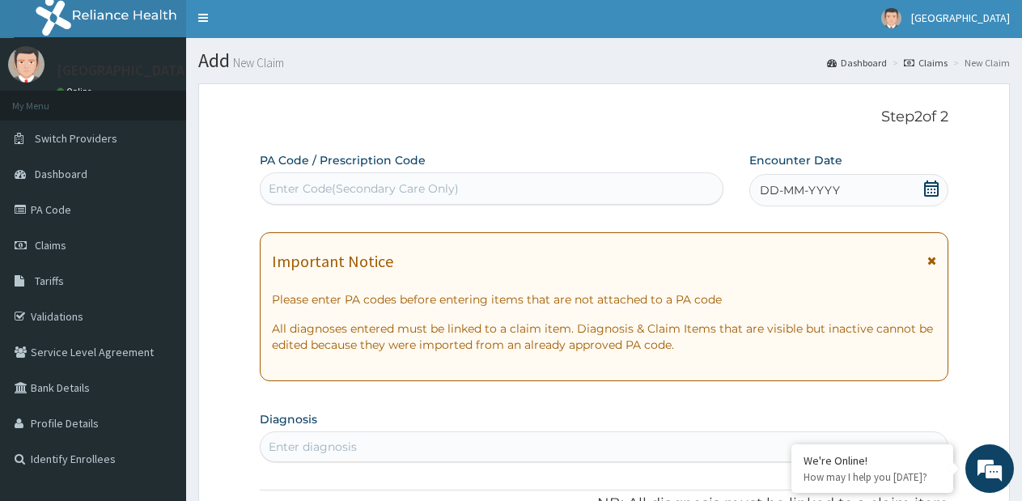
click at [670, 189] on div "Enter Code(Secondary Care Only)" at bounding box center [492, 189] width 462 height 26
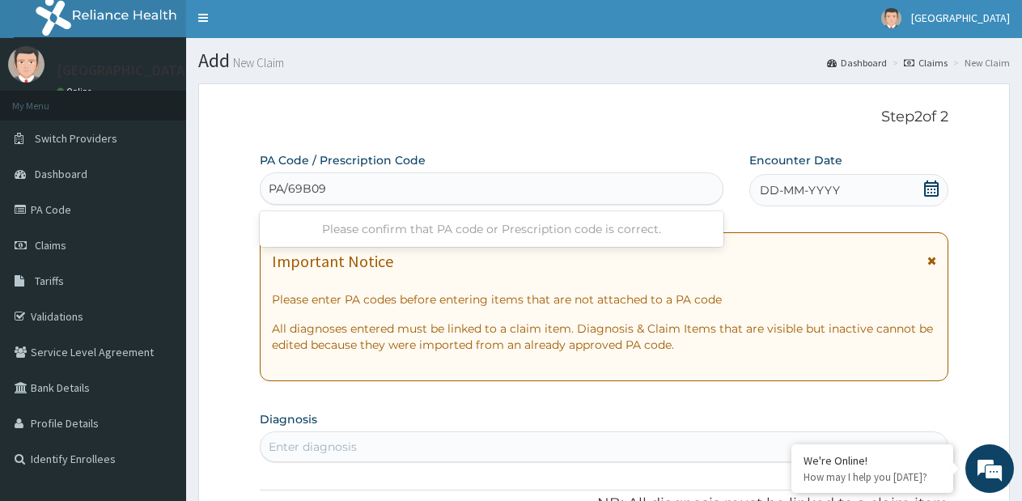
type input "PA/69B099"
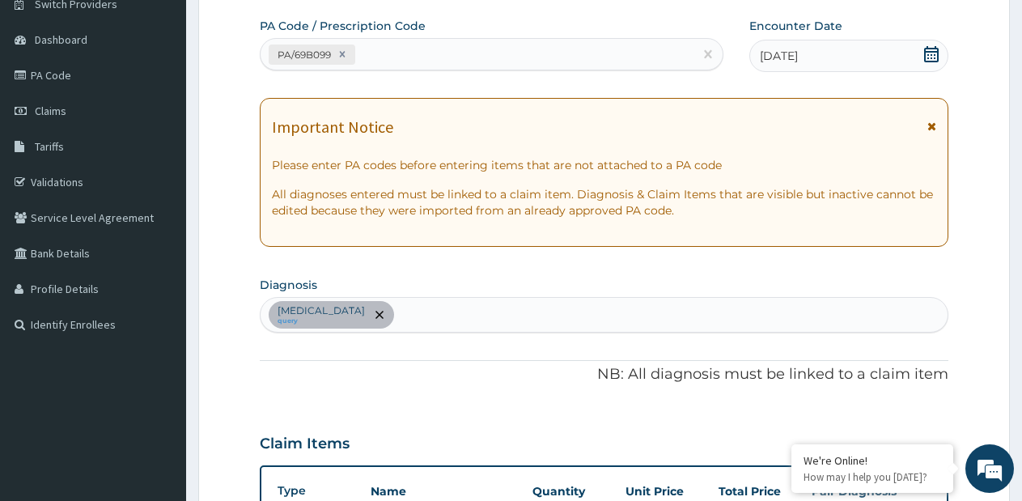
scroll to position [18, 0]
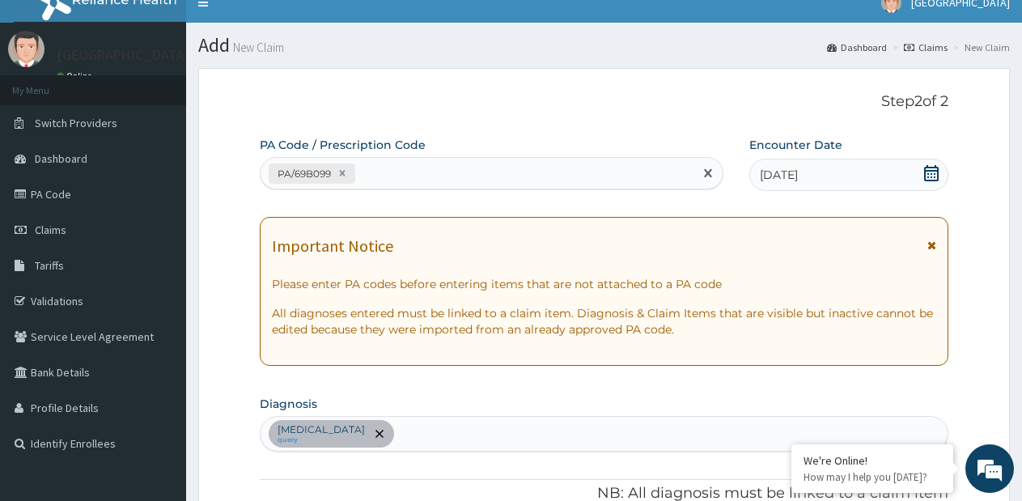
click at [525, 172] on div "PA/69B099" at bounding box center [477, 173] width 433 height 27
type input "PA/13F52F"
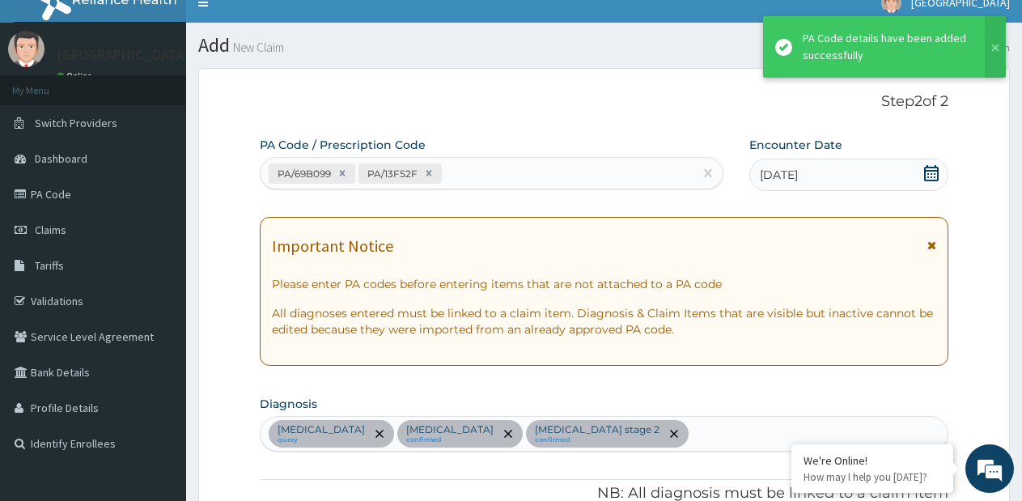
scroll to position [478, 0]
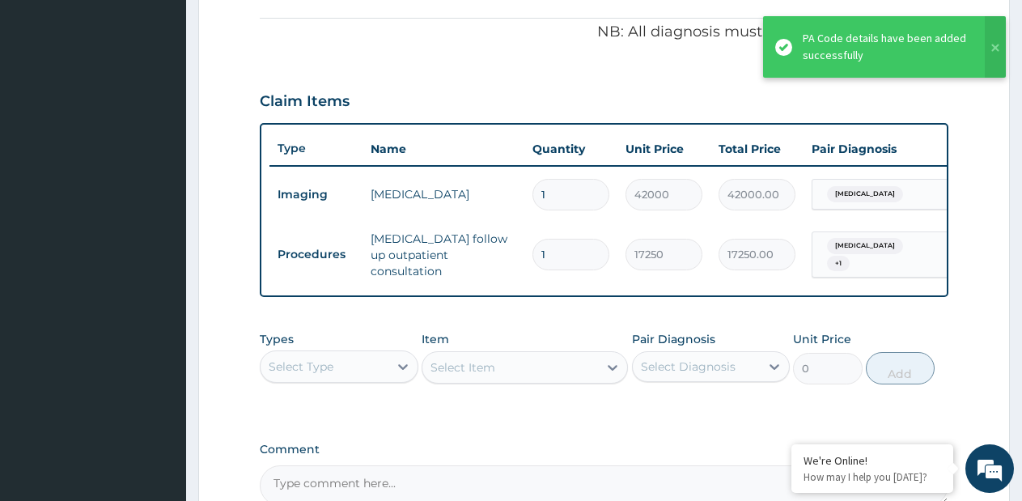
type input "0"
type input "0.00"
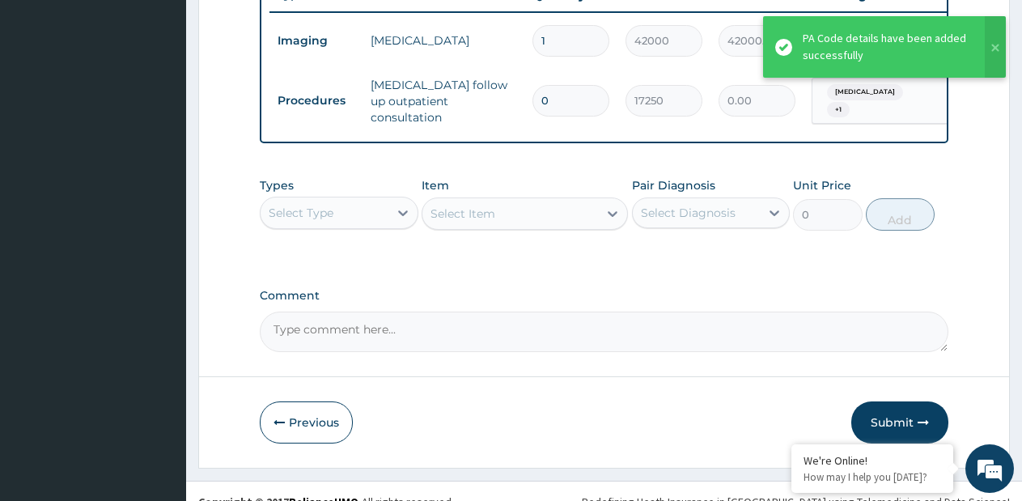
scroll to position [659, 0]
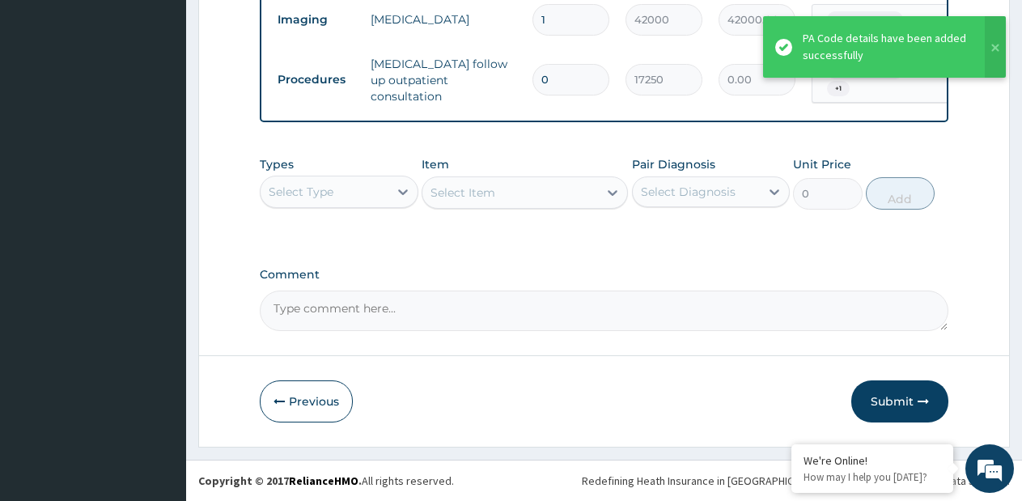
type input "0"
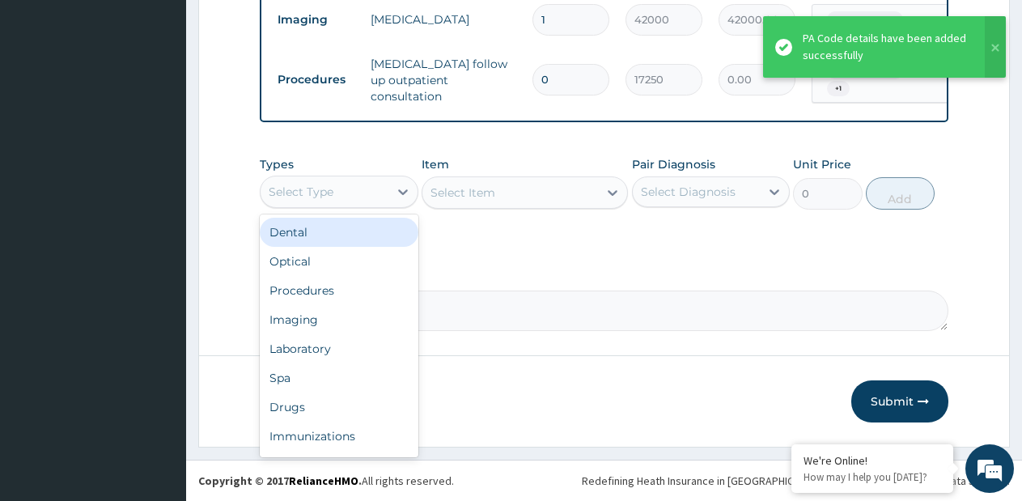
click at [364, 193] on div "Select Type" at bounding box center [325, 192] width 128 height 26
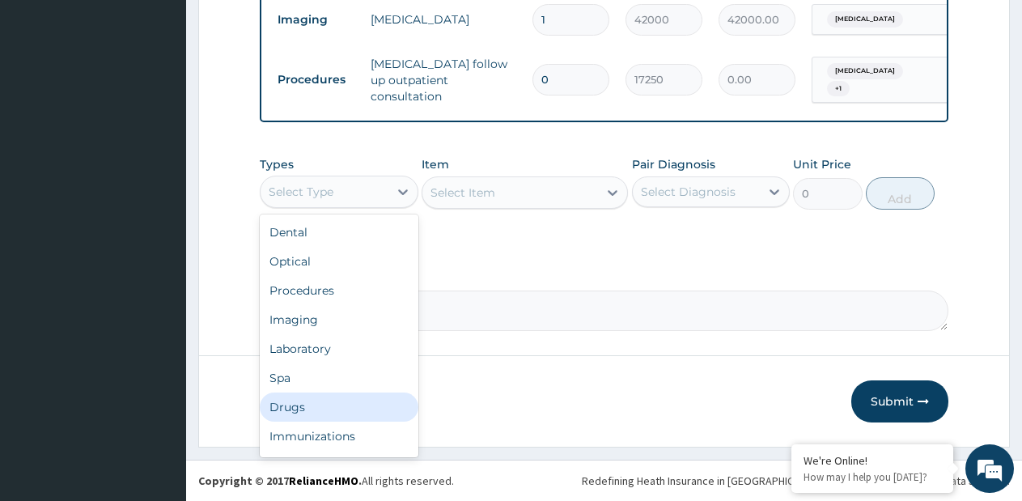
drag, startPoint x: 308, startPoint y: 406, endPoint x: 316, endPoint y: 396, distance: 13.3
click at [308, 404] on div "Drugs" at bounding box center [339, 407] width 159 height 29
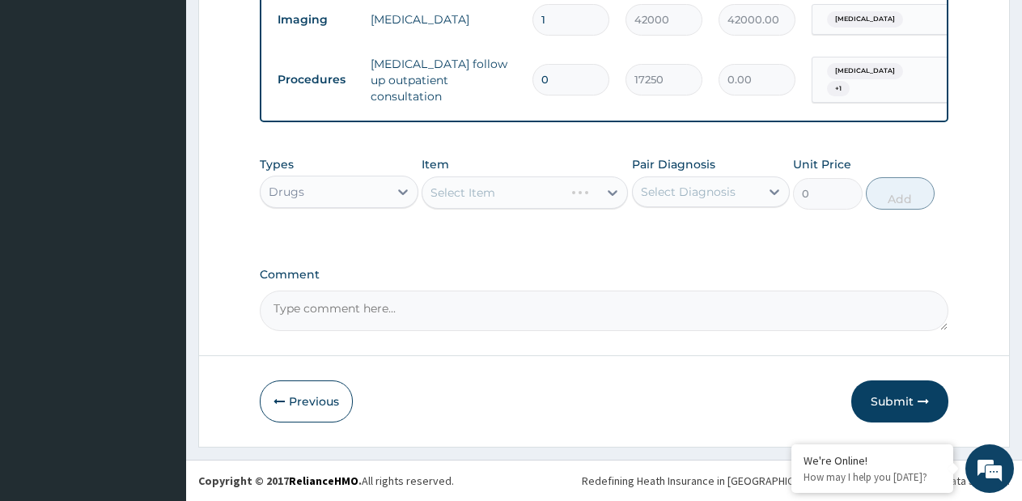
click at [596, 197] on div "Select Item" at bounding box center [525, 192] width 206 height 32
click at [611, 191] on div "Select Item" at bounding box center [525, 192] width 206 height 32
click at [611, 191] on icon at bounding box center [613, 193] width 16 height 16
type input "SEPT"
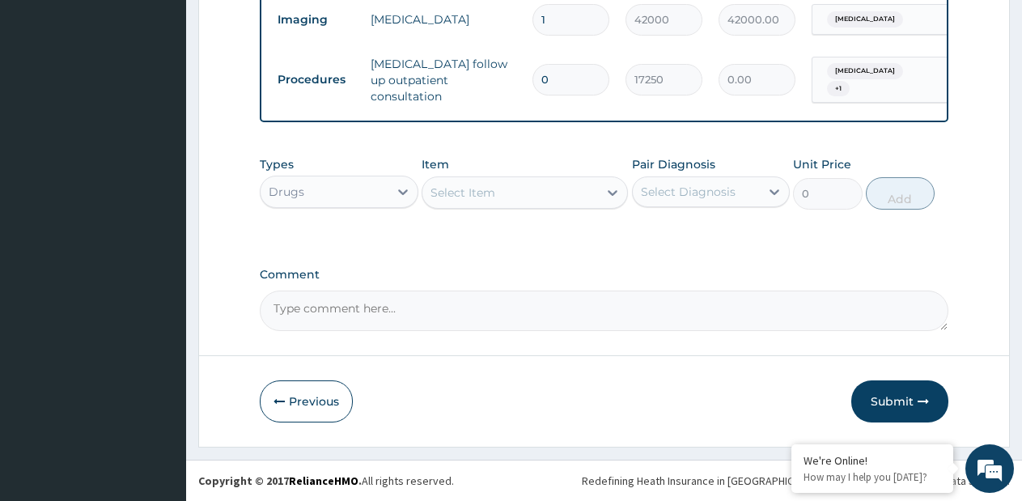
click at [590, 195] on div "Select Item" at bounding box center [511, 193] width 176 height 26
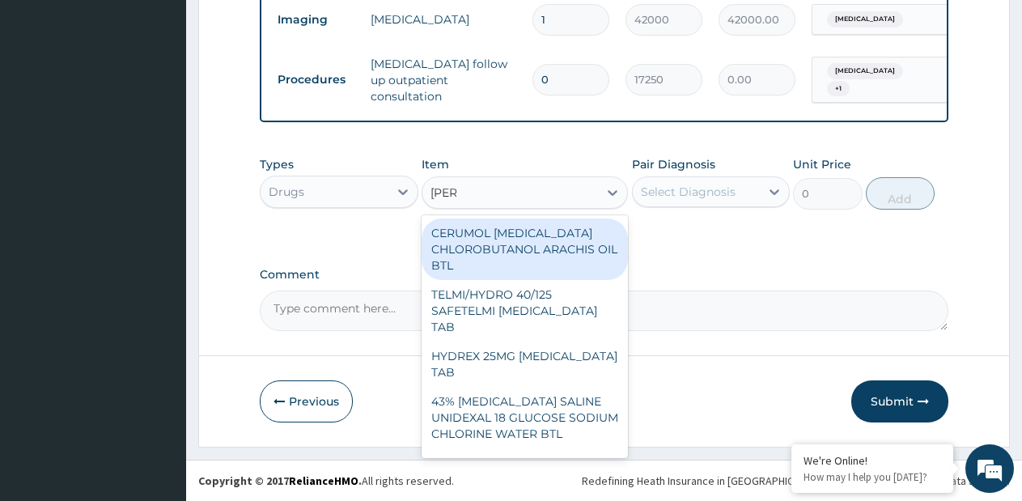
type input "LORAT"
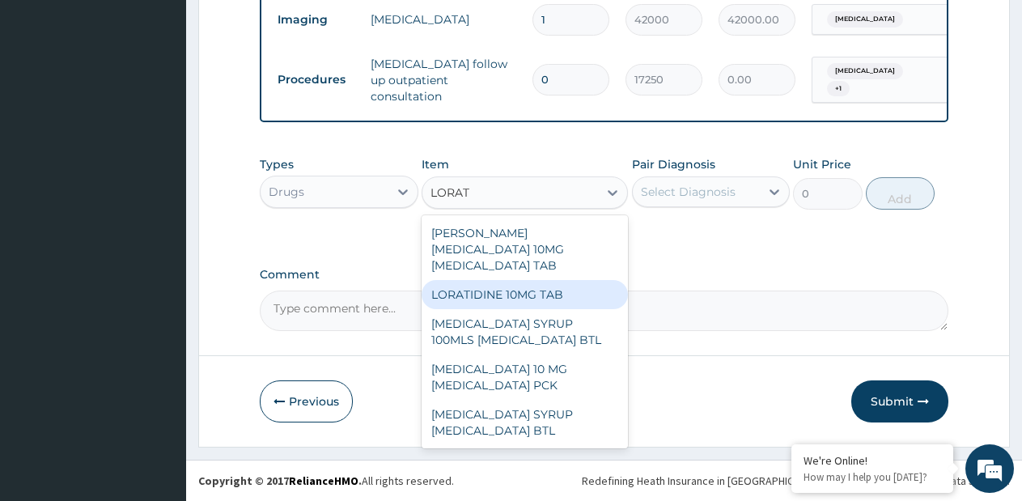
drag, startPoint x: 551, startPoint y: 270, endPoint x: 665, endPoint y: 208, distance: 130.4
click at [555, 280] on div "LORATIDINE 10MG TAB" at bounding box center [525, 294] width 206 height 29
type input "70"
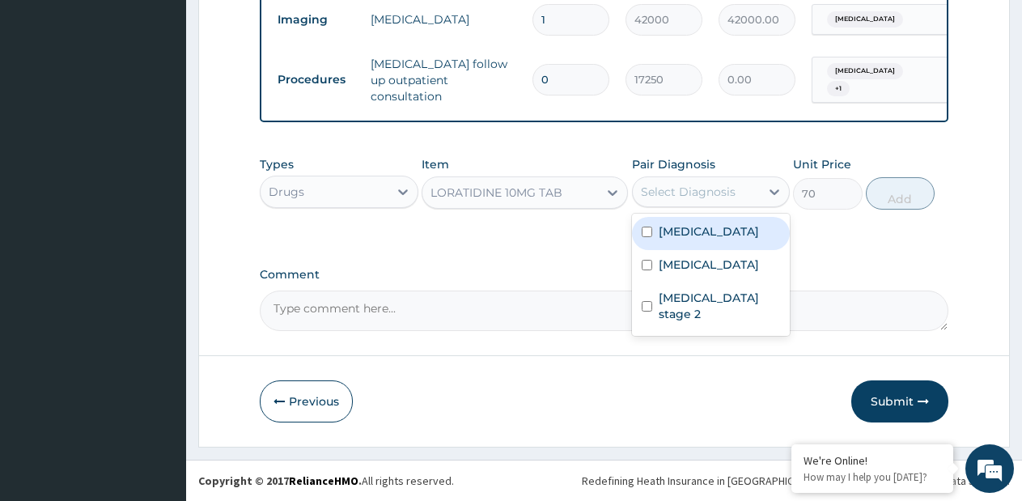
click at [679, 198] on div "Select Diagnosis" at bounding box center [688, 192] width 95 height 16
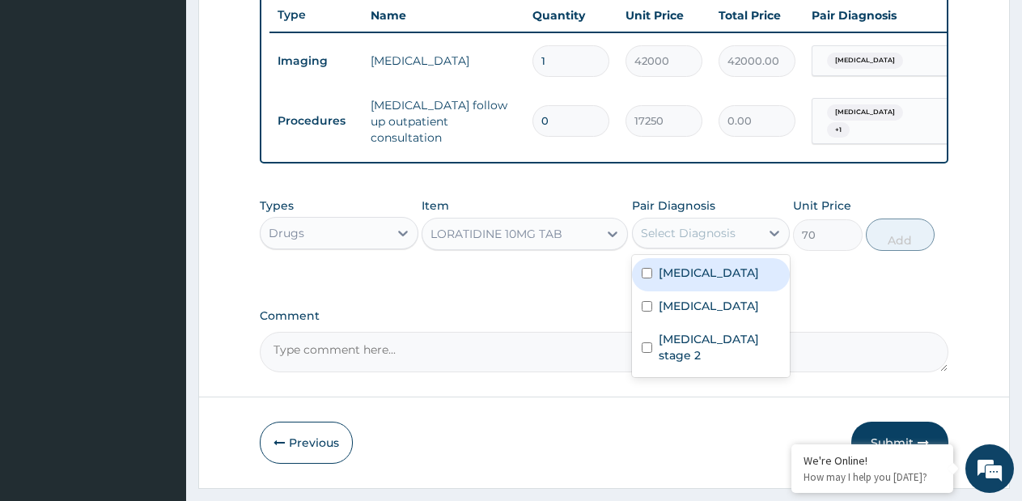
scroll to position [335, 0]
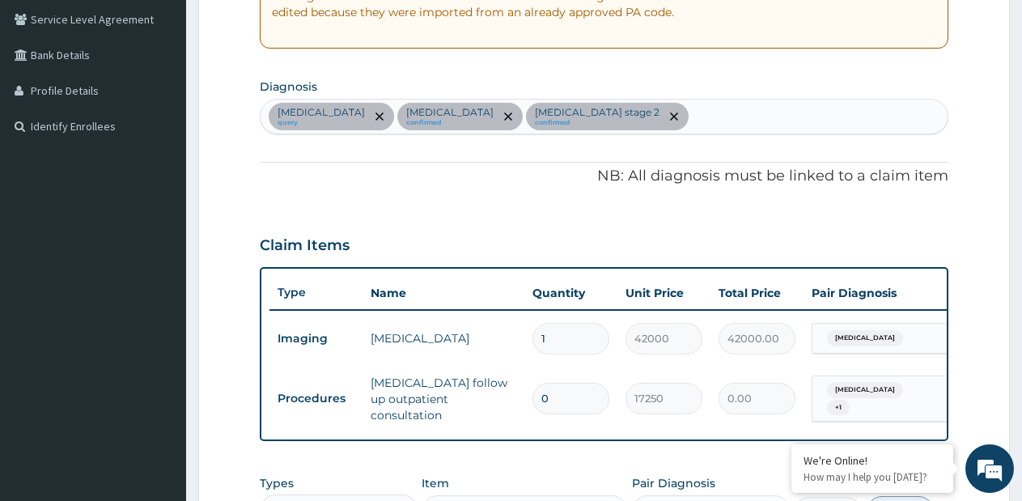
click at [738, 110] on div "[MEDICAL_DATA] query [MEDICAL_DATA] confirmed [MEDICAL_DATA] stage 2 confirmed" at bounding box center [604, 117] width 687 height 34
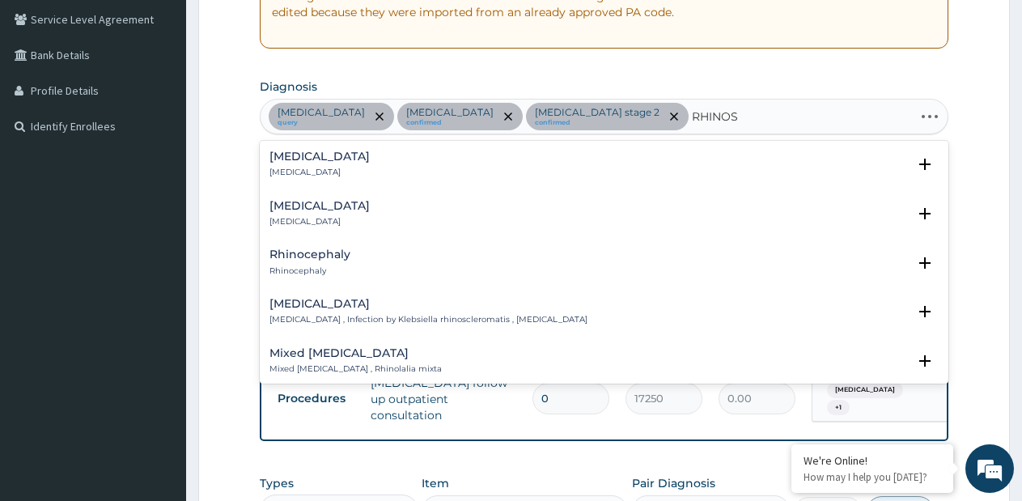
type input "RHINOSI"
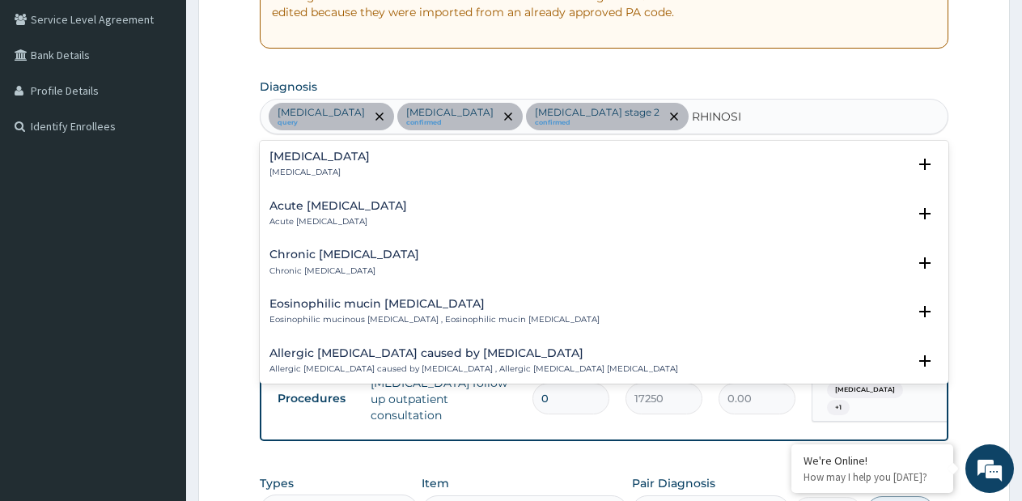
click at [348, 152] on h4 "[MEDICAL_DATA]" at bounding box center [320, 157] width 100 height 12
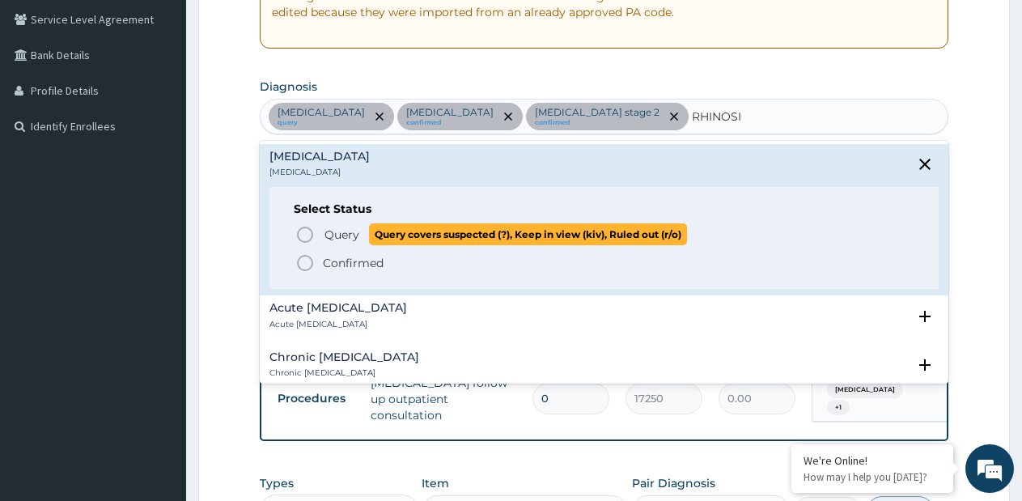
click at [349, 231] on span "Query" at bounding box center [342, 235] width 35 height 16
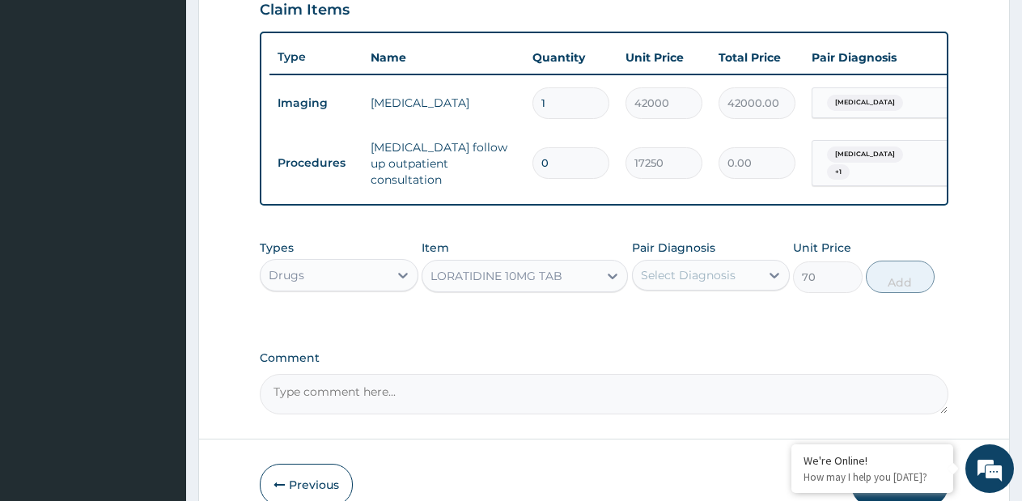
scroll to position [578, 0]
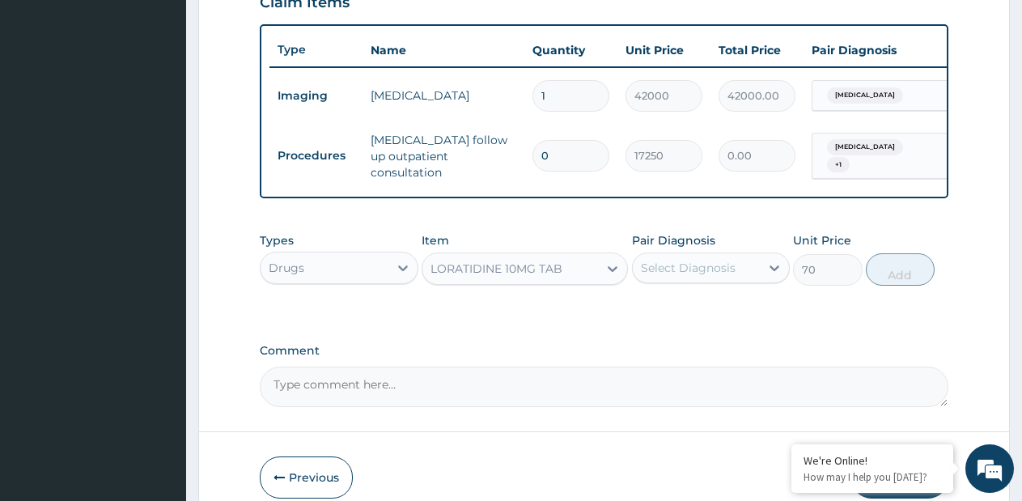
click at [651, 273] on div "Select Diagnosis" at bounding box center [688, 268] width 95 height 16
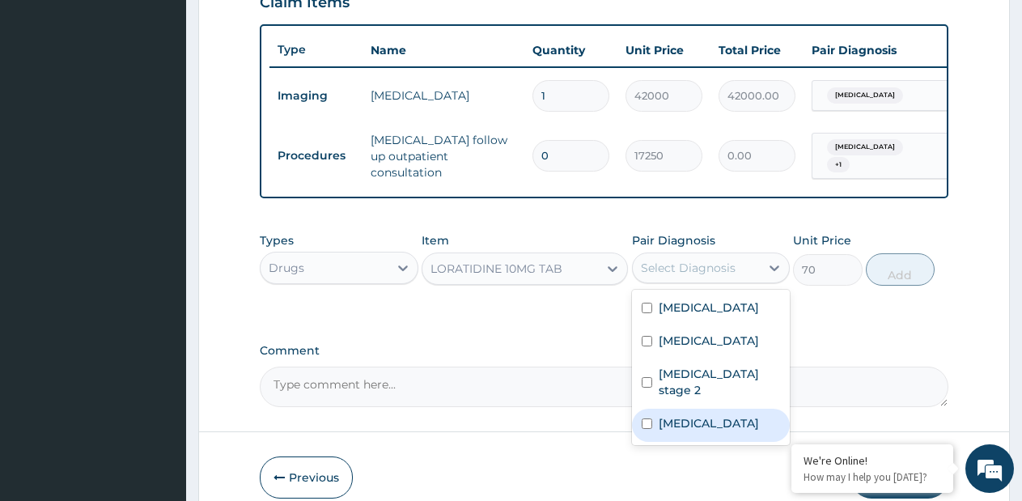
drag, startPoint x: 671, startPoint y: 451, endPoint x: 709, endPoint y: 406, distance: 59.2
click at [674, 432] on label "[MEDICAL_DATA]" at bounding box center [709, 423] width 100 height 16
checkbox input "true"
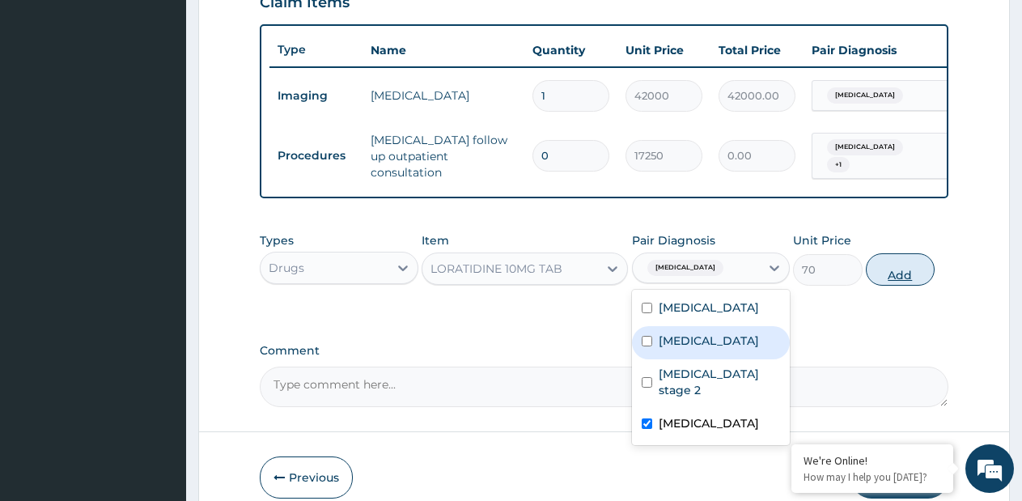
click at [914, 271] on button "Add" at bounding box center [900, 269] width 69 height 32
type input "0"
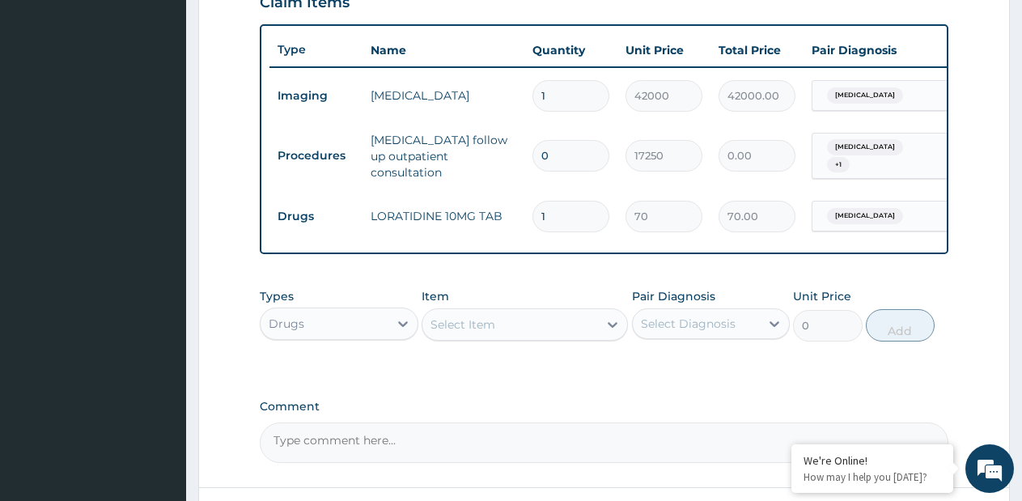
type input "5"
type input "350.00"
type input "5"
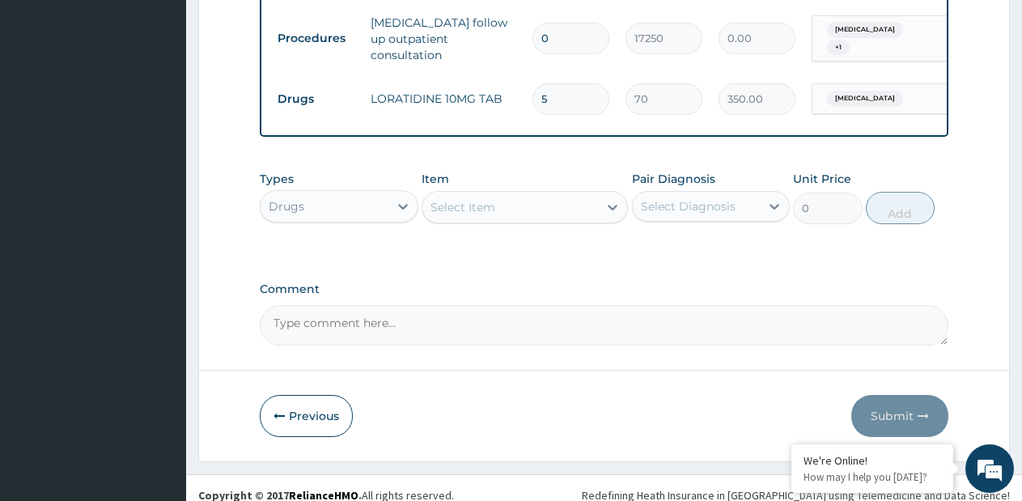
scroll to position [715, 0]
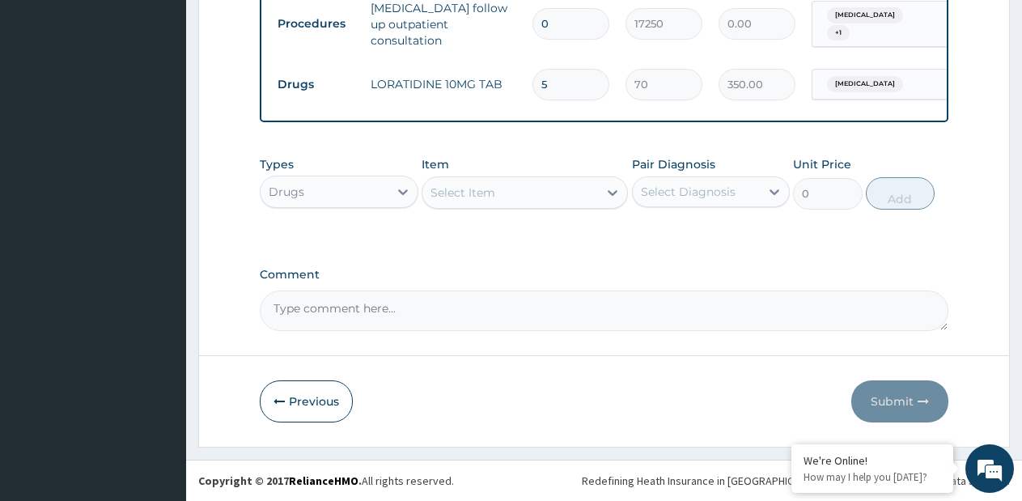
click at [581, 193] on div "Select Item" at bounding box center [511, 193] width 176 height 26
type input "TRIMAX"
type input "COTRI"
type input "[MEDICAL_DATA]"
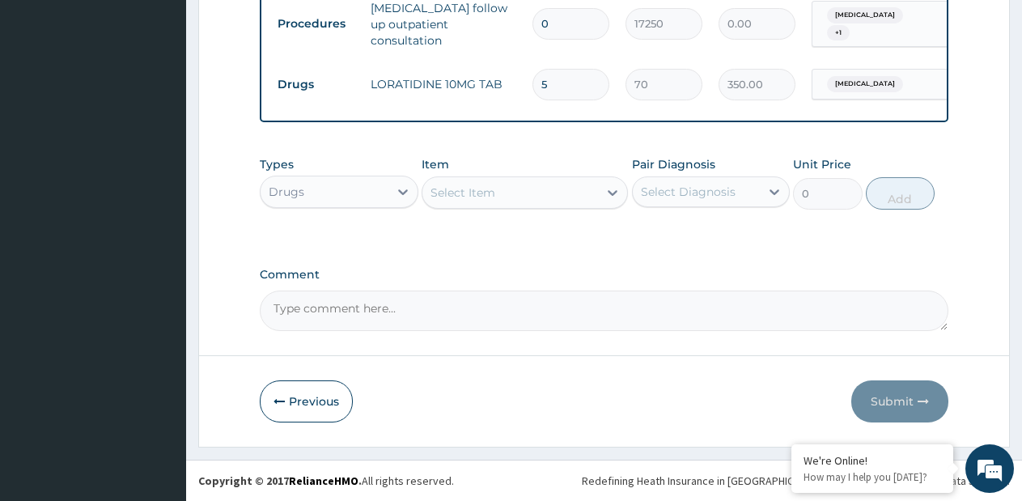
scroll to position [553, 0]
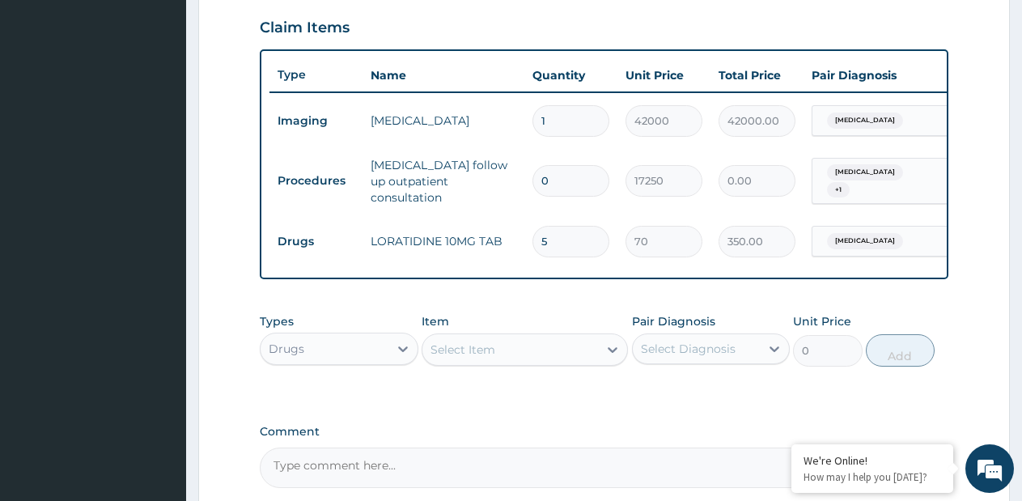
click at [572, 172] on input "0" at bounding box center [571, 181] width 77 height 32
click at [571, 172] on input "0" at bounding box center [571, 181] width 77 height 32
type input "1"
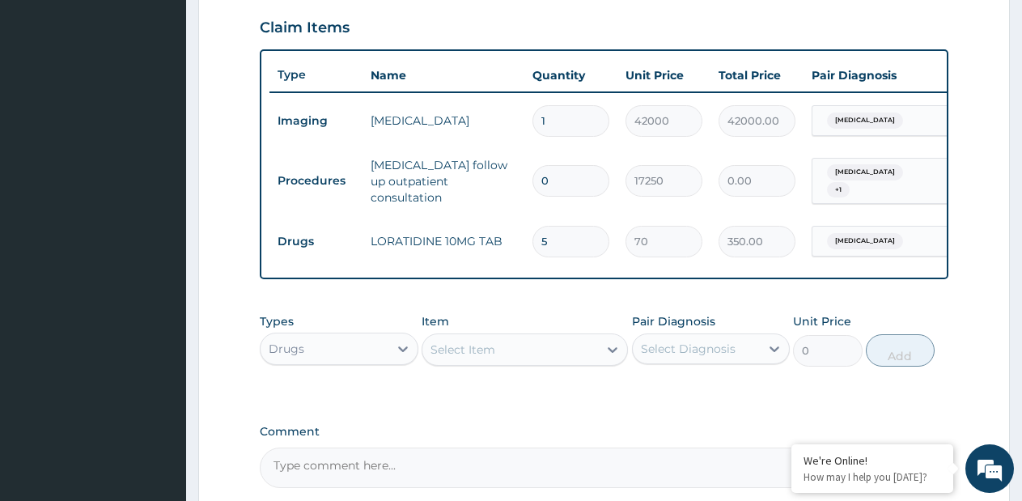
type input "17250.00"
type input "1"
click at [742, 336] on div "Pair Diagnosis Select Diagnosis" at bounding box center [711, 339] width 159 height 53
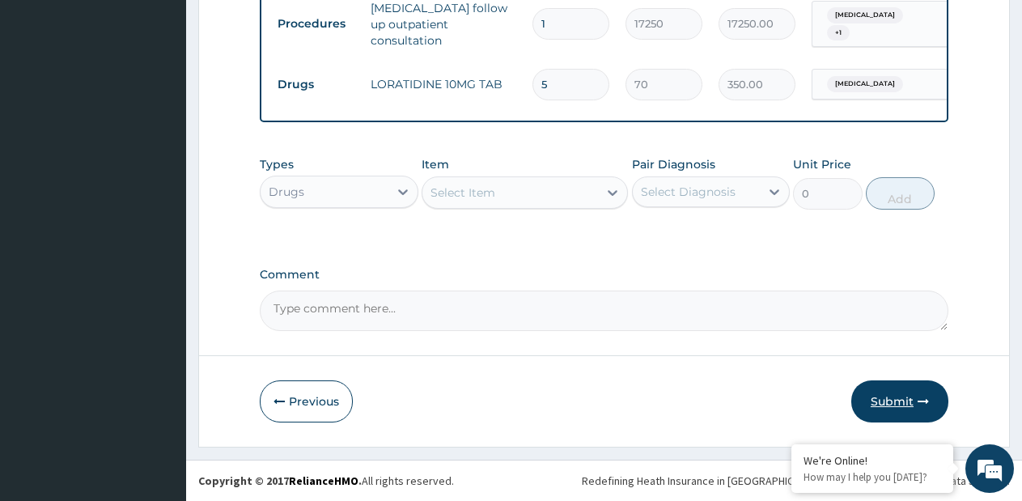
click at [864, 389] on button "Submit" at bounding box center [900, 402] width 97 height 42
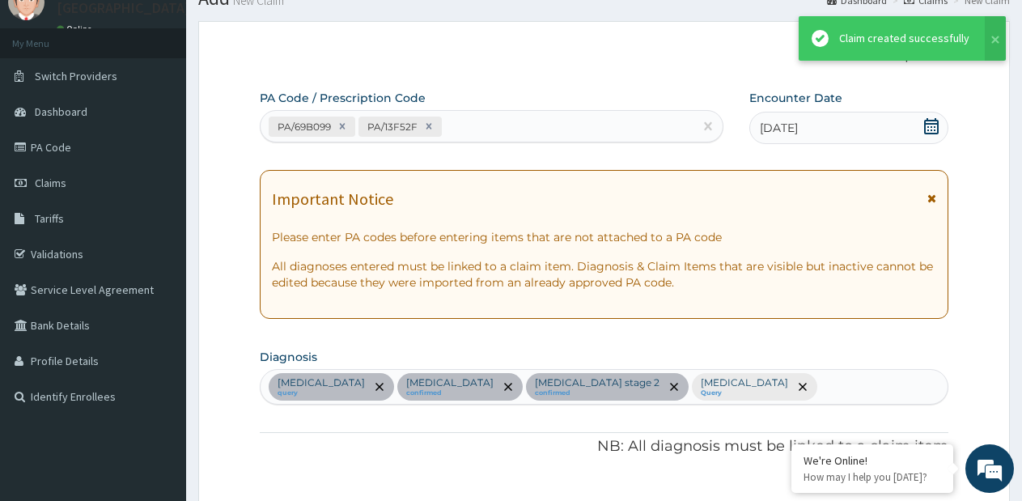
scroll to position [715, 0]
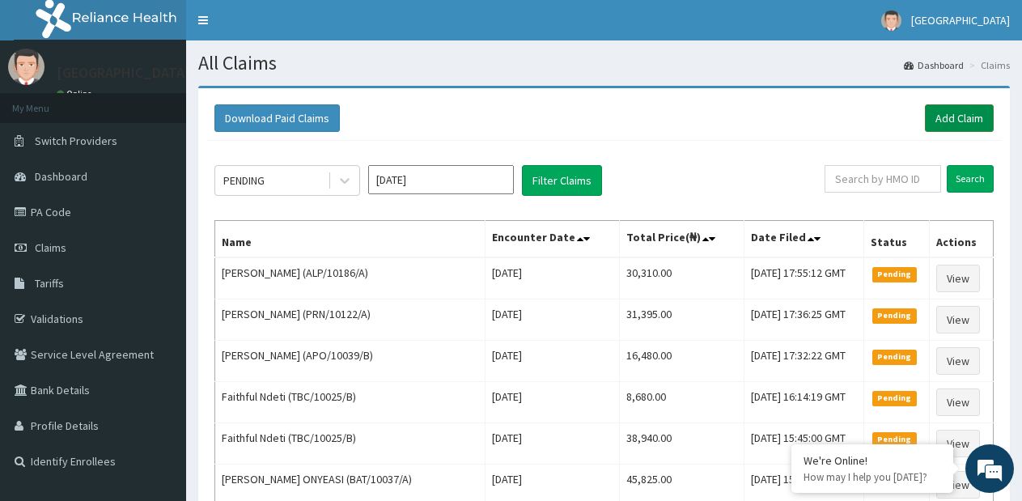
click at [944, 121] on link "Add Claim" at bounding box center [959, 118] width 69 height 28
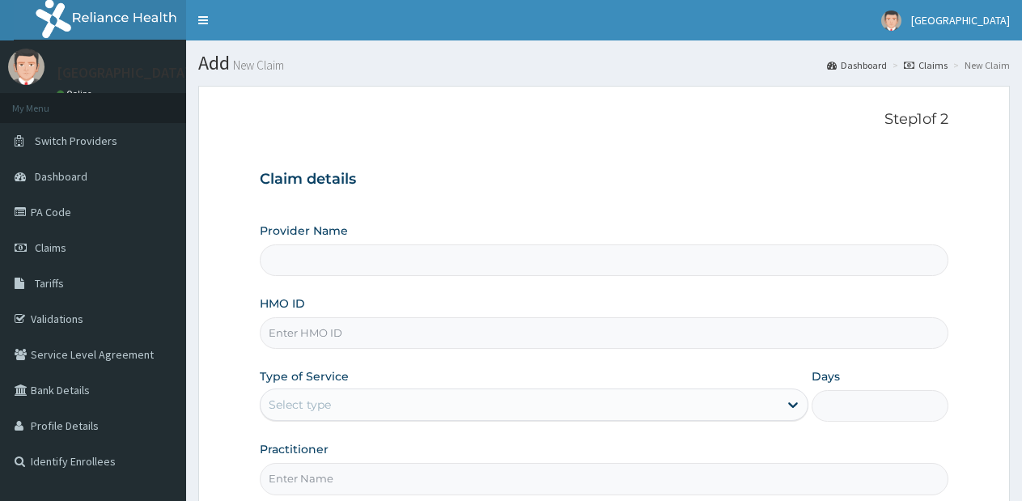
type input "[GEOGRAPHIC_DATA]- [GEOGRAPHIC_DATA] estate"
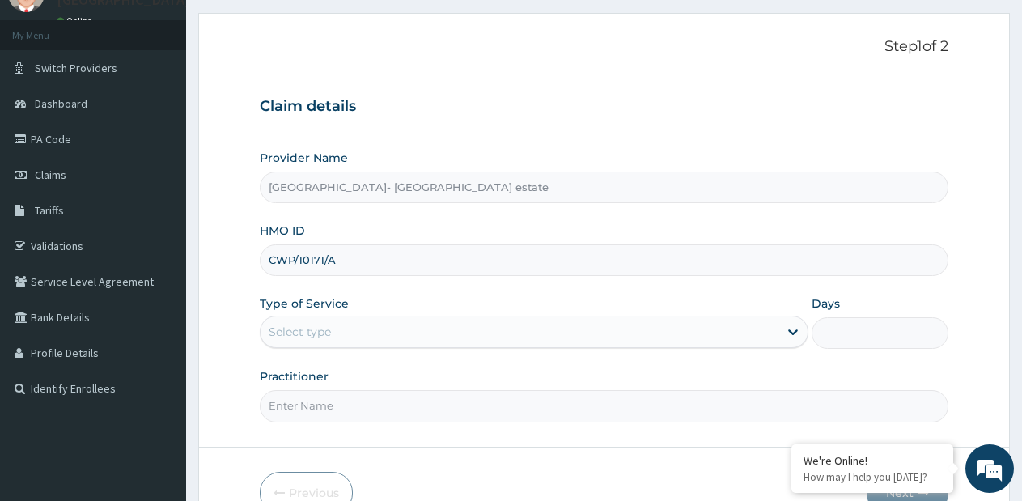
scroll to position [164, 0]
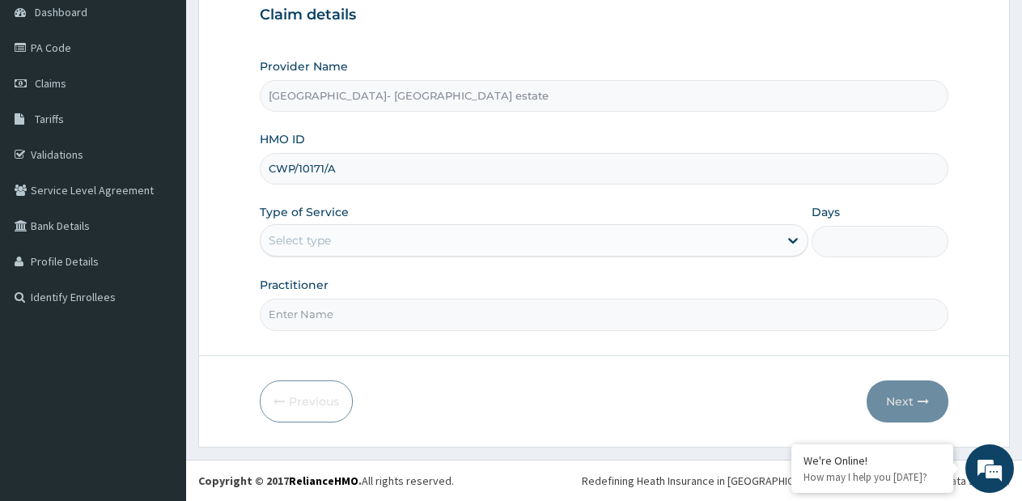
type input "CWP/10171/A"
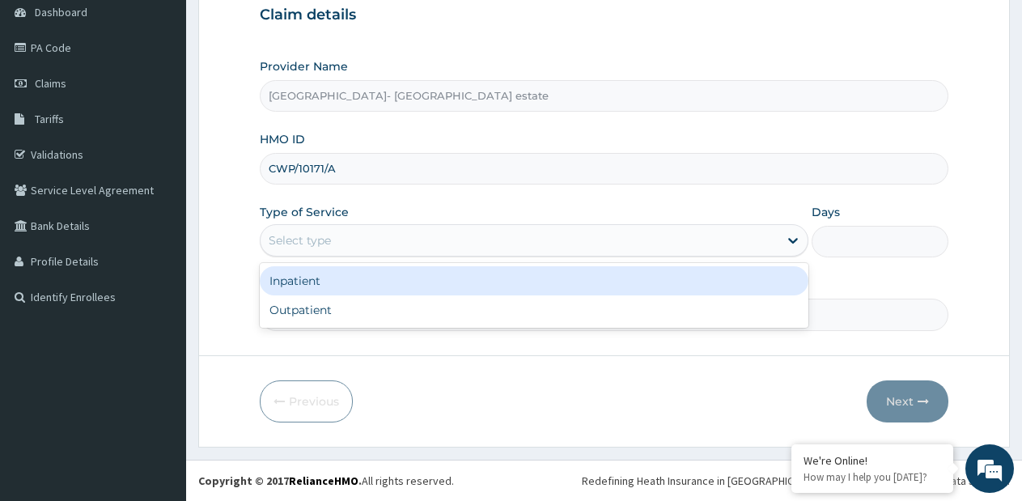
click at [457, 244] on div "Select type" at bounding box center [519, 240] width 517 height 26
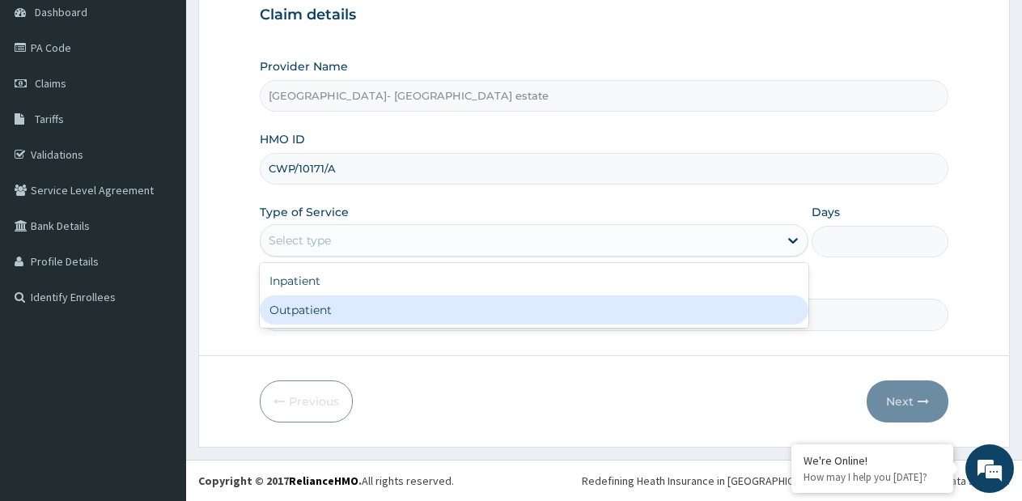
click at [419, 296] on div "Outpatient" at bounding box center [534, 309] width 548 height 29
type input "1"
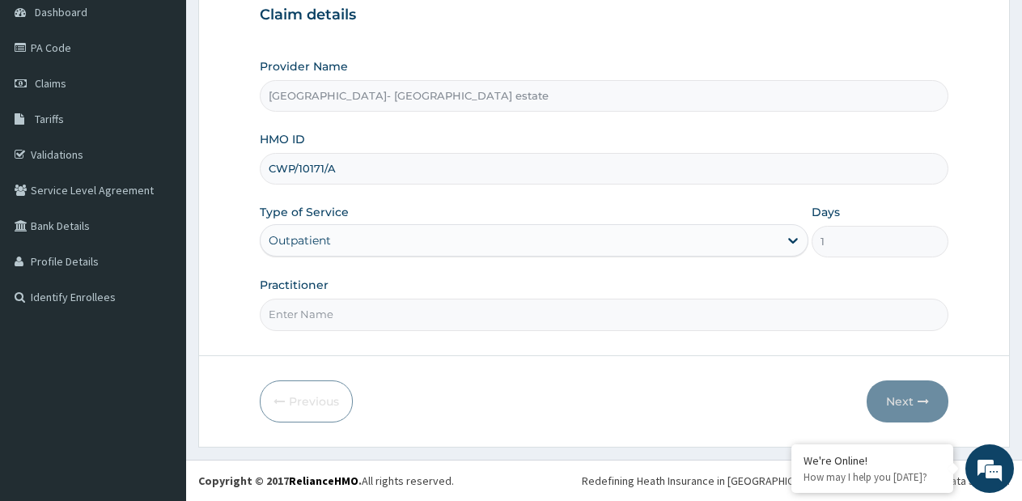
click at [419, 304] on input "Practitioner" at bounding box center [604, 315] width 689 height 32
type input "GP"
click at [903, 379] on form "Step 1 of 2 Claim details Provider Name [GEOGRAPHIC_DATA]- [GEOGRAPHIC_DATA] es…" at bounding box center [604, 183] width 812 height 525
click at [894, 394] on button "Next" at bounding box center [908, 402] width 82 height 42
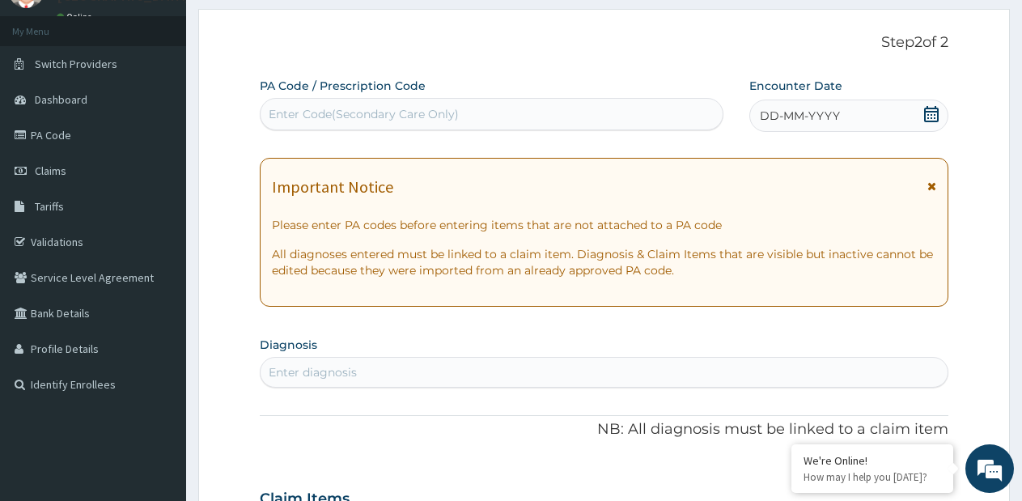
scroll to position [2, 0]
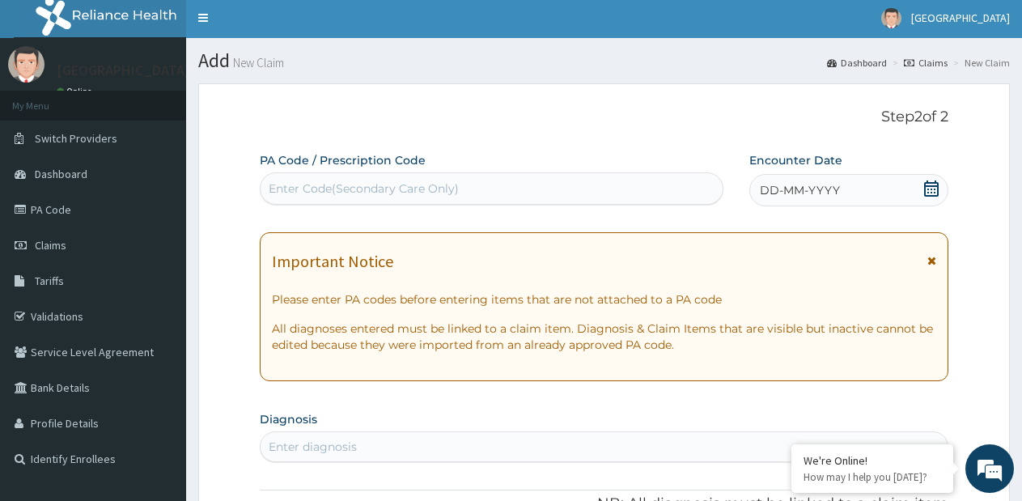
click at [796, 189] on span "DD-MM-YYYY" at bounding box center [800, 190] width 80 height 16
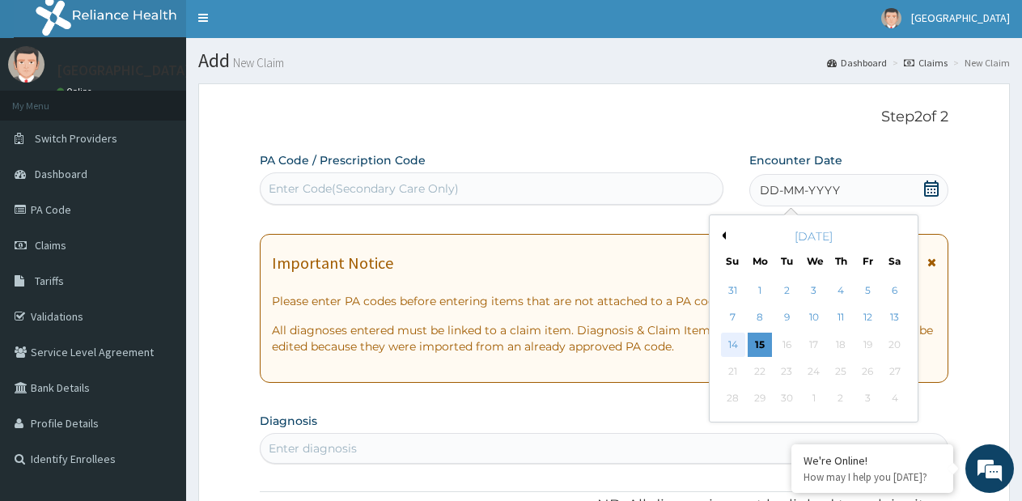
click at [736, 346] on div "14" at bounding box center [733, 345] width 24 height 24
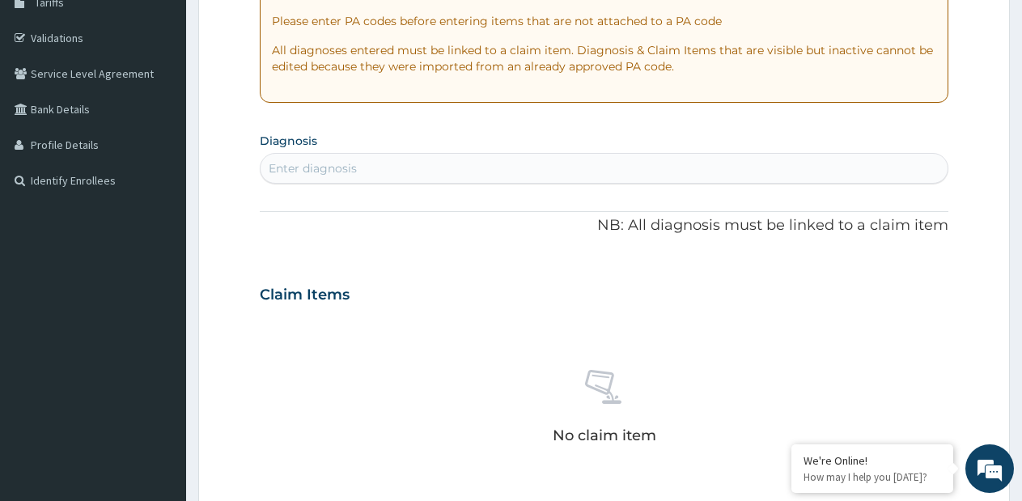
scroll to position [326, 0]
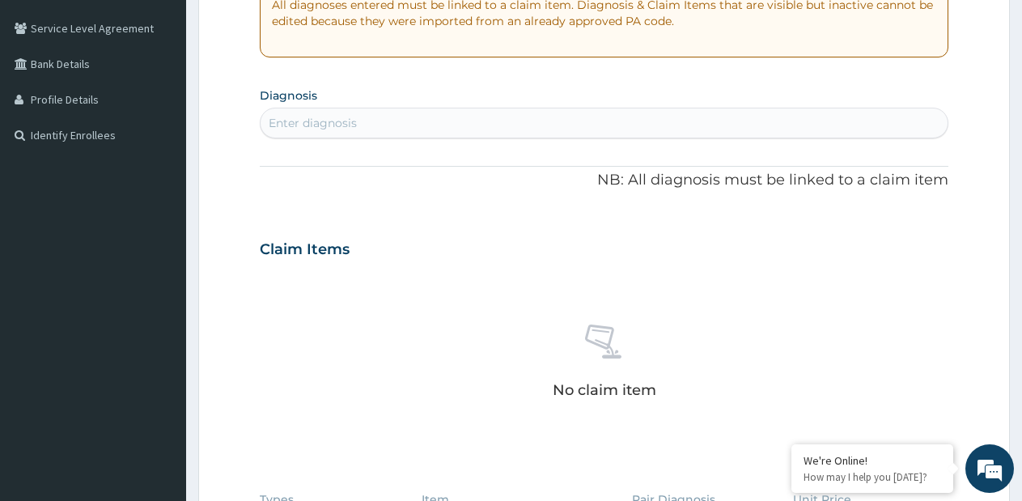
click at [526, 115] on div "Enter diagnosis" at bounding box center [604, 123] width 687 height 26
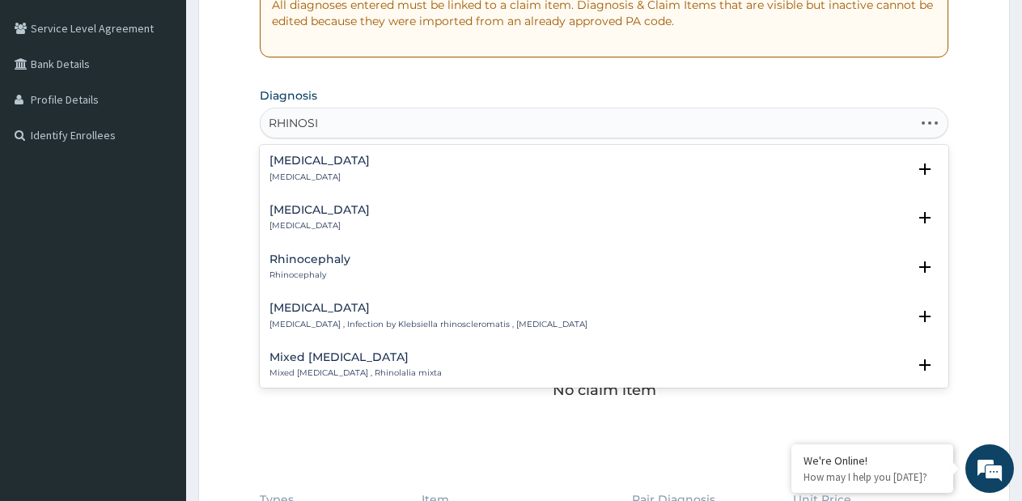
type input "RHINOSIN"
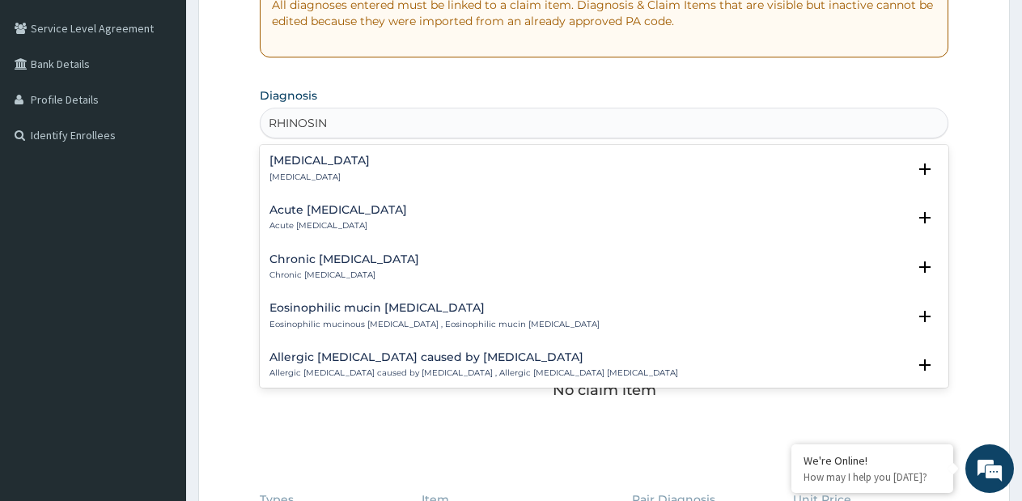
click at [334, 167] on h4 "[MEDICAL_DATA]" at bounding box center [320, 161] width 100 height 12
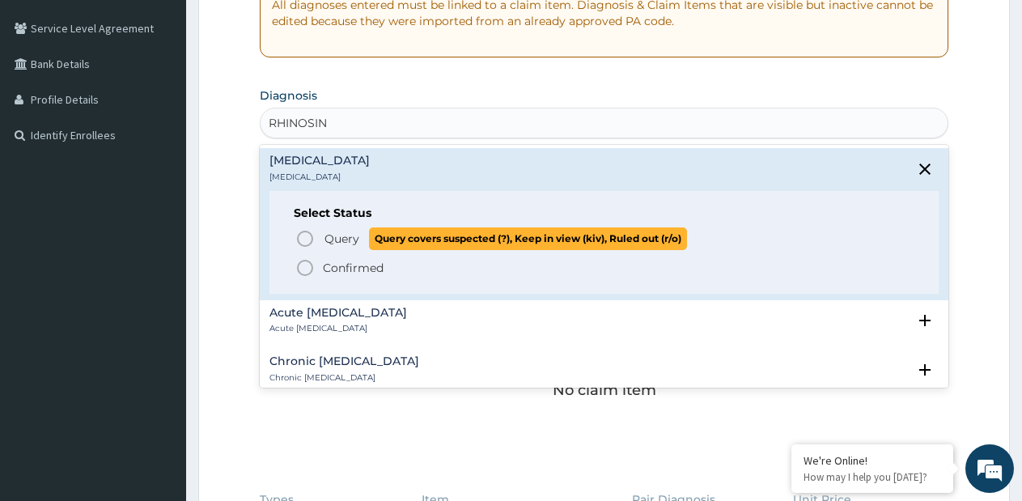
click at [319, 241] on span "Query Query covers suspected (?), Keep in view (kiv), Ruled out (r/o)" at bounding box center [604, 238] width 619 height 22
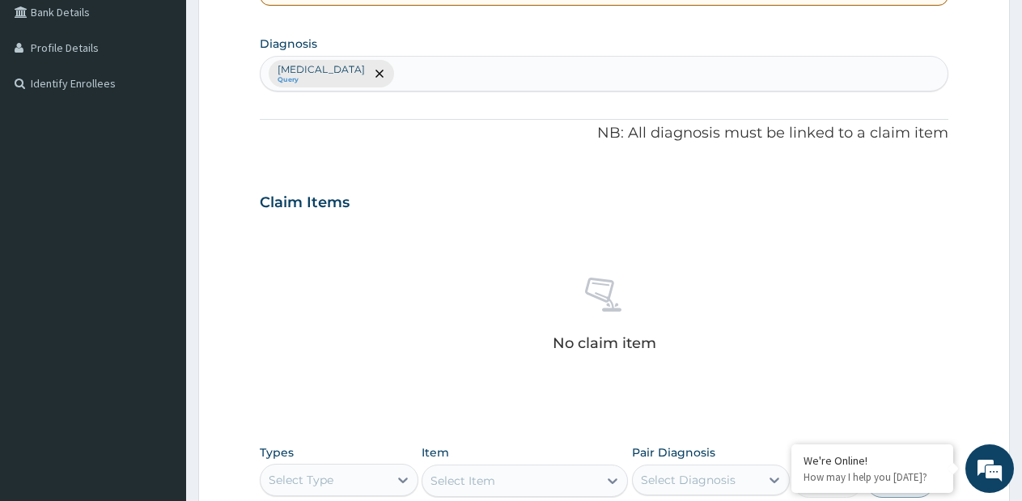
scroll to position [650, 0]
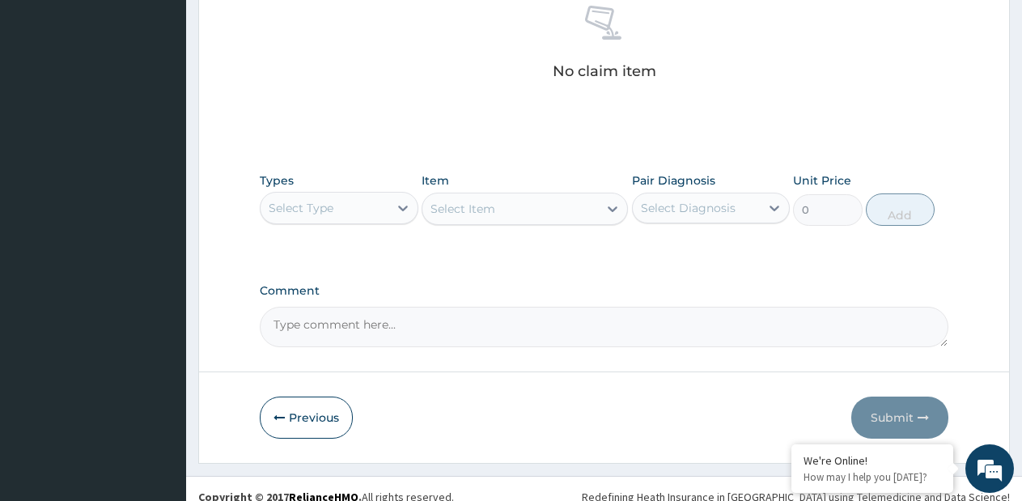
click at [354, 216] on div "Select Type" at bounding box center [325, 208] width 128 height 26
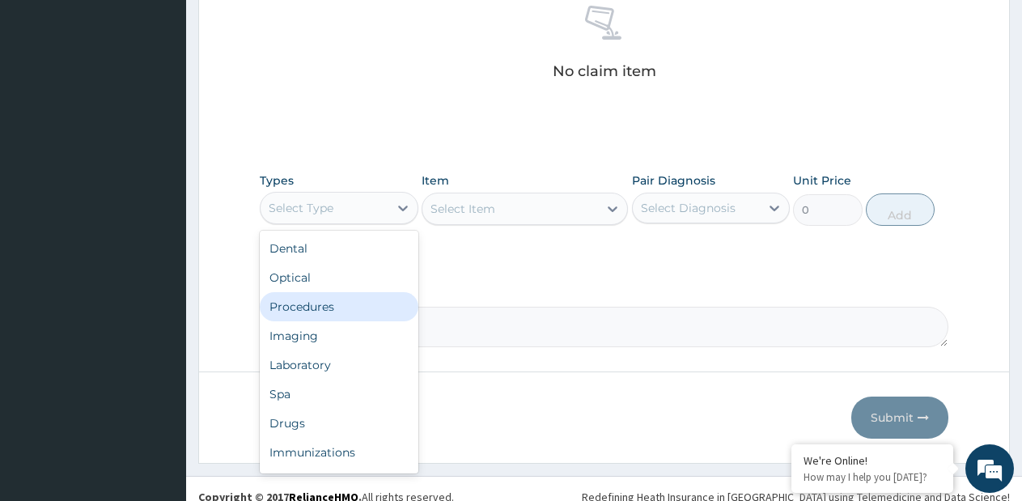
click at [342, 317] on div "Procedures" at bounding box center [339, 306] width 159 height 29
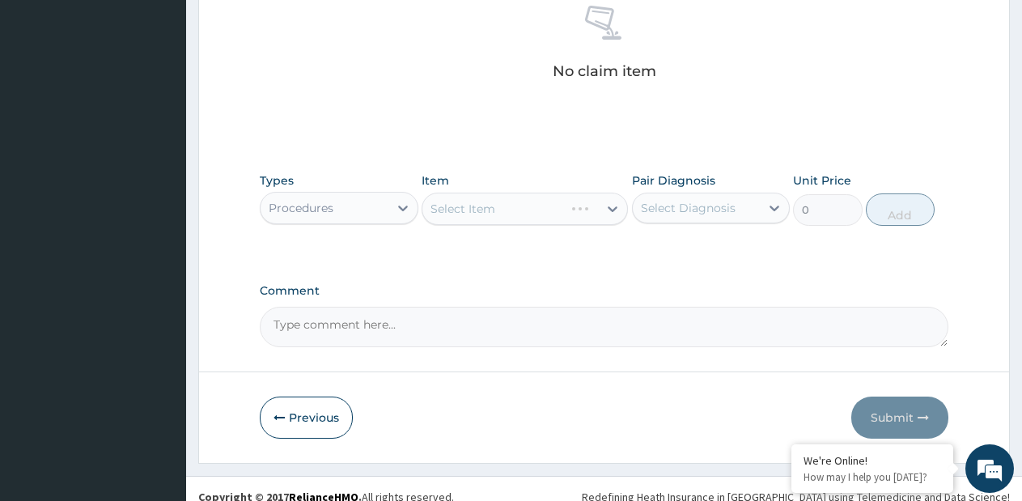
click at [615, 221] on div "Select Item" at bounding box center [525, 209] width 206 height 32
click at [614, 210] on div "Select Item" at bounding box center [525, 209] width 206 height 32
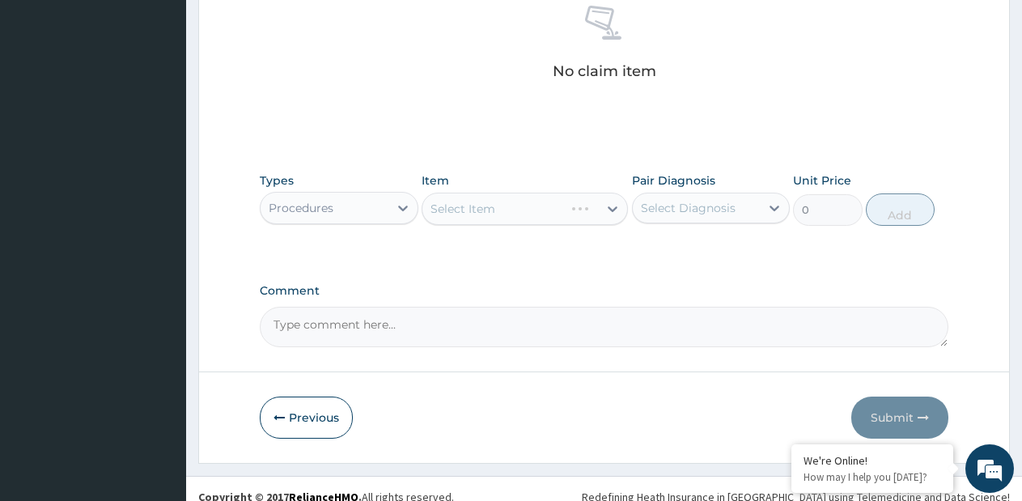
click at [614, 203] on div "Select Item" at bounding box center [525, 209] width 206 height 32
click at [608, 213] on icon at bounding box center [613, 209] width 16 height 16
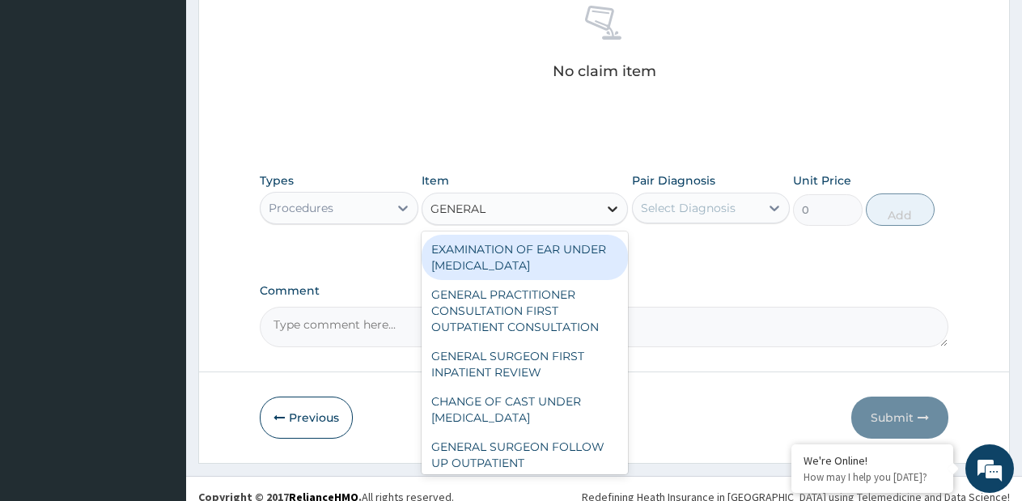
type input "GENERAL P"
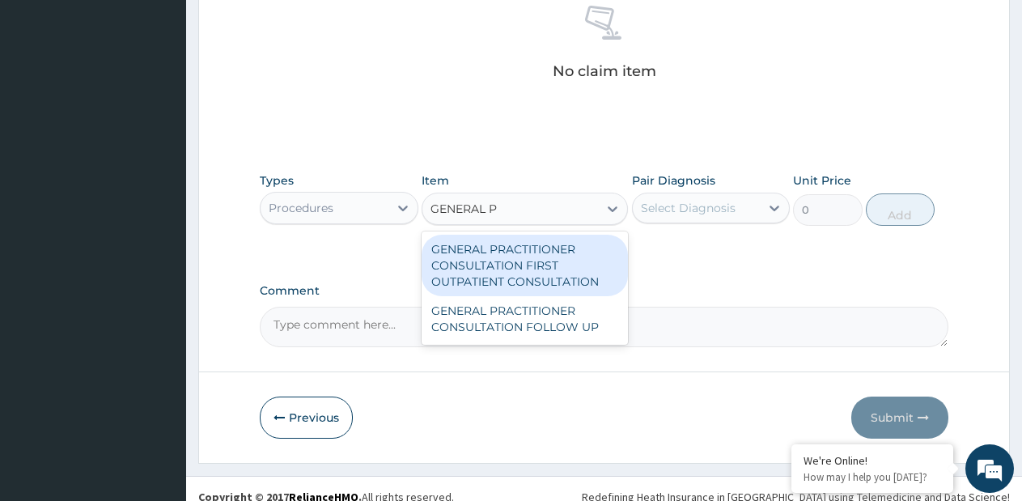
drag, startPoint x: 578, startPoint y: 259, endPoint x: 663, endPoint y: 227, distance: 90.7
click at [580, 259] on div "GENERAL PRACTITIONER CONSULTATION FIRST OUTPATIENT CONSULTATION" at bounding box center [525, 266] width 206 height 62
type input "3795"
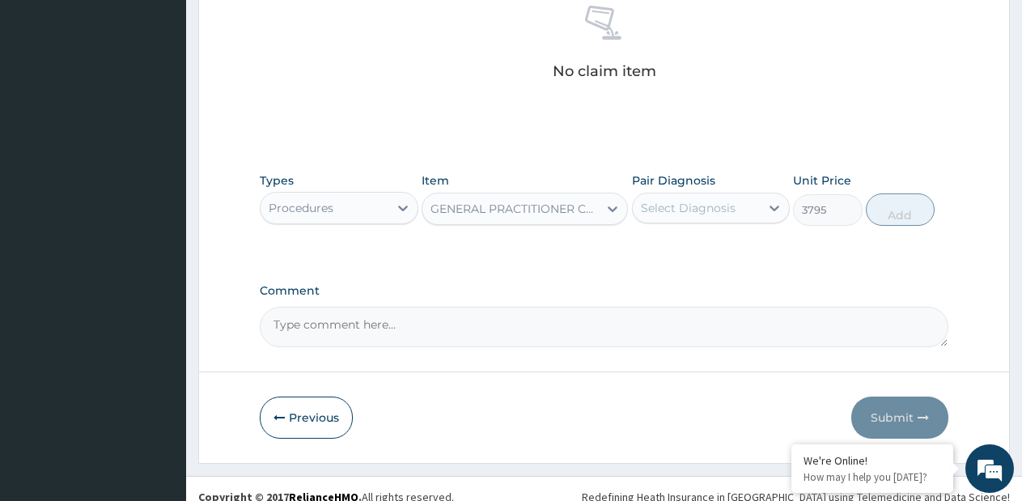
click at [681, 222] on div "Select Diagnosis" at bounding box center [711, 208] width 159 height 31
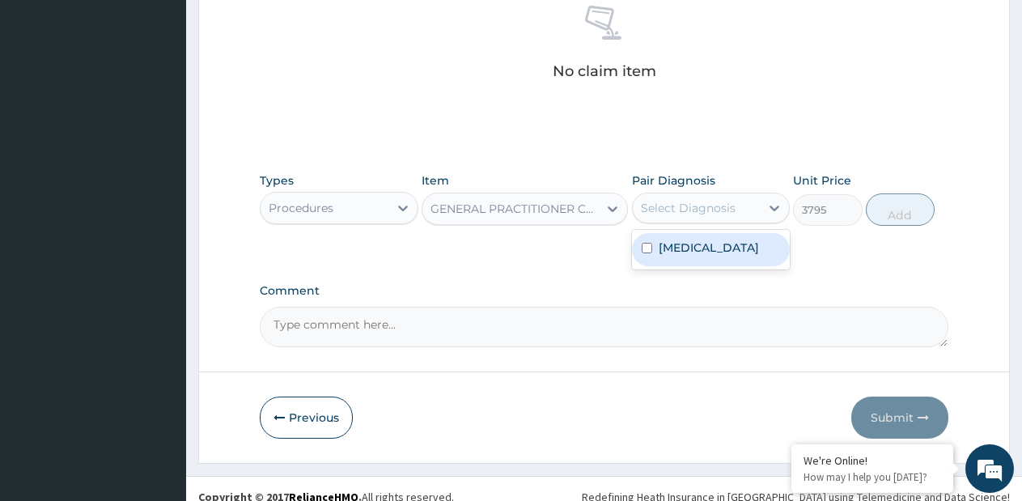
click at [664, 256] on div "[MEDICAL_DATA]" at bounding box center [711, 249] width 159 height 33
checkbox input "true"
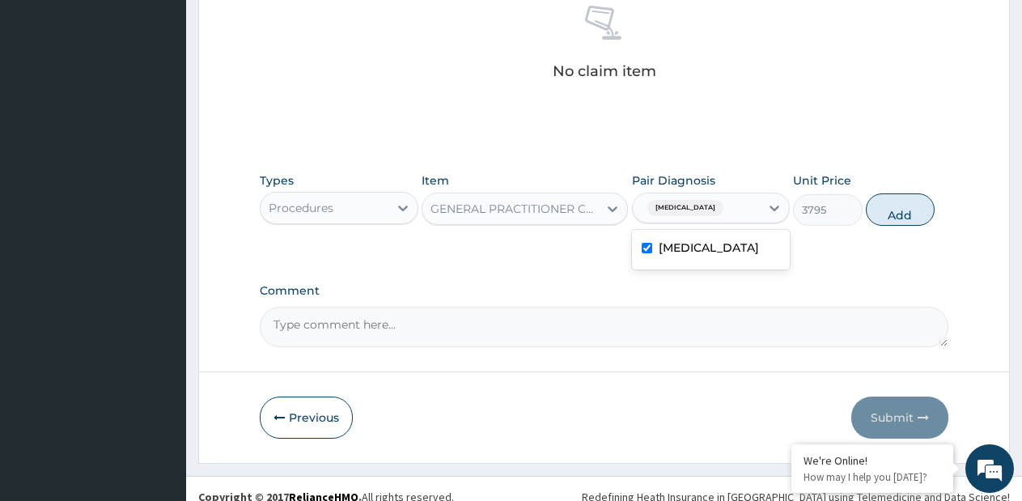
drag, startPoint x: 878, startPoint y: 210, endPoint x: 491, endPoint y: 219, distance: 387.1
click at [872, 211] on button "Add" at bounding box center [900, 209] width 69 height 32
type input "0"
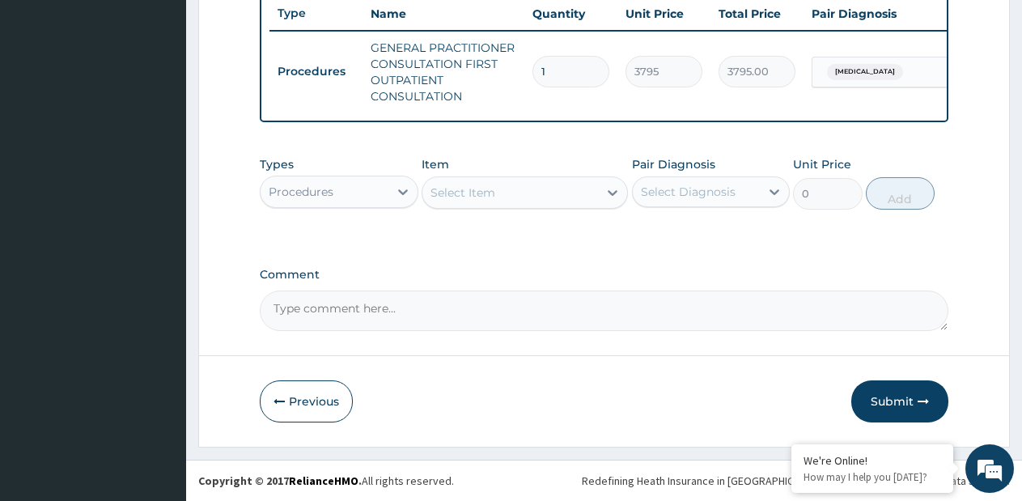
scroll to position [628, 0]
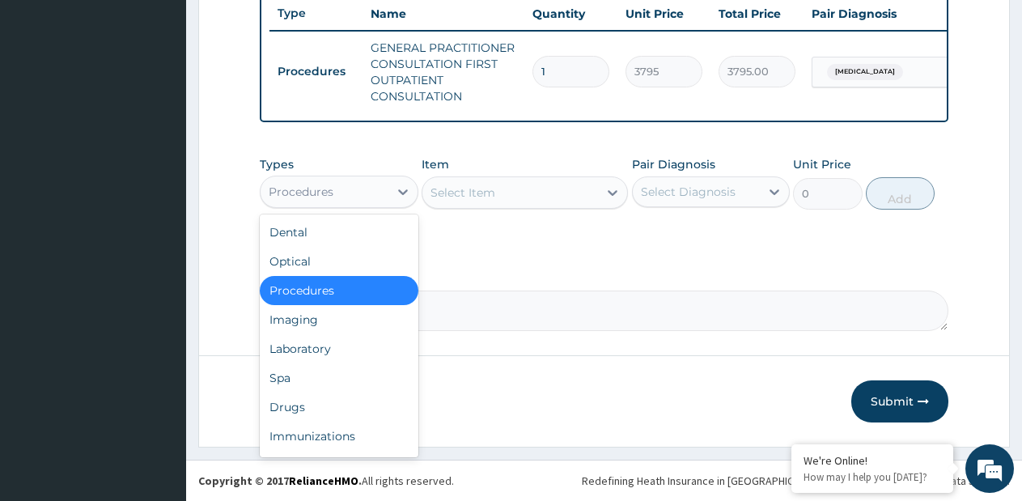
click at [337, 196] on div "Procedures" at bounding box center [325, 192] width 128 height 26
drag, startPoint x: 301, startPoint y: 402, endPoint x: 416, endPoint y: 299, distance: 154.8
click at [301, 401] on div "Drugs" at bounding box center [339, 407] width 159 height 29
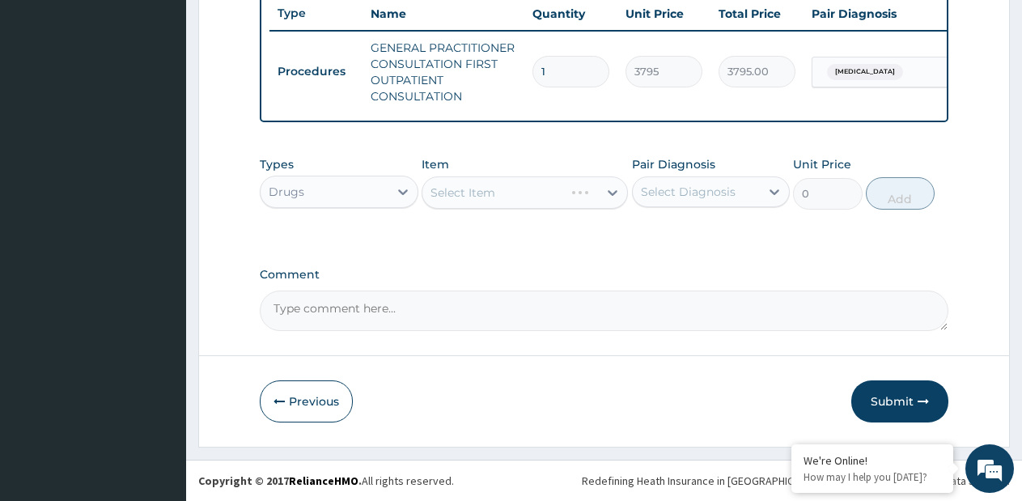
click at [573, 187] on div "Select Item" at bounding box center [525, 192] width 206 height 32
click at [593, 191] on div "Select Item" at bounding box center [525, 192] width 206 height 32
click at [593, 193] on div "Select Item" at bounding box center [525, 192] width 206 height 32
click at [593, 191] on div "Select Item" at bounding box center [511, 193] width 176 height 26
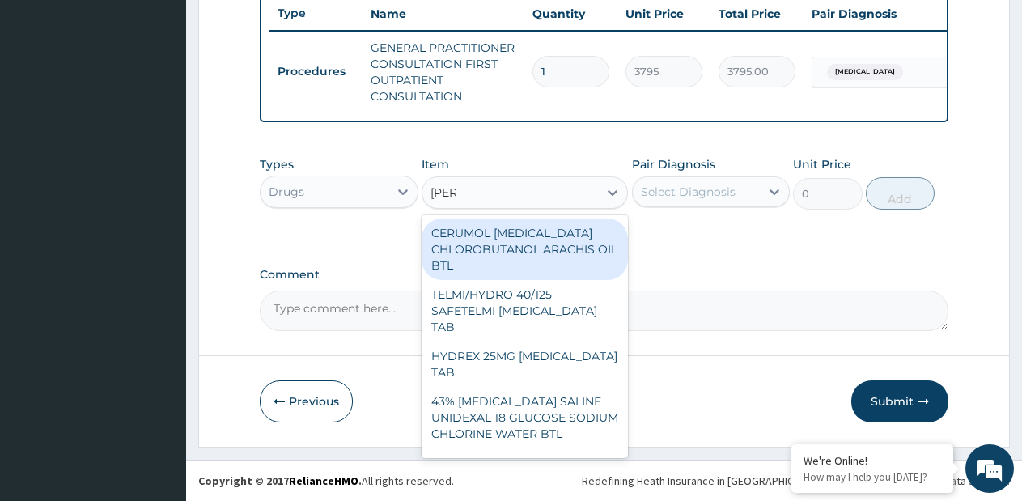
type input "LORAT"
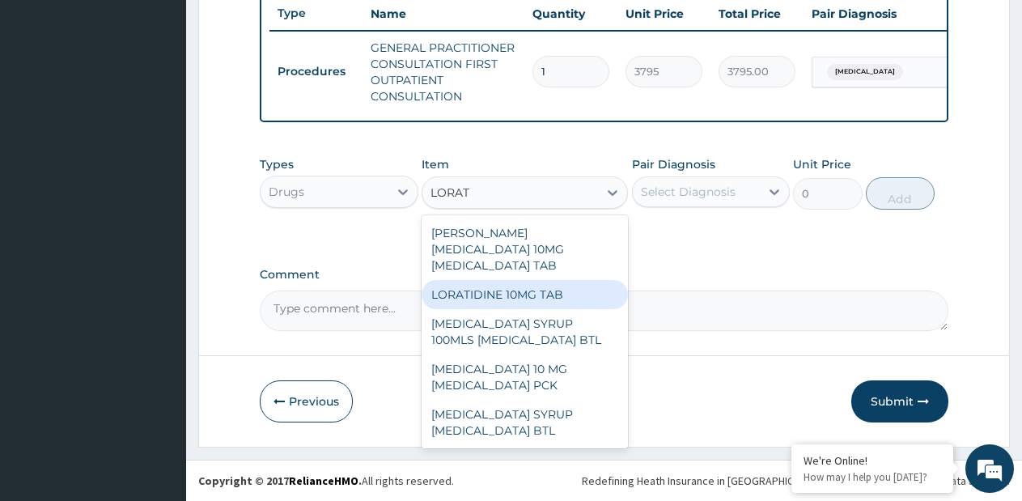
drag, startPoint x: 523, startPoint y: 269, endPoint x: 639, endPoint y: 231, distance: 121.9
click at [536, 280] on div "LORATIDINE 10MG TAB" at bounding box center [525, 294] width 206 height 29
type input "70"
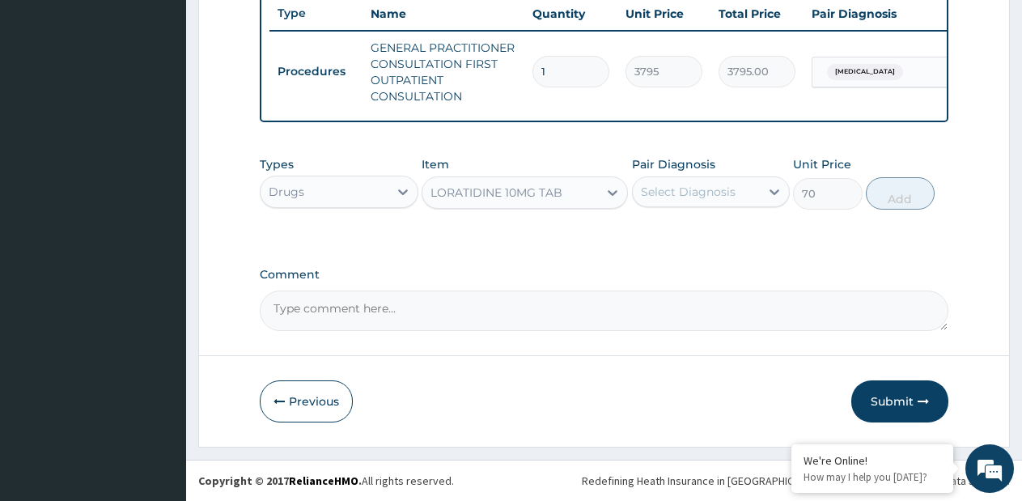
click at [677, 196] on div "Select Diagnosis" at bounding box center [688, 192] width 95 height 16
drag, startPoint x: 665, startPoint y: 241, endPoint x: 749, endPoint y: 222, distance: 85.6
click at [670, 238] on div "Rhinosinusitis" at bounding box center [711, 233] width 159 height 33
checkbox input "true"
click at [894, 186] on button "Add" at bounding box center [900, 193] width 69 height 32
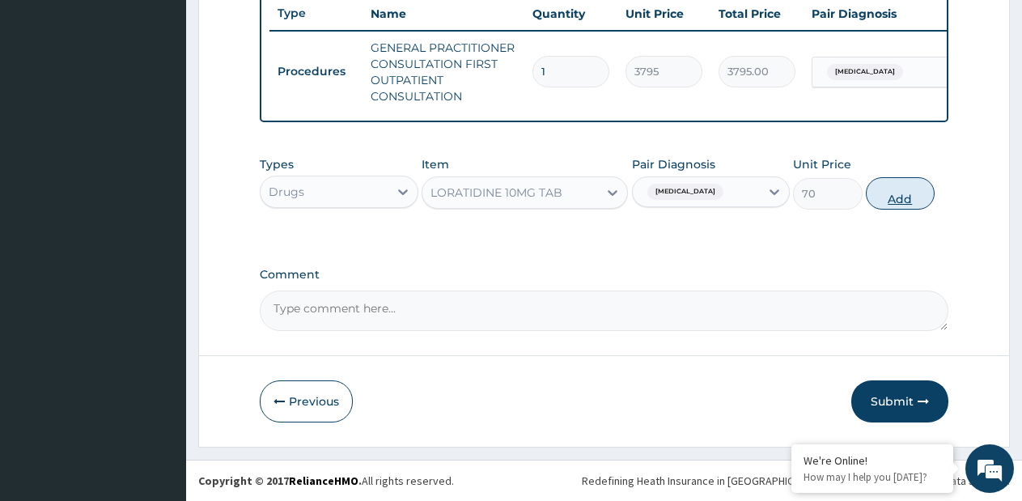
type input "0"
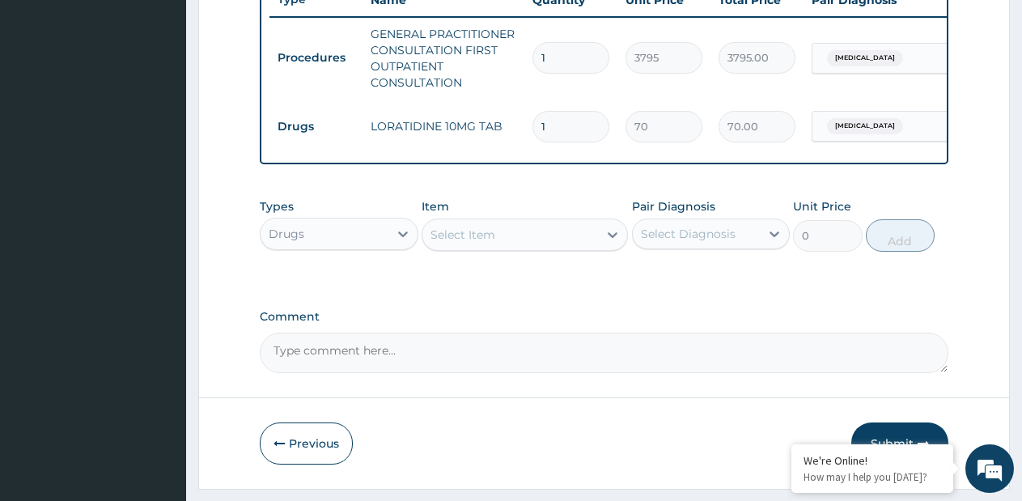
type input "5"
type input "350.00"
type input "5"
click at [606, 243] on icon at bounding box center [613, 235] width 16 height 16
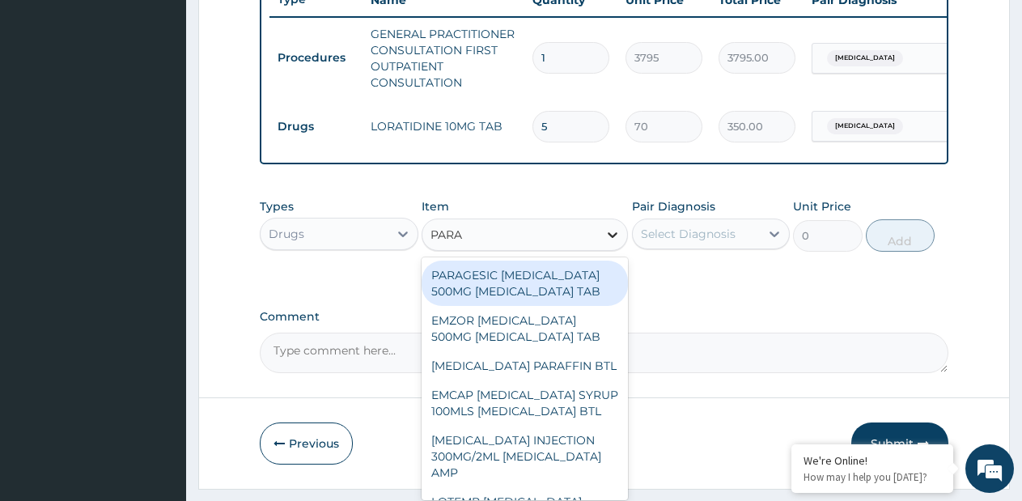
type input "PARAC"
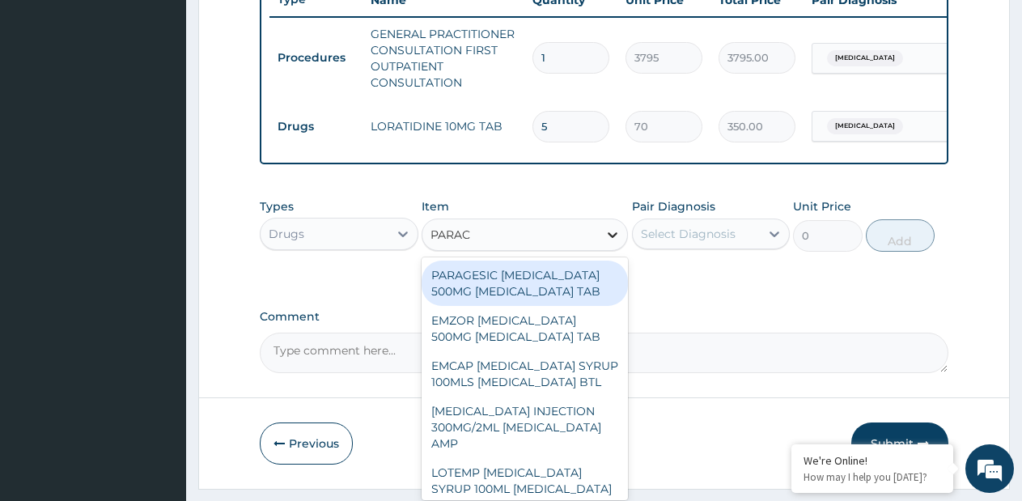
type input "15"
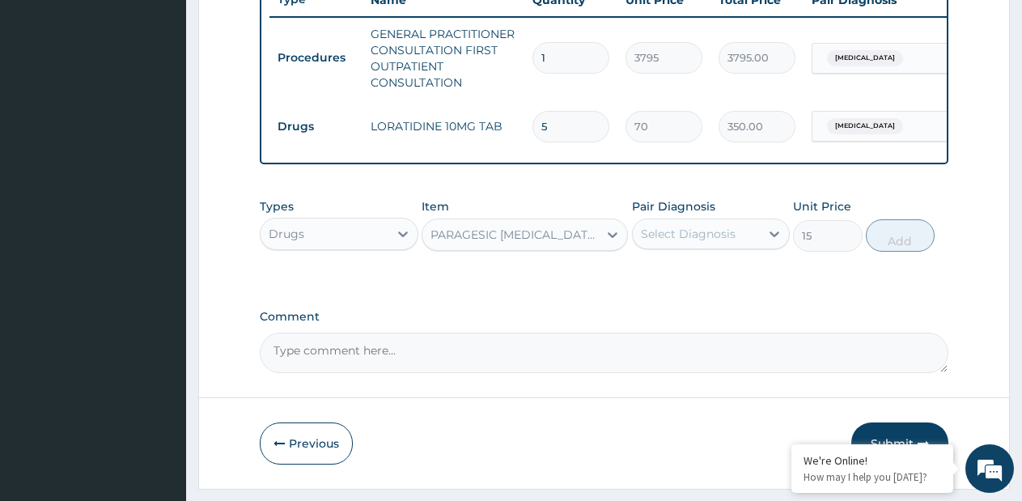
click at [676, 247] on div "Select Diagnosis" at bounding box center [697, 234] width 128 height 26
drag, startPoint x: 658, startPoint y: 301, endPoint x: 826, endPoint y: 264, distance: 171.7
click at [658, 292] on div "Rhinosinusitis" at bounding box center [711, 275] width 159 height 33
checkbox input "true"
drag, startPoint x: 903, startPoint y: 256, endPoint x: 887, endPoint y: 258, distance: 15.6
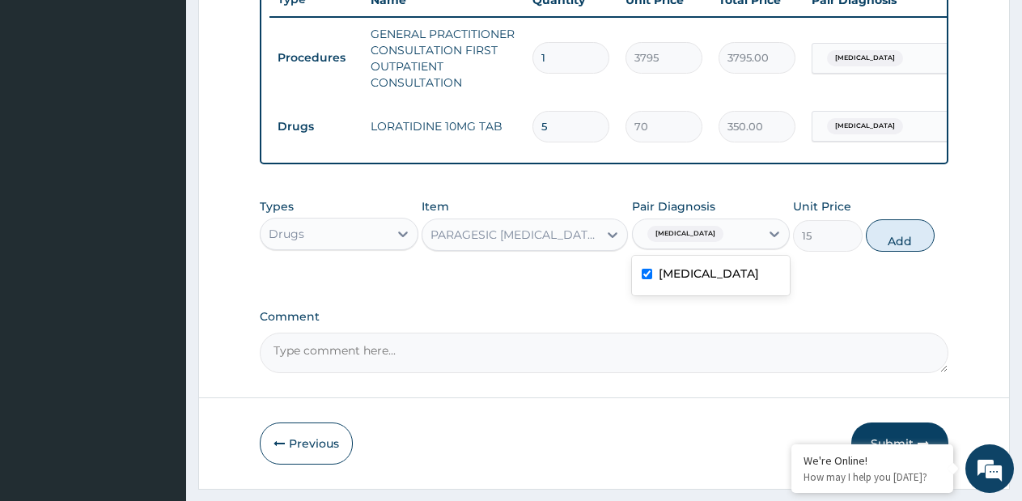
click at [903, 252] on button "Add" at bounding box center [900, 235] width 69 height 32
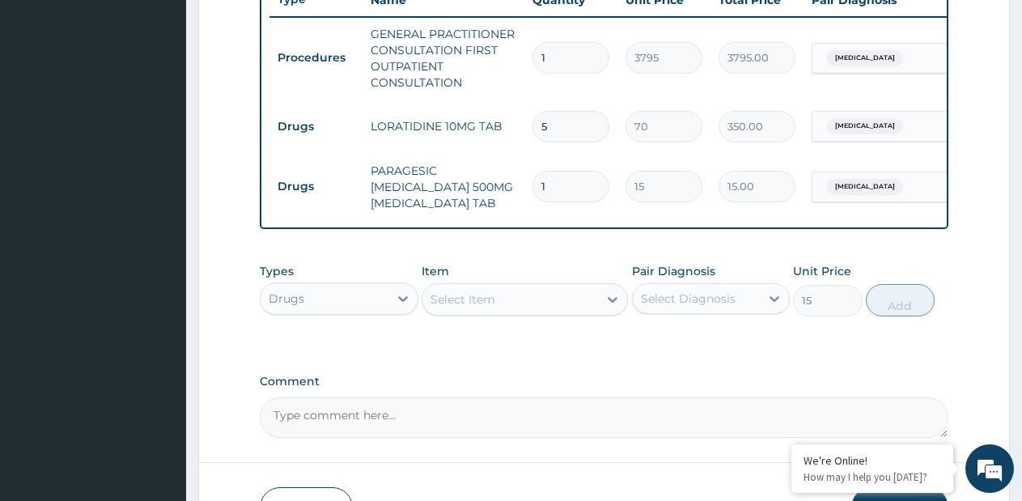
type input "0"
type input "18"
type input "270.00"
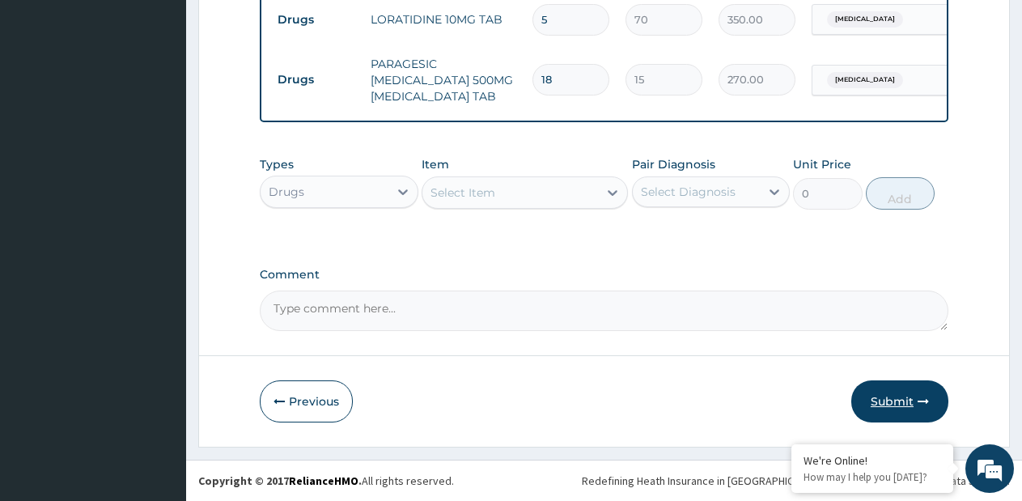
type input "18"
click at [858, 399] on button "Submit" at bounding box center [900, 402] width 97 height 42
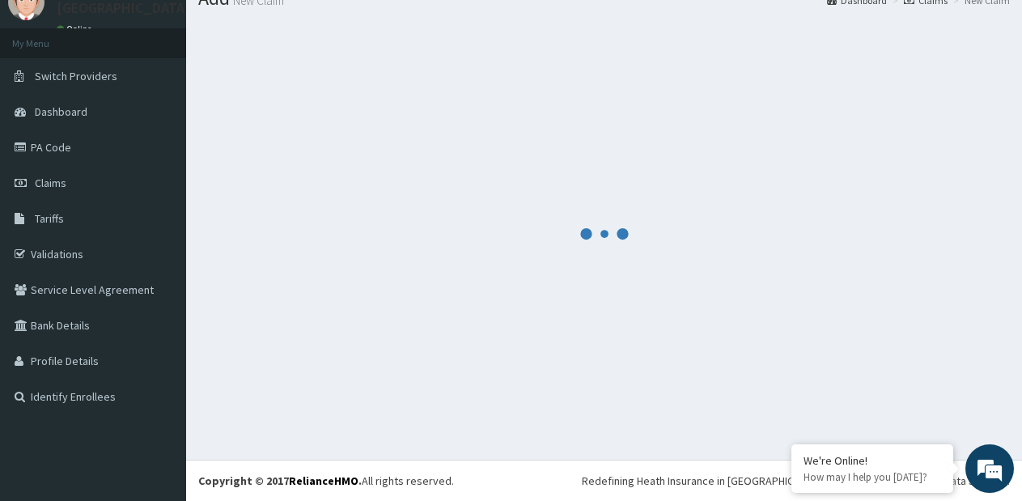
scroll to position [749, 0]
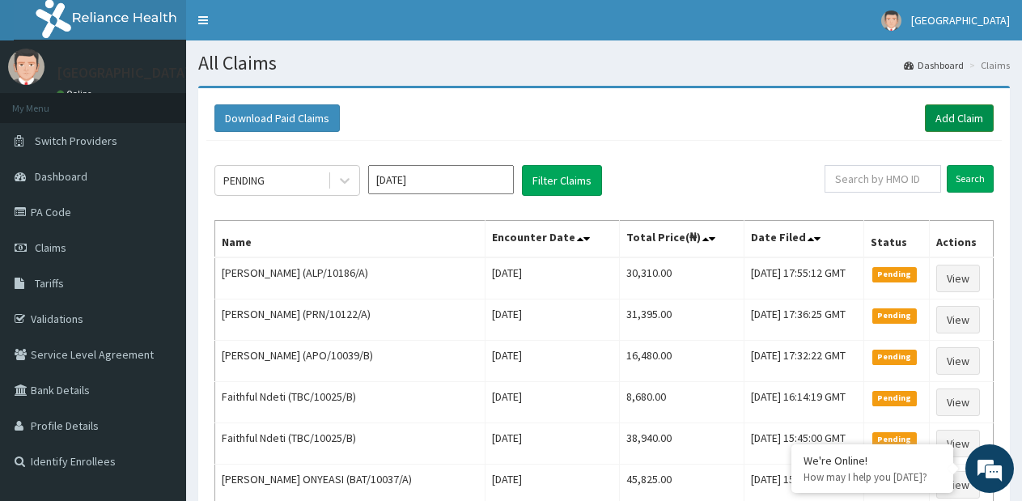
click at [928, 125] on link "Add Claim" at bounding box center [959, 118] width 69 height 28
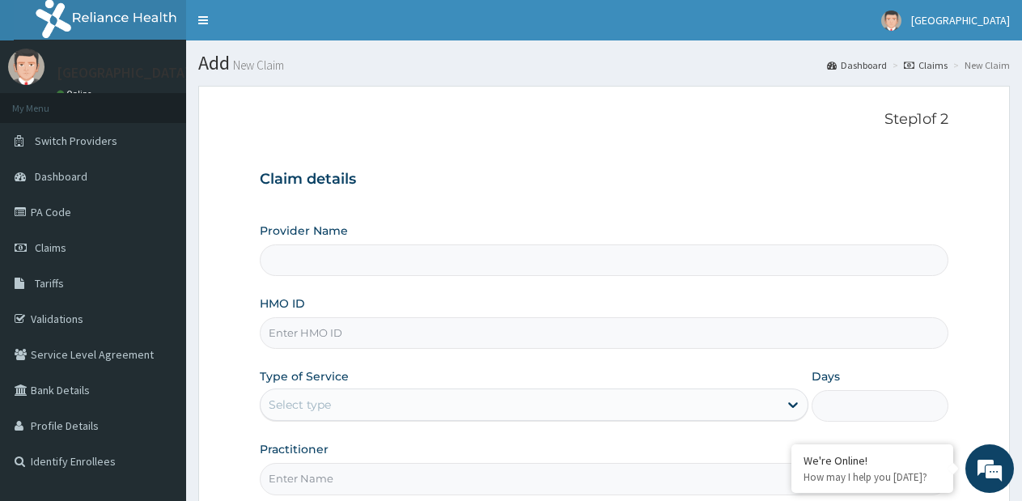
type input "[GEOGRAPHIC_DATA]- [GEOGRAPHIC_DATA] estate"
click at [533, 333] on input "HMO ID" at bounding box center [604, 333] width 689 height 32
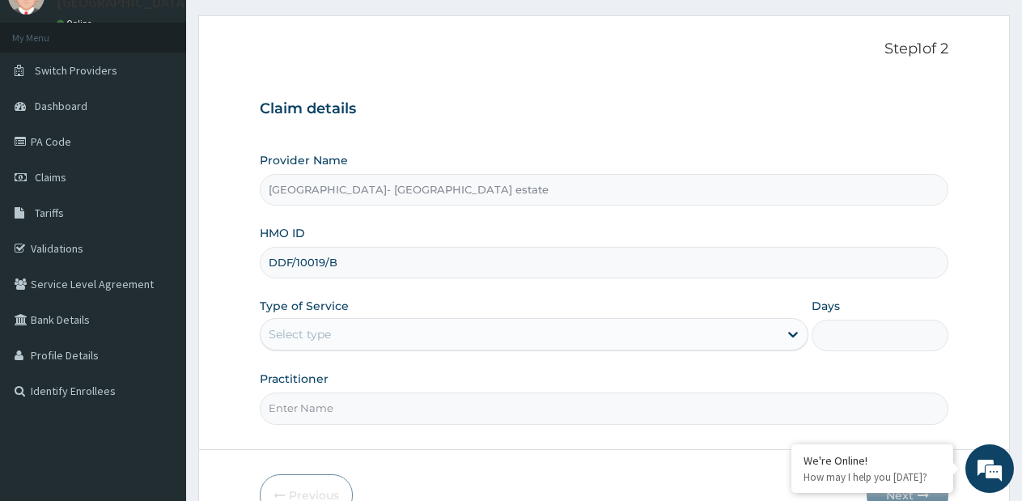
scroll to position [162, 0]
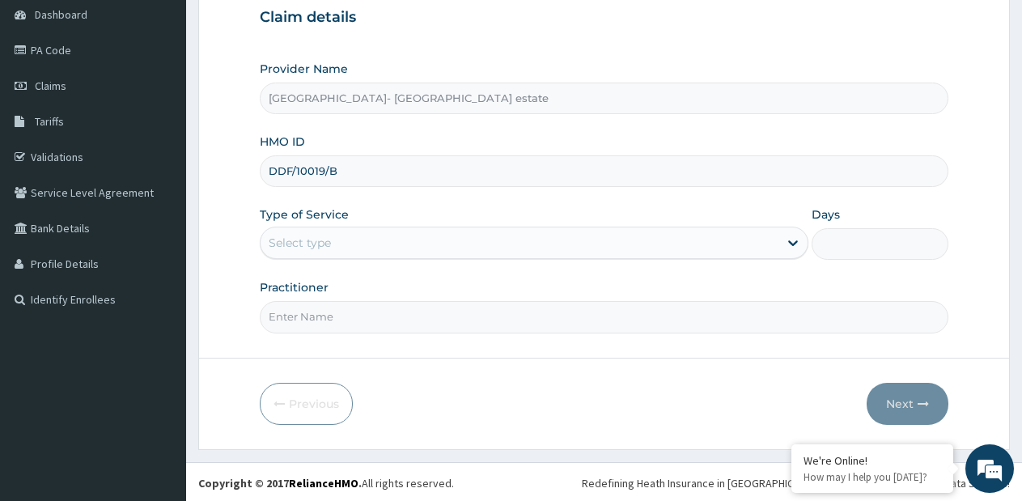
type input "DDF/10019/B"
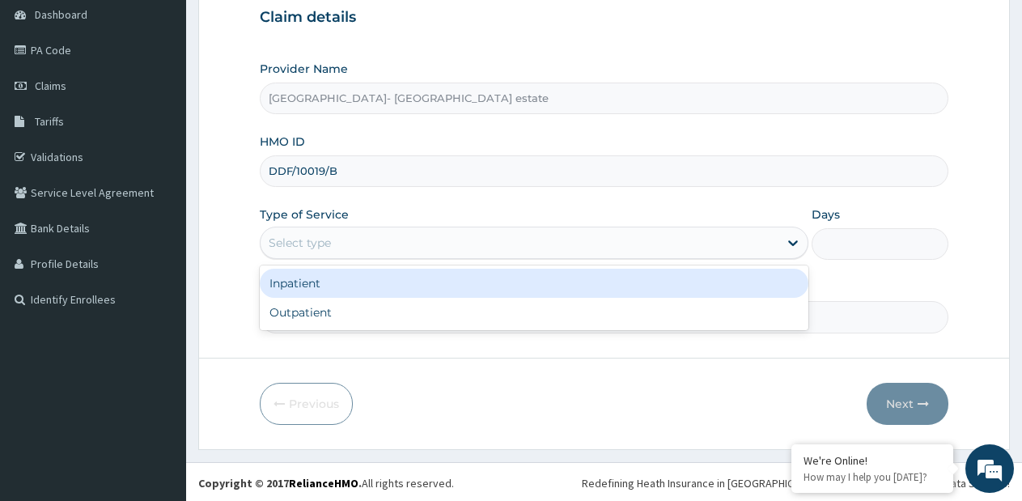
click at [457, 243] on div "Select type" at bounding box center [519, 243] width 517 height 26
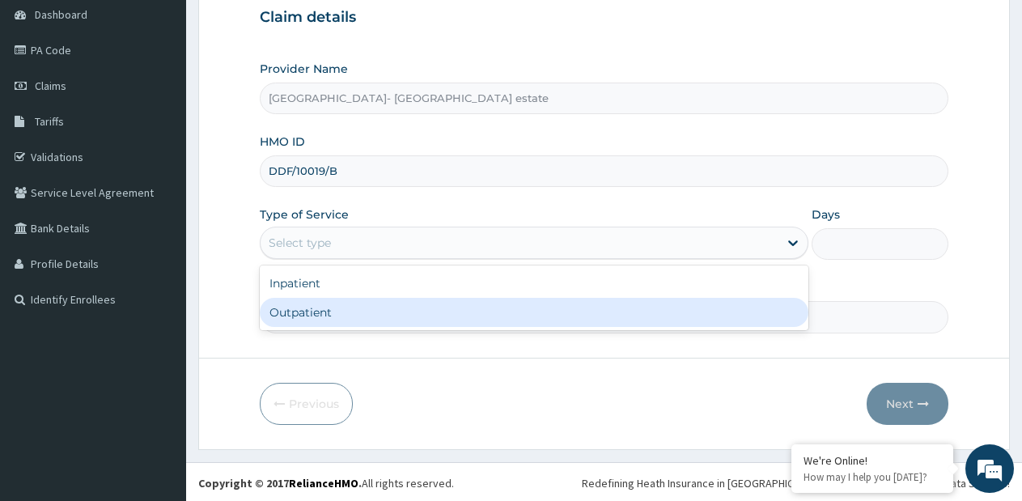
click at [367, 315] on div "Outpatient" at bounding box center [534, 312] width 548 height 29
type input "1"
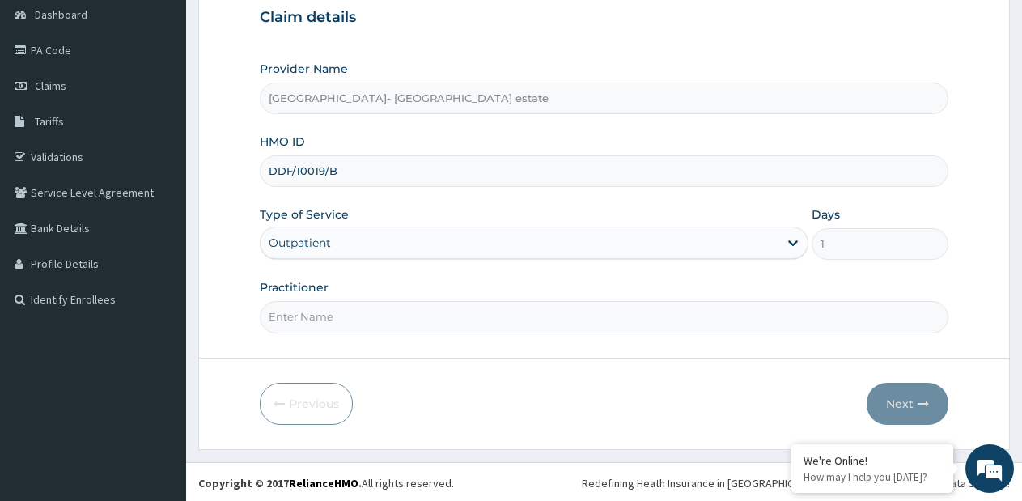
click at [367, 314] on input "Practitioner" at bounding box center [604, 317] width 689 height 32
click at [449, 308] on input "Practitioner" at bounding box center [604, 317] width 689 height 32
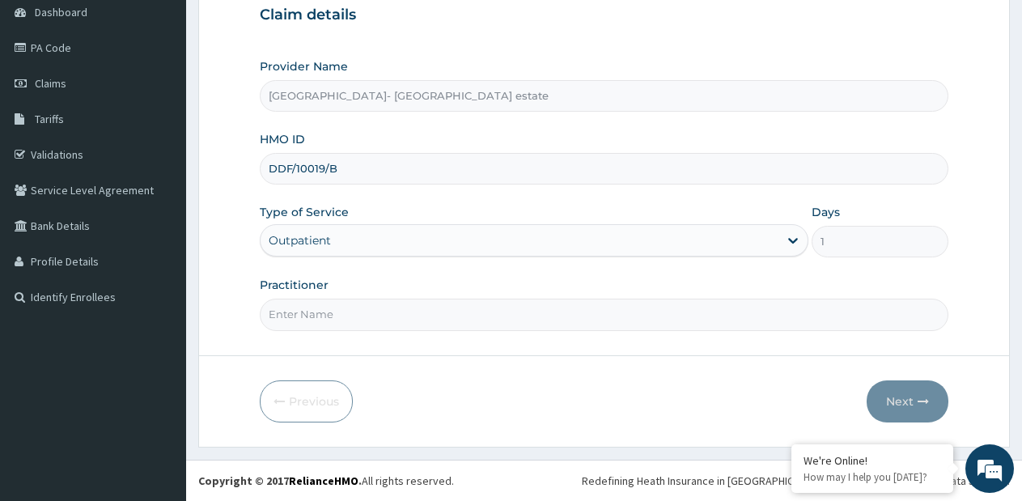
click at [361, 317] on input "Practitioner" at bounding box center [604, 315] width 689 height 32
click at [375, 317] on input "Practitioner" at bounding box center [604, 315] width 689 height 32
click at [364, 320] on input "Practitioner" at bounding box center [604, 315] width 689 height 32
click at [376, 301] on input "Practitioner" at bounding box center [604, 315] width 689 height 32
click at [359, 302] on input "Practitioner" at bounding box center [604, 315] width 689 height 32
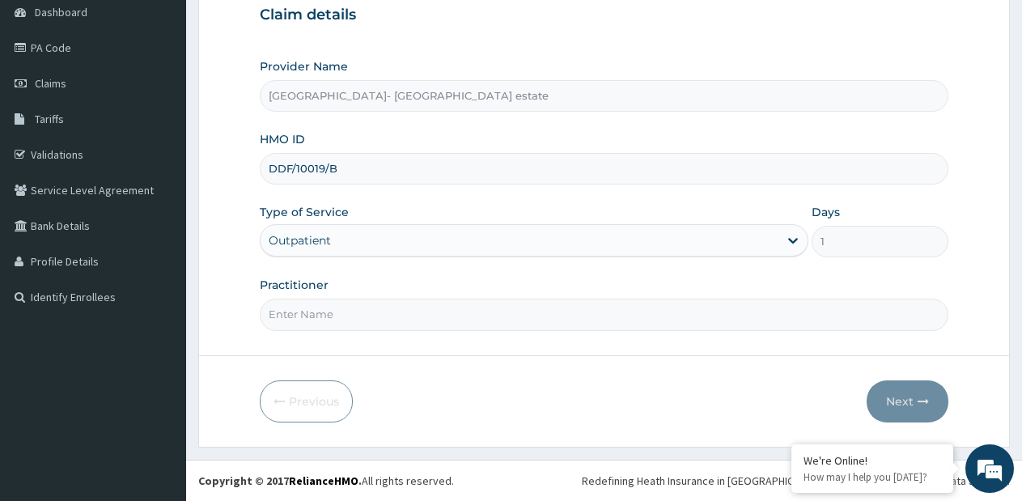
click at [406, 312] on input "Practitioner" at bounding box center [604, 315] width 689 height 32
type input "GP"
click at [898, 409] on button "Next" at bounding box center [908, 402] width 82 height 42
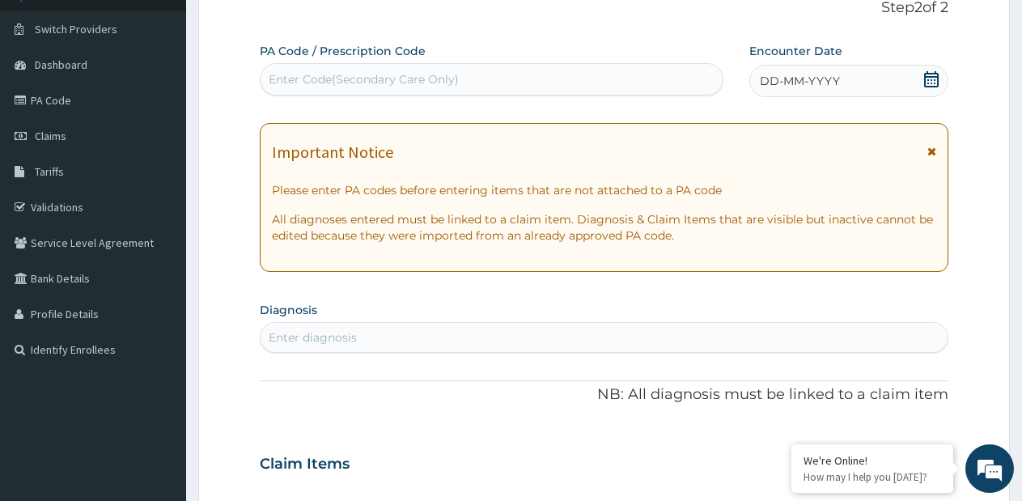
scroll to position [83, 0]
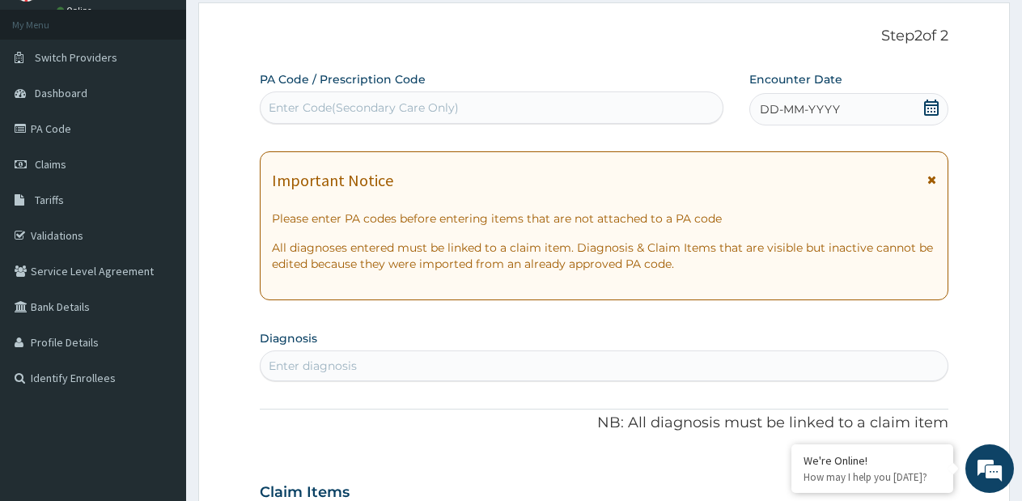
click at [490, 114] on div "Enter Code(Secondary Care Only)" at bounding box center [492, 108] width 462 height 26
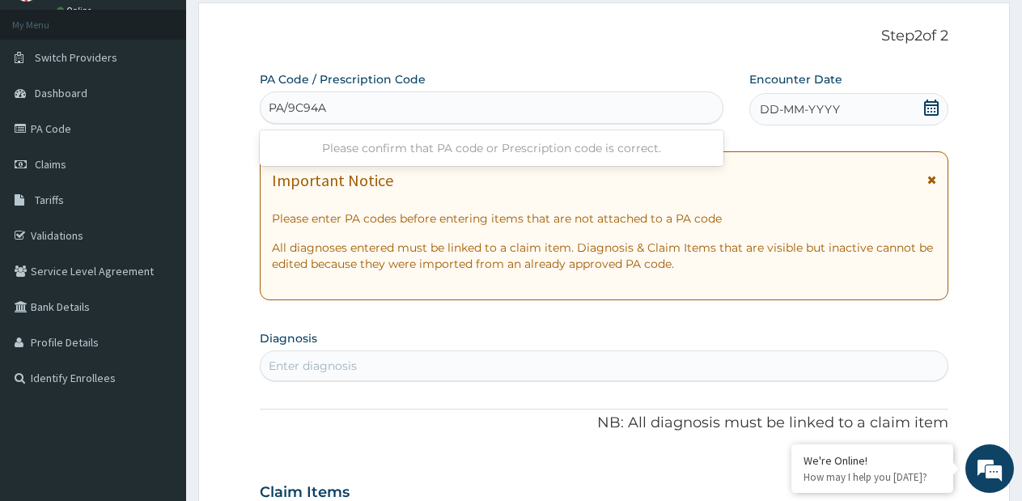
type input "PA/9C94A7"
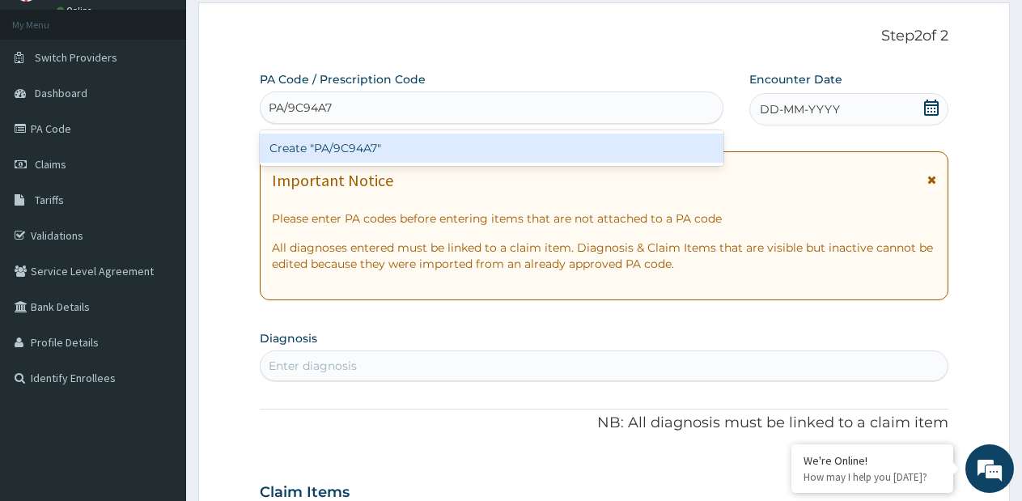
click at [453, 147] on div "Create "PA/9C94A7"" at bounding box center [492, 148] width 464 height 29
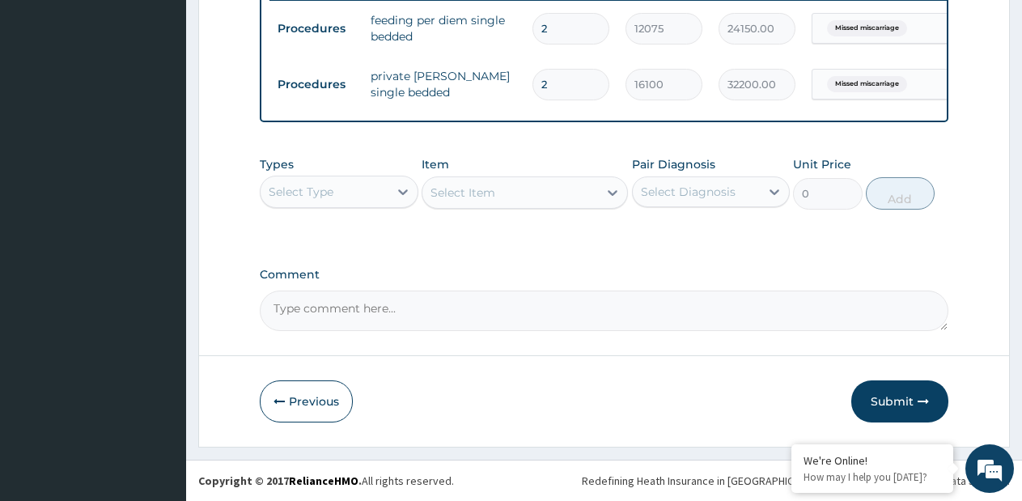
scroll to position [659, 0]
click at [538, 196] on div "Select Item" at bounding box center [525, 192] width 206 height 32
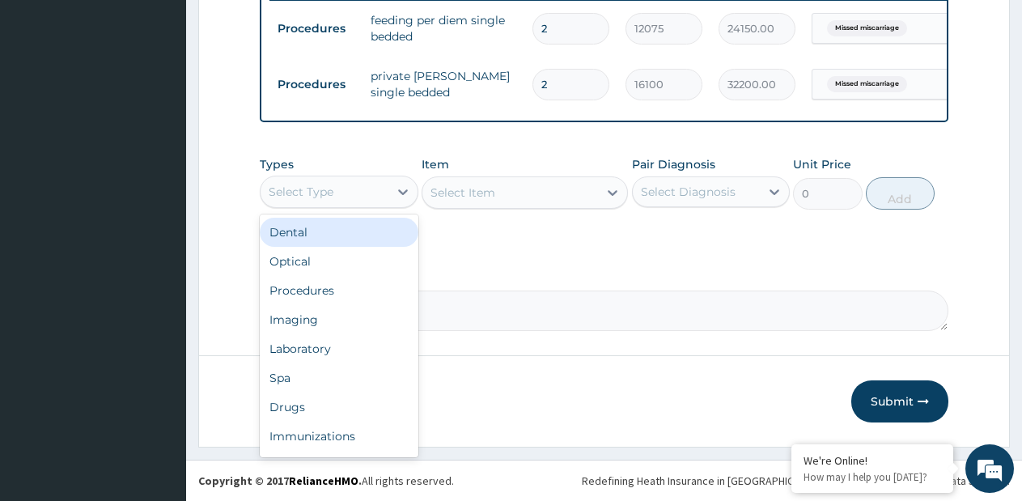
click at [378, 199] on div "Select Type" at bounding box center [325, 192] width 128 height 26
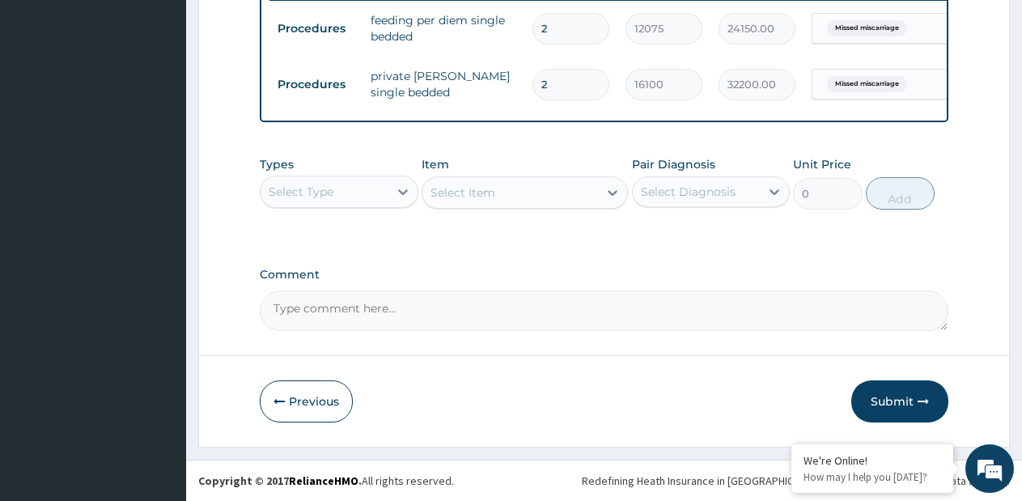
click at [380, 194] on div "Select Type" at bounding box center [325, 192] width 128 height 26
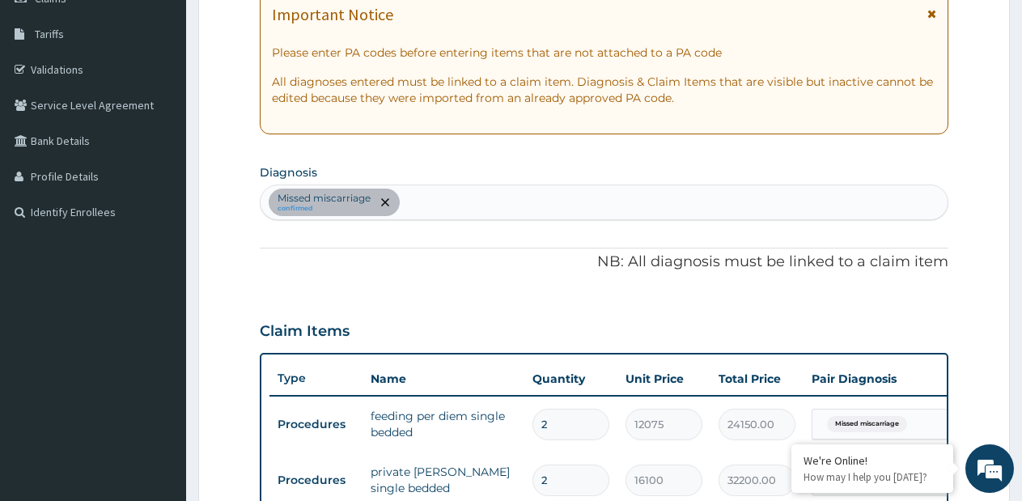
scroll to position [92, 0]
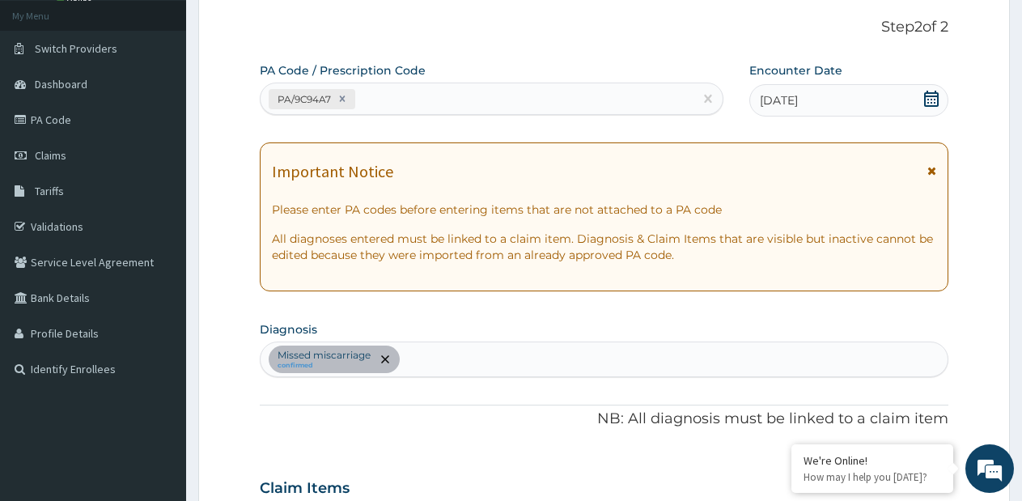
click at [513, 96] on div "PA/9C94A7" at bounding box center [477, 99] width 433 height 27
type input "PA/BEF6FB"
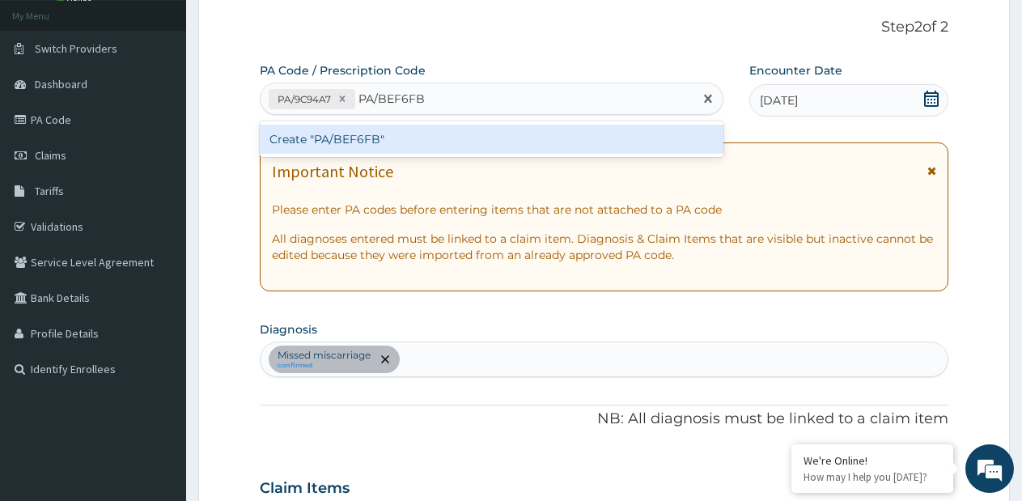
click at [451, 140] on div "Create "PA/BEF6FB"" at bounding box center [492, 139] width 464 height 29
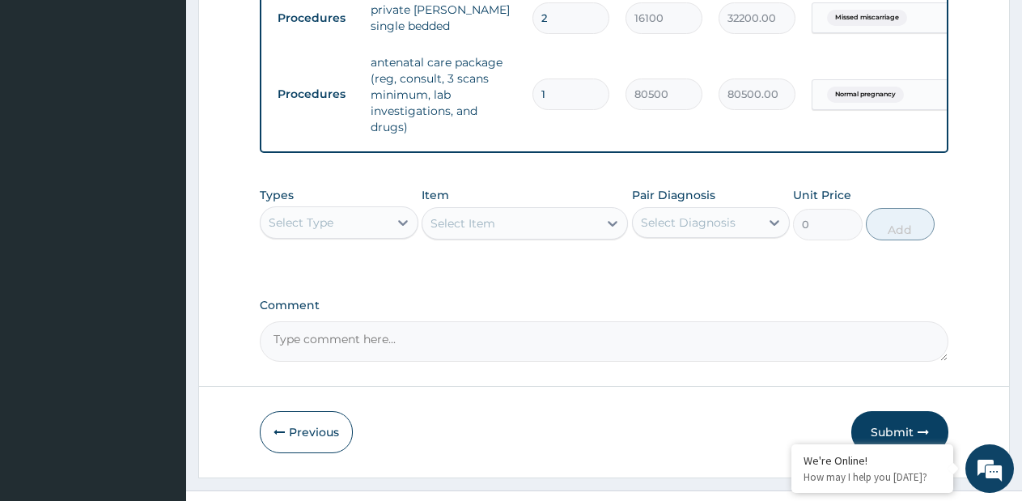
scroll to position [717, 0]
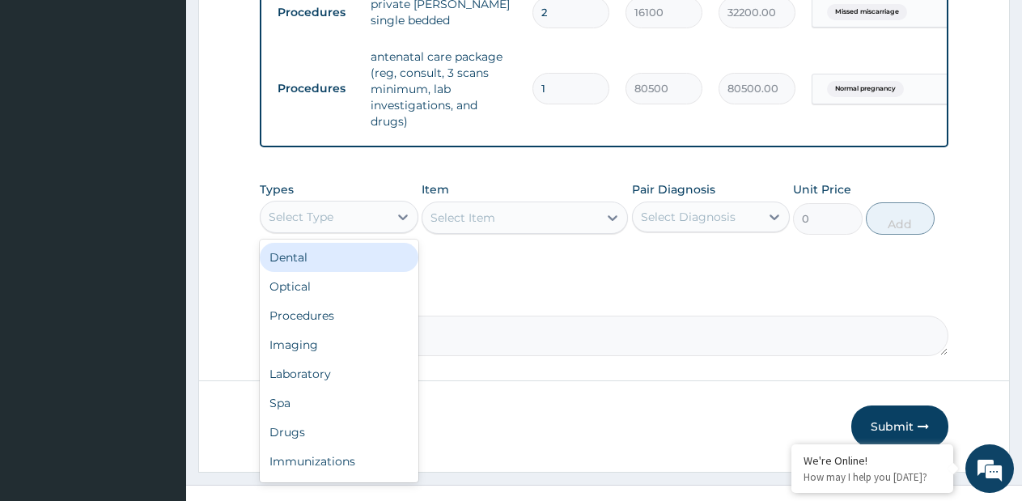
click at [381, 227] on div "Select Type" at bounding box center [325, 217] width 128 height 26
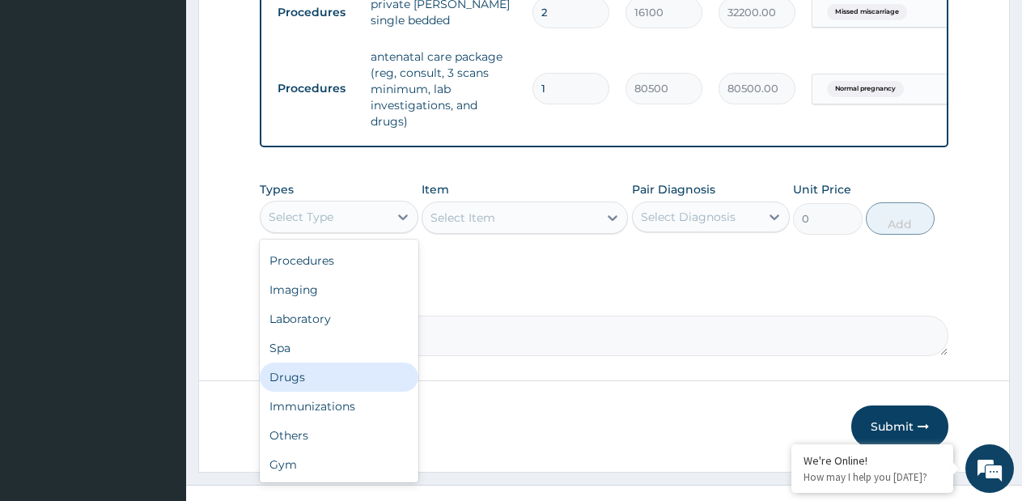
click at [331, 381] on div "Drugs" at bounding box center [339, 377] width 159 height 29
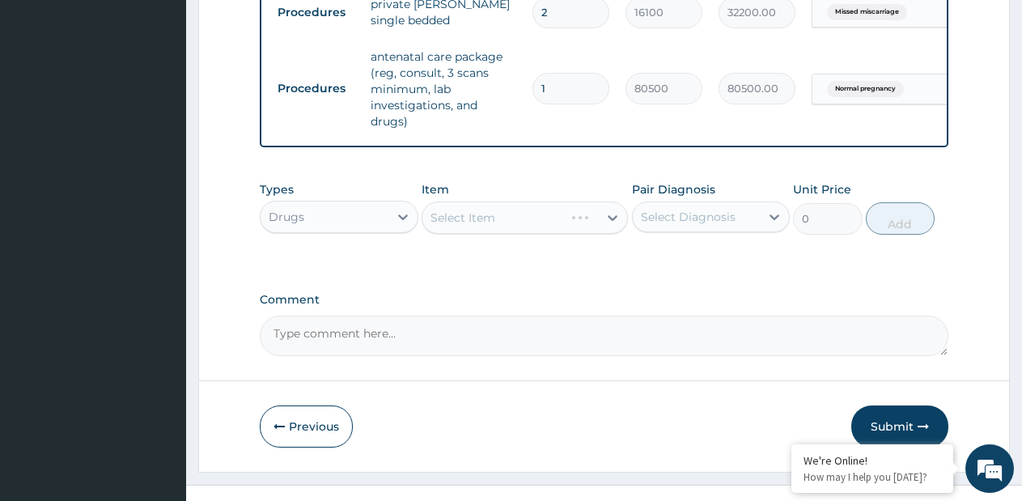
click at [617, 234] on div "Select Item" at bounding box center [525, 218] width 206 height 32
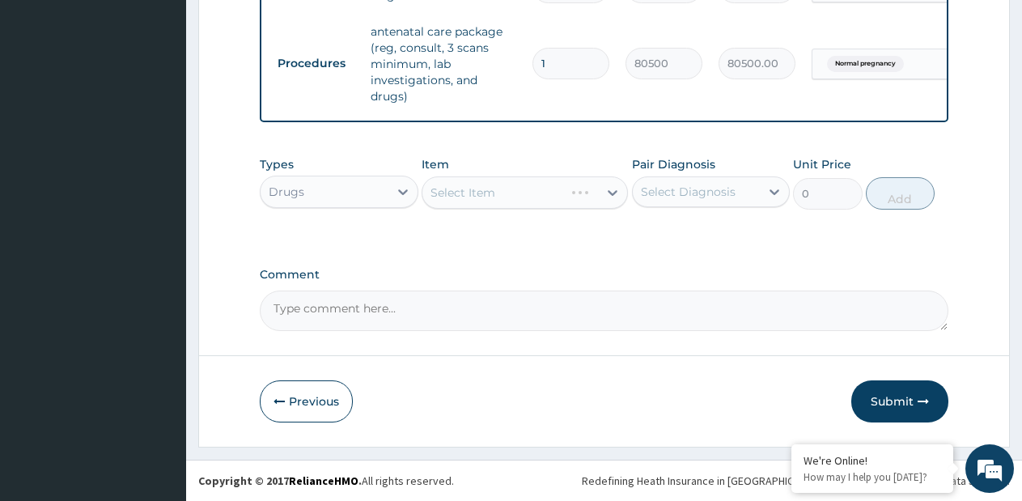
scroll to position [756, 0]
click at [622, 196] on div "Select Item" at bounding box center [525, 192] width 206 height 32
click at [606, 193] on div "Select Item" at bounding box center [525, 192] width 206 height 32
click at [610, 191] on div "Select Item" at bounding box center [525, 192] width 206 height 32
click at [614, 189] on div "Select Item" at bounding box center [525, 192] width 206 height 32
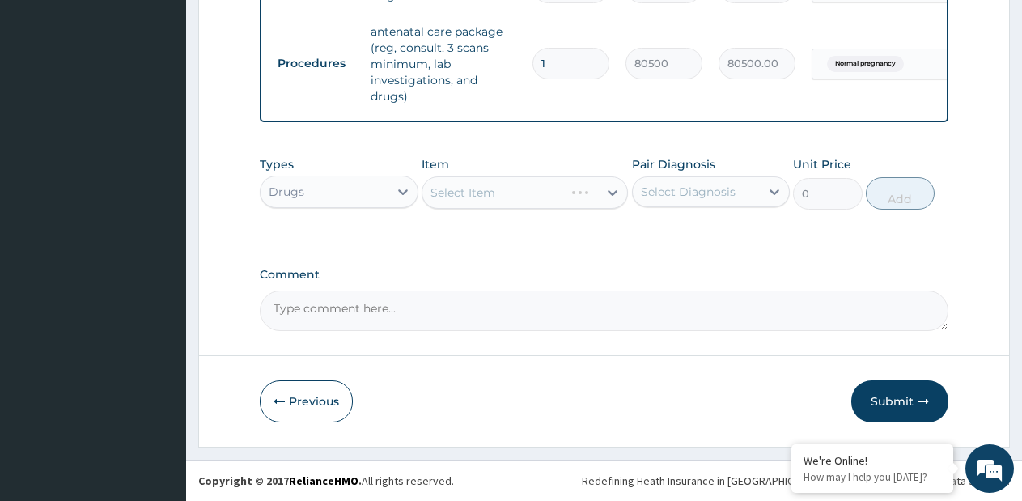
click at [614, 190] on div "Select Item" at bounding box center [525, 192] width 206 height 32
click at [603, 197] on div "Select Item" at bounding box center [525, 192] width 206 height 32
click at [606, 192] on icon at bounding box center [613, 193] width 16 height 16
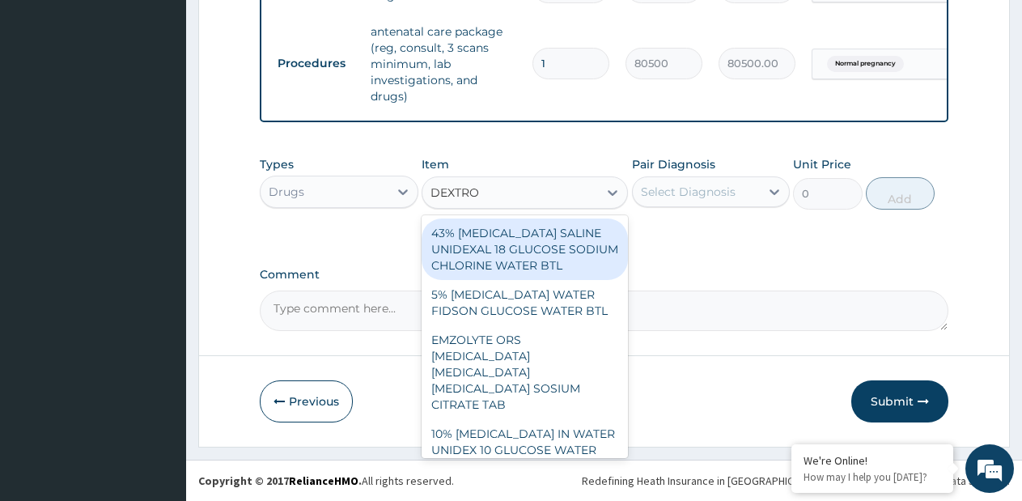
type input "DEXTROS"
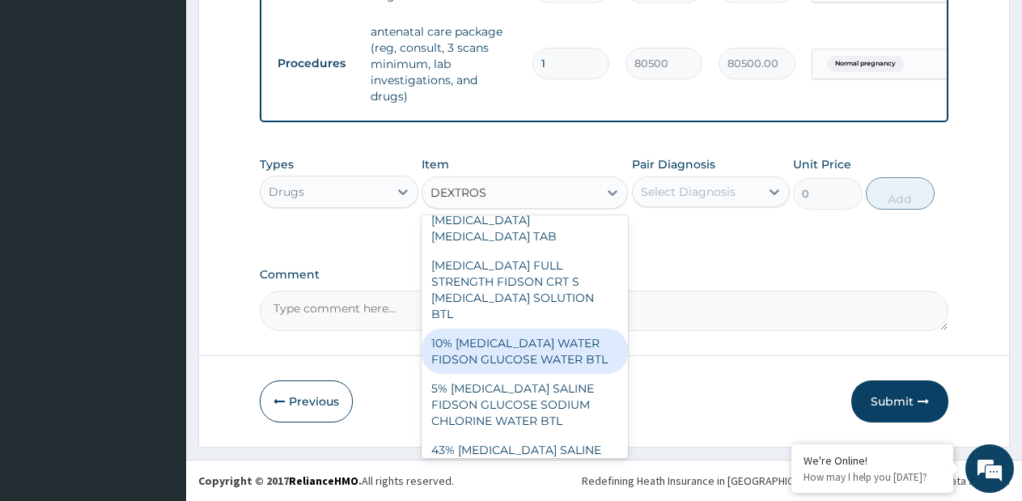
scroll to position [405, 0]
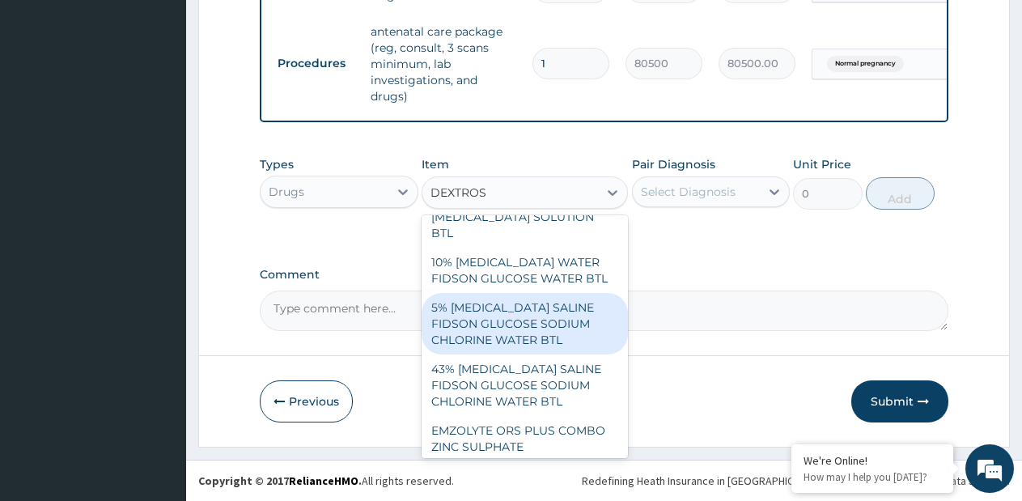
drag, startPoint x: 547, startPoint y: 332, endPoint x: 623, endPoint y: 309, distance: 78.6
click at [548, 330] on div "5% [MEDICAL_DATA] SALINE FIDSON GLUCOSE SODIUM CHLORINE WATER BTL" at bounding box center [525, 324] width 206 height 62
type input "720"
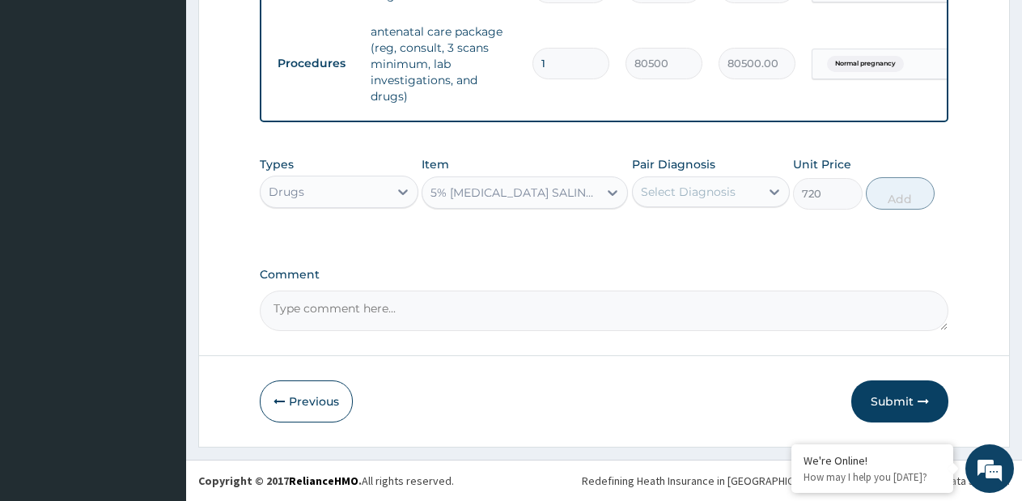
click at [709, 194] on div "Select Diagnosis" at bounding box center [688, 192] width 95 height 16
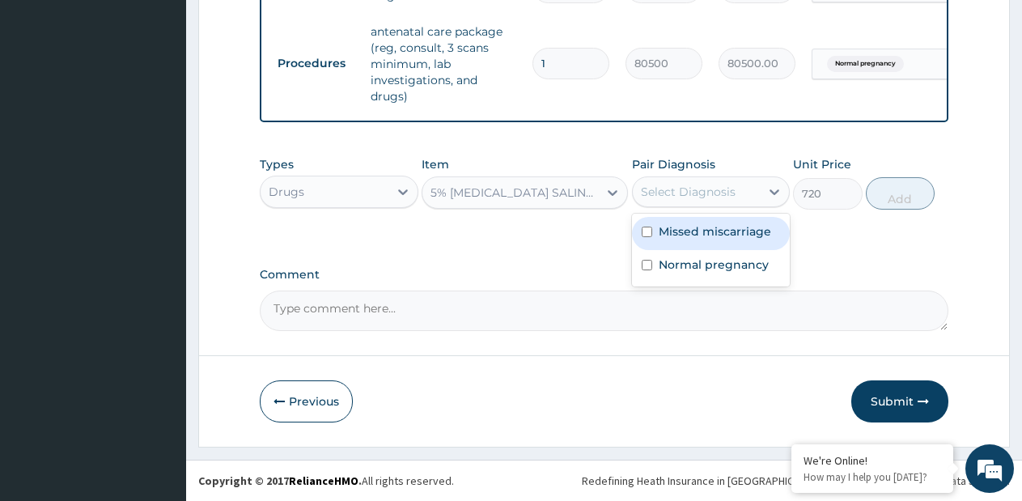
click at [682, 236] on label "Missed miscarriage" at bounding box center [715, 231] width 113 height 16
checkbox input "true"
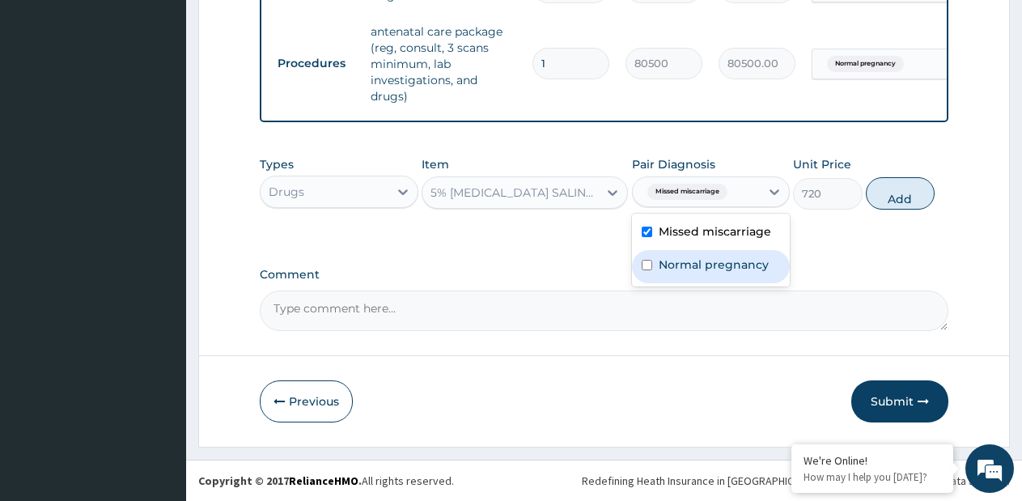
click at [684, 265] on label "Normal pregnancy" at bounding box center [714, 265] width 110 height 16
checkbox input "true"
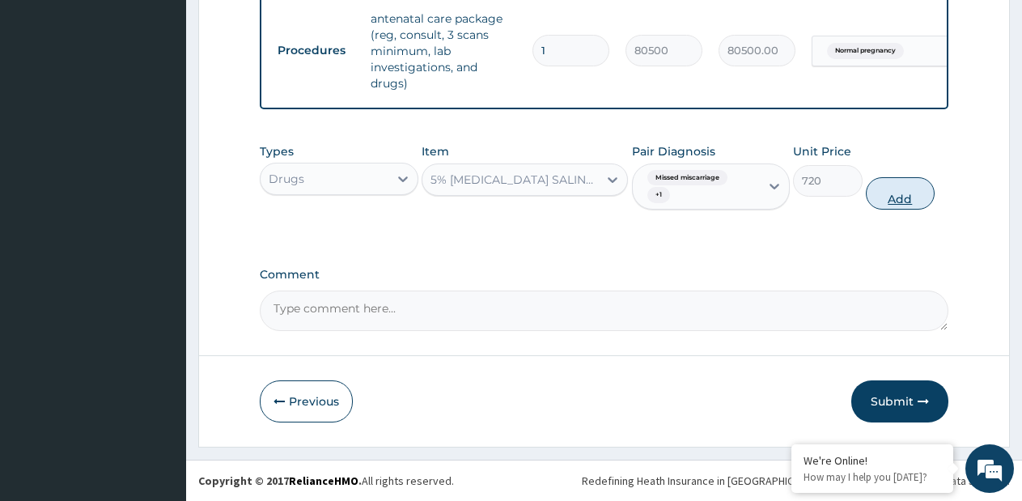
click at [899, 198] on button "Add" at bounding box center [900, 193] width 69 height 32
type input "0"
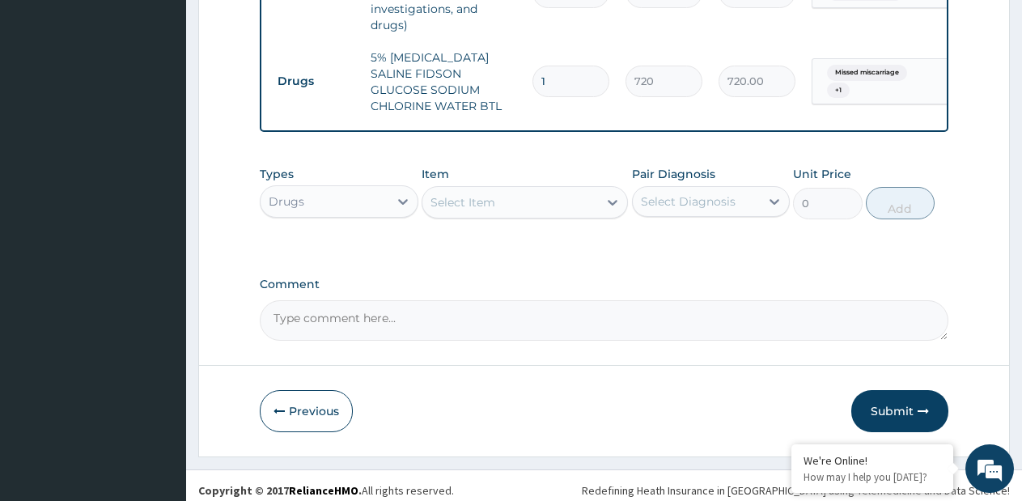
scroll to position [837, 0]
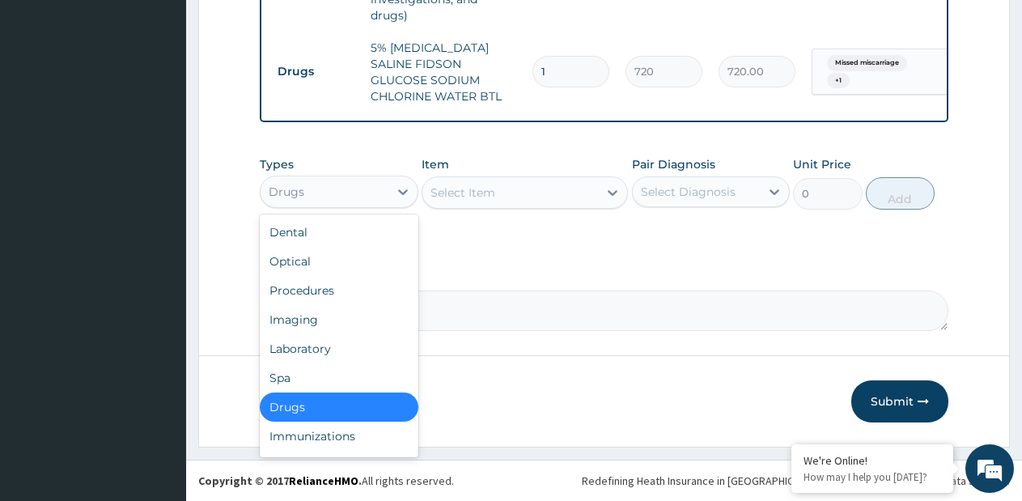
click at [351, 176] on div "Drugs" at bounding box center [339, 192] width 159 height 32
click at [317, 348] on div "Laboratory" at bounding box center [339, 348] width 159 height 29
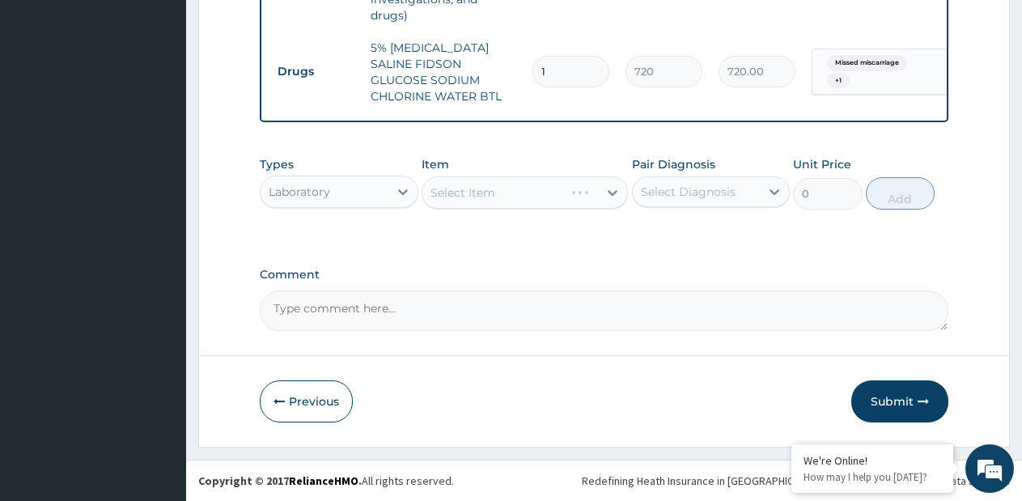
click at [606, 189] on div "Select Item" at bounding box center [525, 192] width 206 height 32
click at [602, 193] on div "Select Item" at bounding box center [525, 192] width 206 height 32
click at [601, 198] on div "Select Item" at bounding box center [525, 192] width 206 height 32
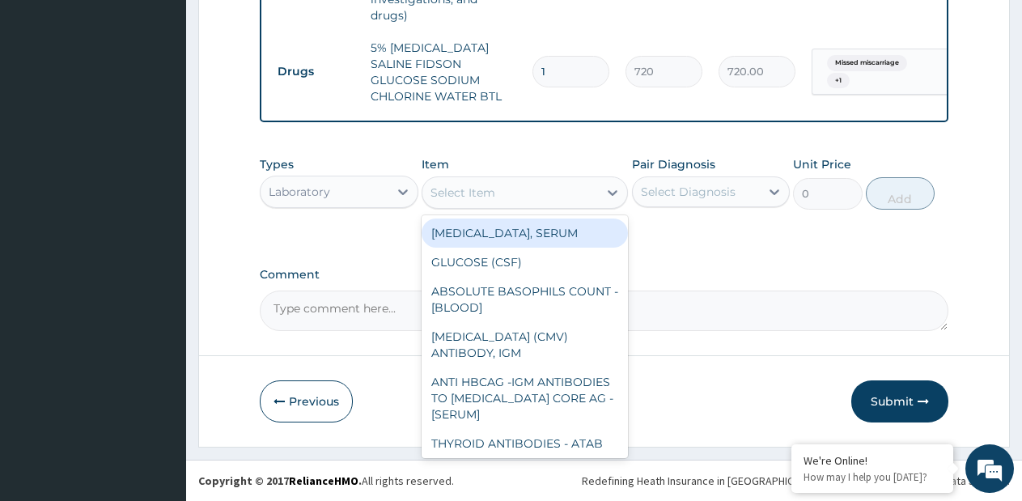
click at [609, 189] on icon at bounding box center [613, 193] width 16 height 16
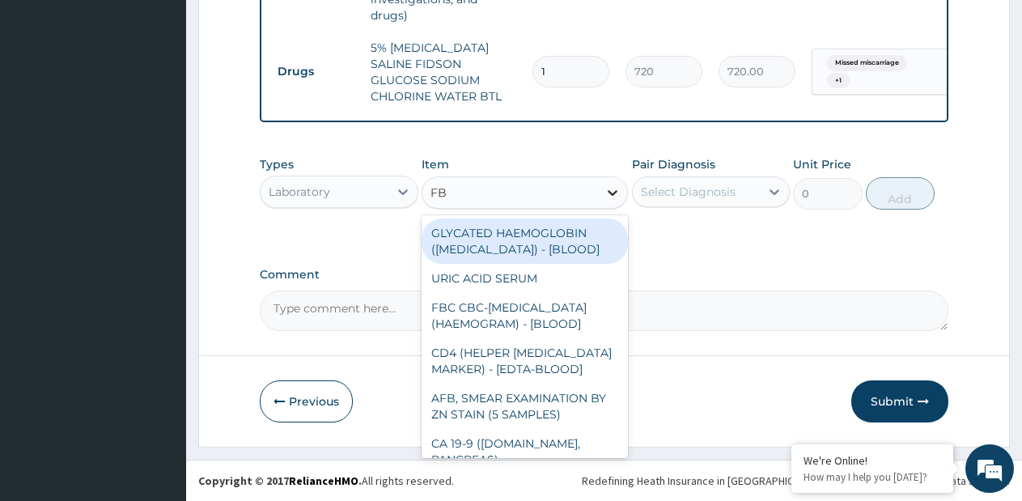
type input "FBC"
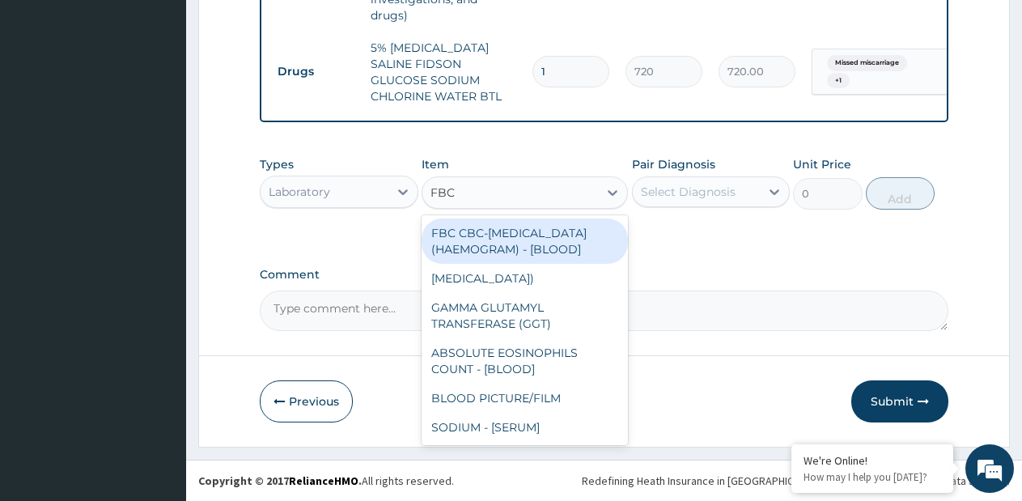
click at [568, 242] on div "FBC CBC-[MEDICAL_DATA] (HAEMOGRAM) - [BLOOD]" at bounding box center [525, 241] width 206 height 45
type input "4600"
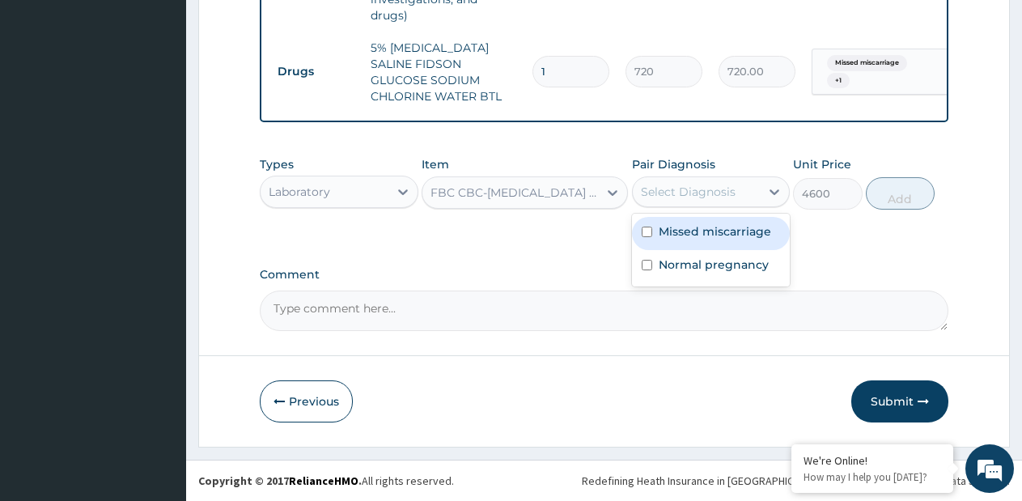
click at [721, 202] on div "Select Diagnosis" at bounding box center [697, 192] width 128 height 26
click at [691, 233] on label "Missed miscarriage" at bounding box center [715, 231] width 113 height 16
checkbox input "true"
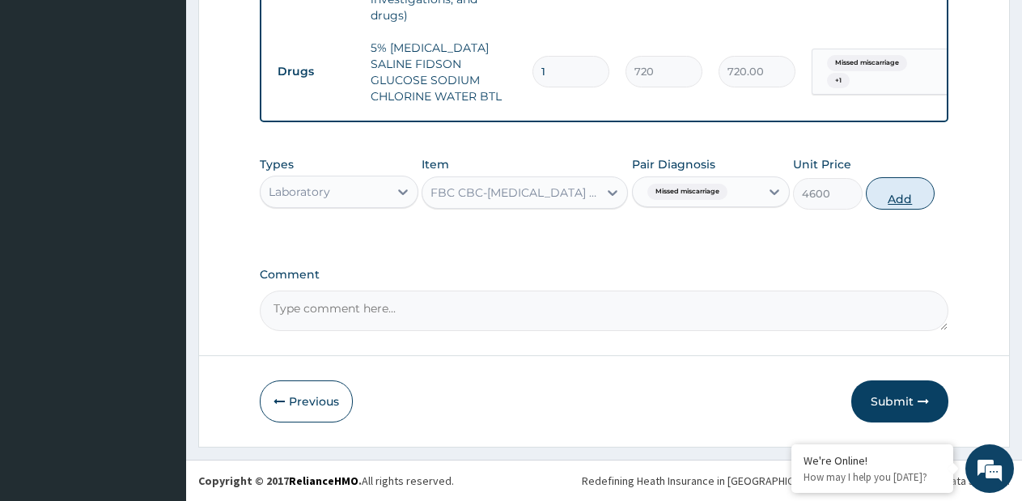
click at [886, 206] on button "Add" at bounding box center [900, 193] width 69 height 32
type input "0"
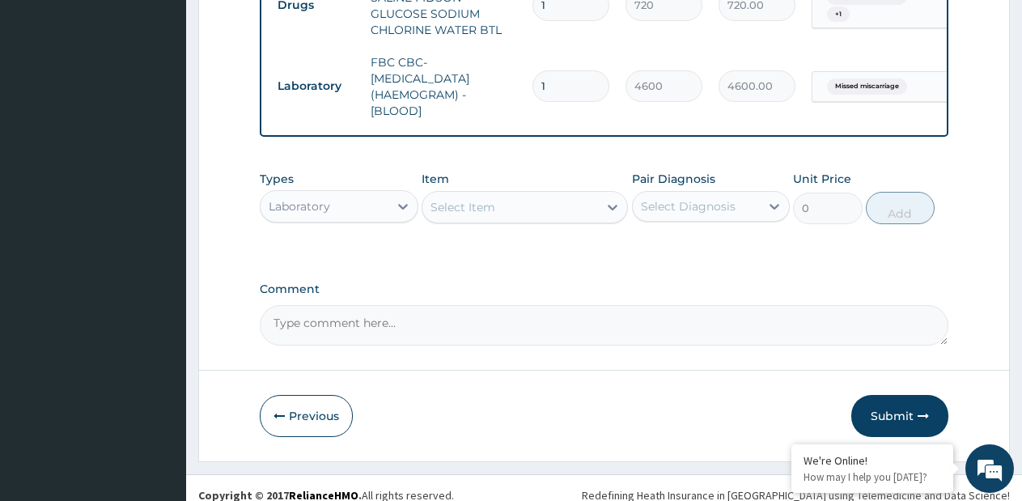
scroll to position [918, 0]
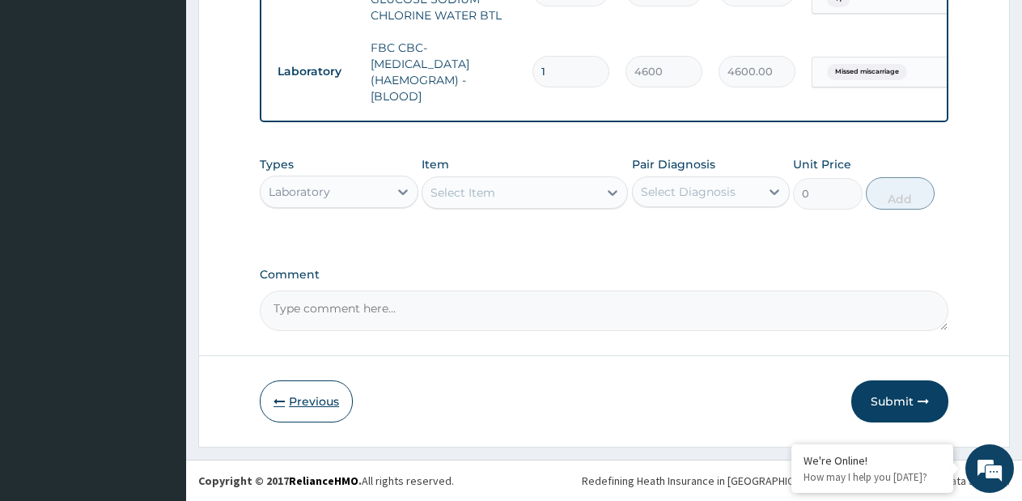
click at [304, 396] on button "Previous" at bounding box center [306, 402] width 93 height 42
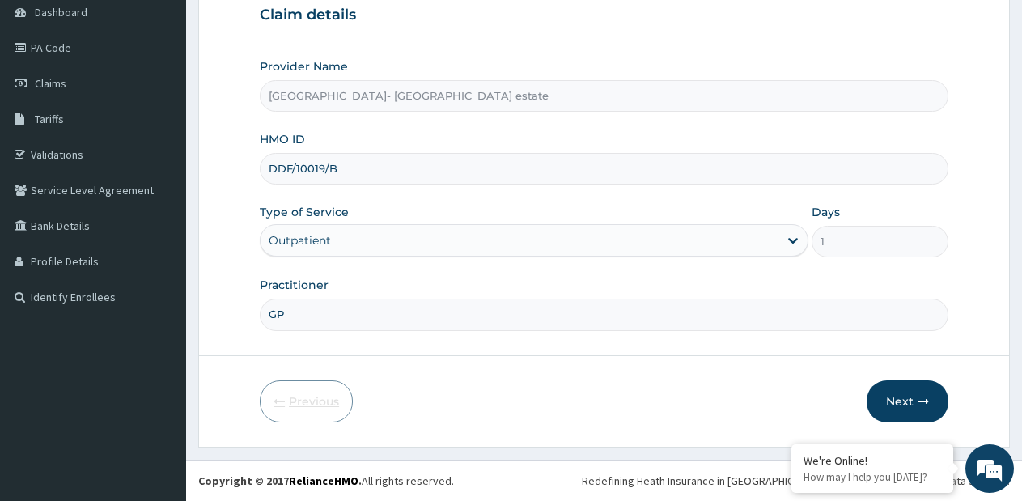
scroll to position [164, 0]
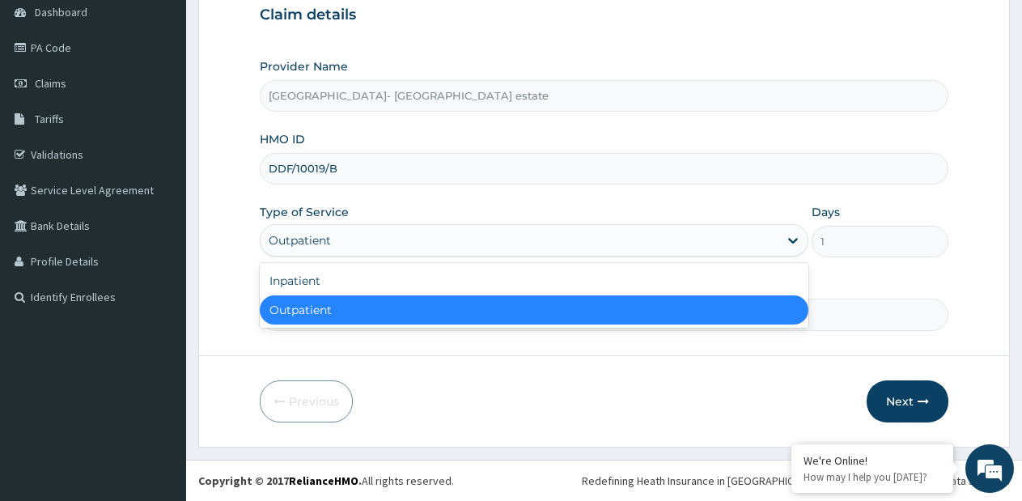
click at [391, 234] on div "Outpatient" at bounding box center [519, 240] width 517 height 26
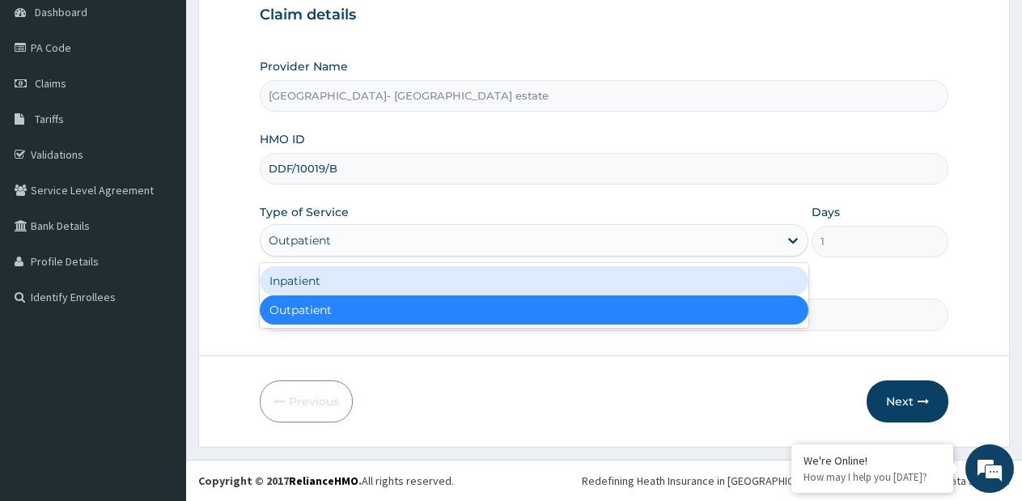
click at [363, 287] on div "Inpatient" at bounding box center [534, 280] width 548 height 29
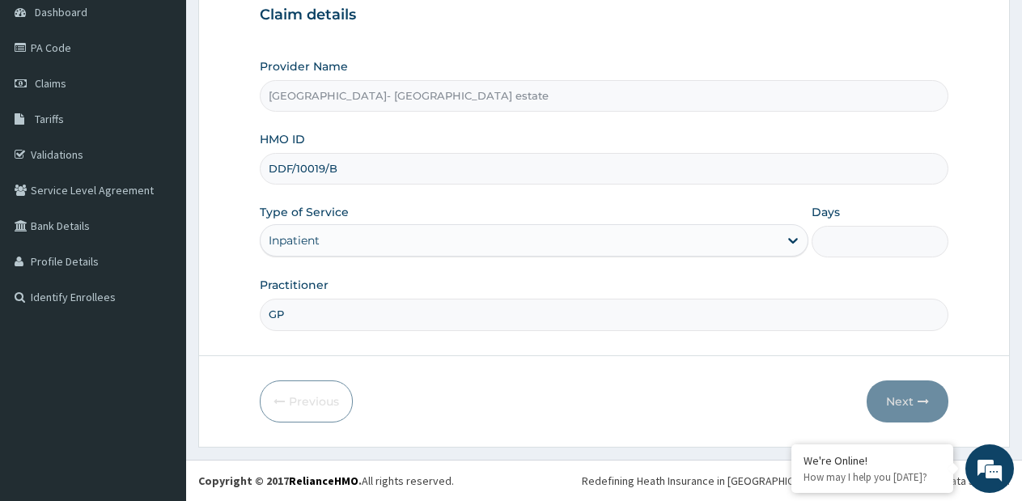
click at [845, 236] on input "Days" at bounding box center [880, 242] width 137 height 32
click at [844, 236] on input "Days" at bounding box center [880, 242] width 137 height 32
type input "1"
click at [922, 406] on icon "button" at bounding box center [923, 401] width 11 height 11
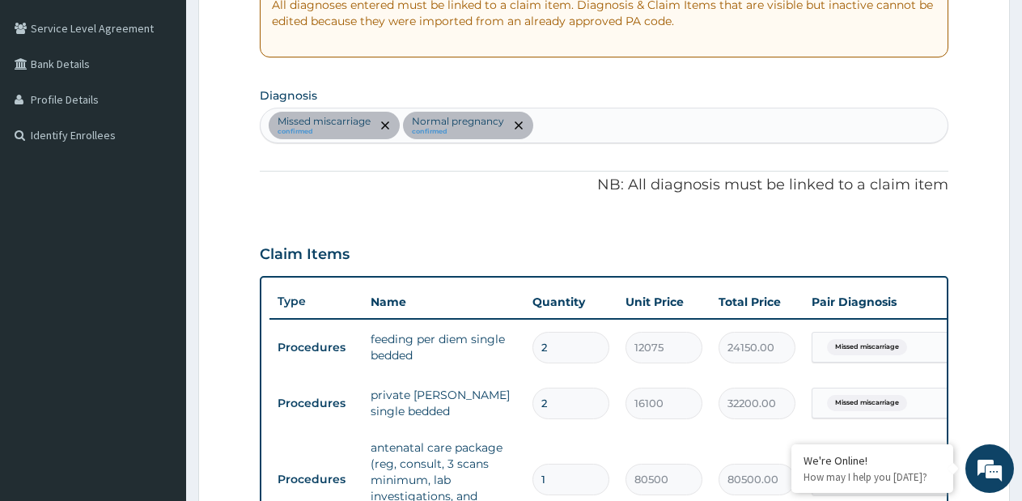
scroll to position [488, 0]
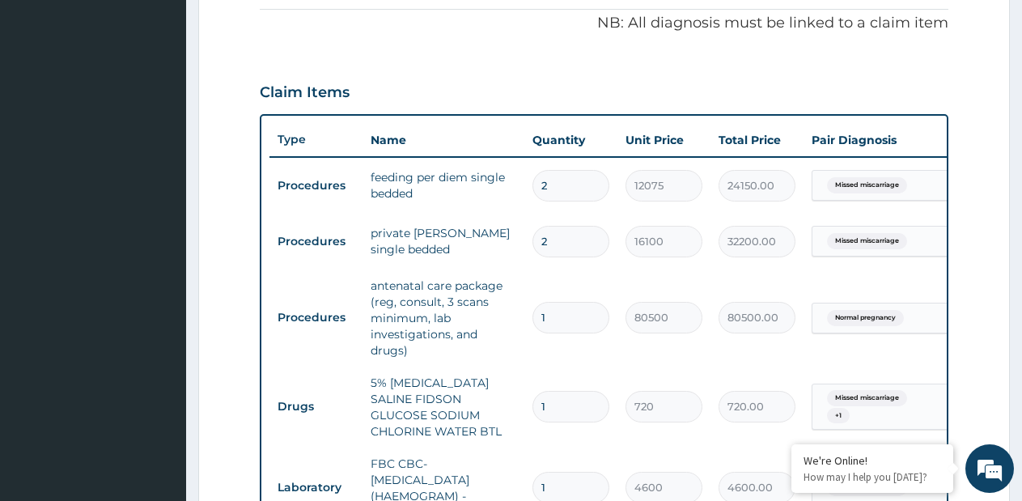
click at [557, 249] on input "2" at bounding box center [571, 242] width 77 height 32
click at [558, 244] on input "2" at bounding box center [571, 242] width 77 height 32
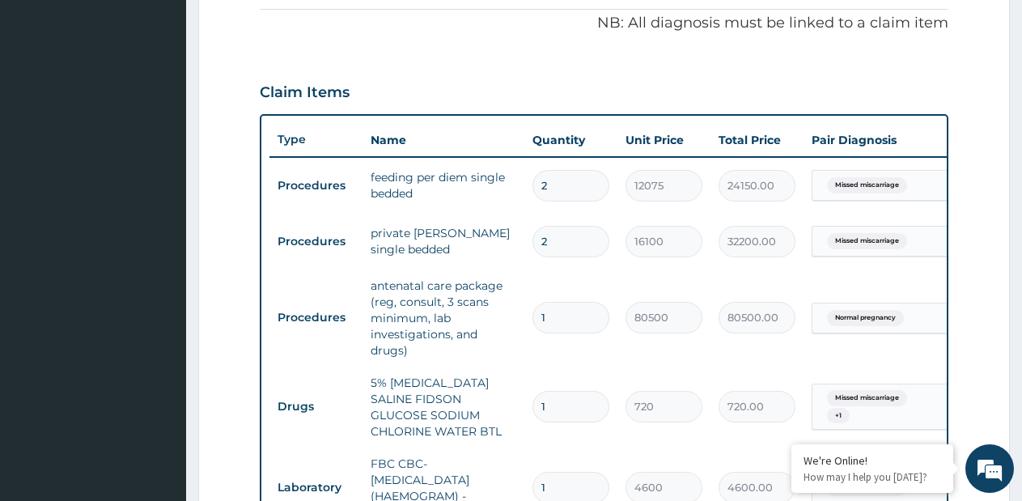
click at [558, 244] on input "2" at bounding box center [571, 242] width 77 height 32
click at [557, 244] on input "2" at bounding box center [571, 242] width 77 height 32
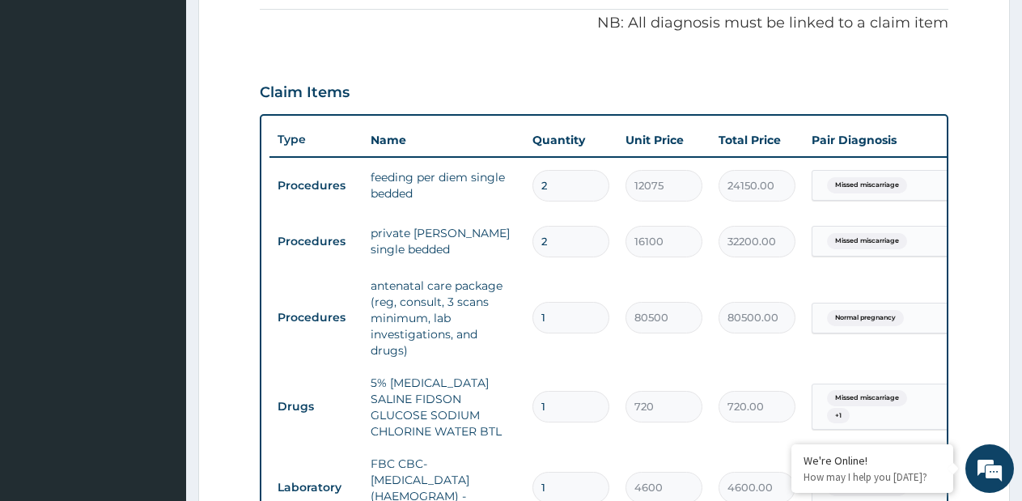
type input "1"
type input "16100.00"
type input "1"
click at [570, 187] on input "2" at bounding box center [571, 186] width 77 height 32
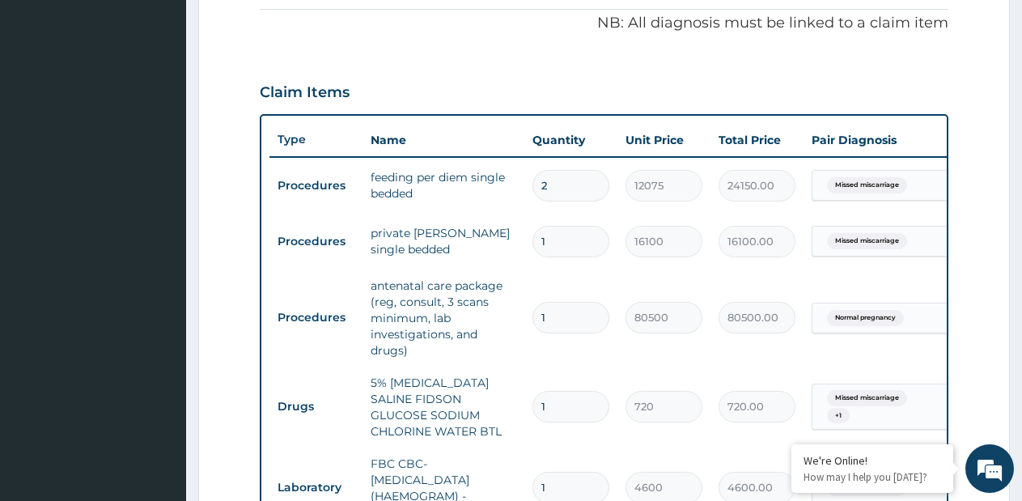
click at [570, 187] on input "2" at bounding box center [571, 186] width 77 height 32
type input "1"
type input "12075.00"
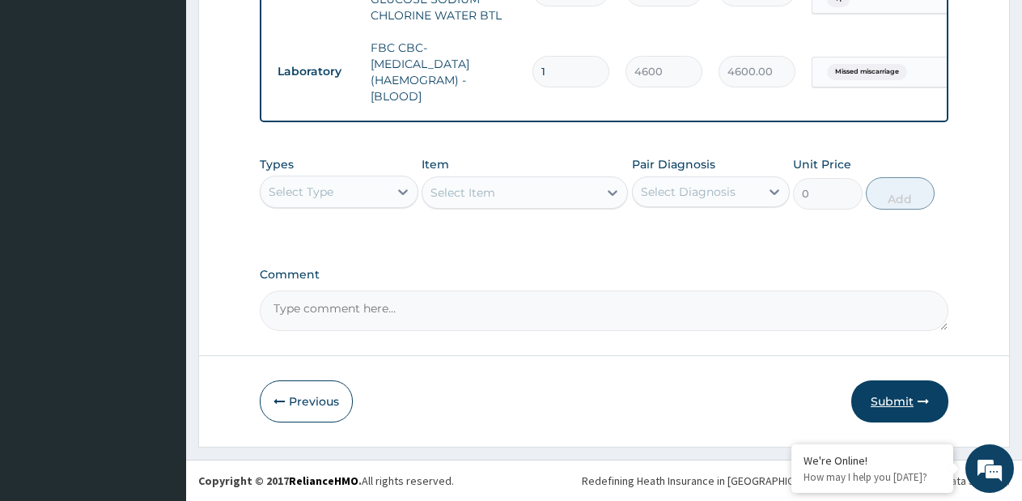
type input "1"
click at [873, 381] on button "Submit" at bounding box center [900, 402] width 97 height 42
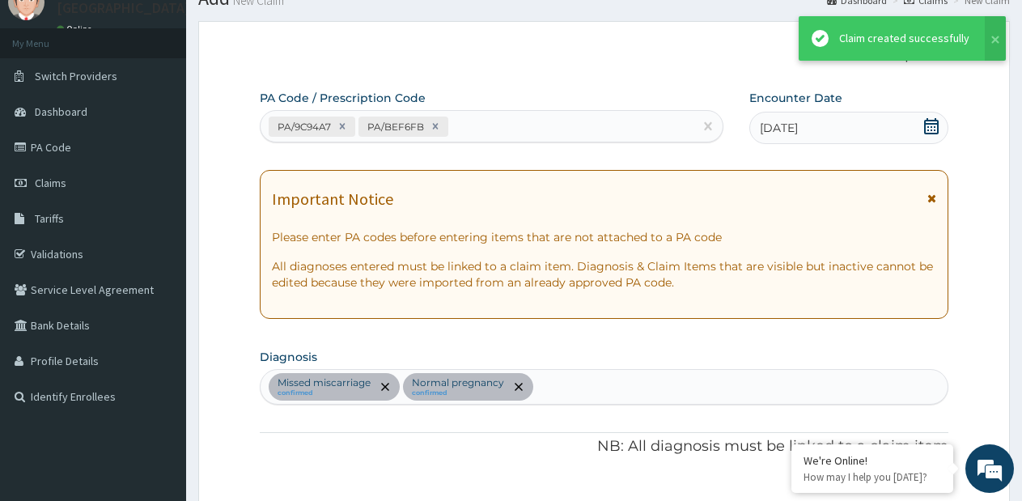
scroll to position [918, 0]
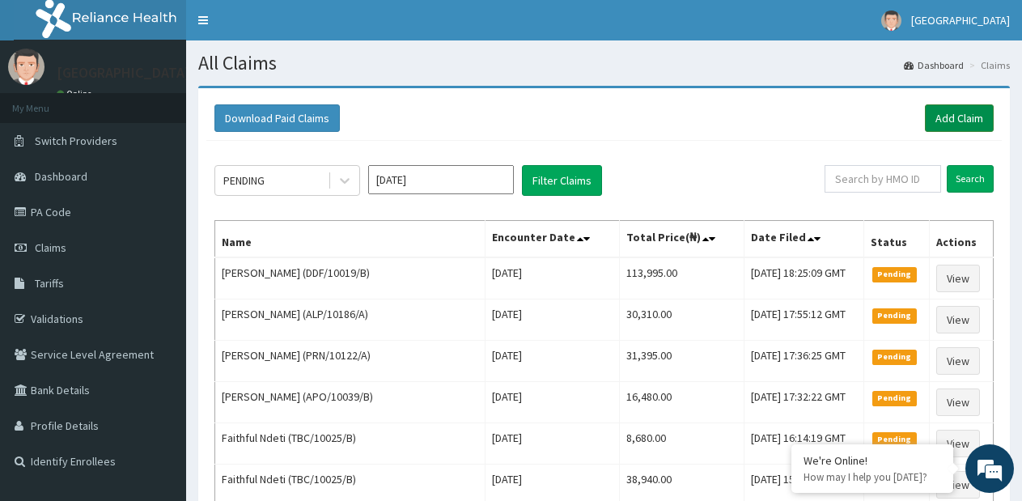
click at [944, 116] on link "Add Claim" at bounding box center [959, 118] width 69 height 28
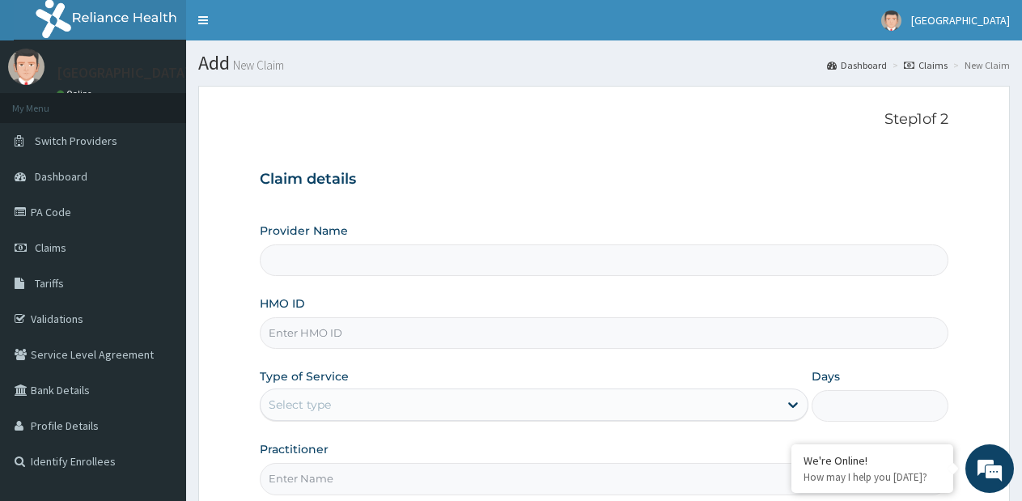
click at [424, 333] on input "HMO ID" at bounding box center [604, 333] width 689 height 32
type input "[GEOGRAPHIC_DATA]- [GEOGRAPHIC_DATA] estate"
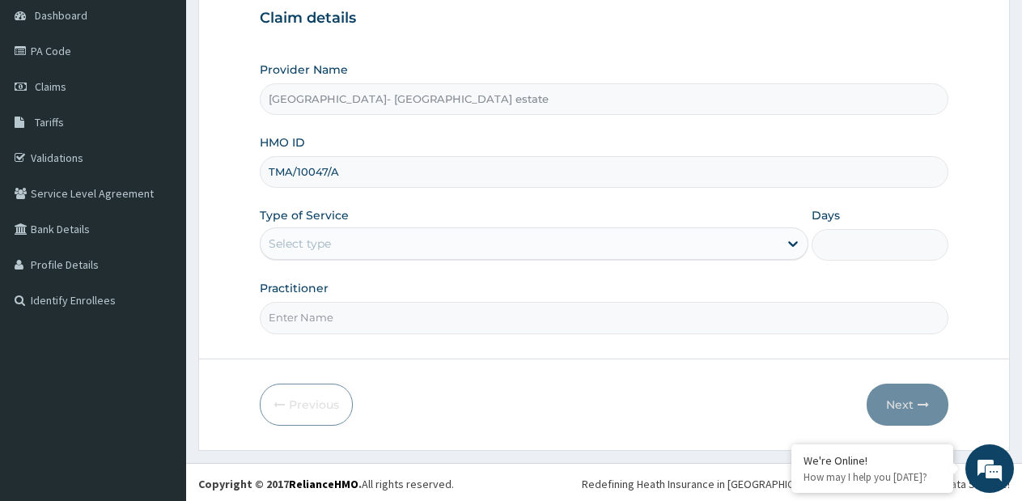
scroll to position [162, 0]
type input "TMA/10047/A"
click at [465, 240] on div "Select type" at bounding box center [519, 243] width 517 height 26
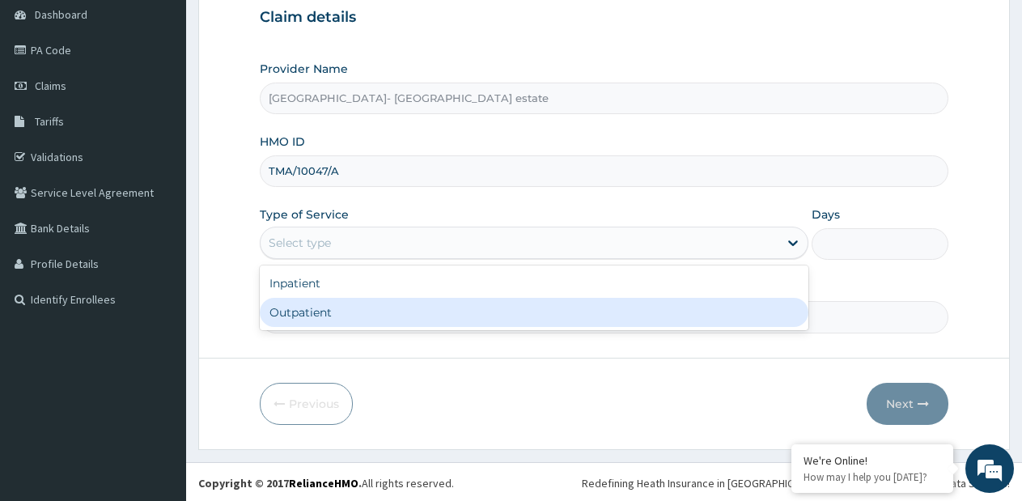
click at [405, 308] on div "Outpatient" at bounding box center [534, 312] width 548 height 29
type input "1"
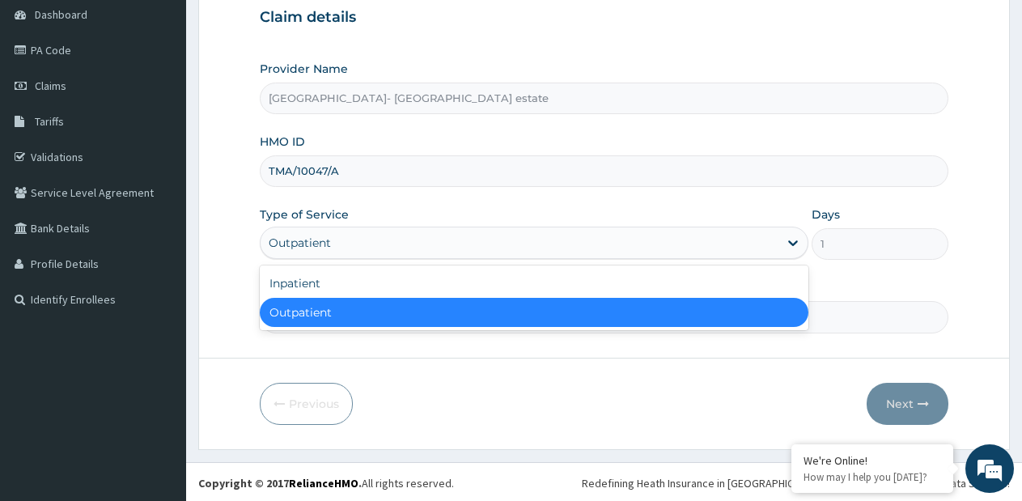
click at [423, 248] on div "Outpatient" at bounding box center [519, 243] width 517 height 26
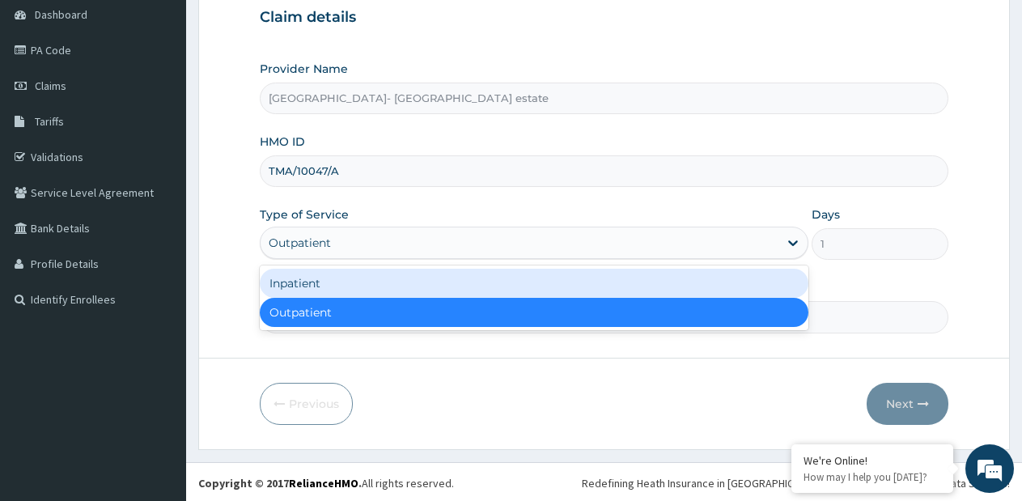
click at [385, 287] on div "Inpatient" at bounding box center [534, 283] width 548 height 29
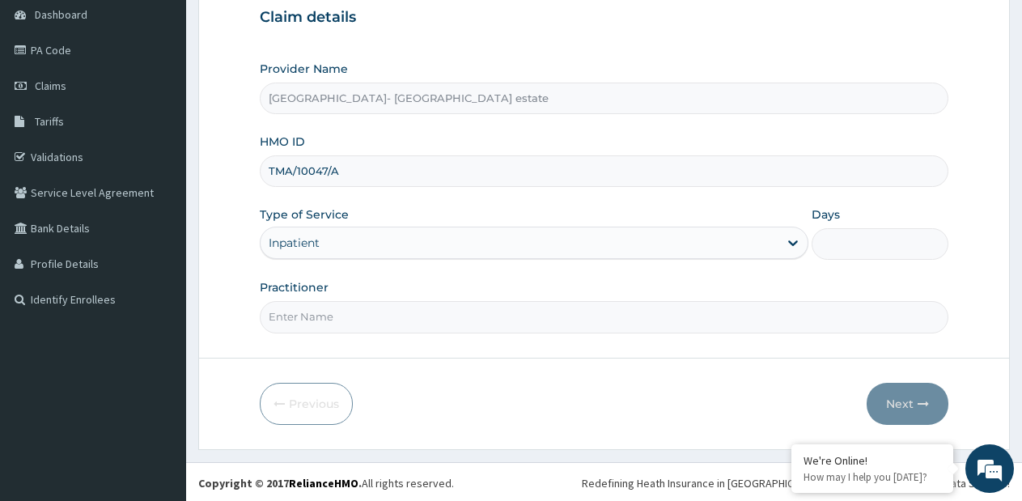
click at [851, 250] on input "Days" at bounding box center [880, 244] width 137 height 32
type input "1"
click at [537, 322] on input "Practitioner" at bounding box center [604, 317] width 689 height 32
type input "GP & SP"
click at [876, 408] on button "Next" at bounding box center [908, 404] width 82 height 42
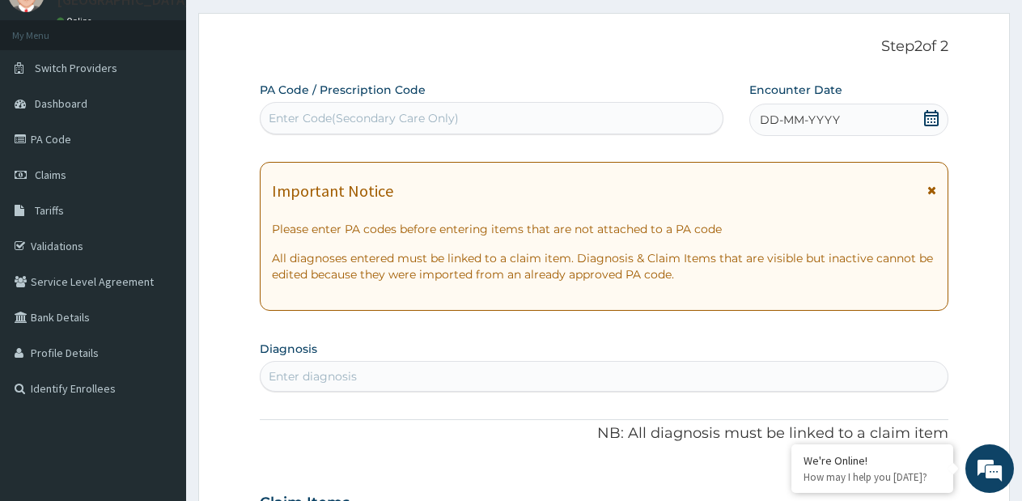
scroll to position [0, 0]
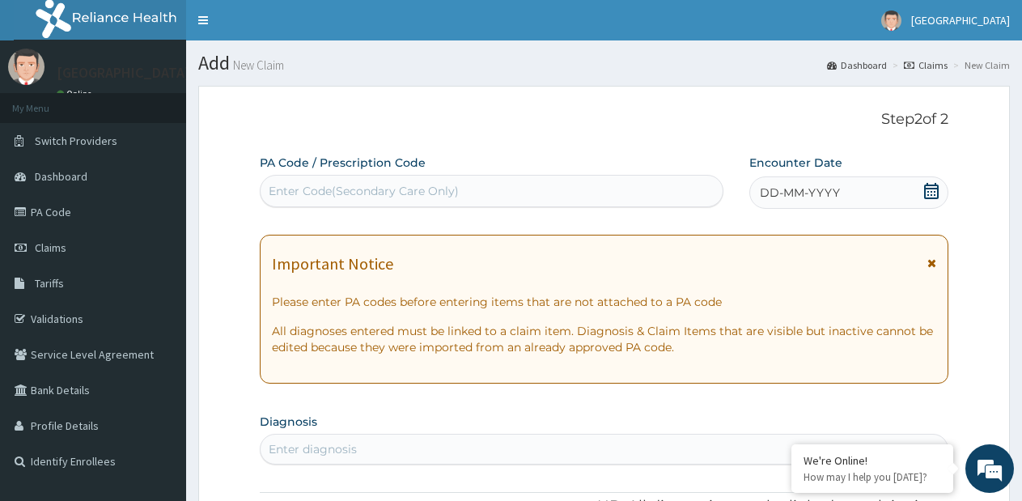
click at [510, 189] on div "Enter Code(Secondary Care Only)" at bounding box center [492, 191] width 462 height 26
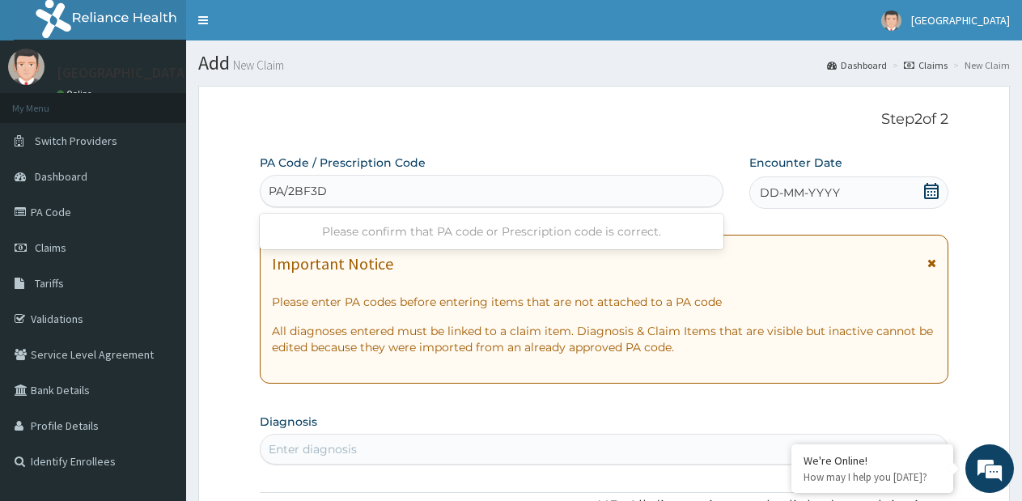
type input "PA/2BF3D8"
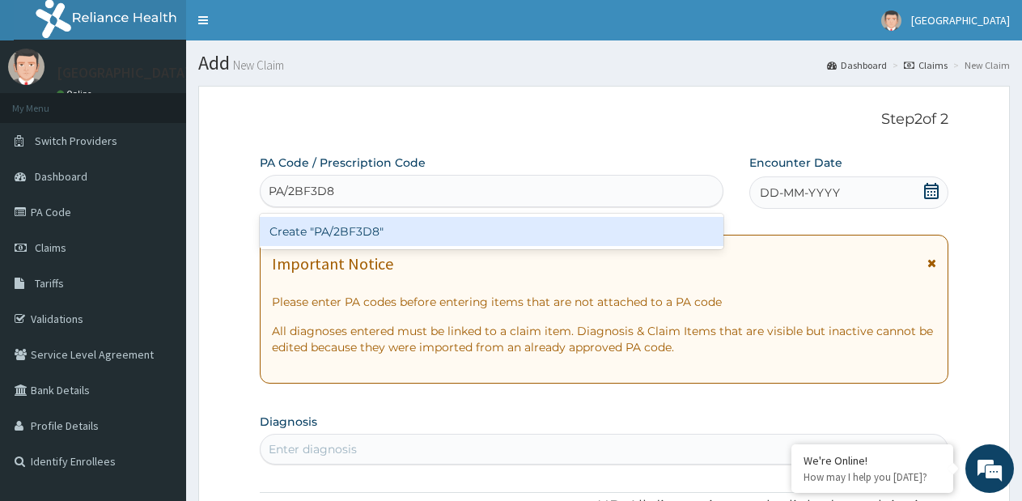
click at [462, 229] on div "Create "PA/2BF3D8"" at bounding box center [492, 231] width 464 height 29
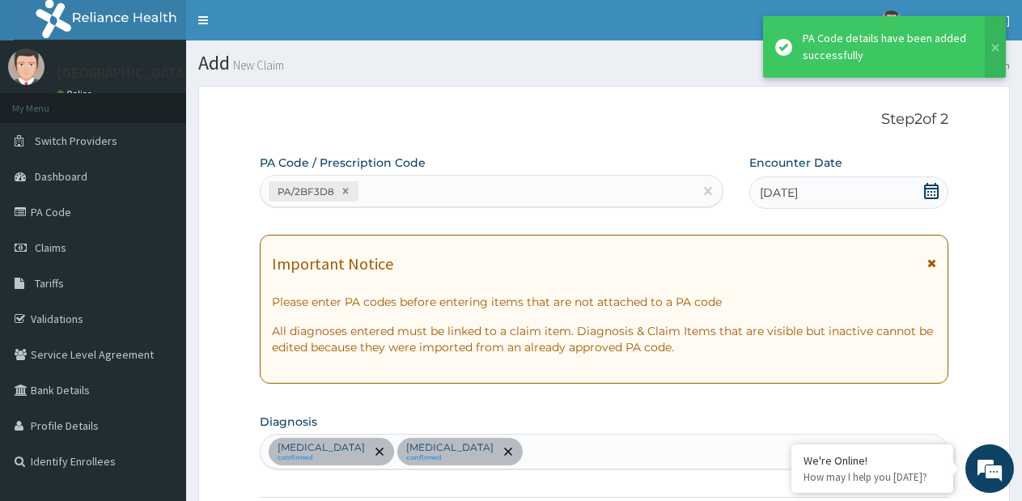
scroll to position [478, 0]
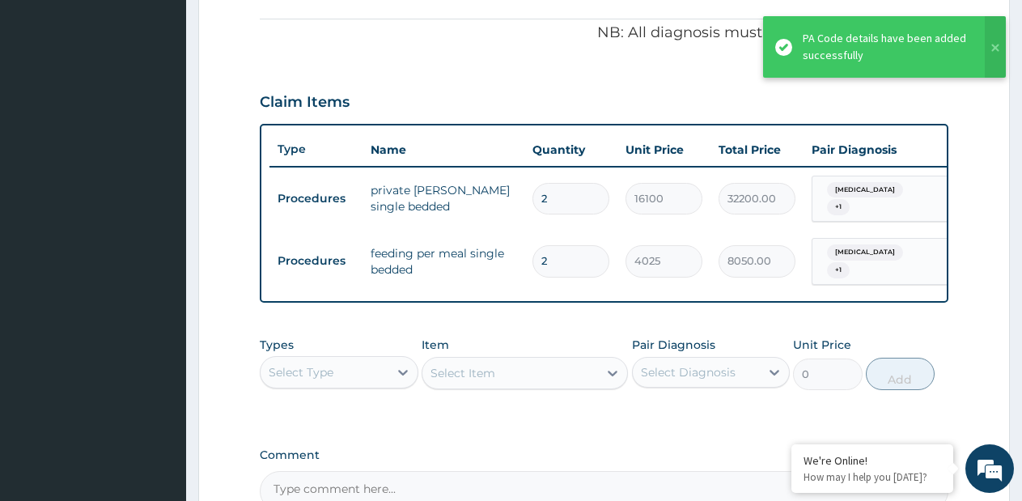
drag, startPoint x: 563, startPoint y: 197, endPoint x: 531, endPoint y: 198, distance: 31.6
click at [531, 198] on td "2" at bounding box center [571, 199] width 93 height 48
type input "1"
type input "16100.00"
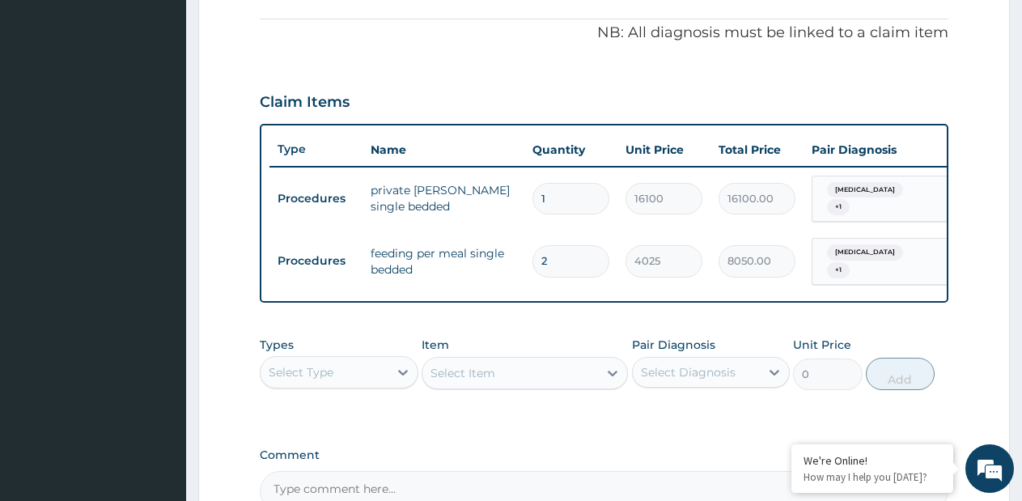
type input "1"
drag, startPoint x: 589, startPoint y: 252, endPoint x: 521, endPoint y: 263, distance: 69.7
click at [521, 263] on tr "Procedures feeding per meal single bedded 2 4025 8050.00 [MEDICAL_DATA] + 1 Del…" at bounding box center [666, 261] width 793 height 63
type input "1"
type input "4025.00"
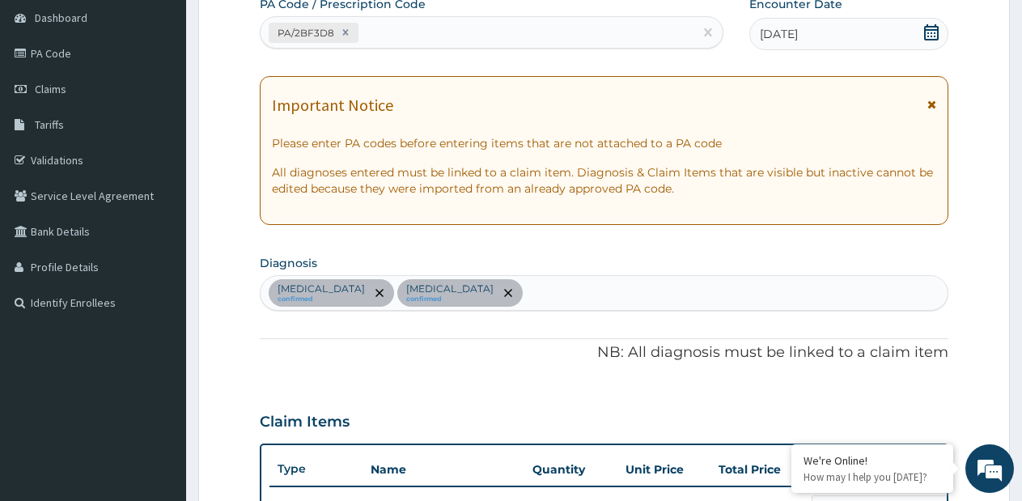
scroll to position [74, 0]
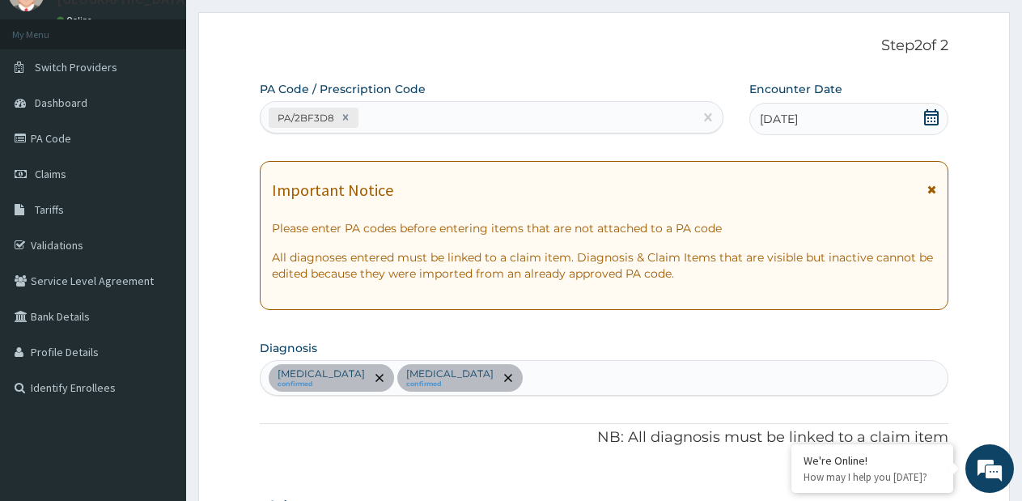
type input "1"
click at [531, 109] on div "PA/2BF3D8" at bounding box center [477, 117] width 433 height 27
type input "PA/C64EC4"
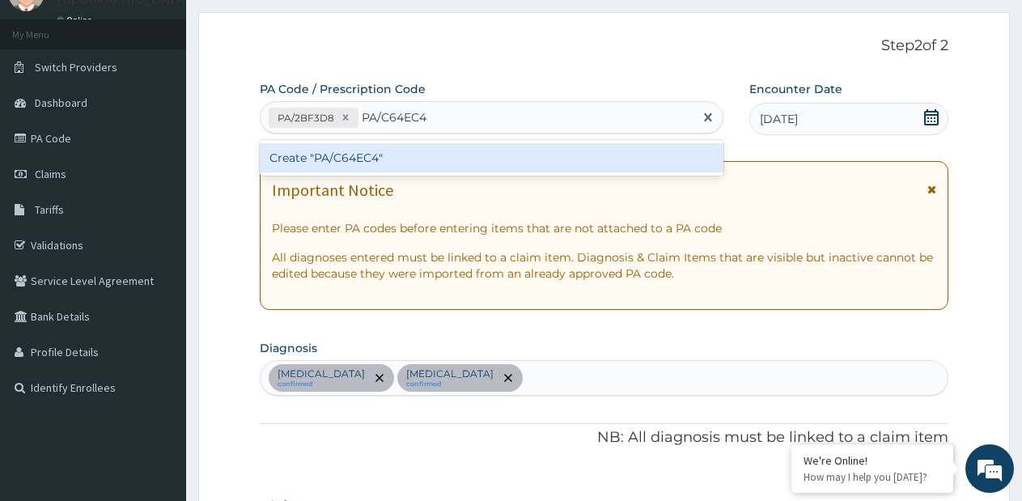
click at [521, 159] on div "Create "PA/C64EC4"" at bounding box center [492, 157] width 464 height 29
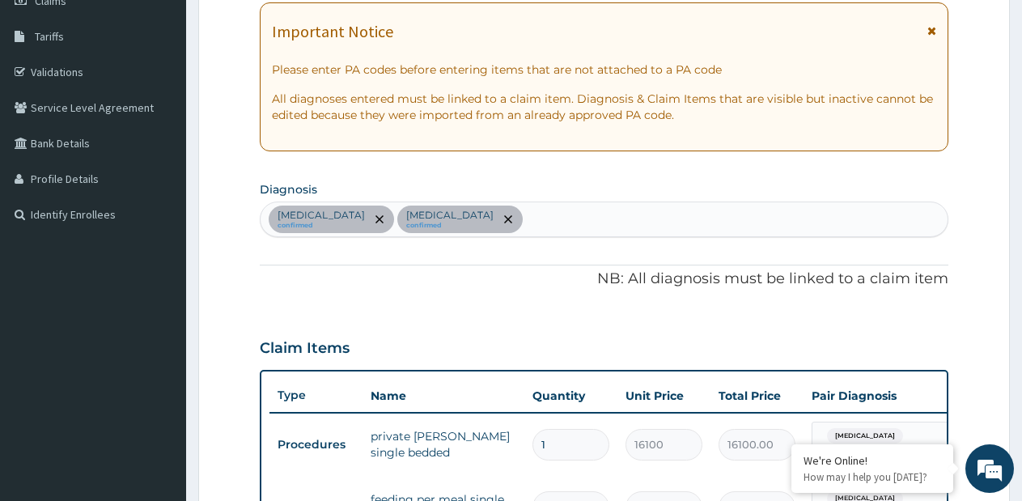
scroll to position [88, 0]
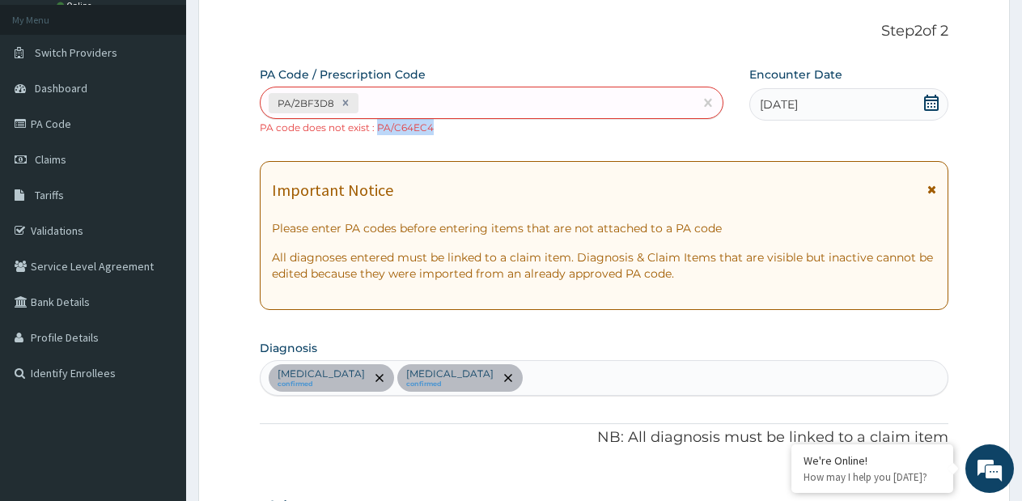
drag, startPoint x: 377, startPoint y: 127, endPoint x: 457, endPoint y: 127, distance: 80.1
click at [457, 127] on div "PA/2BF3D8 PA code does not exist : PA/C64EC4" at bounding box center [492, 111] width 464 height 49
copy small "PA/C64EC4"
click at [418, 110] on div "PA/2BF3D8" at bounding box center [477, 103] width 433 height 27
paste input "PA/C64EC4"
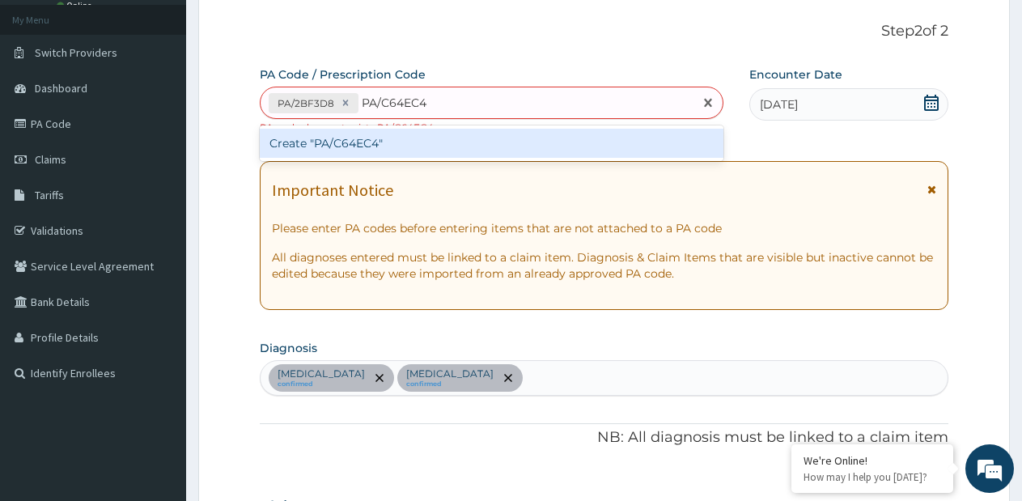
click at [403, 104] on input "PA/C64EC4" at bounding box center [395, 103] width 66 height 16
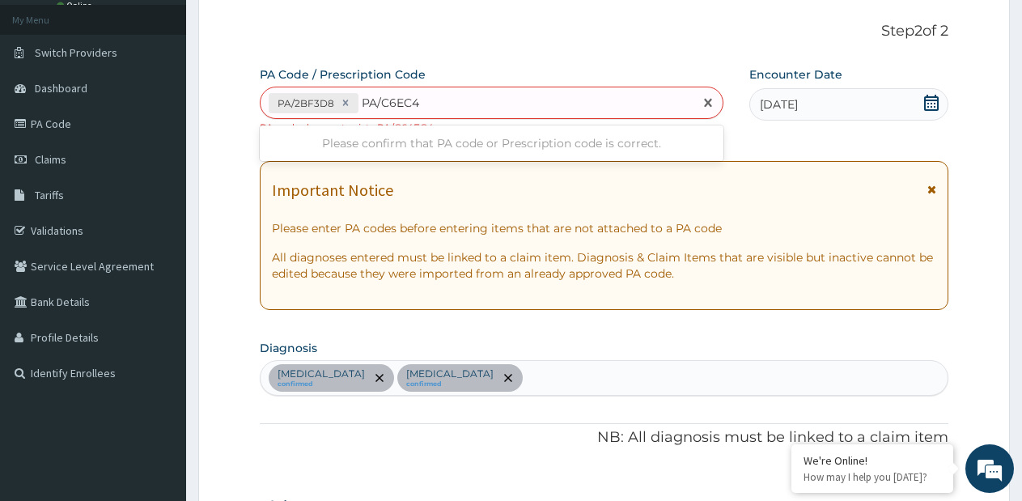
type input "PA/C6AEC4"
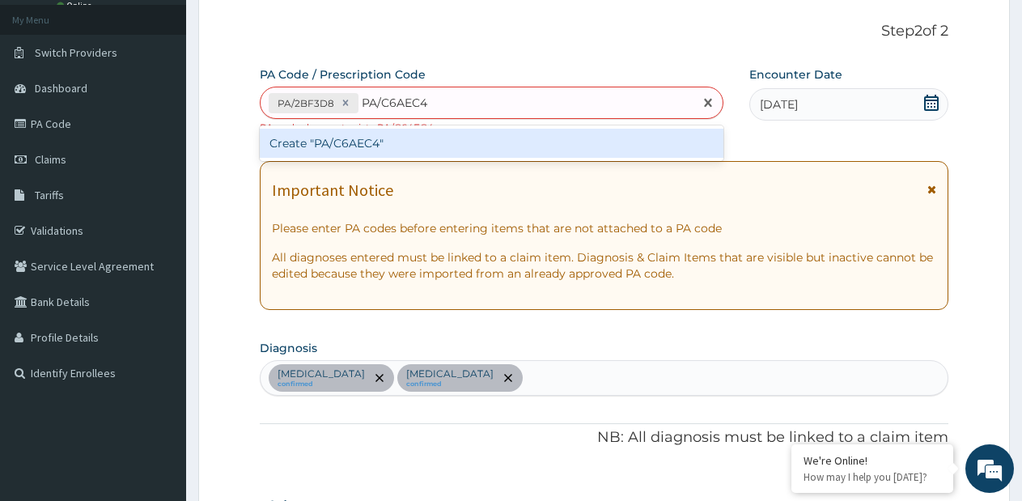
click at [411, 146] on div "Create "PA/C6AEC4"" at bounding box center [492, 143] width 464 height 29
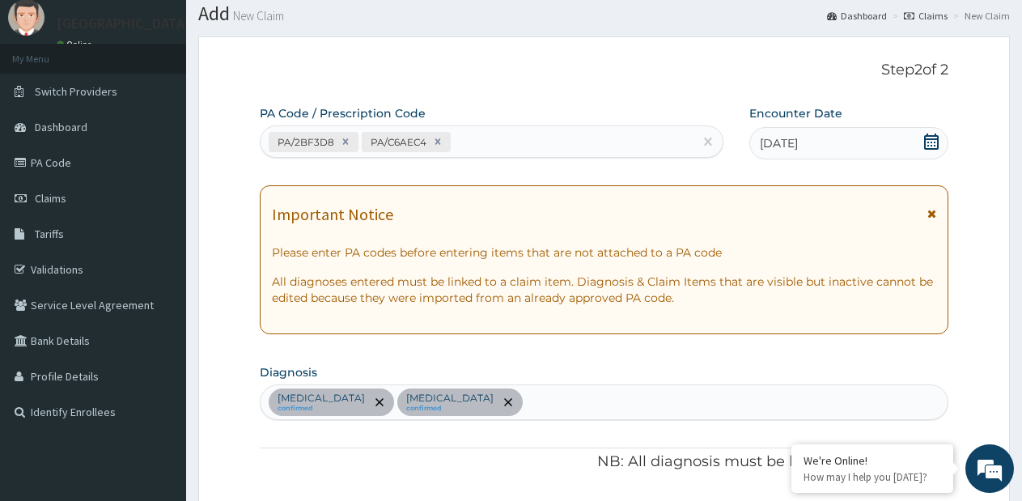
scroll to position [49, 0]
click at [500, 134] on div "PA/2BF3D8 PA/C6AEC4" at bounding box center [477, 143] width 433 height 27
type input "PA/E6823E"
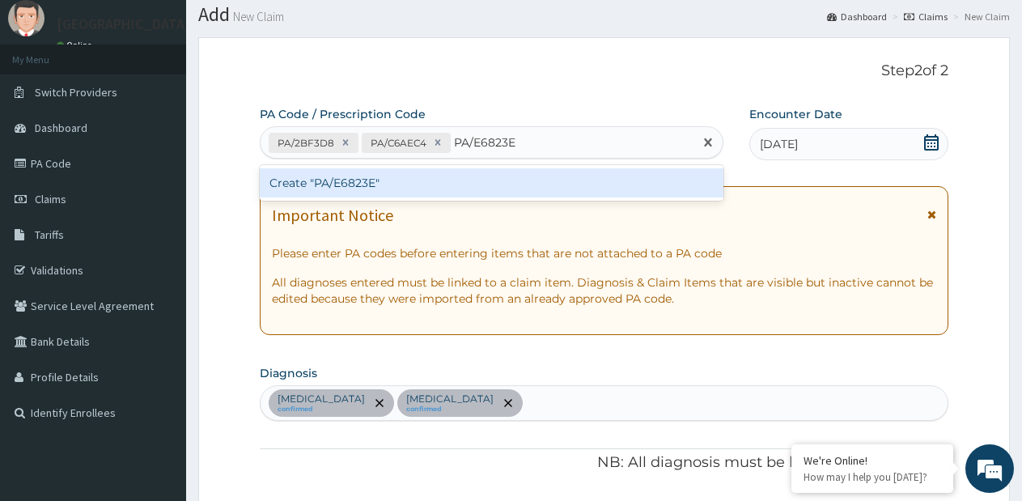
click at [444, 172] on div "Create "PA/E6823E"" at bounding box center [492, 182] width 464 height 29
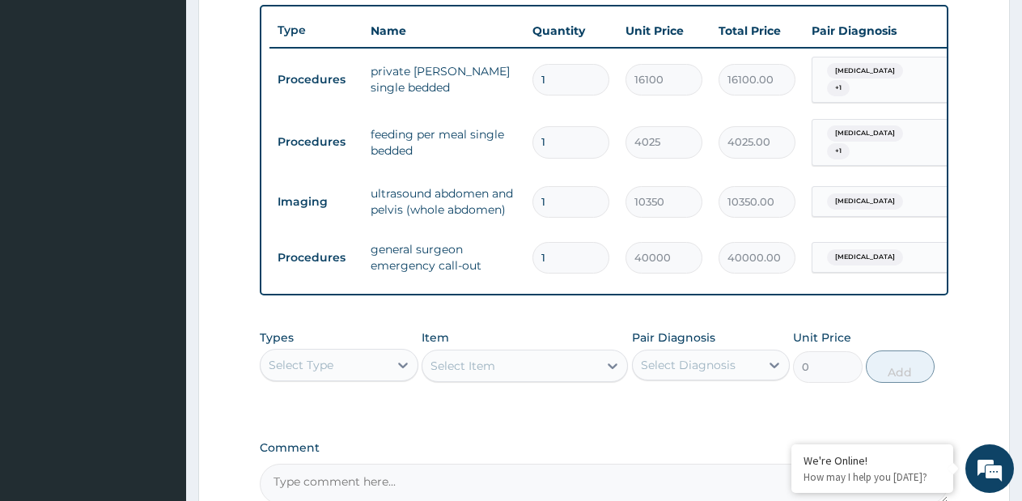
scroll to position [671, 0]
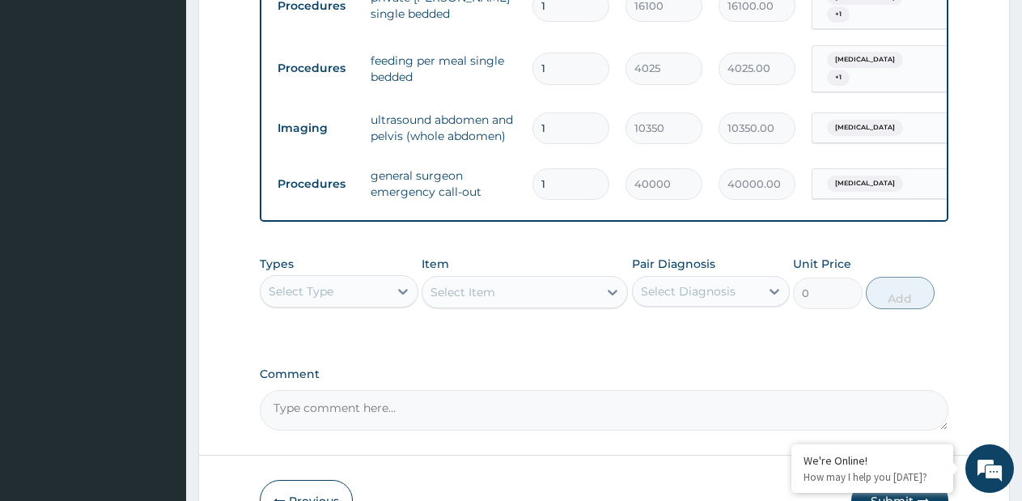
click at [357, 286] on div "Select Type" at bounding box center [325, 291] width 128 height 26
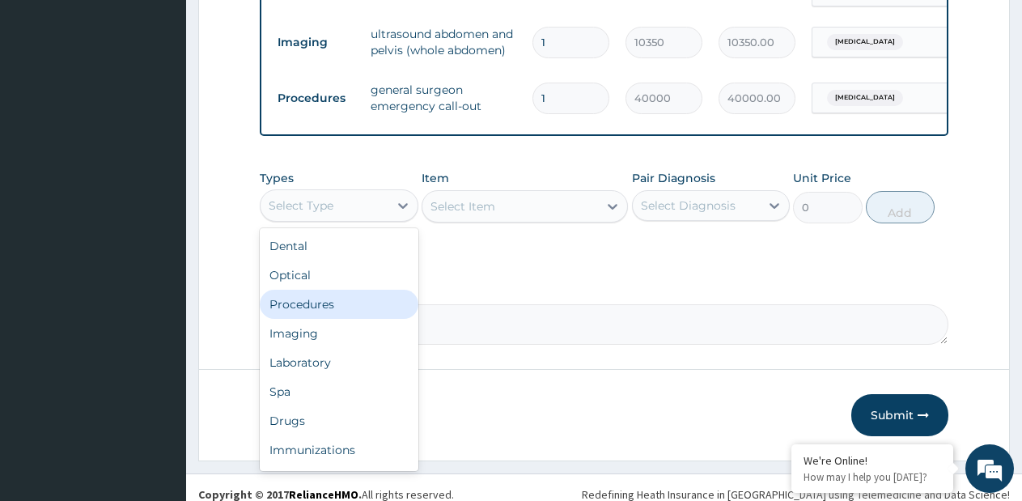
scroll to position [771, 0]
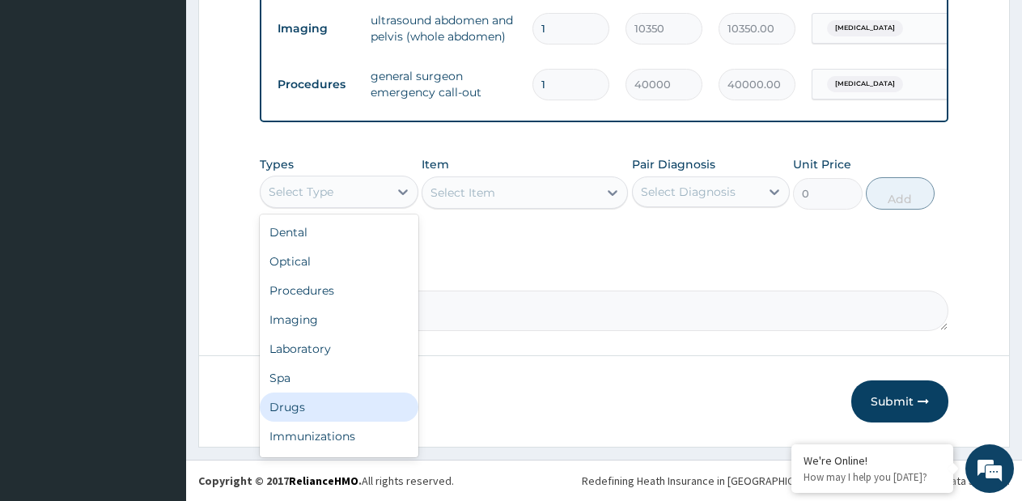
click at [285, 402] on div "Drugs" at bounding box center [339, 407] width 159 height 29
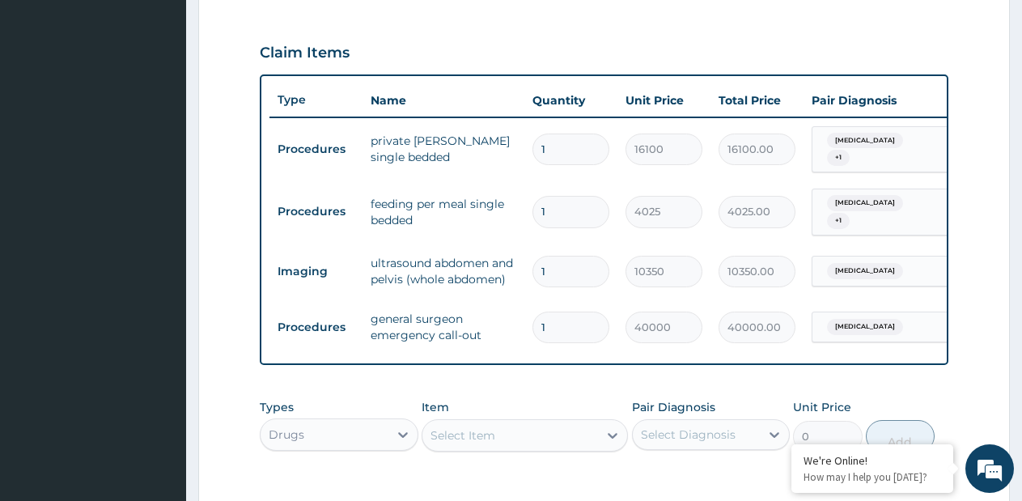
scroll to position [285, 0]
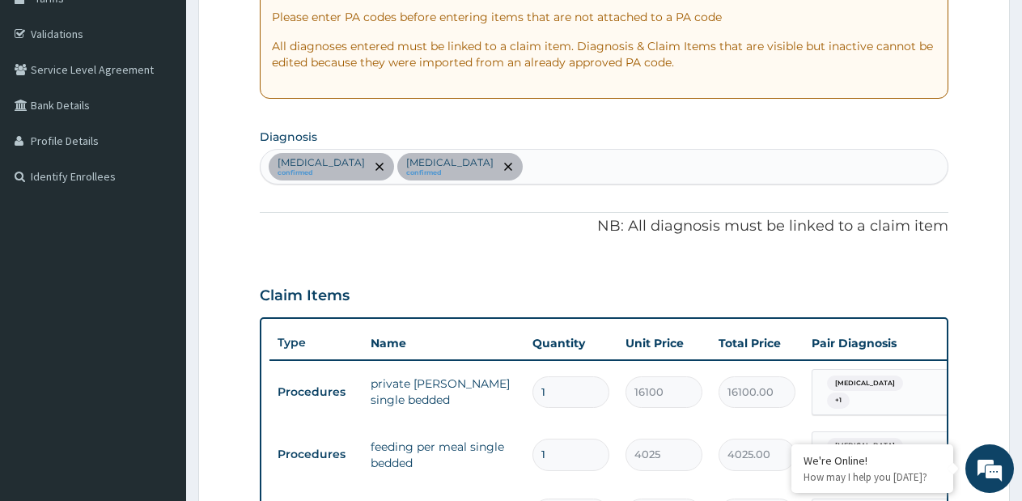
click at [596, 159] on div "[MEDICAL_DATA] confirmed [MEDICAL_DATA] confirmed" at bounding box center [604, 167] width 687 height 34
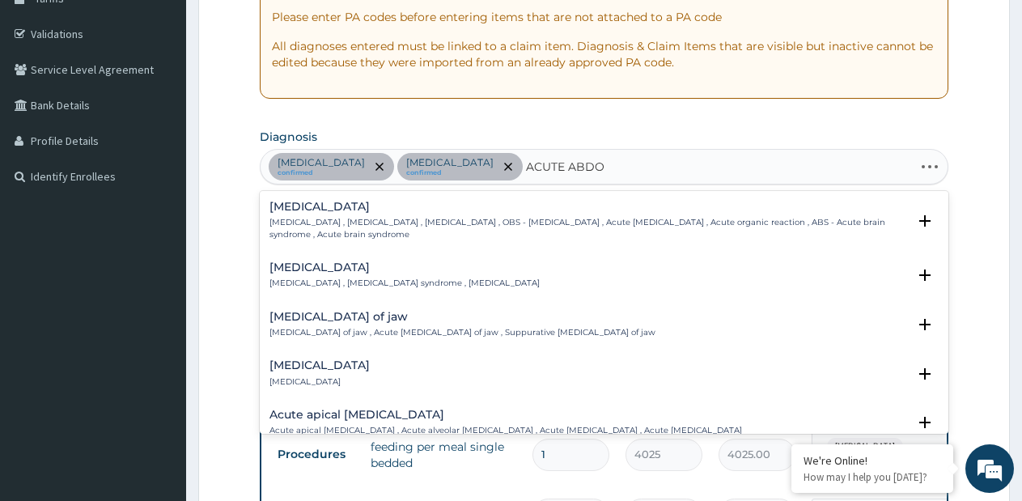
type input "ACUTE ABDOM"
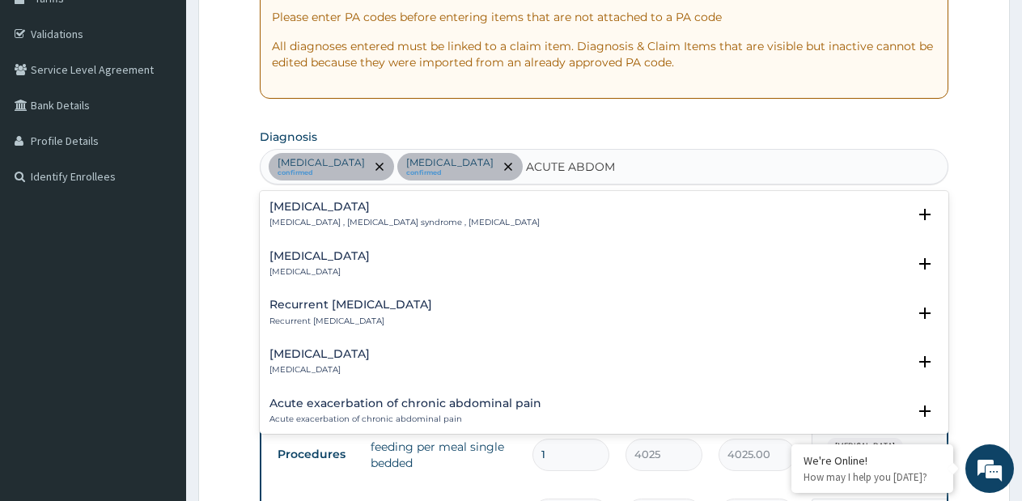
click at [375, 222] on p "[MEDICAL_DATA] , [MEDICAL_DATA] syndrome , [MEDICAL_DATA]" at bounding box center [405, 222] width 270 height 11
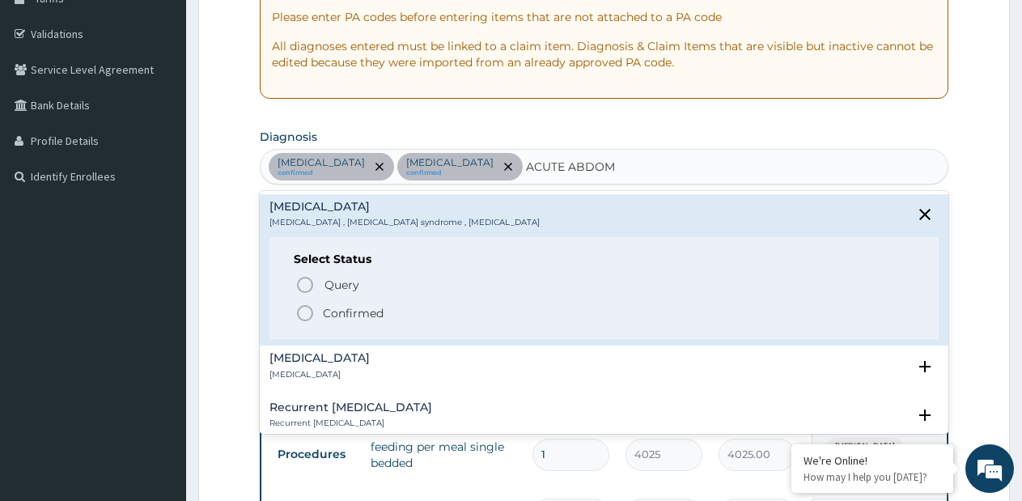
click at [369, 308] on p "Confirmed" at bounding box center [353, 313] width 61 height 16
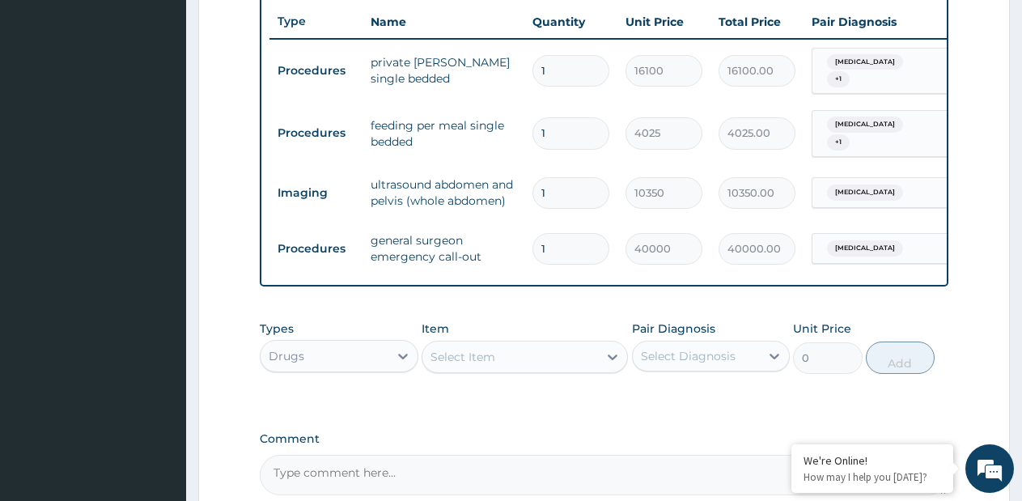
scroll to position [690, 0]
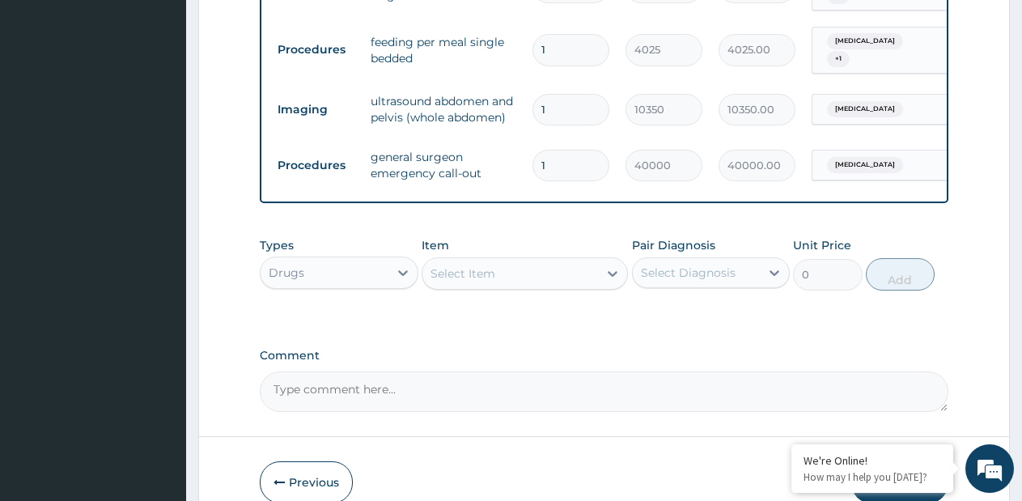
click at [579, 274] on div "Select Item" at bounding box center [511, 274] width 176 height 26
paste input "[MEDICAL_DATA] [MEDICAL_DATA] AMP"
type input "[MEDICAL_DATA] [MEDICAL_DATA] AMP"
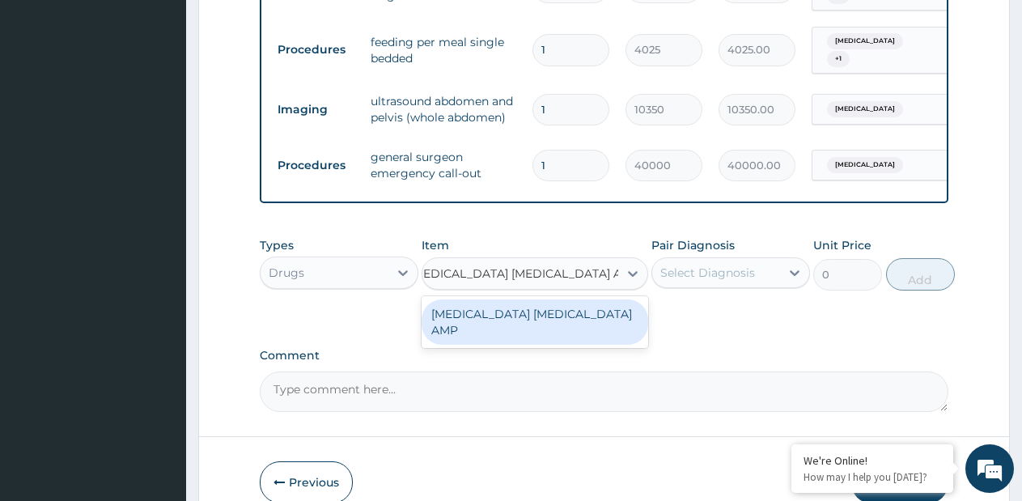
drag, startPoint x: 478, startPoint y: 321, endPoint x: 525, endPoint y: 300, distance: 51.5
click at [480, 322] on div "[MEDICAL_DATA] [MEDICAL_DATA] AMP" at bounding box center [535, 322] width 227 height 45
type input "240"
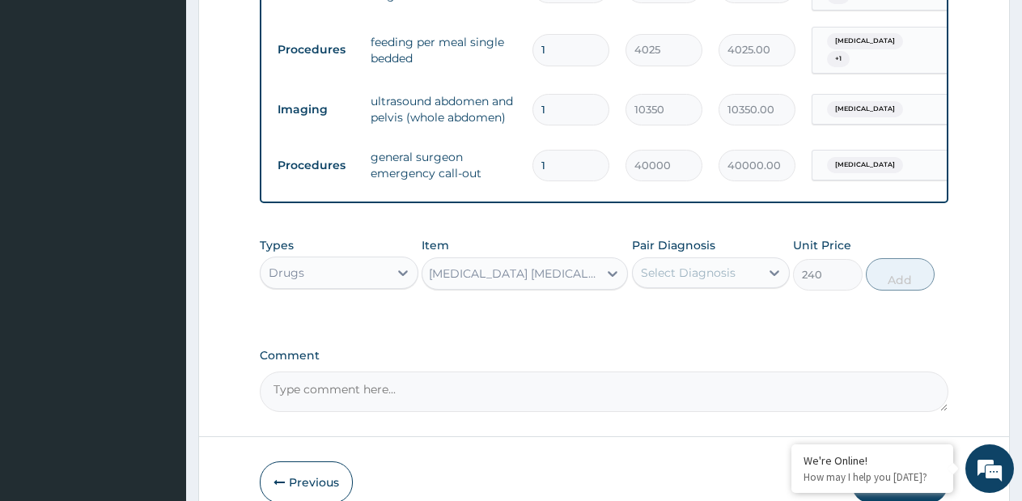
click at [733, 263] on div "Select Diagnosis" at bounding box center [697, 273] width 128 height 26
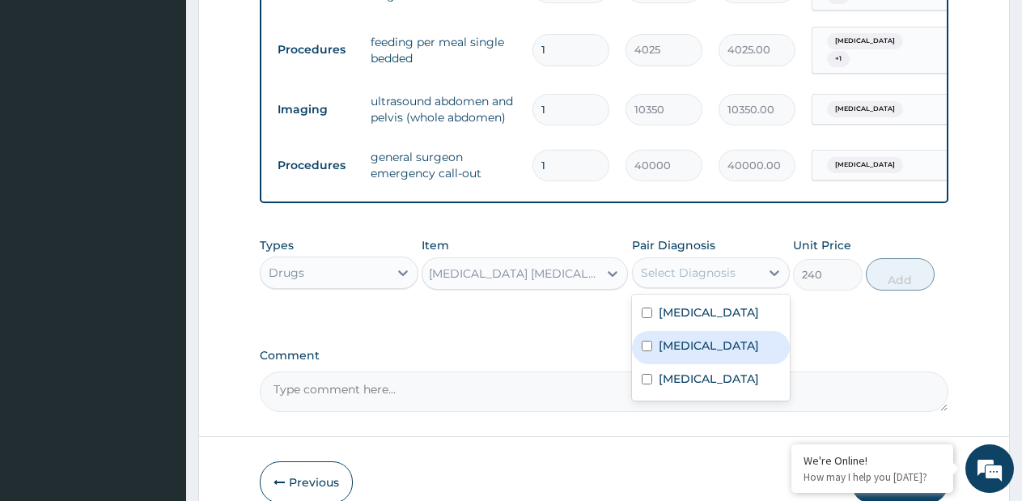
click at [705, 338] on div "[MEDICAL_DATA]" at bounding box center [711, 347] width 159 height 33
checkbox input "true"
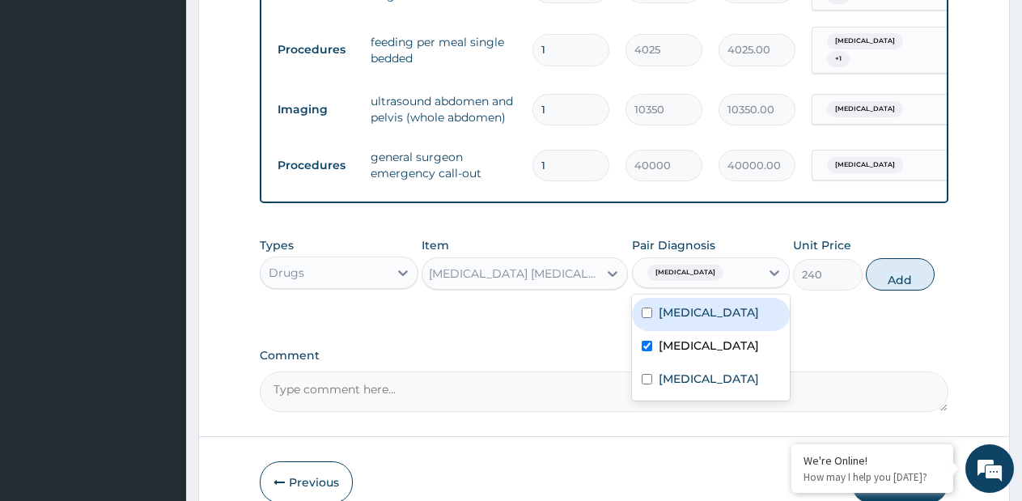
click at [900, 275] on button "Add" at bounding box center [900, 274] width 69 height 32
type input "0"
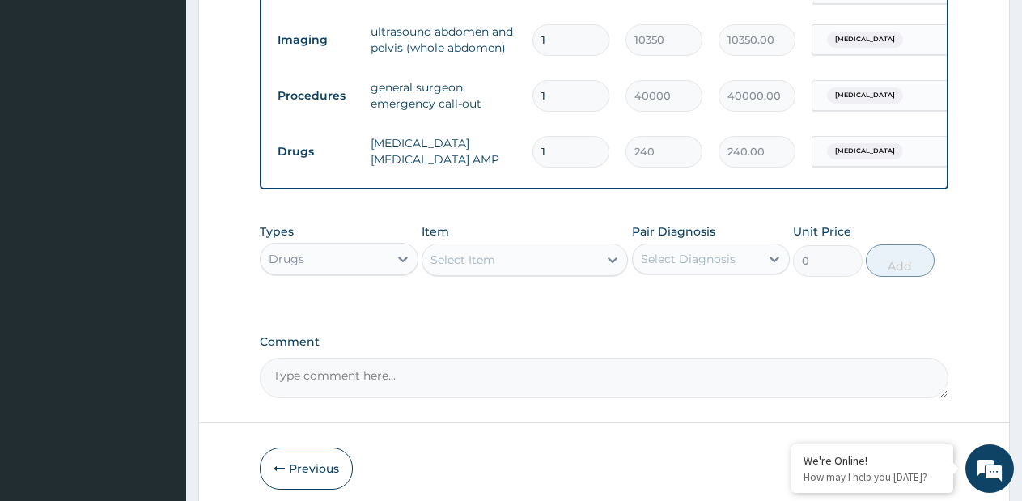
scroll to position [827, 0]
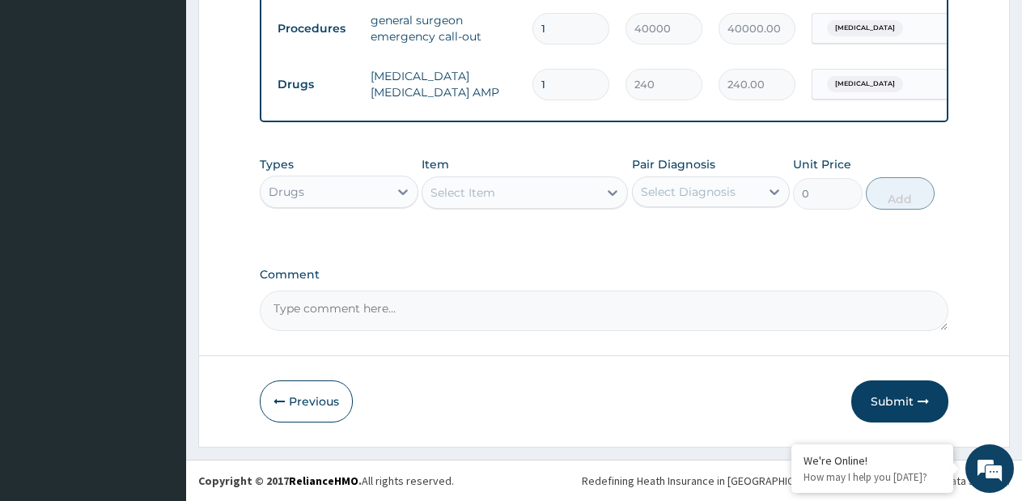
click at [604, 190] on div at bounding box center [612, 192] width 29 height 29
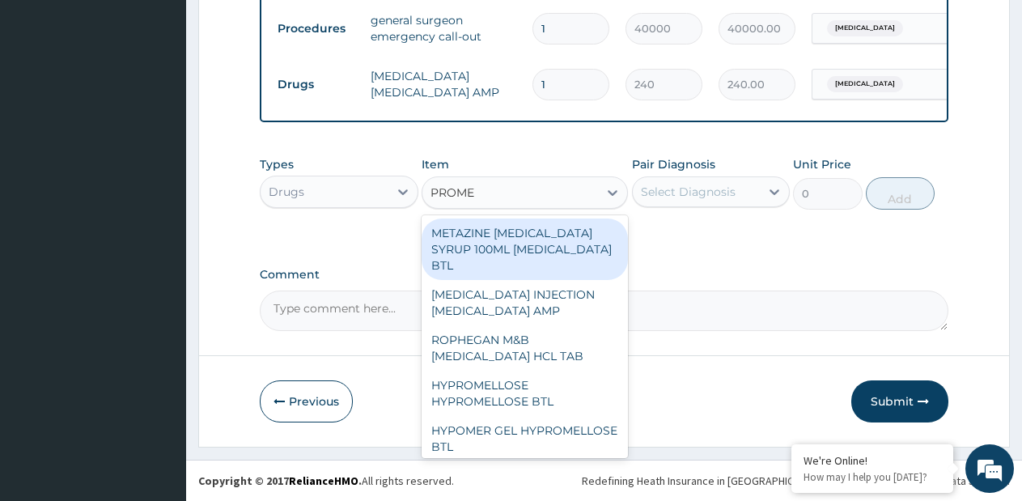
type input "PROMET"
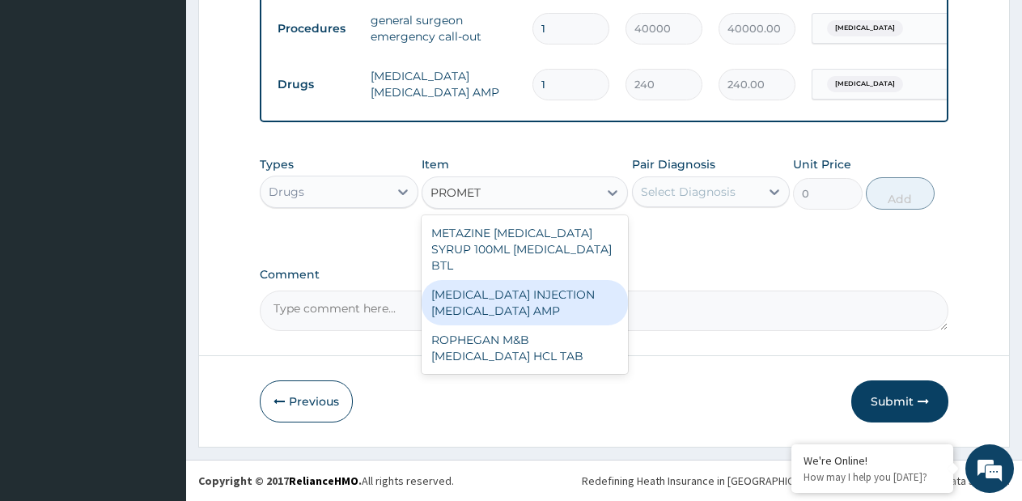
click at [559, 301] on div "[MEDICAL_DATA] INJECTION [MEDICAL_DATA] AMP" at bounding box center [525, 302] width 206 height 45
type input "1260"
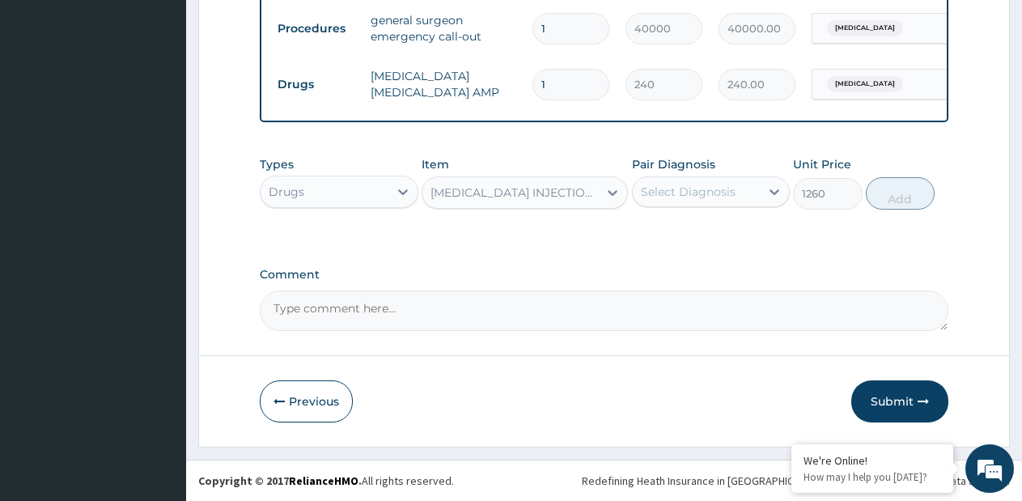
click at [716, 190] on div "Select Diagnosis" at bounding box center [688, 192] width 95 height 16
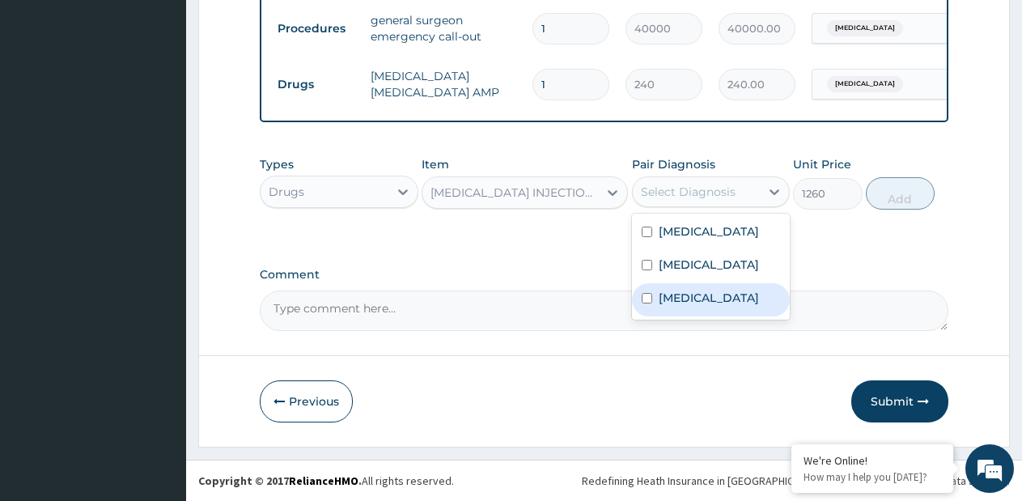
drag, startPoint x: 687, startPoint y: 287, endPoint x: 690, endPoint y: 270, distance: 17.2
click at [687, 279] on div "[MEDICAL_DATA] [MEDICAL_DATA] [MEDICAL_DATA]" at bounding box center [711, 267] width 159 height 106
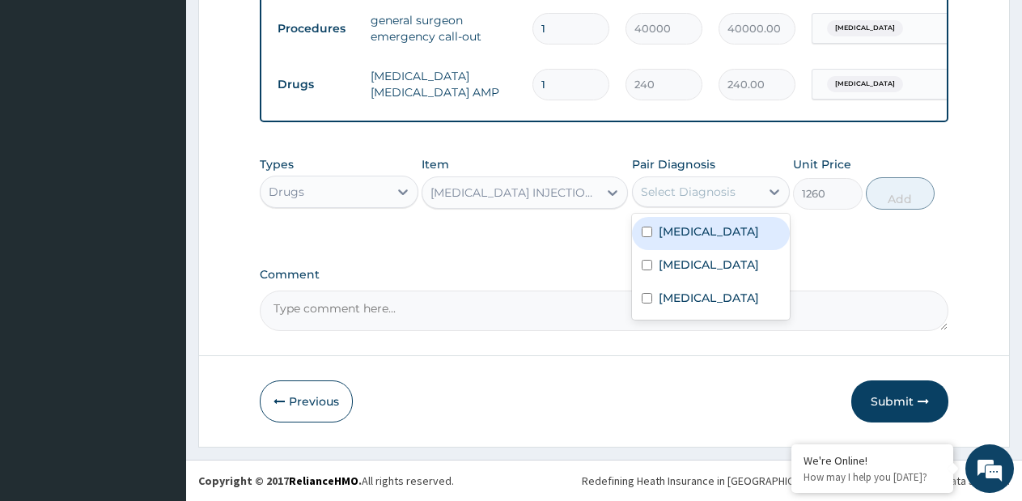
click at [699, 236] on label "[MEDICAL_DATA]" at bounding box center [709, 231] width 100 height 16
checkbox input "true"
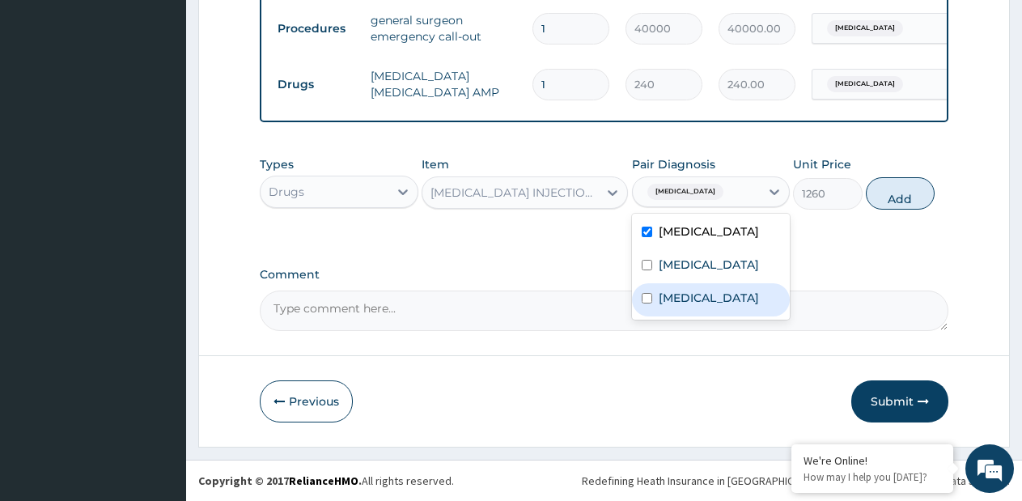
drag, startPoint x: 720, startPoint y: 290, endPoint x: 857, endPoint y: 224, distance: 152.5
click at [721, 291] on label "[MEDICAL_DATA]" at bounding box center [709, 298] width 100 height 16
checkbox input "true"
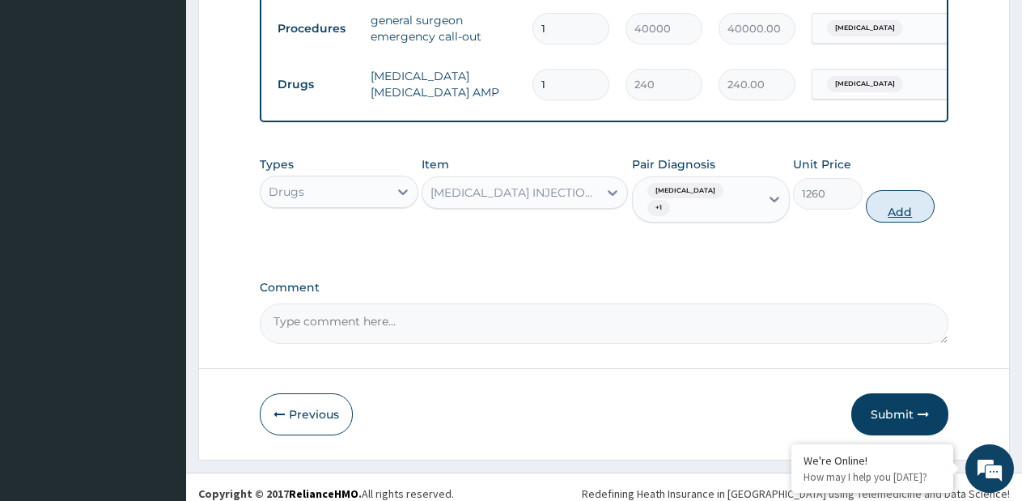
click at [885, 200] on button "Add" at bounding box center [900, 206] width 69 height 32
type input "0"
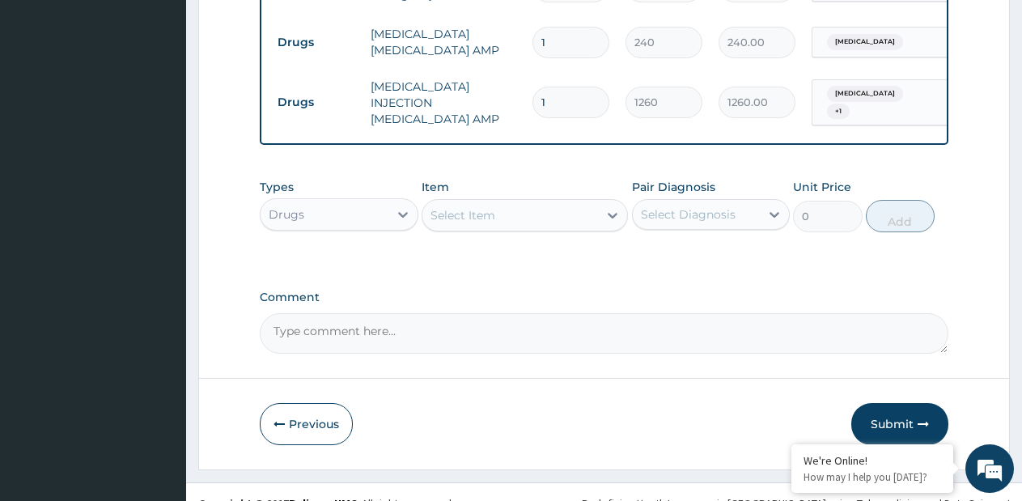
scroll to position [891, 0]
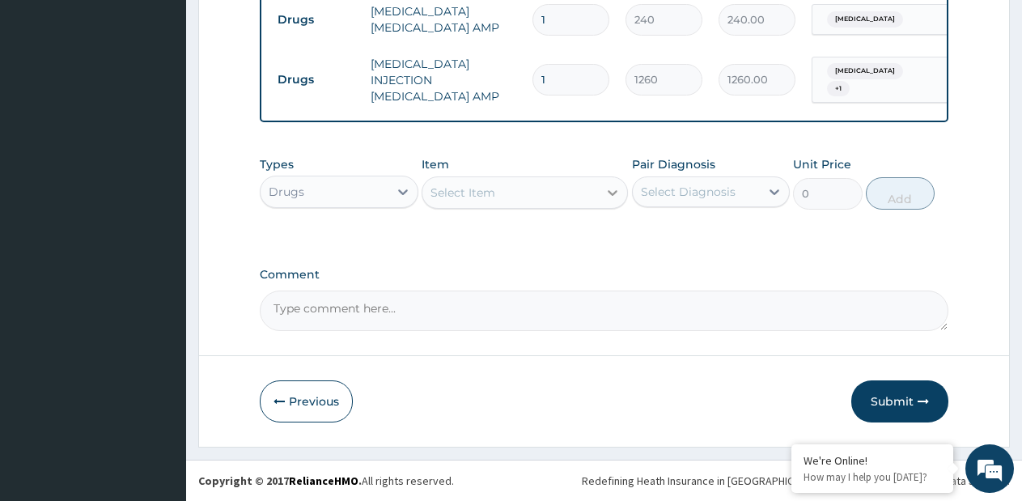
click at [602, 194] on div at bounding box center [612, 192] width 29 height 29
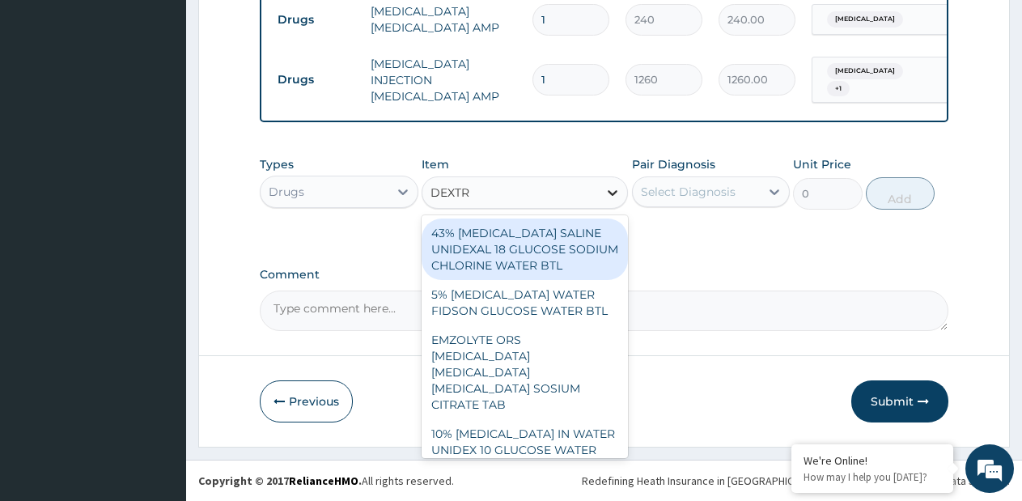
type input "DEXTRO"
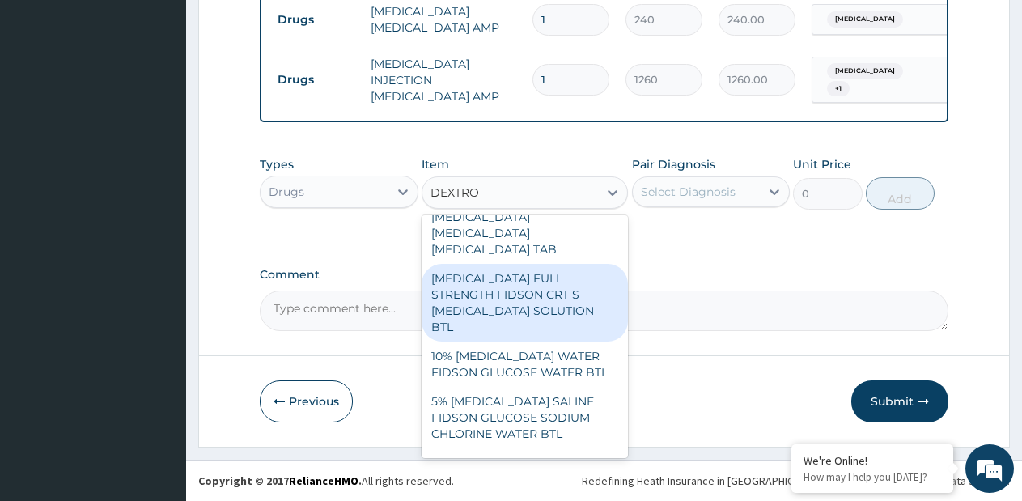
scroll to position [324, 0]
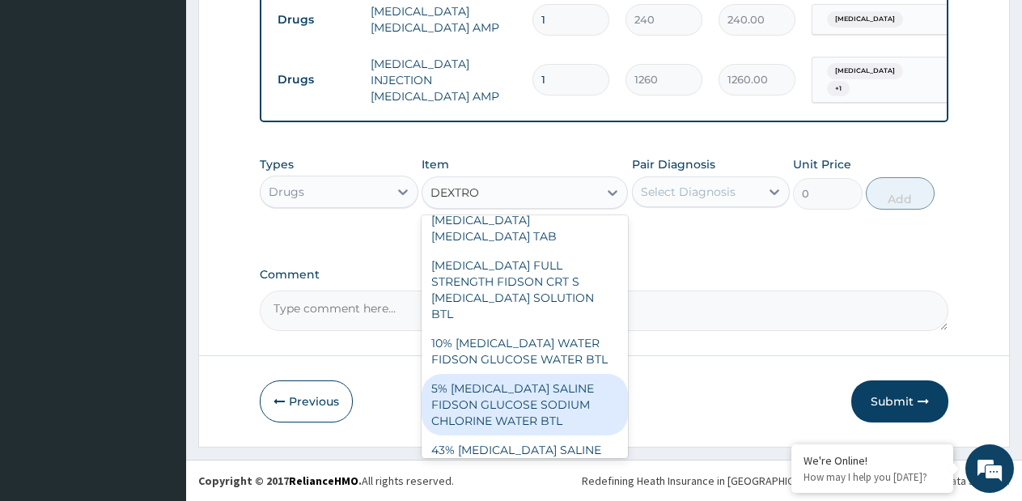
click at [568, 413] on div "5% DEXTROSE SALINE FIDSON GLUCOSE SODIUM CHLORINE WATER BTL" at bounding box center [525, 405] width 206 height 62
type input "720"
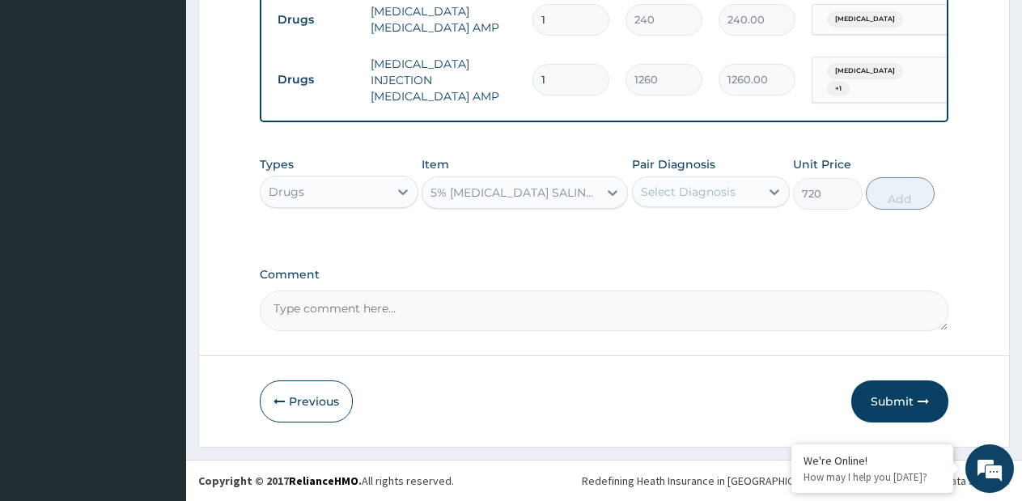
click at [712, 207] on div "Pair Diagnosis Select Diagnosis" at bounding box center [711, 182] width 159 height 53
click at [708, 200] on div "Select Diagnosis" at bounding box center [697, 192] width 128 height 26
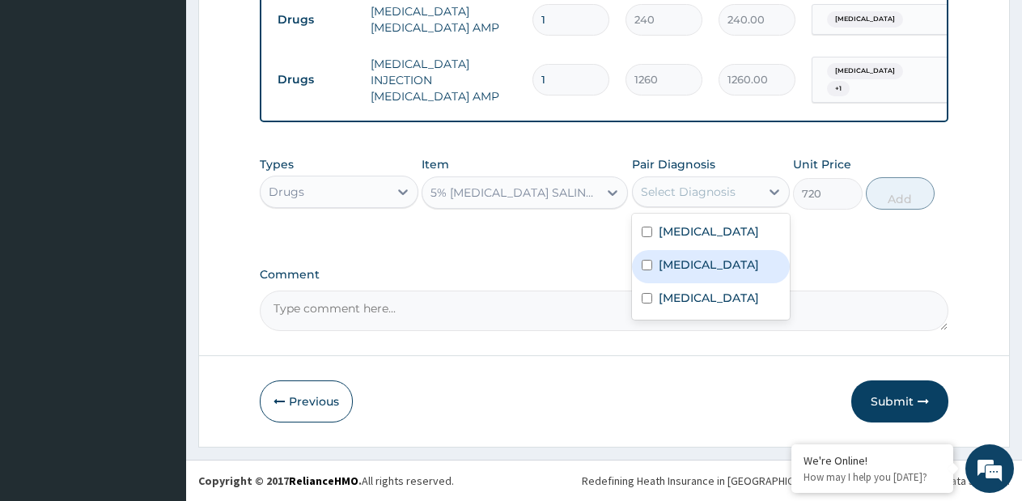
click at [676, 250] on div "Malaria" at bounding box center [711, 266] width 159 height 33
checkbox input "true"
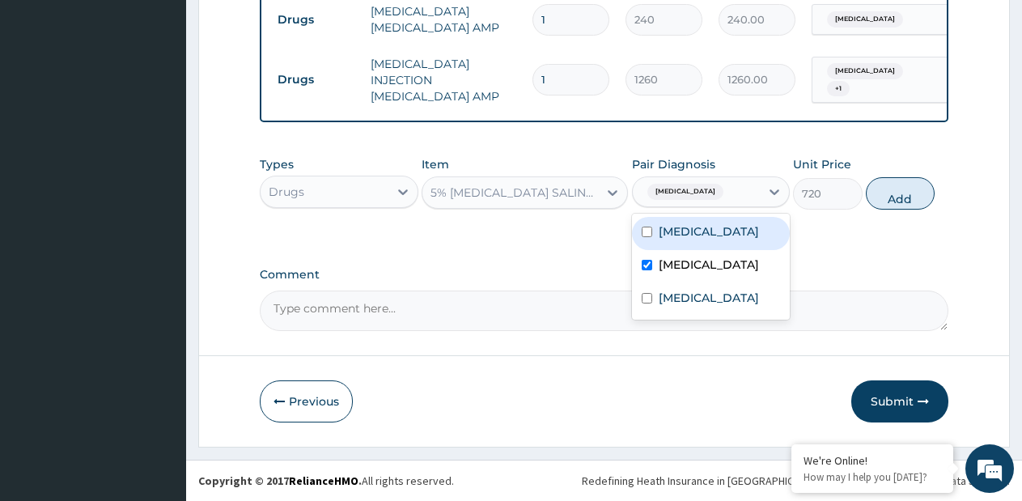
click at [681, 238] on label "Appendicitis" at bounding box center [709, 231] width 100 height 16
checkbox input "true"
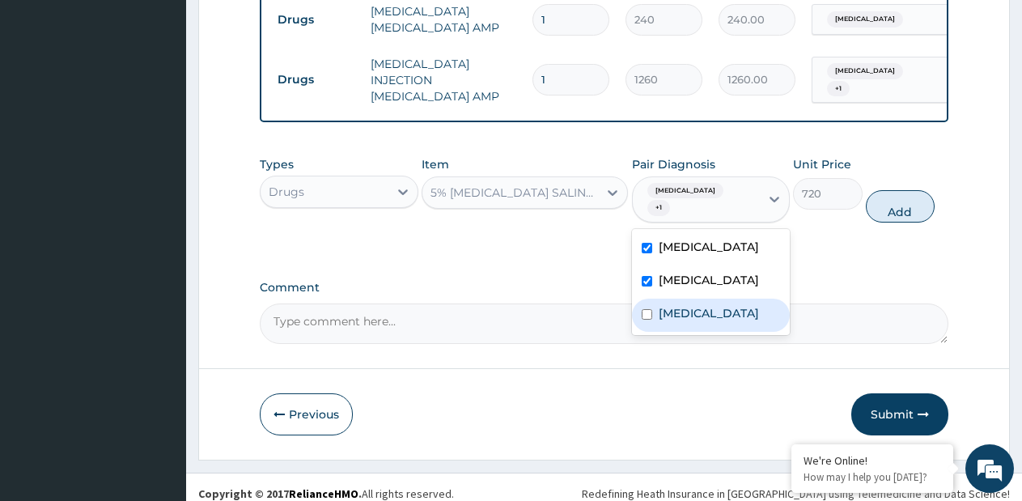
drag, startPoint x: 674, startPoint y: 293, endPoint x: 801, endPoint y: 237, distance: 138.8
click at [677, 305] on label "Acute abdomen" at bounding box center [709, 313] width 100 height 16
checkbox input "true"
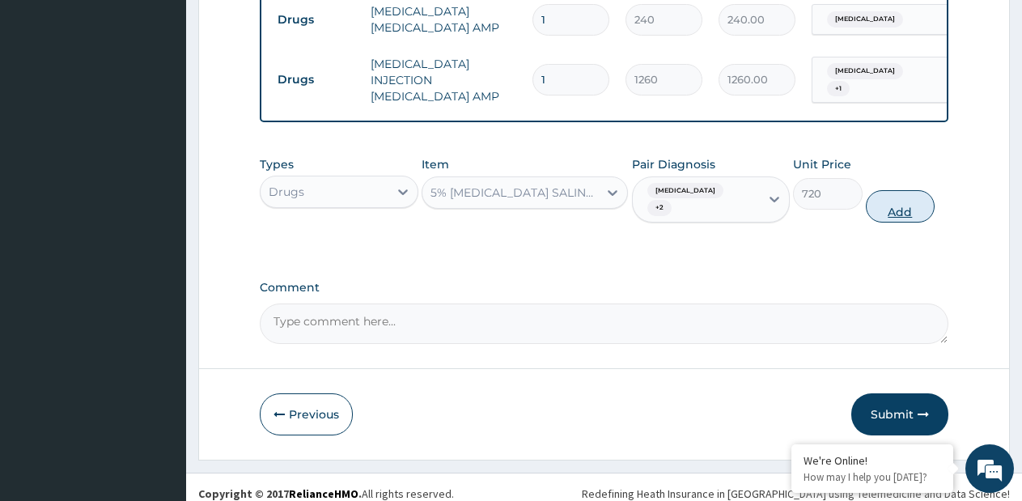
click at [918, 198] on button "Add" at bounding box center [900, 206] width 69 height 32
type input "0"
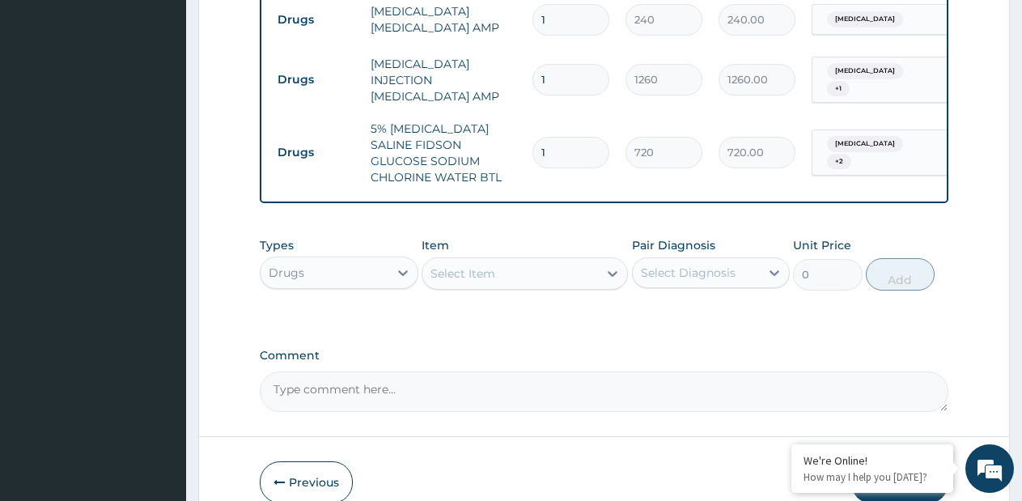
type input "2"
type input "1440.00"
type input "2"
click at [557, 276] on div "Select Item" at bounding box center [511, 274] width 176 height 26
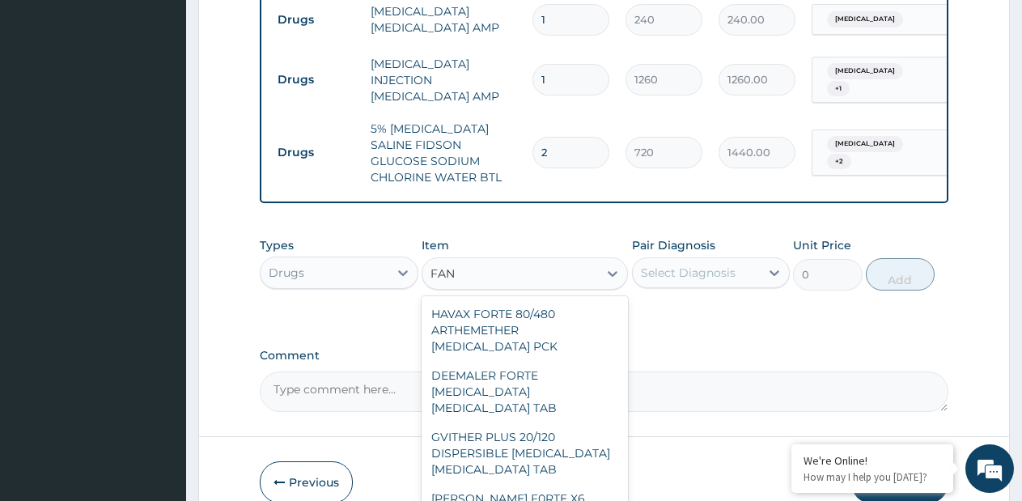
type input "FANS"
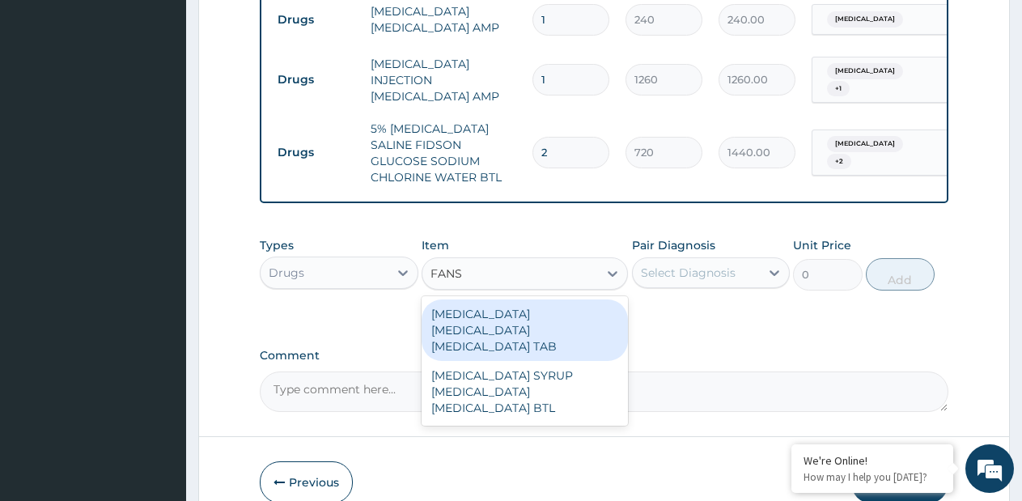
click at [532, 320] on div "FANSIDAR SULPHADOXINE PYRIMETHAMINE TAB" at bounding box center [525, 331] width 206 height 62
type input "720"
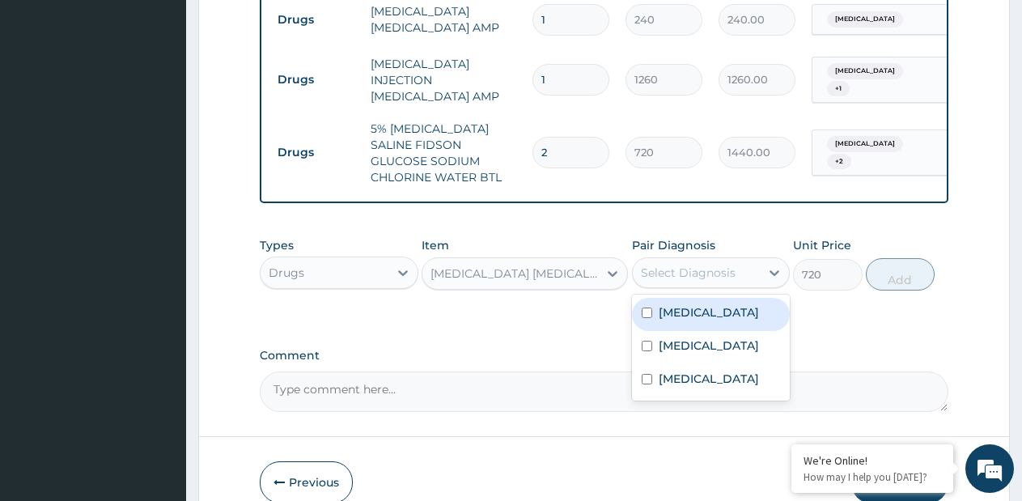
click at [711, 270] on div "Select Diagnosis" at bounding box center [688, 273] width 95 height 16
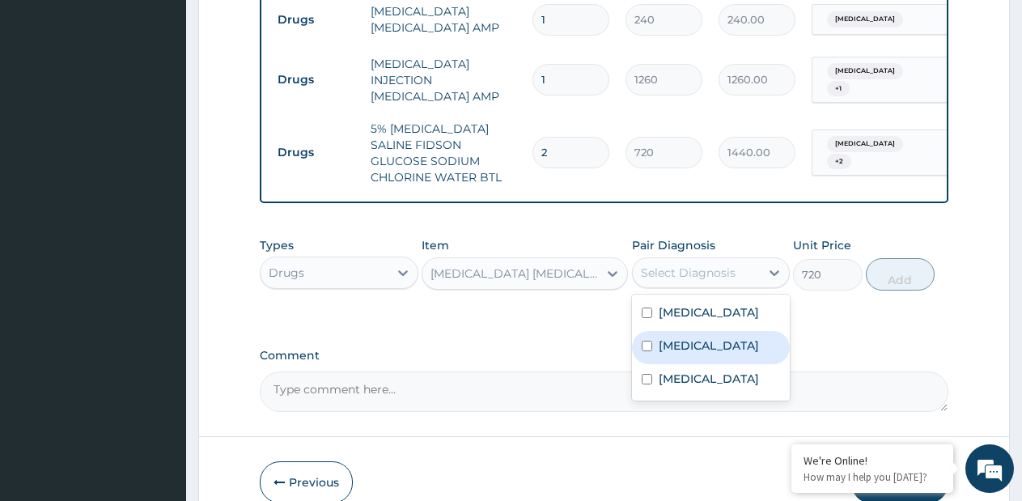
click at [711, 336] on div "Malaria" at bounding box center [711, 347] width 159 height 33
checkbox input "true"
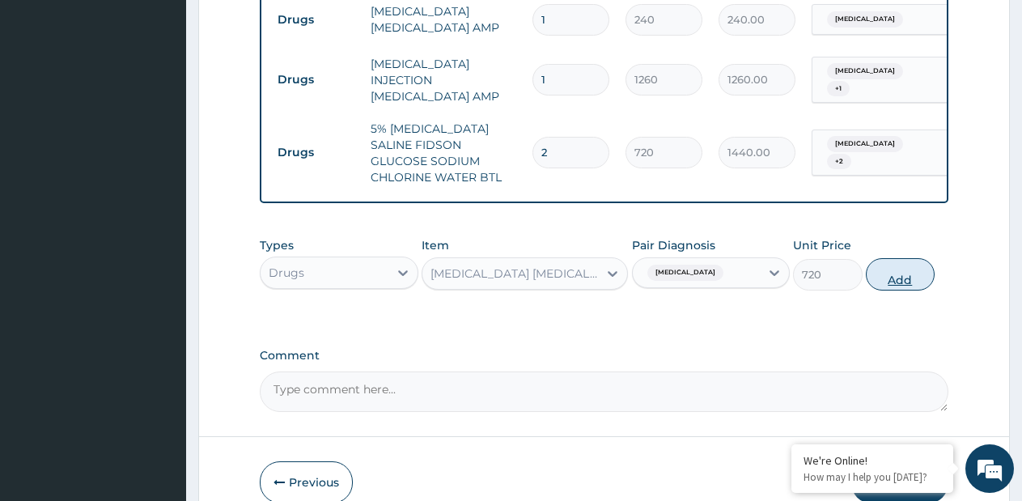
click at [887, 285] on button "Add" at bounding box center [900, 274] width 69 height 32
type input "0"
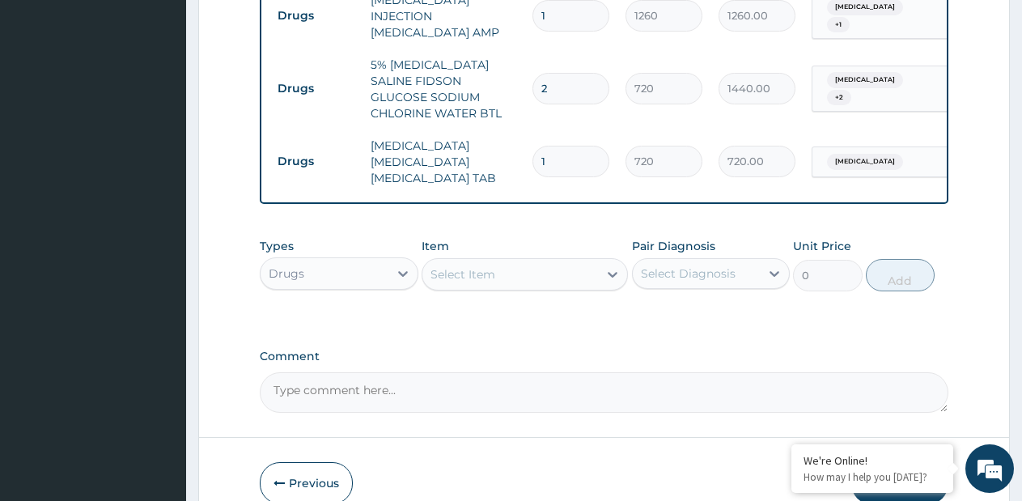
scroll to position [1037, 0]
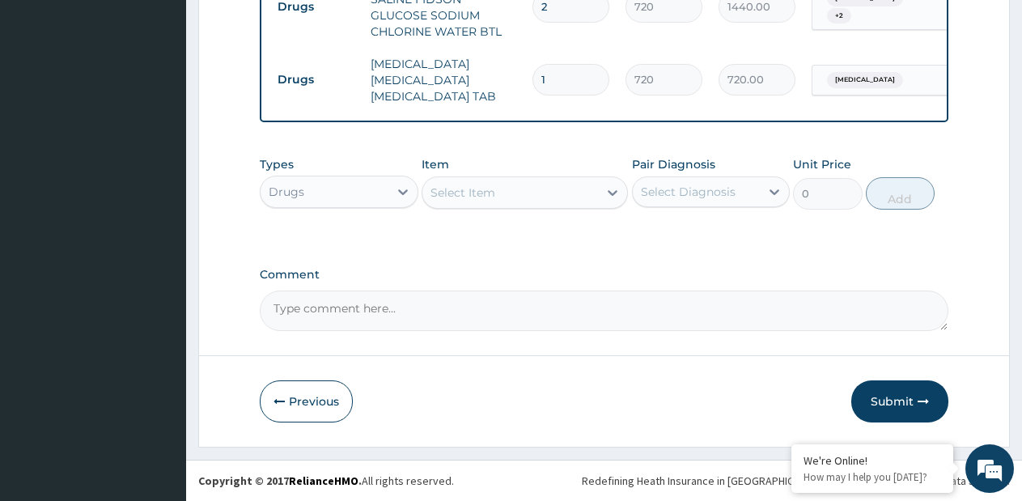
click at [573, 201] on div "Select Item" at bounding box center [511, 193] width 176 height 26
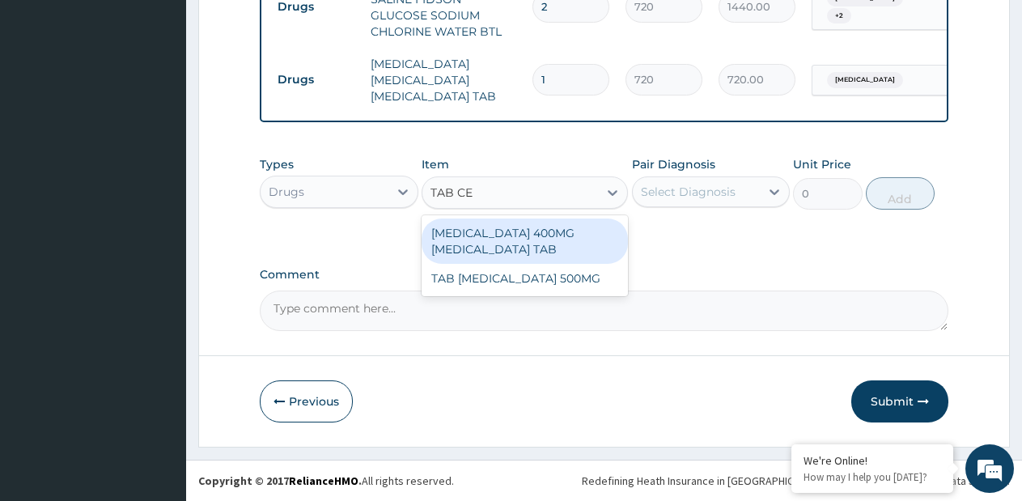
type input "TAB CEF"
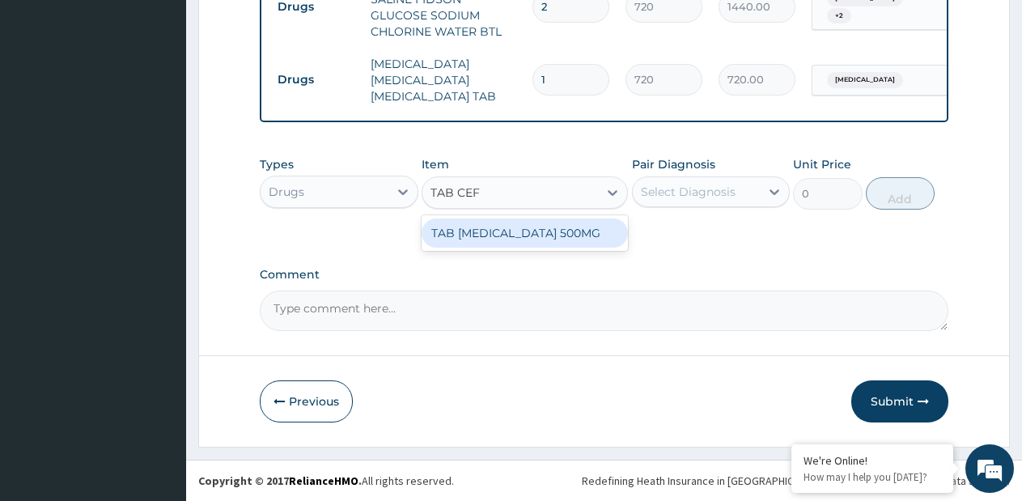
click at [578, 229] on div "TAB CEFUROXIME 500MG" at bounding box center [525, 233] width 206 height 29
type input "550"
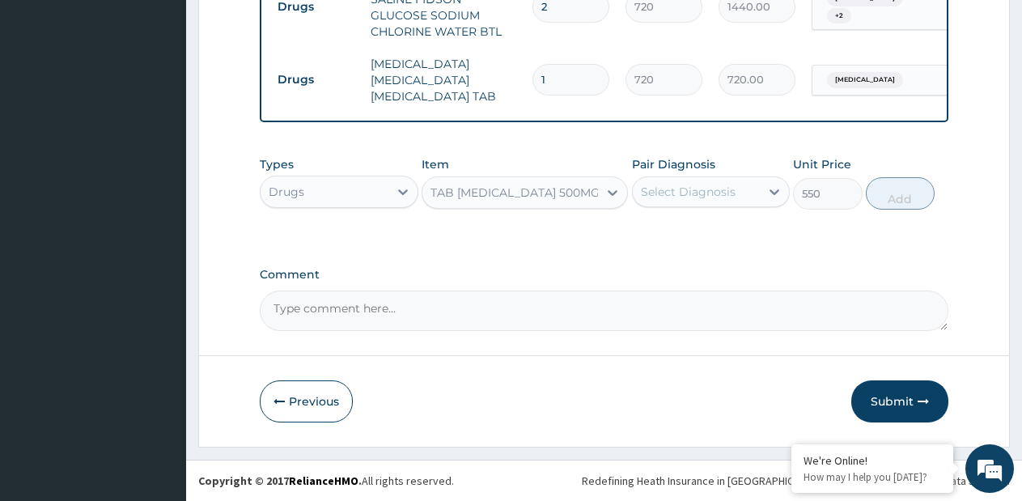
click at [661, 196] on div "Select Diagnosis" at bounding box center [688, 192] width 95 height 16
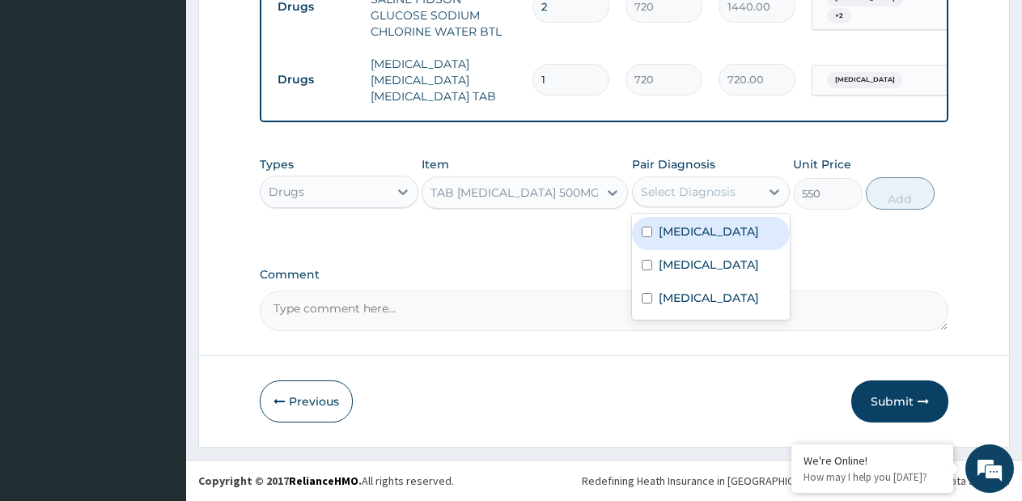
click at [687, 235] on label "Appendicitis" at bounding box center [709, 231] width 100 height 16
checkbox input "true"
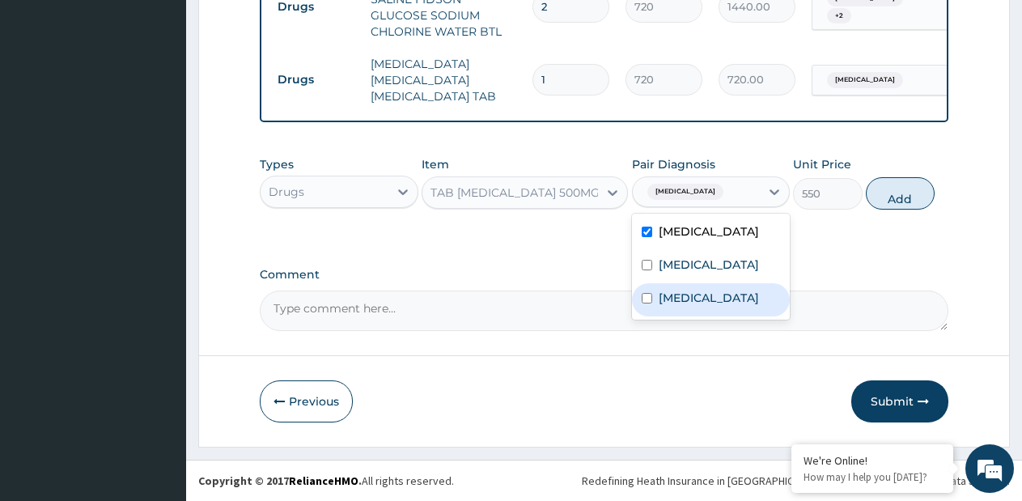
drag, startPoint x: 678, startPoint y: 299, endPoint x: 793, endPoint y: 250, distance: 124.1
click at [678, 298] on label "Acute abdomen" at bounding box center [709, 298] width 100 height 16
checkbox input "true"
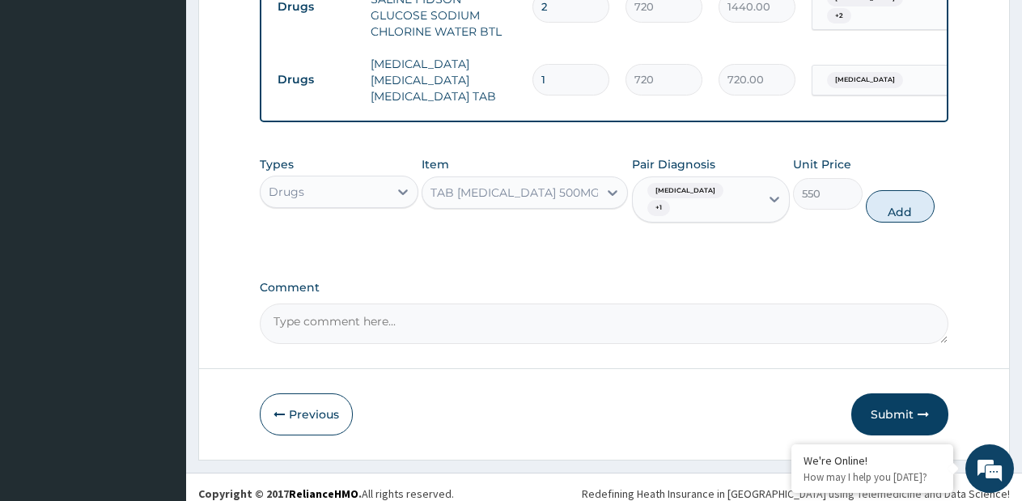
drag, startPoint x: 913, startPoint y: 199, endPoint x: 886, endPoint y: 218, distance: 32.6
click at [912, 198] on button "Add" at bounding box center [900, 206] width 69 height 32
type input "0"
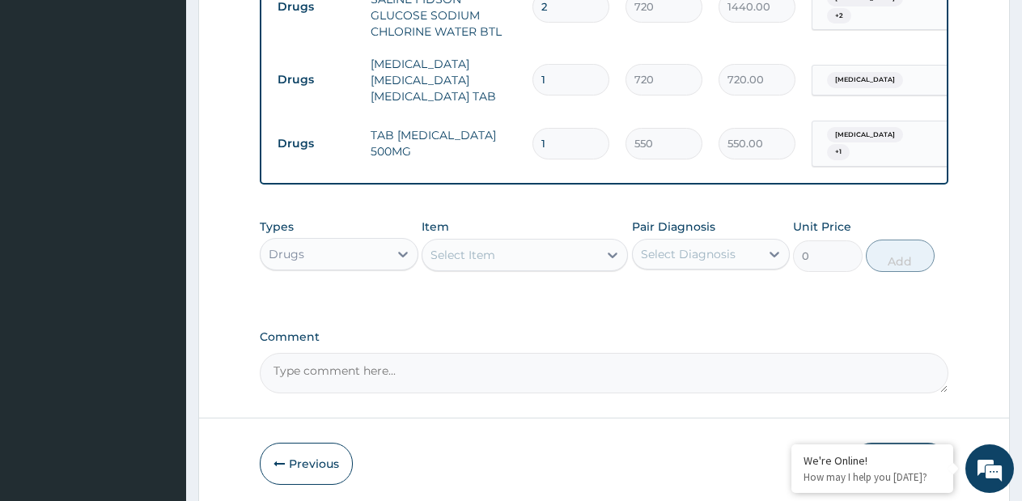
type input "10"
type input "5500.00"
type input "10"
click at [615, 257] on div at bounding box center [612, 254] width 29 height 29
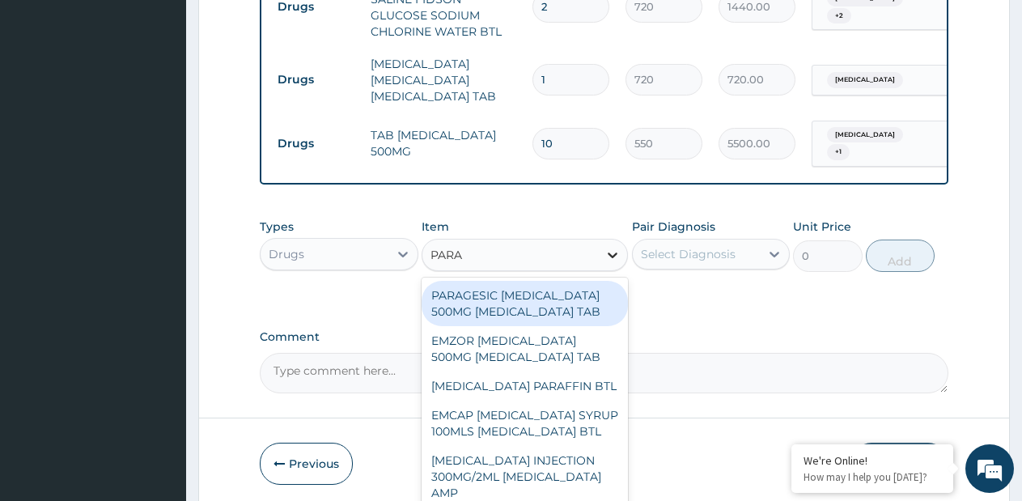
type input "PARAC"
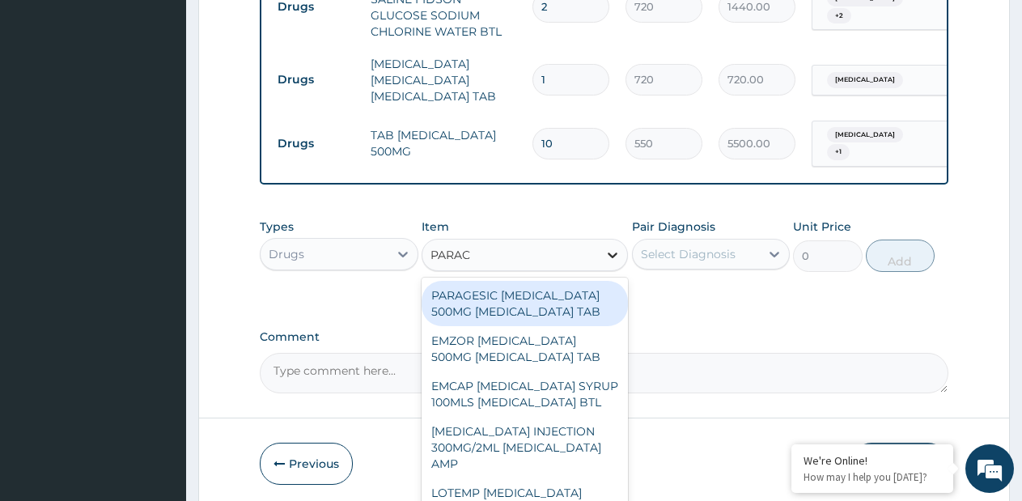
type input "15"
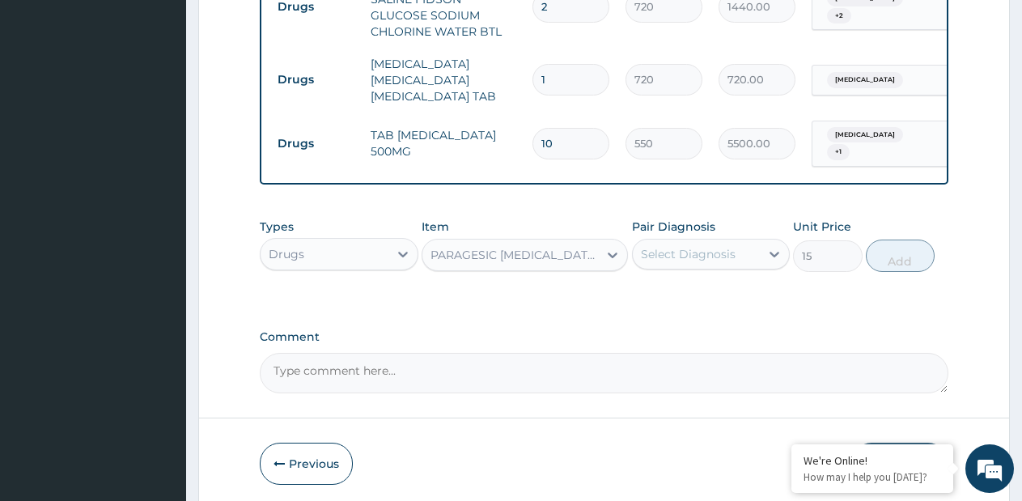
click at [698, 219] on label "Pair Diagnosis" at bounding box center [673, 227] width 83 height 16
click at [698, 241] on div "Select Diagnosis" at bounding box center [697, 254] width 128 height 26
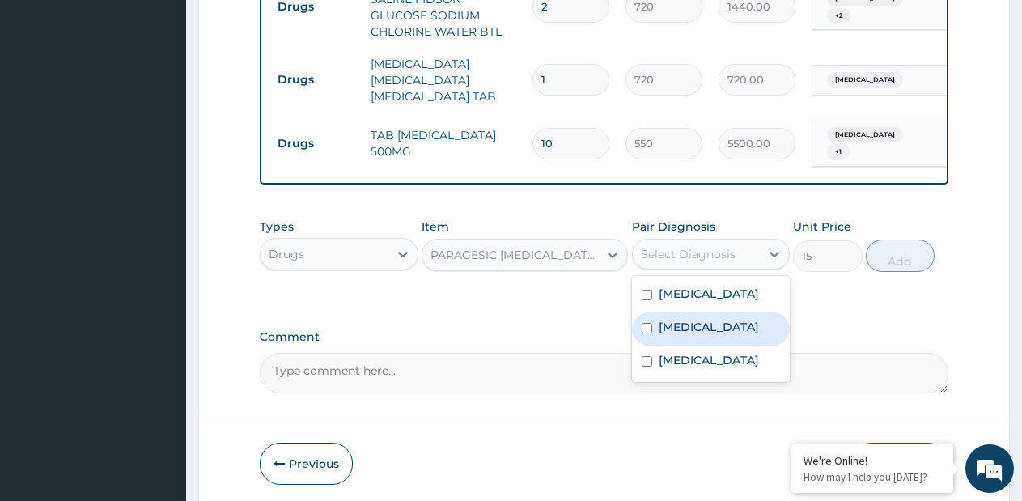
drag, startPoint x: 692, startPoint y: 317, endPoint x: 863, endPoint y: 270, distance: 177.2
click at [695, 319] on label "Malaria" at bounding box center [709, 327] width 100 height 16
checkbox input "true"
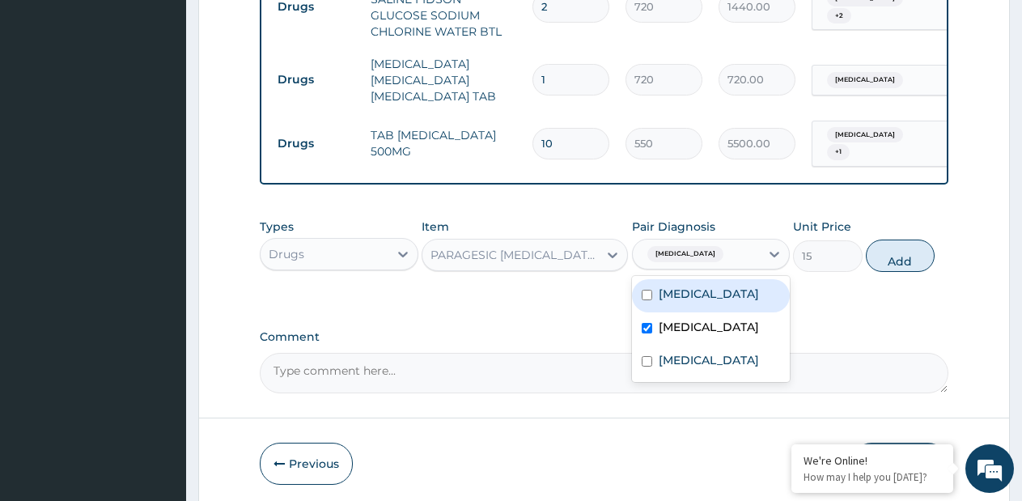
drag, startPoint x: 893, startPoint y: 257, endPoint x: 876, endPoint y: 267, distance: 19.6
click at [894, 256] on button "Add" at bounding box center [900, 256] width 69 height 32
type input "0"
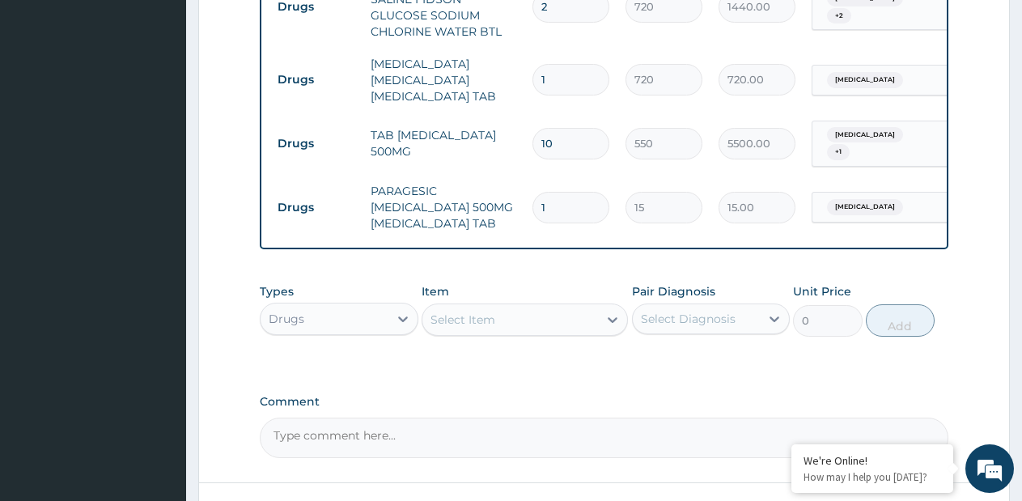
type input "18"
type input "270.00"
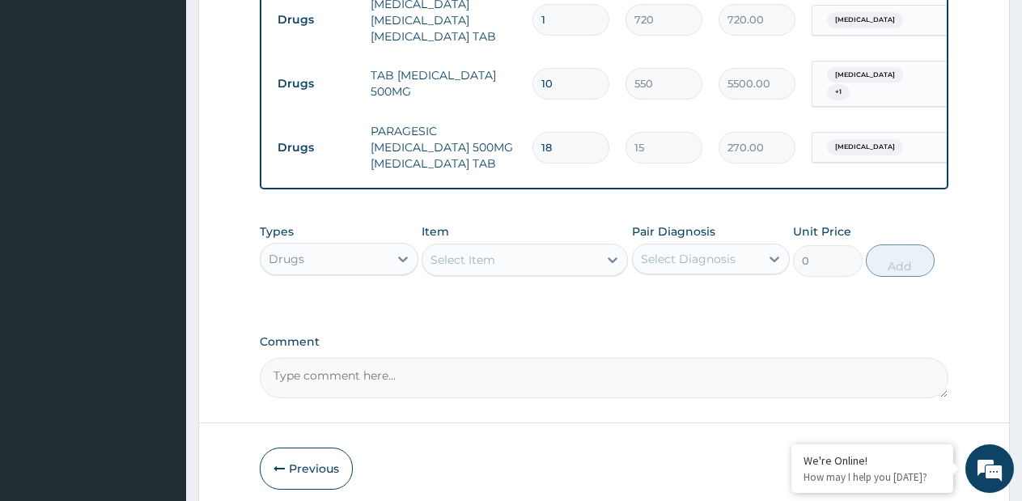
scroll to position [1158, 0]
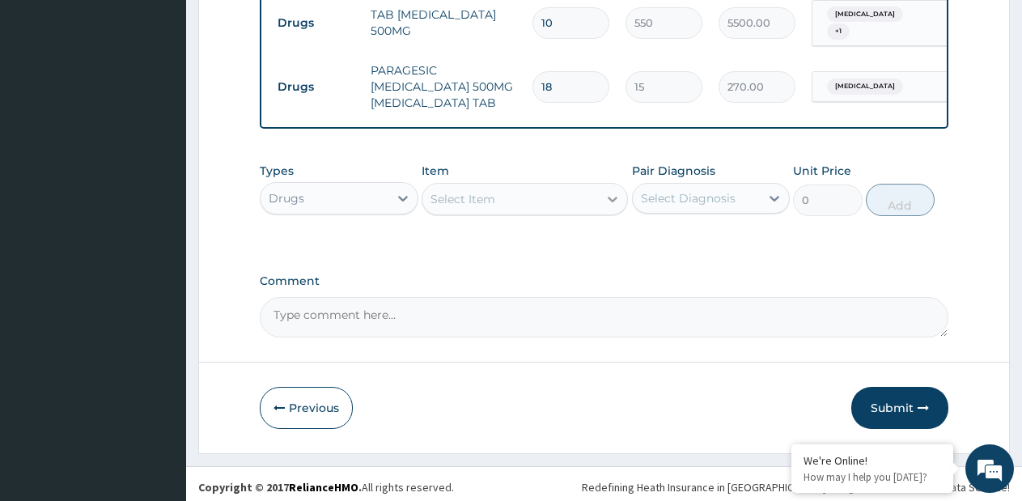
type input "18"
click at [603, 191] on div at bounding box center [612, 199] width 29 height 29
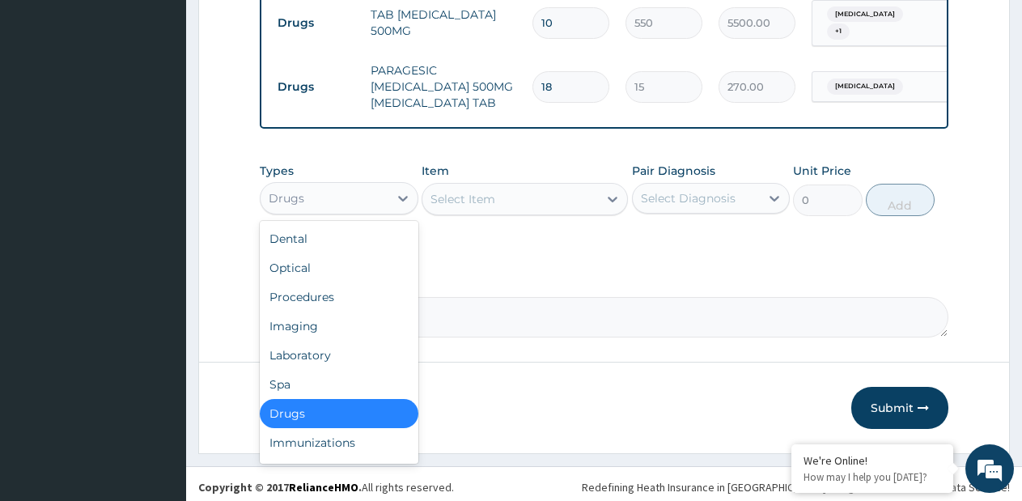
click at [375, 185] on div "Drugs" at bounding box center [325, 198] width 128 height 26
drag, startPoint x: 361, startPoint y: 293, endPoint x: 619, endPoint y: 217, distance: 269.2
click at [361, 292] on div "Procedures" at bounding box center [339, 297] width 159 height 29
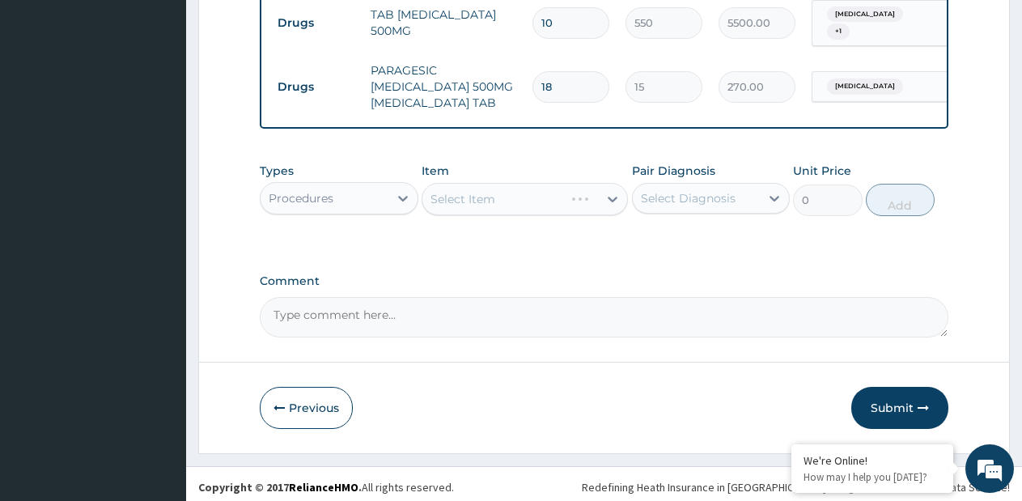
click at [613, 194] on div "Select Item" at bounding box center [525, 199] width 206 height 32
click at [614, 196] on div "Select Item" at bounding box center [525, 199] width 206 height 32
click at [613, 196] on div "Select Item" at bounding box center [525, 199] width 206 height 32
click at [613, 196] on icon at bounding box center [613, 199] width 16 height 16
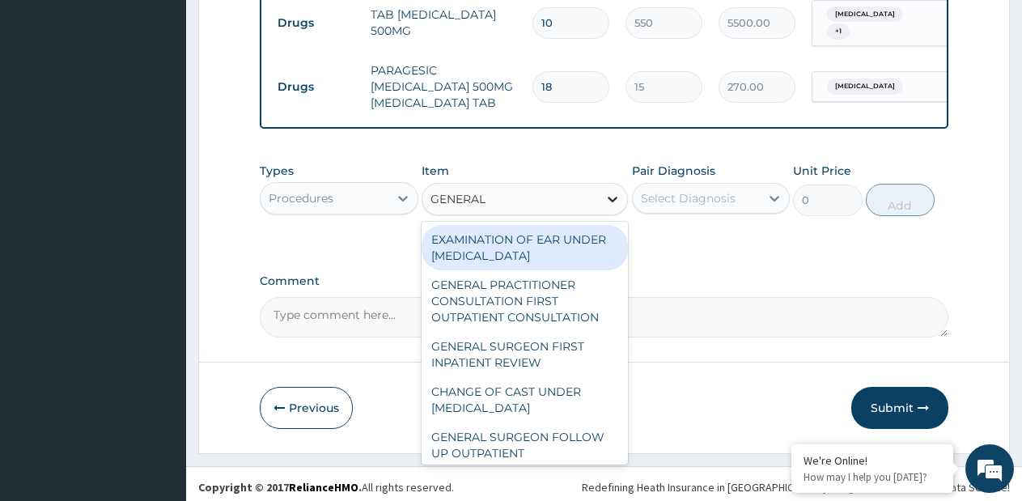
type input "GENERAL P"
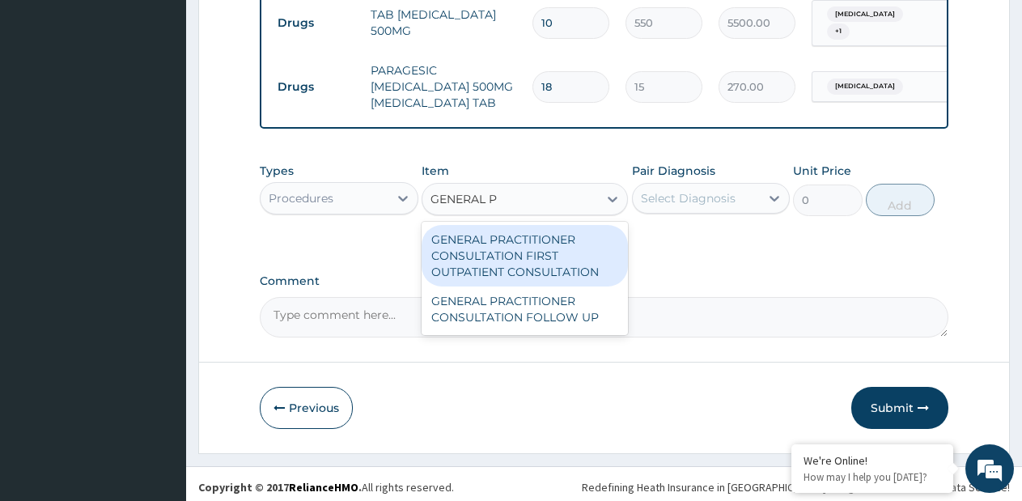
drag, startPoint x: 599, startPoint y: 228, endPoint x: 644, endPoint y: 210, distance: 48.7
click at [601, 229] on div "GENERAL PRACTITIONER CONSULTATION FIRST OUTPATIENT CONSULTATION" at bounding box center [525, 256] width 206 height 62
type input "3795"
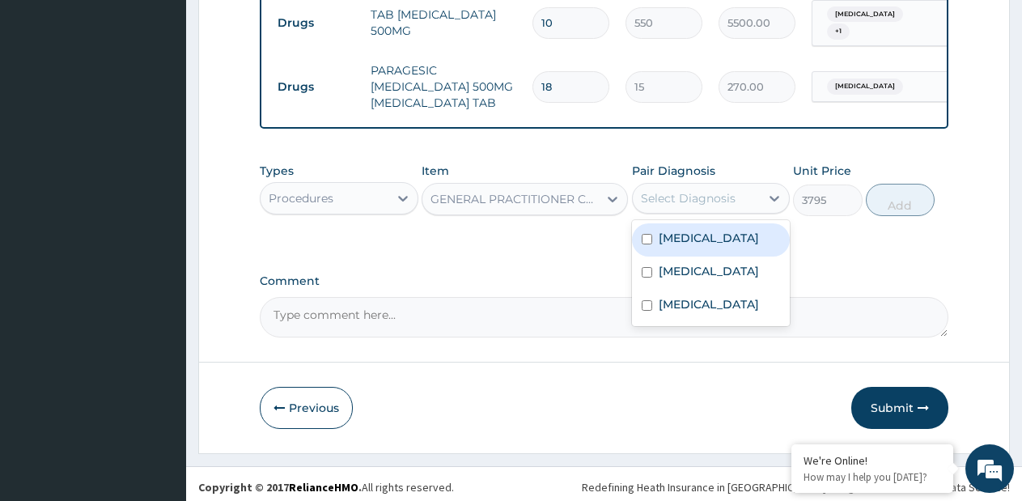
drag, startPoint x: 664, startPoint y: 199, endPoint x: 669, endPoint y: 228, distance: 29.5
click at [665, 199] on div "Select Diagnosis" at bounding box center [688, 198] width 95 height 16
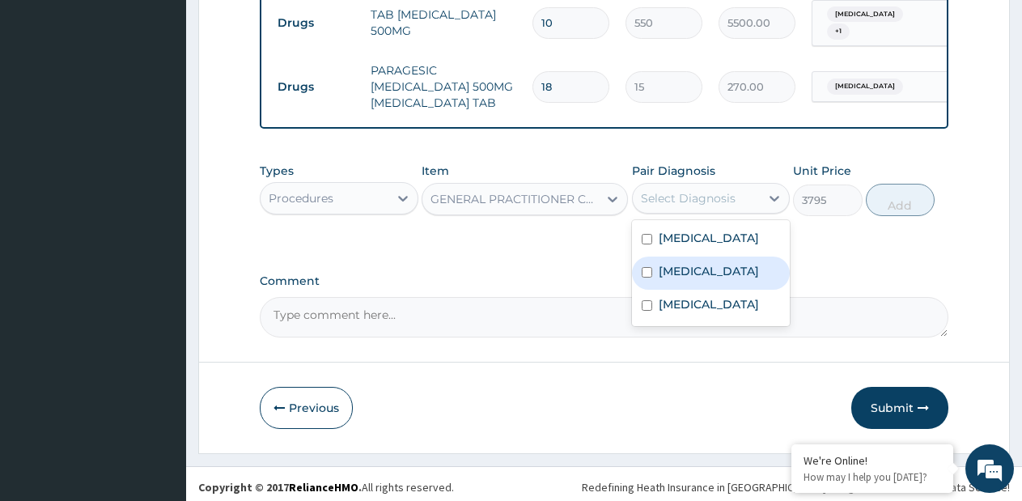
click at [678, 244] on div "Appendicitis" at bounding box center [711, 239] width 159 height 33
checkbox input "true"
click at [676, 266] on label "Malaria" at bounding box center [709, 271] width 100 height 16
checkbox input "true"
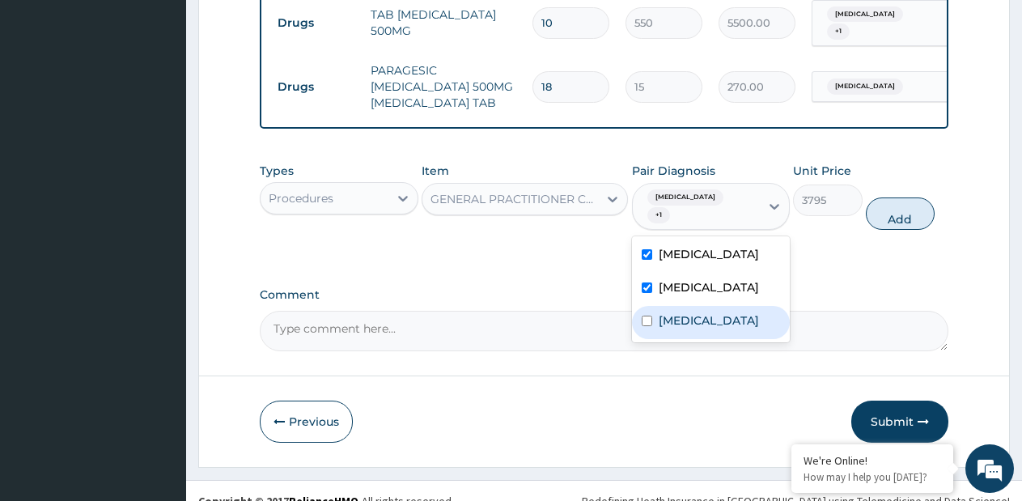
drag, startPoint x: 679, startPoint y: 304, endPoint x: 717, endPoint y: 286, distance: 42.0
click at [682, 312] on label "Acute abdomen" at bounding box center [709, 320] width 100 height 16
checkbox input "true"
click at [889, 198] on button "Add" at bounding box center [900, 214] width 69 height 32
type input "0"
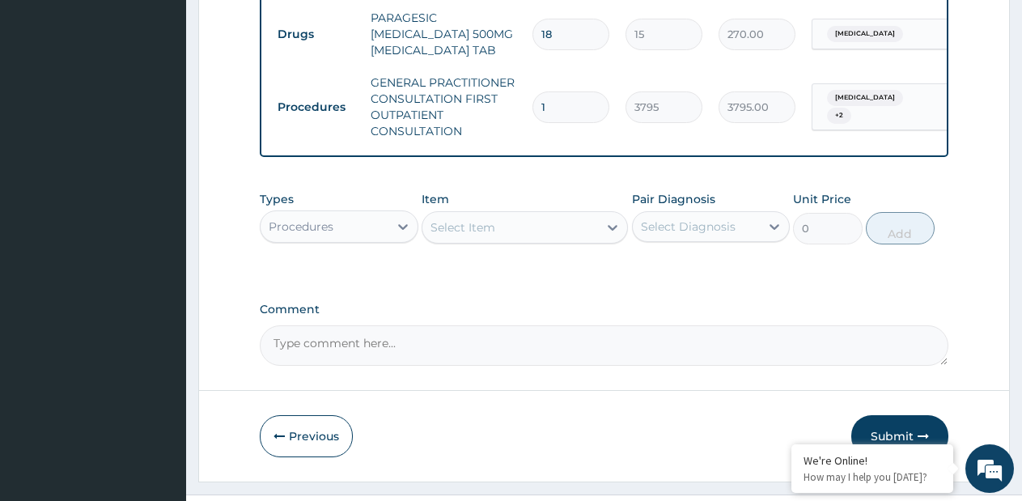
scroll to position [1239, 0]
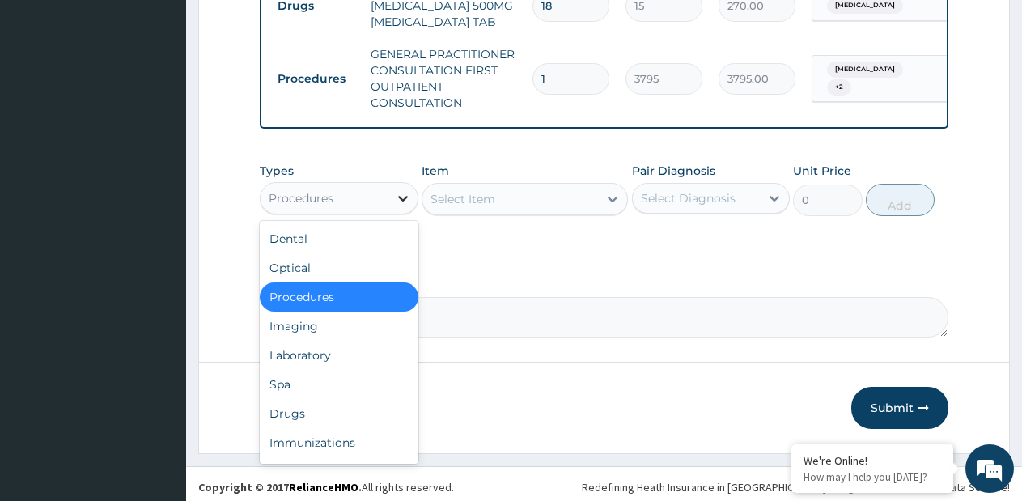
click at [395, 191] on icon at bounding box center [403, 198] width 16 height 16
drag, startPoint x: 338, startPoint y: 350, endPoint x: 569, endPoint y: 217, distance: 266.2
click at [349, 341] on div "Laboratory" at bounding box center [339, 355] width 159 height 29
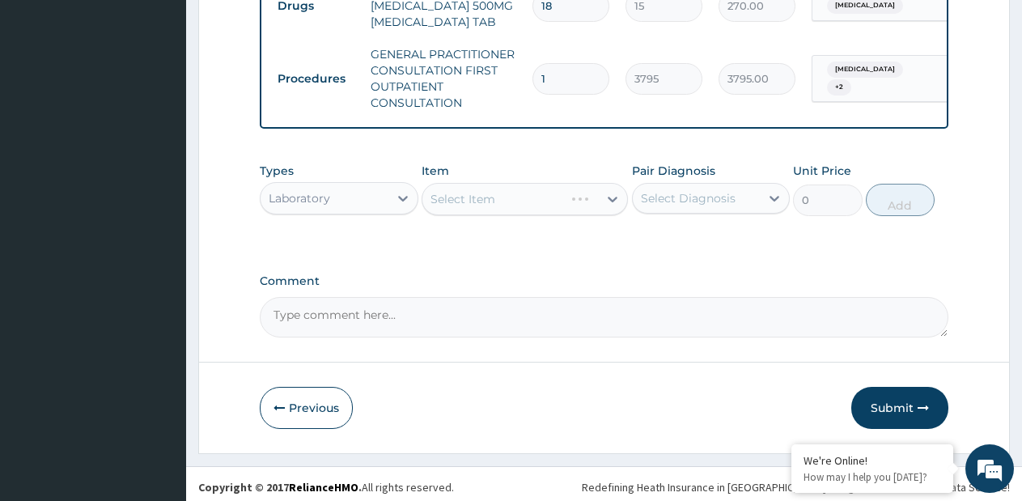
click at [597, 198] on div "Select Item" at bounding box center [525, 199] width 206 height 32
click at [596, 202] on div "Select Item" at bounding box center [525, 199] width 206 height 32
click at [623, 185] on div "Select Item" at bounding box center [525, 199] width 206 height 32
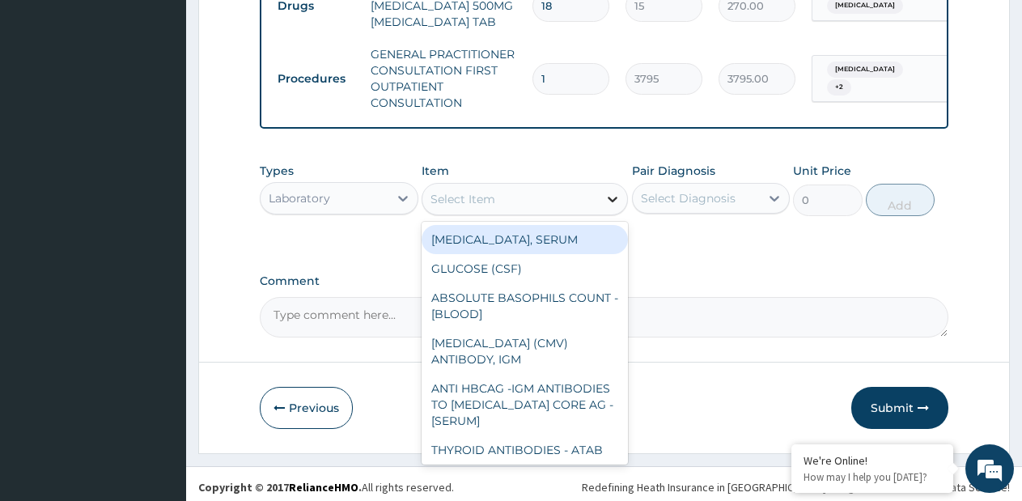
click at [613, 197] on icon at bounding box center [613, 199] width 16 height 16
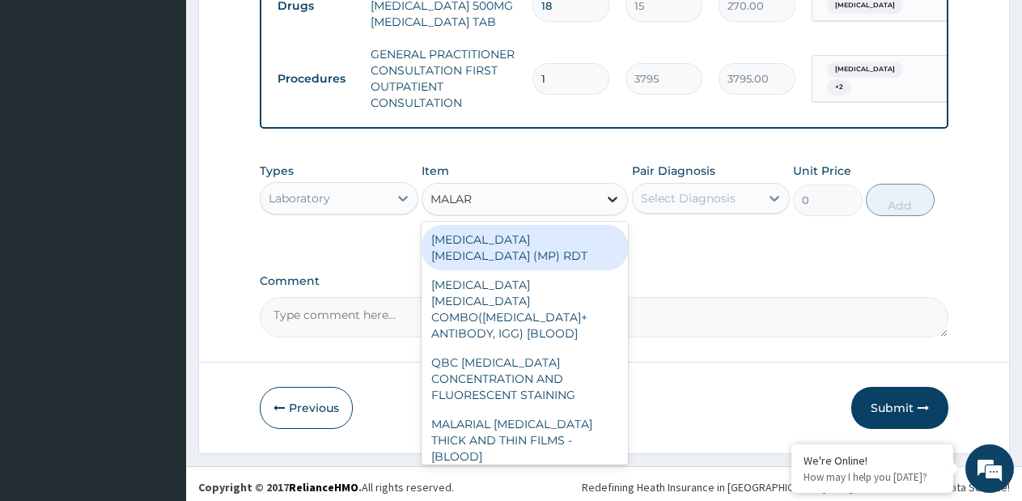
type input "MALARI"
type input "1725"
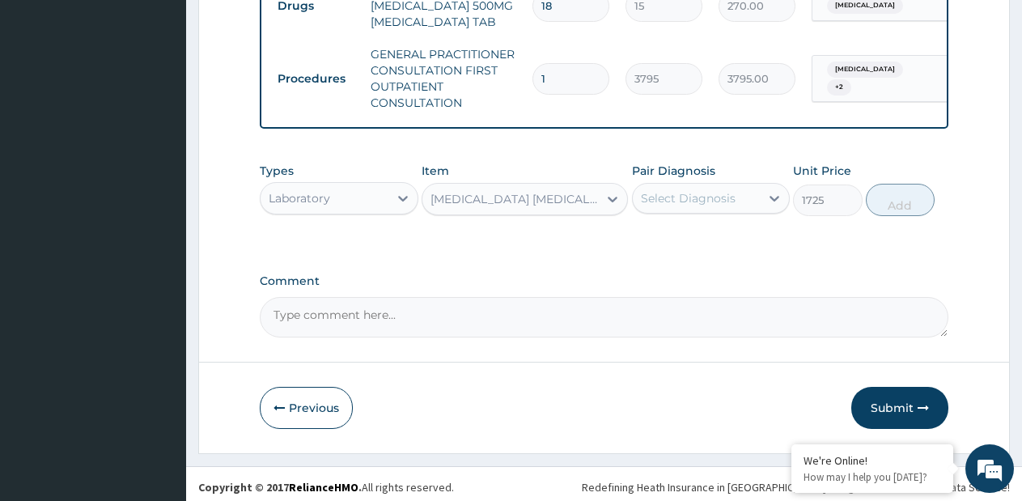
click at [674, 200] on div "Select Diagnosis" at bounding box center [697, 198] width 128 height 26
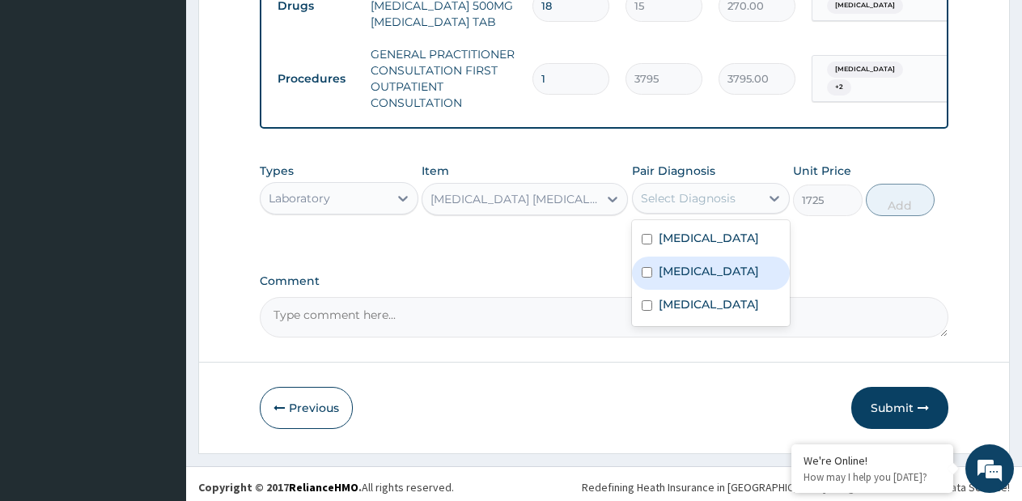
drag, startPoint x: 678, startPoint y: 269, endPoint x: 716, endPoint y: 253, distance: 42.1
click at [680, 269] on label "Malaria" at bounding box center [709, 271] width 100 height 16
checkbox input "true"
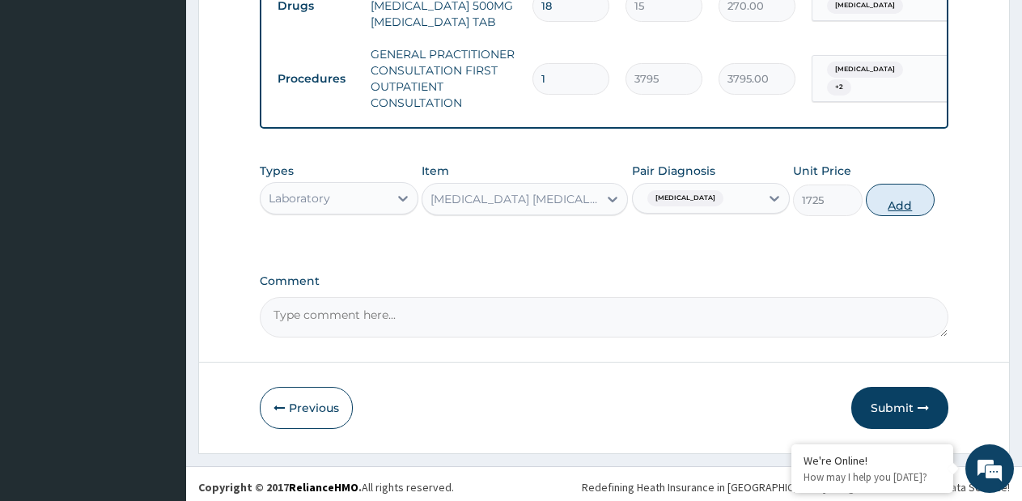
click at [893, 202] on button "Add" at bounding box center [900, 200] width 69 height 32
type input "0"
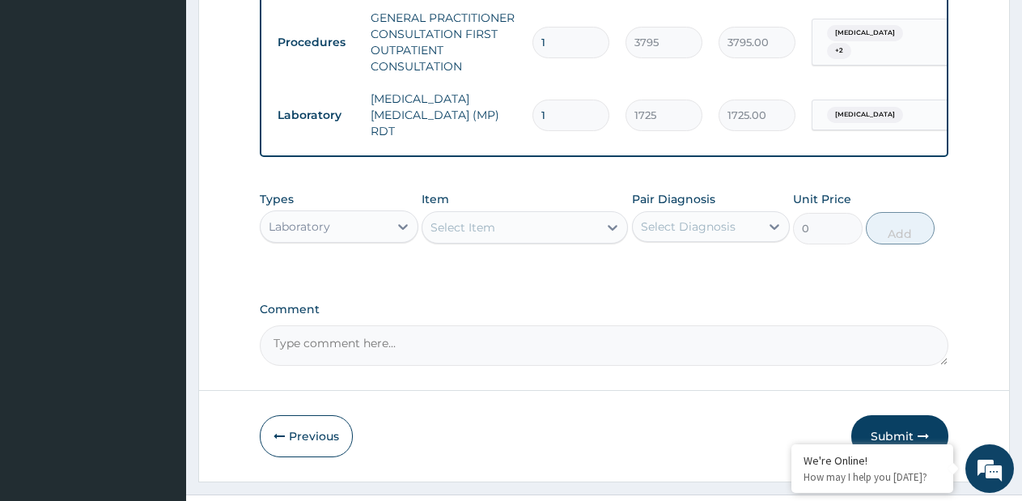
scroll to position [1295, 0]
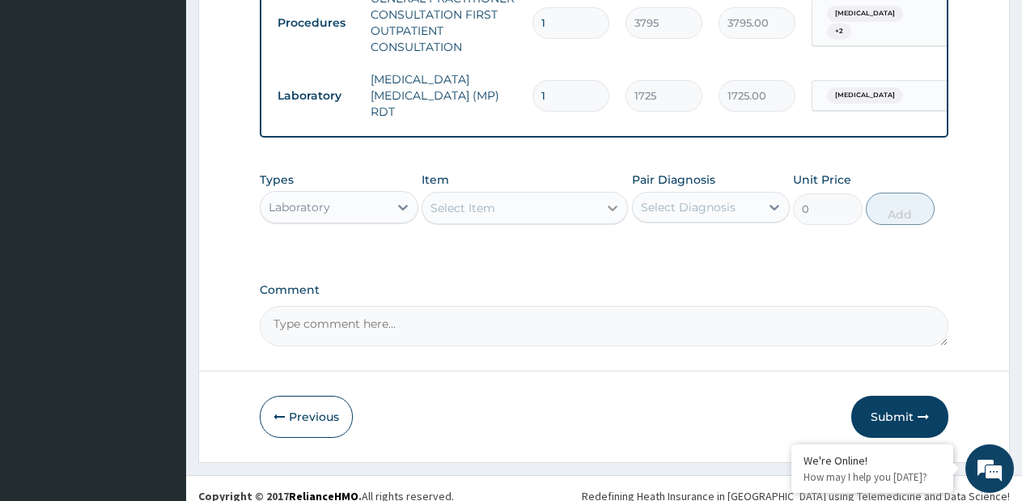
click at [610, 200] on icon at bounding box center [613, 208] width 16 height 16
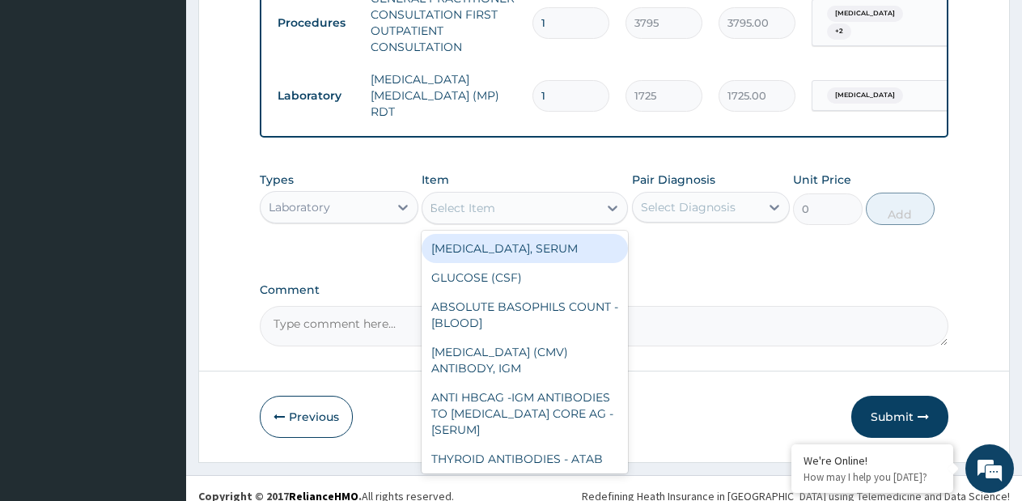
type input "FBC"
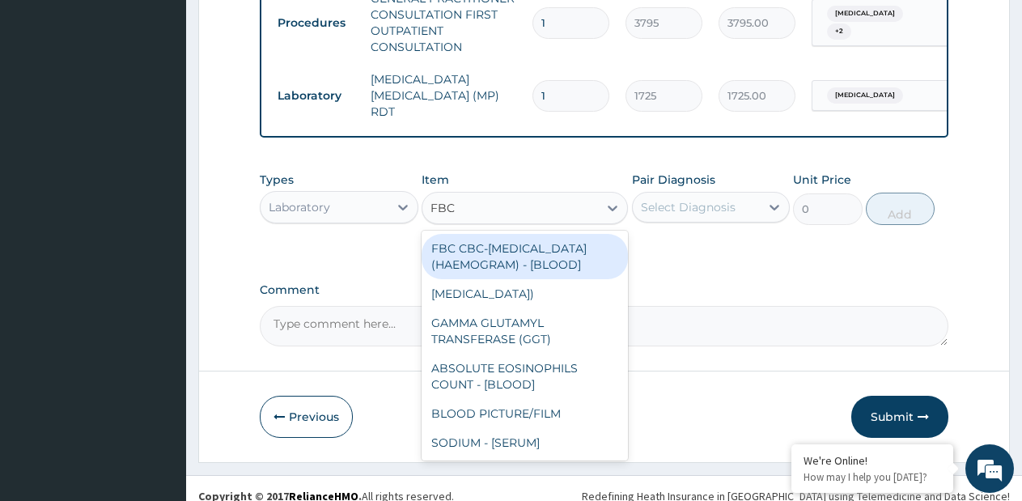
click at [567, 234] on div "FBC CBC-COMPLETE BLOOD COUNT (HAEMOGRAM) - [BLOOD]" at bounding box center [525, 256] width 206 height 45
type input "4600"
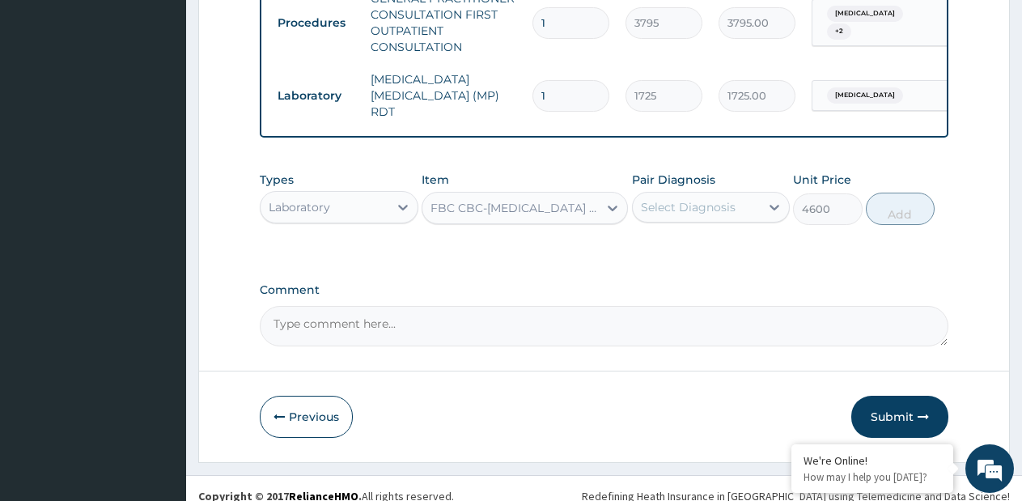
click at [692, 207] on div "Pair Diagnosis Select Diagnosis" at bounding box center [711, 198] width 159 height 53
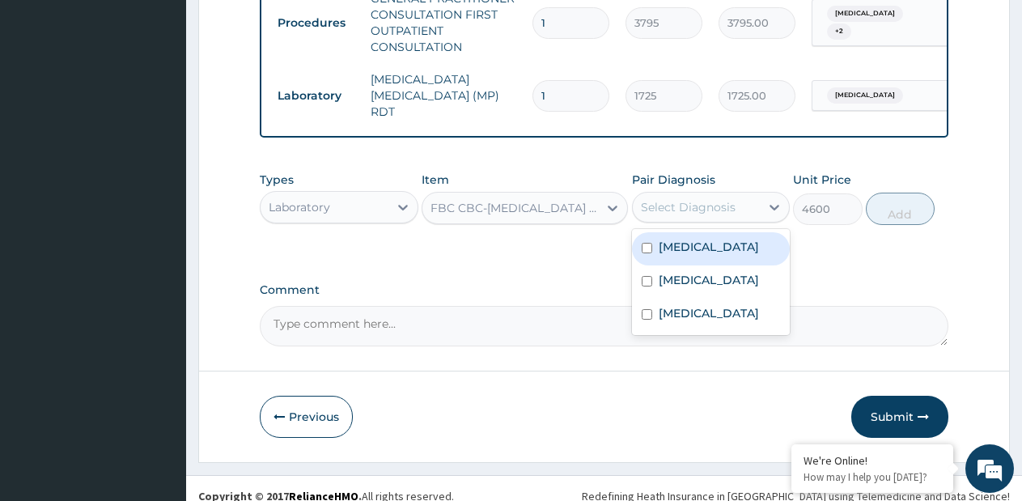
click at [691, 202] on div "Select Diagnosis" at bounding box center [697, 207] width 128 height 26
click at [694, 239] on label "Appendicitis" at bounding box center [709, 247] width 100 height 16
checkbox input "true"
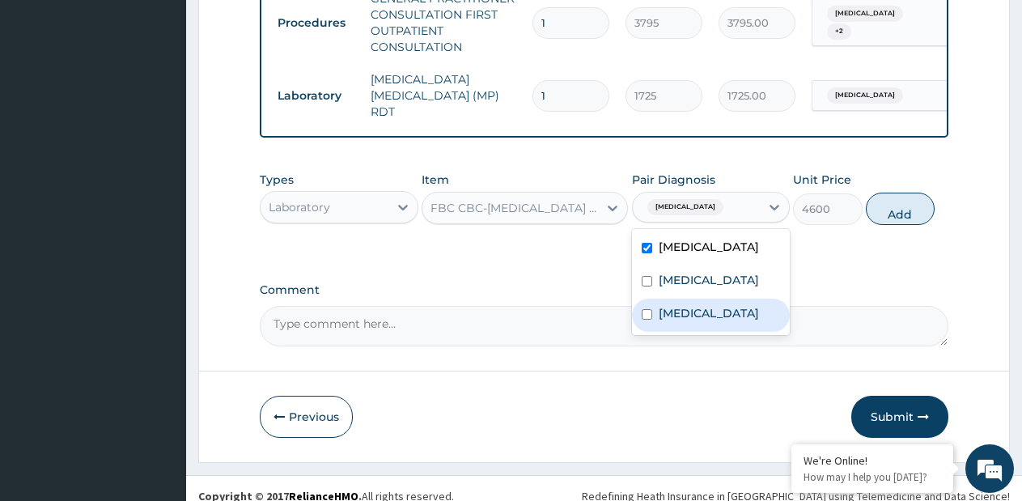
drag, startPoint x: 701, startPoint y: 287, endPoint x: 846, endPoint y: 241, distance: 152.1
click at [703, 299] on div "Acute abdomen" at bounding box center [711, 315] width 159 height 33
checkbox input "true"
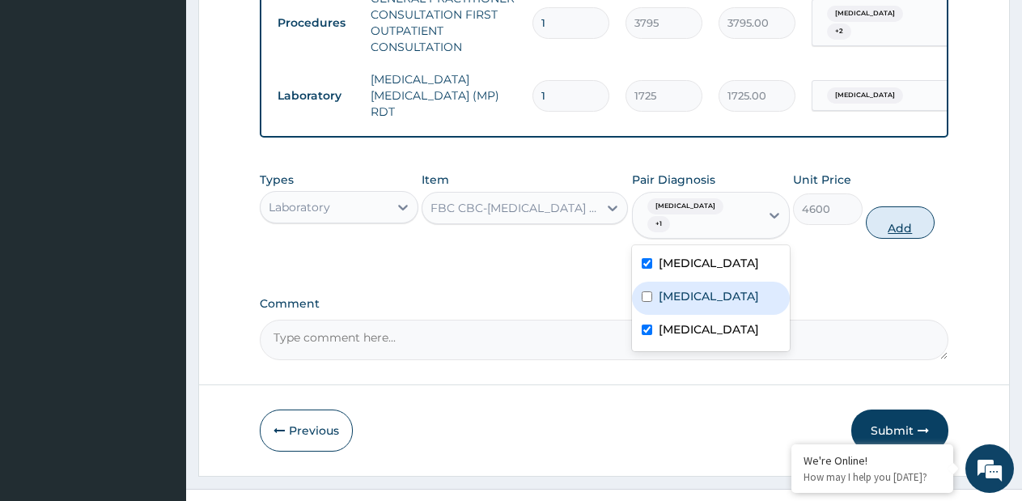
click at [890, 206] on button "Add" at bounding box center [900, 222] width 69 height 32
type input "0"
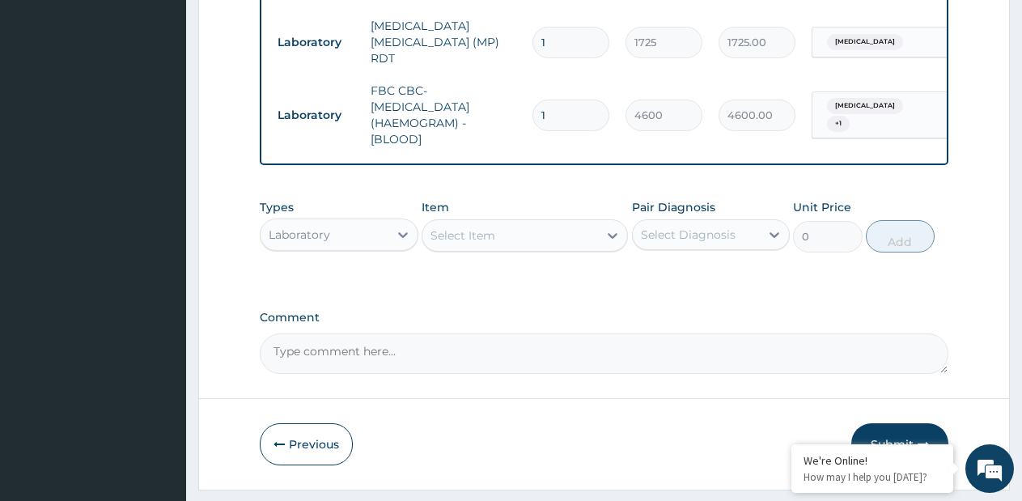
scroll to position [1375, 0]
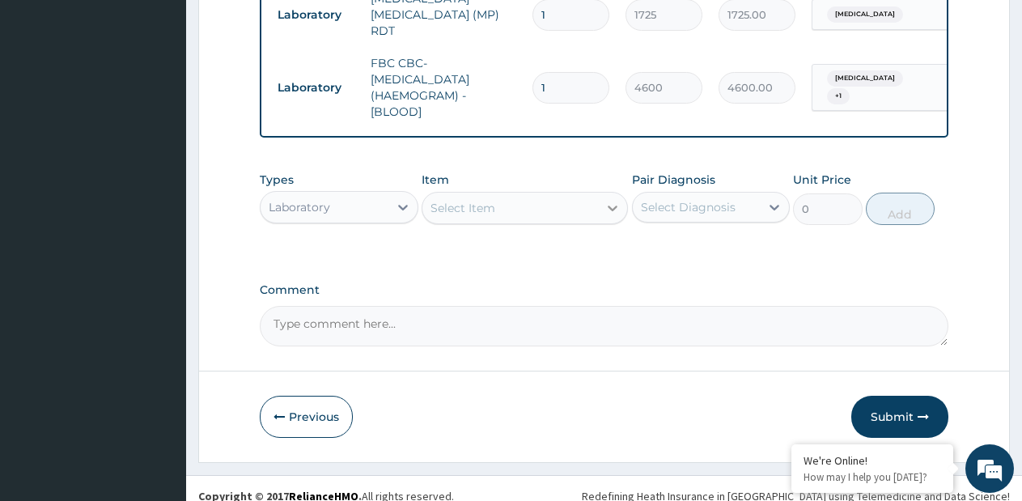
click at [618, 202] on div at bounding box center [612, 207] width 29 height 29
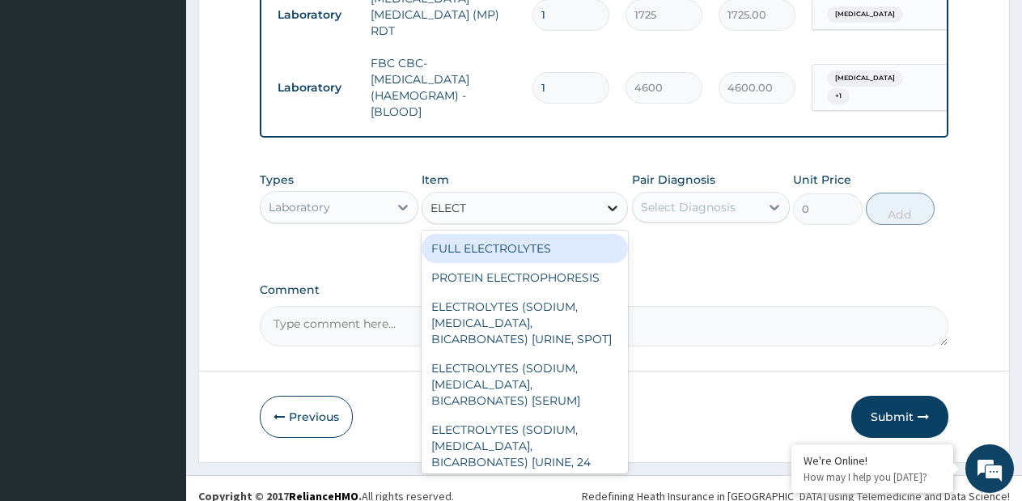
type input "ELECTR"
drag, startPoint x: 570, startPoint y: 227, endPoint x: 681, endPoint y: 198, distance: 114.9
click at [570, 234] on div "FULL ELECTROLYTES" at bounding box center [525, 248] width 206 height 29
type input "3220"
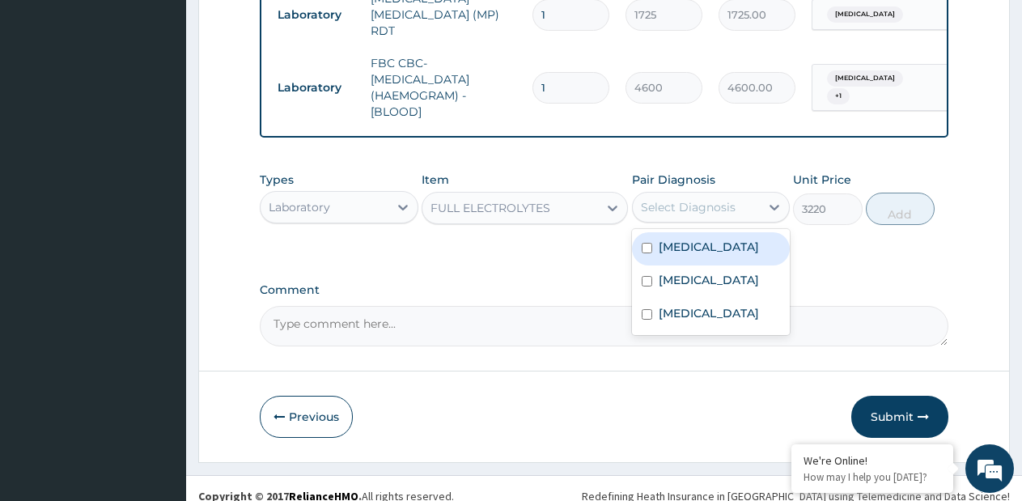
click at [684, 200] on div "Select Diagnosis" at bounding box center [697, 207] width 128 height 26
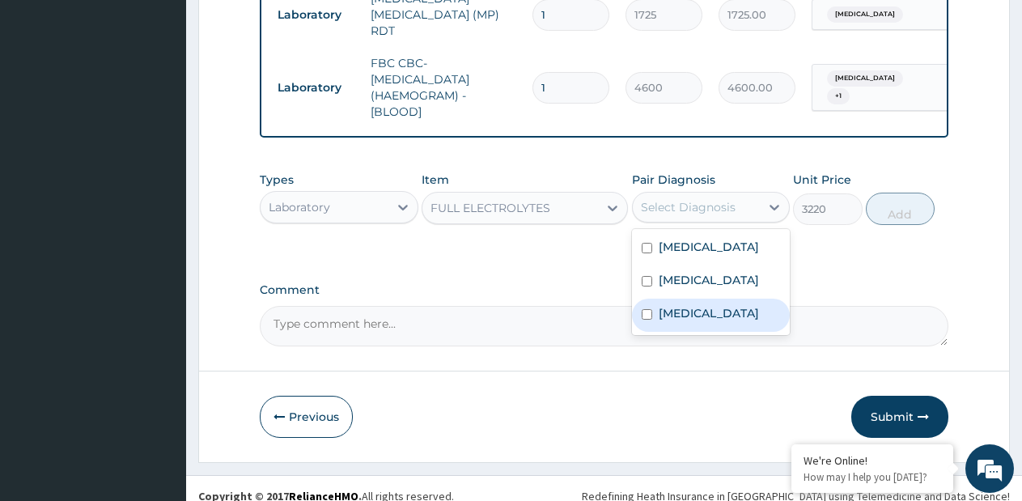
click at [696, 305] on label "Acute abdomen" at bounding box center [709, 313] width 100 height 16
checkbox input "true"
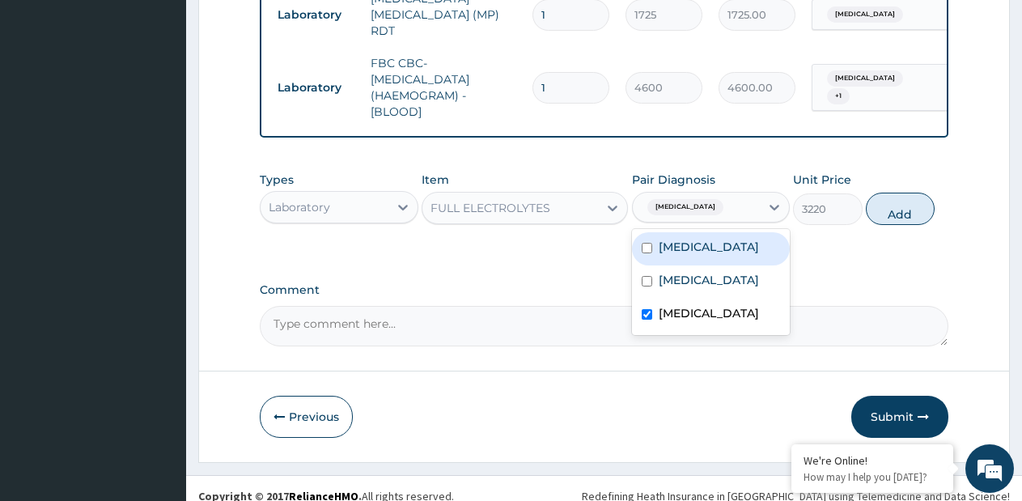
drag, startPoint x: 683, startPoint y: 228, endPoint x: 832, endPoint y: 214, distance: 149.7
click at [695, 239] on label "Appendicitis" at bounding box center [709, 247] width 100 height 16
checkbox input "true"
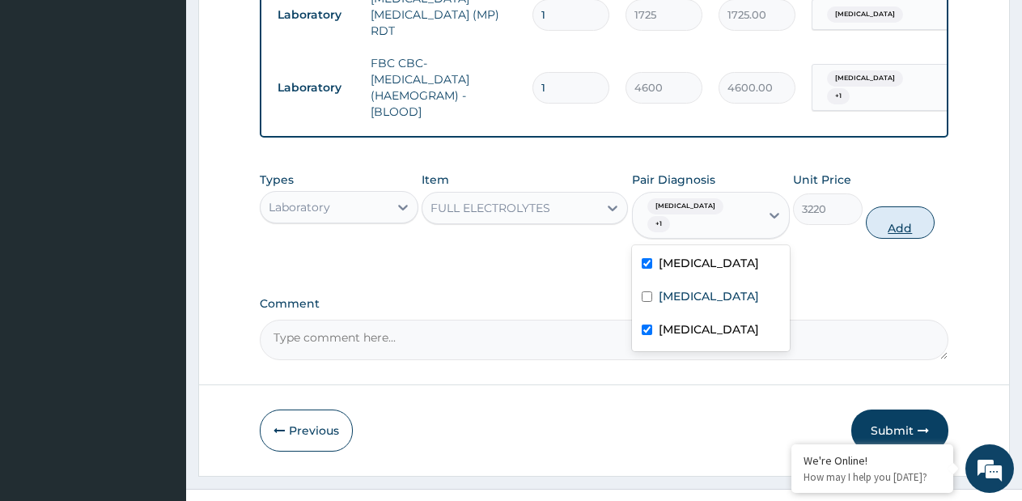
click at [879, 206] on button "Add" at bounding box center [900, 222] width 69 height 32
type input "0"
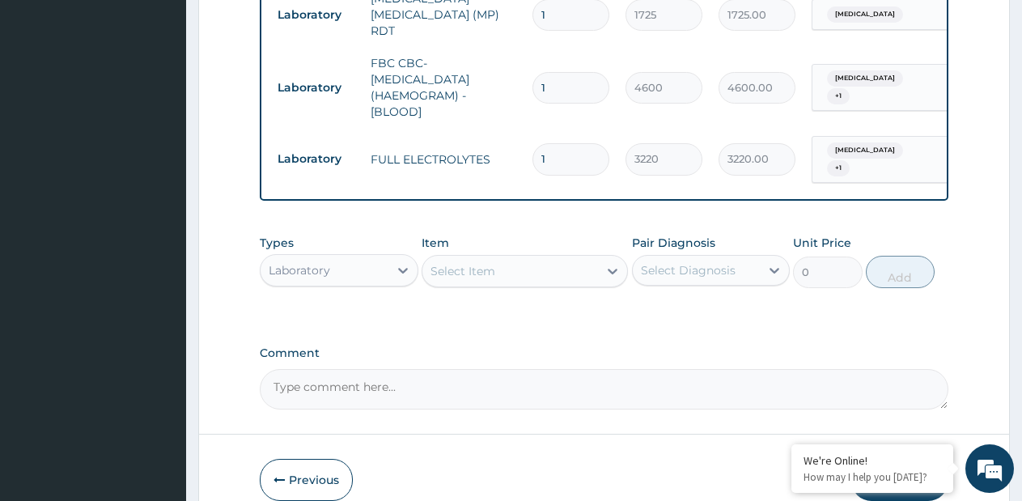
click at [597, 258] on div "Select Item" at bounding box center [511, 271] width 176 height 26
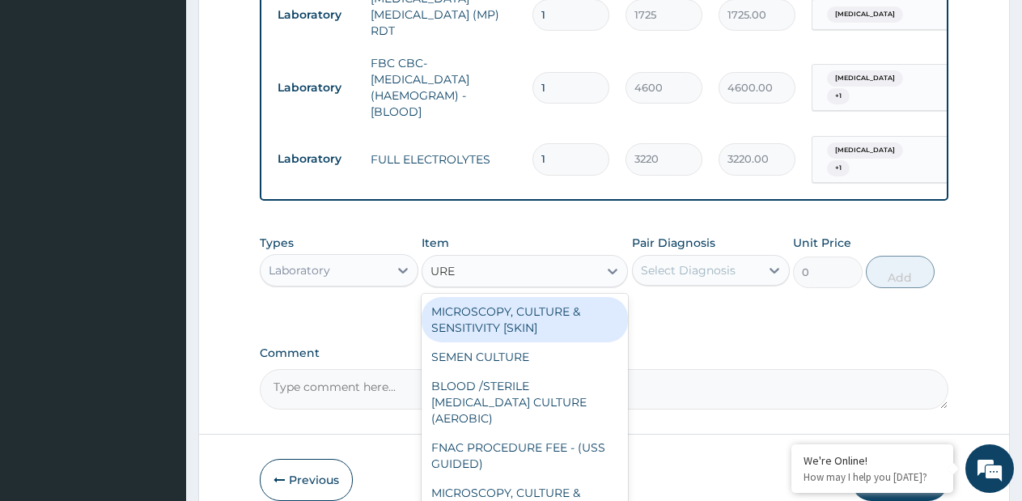
type input "UREA"
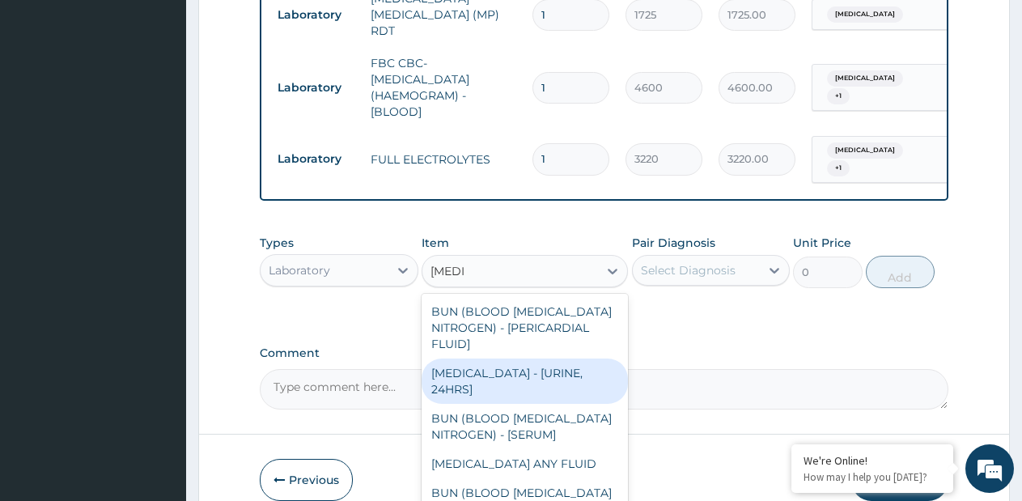
click at [570, 359] on div "UREA - [URINE, 24HRS]" at bounding box center [525, 381] width 206 height 45
type input "2300"
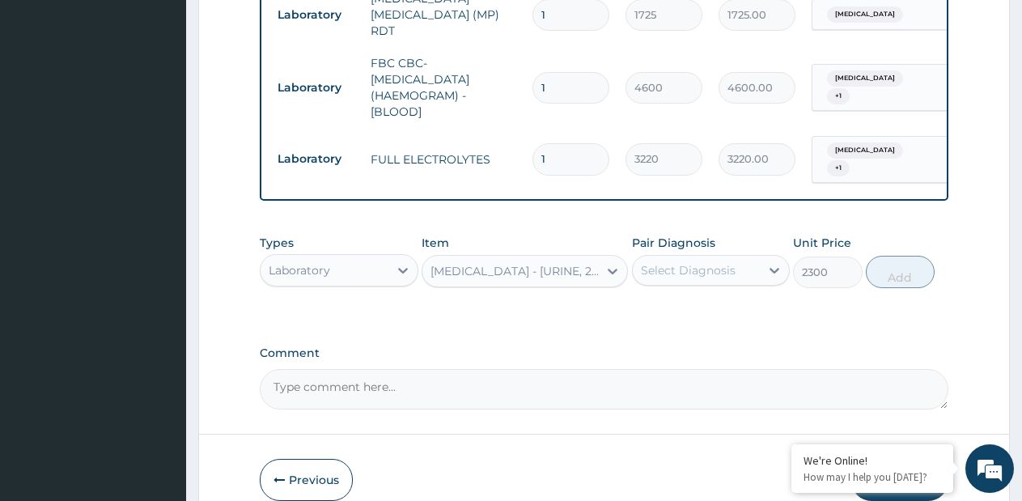
click at [714, 262] on div "Select Diagnosis" at bounding box center [688, 270] width 95 height 16
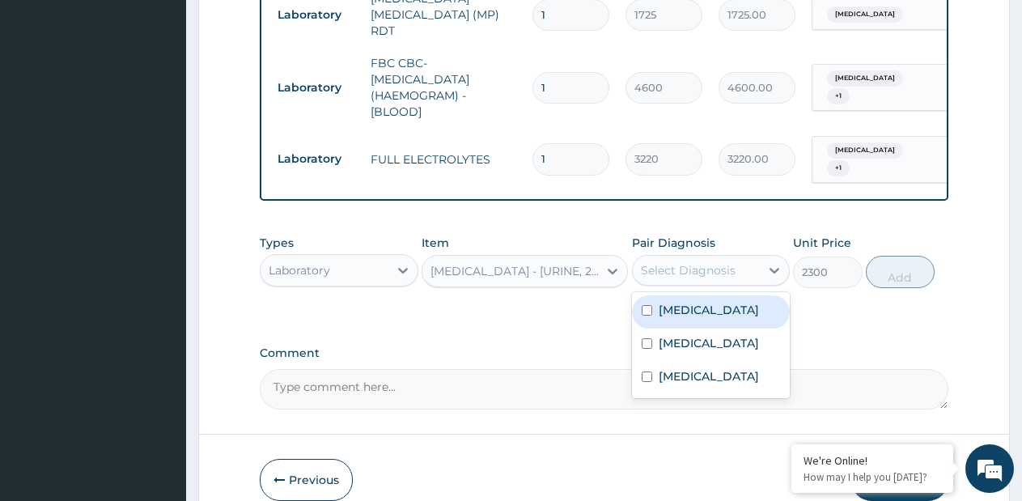
click at [711, 302] on label "Appendicitis" at bounding box center [709, 310] width 100 height 16
checkbox input "true"
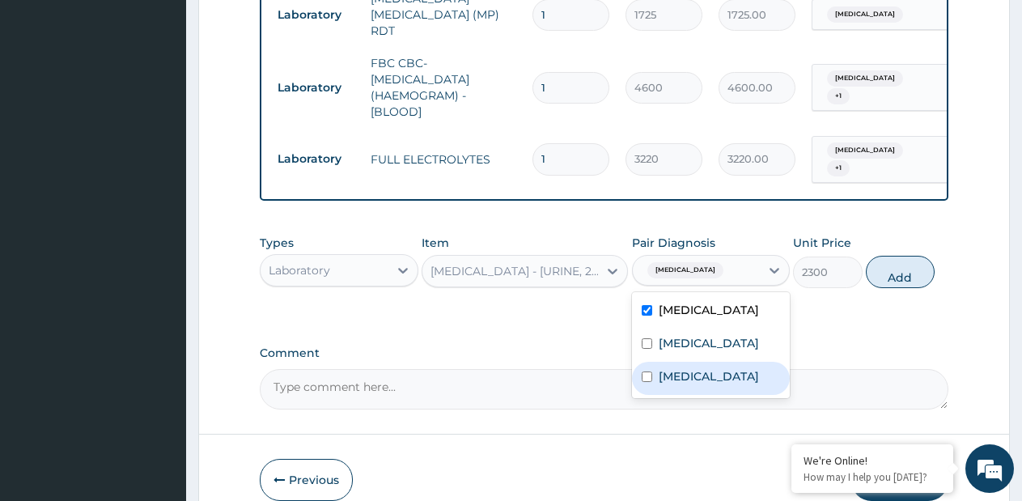
click at [712, 368] on label "Acute abdomen" at bounding box center [709, 376] width 100 height 16
checkbox input "true"
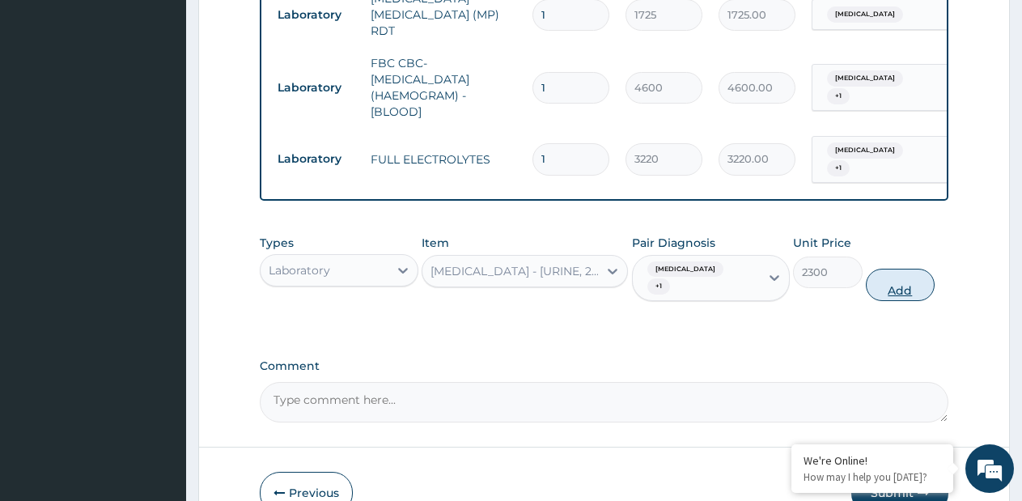
click at [905, 269] on button "Add" at bounding box center [900, 285] width 69 height 32
type input "0"
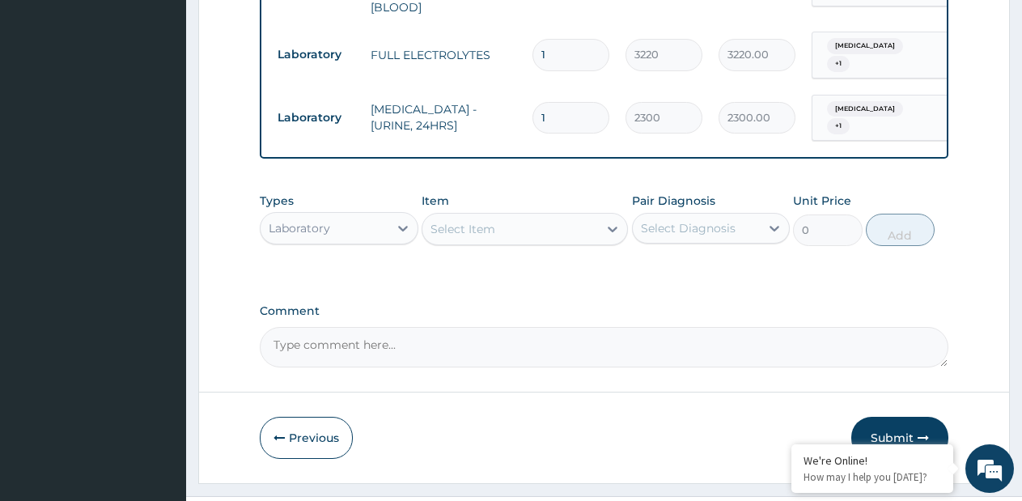
scroll to position [1487, 0]
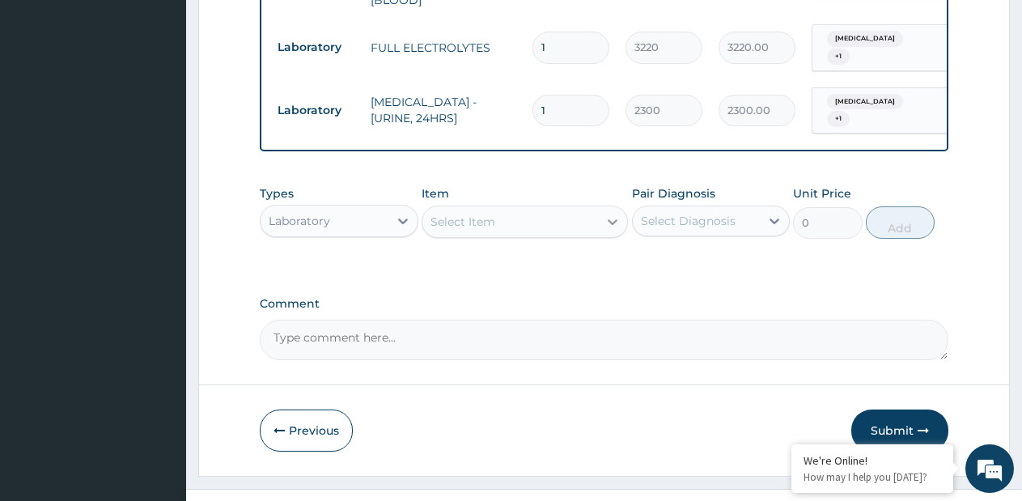
click at [606, 214] on icon at bounding box center [613, 222] width 16 height 16
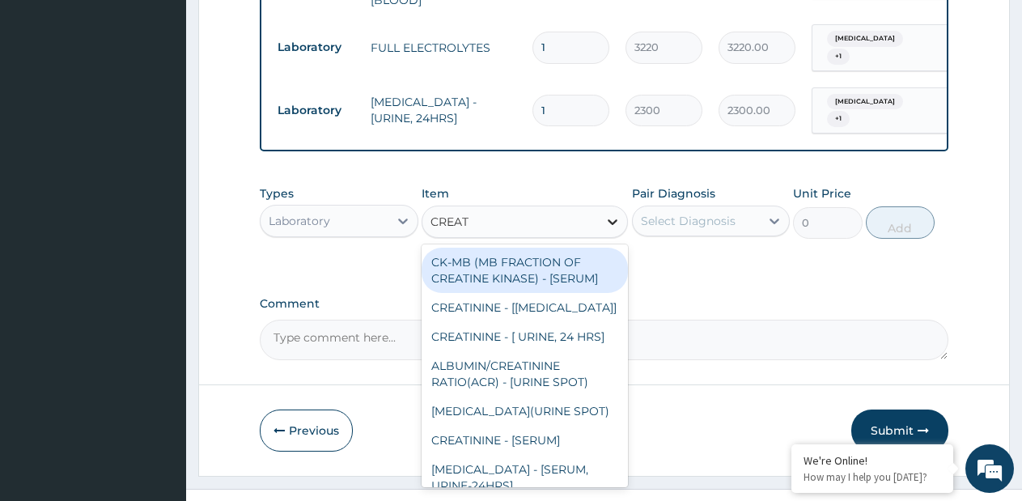
type input "CREATI"
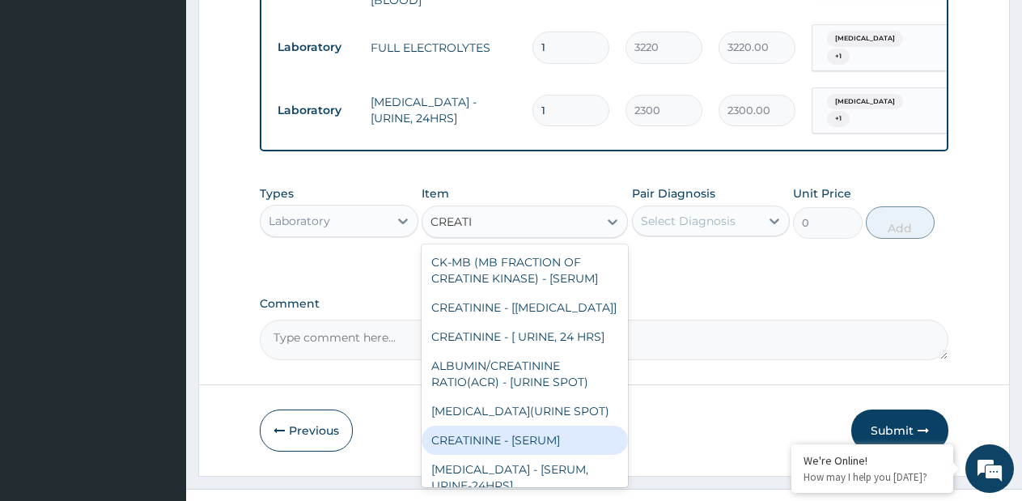
click at [525, 426] on div "CREATININE - [SERUM]" at bounding box center [525, 440] width 206 height 29
type input "1380"
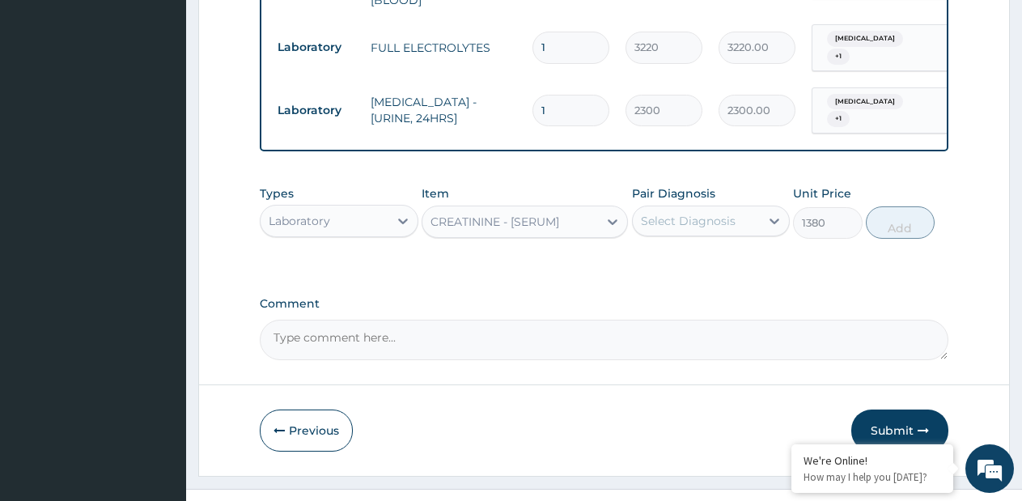
click at [721, 213] on div "Select Diagnosis" at bounding box center [688, 221] width 95 height 16
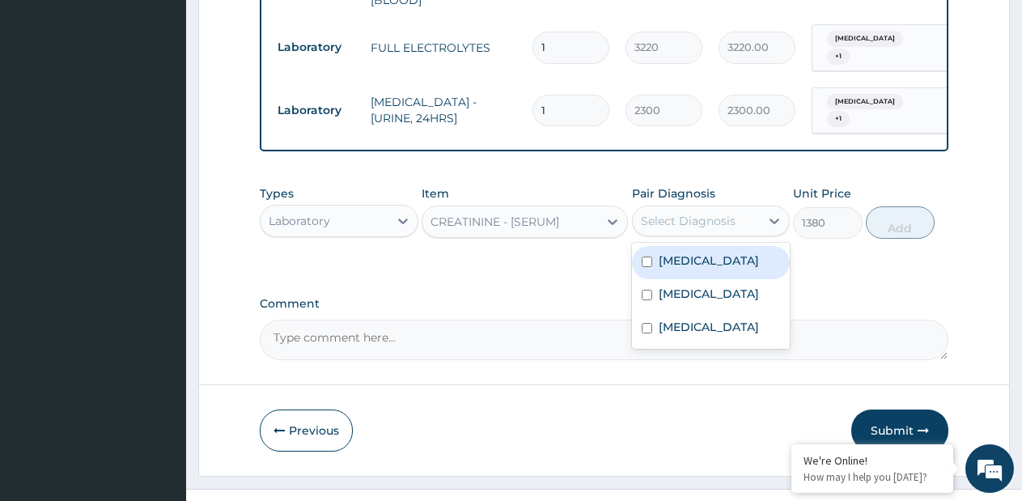
drag, startPoint x: 716, startPoint y: 232, endPoint x: 727, endPoint y: 257, distance: 27.5
click at [718, 253] on label "Appendicitis" at bounding box center [709, 261] width 100 height 16
checkbox input "true"
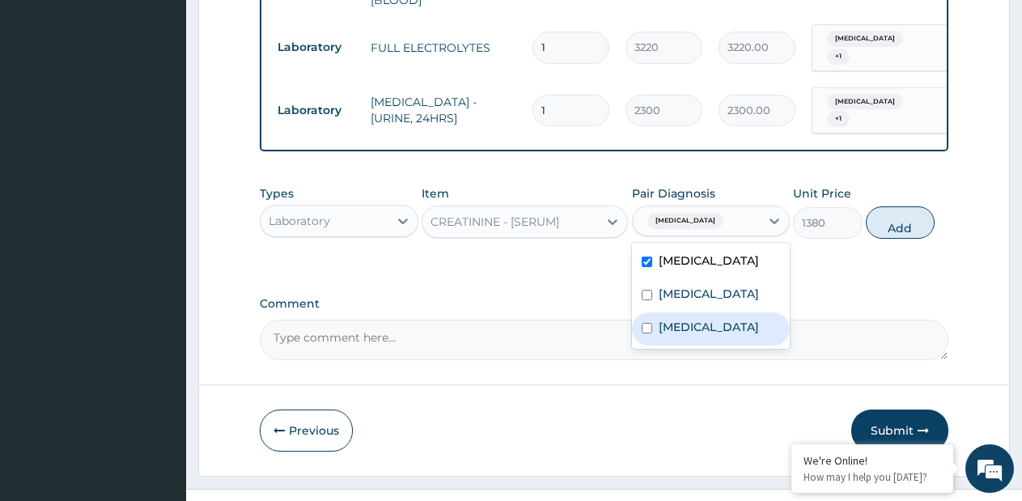
click at [713, 316] on div "Acute abdomen" at bounding box center [711, 328] width 159 height 33
checkbox input "true"
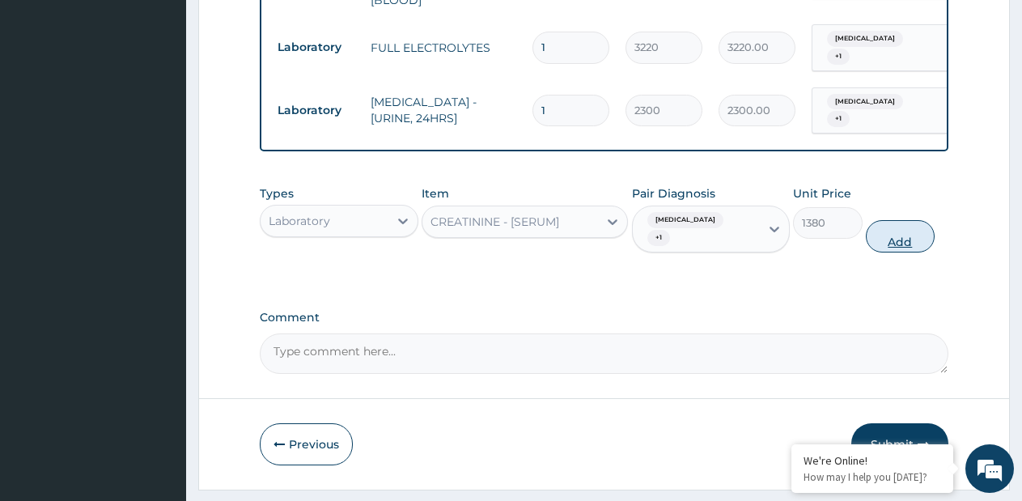
click at [878, 220] on button "Add" at bounding box center [900, 236] width 69 height 32
type input "0"
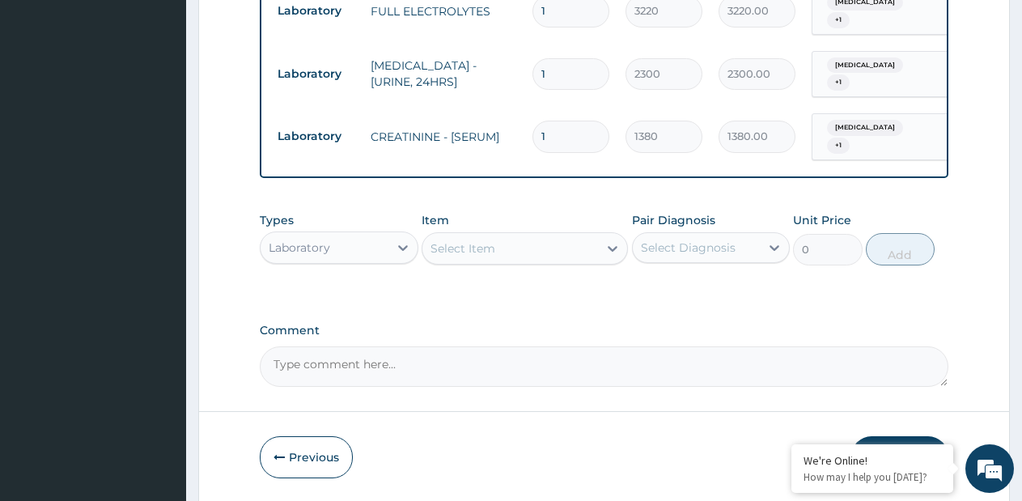
scroll to position [1543, 0]
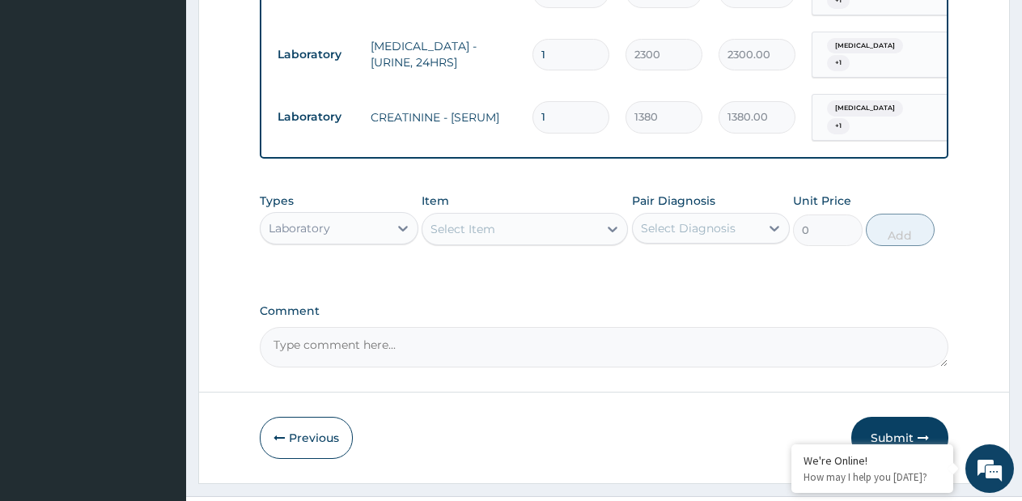
click at [359, 215] on div "Laboratory" at bounding box center [325, 228] width 128 height 26
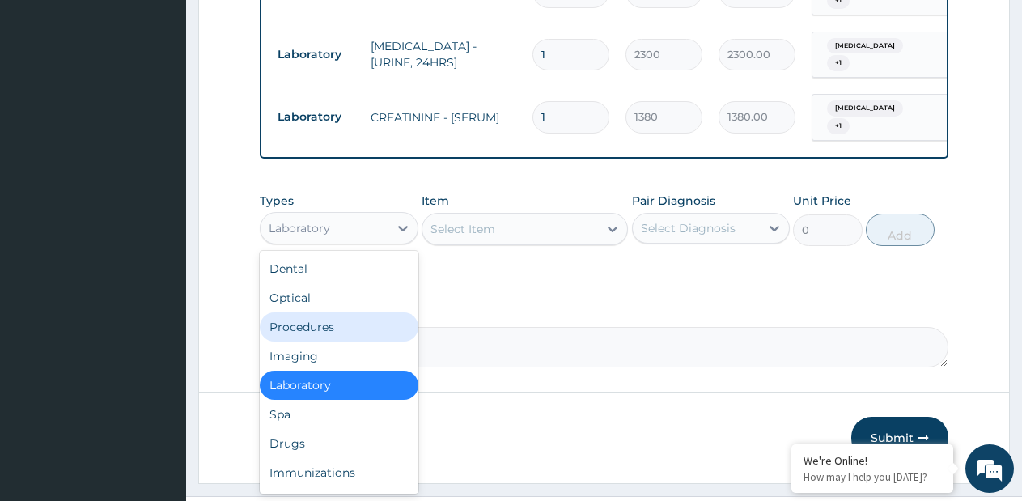
drag, startPoint x: 329, startPoint y: 295, endPoint x: 591, endPoint y: 213, distance: 275.0
click at [331, 312] on div "Procedures" at bounding box center [339, 326] width 159 height 29
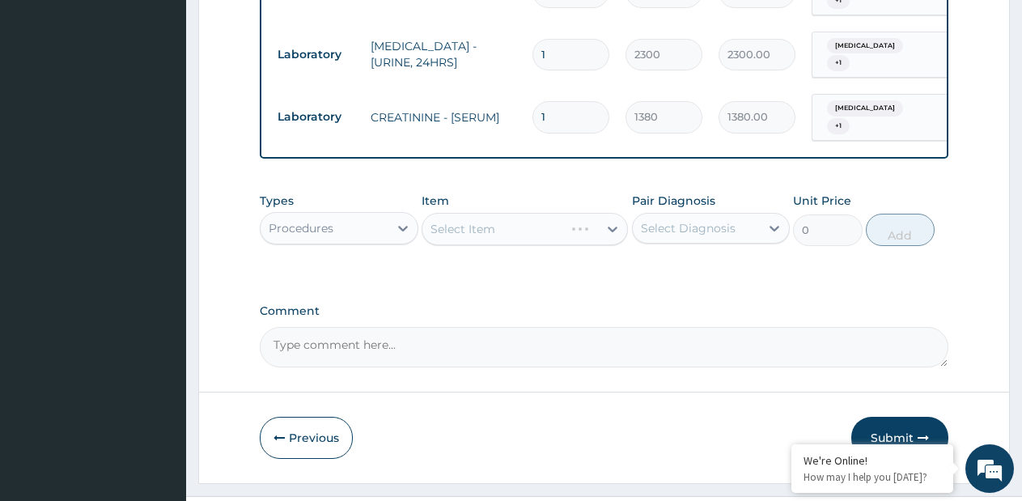
click at [611, 213] on div "Select Item" at bounding box center [525, 229] width 206 height 32
click at [610, 213] on div "Select Item" at bounding box center [525, 229] width 206 height 32
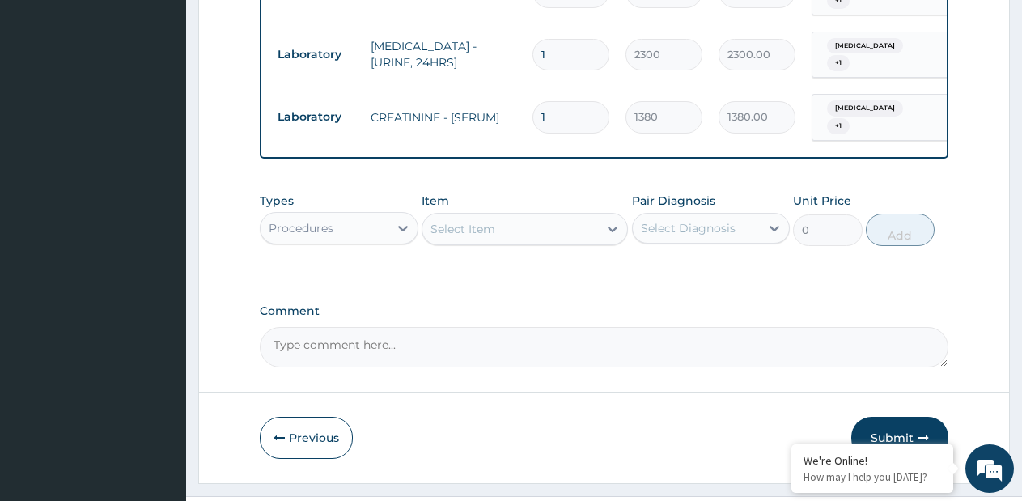
click at [610, 221] on icon at bounding box center [613, 229] width 16 height 16
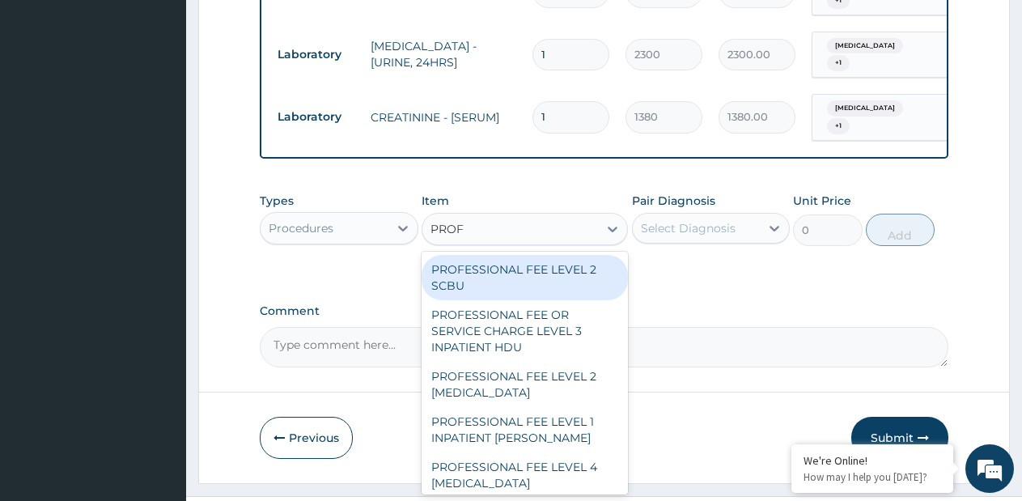
type input "PROFE"
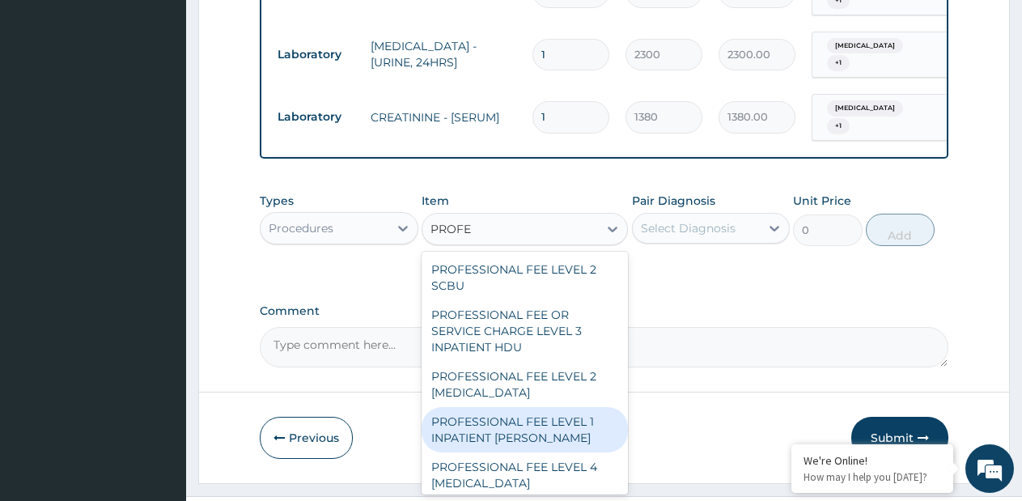
click at [534, 407] on div "PROFESSIONAL FEE LEVEL 1 INPATIENT WARD" at bounding box center [525, 429] width 206 height 45
type input "0.05750000104308128"
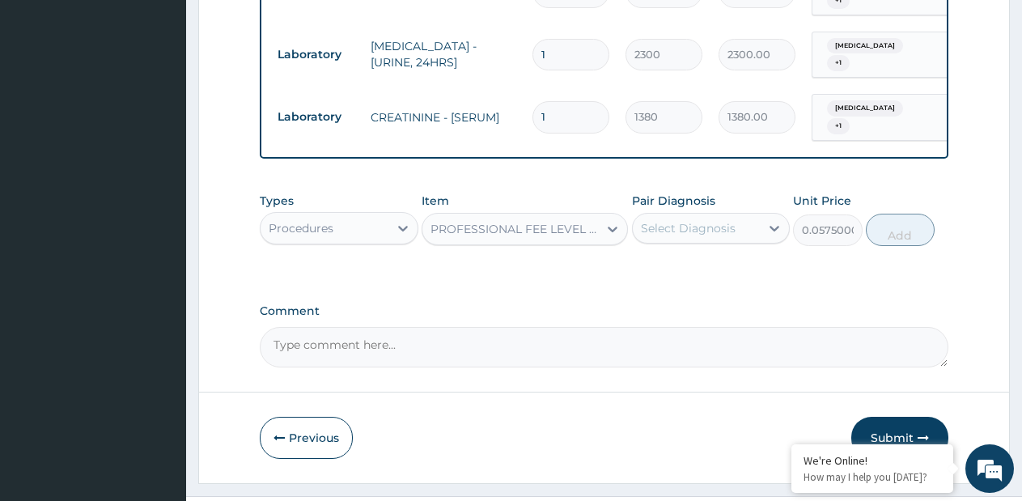
click at [714, 220] on div "Select Diagnosis" at bounding box center [688, 228] width 95 height 16
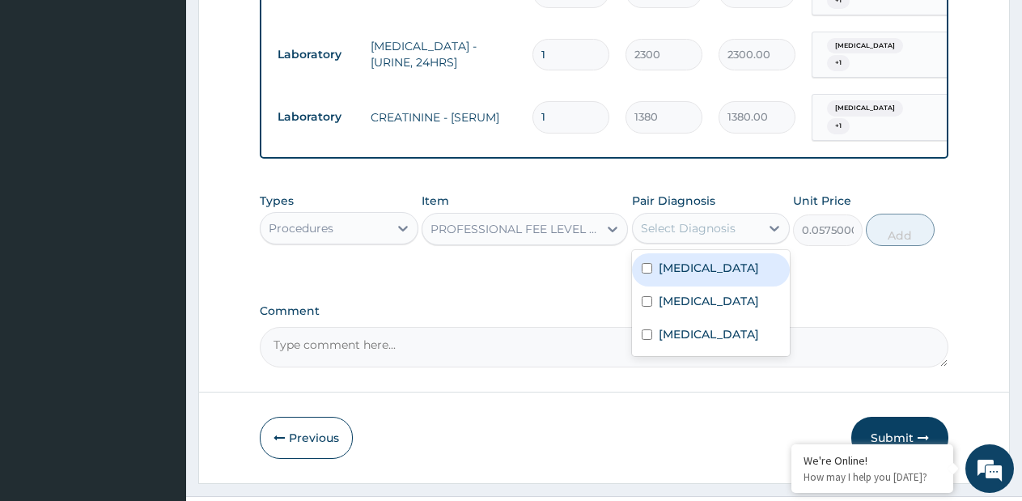
click at [699, 260] on label "Appendicitis" at bounding box center [709, 268] width 100 height 16
checkbox input "true"
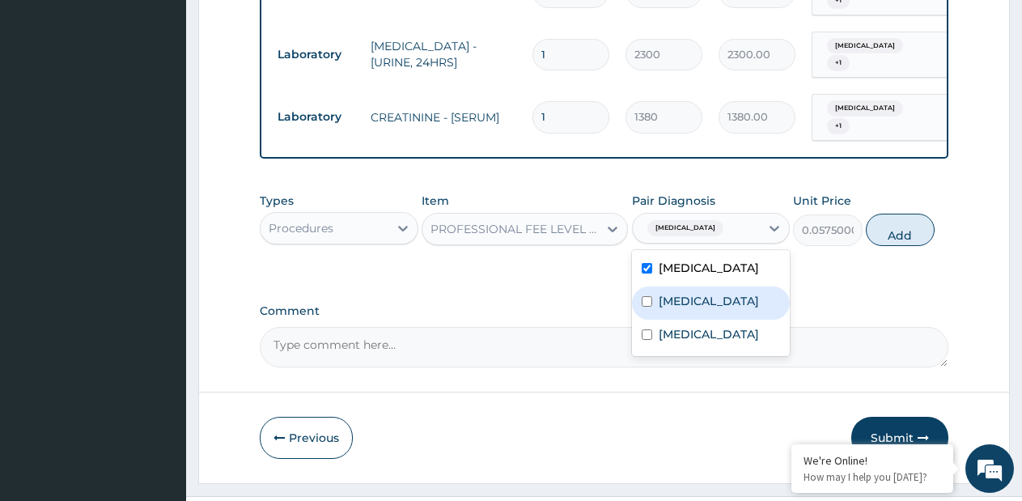
click at [698, 293] on label "Malaria" at bounding box center [709, 301] width 100 height 16
checkbox input "true"
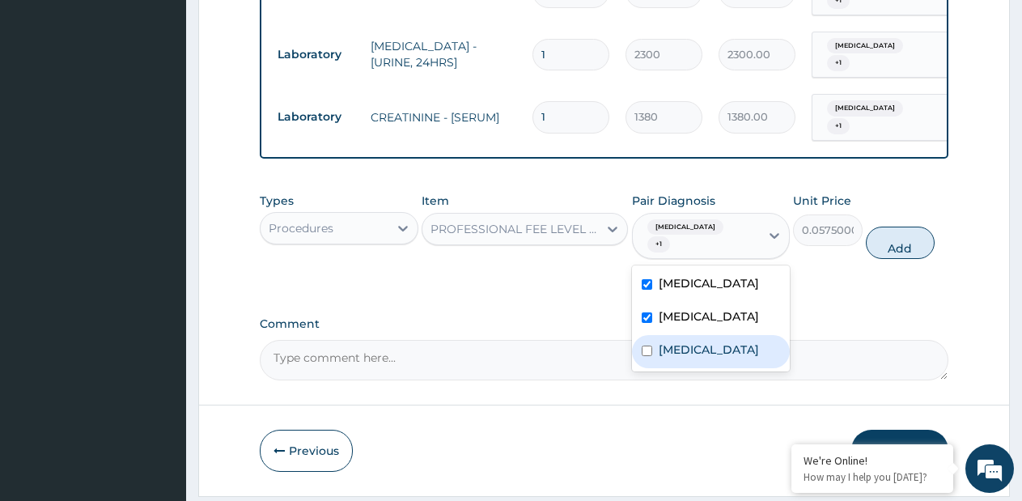
click at [696, 342] on label "Acute abdomen" at bounding box center [709, 350] width 100 height 16
checkbox input "true"
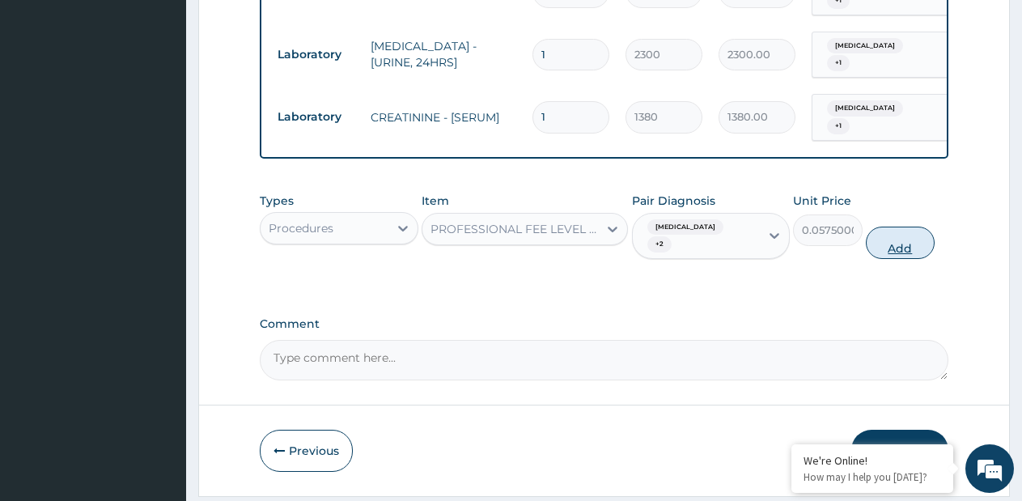
click at [904, 227] on button "Add" at bounding box center [900, 243] width 69 height 32
type input "0"
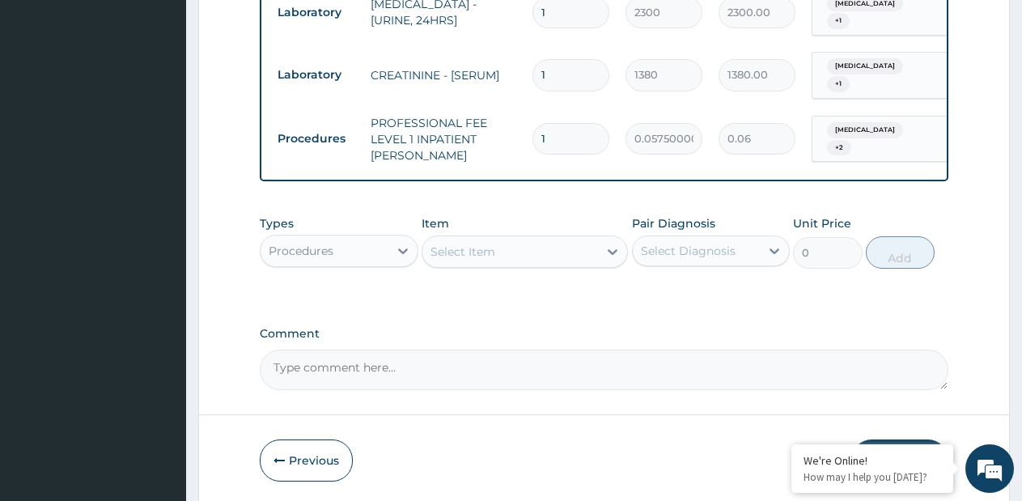
scroll to position [1608, 0]
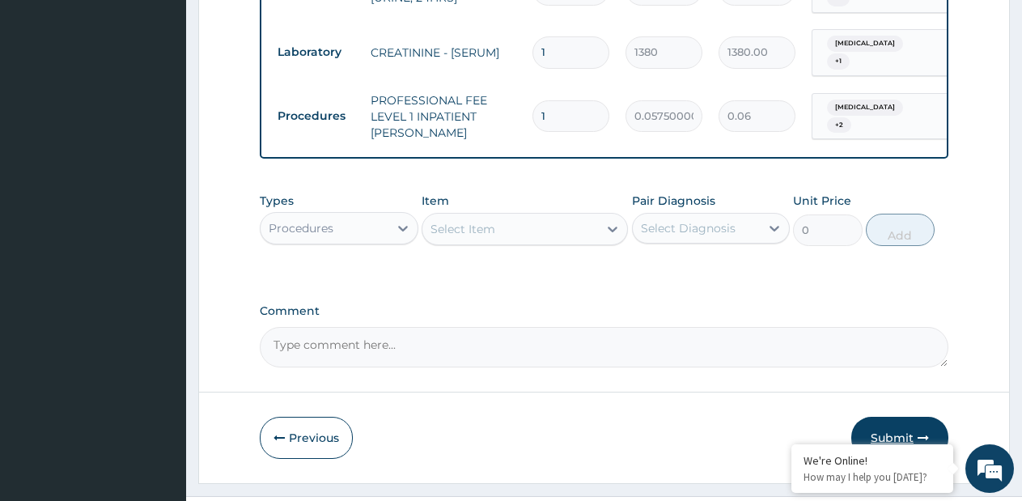
click at [896, 417] on button "Submit" at bounding box center [900, 438] width 97 height 42
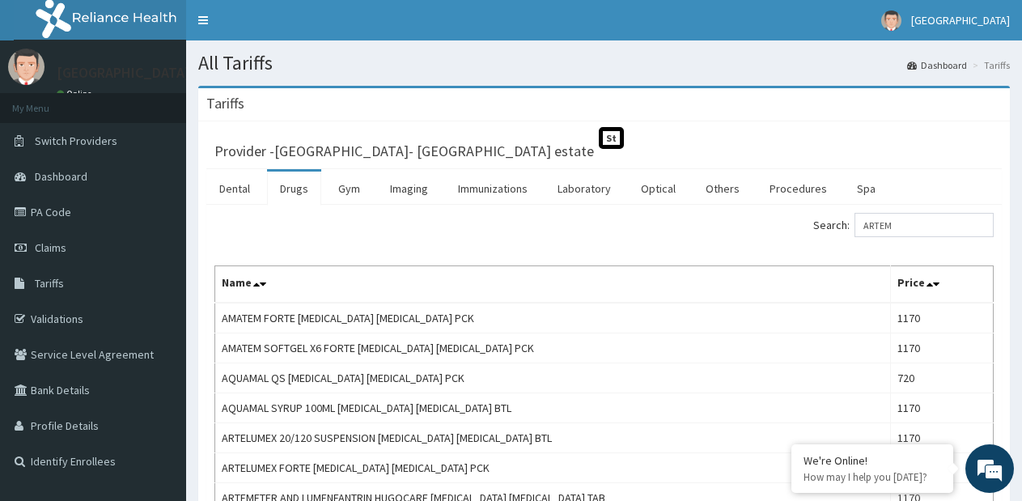
click at [875, 223] on input "ARTEM" at bounding box center [924, 225] width 139 height 24
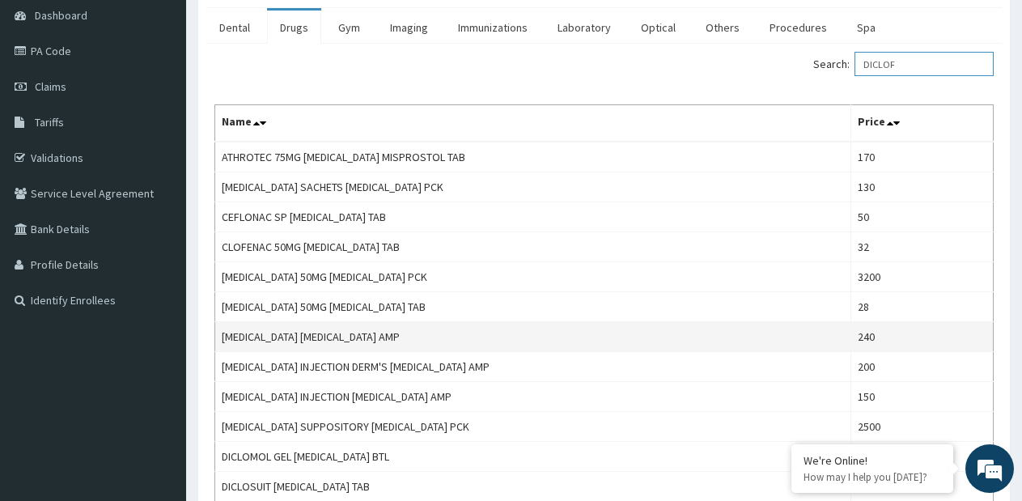
scroll to position [162, 0]
type input "DICLOF"
click at [235, 342] on td "[MEDICAL_DATA] [MEDICAL_DATA] AMP" at bounding box center [533, 336] width 636 height 30
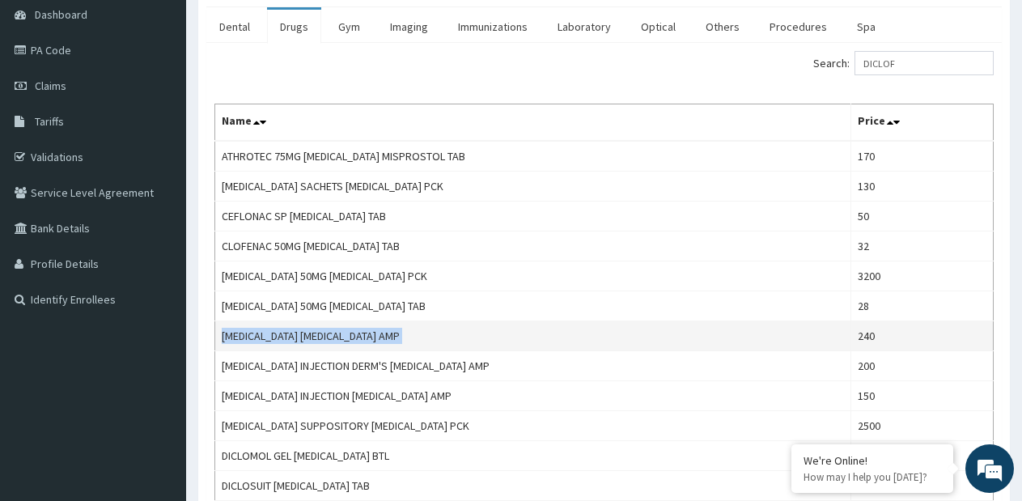
copy td "[MEDICAL_DATA] [MEDICAL_DATA] AMP"
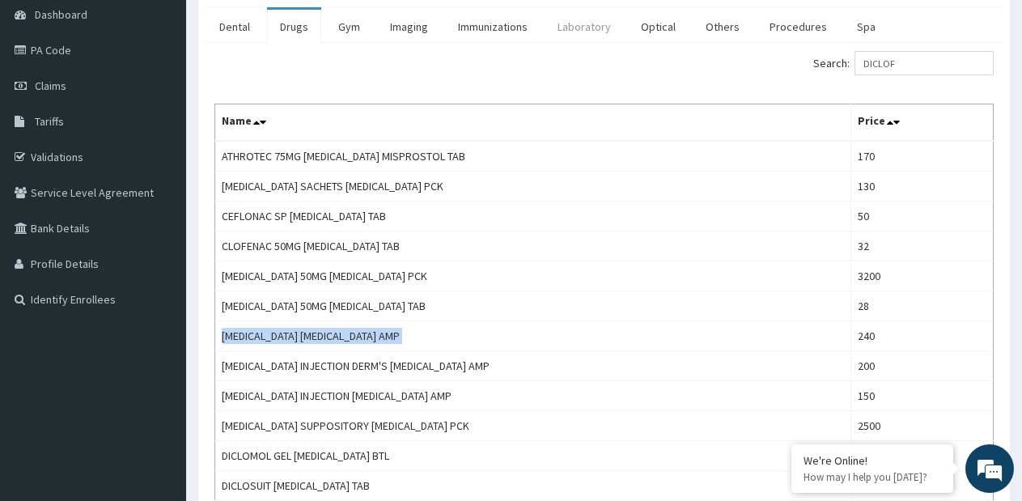
click at [592, 39] on link "Laboratory" at bounding box center [584, 27] width 79 height 34
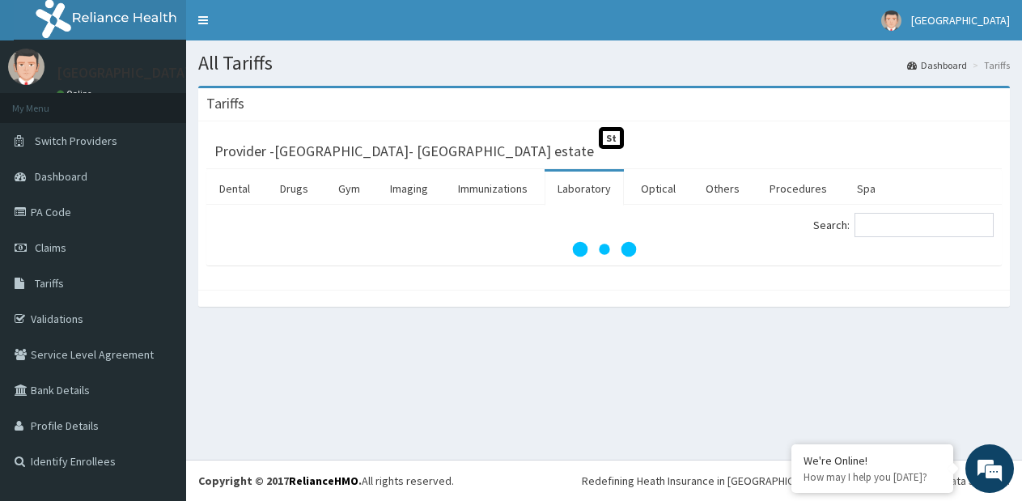
scroll to position [0, 0]
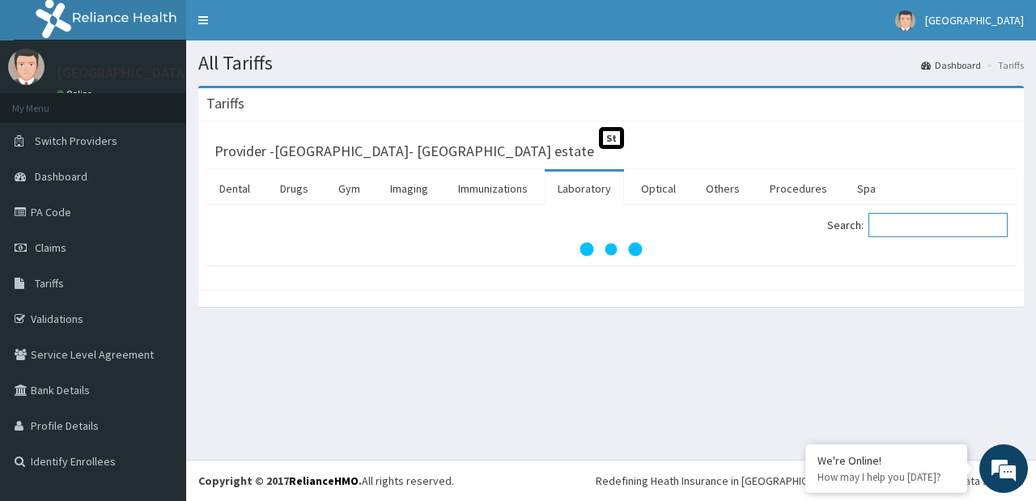
click at [926, 223] on input "Search:" at bounding box center [938, 225] width 139 height 24
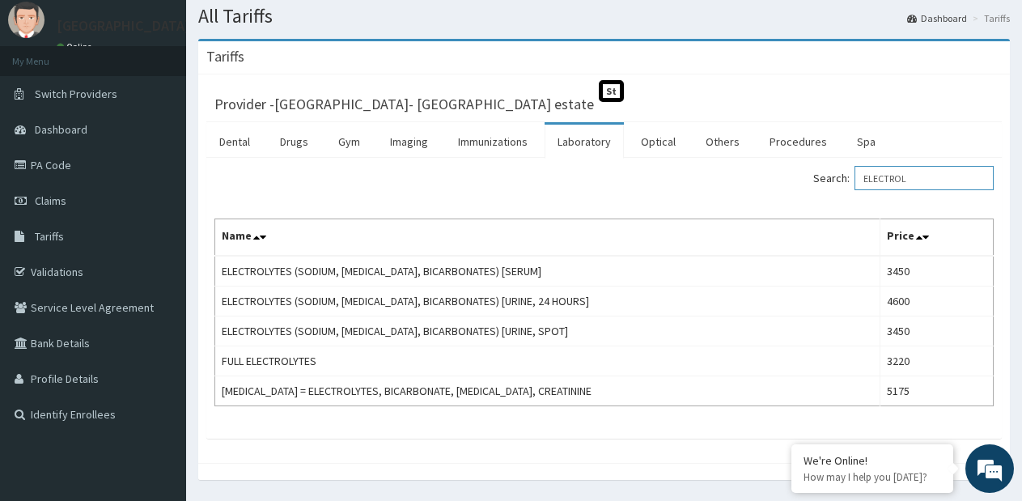
scroll to position [96, 0]
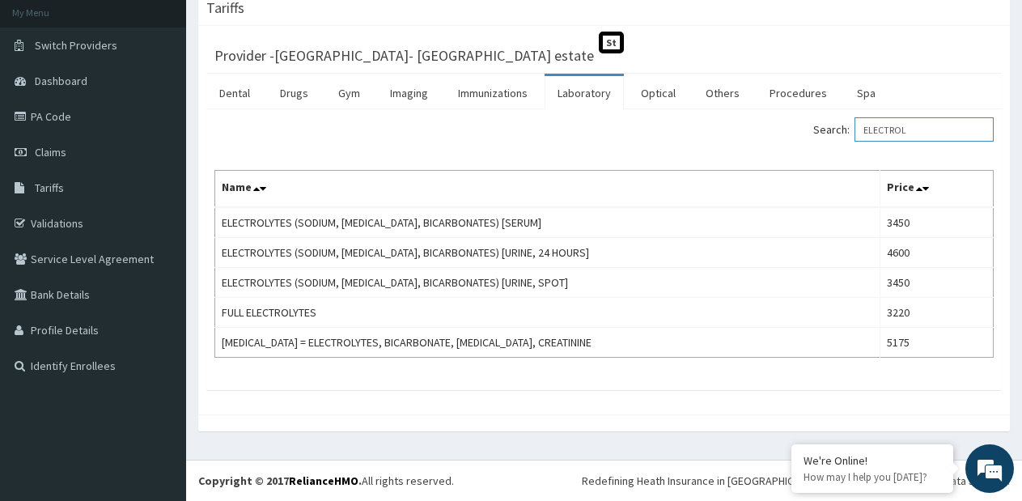
type input "ELECTROL"
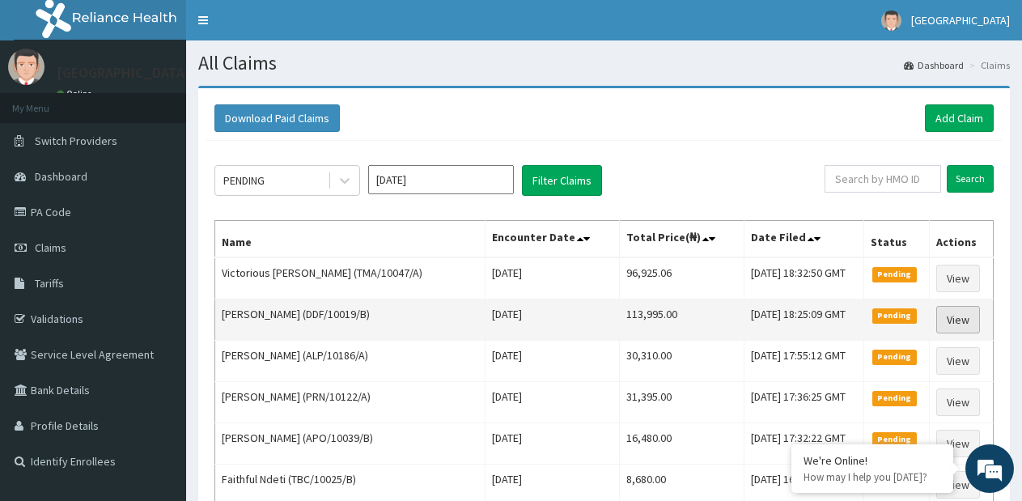
click at [945, 319] on link "View" at bounding box center [959, 320] width 44 height 28
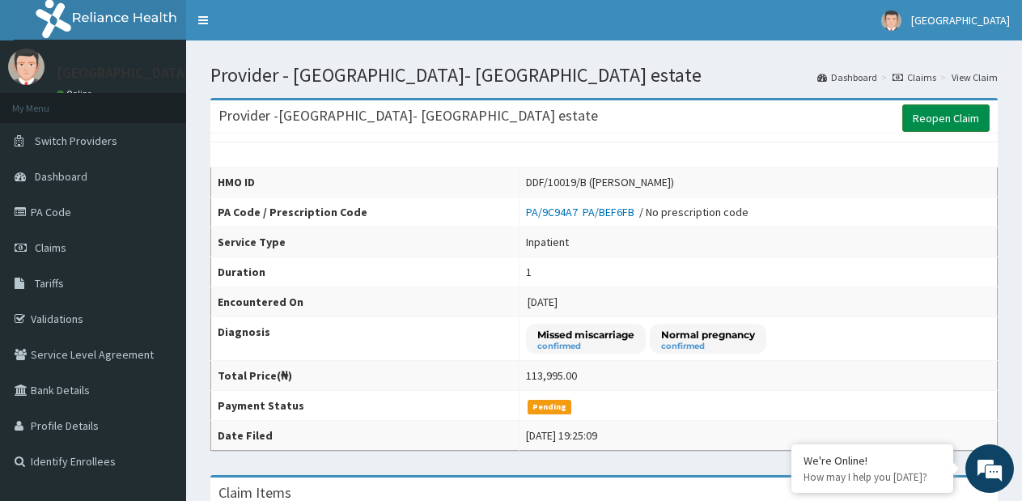
click at [941, 122] on link "Reopen Claim" at bounding box center [946, 118] width 87 height 28
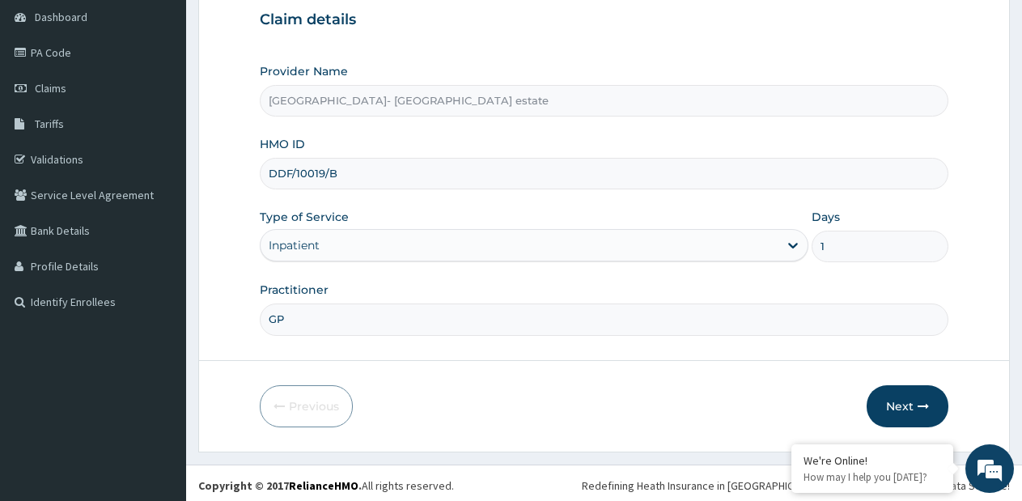
scroll to position [164, 0]
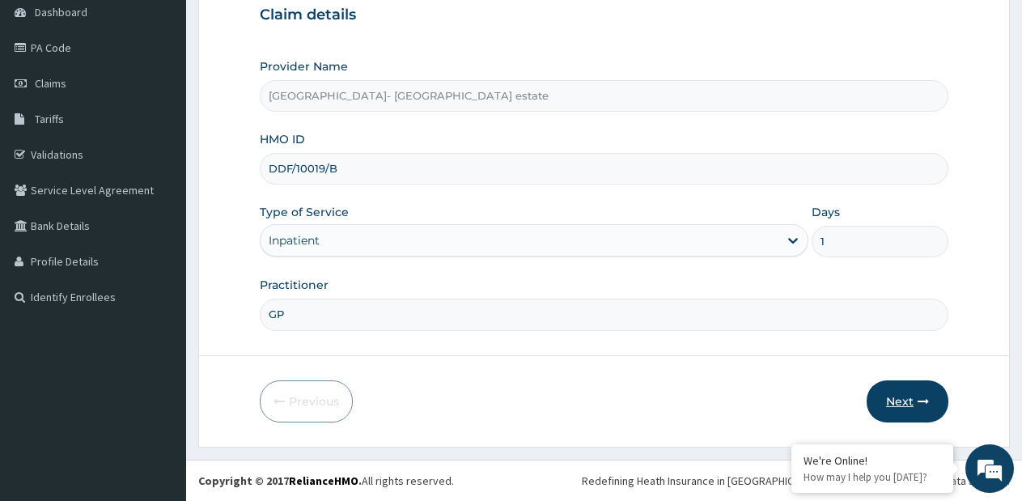
click at [883, 404] on button "Next" at bounding box center [908, 402] width 82 height 42
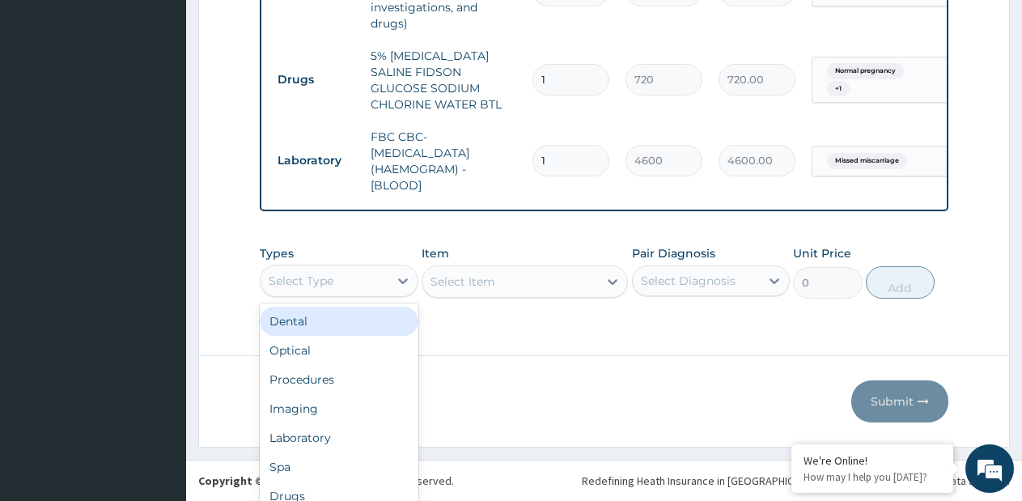
scroll to position [45, 0]
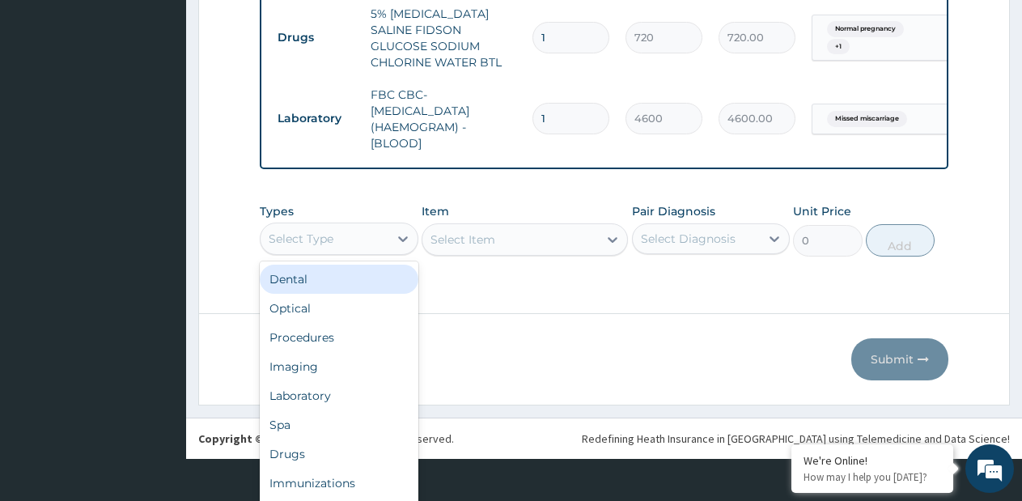
click at [322, 255] on div "option Dental focused, 1 of 10. 10 results available. Use Up and Down to choose…" at bounding box center [339, 239] width 159 height 32
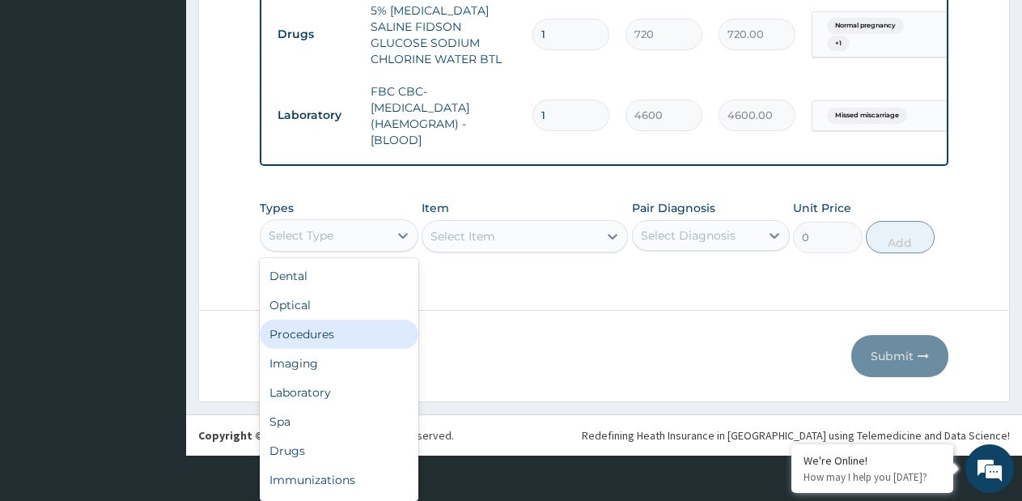
click at [316, 342] on div "Procedures" at bounding box center [339, 334] width 159 height 29
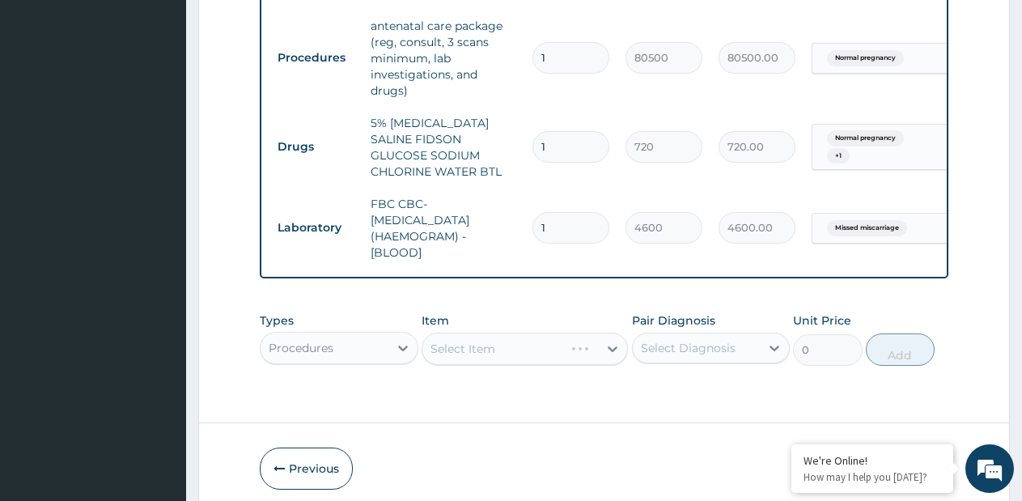
scroll to position [0, 0]
click at [592, 356] on div "Select Item" at bounding box center [525, 349] width 206 height 32
click at [612, 363] on div "Select Item" at bounding box center [525, 349] width 206 height 32
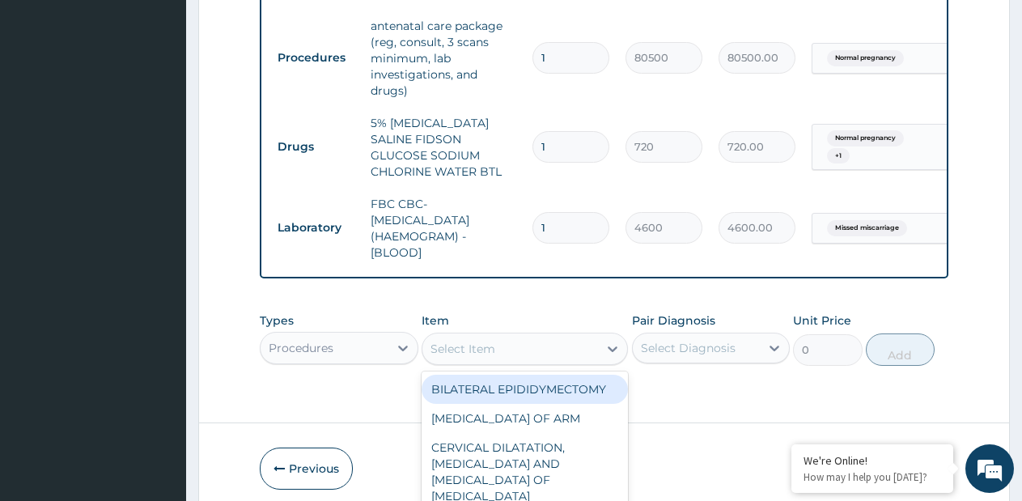
scroll to position [46, 0]
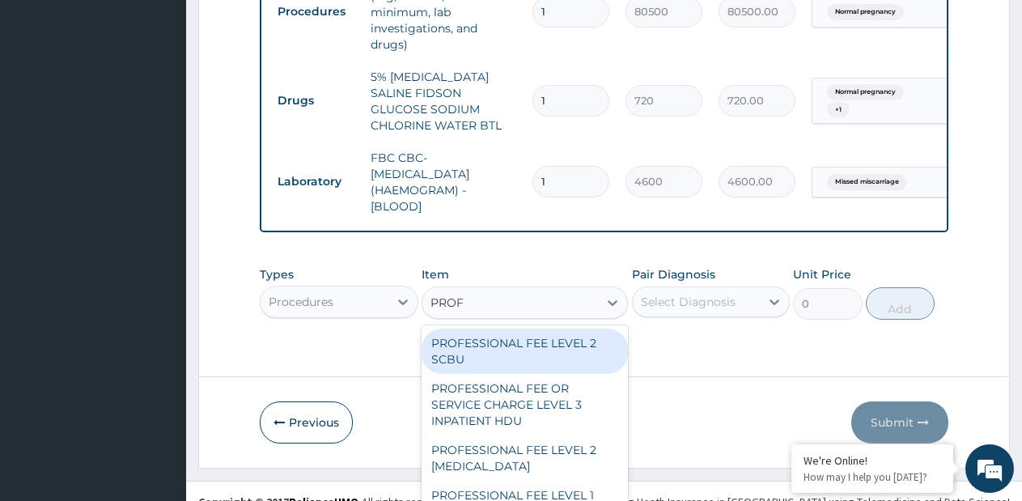
type input "PROFE"
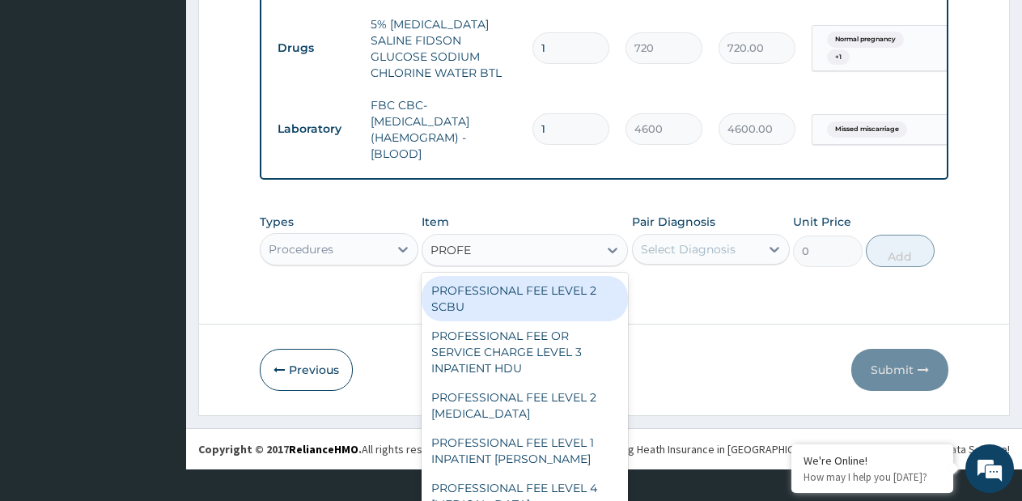
scroll to position [829, 0]
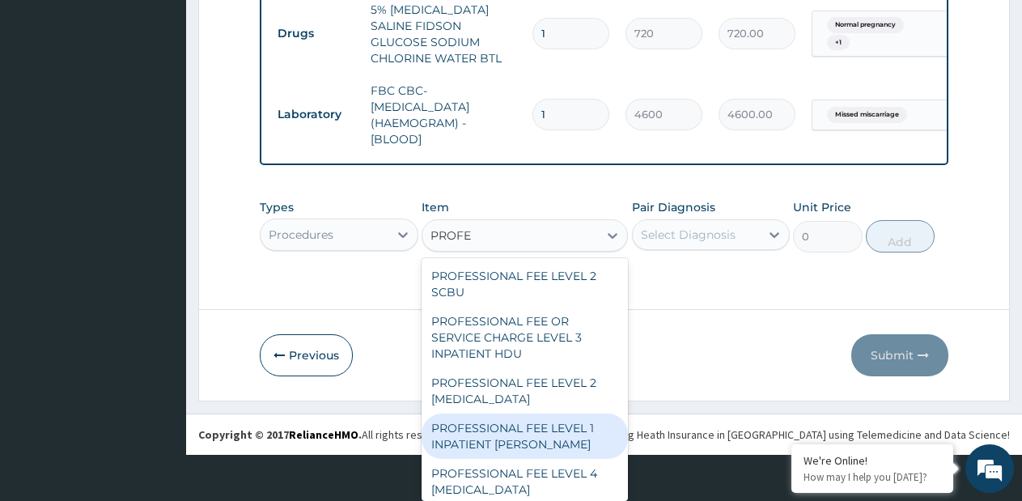
click at [563, 437] on div "PROFESSIONAL FEE LEVEL 1 INPATIENT WARD" at bounding box center [525, 436] width 206 height 45
type input "0.05750000104308128"
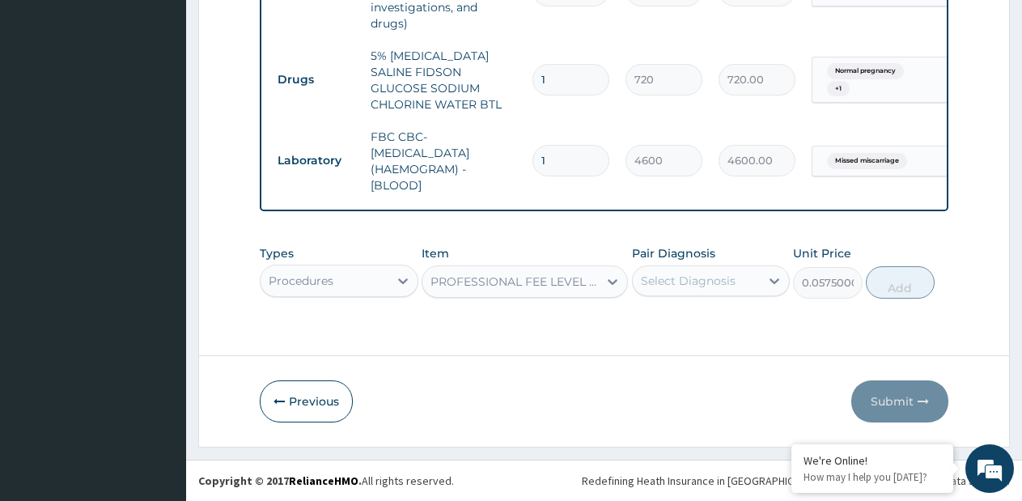
scroll to position [0, 0]
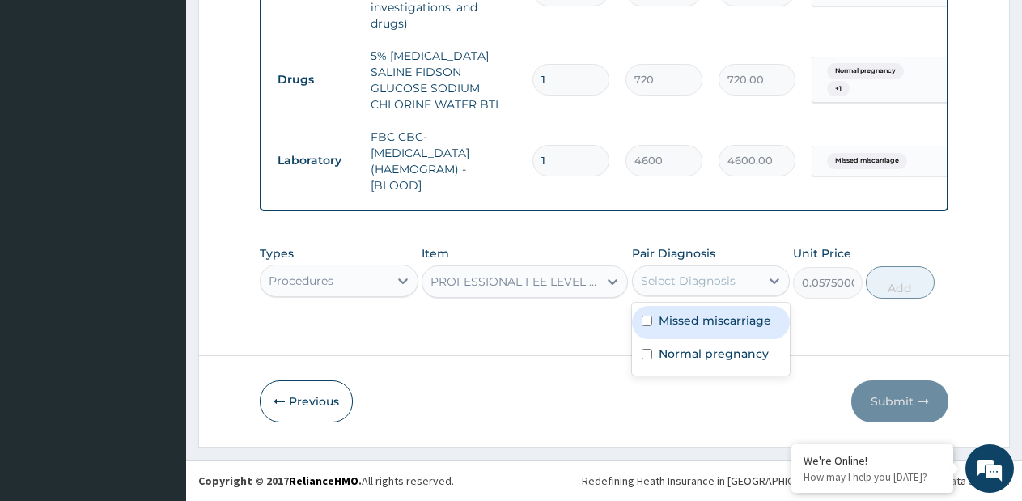
click at [677, 284] on div "Select Diagnosis" at bounding box center [688, 281] width 95 height 16
click at [682, 321] on label "Missed miscarriage" at bounding box center [715, 320] width 113 height 16
checkbox input "true"
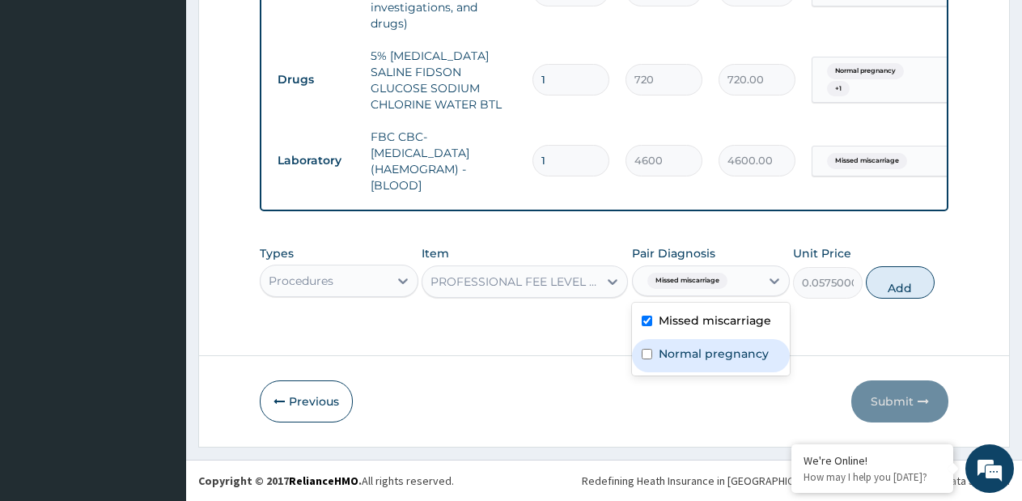
click at [679, 353] on label "Normal pregnancy" at bounding box center [714, 354] width 110 height 16
checkbox input "true"
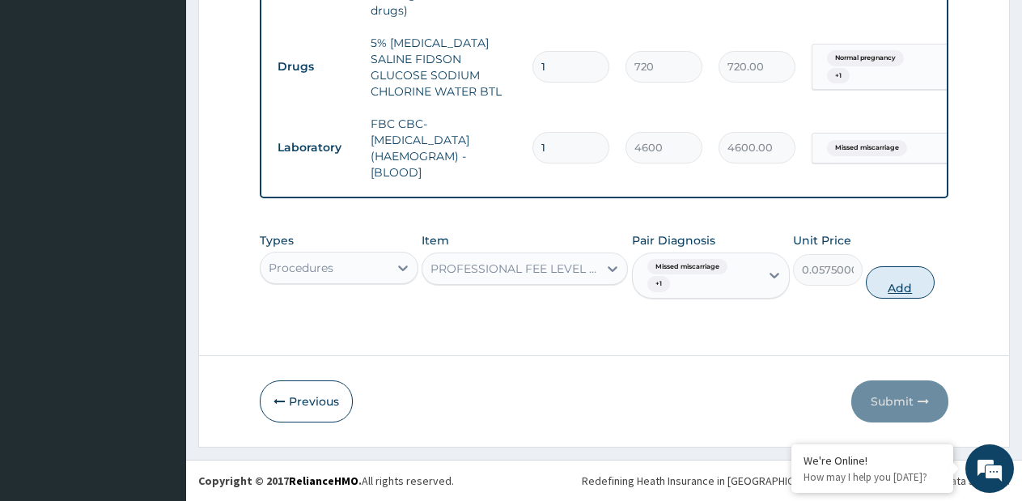
click at [891, 297] on button "Add" at bounding box center [900, 282] width 69 height 32
type input "0"
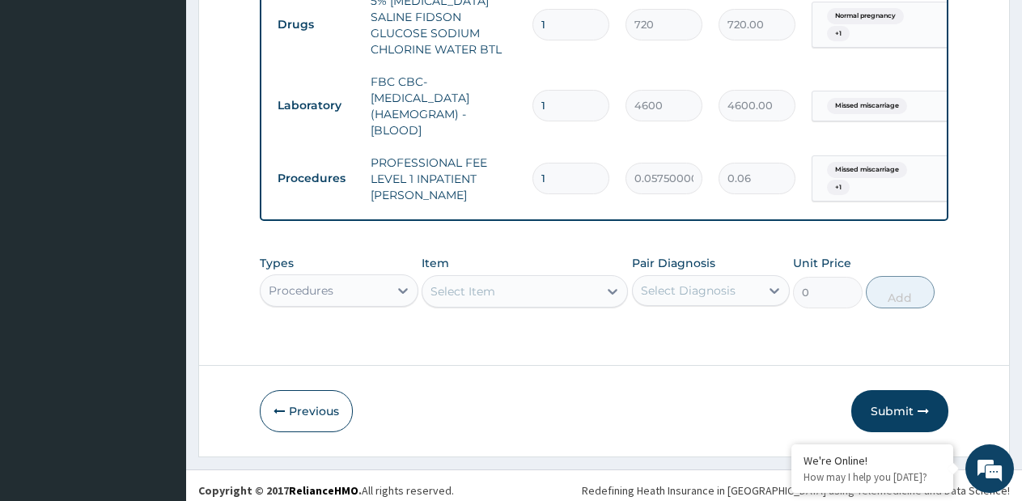
scroll to position [894, 0]
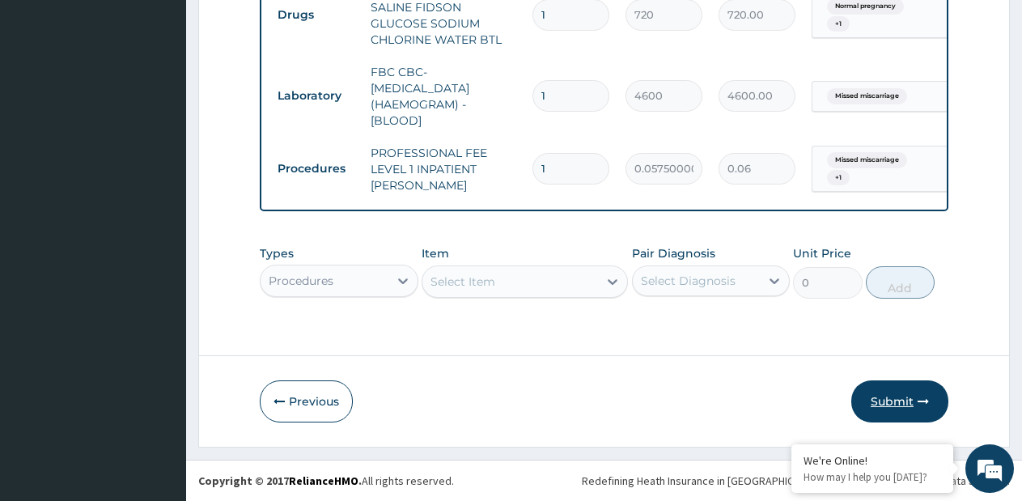
click at [907, 403] on button "Submit" at bounding box center [900, 402] width 97 height 42
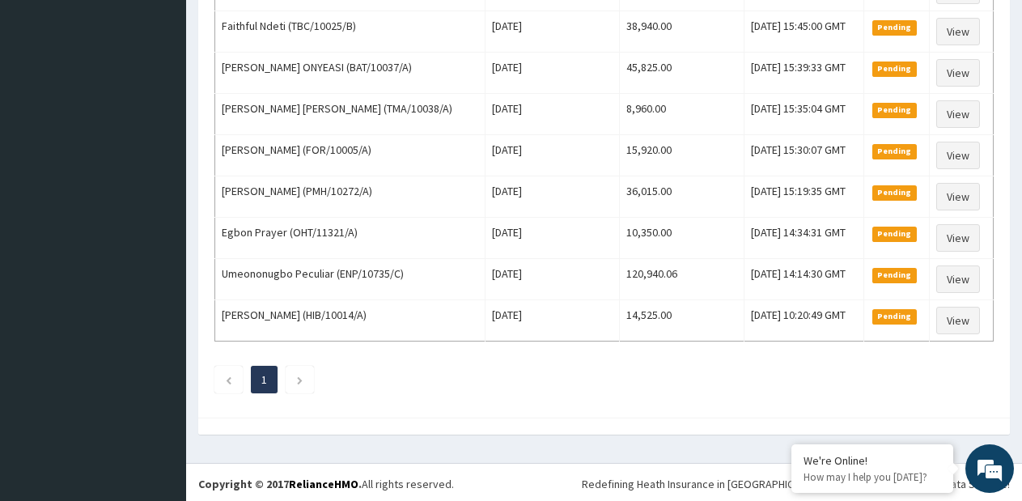
scroll to position [498, 0]
